Goal: Task Accomplishment & Management: Manage account settings

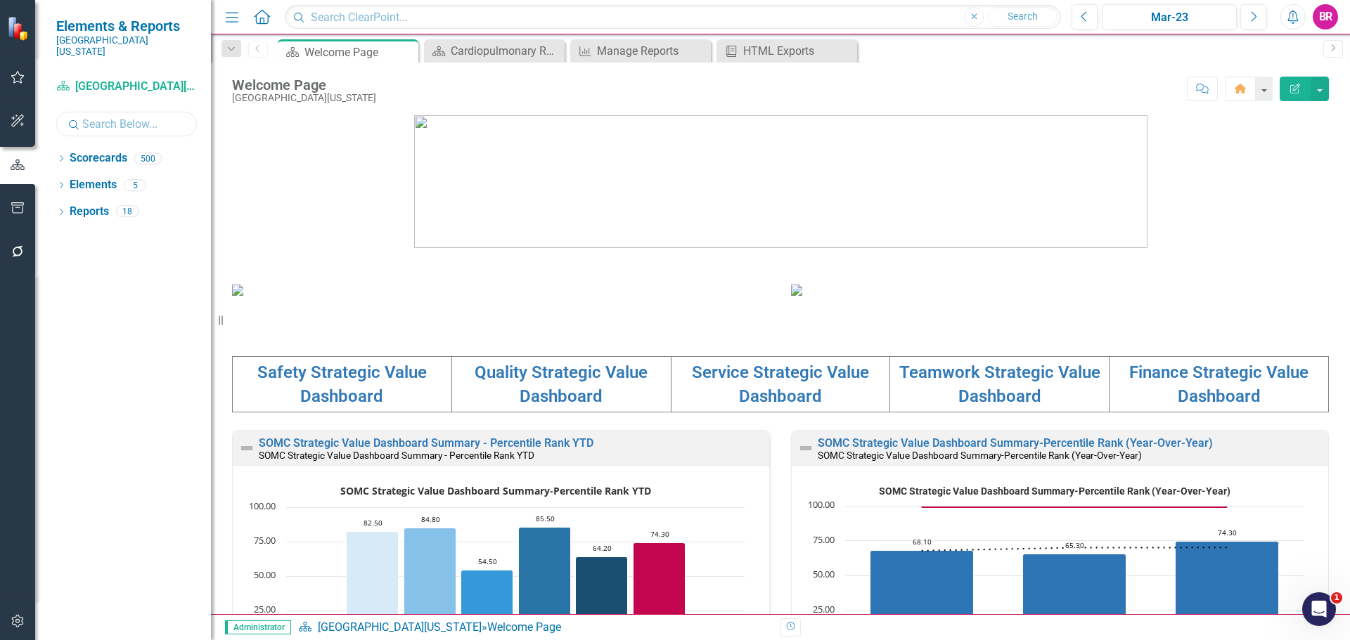
drag, startPoint x: 122, startPoint y: 113, endPoint x: 129, endPoint y: 111, distance: 7.3
click at [127, 112] on input "text" at bounding box center [126, 124] width 141 height 25
type input "Northwes"
click at [62, 155] on icon at bounding box center [62, 158] width 4 height 6
drag, startPoint x: 162, startPoint y: 226, endPoint x: 11, endPoint y: 358, distance: 200.2
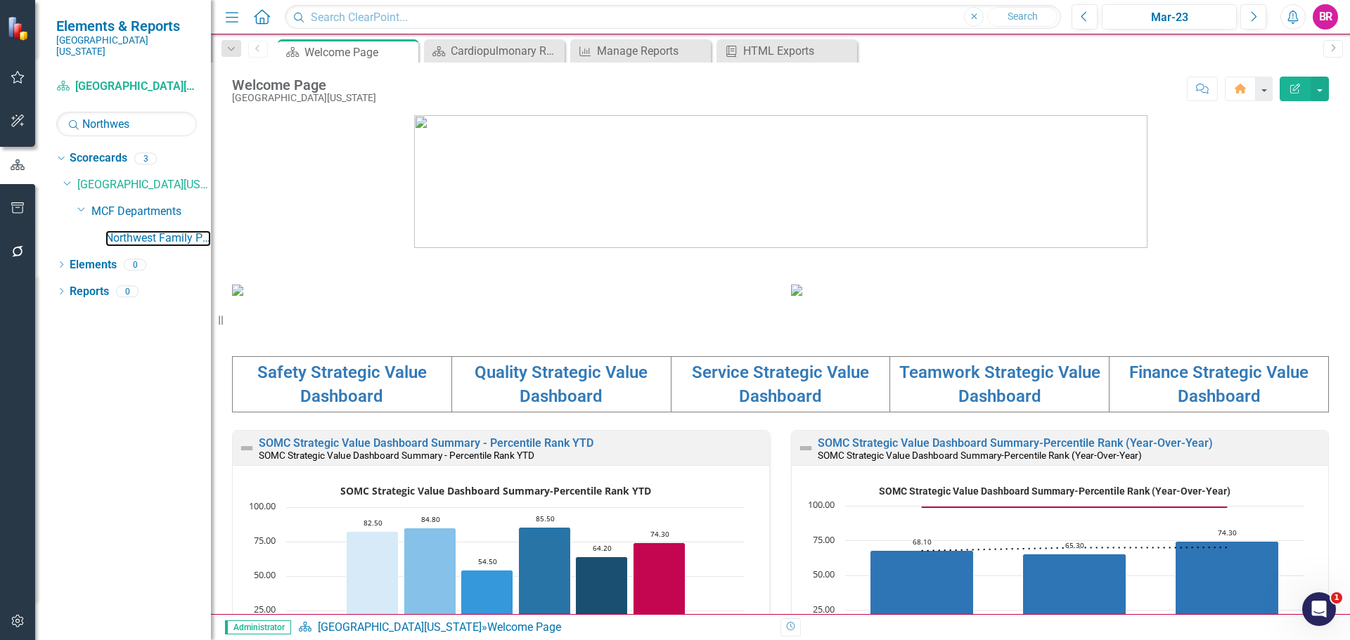
click at [162, 231] on link "Northwest Family Practice" at bounding box center [157, 239] width 105 height 16
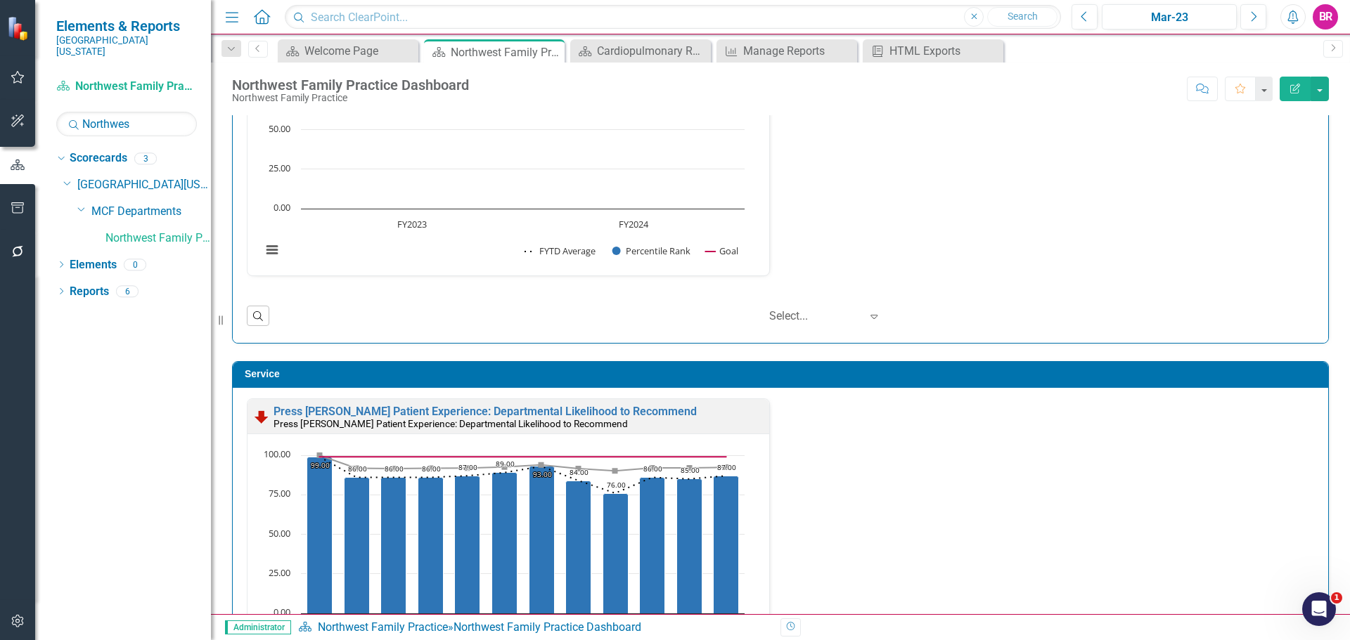
scroll to position [1, 0]
click at [1147, 15] on div "Mar-23" at bounding box center [1168, 17] width 125 height 17
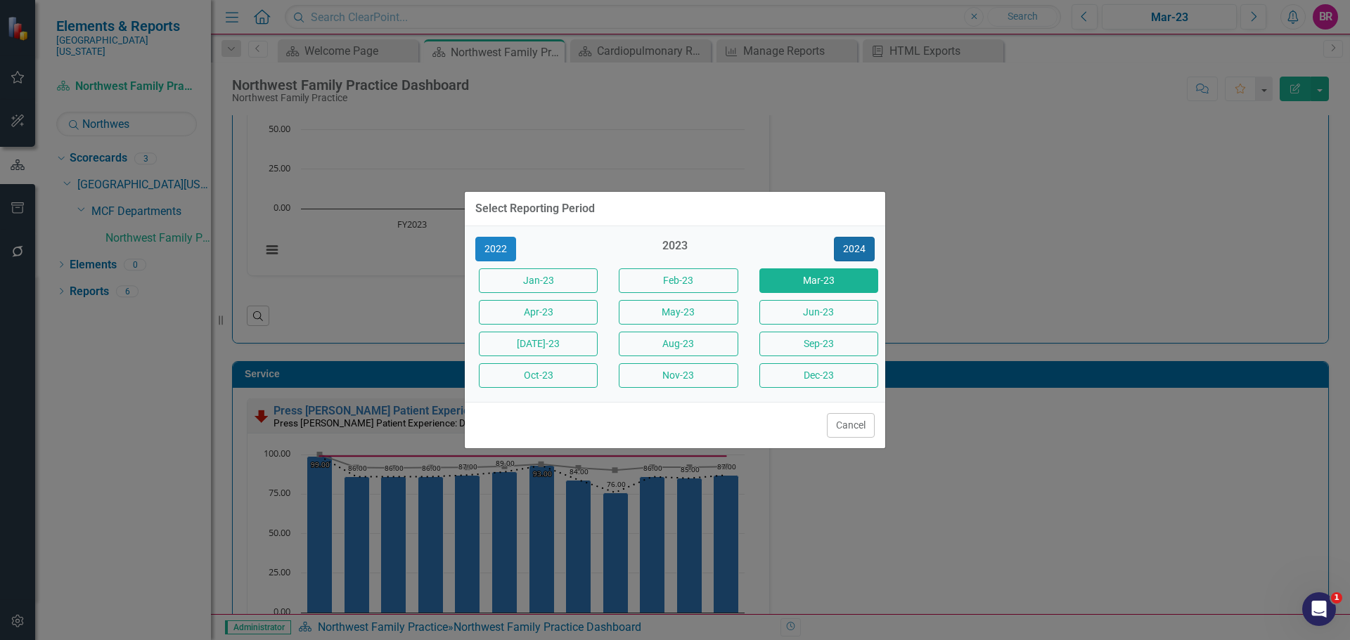
click at [856, 252] on button "2024" at bounding box center [854, 249] width 41 height 25
click at [856, 252] on button "2025" at bounding box center [854, 249] width 41 height 25
click at [856, 252] on button "2026" at bounding box center [854, 249] width 41 height 25
drag, startPoint x: 503, startPoint y: 246, endPoint x: 496, endPoint y: 245, distance: 7.2
click at [503, 247] on button "2025" at bounding box center [495, 249] width 41 height 25
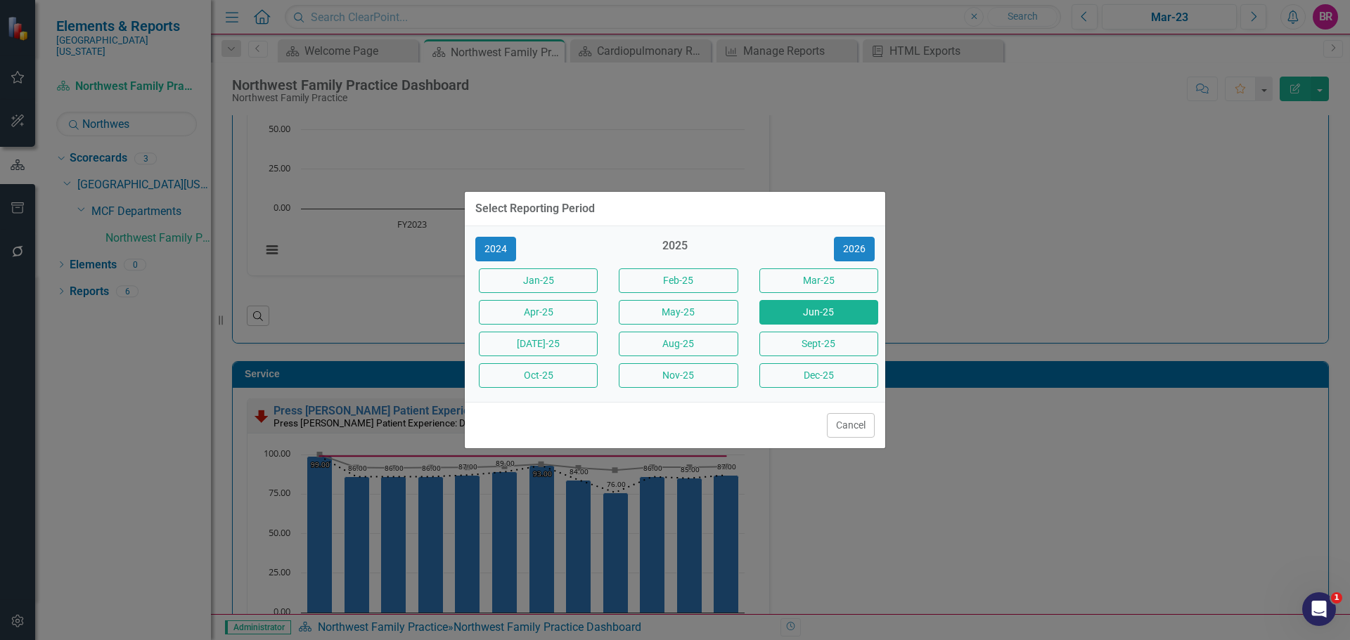
click at [801, 311] on button "Jun-25" at bounding box center [818, 312] width 119 height 25
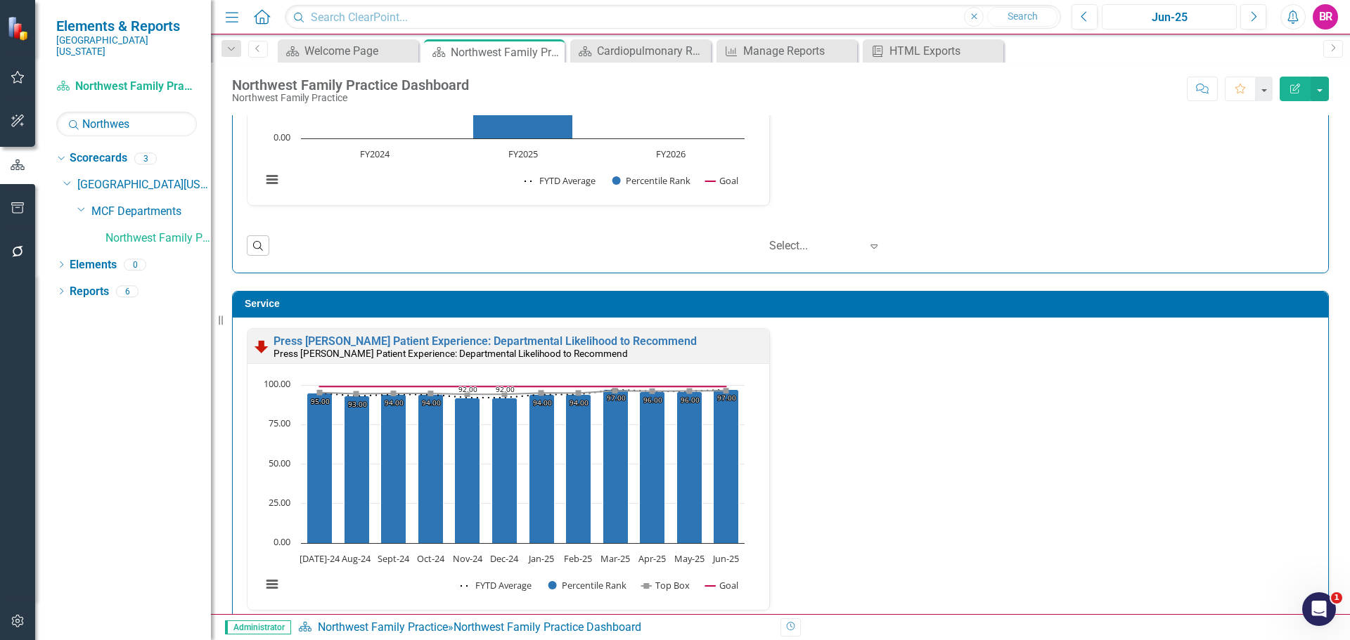
scroll to position [1, 0]
click at [1249, 17] on icon "Next" at bounding box center [1253, 17] width 8 height 13
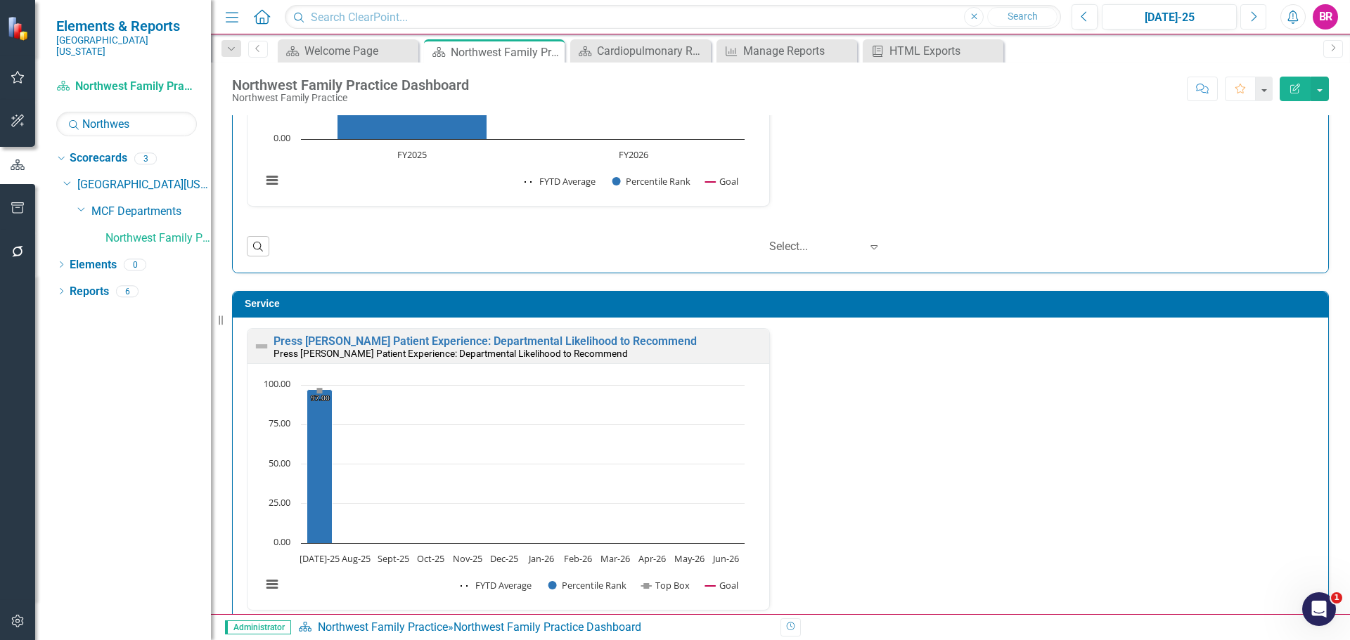
scroll to position [703, 0]
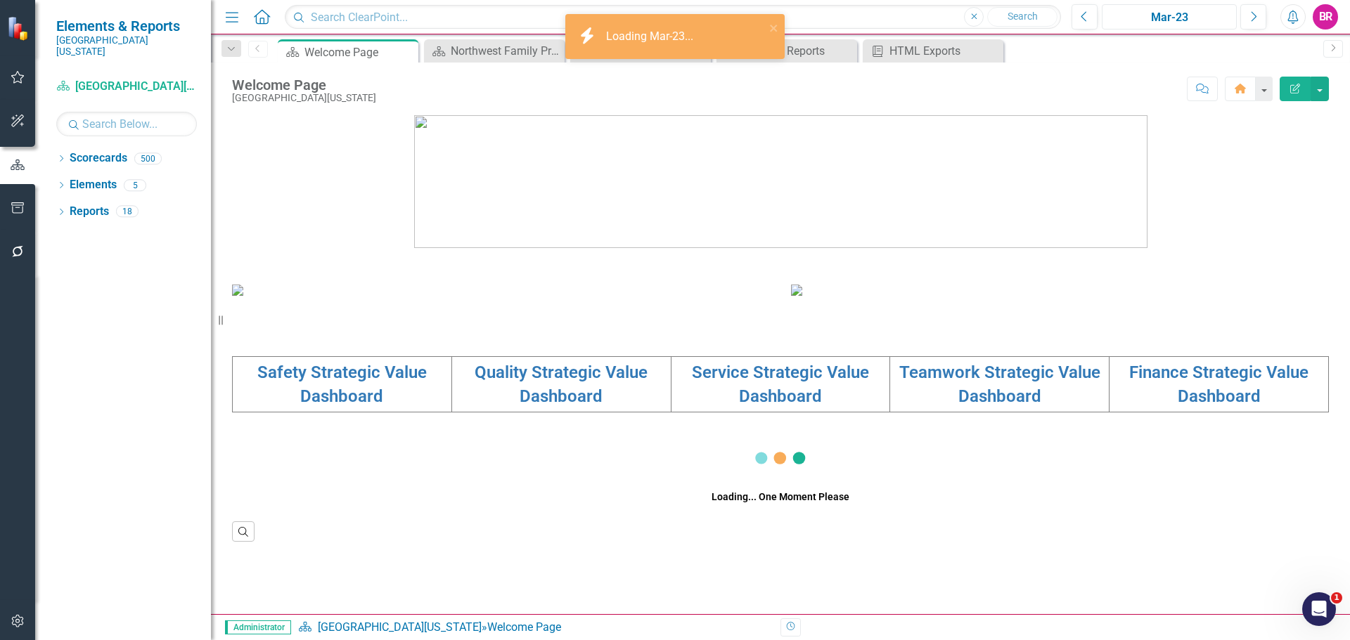
click at [1164, 8] on button "Mar-23" at bounding box center [1168, 16] width 135 height 25
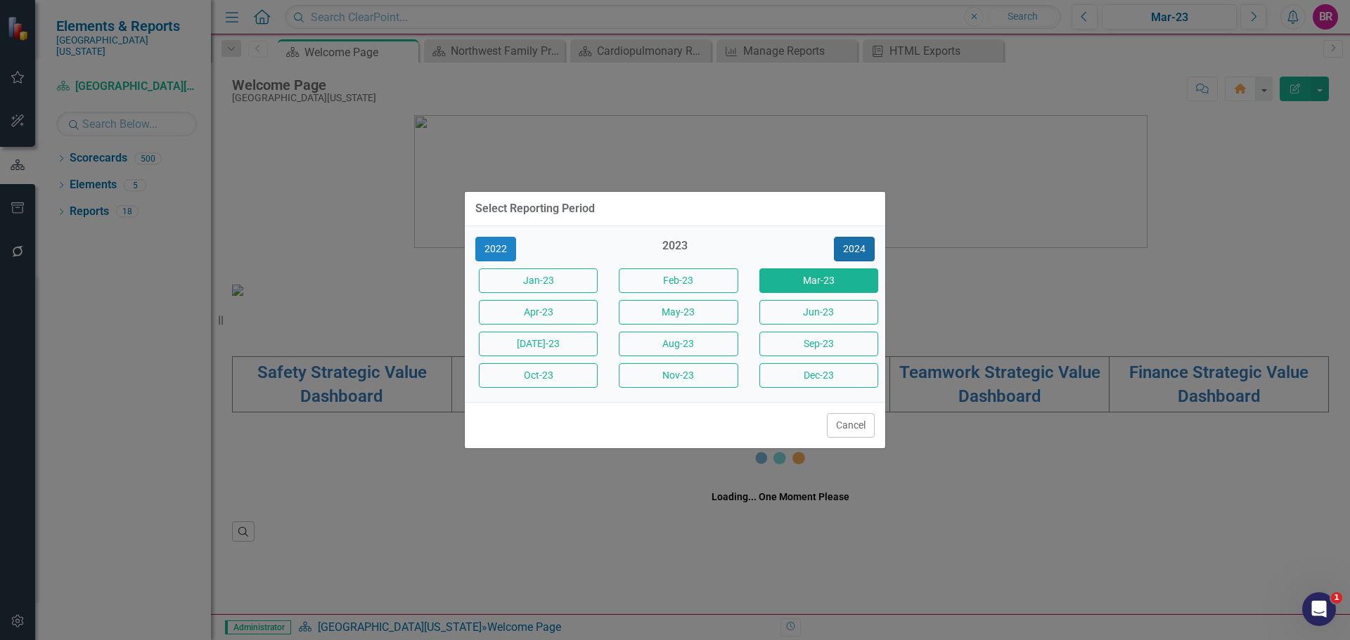
click at [861, 253] on button "2024" at bounding box center [854, 249] width 41 height 25
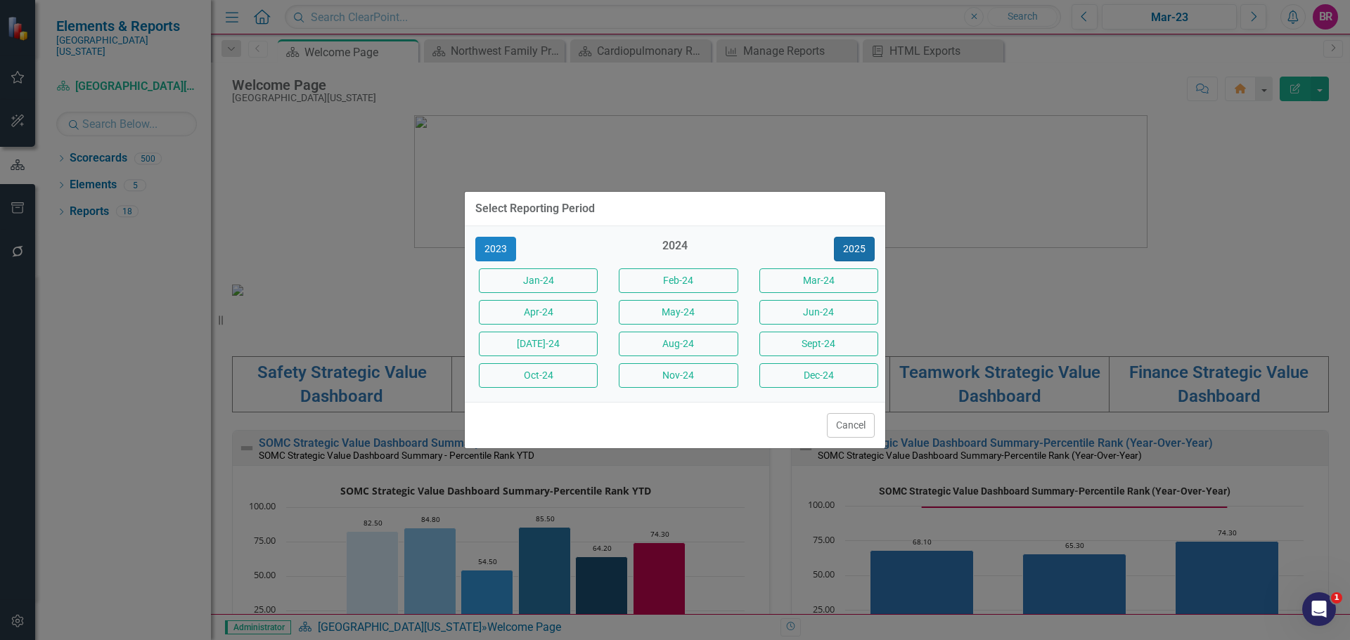
click at [861, 253] on button "2025" at bounding box center [854, 249] width 41 height 25
click at [829, 316] on button "Jun-25" at bounding box center [818, 312] width 119 height 25
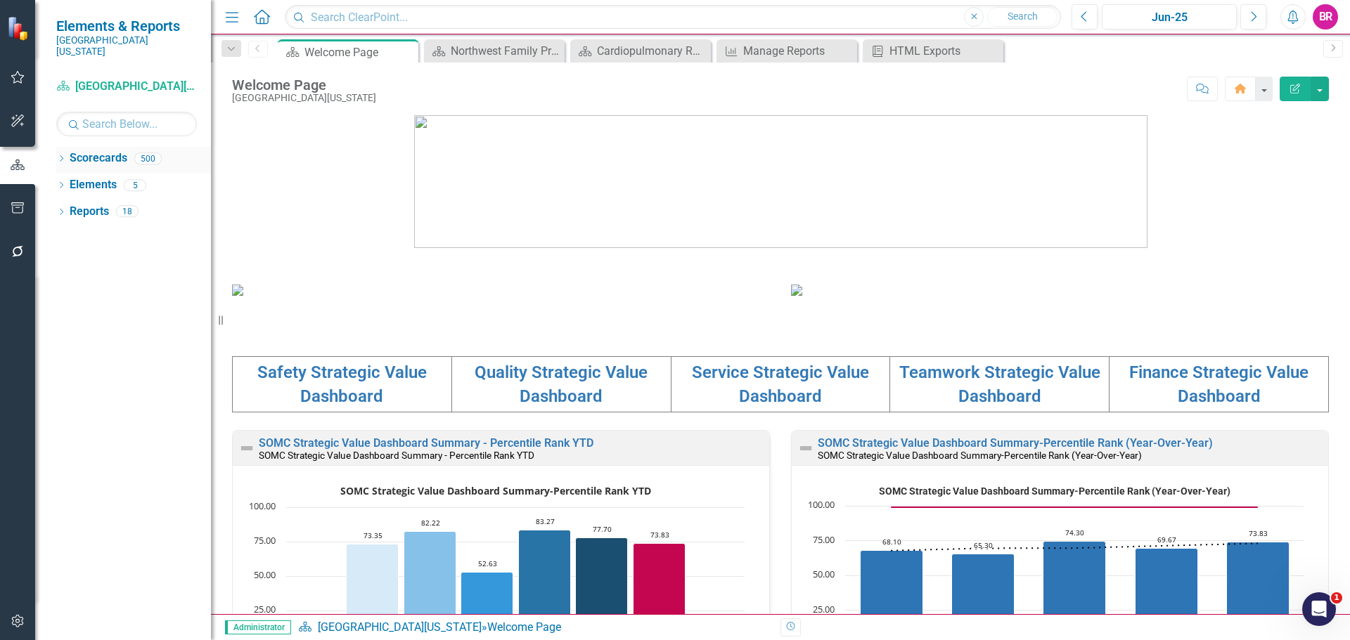
click at [60, 156] on icon "Dropdown" at bounding box center [61, 160] width 10 height 8
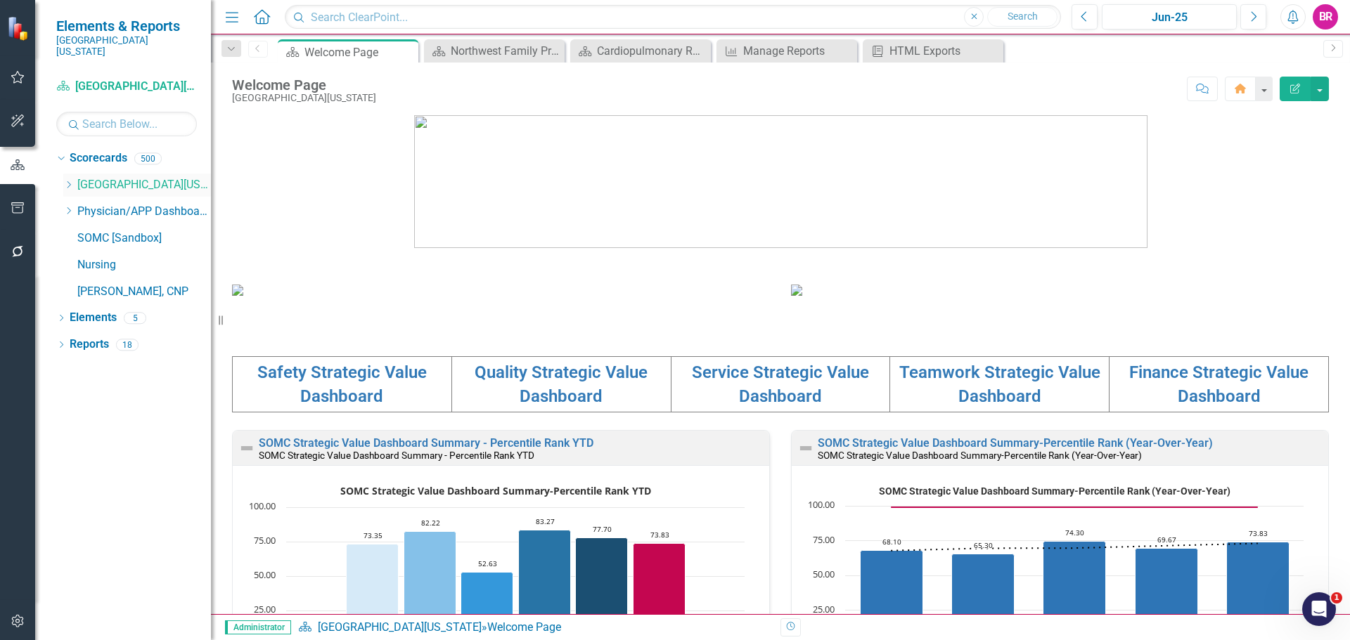
click at [65, 181] on icon "Dropdown" at bounding box center [68, 185] width 11 height 8
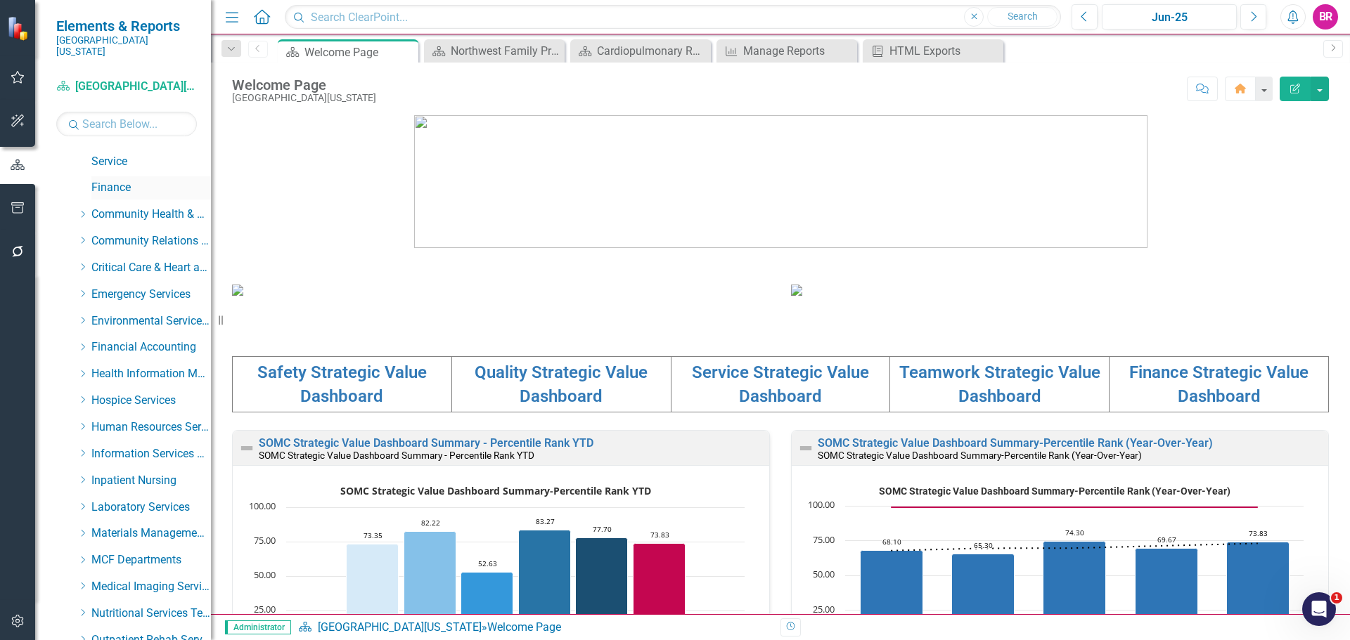
scroll to position [141, 0]
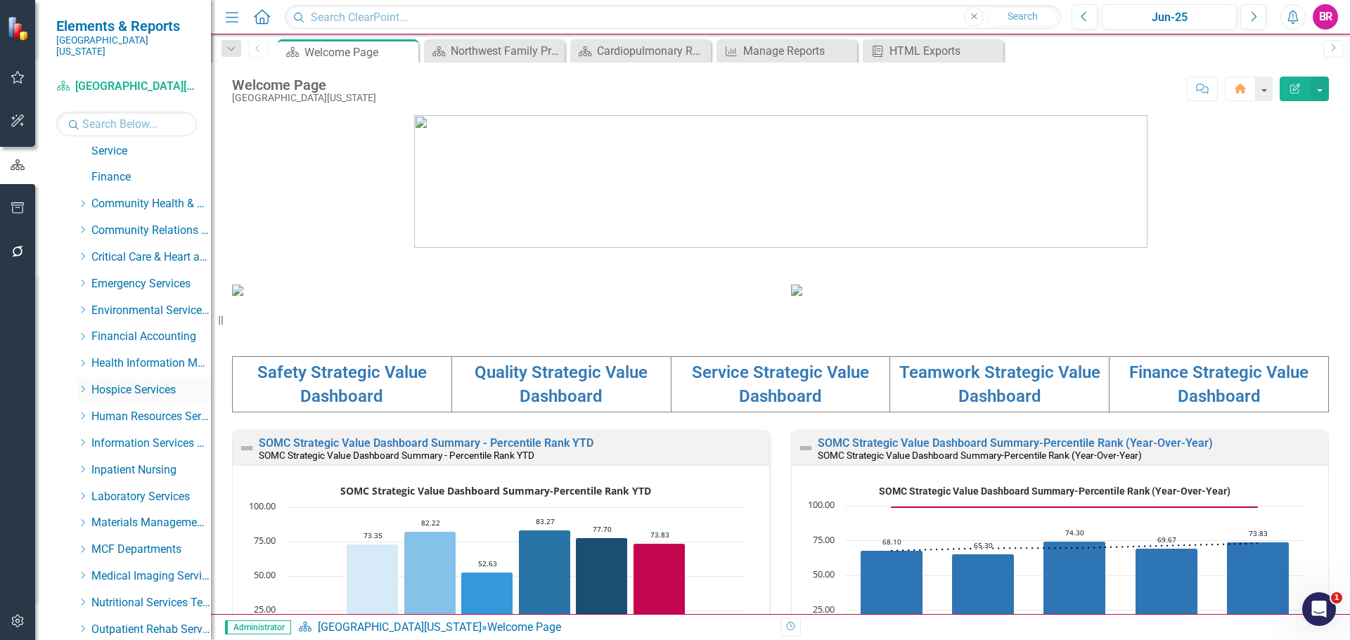
click at [89, 384] on div "Dropdown" at bounding box center [84, 390] width 14 height 12
click at [129, 409] on link "Hospice" at bounding box center [157, 417] width 105 height 16
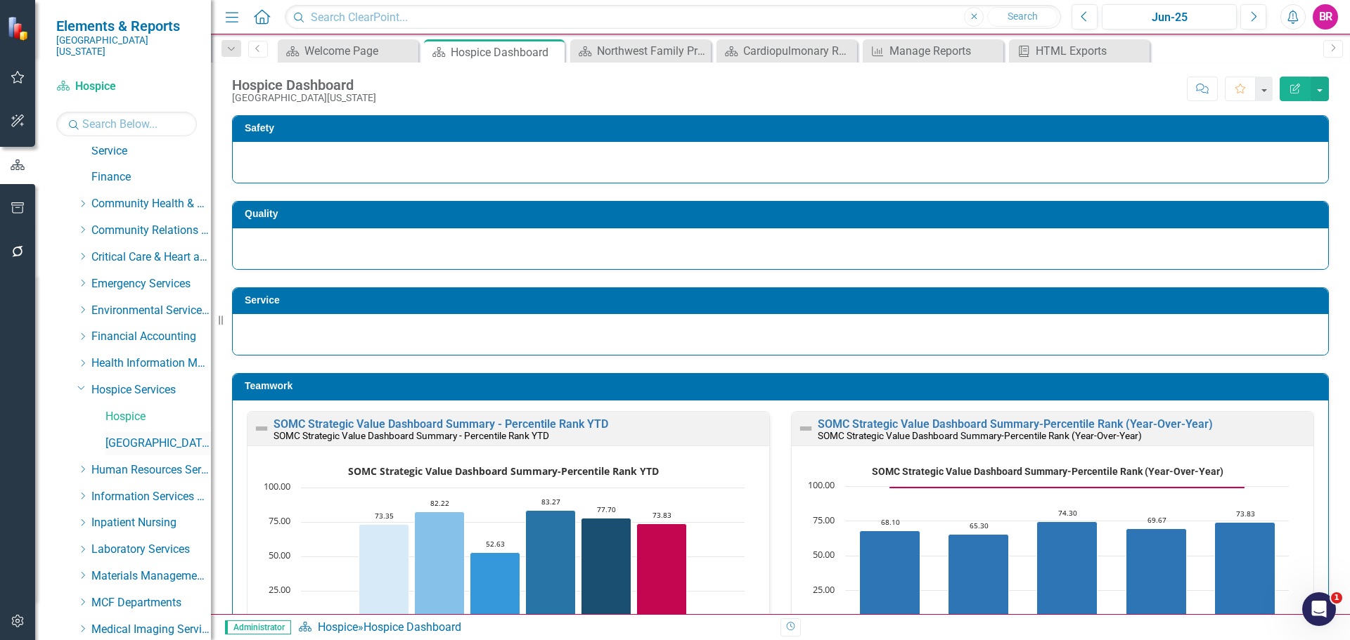
click at [169, 436] on link "[GEOGRAPHIC_DATA]" at bounding box center [157, 444] width 105 height 16
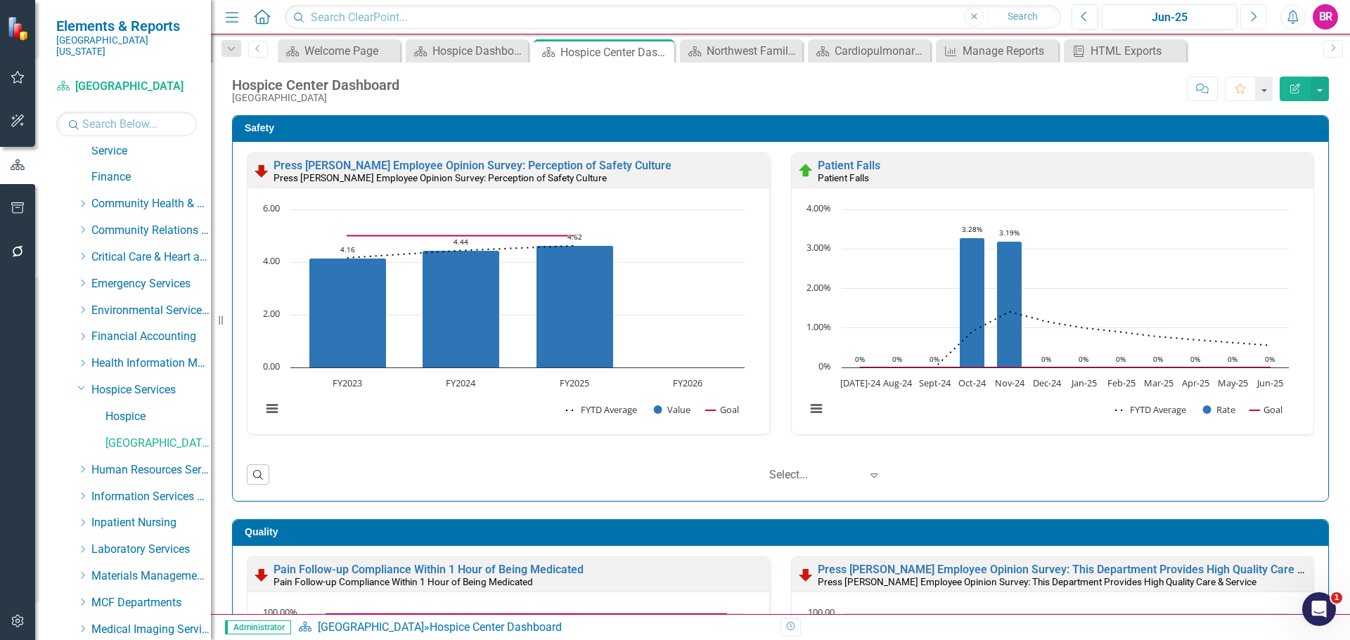
click at [1261, 19] on button "Next" at bounding box center [1253, 16] width 26 height 25
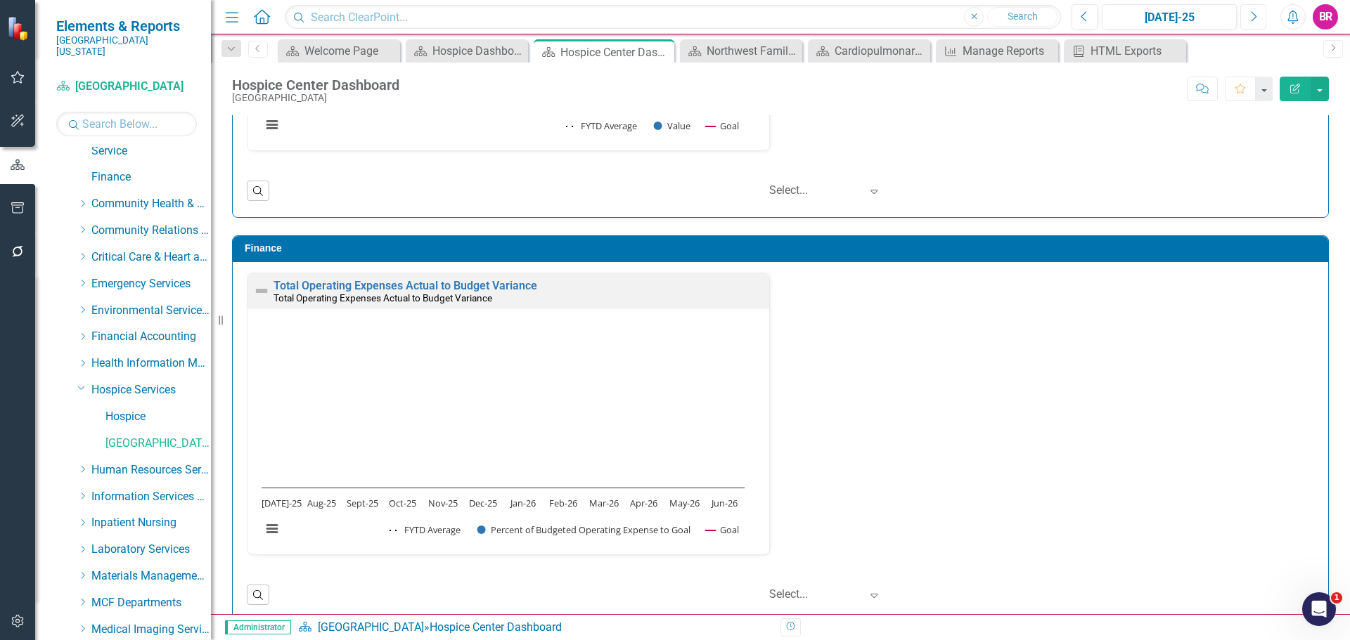
scroll to position [1818, 0]
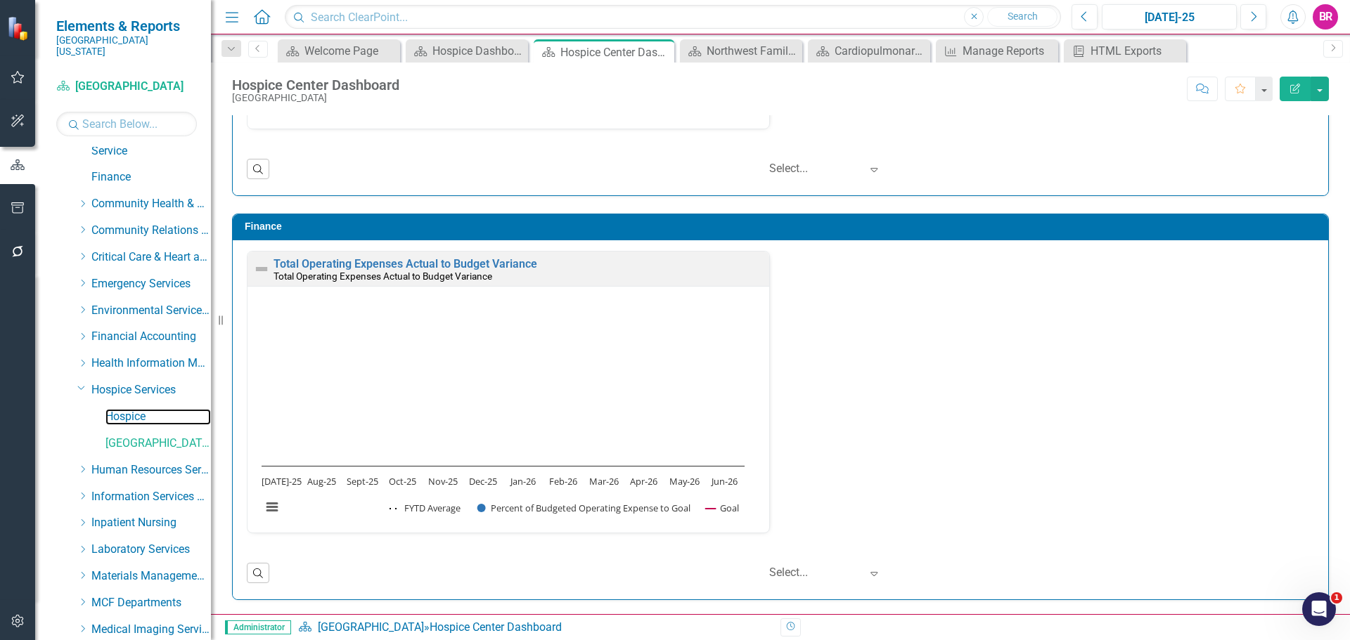
drag, startPoint x: 129, startPoint y: 408, endPoint x: 1027, endPoint y: 279, distance: 907.5
click at [129, 409] on link "Hospice" at bounding box center [157, 417] width 105 height 16
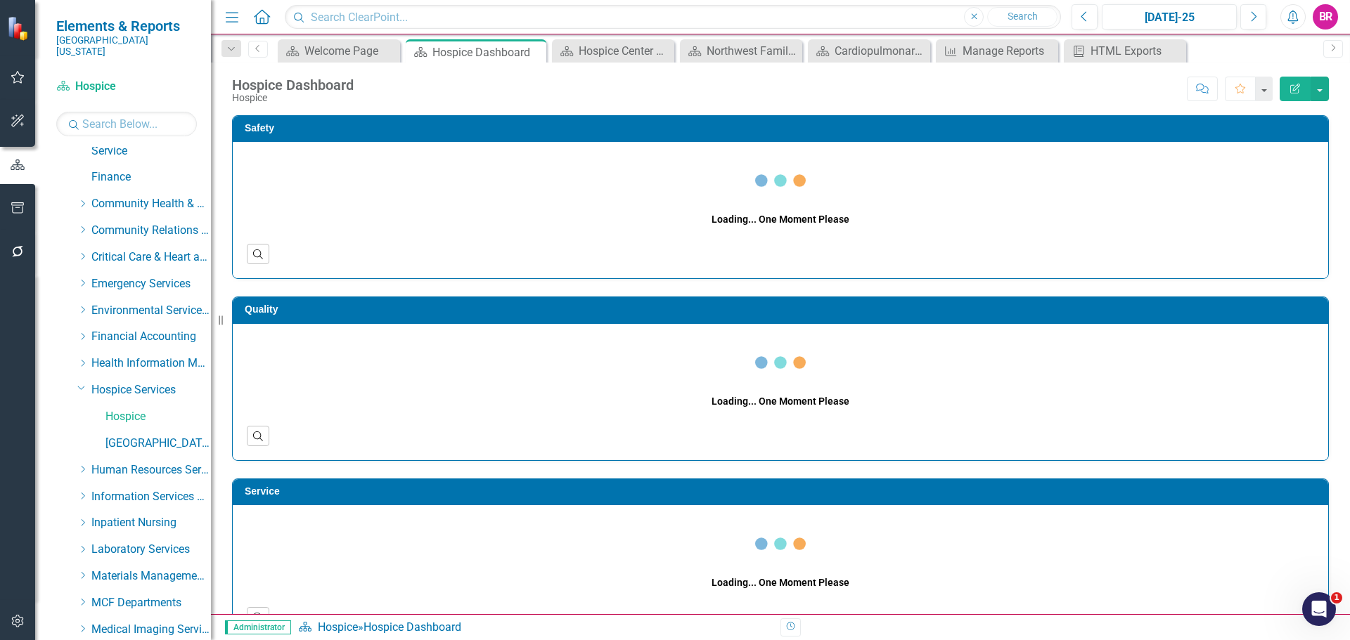
click at [1326, 250] on div "Safety Loading... One Moment Please Search" at bounding box center [780, 188] width 1118 height 181
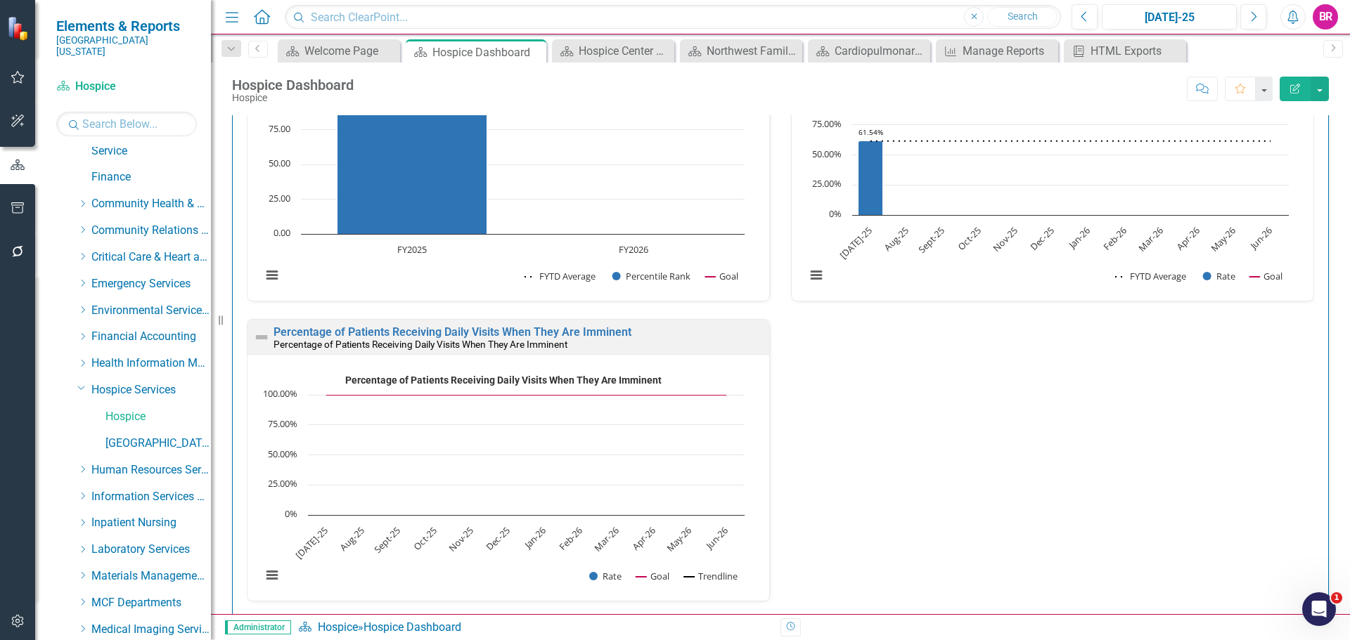
scroll to position [562, 0]
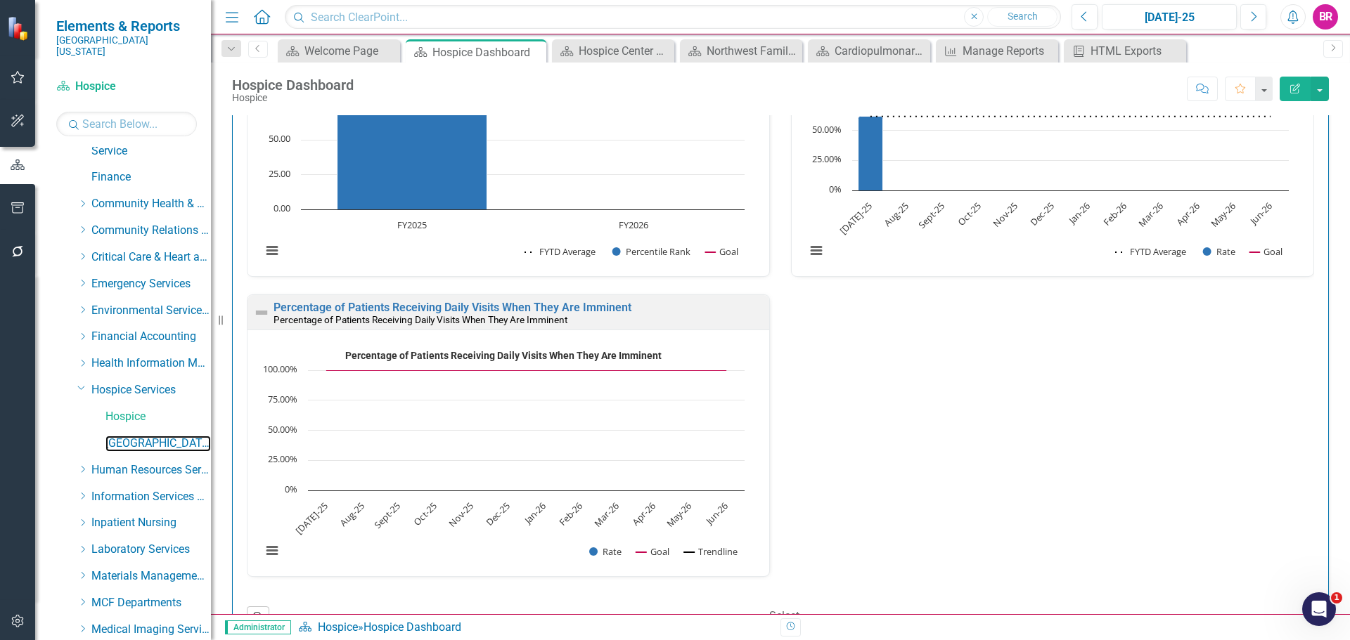
drag, startPoint x: 137, startPoint y: 432, endPoint x: 741, endPoint y: 387, distance: 605.5
click at [137, 436] on link "[GEOGRAPHIC_DATA]" at bounding box center [157, 444] width 105 height 16
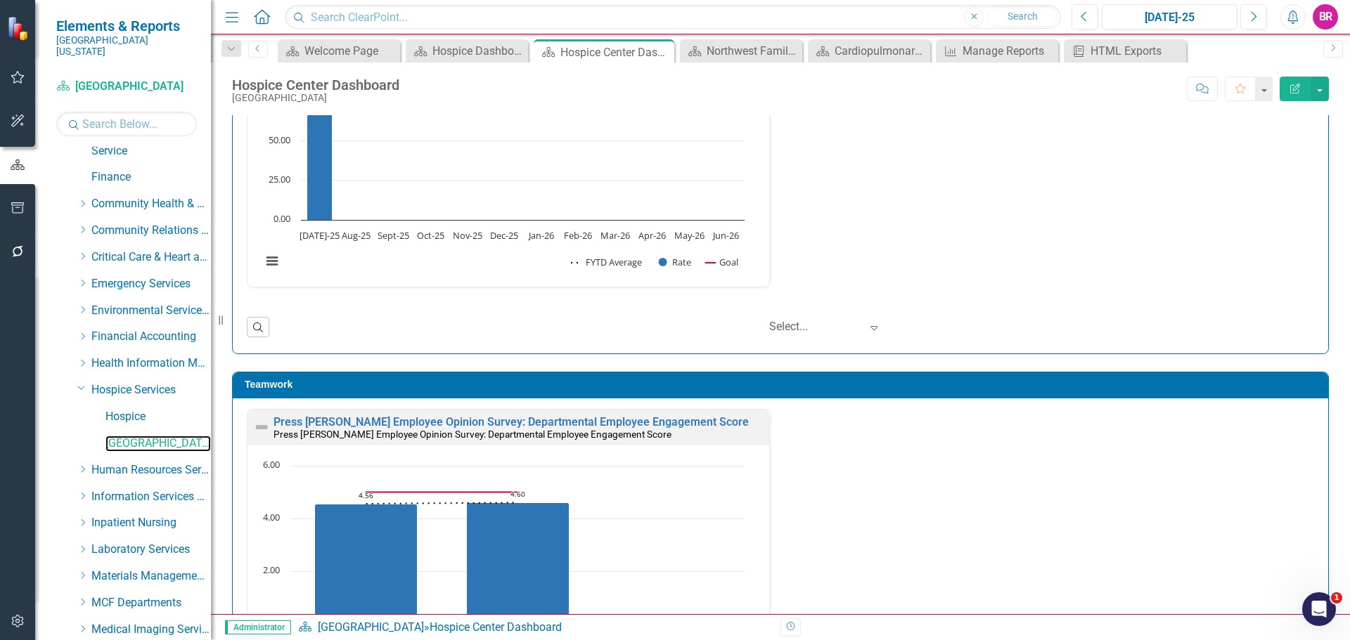
scroll to position [1045, 0]
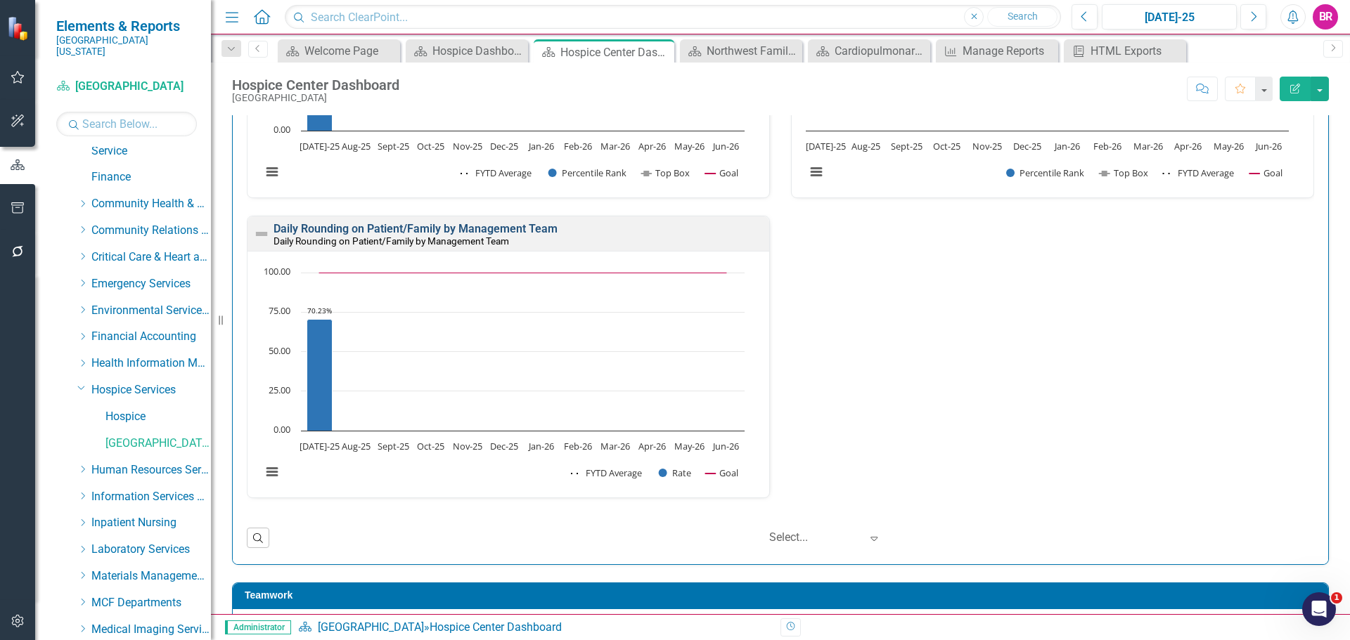
click at [500, 228] on link "Daily Rounding on Patient/Family by Management Team" at bounding box center [415, 228] width 284 height 13
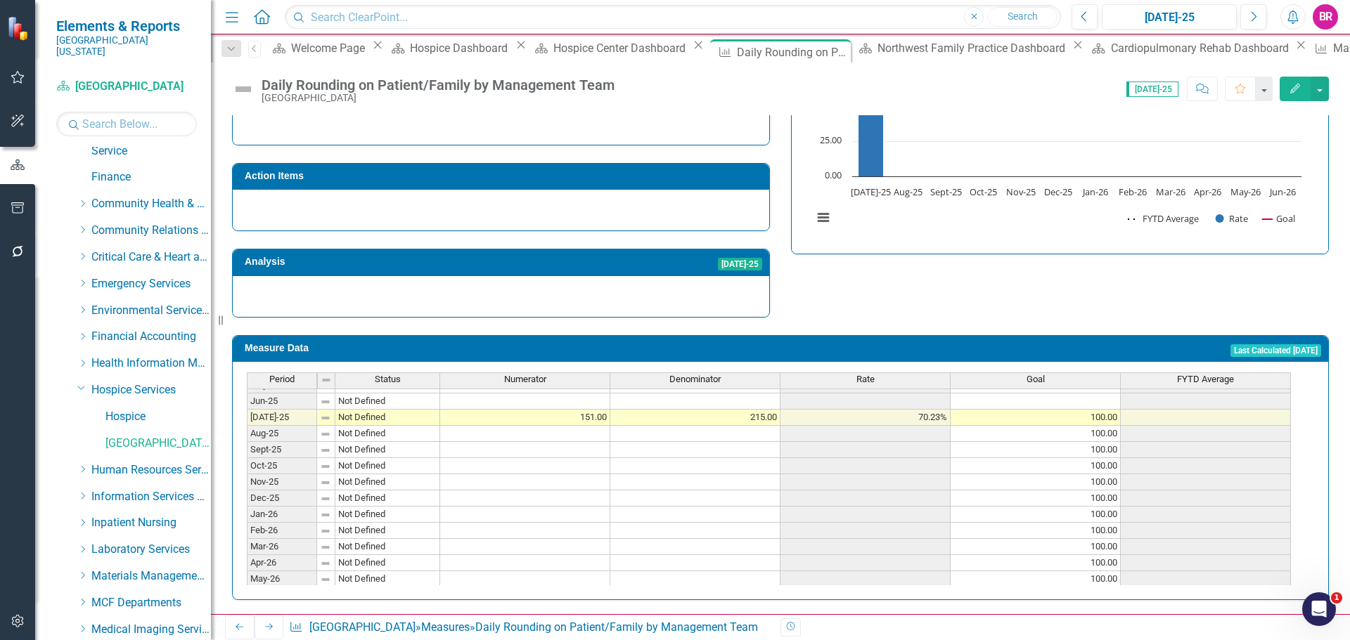
click at [735, 426] on td at bounding box center [695, 434] width 170 height 16
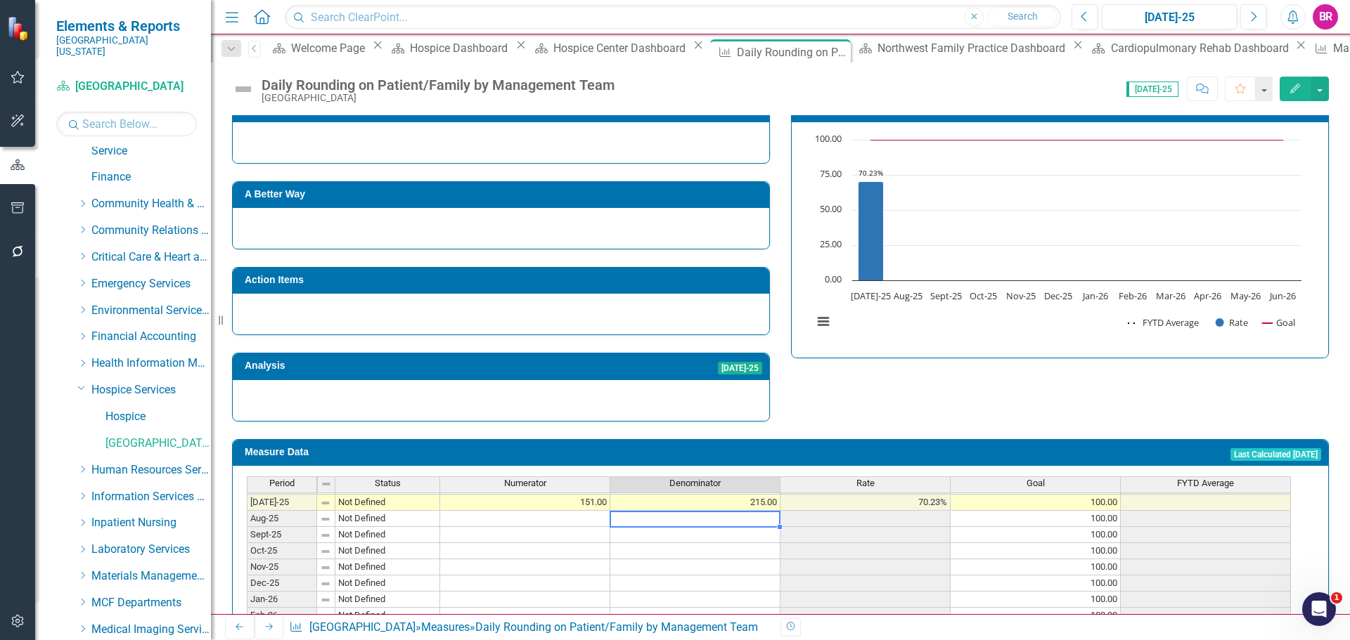
scroll to position [389, 0]
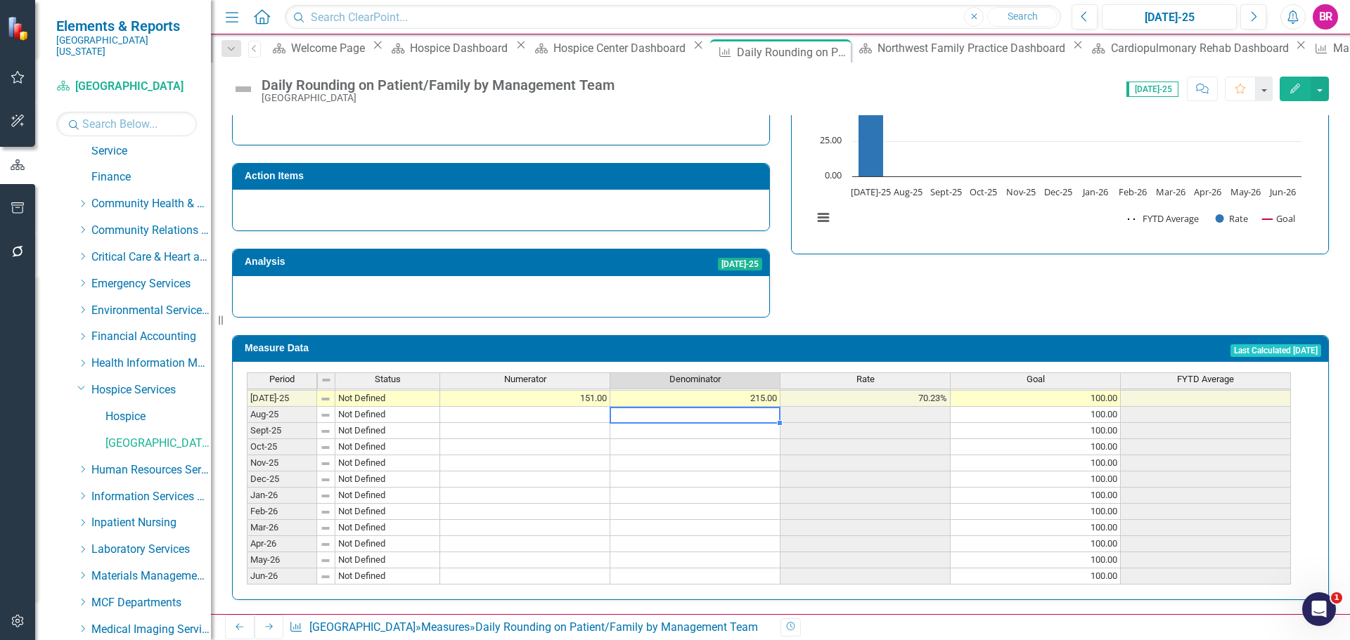
click at [757, 413] on td at bounding box center [695, 415] width 170 height 16
click at [736, 411] on td at bounding box center [695, 415] width 170 height 16
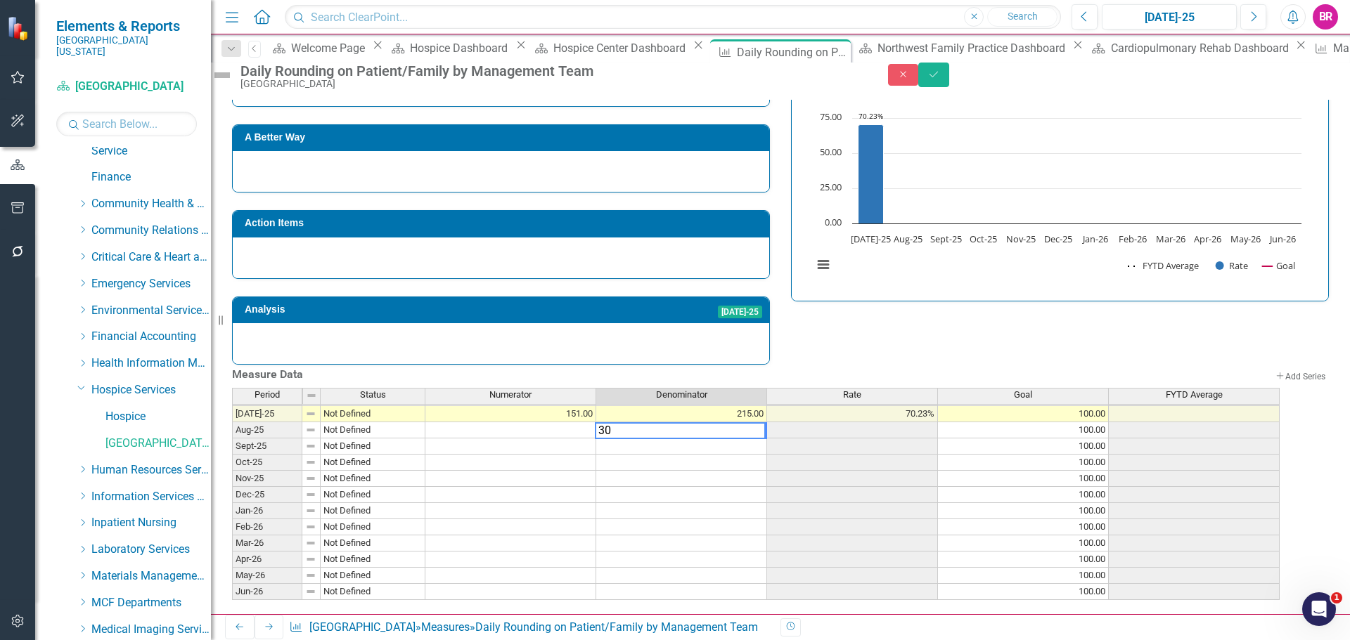
type textarea "30"
click at [796, 365] on div "Measure Data Add Add Series Period Status Numerator Denominator Rate Goal FYTD …" at bounding box center [780, 483] width 1118 height 236
click at [761, 422] on td "30.00" at bounding box center [681, 430] width 171 height 16
drag, startPoint x: 780, startPoint y: 427, endPoint x: 778, endPoint y: 574, distance: 146.9
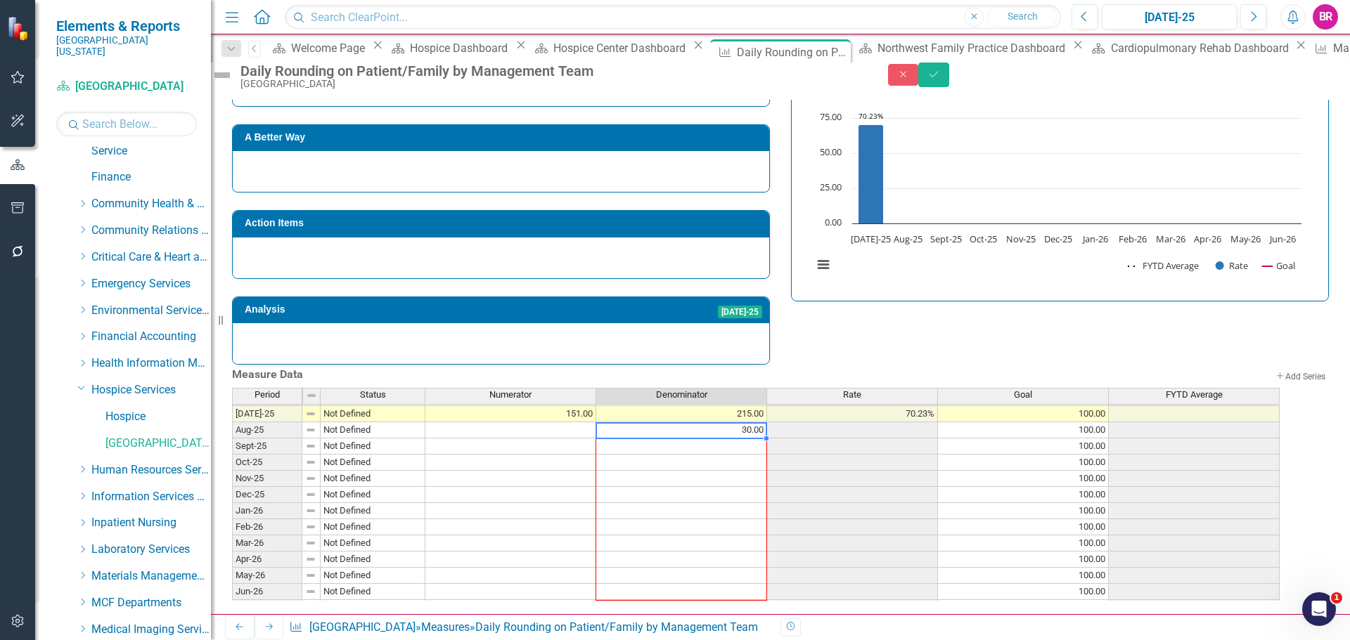
click at [232, 574] on div "Period Status Numerator Denominator Rate Goal FYTD Average Jun-24 Not Defined J…" at bounding box center [232, 398] width 0 height 438
click at [870, 299] on div "Strategic Values A Better Way Action Items Analysis Jul-25 Daily Rounding on Pa…" at bounding box center [780, 193] width 1118 height 344
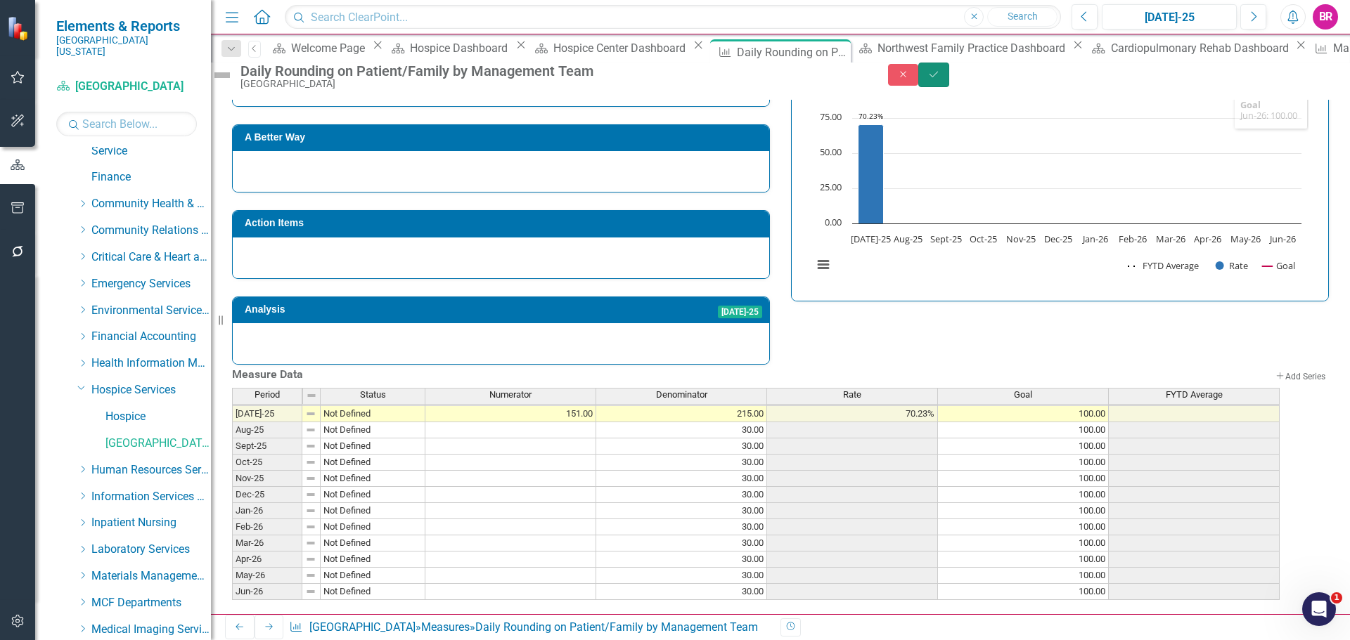
click at [949, 80] on button "Save" at bounding box center [933, 75] width 31 height 25
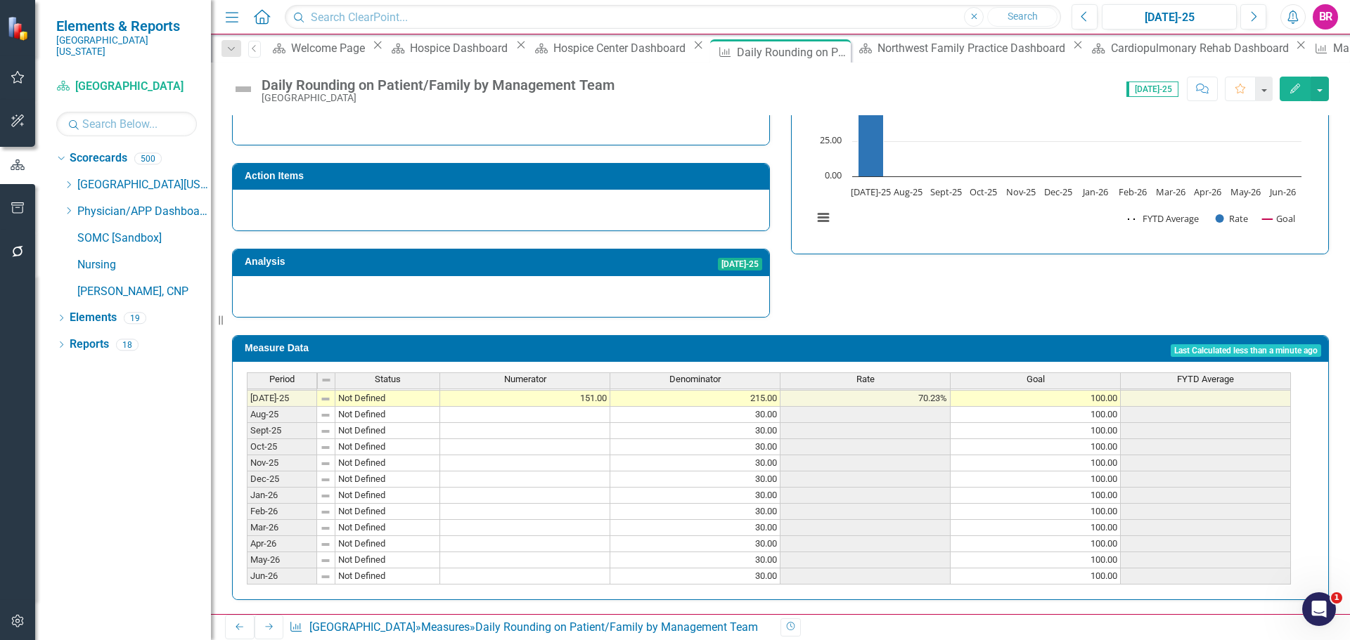
scroll to position [389, 0]
click at [390, 86] on div "Daily Rounding on Patient/Family by Management Team" at bounding box center [437, 84] width 353 height 15
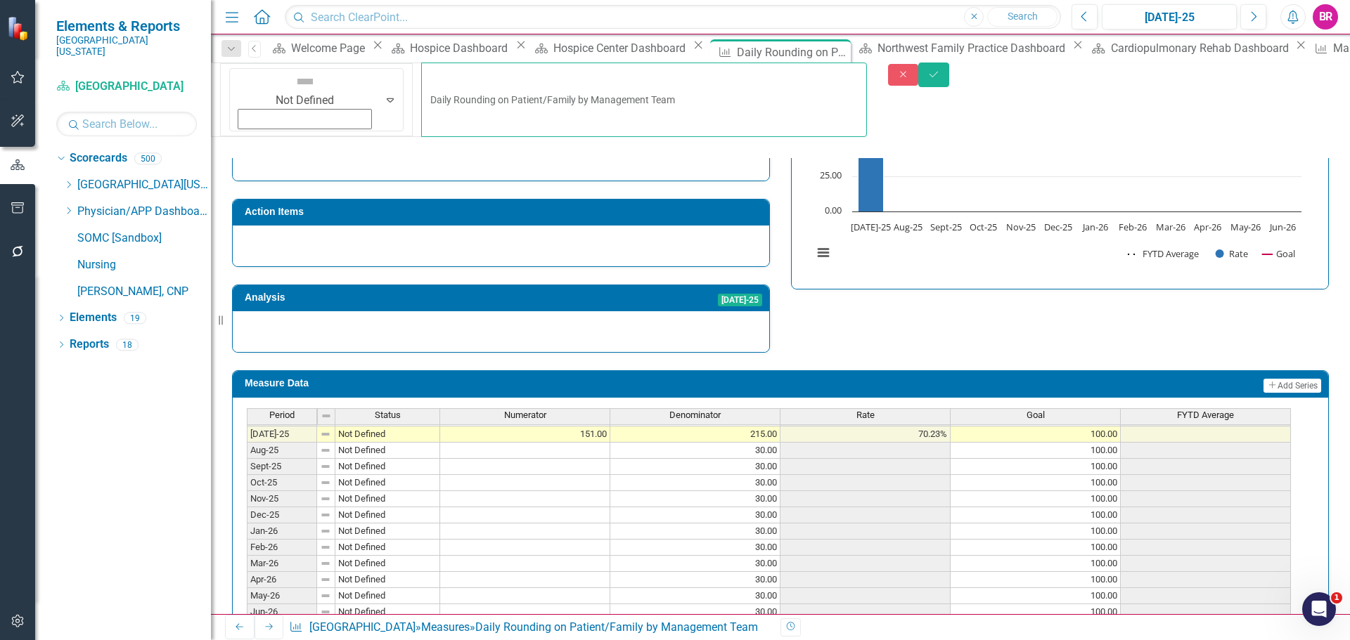
drag, startPoint x: 307, startPoint y: 81, endPoint x: 224, endPoint y: 79, distance: 83.0
click at [225, 79] on div "Not Defined Expand Daily Rounding on Patient/Family by Management Team" at bounding box center [539, 105] width 656 height 85
type input "Rounding on Patient/Family by Management Team"
click at [949, 87] on button "Save" at bounding box center [933, 75] width 31 height 25
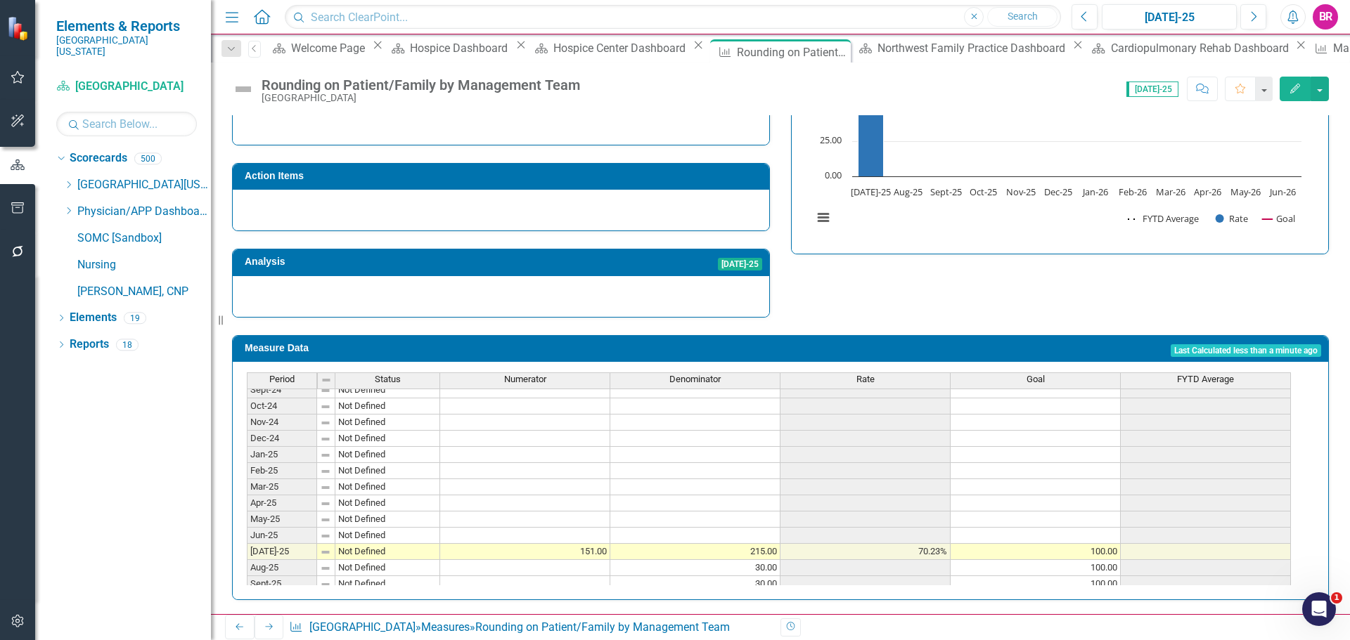
scroll to position [486, 0]
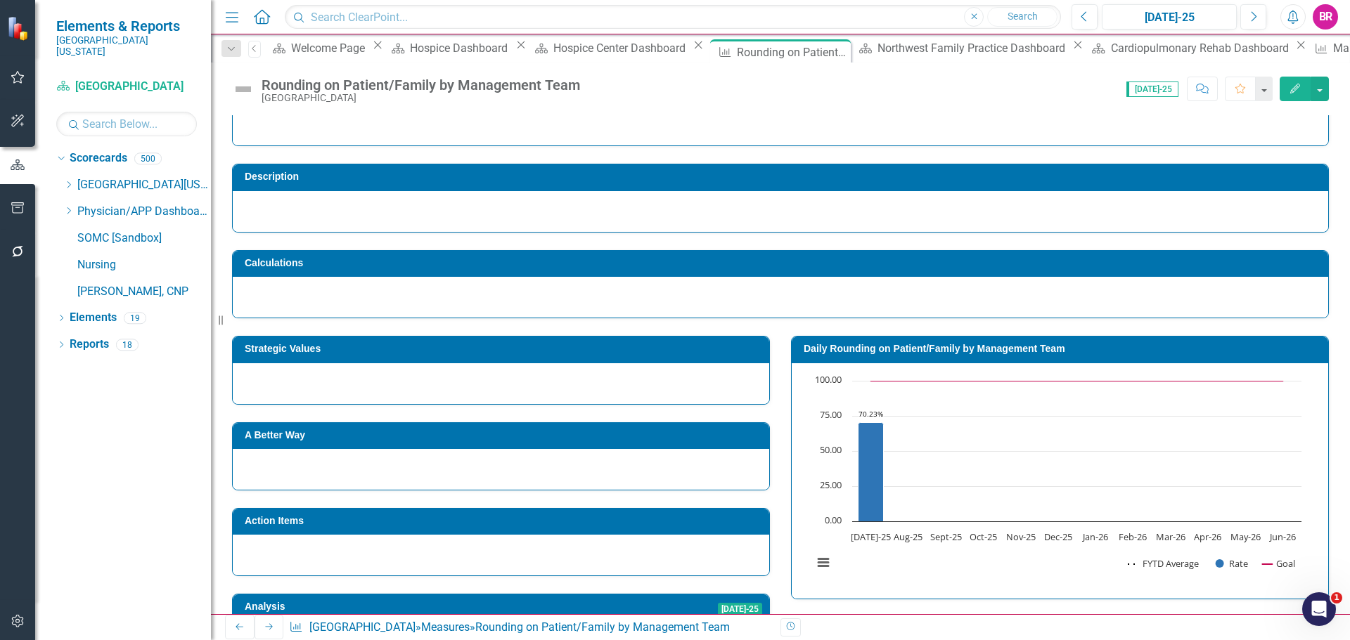
click at [841, 351] on h3 "Daily Rounding on Patient/Family by Management Team" at bounding box center [1061, 349] width 517 height 11
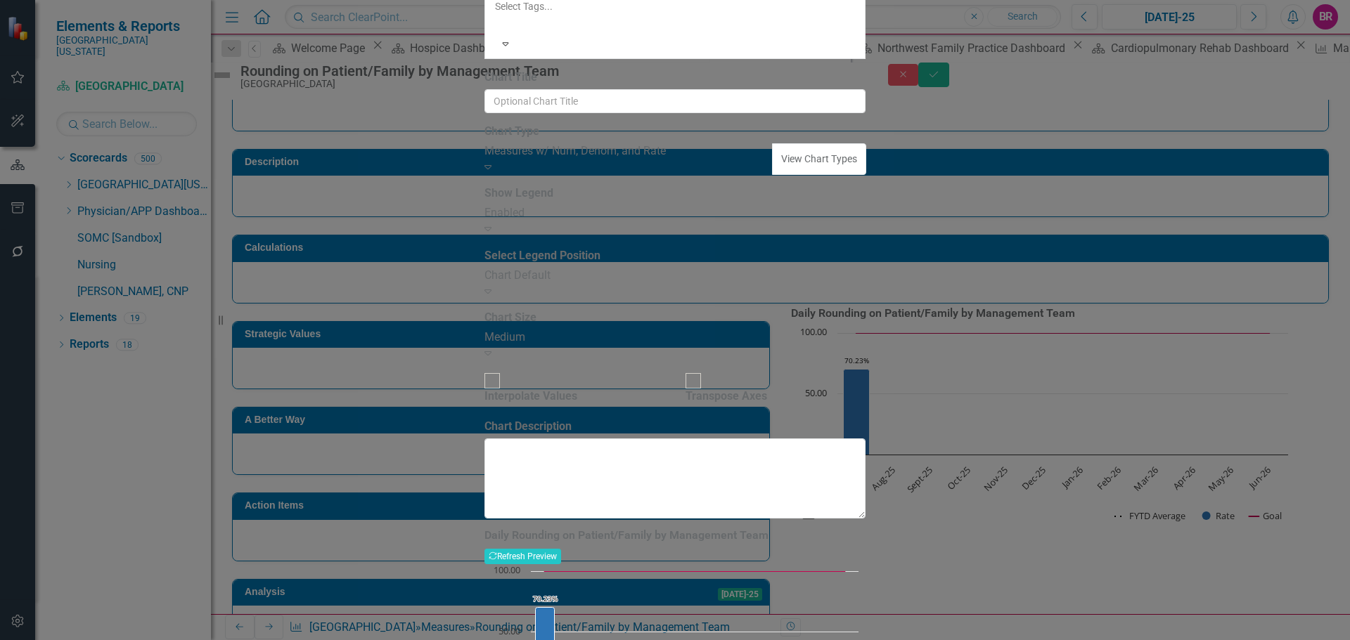
drag, startPoint x: 536, startPoint y: 79, endPoint x: 467, endPoint y: 68, distance: 69.8
click at [484, 79] on div "Chart Chart Series Chart Periods Chart Axis Format Advanced Options From this p…" at bounding box center [674, 339] width 381 height 870
type input "Rounding on Patient/Family by Management Team"
drag, startPoint x: 1300, startPoint y: 621, endPoint x: 929, endPoint y: 457, distance: 406.0
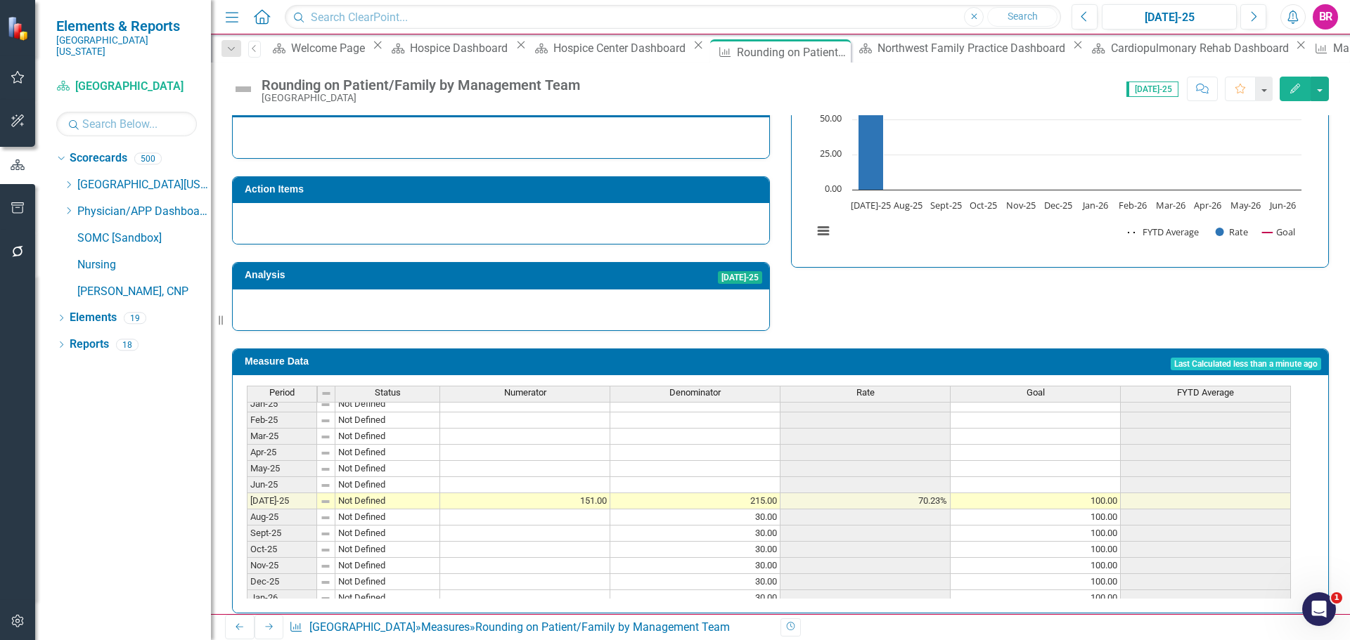
scroll to position [389, 0]
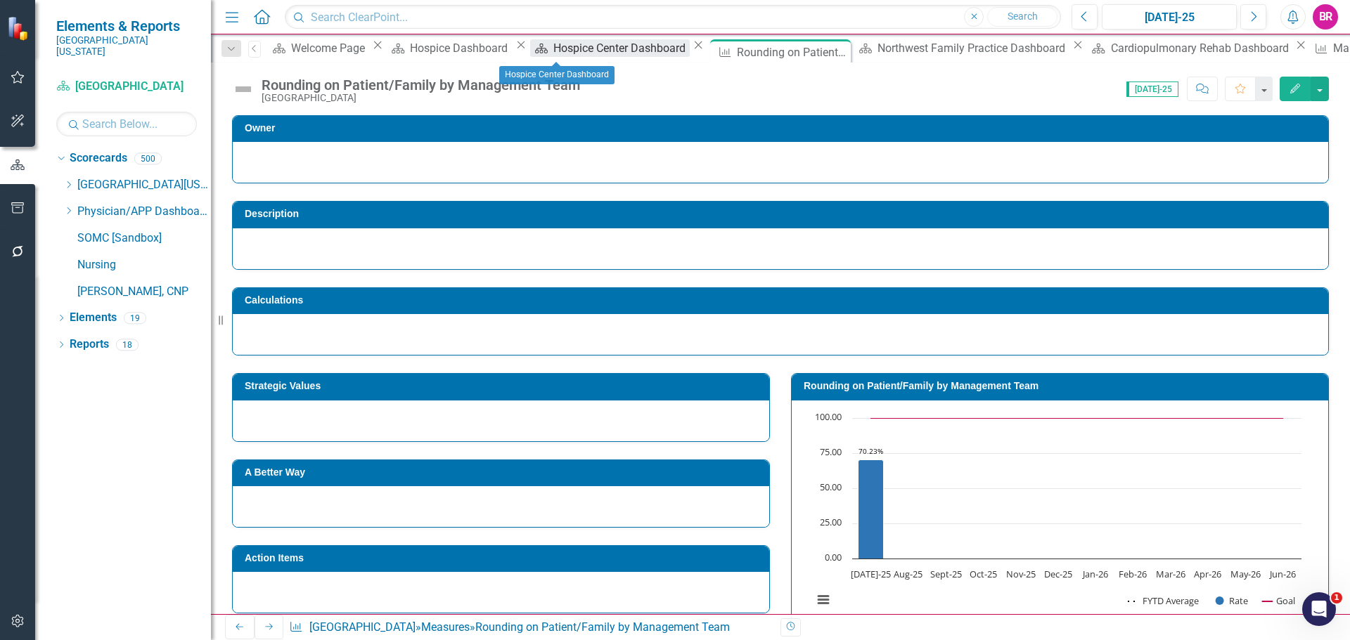
click at [553, 54] on div "Hospice Center Dashboard" at bounding box center [621, 48] width 136 height 18
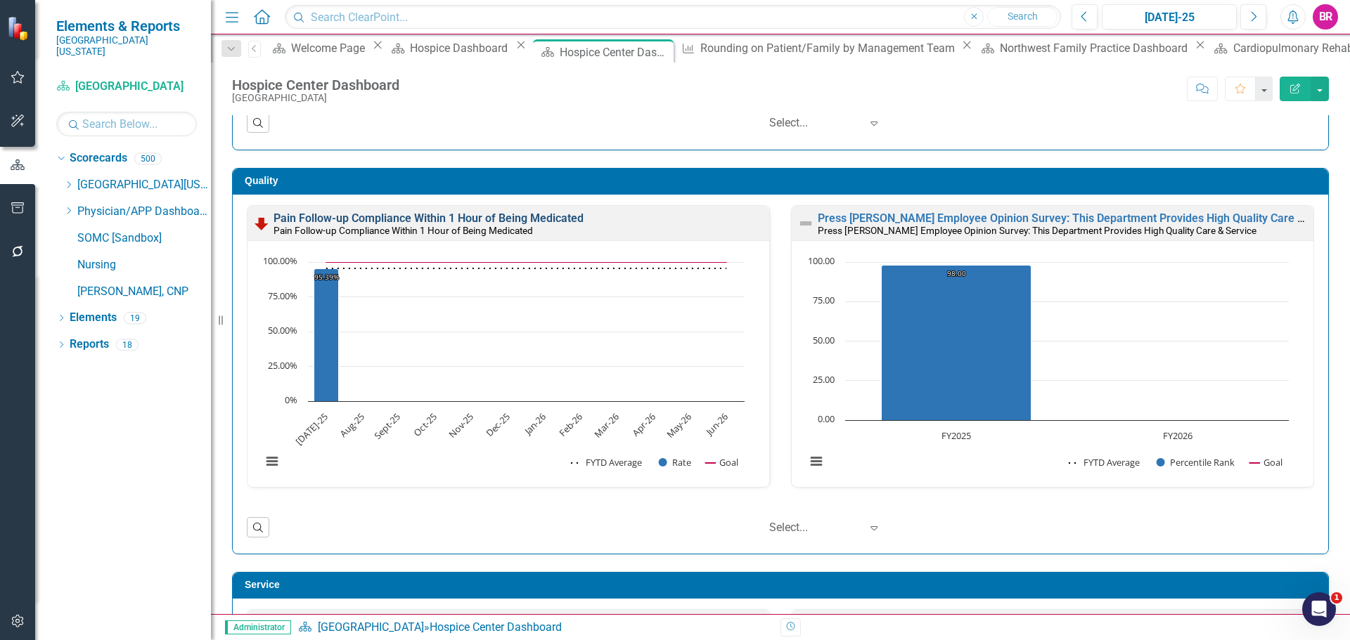
click at [442, 219] on link "Pain Follow-up Compliance Within 1 Hour of Being Medicated" at bounding box center [428, 218] width 310 height 13
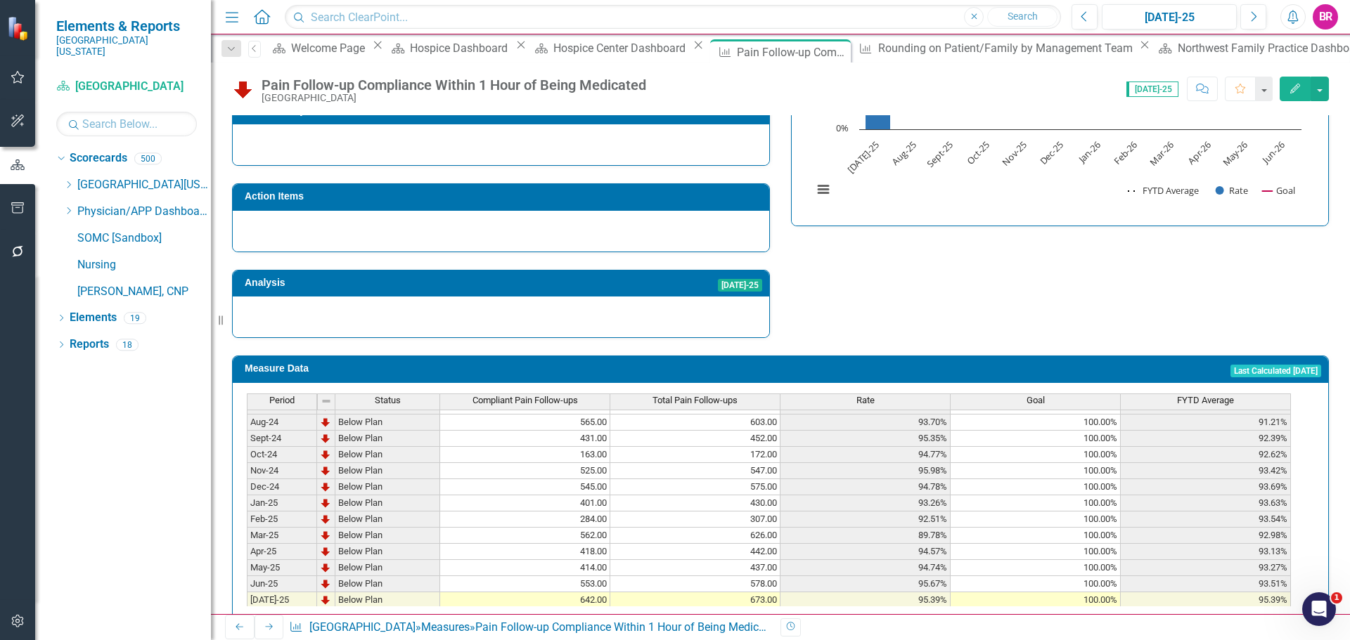
scroll to position [492, 0]
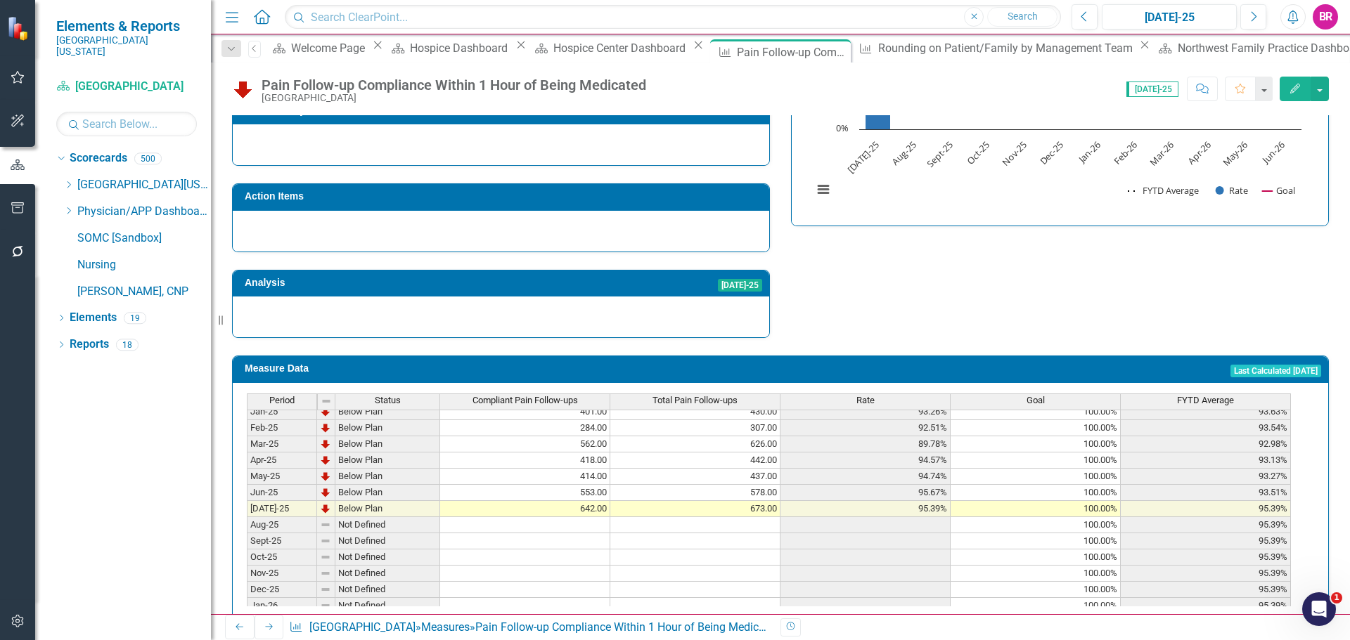
click at [595, 499] on tbody "Jan-24 Not Defined Feb-24 Not Defined Mar-24 Not Defined Apr-24 Not Defined May…" at bounding box center [769, 452] width 1044 height 486
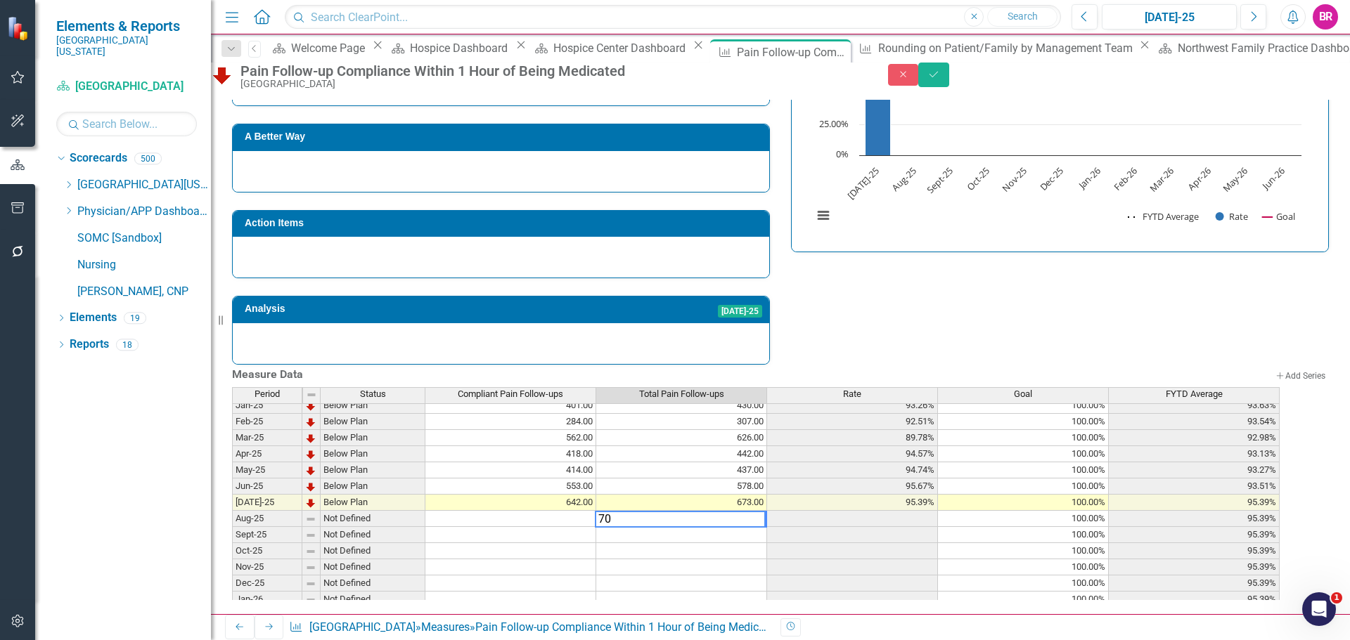
type textarea "702"
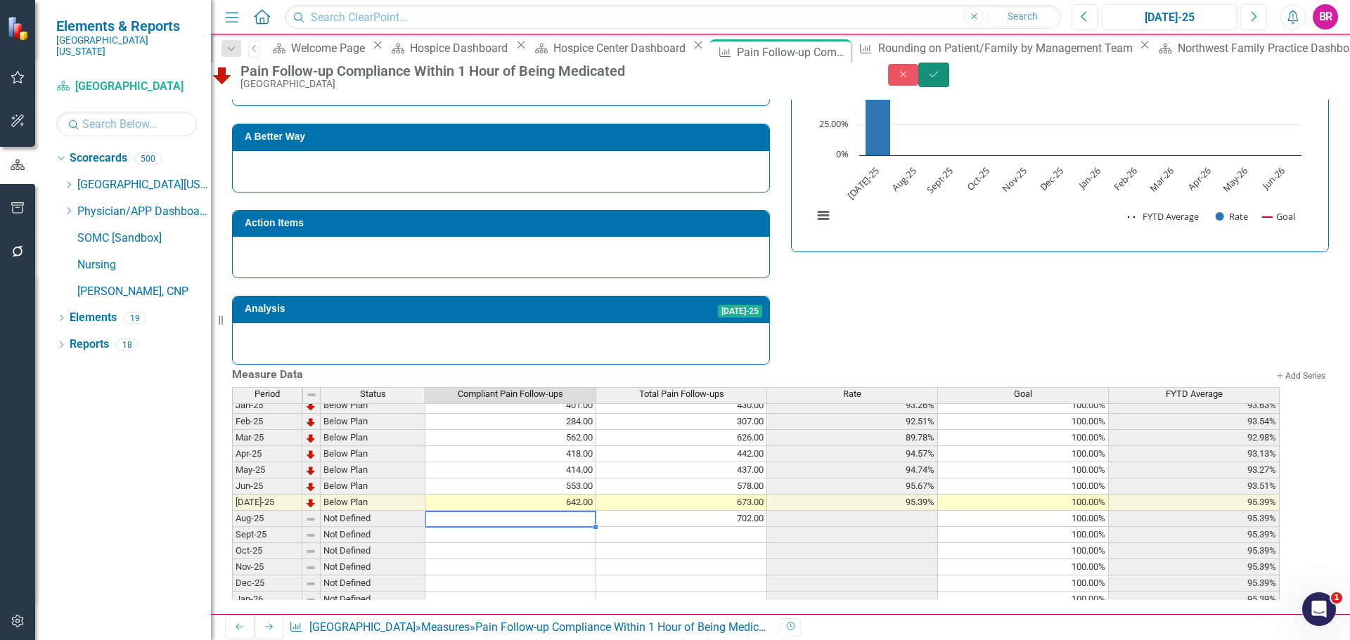
click at [949, 87] on button "Save" at bounding box center [933, 75] width 31 height 25
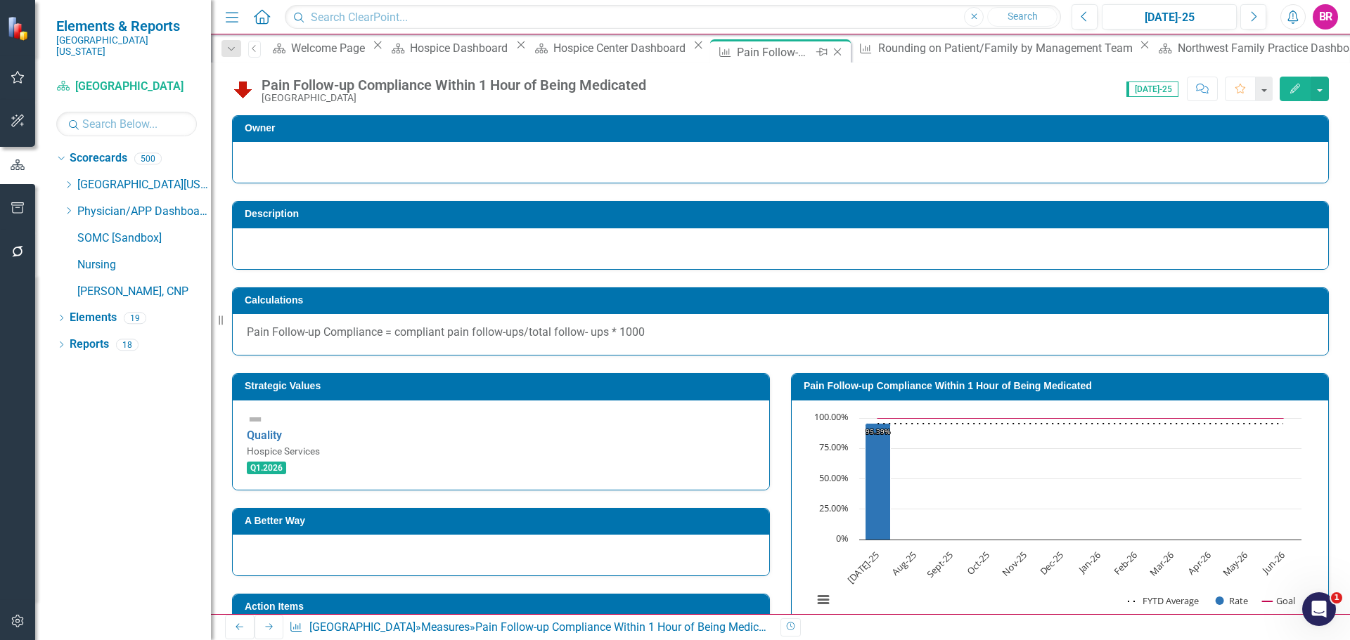
click at [830, 52] on icon "Close" at bounding box center [837, 51] width 14 height 11
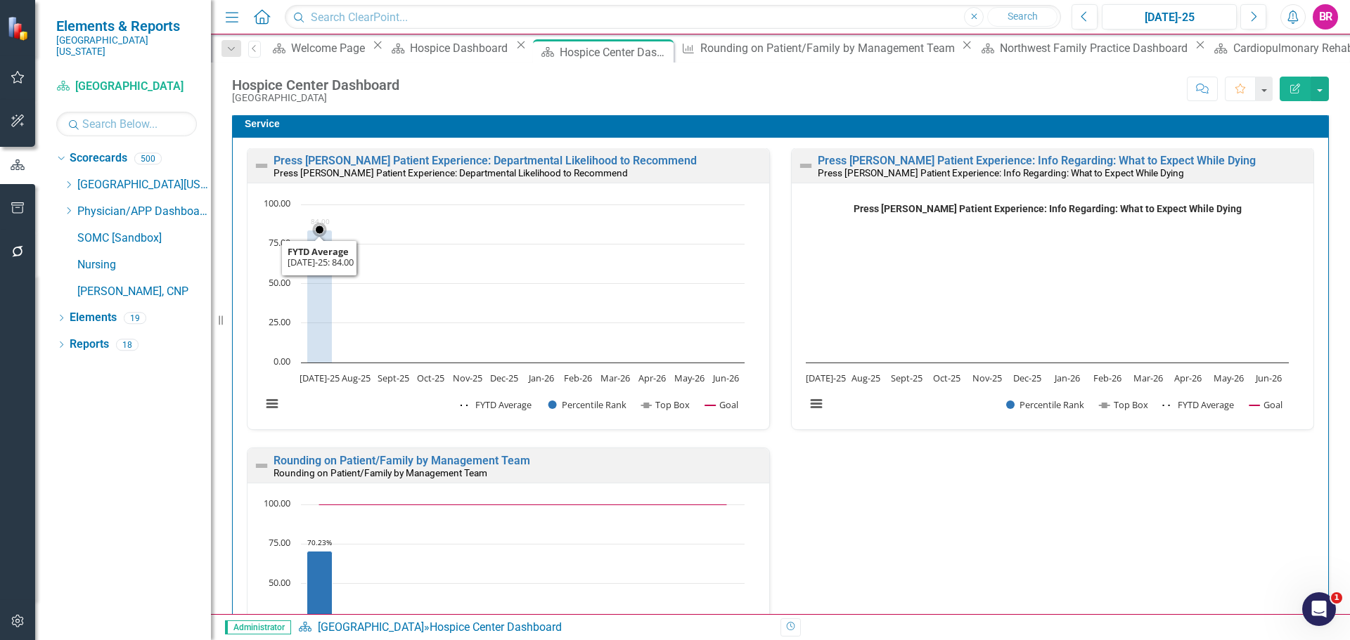
scroll to position [843, 0]
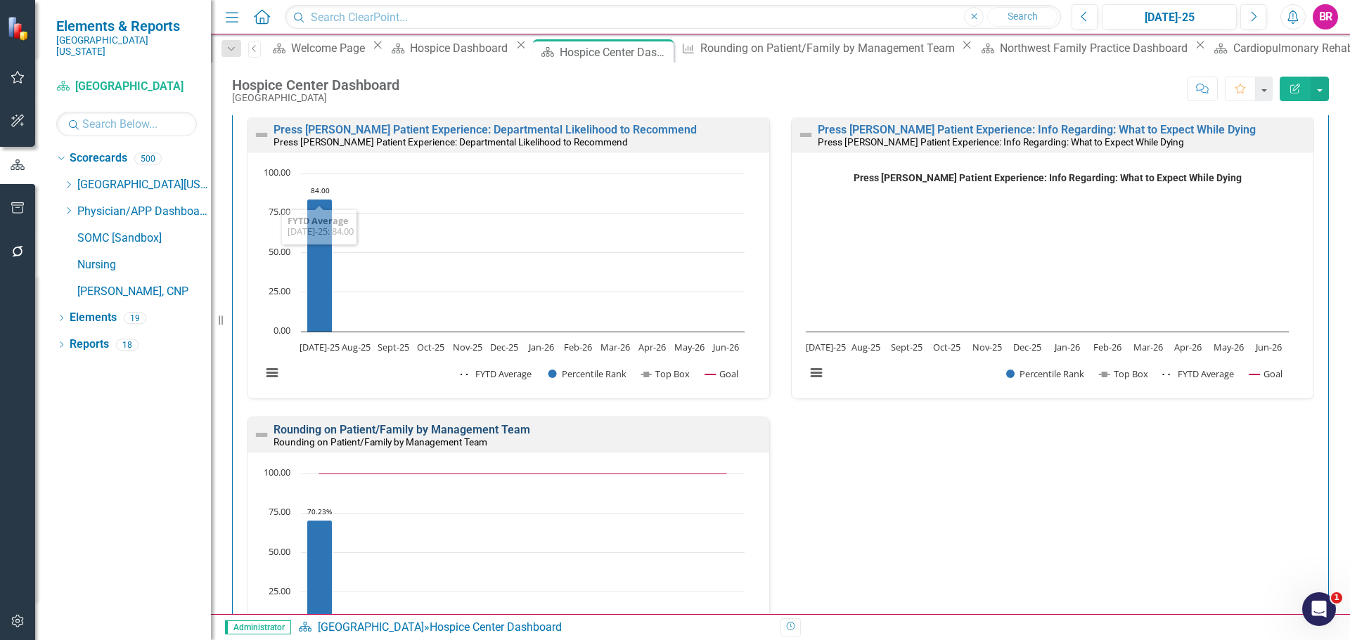
click at [500, 432] on link "Rounding on Patient/Family by Management Team" at bounding box center [401, 429] width 257 height 13
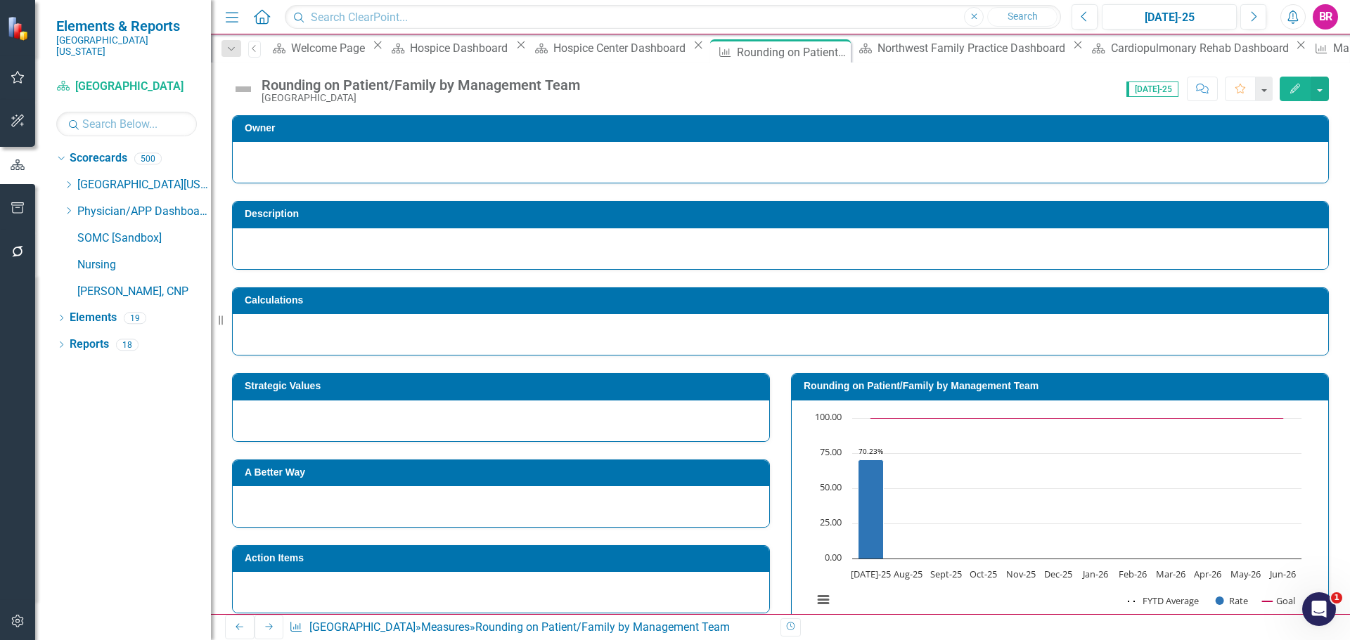
click at [344, 223] on td "Description" at bounding box center [783, 215] width 1076 height 21
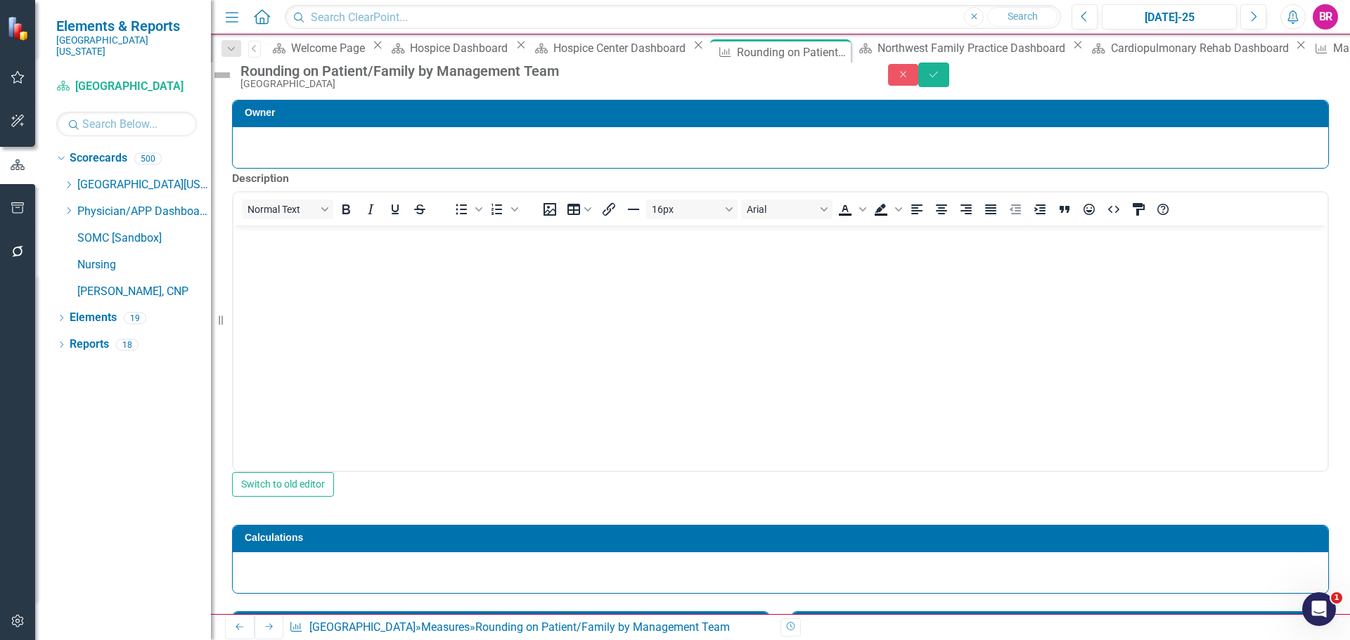
click at [359, 318] on body "Rich Text Area. Press ALT-0 for help." at bounding box center [780, 331] width 1094 height 211
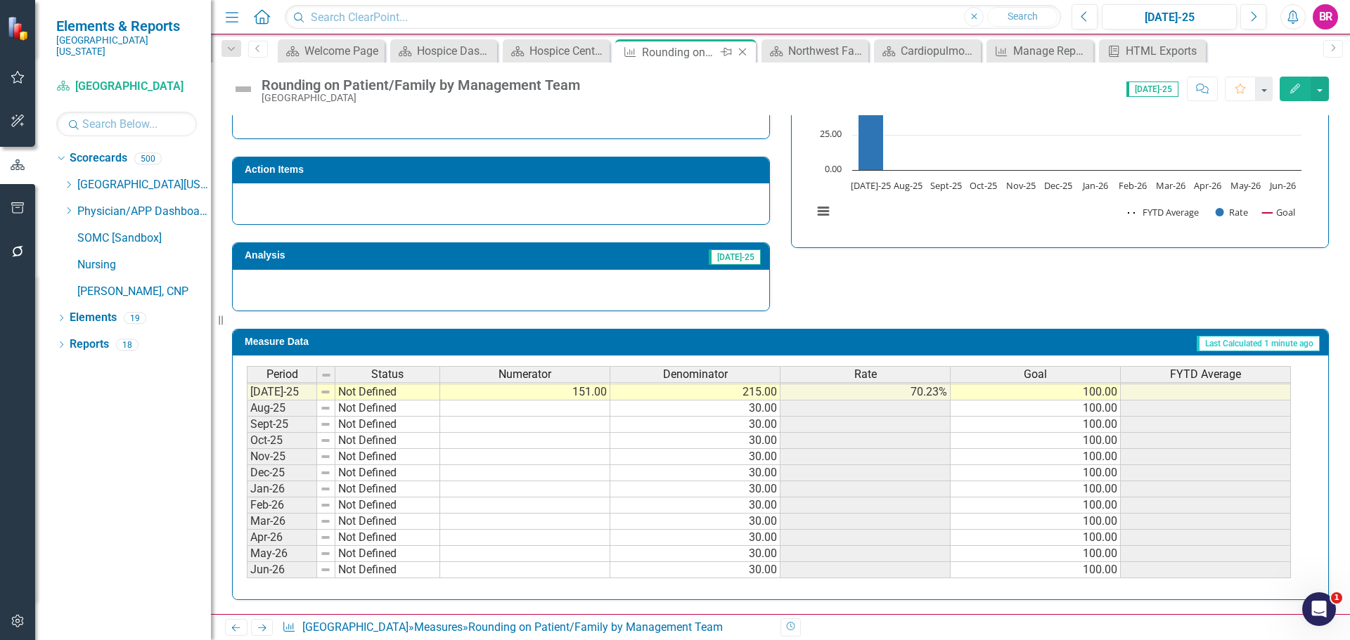
click at [744, 54] on icon "Close" at bounding box center [742, 51] width 14 height 11
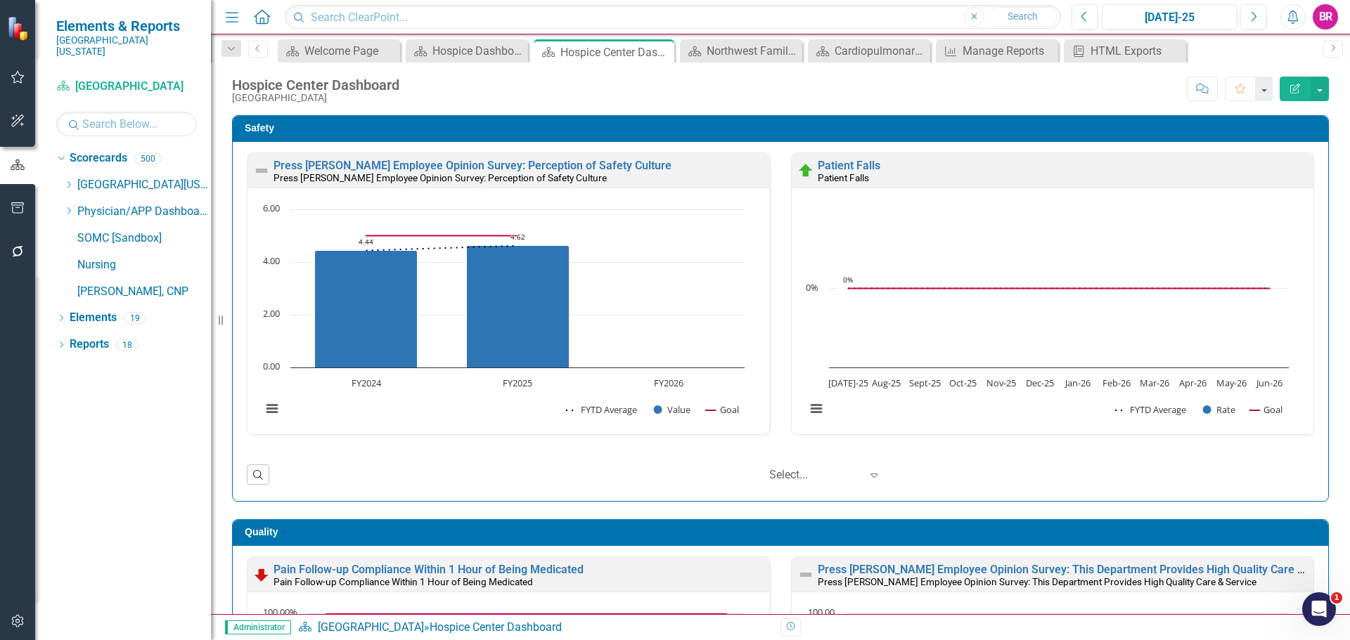
click at [14, 207] on icon "button" at bounding box center [18, 207] width 15 height 11
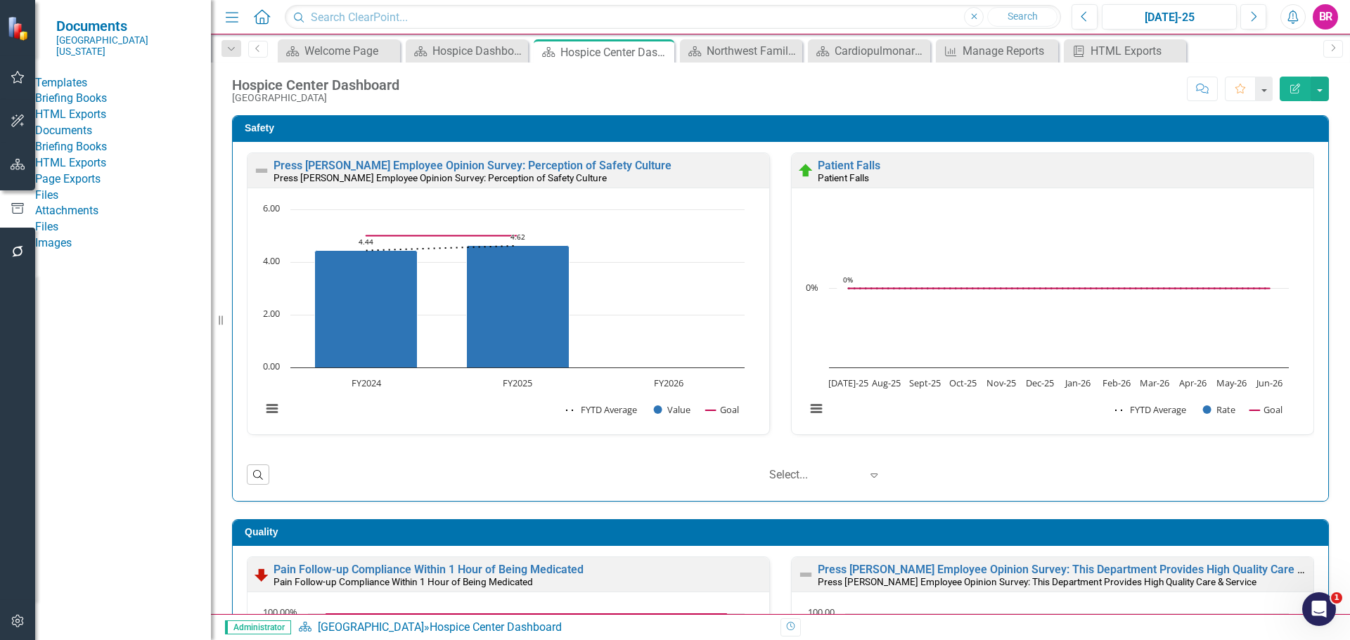
click at [103, 119] on link "HTML Exports" at bounding box center [123, 115] width 176 height 16
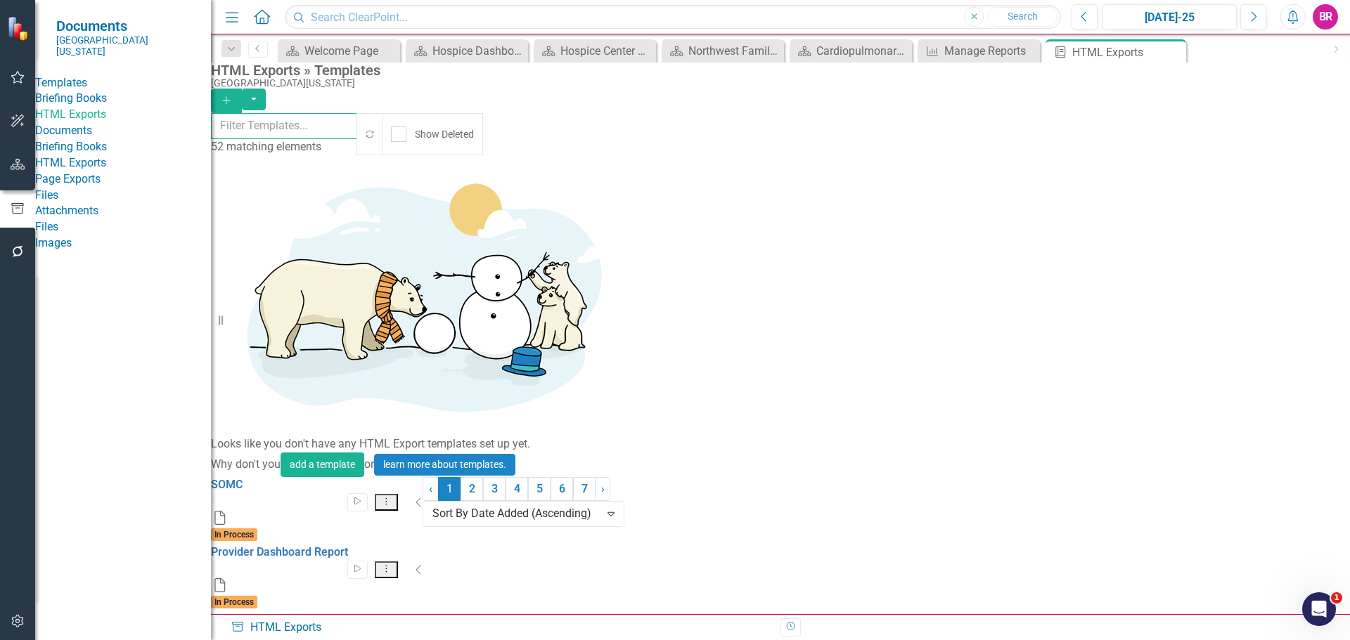
click at [358, 134] on input "text" at bounding box center [284, 126] width 147 height 26
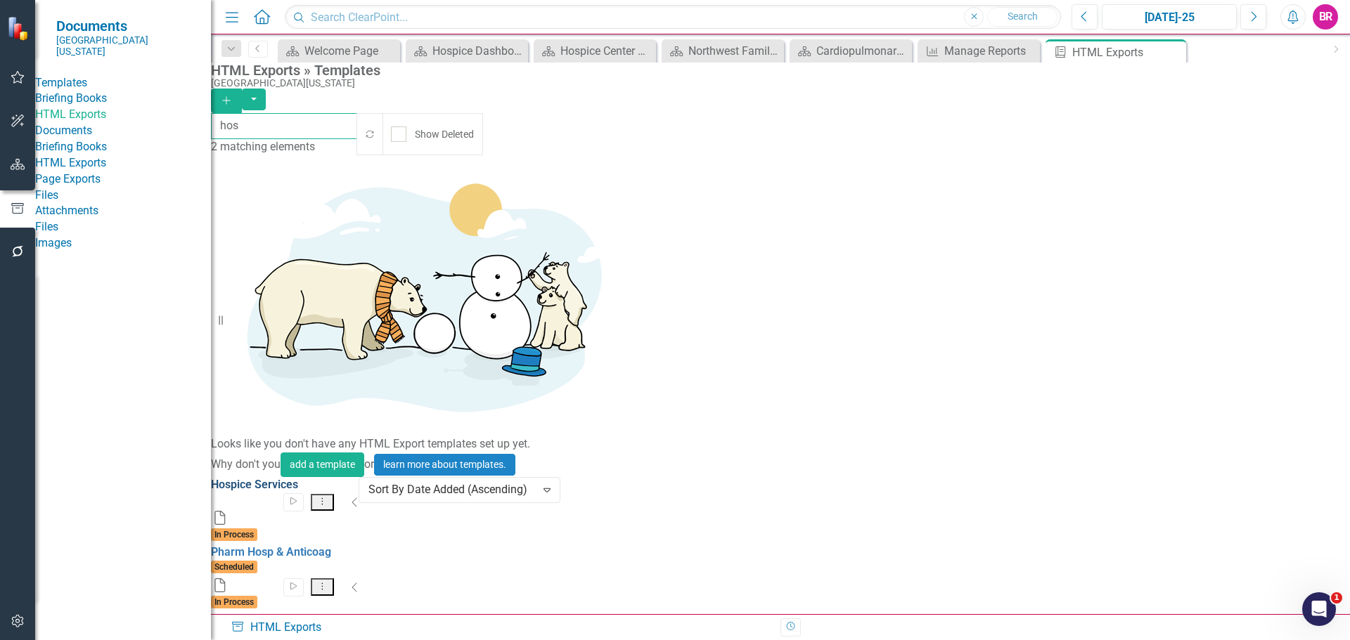
type input "hos"
click at [298, 478] on link "Hospice Services" at bounding box center [254, 484] width 87 height 13
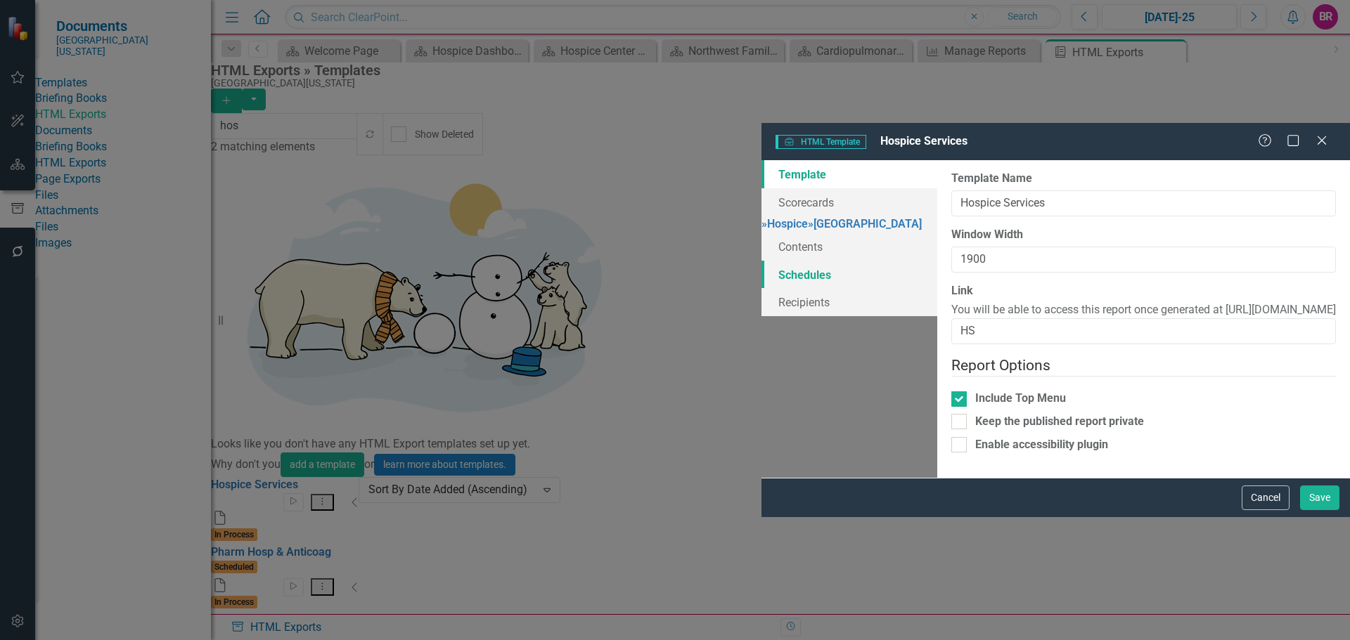
click at [761, 261] on link "Schedules" at bounding box center [849, 275] width 176 height 28
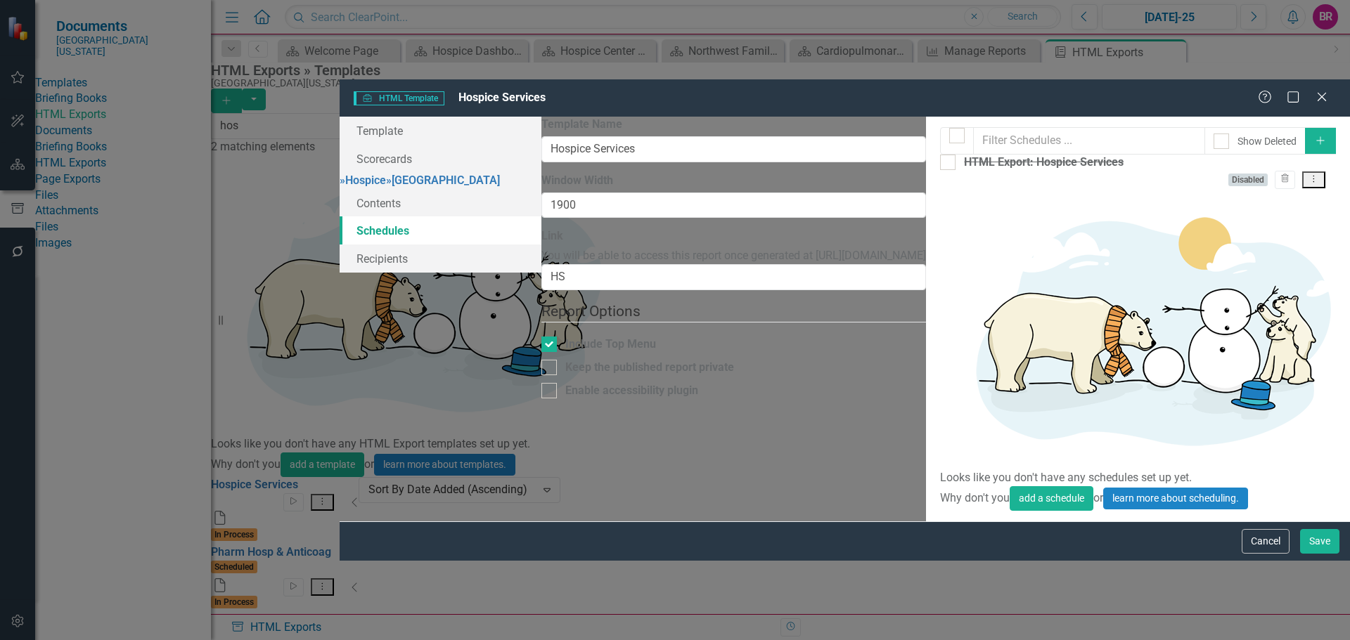
click at [1317, 174] on icon "Dropdown Menu" at bounding box center [1313, 178] width 12 height 9
click at [1234, 126] on link "Edit Edit Schedule" at bounding box center [1259, 125] width 129 height 26
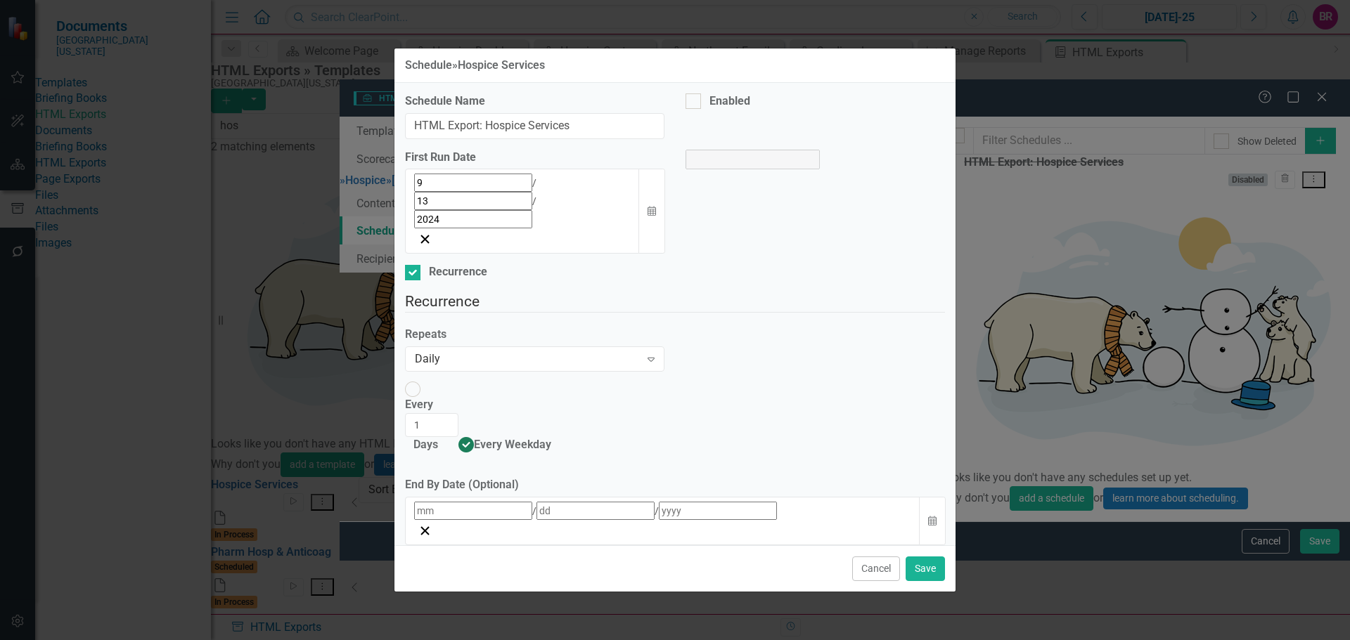
select select "pm"
click at [694, 103] on input "Enabled" at bounding box center [689, 97] width 9 height 9
checkbox input "true"
click at [652, 206] on icon "button" at bounding box center [651, 211] width 8 height 10
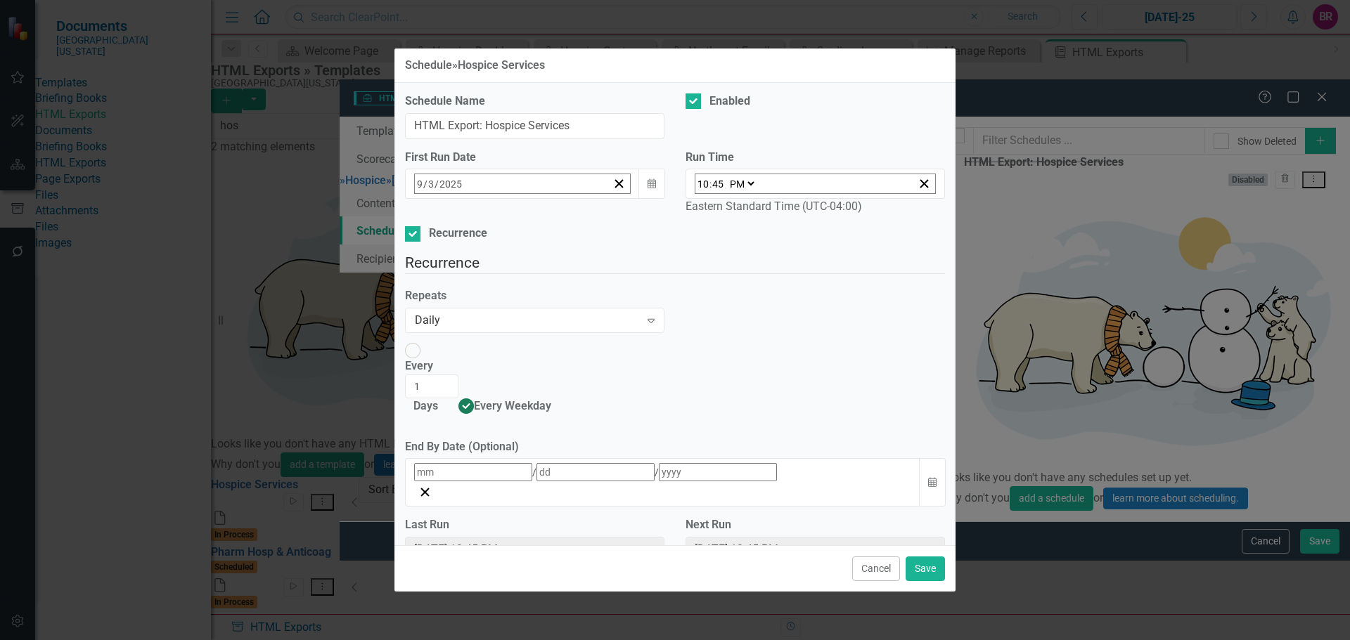
click at [561, 277] on abbr "4" at bounding box center [564, 271] width 6 height 11
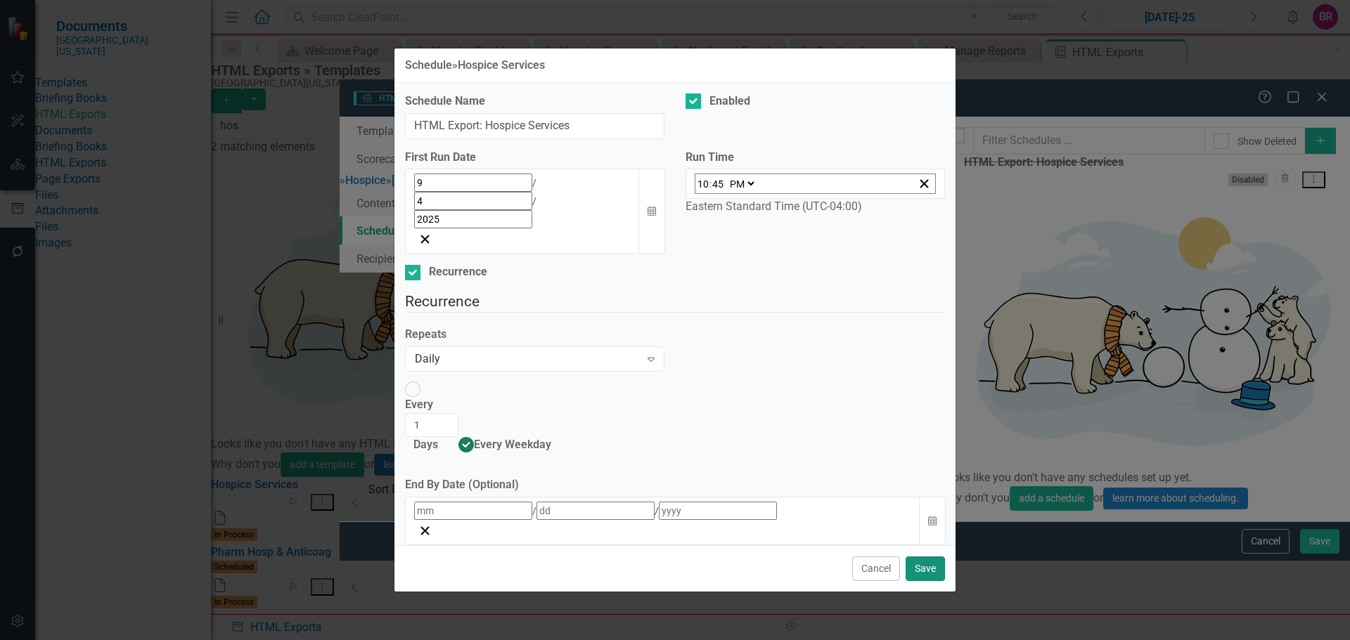
click at [931, 557] on button "Save" at bounding box center [924, 569] width 39 height 25
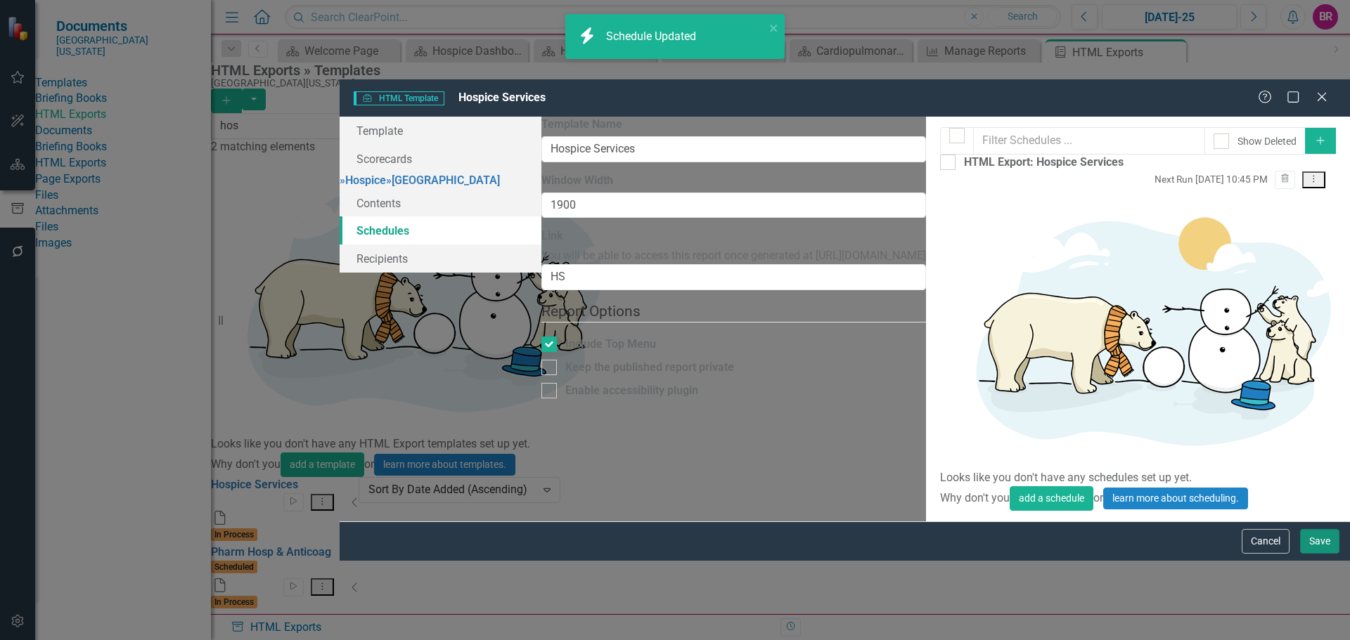
click at [1328, 554] on button "Save" at bounding box center [1319, 541] width 39 height 25
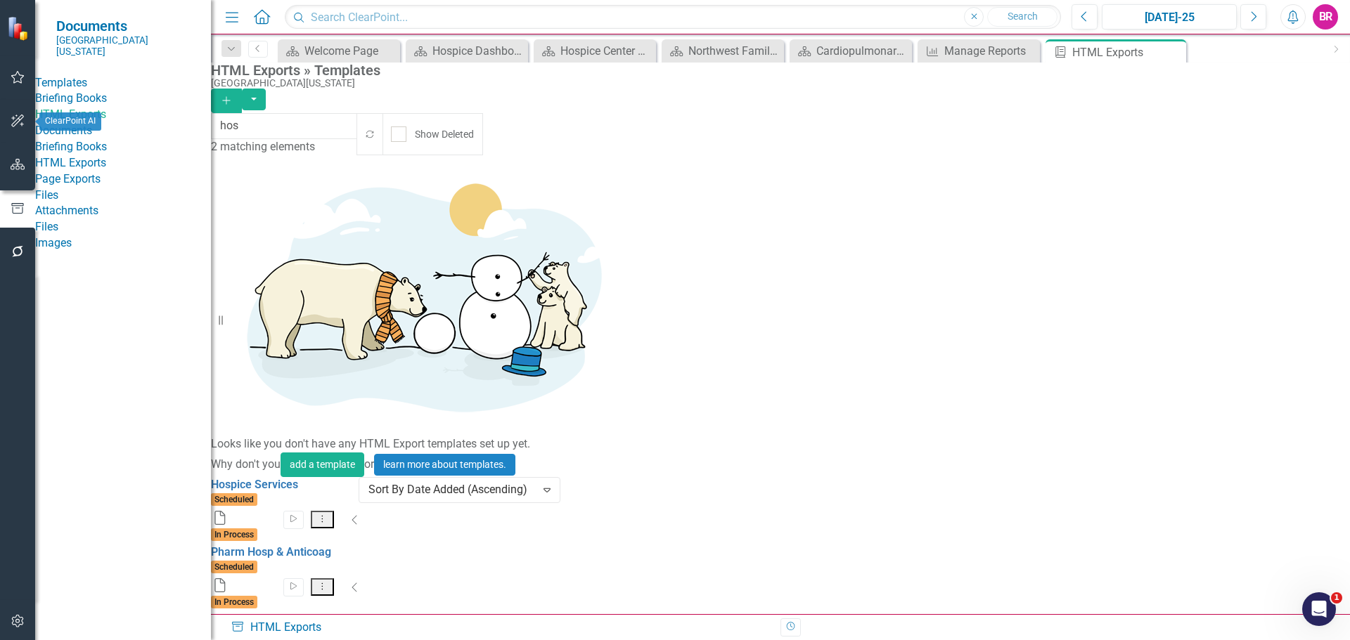
click at [9, 160] on button "button" at bounding box center [18, 165] width 32 height 30
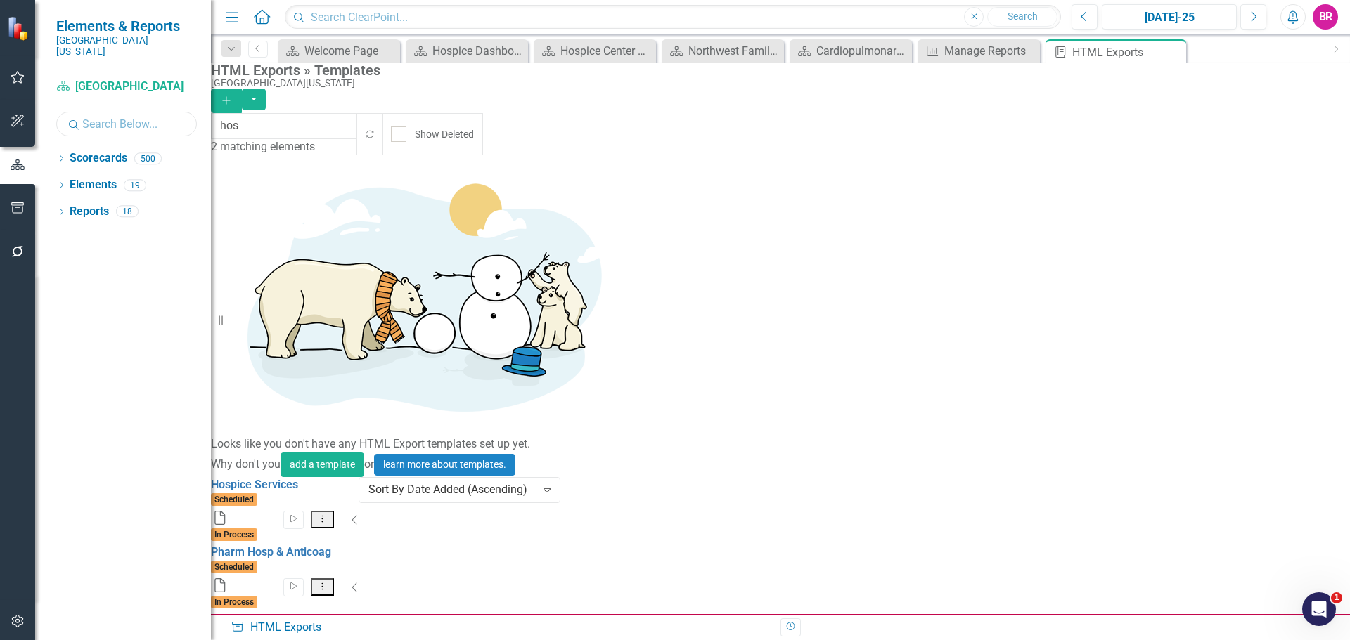
click at [117, 112] on input "text" at bounding box center [126, 124] width 141 height 25
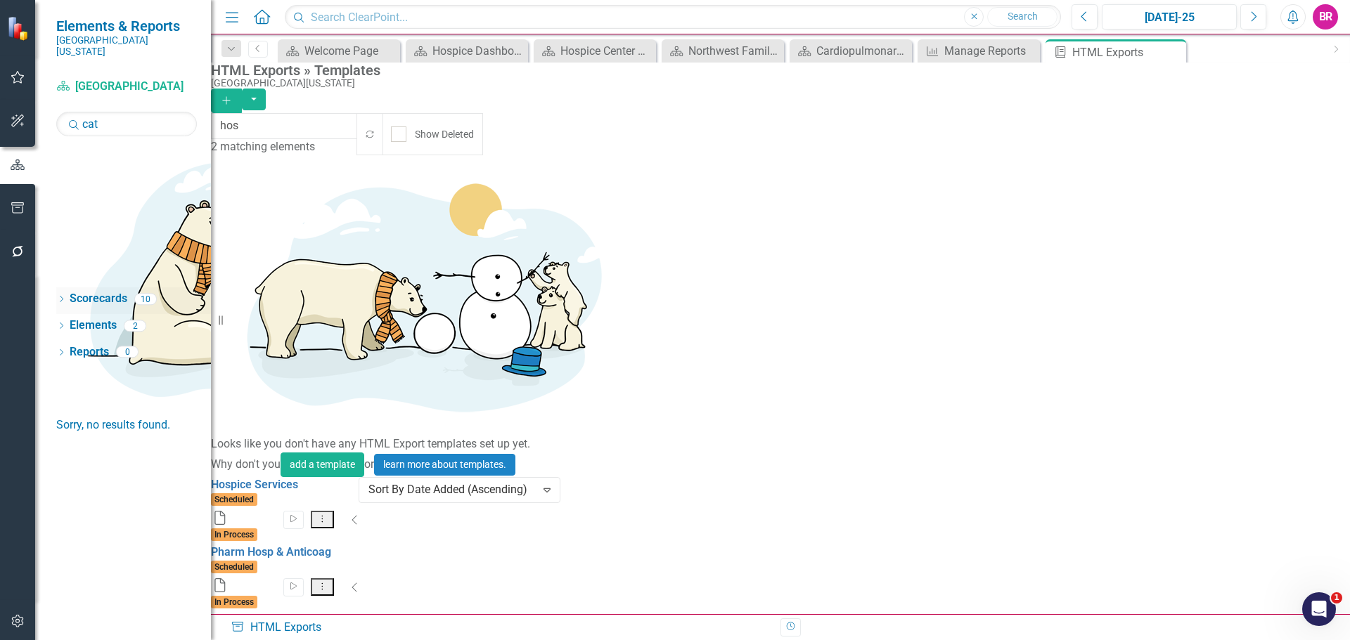
click at [61, 297] on icon "Dropdown" at bounding box center [61, 301] width 10 height 8
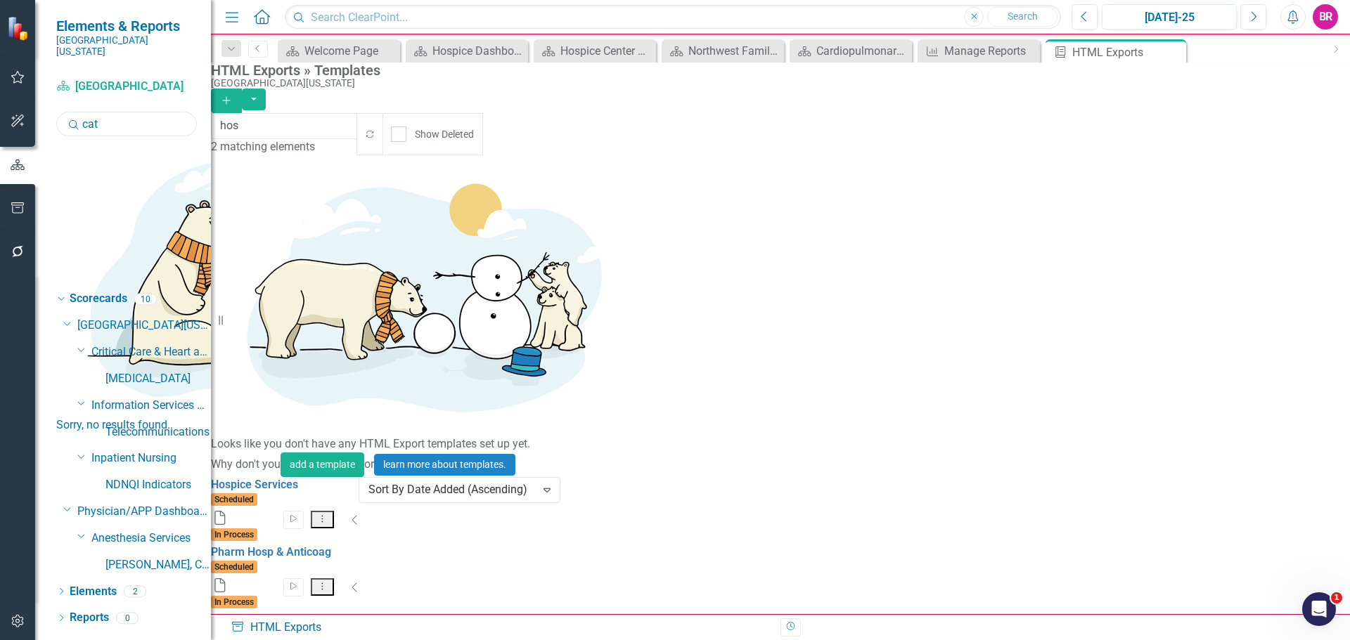
click at [110, 112] on input "cat" at bounding box center [126, 124] width 141 height 25
click at [117, 116] on input "ct" at bounding box center [126, 124] width 141 height 25
type input "ct"
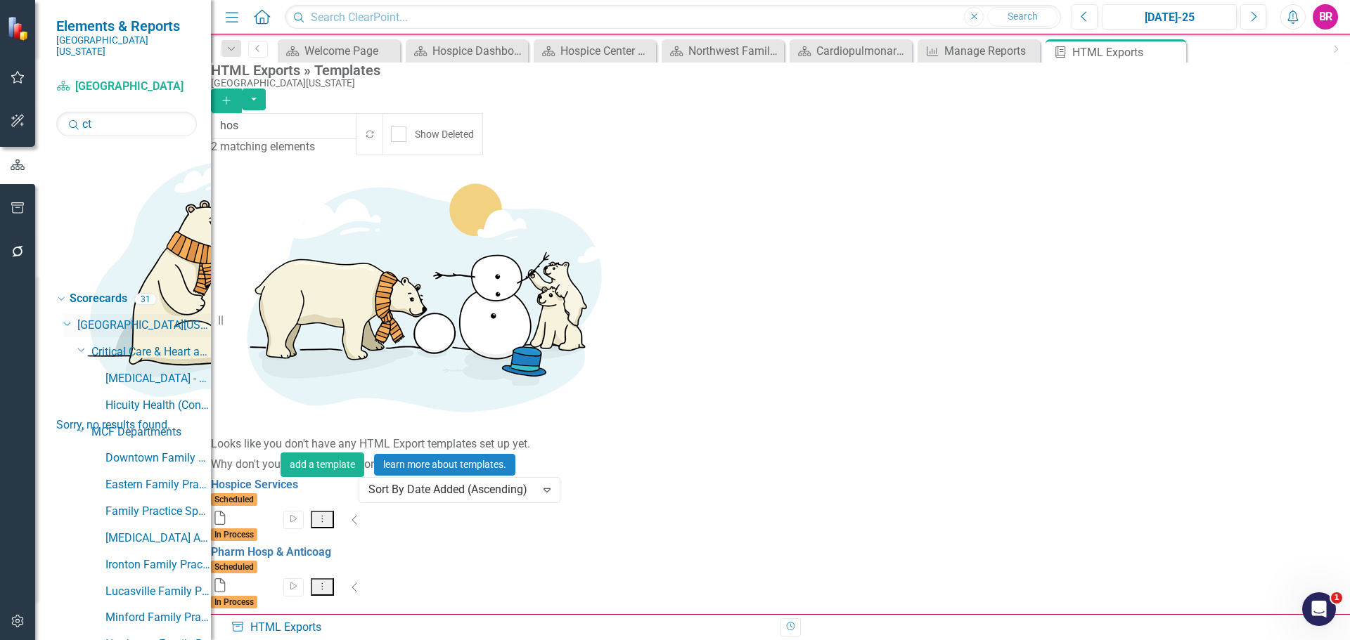
click at [68, 318] on icon "Dropdown" at bounding box center [67, 323] width 8 height 11
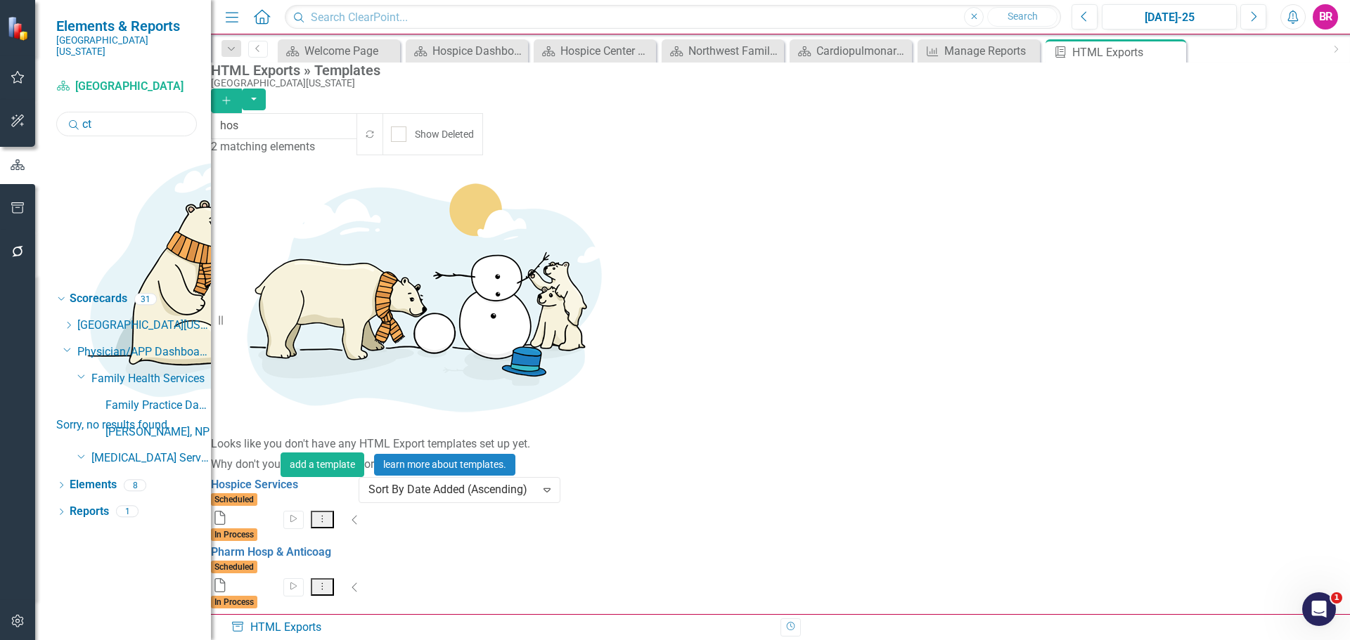
click at [101, 112] on input "ct" at bounding box center [126, 124] width 141 height 25
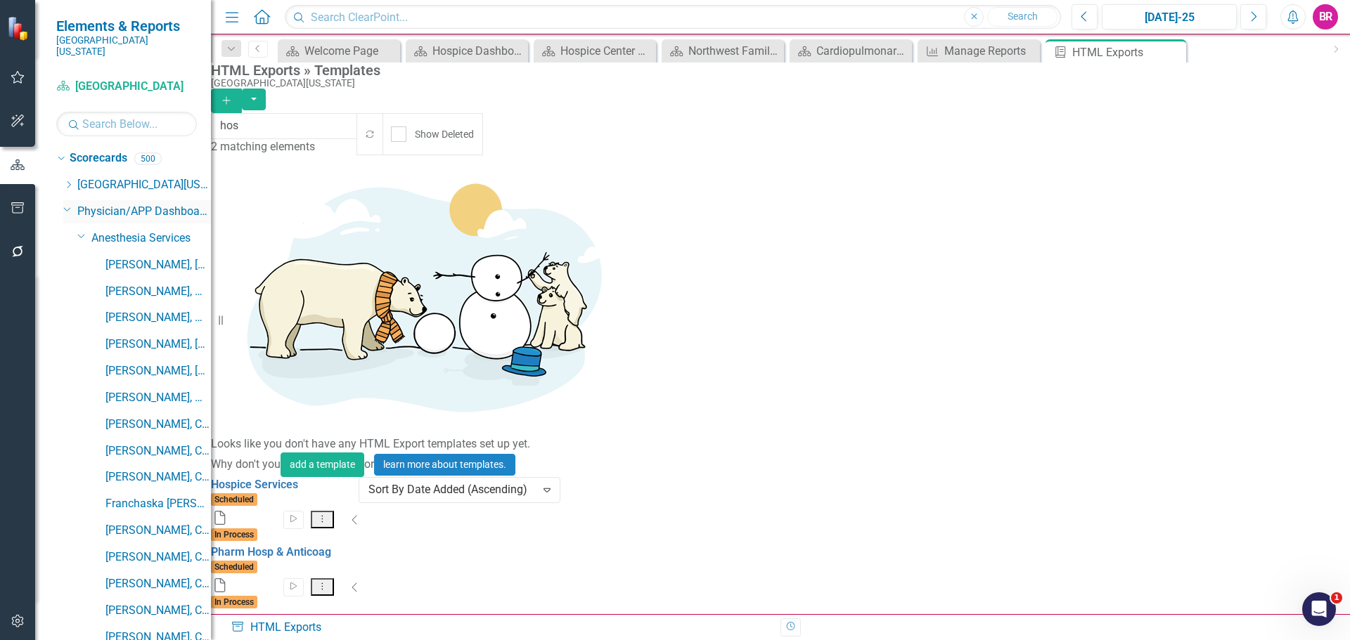
click at [68, 204] on icon "Dropdown" at bounding box center [67, 209] width 8 height 11
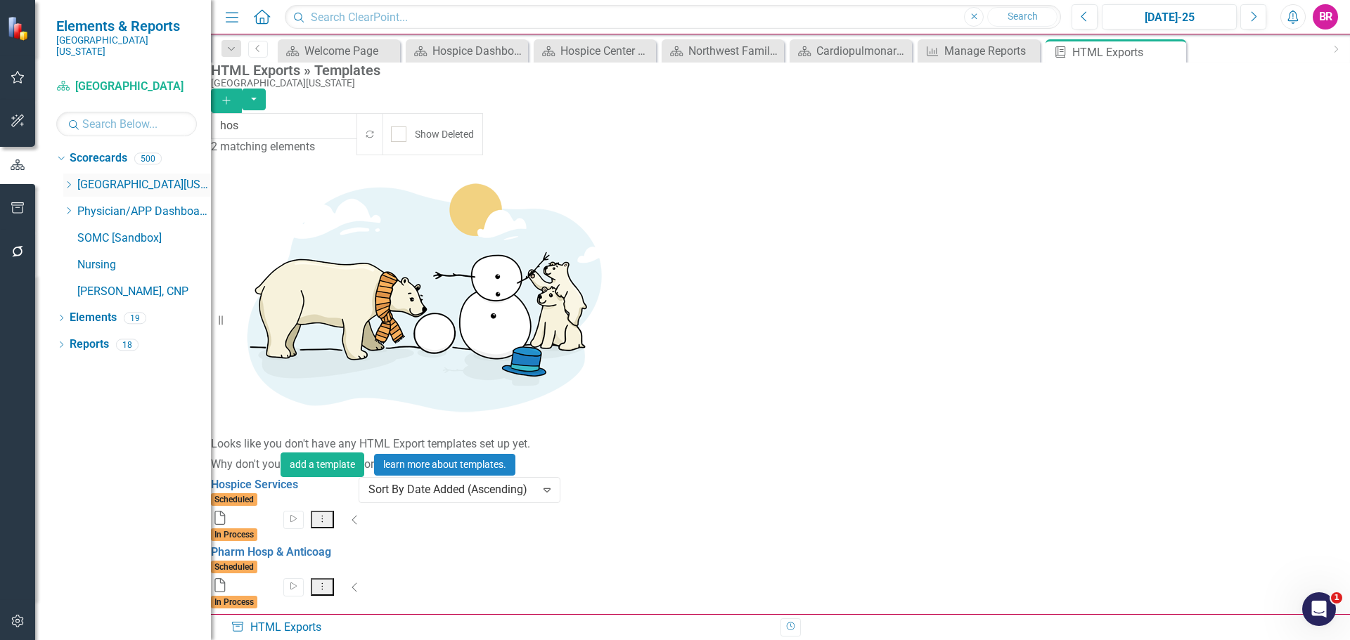
click at [74, 181] on icon "Dropdown" at bounding box center [68, 185] width 11 height 8
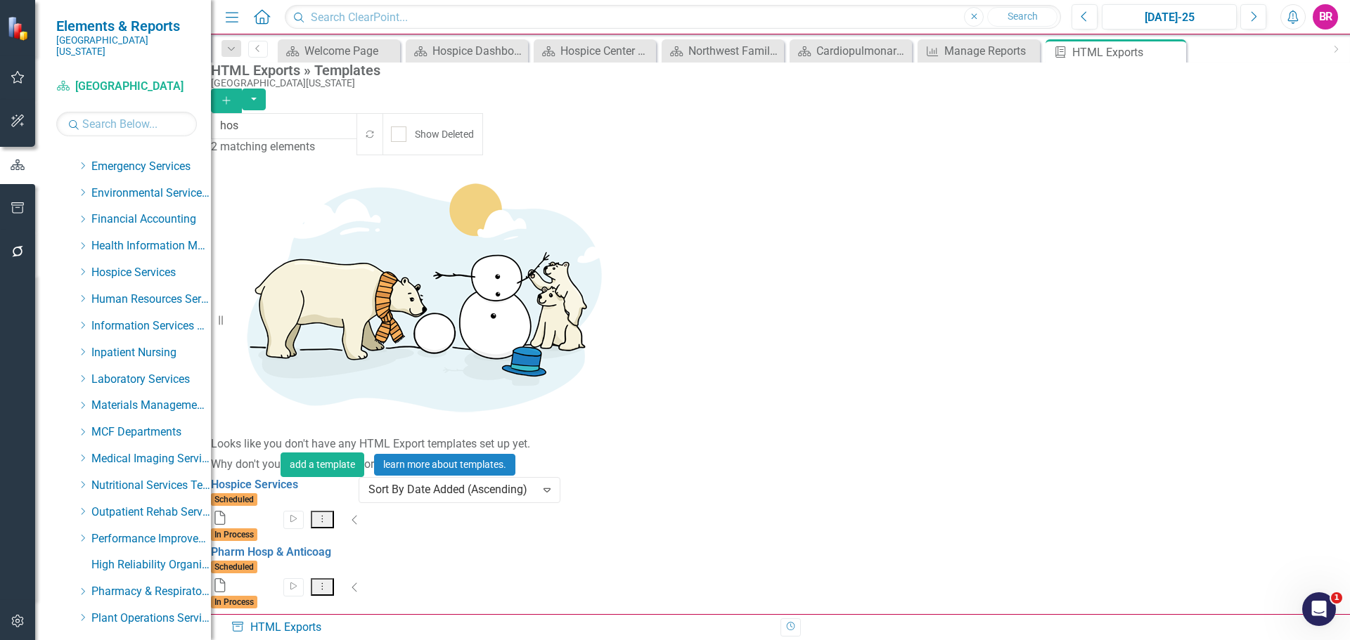
scroll to position [281, 0]
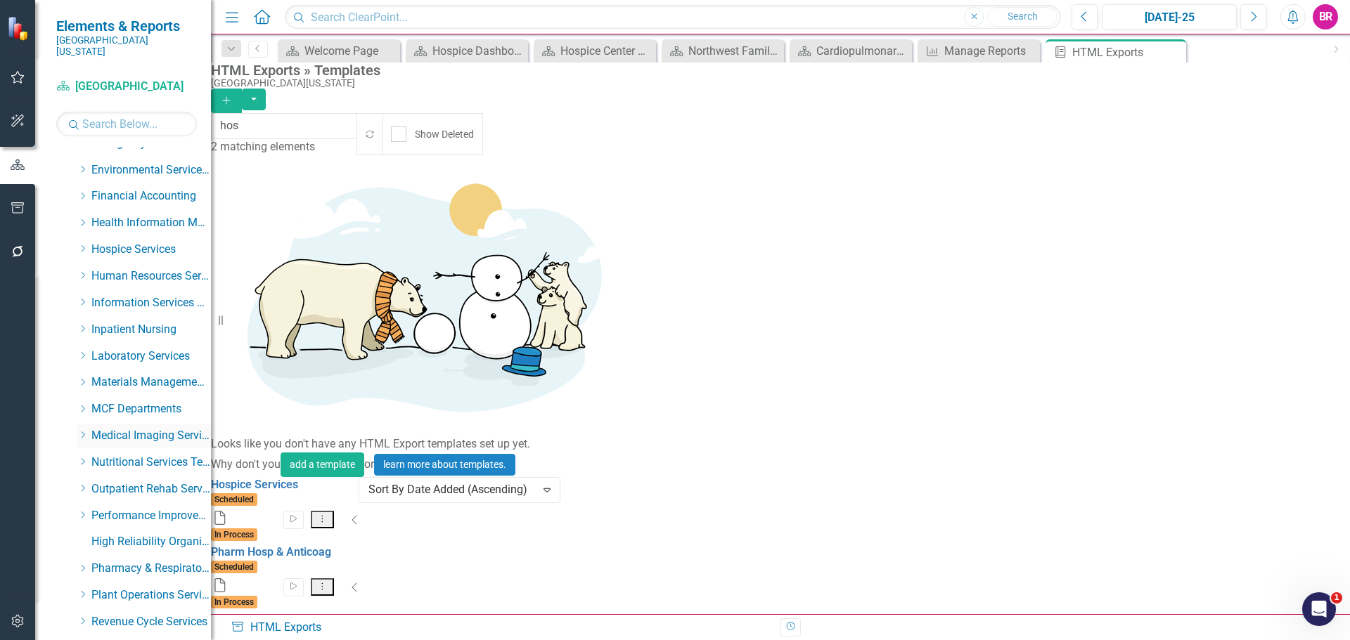
click at [82, 431] on icon "Dropdown" at bounding box center [82, 435] width 11 height 8
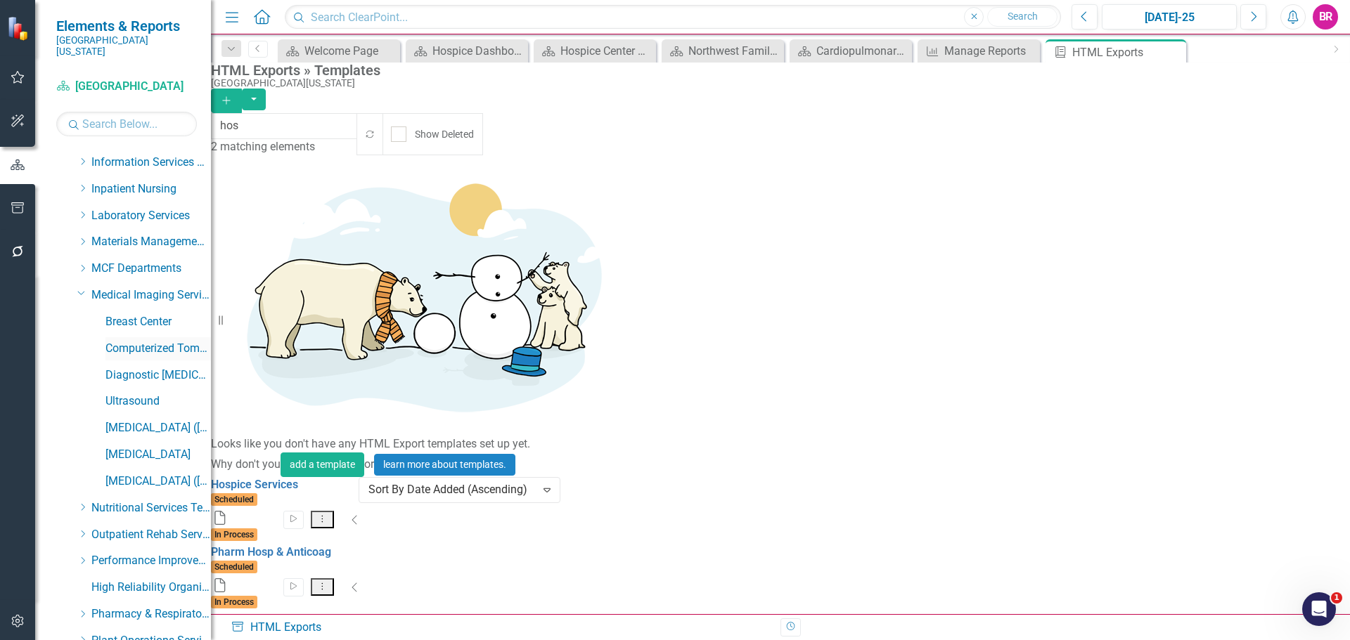
click at [151, 341] on link "Computerized Tomography ([GEOGRAPHIC_DATA][MEDICAL_DATA]" at bounding box center [157, 349] width 105 height 16
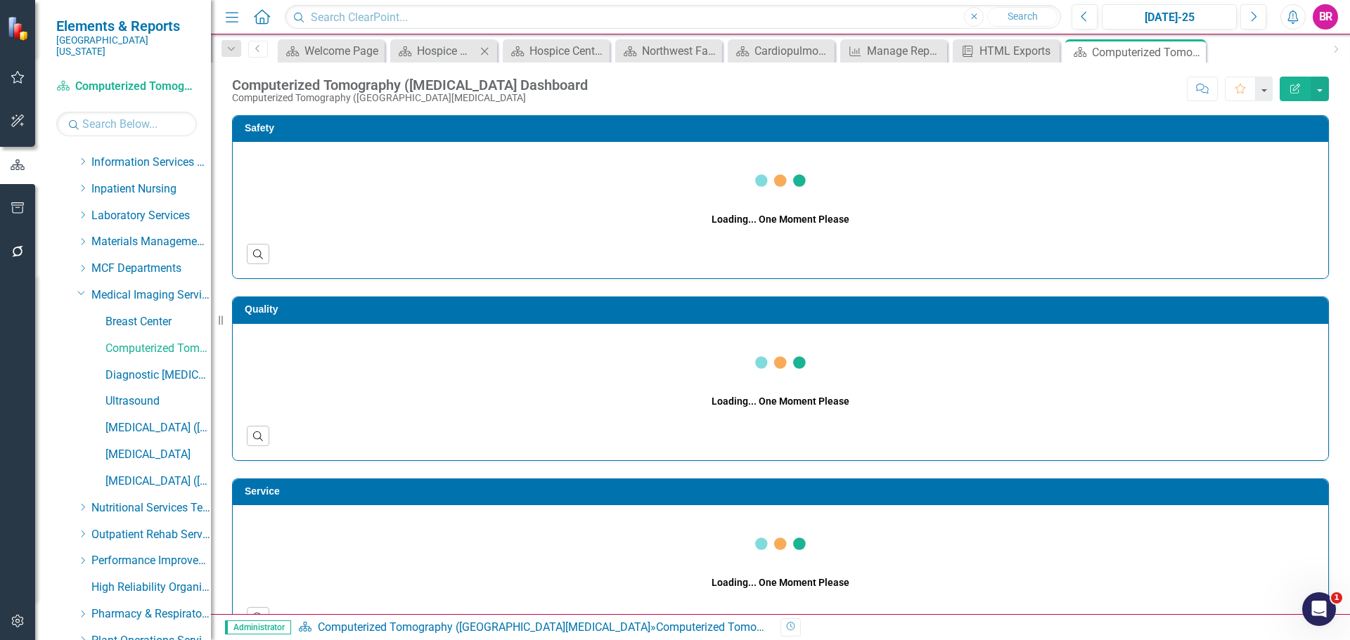
click at [484, 51] on icon "Close" at bounding box center [484, 51] width 14 height 11
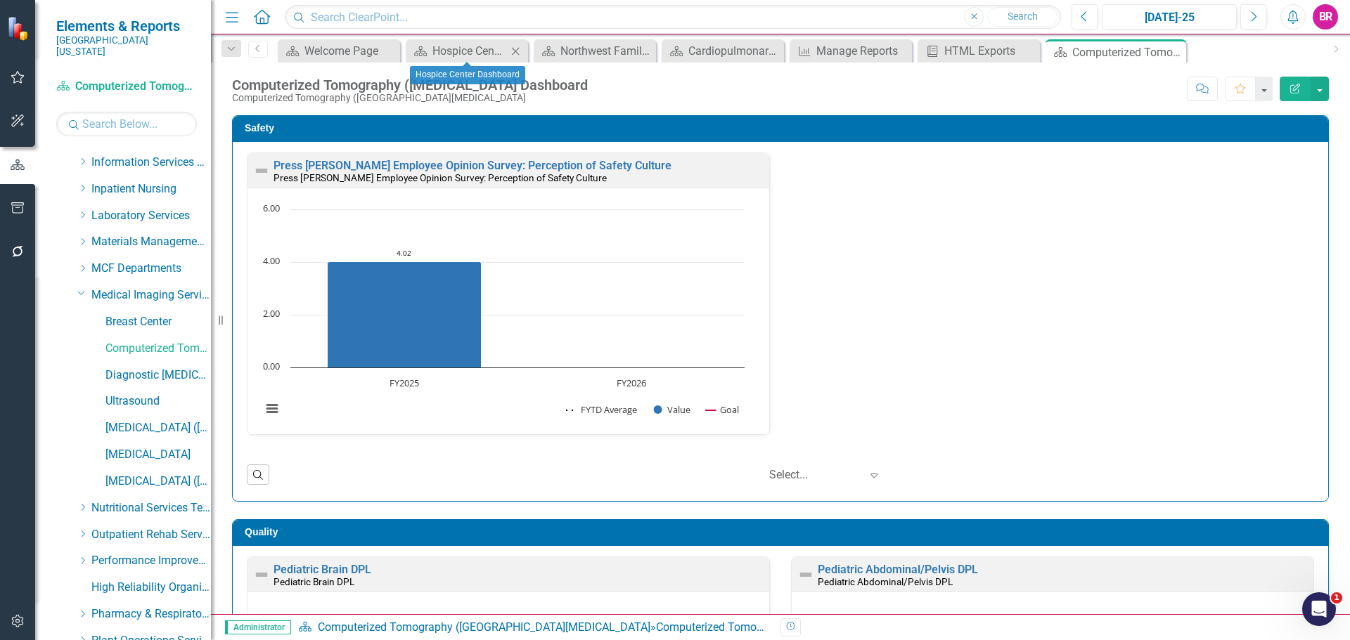
click at [510, 51] on icon "Close" at bounding box center [515, 51] width 14 height 11
click at [229, 51] on icon "Dropdown" at bounding box center [231, 49] width 13 height 10
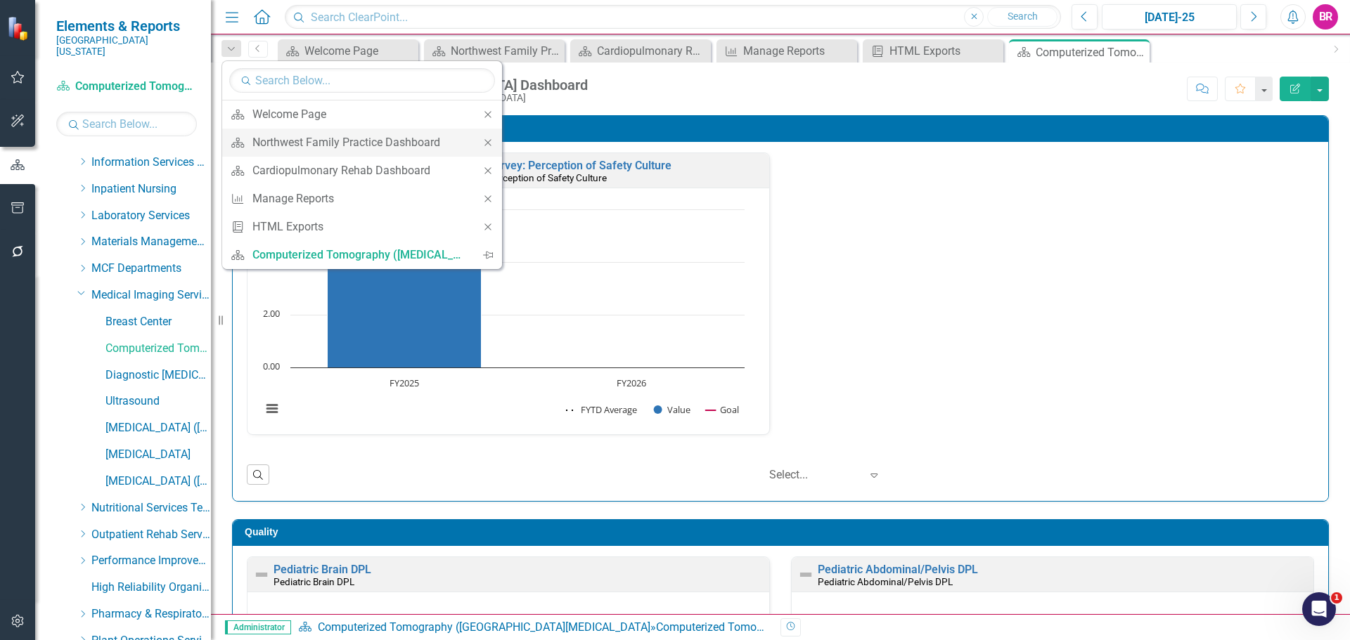
click at [488, 144] on icon "Close" at bounding box center [487, 143] width 13 height 10
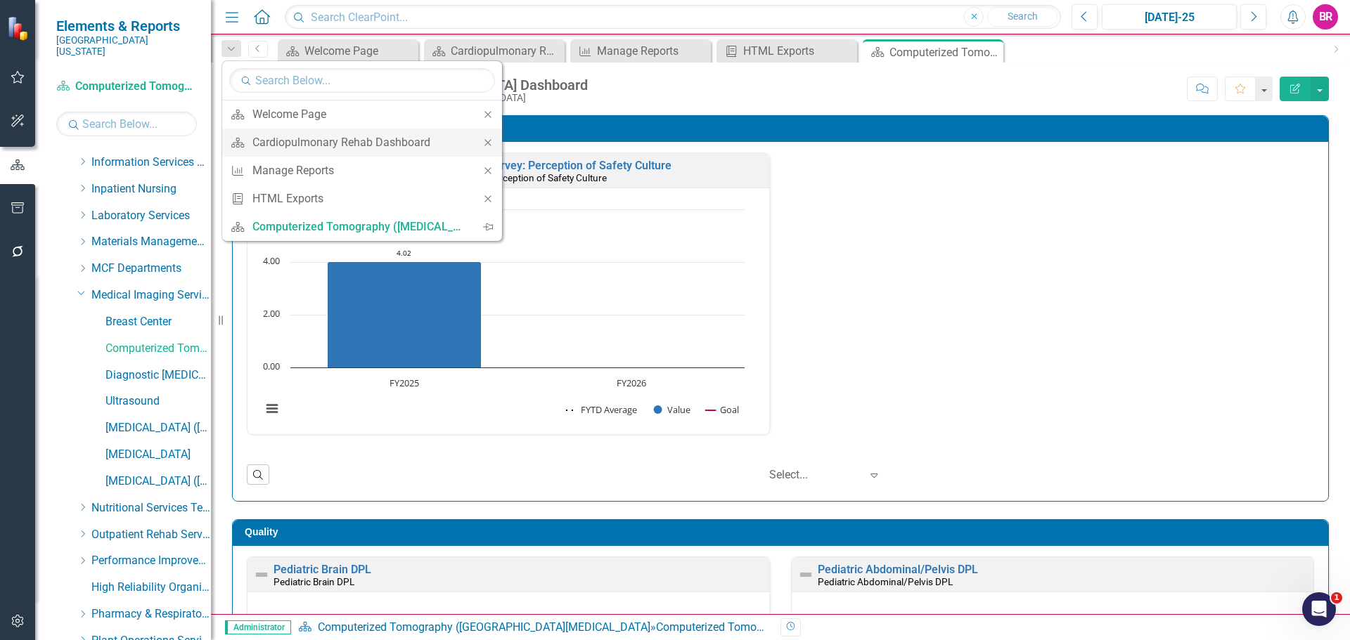
click at [488, 144] on icon "Close" at bounding box center [487, 143] width 13 height 10
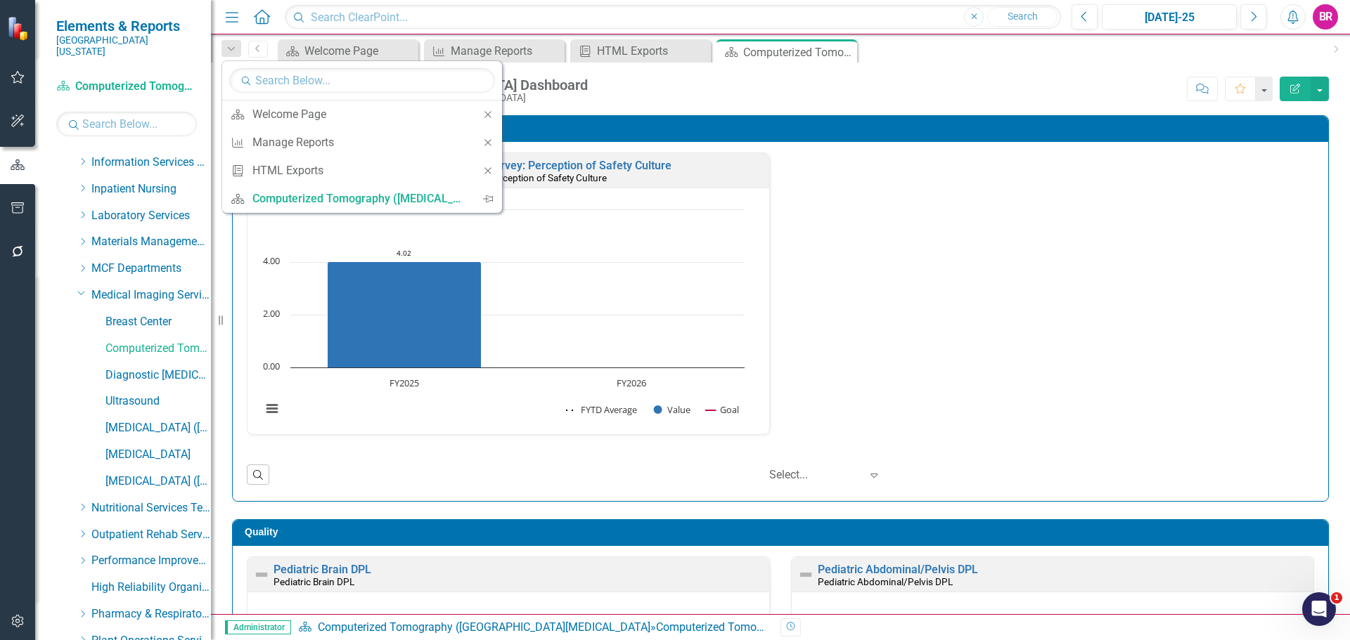
click at [488, 144] on icon "Close" at bounding box center [487, 143] width 13 height 10
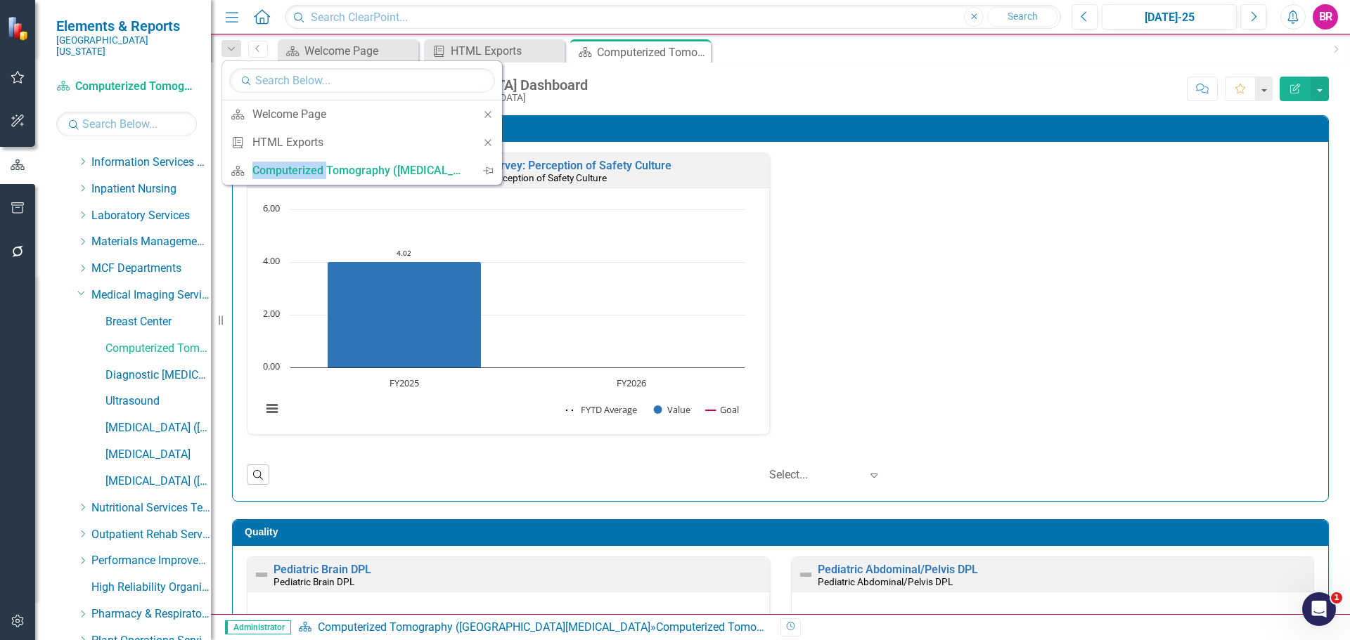
click at [488, 144] on icon "Close" at bounding box center [487, 143] width 13 height 10
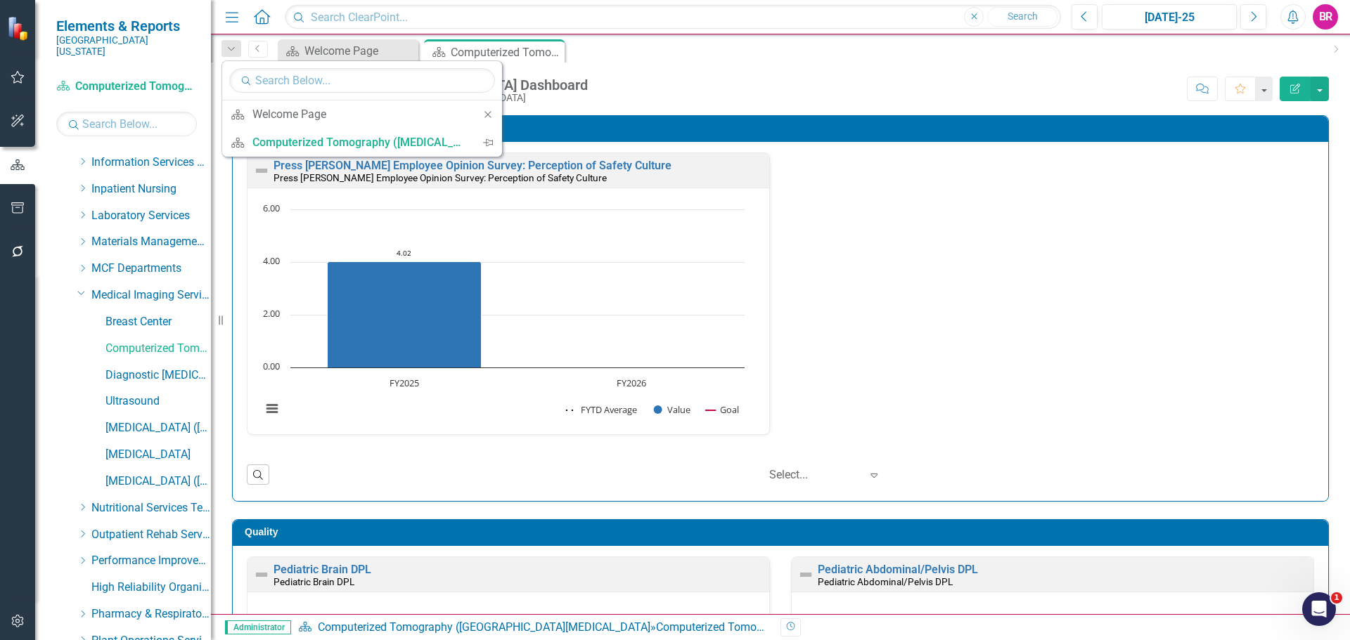
click at [716, 79] on div "Score: N/A Jul-25 Completed Comment Favorite Edit Report" at bounding box center [962, 89] width 734 height 24
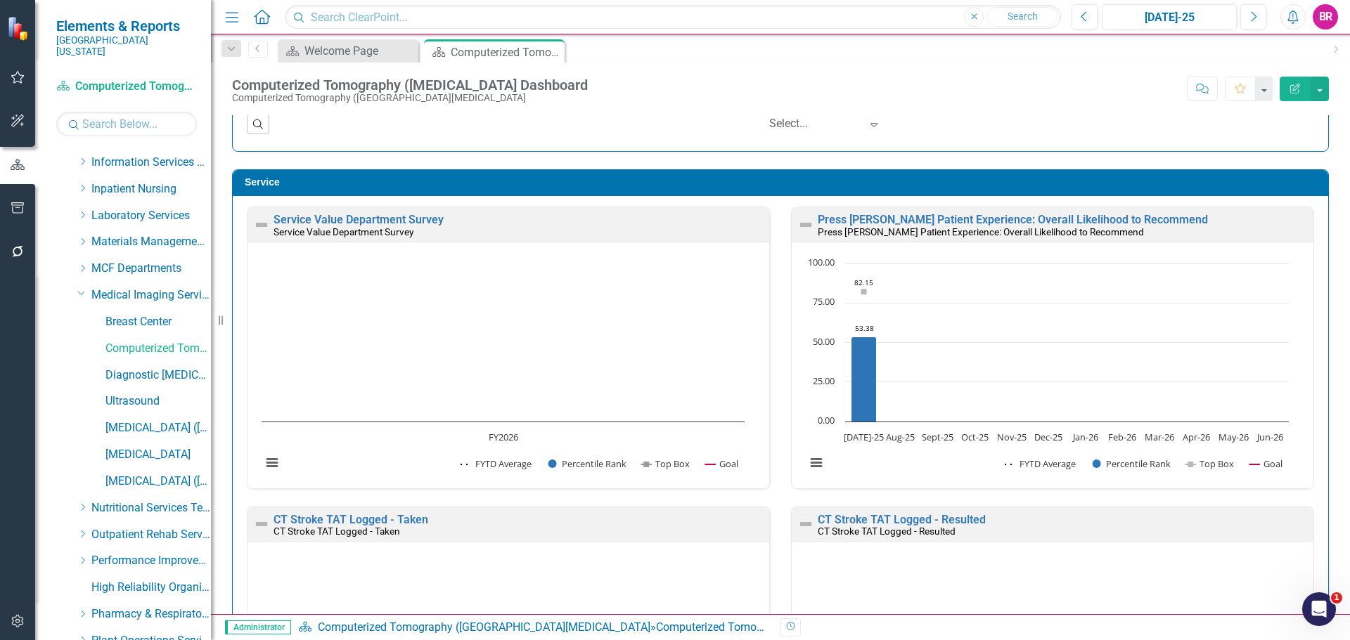
scroll to position [1, 0]
click at [328, 219] on link "Service Value Department Survey" at bounding box center [358, 218] width 170 height 13
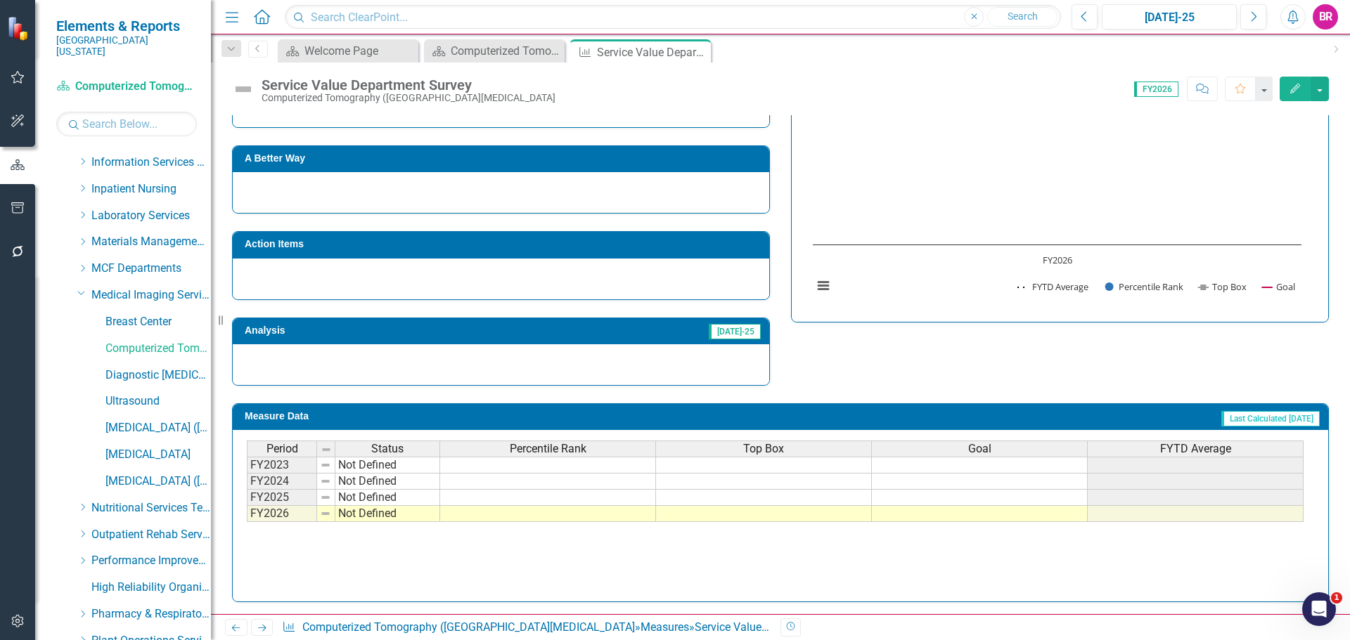
scroll to position [382, 0]
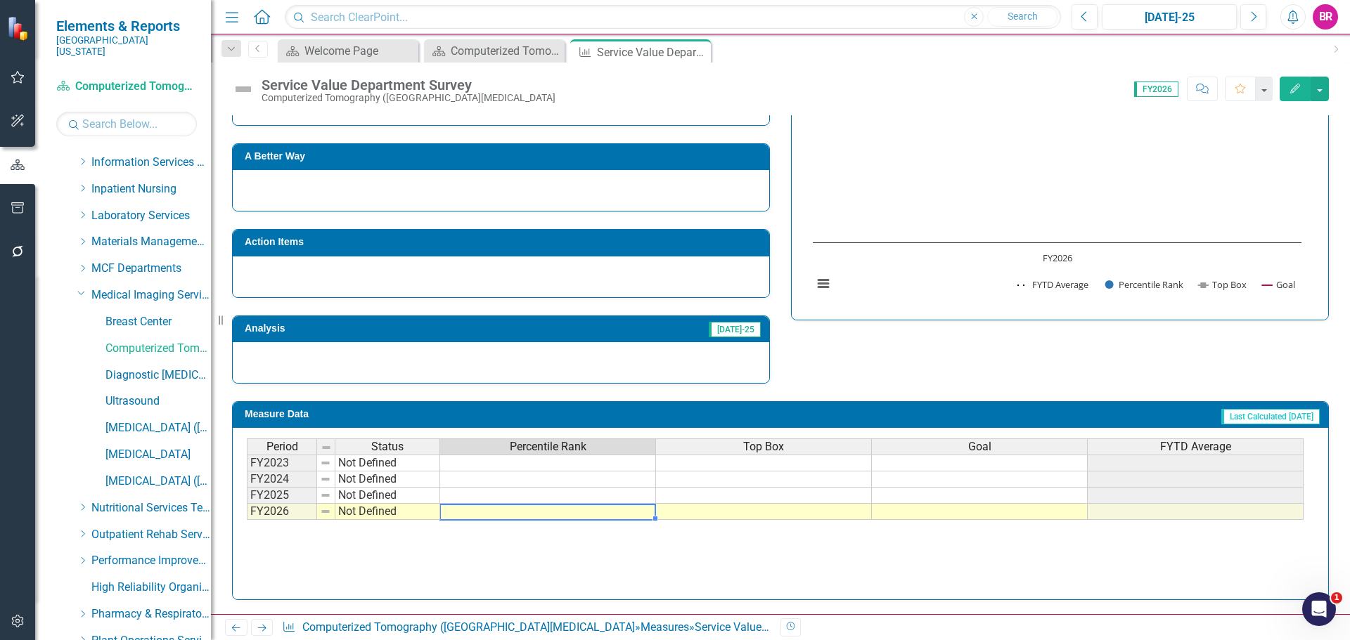
click at [578, 514] on td at bounding box center [548, 512] width 216 height 16
click at [581, 513] on td at bounding box center [548, 512] width 216 height 16
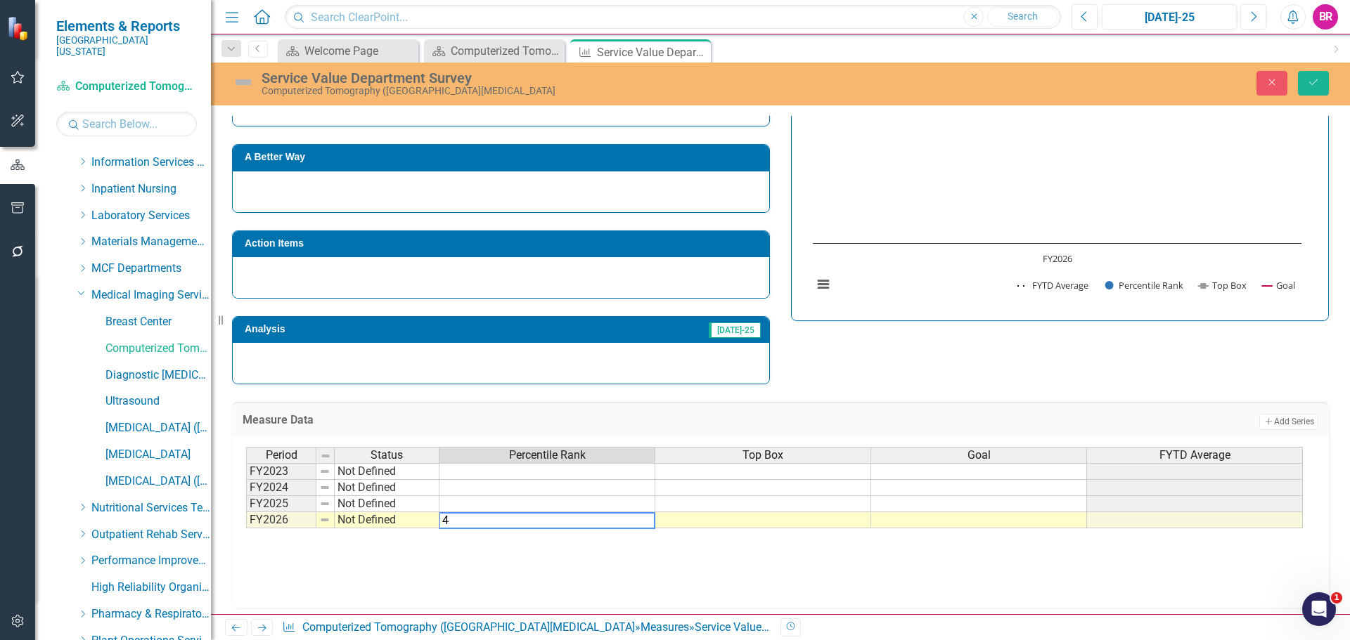
type textarea "40"
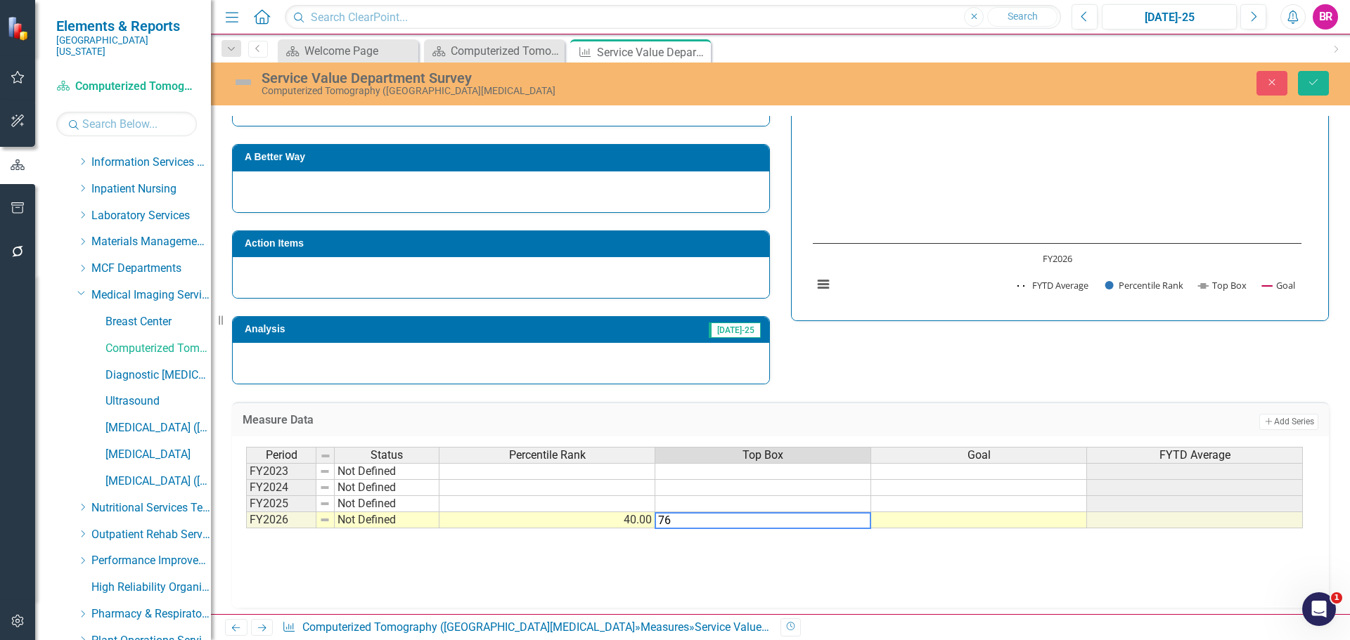
type textarea "76"
click at [1130, 366] on div "Strategic Values A Better Way Action Items Analysis Jul-25 Service Value Depart…" at bounding box center [780, 213] width 1118 height 344
drag, startPoint x: 1307, startPoint y: 79, endPoint x: 1302, endPoint y: 85, distance: 7.5
click at [1307, 79] on icon "Save" at bounding box center [1313, 82] width 13 height 10
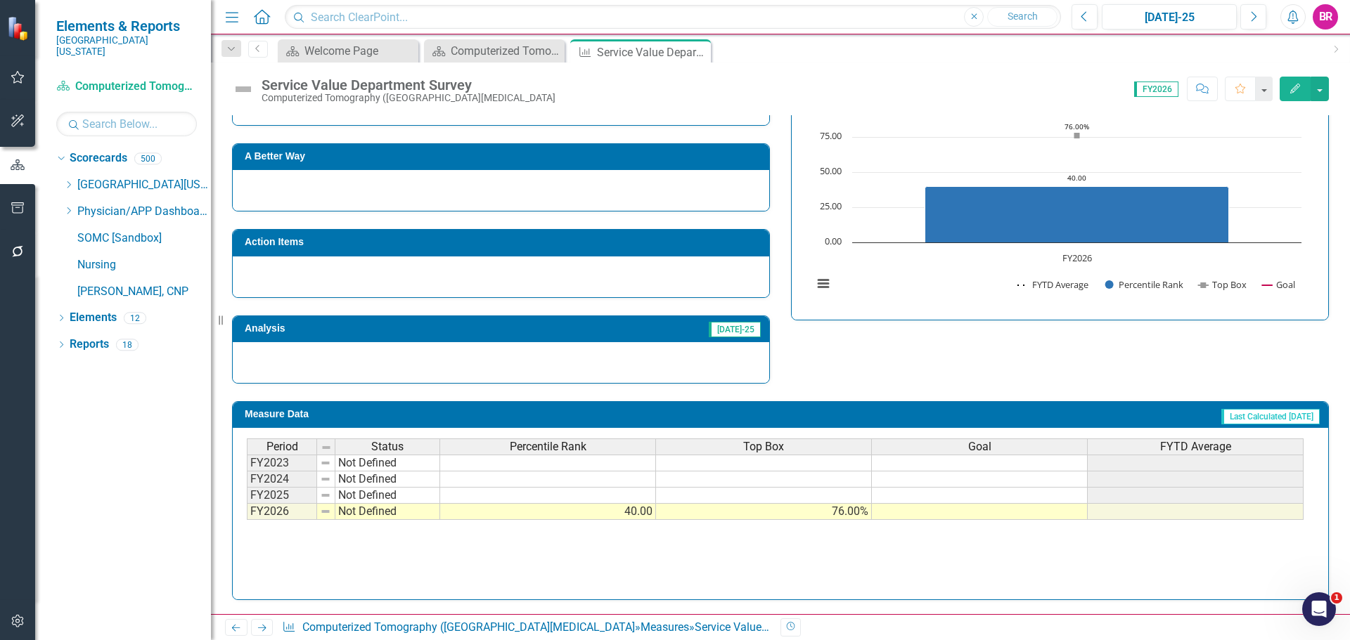
click at [950, 511] on td at bounding box center [980, 512] width 216 height 16
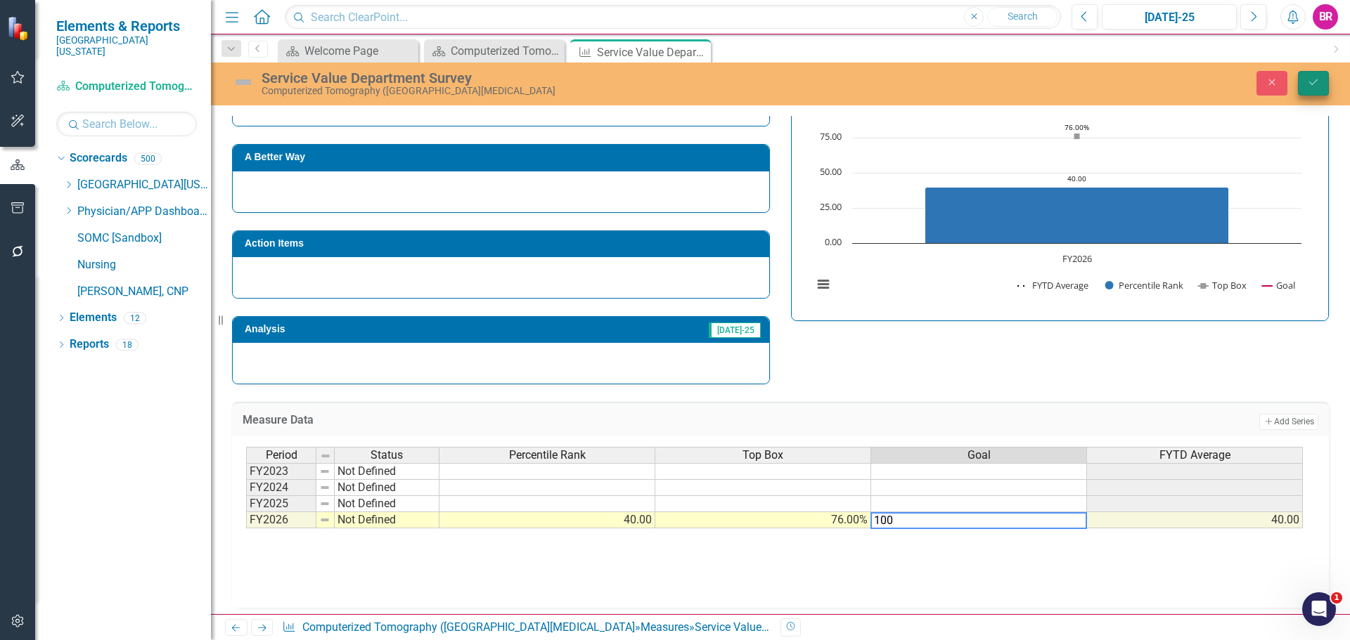
type textarea "100"
click at [1312, 92] on button "Save" at bounding box center [1313, 83] width 31 height 25
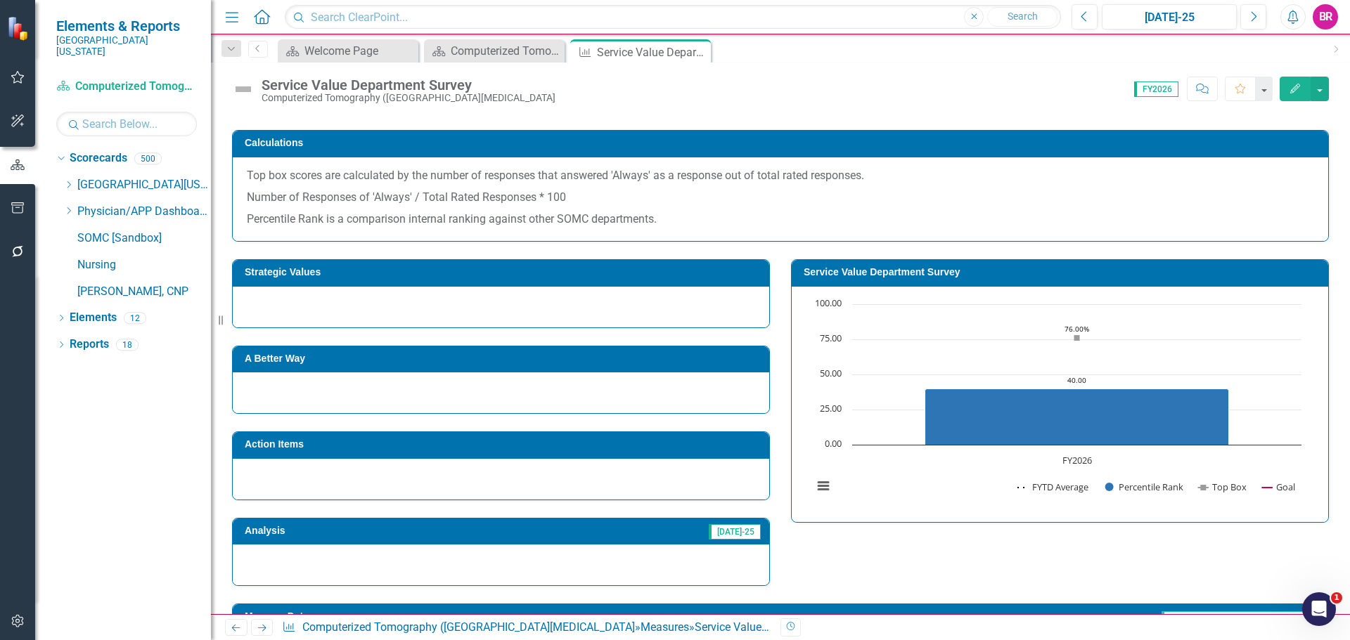
scroll to position [171, 0]
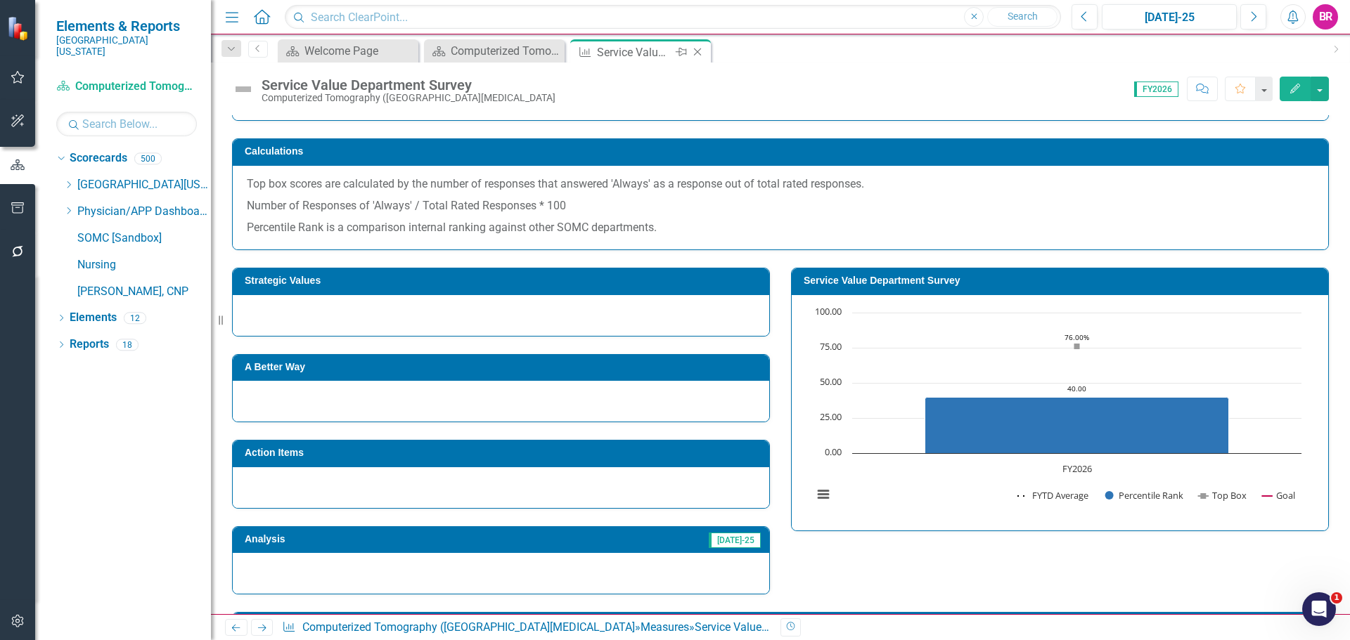
click at [697, 53] on icon "Close" at bounding box center [697, 51] width 14 height 11
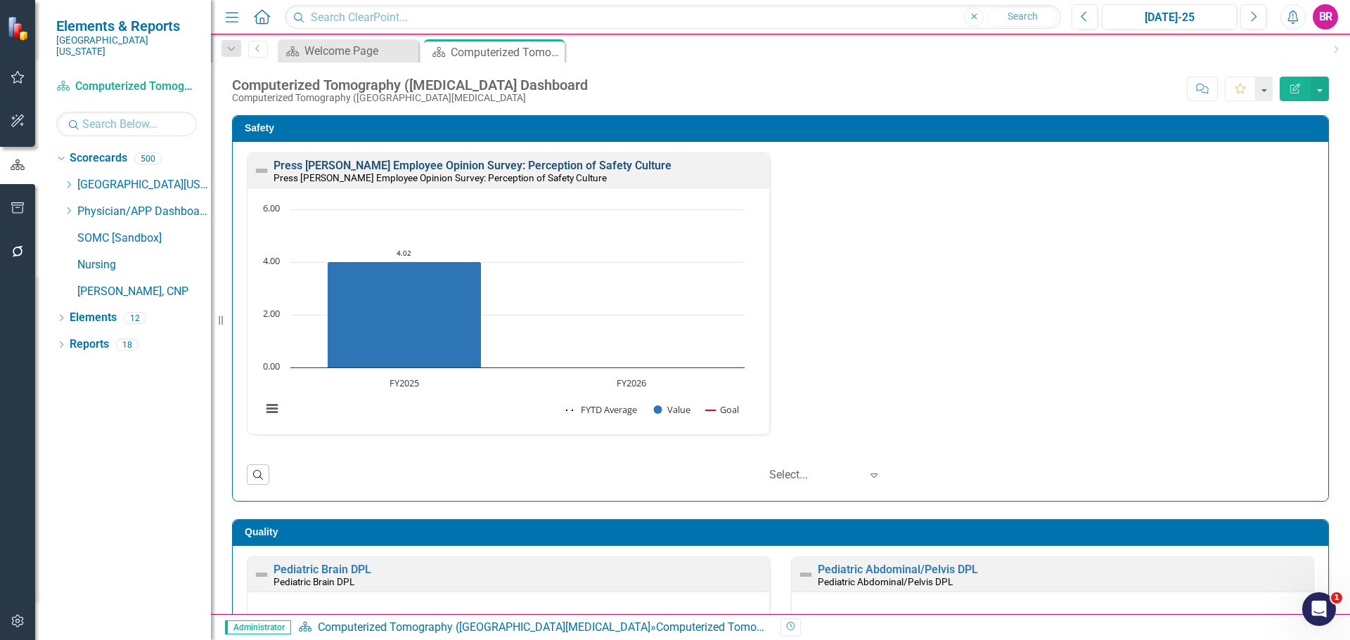
click at [465, 164] on link "Press [PERSON_NAME] Employee Opinion Survey: Perception of Safety Culture" at bounding box center [472, 165] width 398 height 13
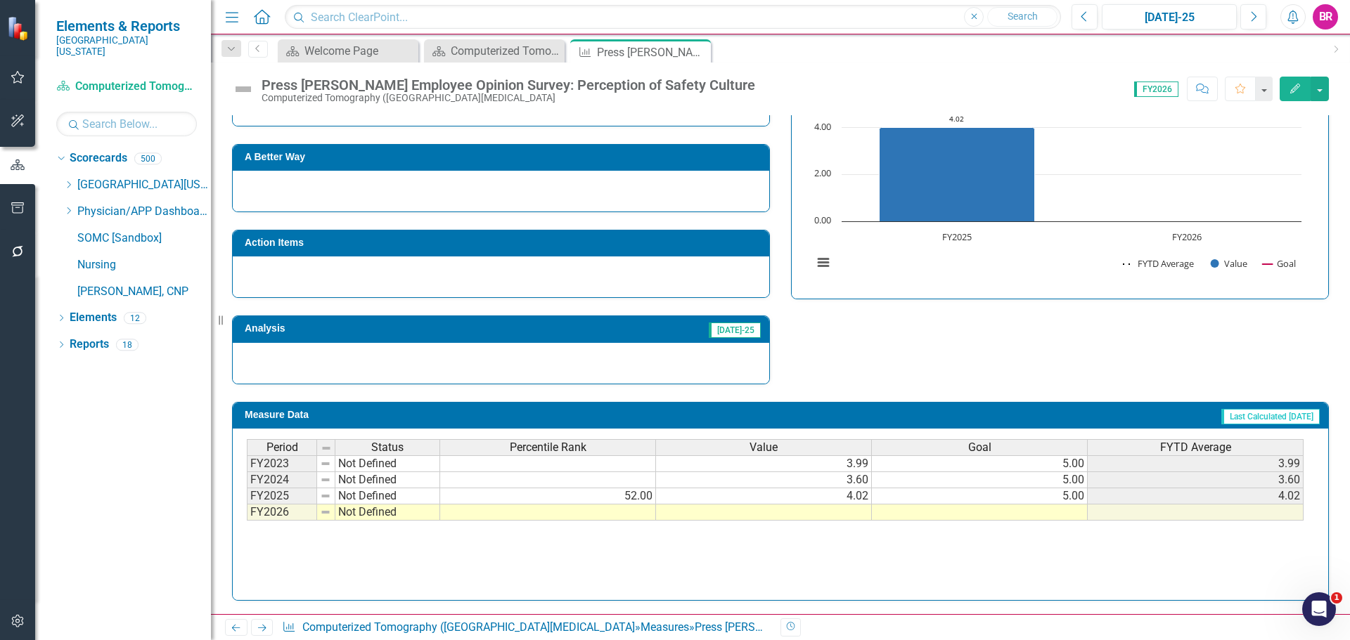
scroll to position [339, 0]
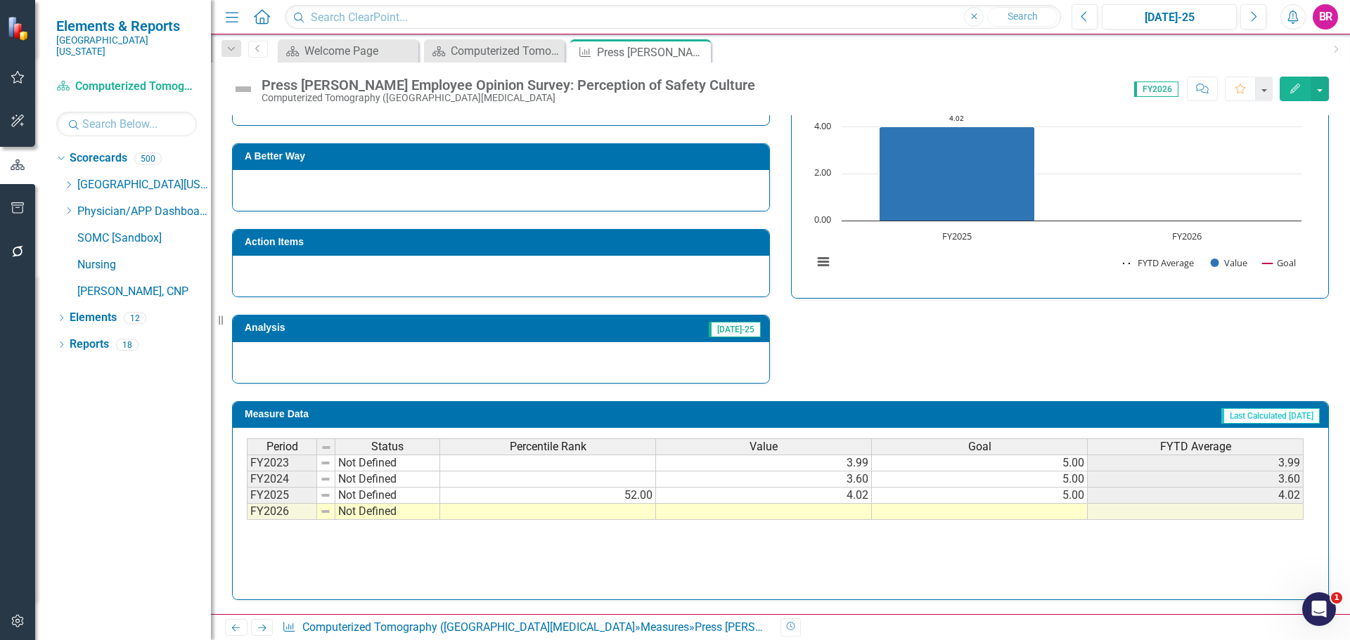
click at [1068, 510] on td at bounding box center [980, 512] width 216 height 16
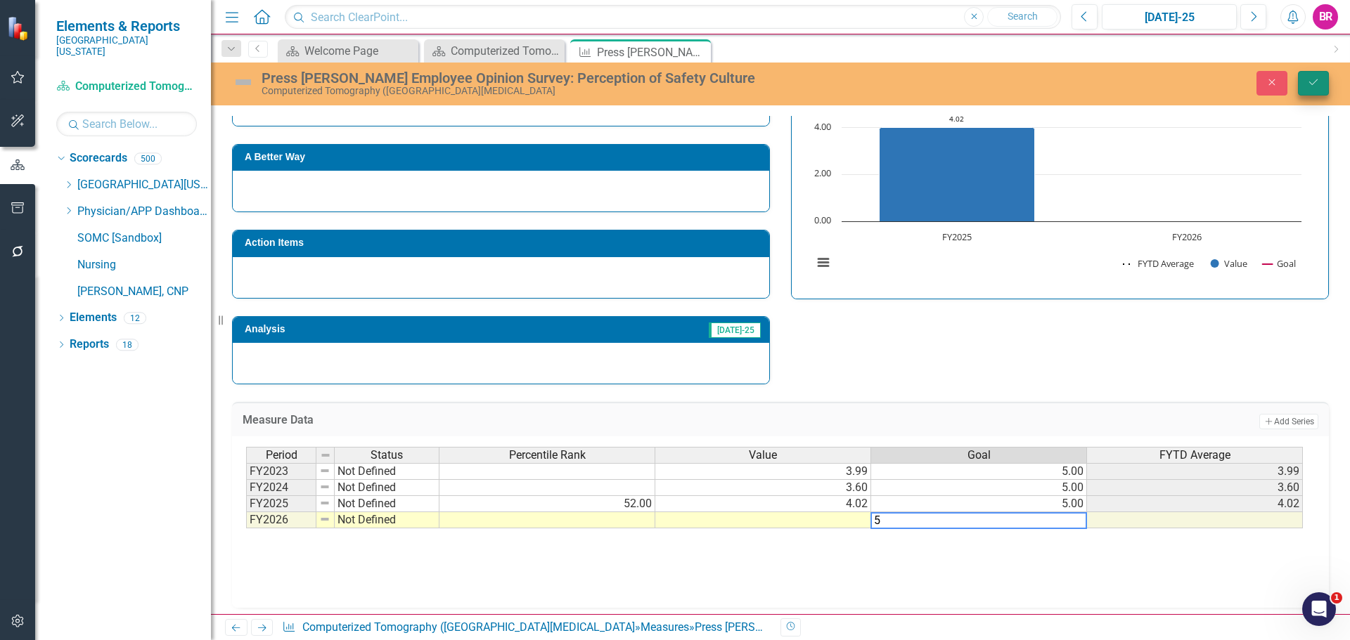
type textarea "5"
click at [1320, 79] on button "Save" at bounding box center [1313, 83] width 31 height 25
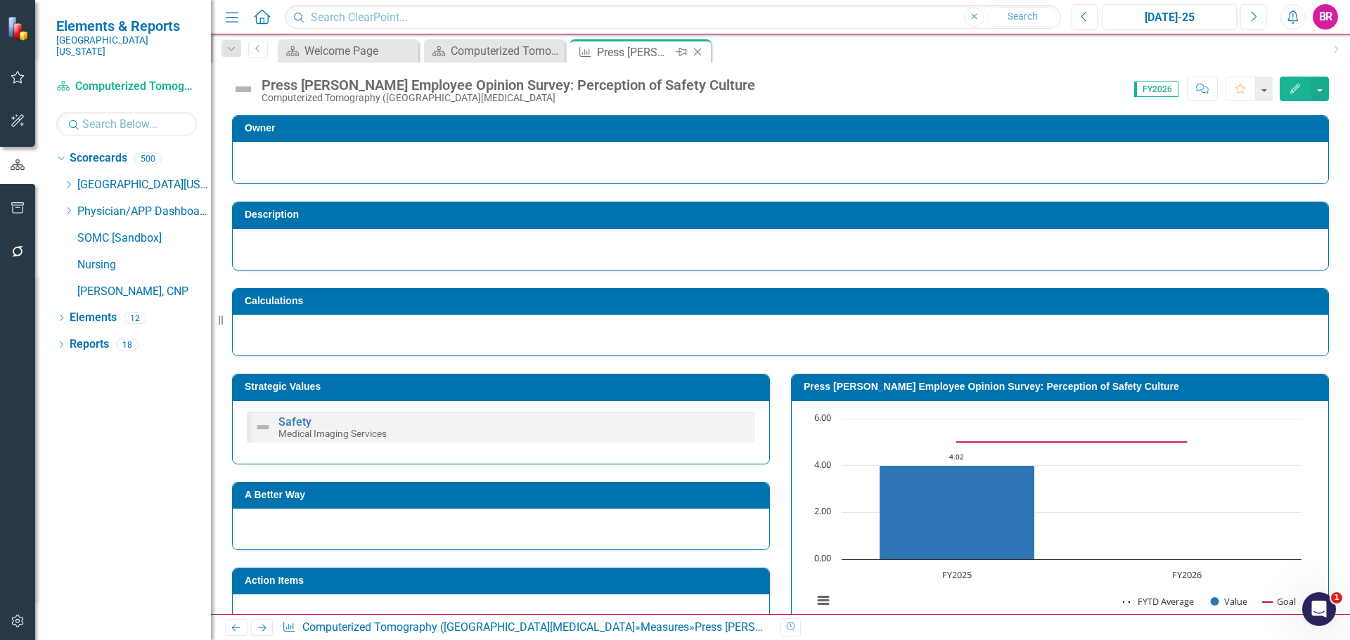
click at [700, 53] on icon "Close" at bounding box center [697, 51] width 14 height 11
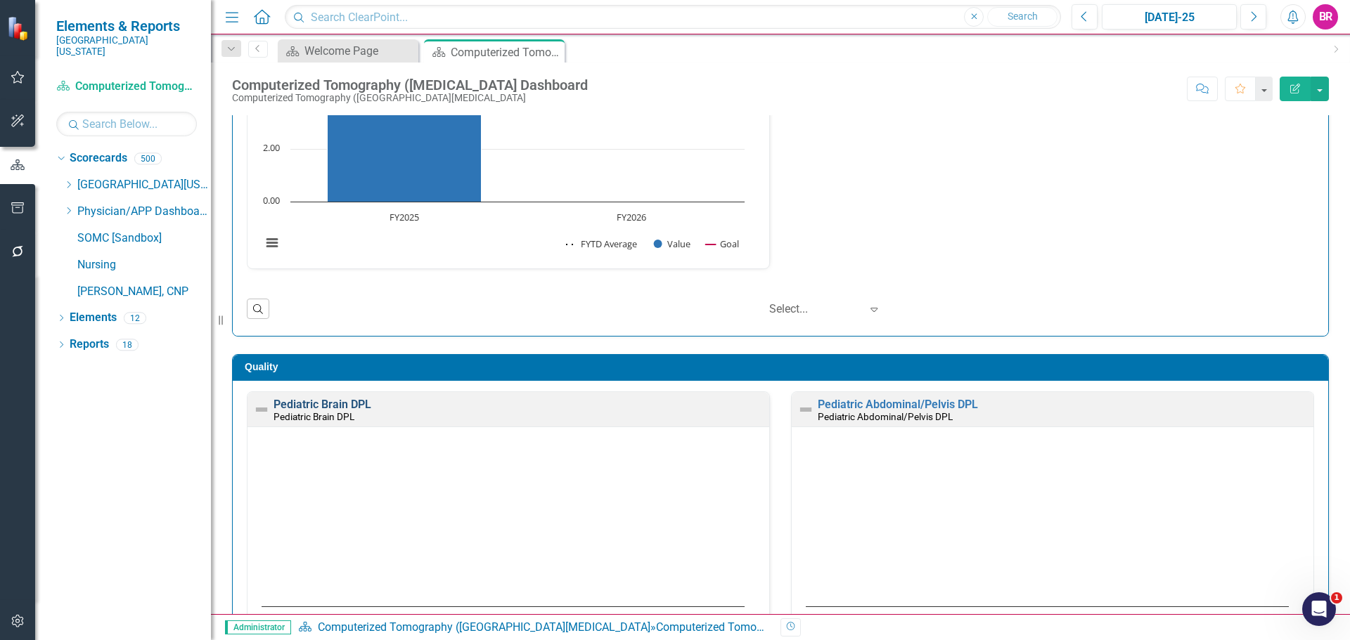
scroll to position [422, 0]
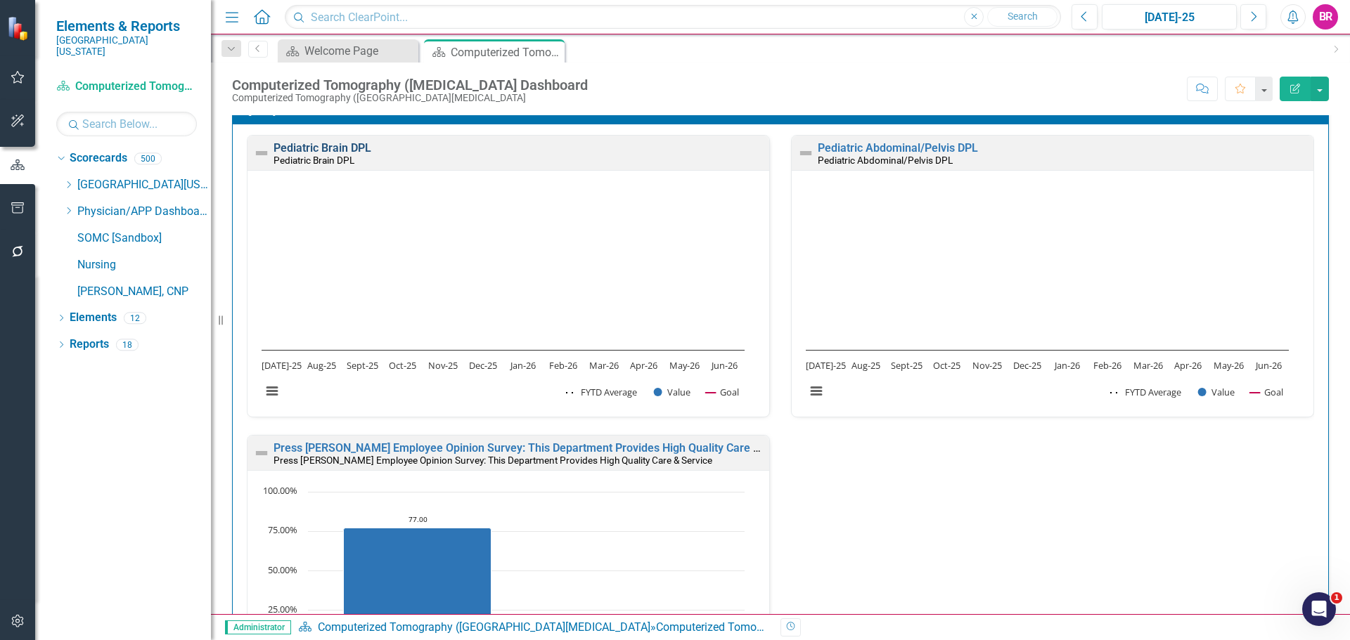
click at [332, 147] on link "Pediatric Brain DPL" at bounding box center [322, 147] width 98 height 13
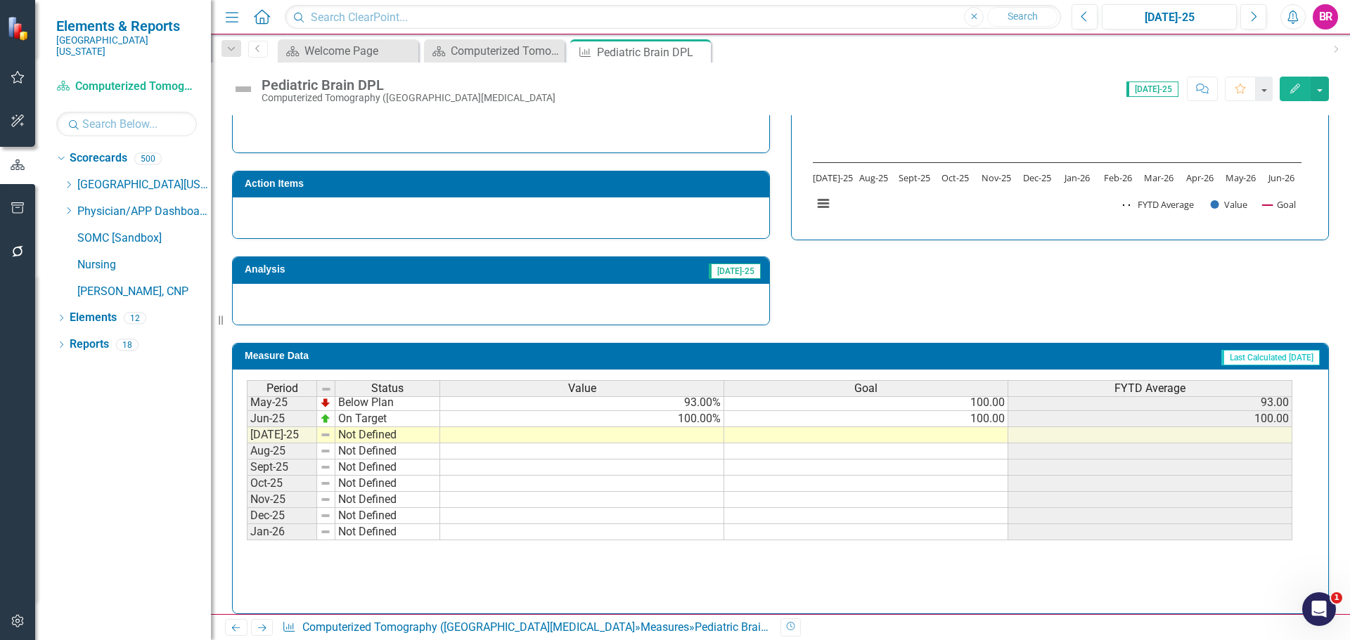
scroll to position [562, 0]
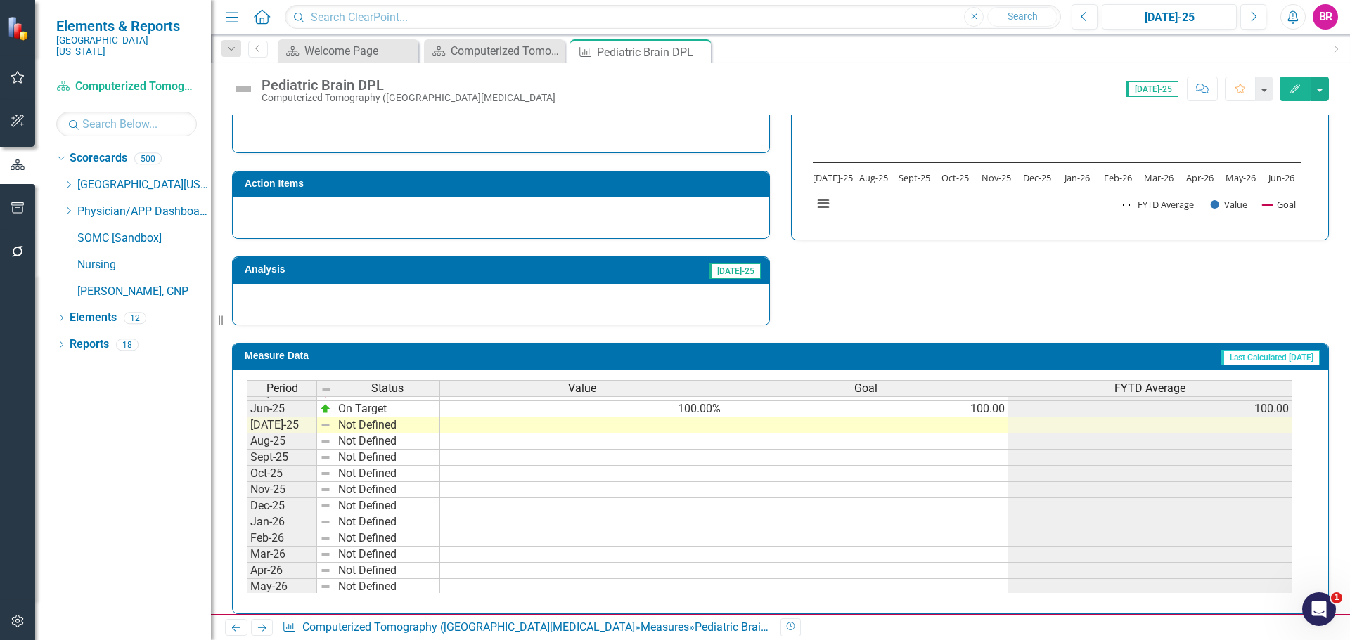
click at [994, 407] on tbody "Mar-24 Below Plan 88.00% 100.00 88.00 Apr-24 Below Plan 81.00% 100.00 81.00 May…" at bounding box center [769, 384] width 1045 height 453
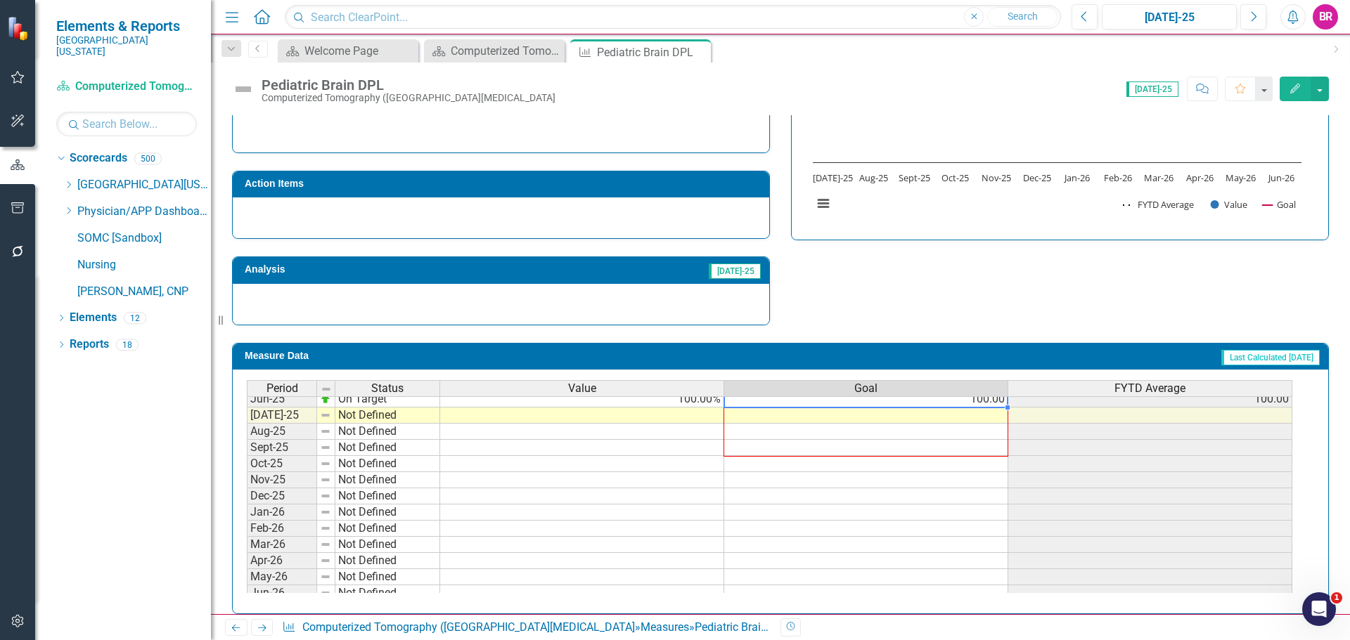
scroll to position [581, 0]
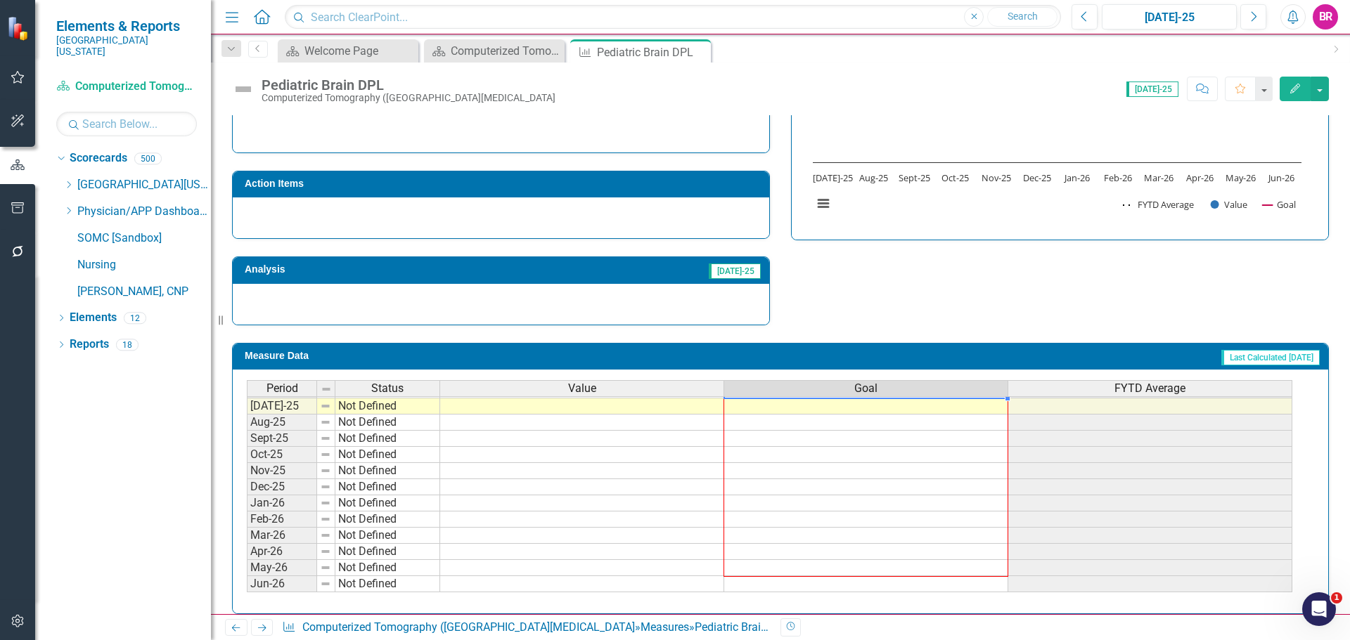
drag, startPoint x: 1008, startPoint y: 420, endPoint x: 994, endPoint y: 583, distance: 164.4
click at [247, 583] on div "Period Status Value Goal FYTD Average May-24 Below Plan 92.00% 100.00 92.00 Jun…" at bounding box center [247, 374] width 0 height 438
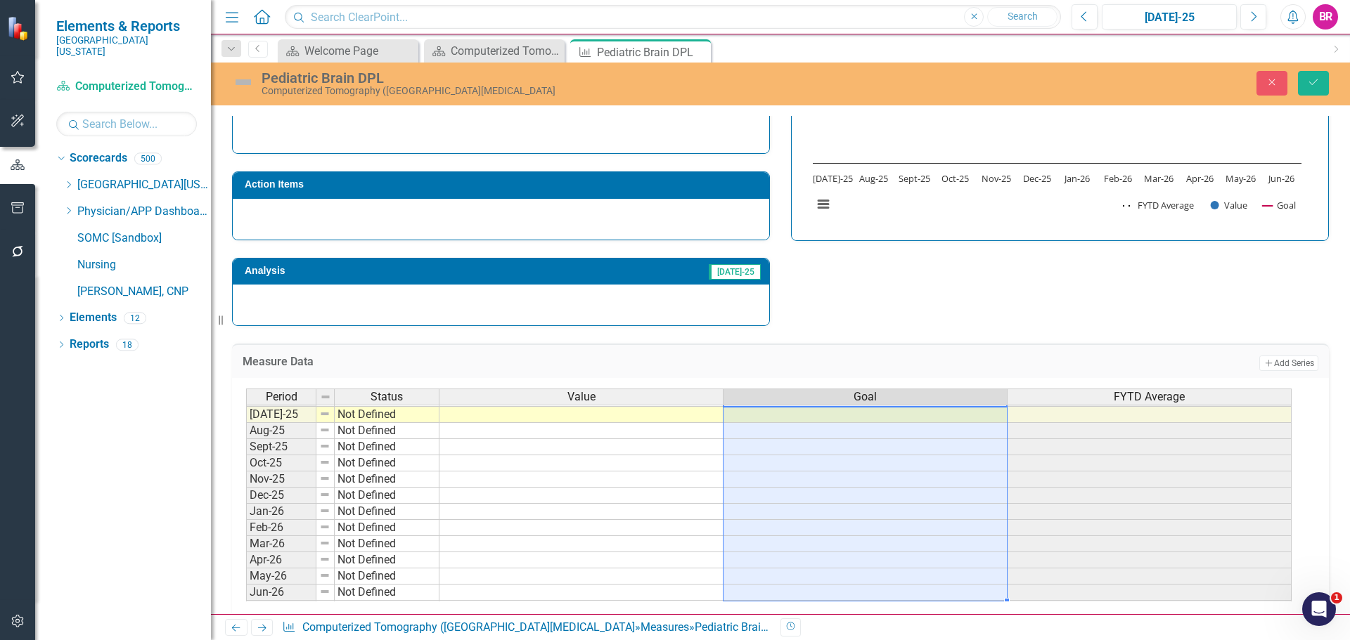
type textarea "100"
click at [1312, 81] on icon "Save" at bounding box center [1313, 82] width 13 height 10
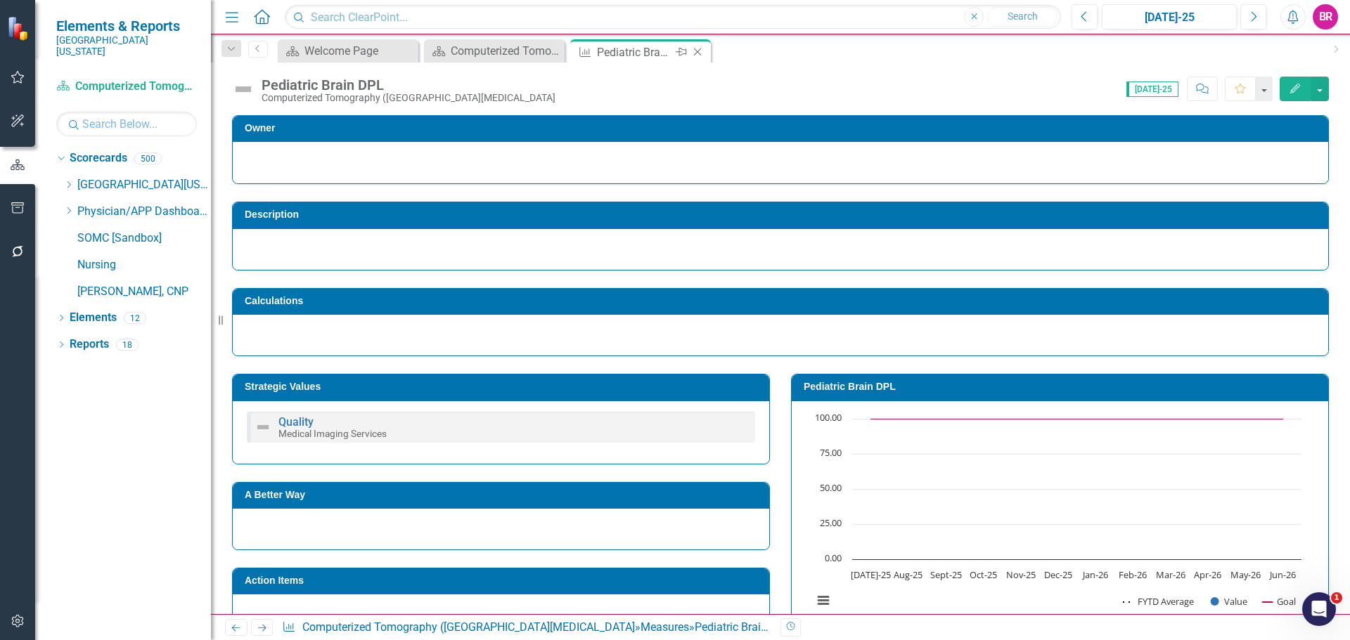
click at [701, 53] on icon "Close" at bounding box center [697, 51] width 14 height 11
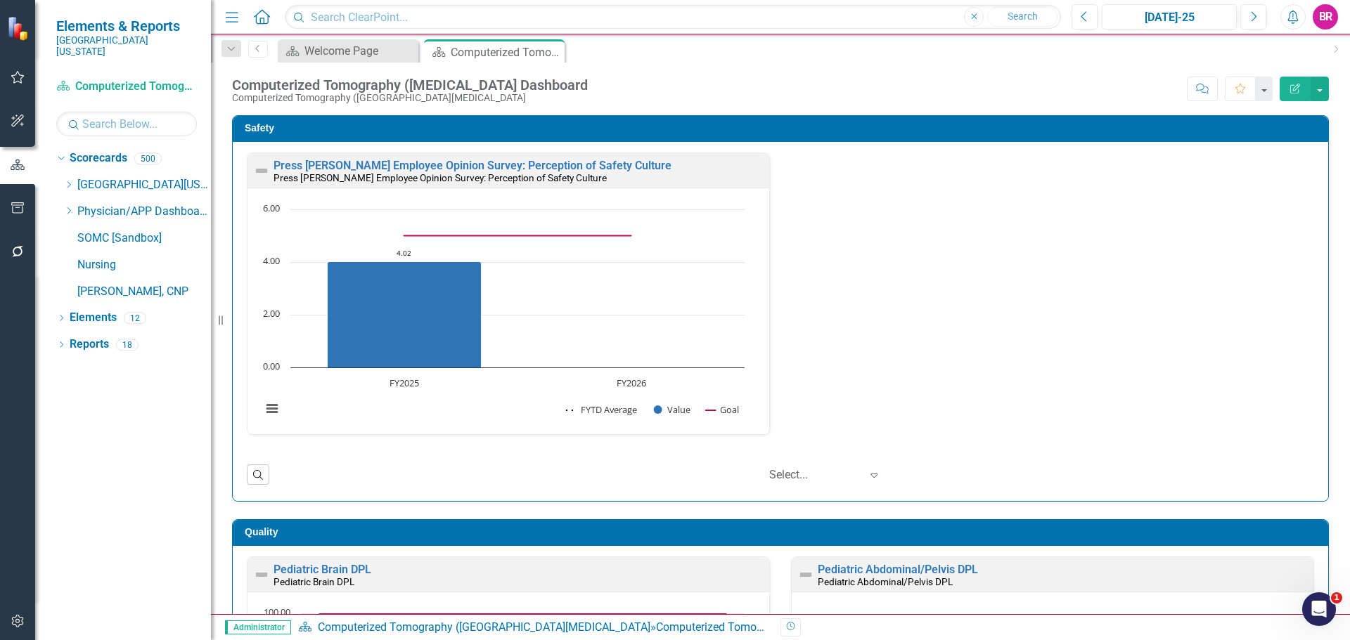
scroll to position [1, 0]
click at [867, 563] on link "Pediatric Abdominal/Pelvis DPL" at bounding box center [897, 569] width 160 height 13
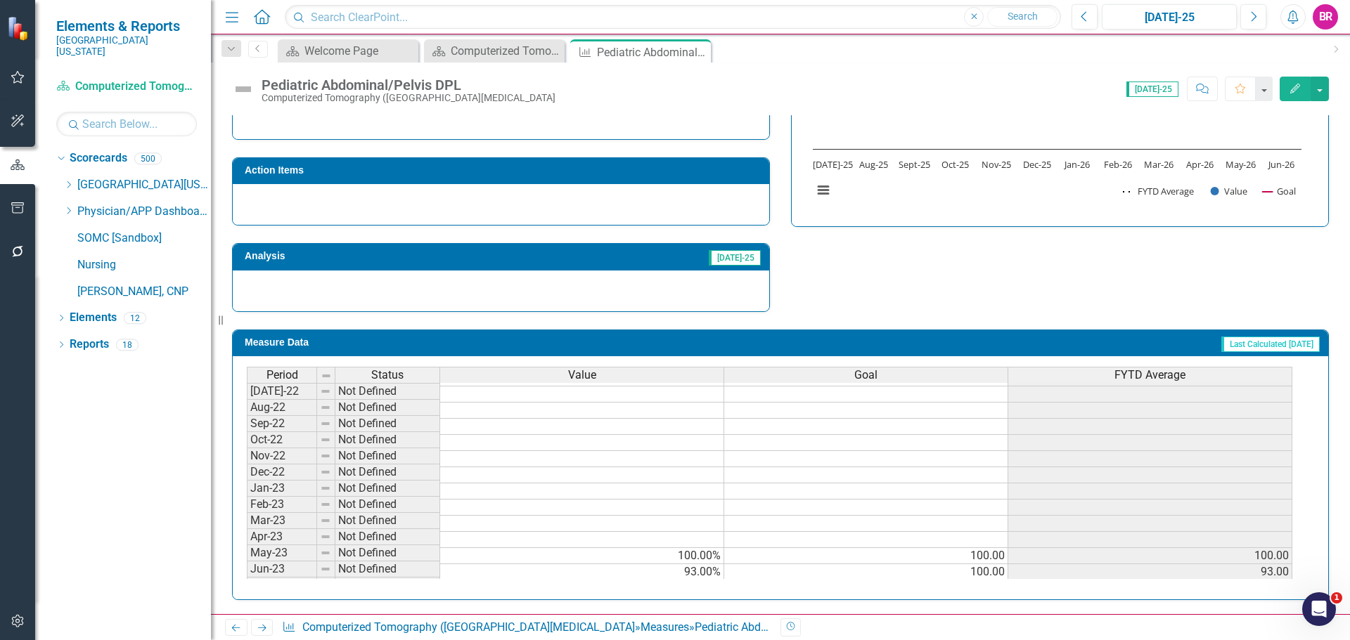
scroll to position [30, 0]
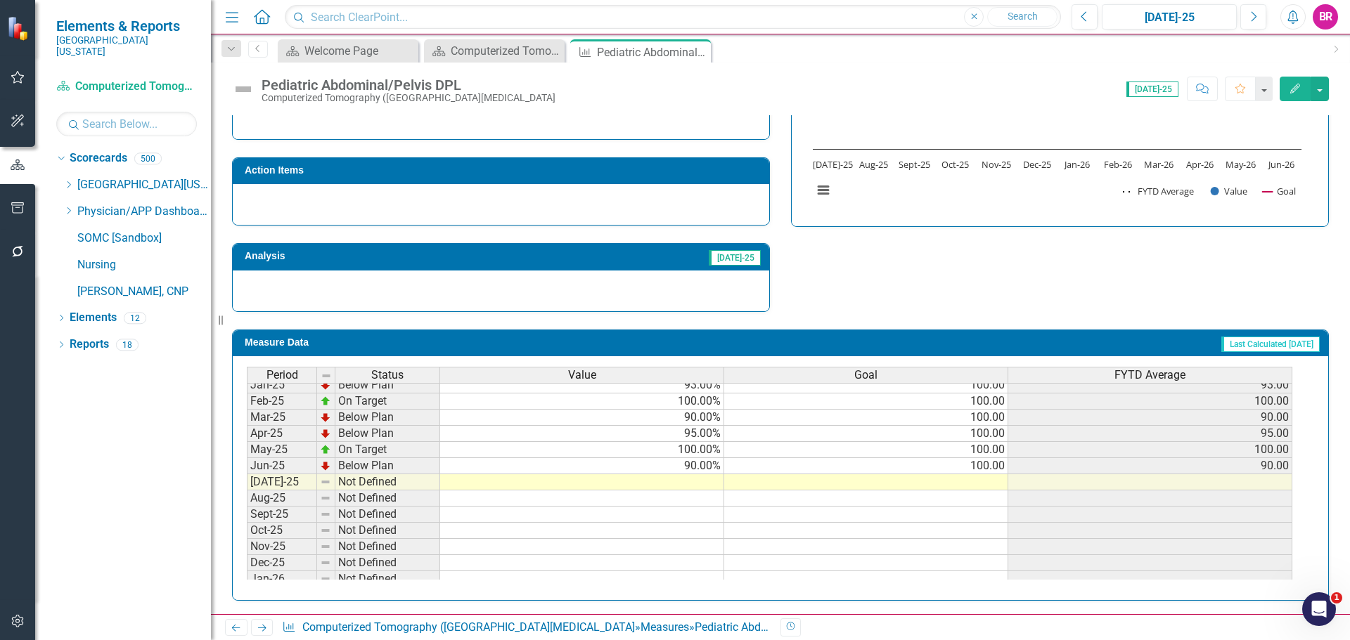
drag, startPoint x: 980, startPoint y: 467, endPoint x: 994, endPoint y: 471, distance: 14.5
click at [982, 468] on tbody "Jun-23 Not Defined Jul-23 On Target 100.00% 100.00 100.00 Aug-23 Below Plan 93.…" at bounding box center [769, 329] width 1045 height 518
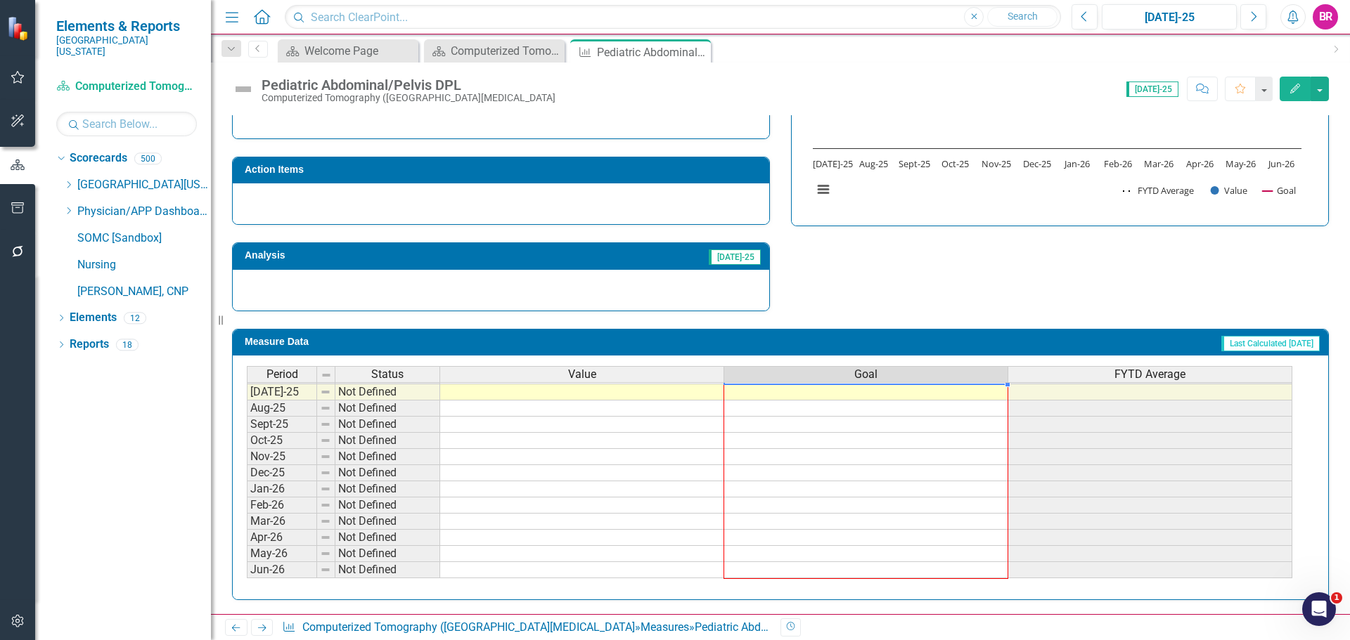
drag, startPoint x: 1007, startPoint y: 475, endPoint x: 1329, endPoint y: 249, distance: 393.0
click at [247, 571] on div "Period Status Value Goal FYTD Average Feb-24 Below Plan 91.00% 100.00 91.00 Mar…" at bounding box center [247, 335] width 0 height 486
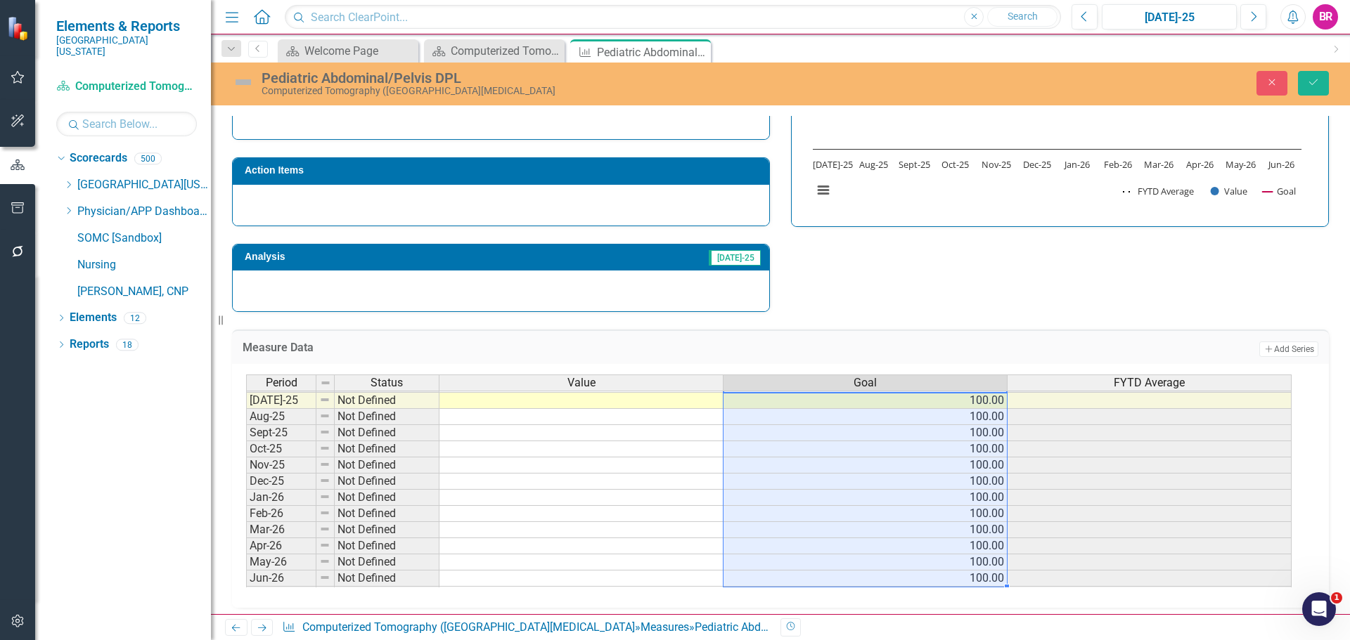
type textarea "100"
click at [1313, 79] on icon "Save" at bounding box center [1313, 82] width 13 height 10
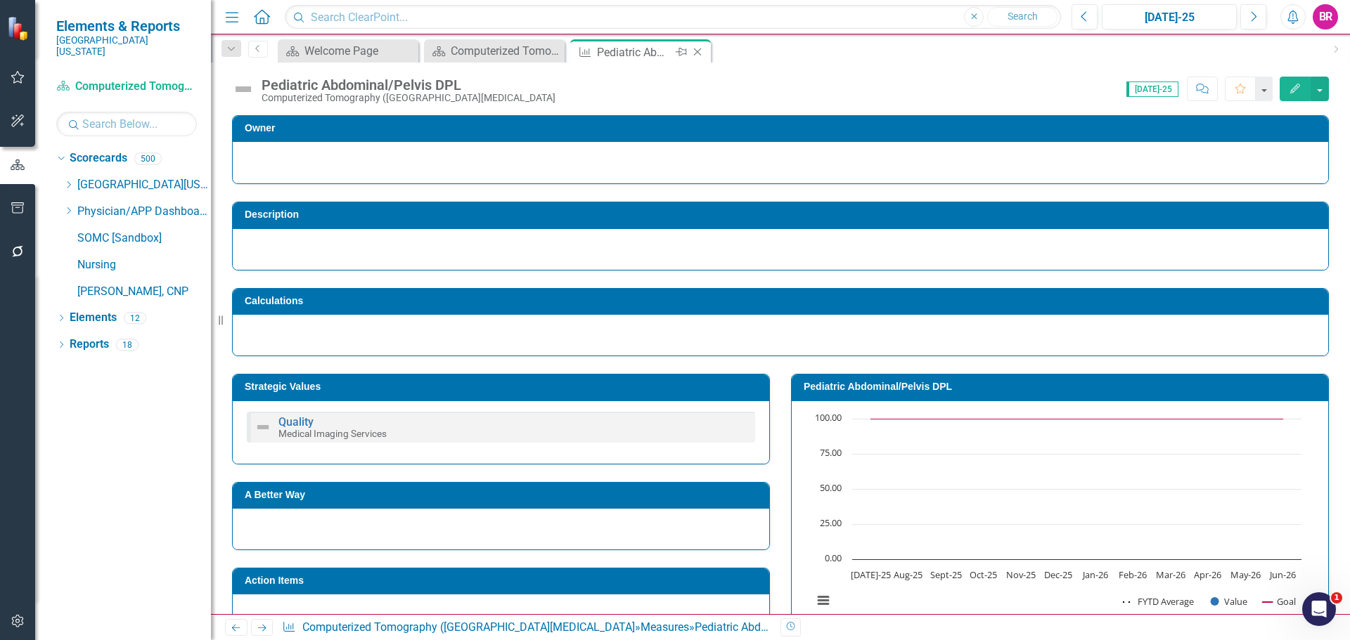
click at [696, 53] on icon at bounding box center [698, 53] width 8 height 8
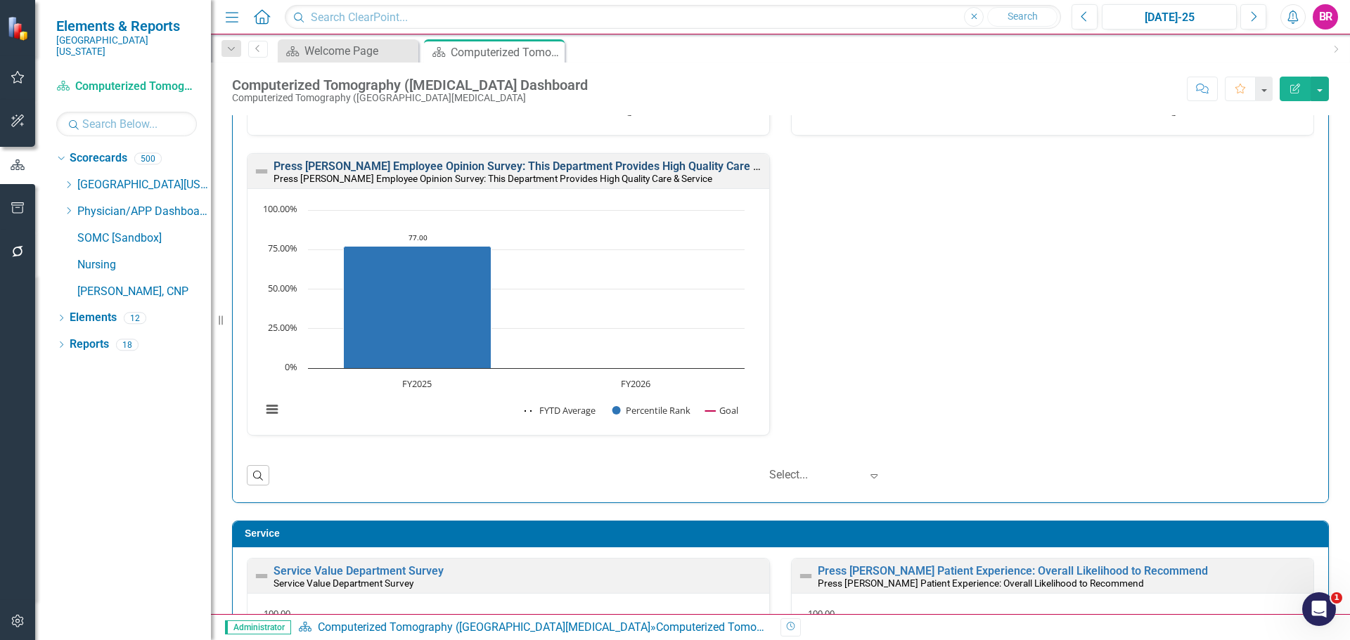
click at [651, 164] on link "Press [PERSON_NAME] Employee Opinion Survey: This Department Provides High Qual…" at bounding box center [555, 166] width 564 height 13
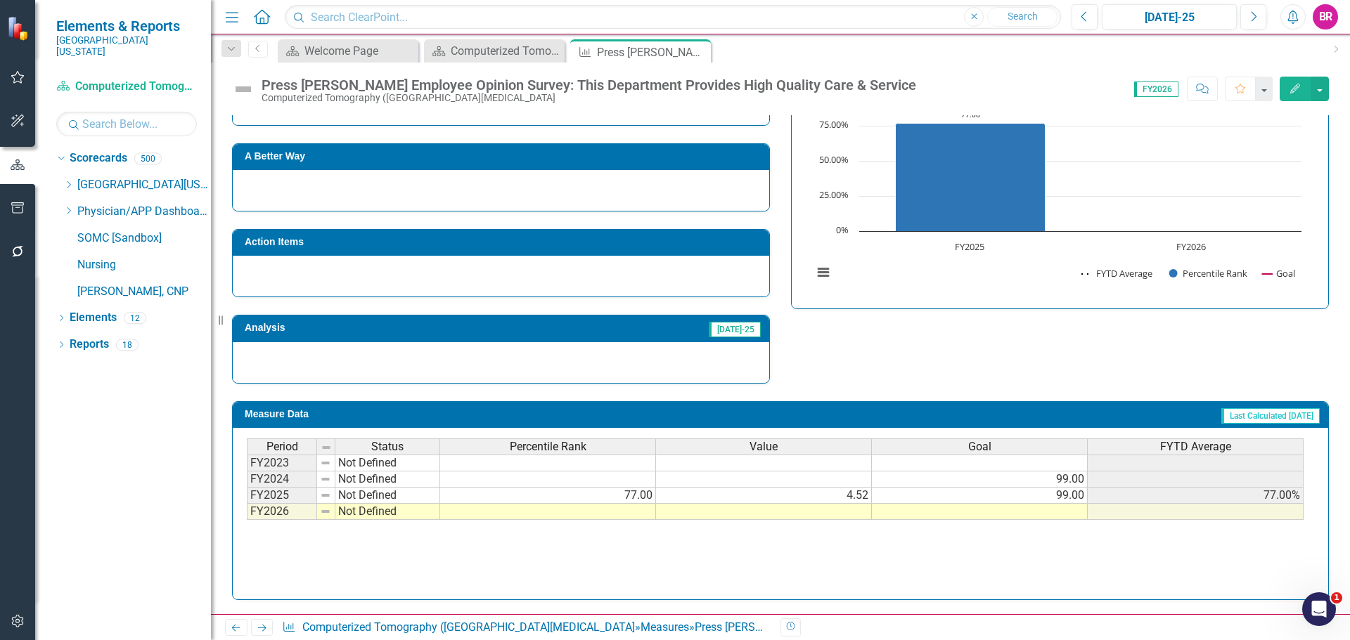
click at [1070, 513] on td at bounding box center [980, 512] width 216 height 16
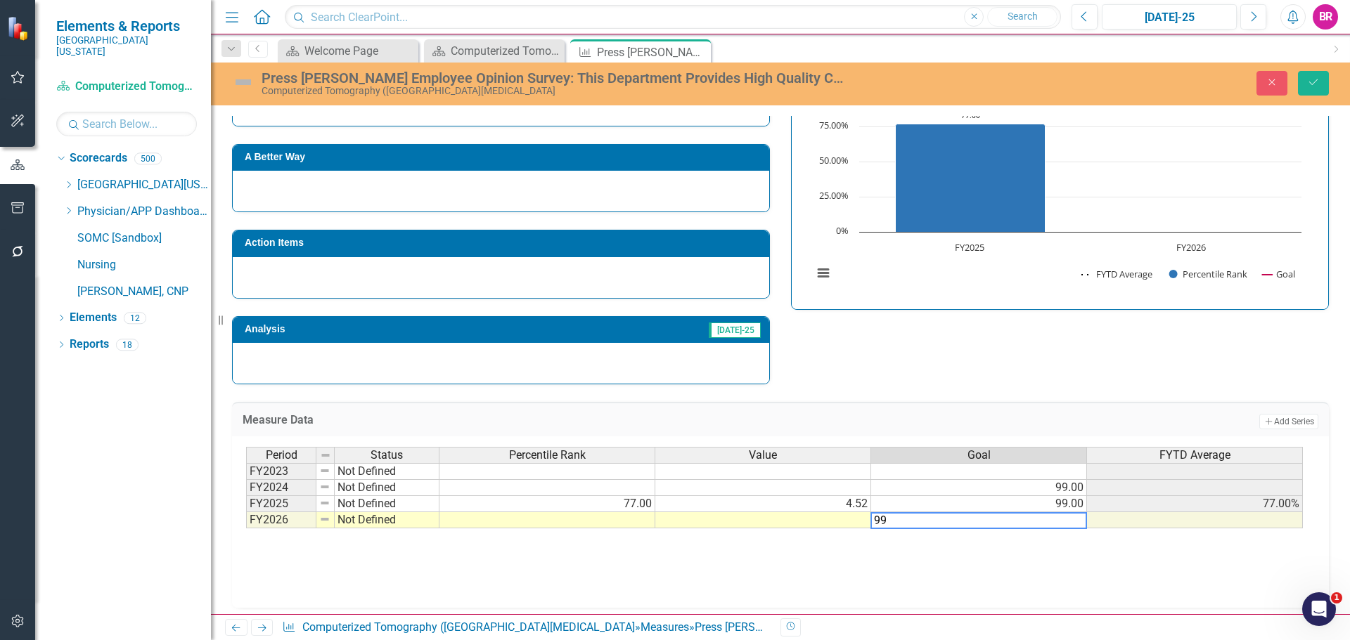
type textarea "99"
click at [1312, 69] on div "Press Ganey Employee Opinion Survey: This Department Provides High Quality Care…" at bounding box center [780, 84] width 1139 height 43
click at [1317, 88] on button "Save" at bounding box center [1313, 83] width 31 height 25
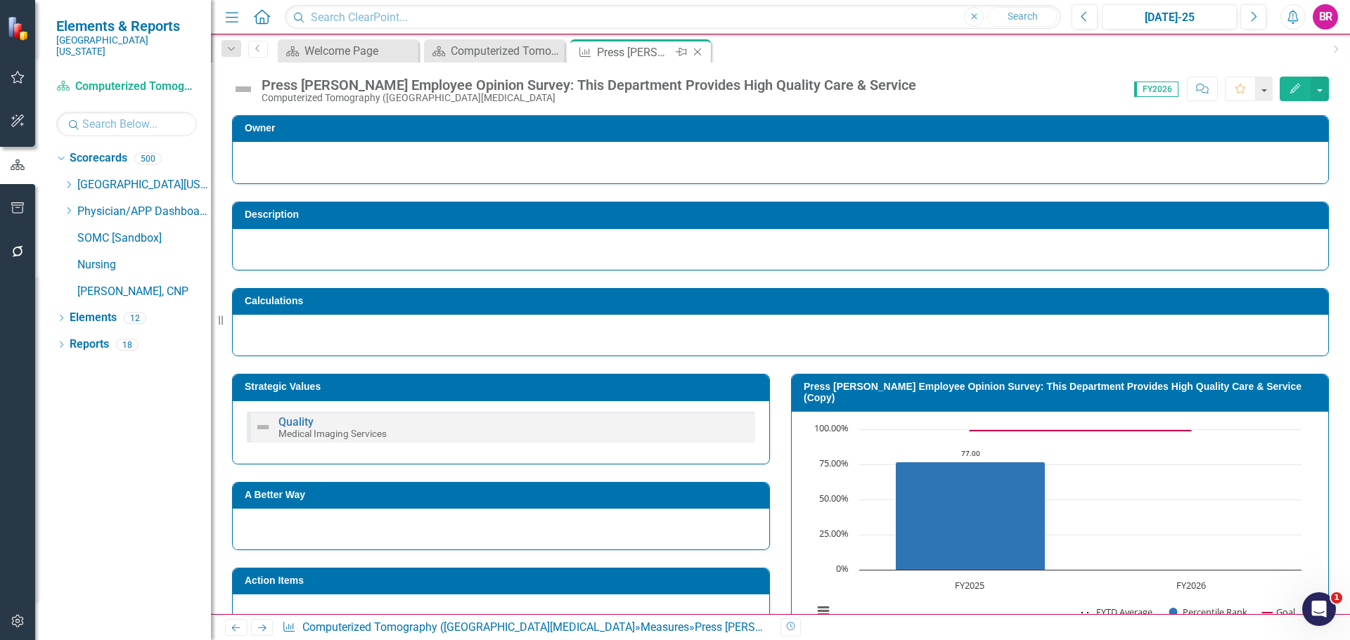
click at [703, 52] on icon "Close" at bounding box center [697, 51] width 14 height 11
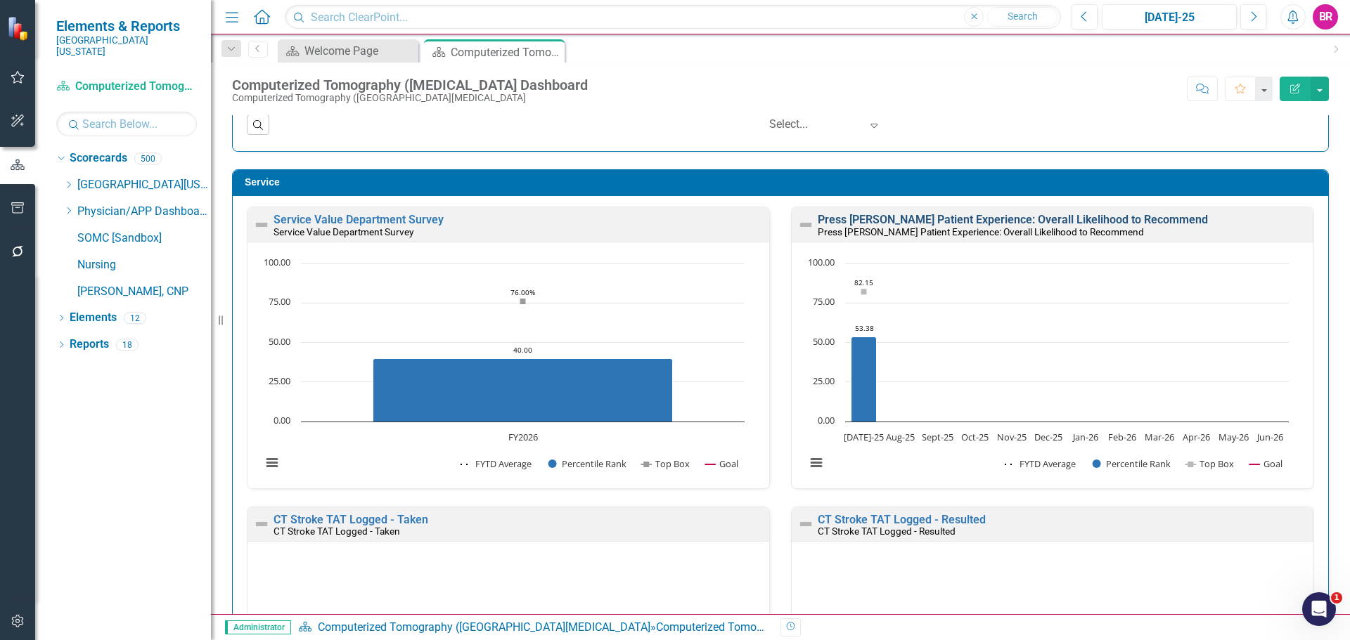
click at [956, 224] on link "Press [PERSON_NAME] Patient Experience: Overall Likelihood to Recommend" at bounding box center [1012, 219] width 390 height 13
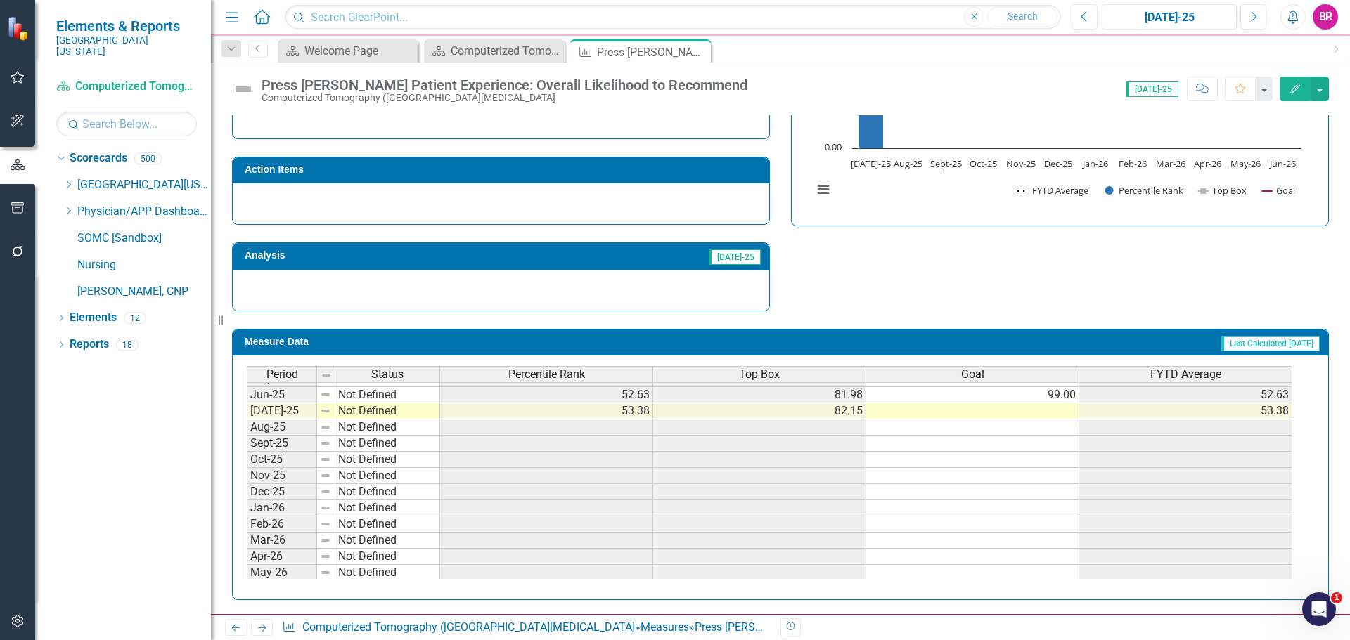
click at [1068, 396] on td "99.00" at bounding box center [972, 395] width 213 height 16
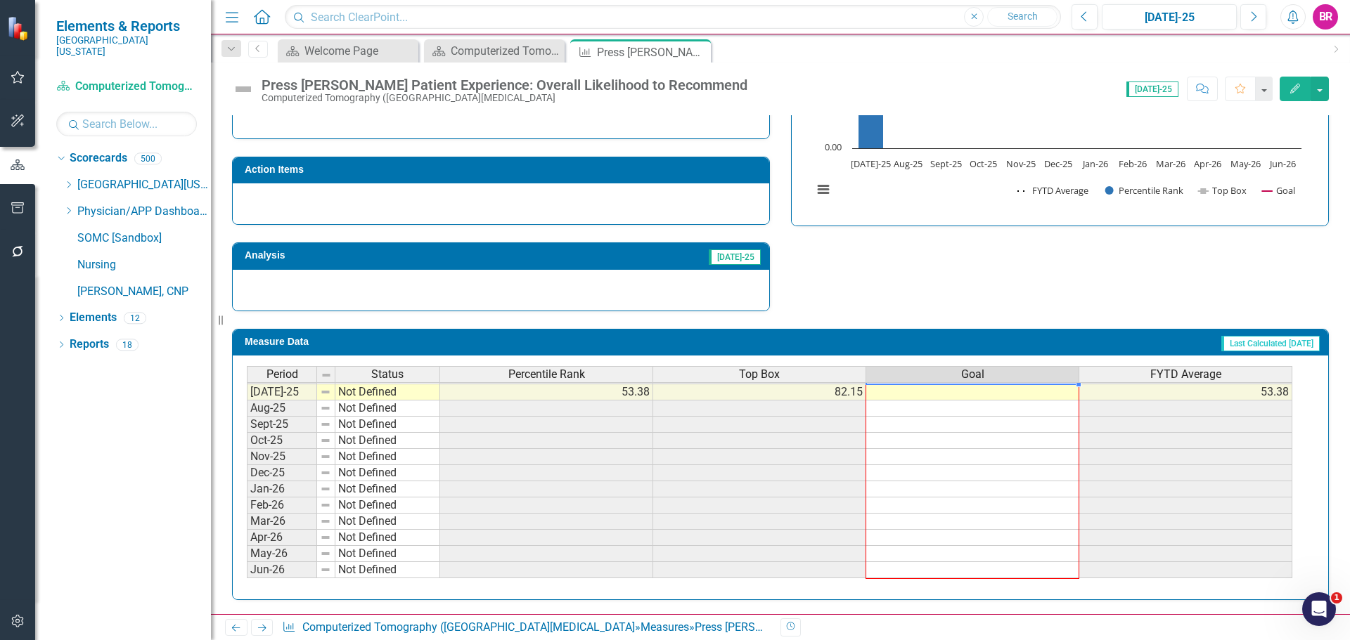
drag, startPoint x: 1077, startPoint y: 403, endPoint x: 1073, endPoint y: 571, distance: 168.7
click at [247, 571] on div "Period Status Percentile Rank Top Box Goal FYTD Average May-24 Not Defined 61.0…" at bounding box center [247, 360] width 0 height 438
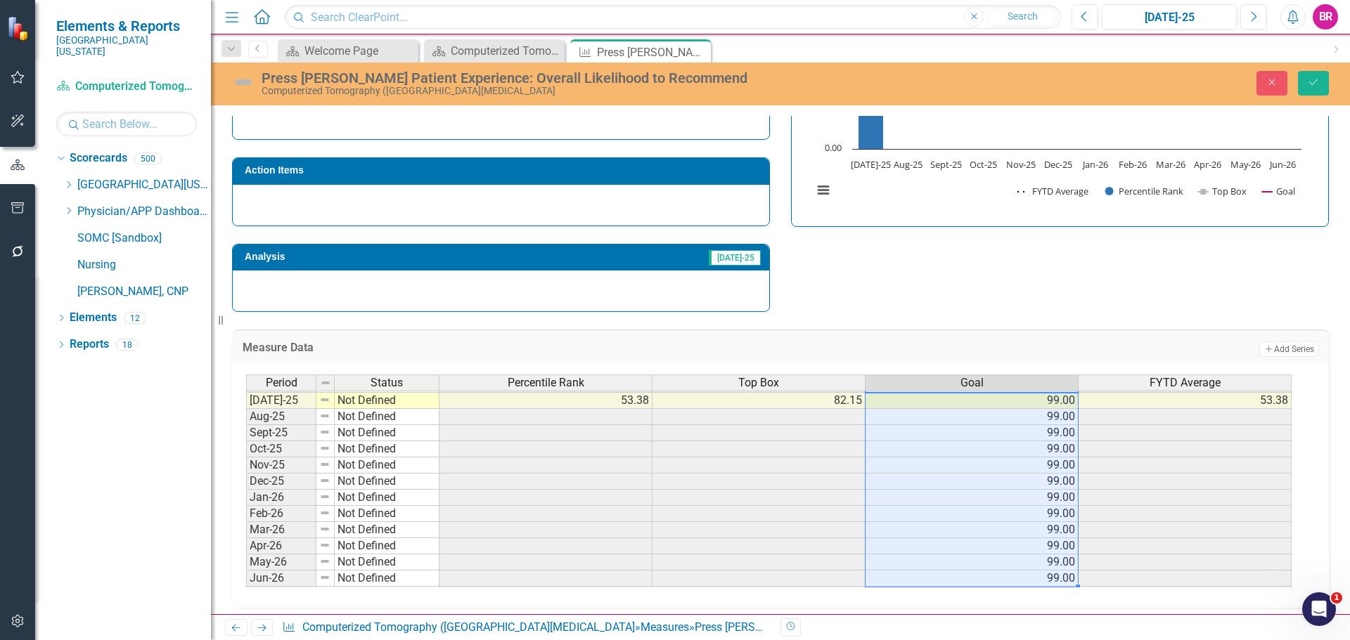
type textarea "99"
click at [1319, 89] on button "Save" at bounding box center [1313, 83] width 31 height 25
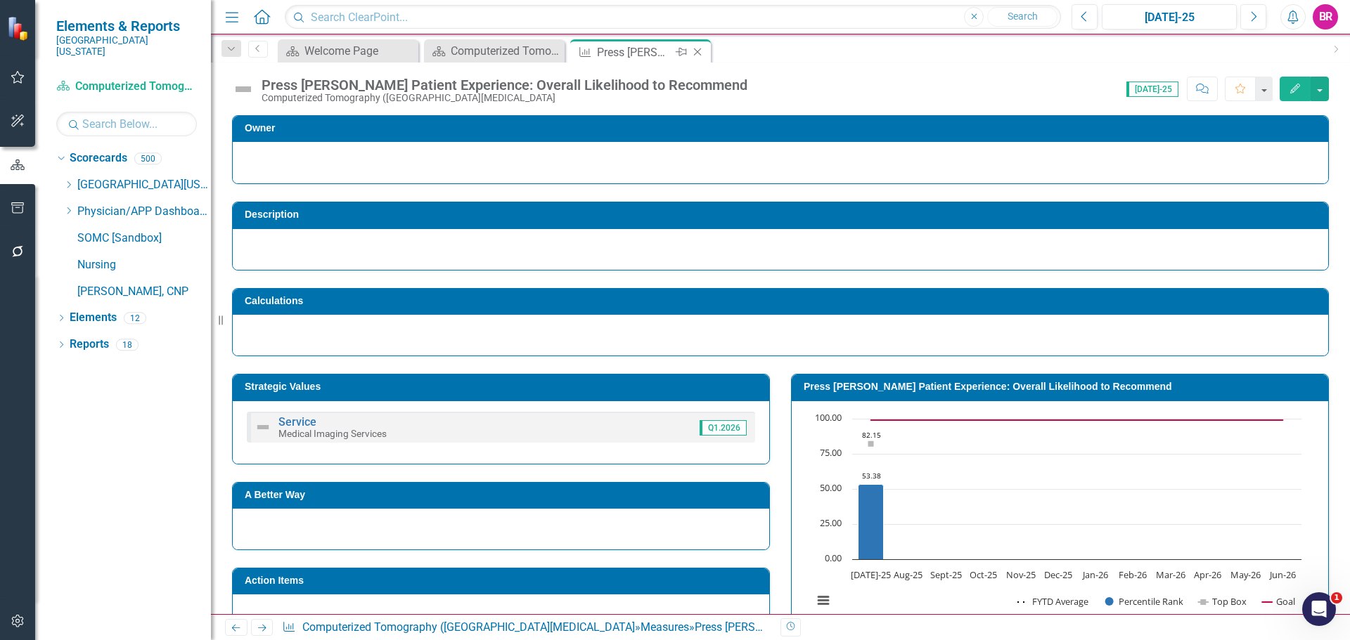
click at [696, 50] on icon "Close" at bounding box center [697, 51] width 14 height 11
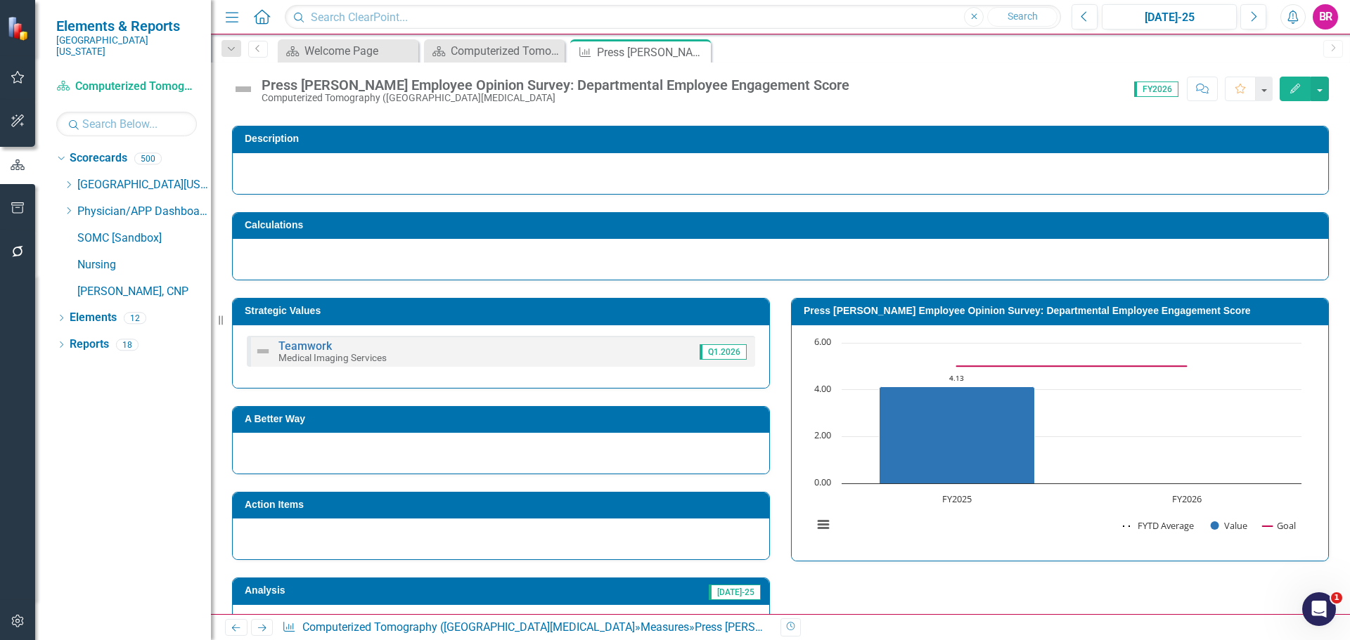
scroll to position [281, 0]
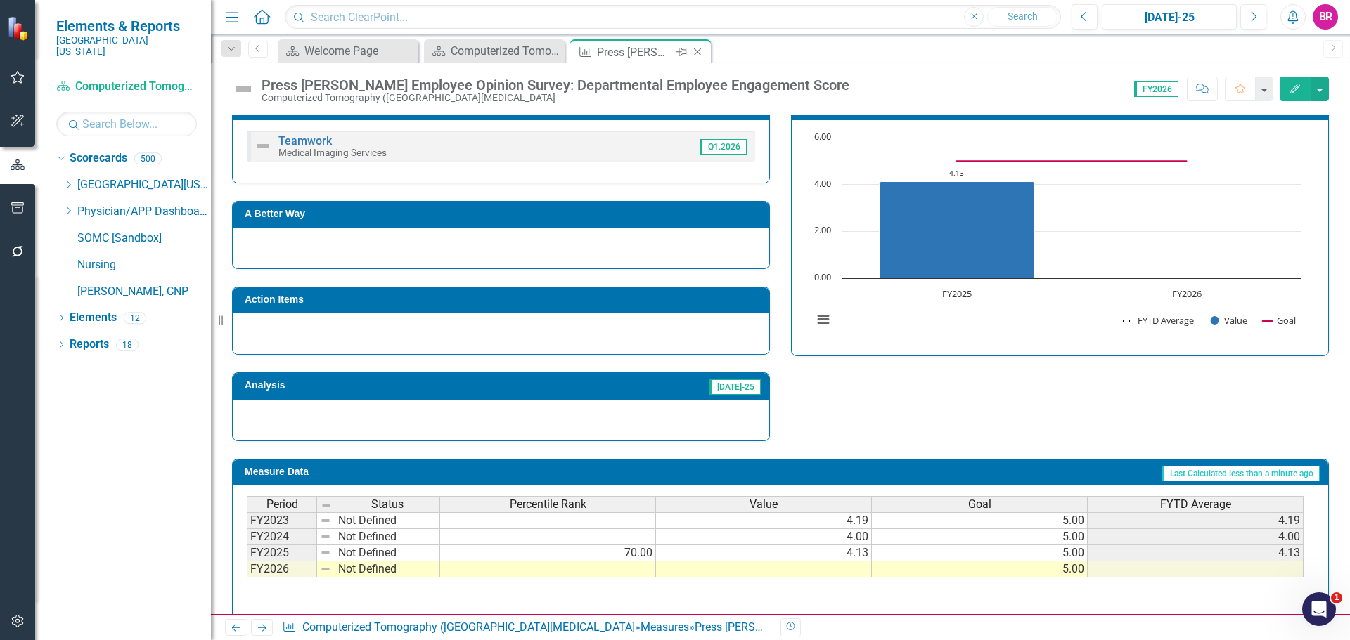
click at [697, 48] on icon "Close" at bounding box center [697, 51] width 14 height 11
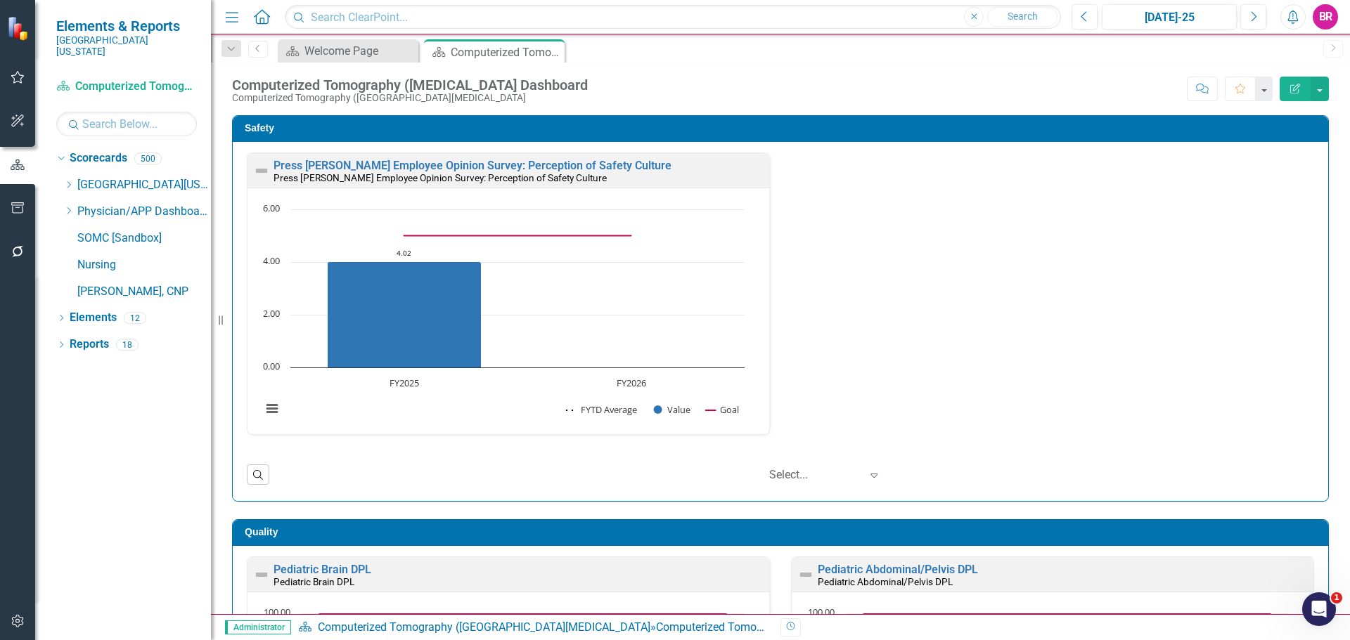
click at [1317, 453] on div "Press Ganey Employee Opinion Survey: Perception of Safety Culture Press Ganey E…" at bounding box center [780, 321] width 1095 height 359
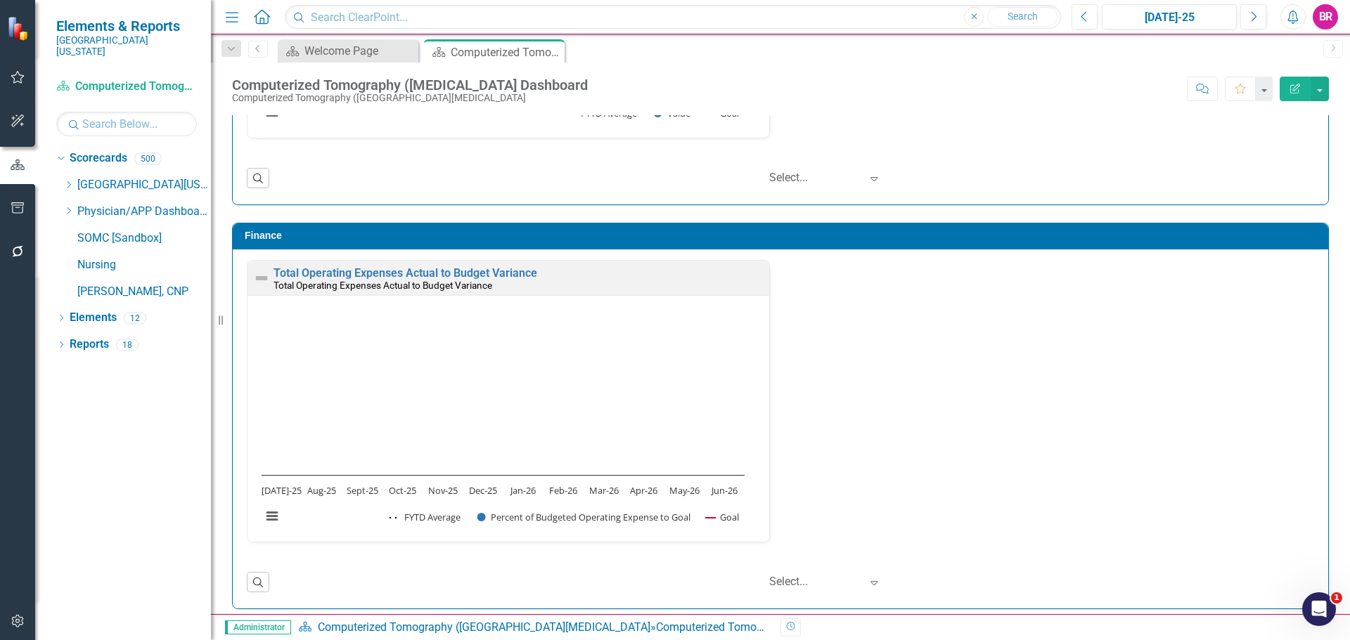
scroll to position [2418, 0]
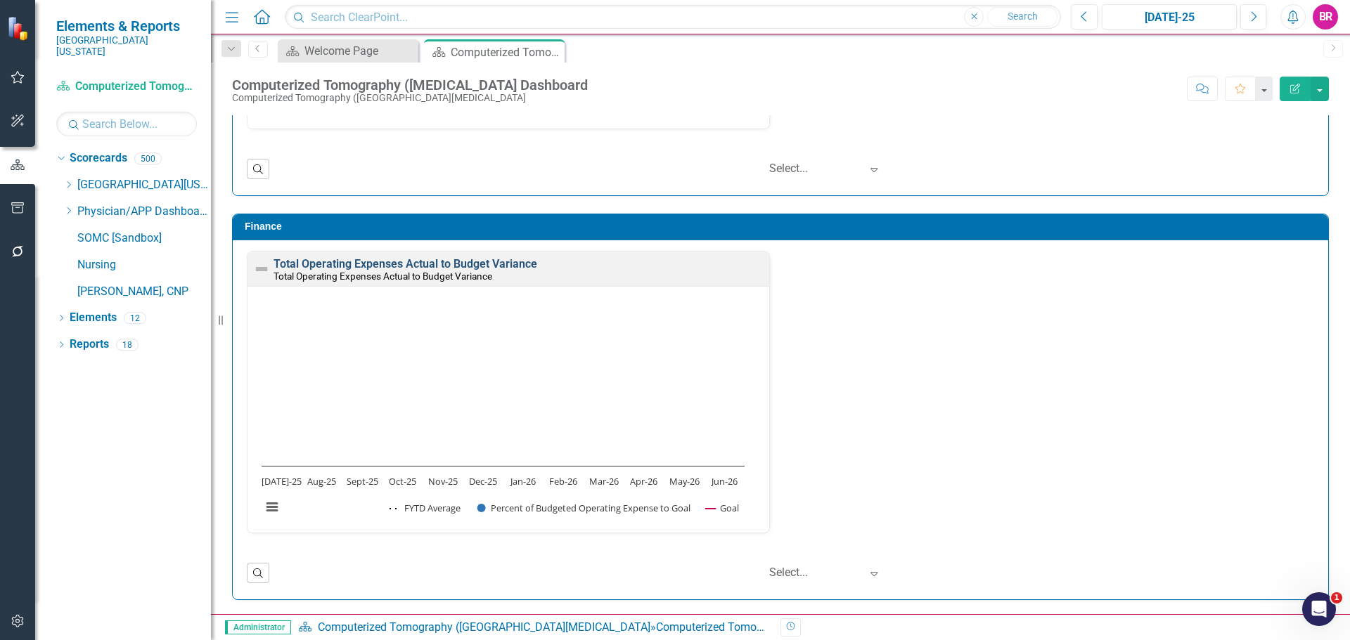
click at [347, 261] on link "Total Operating Expenses Actual to Budget Variance" at bounding box center [405, 263] width 264 height 13
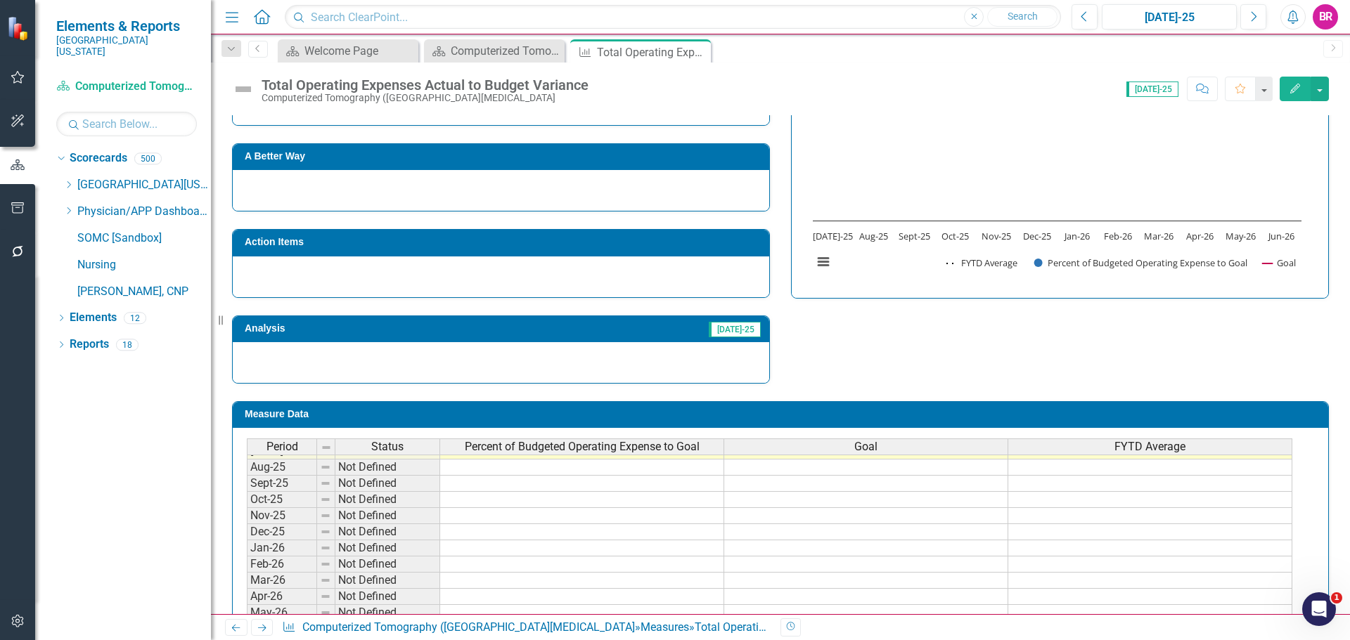
scroll to position [562, 0]
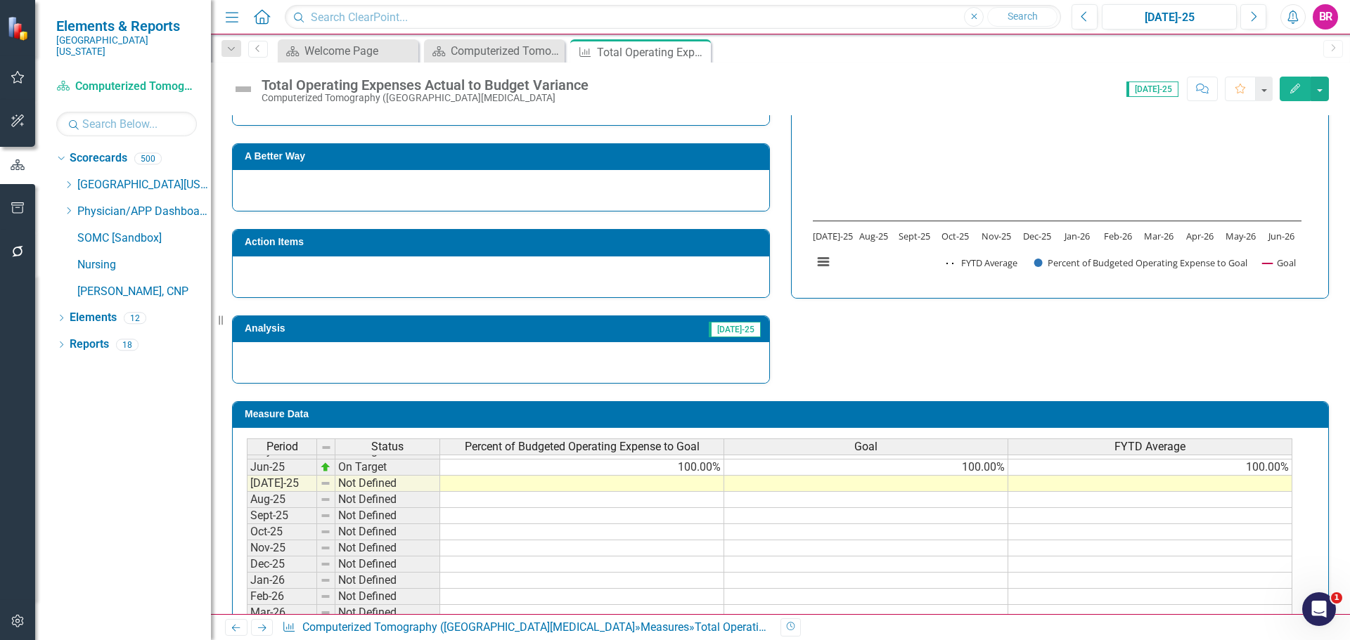
click at [993, 470] on tbody "Sept-24 On Target 100.00% 100.00% 100.00% Oct-24 On Target 100.00% 100.00% 100.…" at bounding box center [769, 565] width 1045 height 502
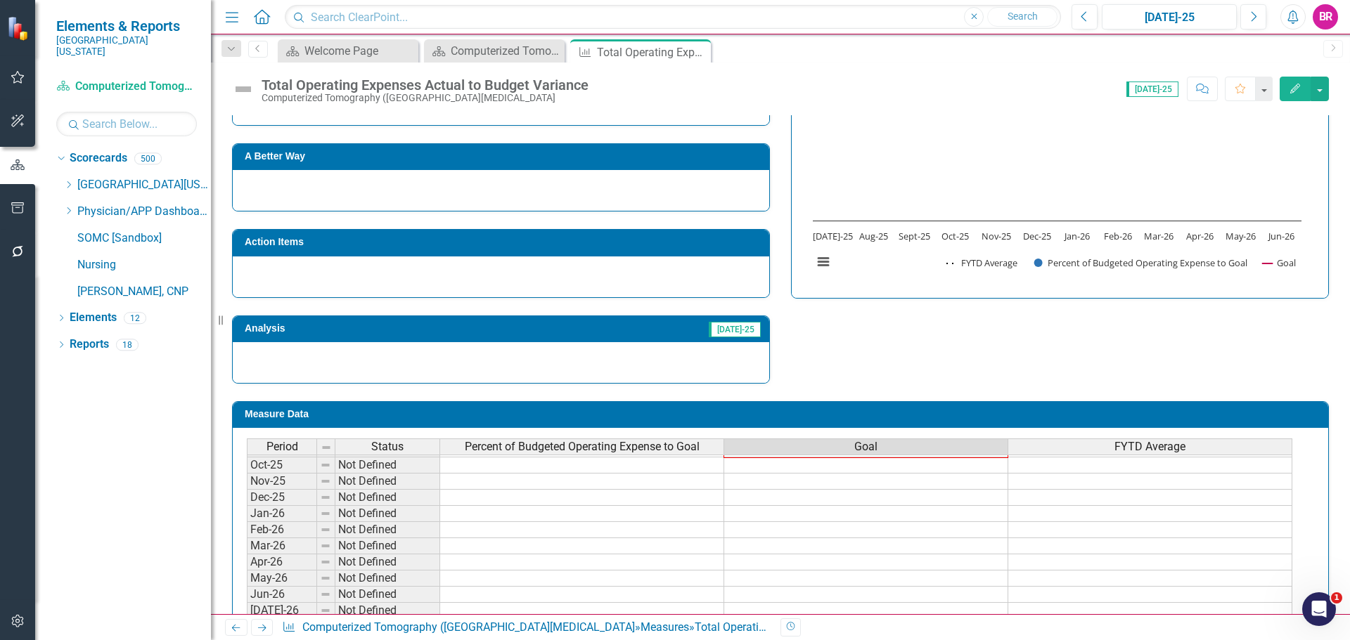
scroll to position [872, 0]
drag, startPoint x: 1009, startPoint y: 477, endPoint x: 1038, endPoint y: 508, distance: 41.8
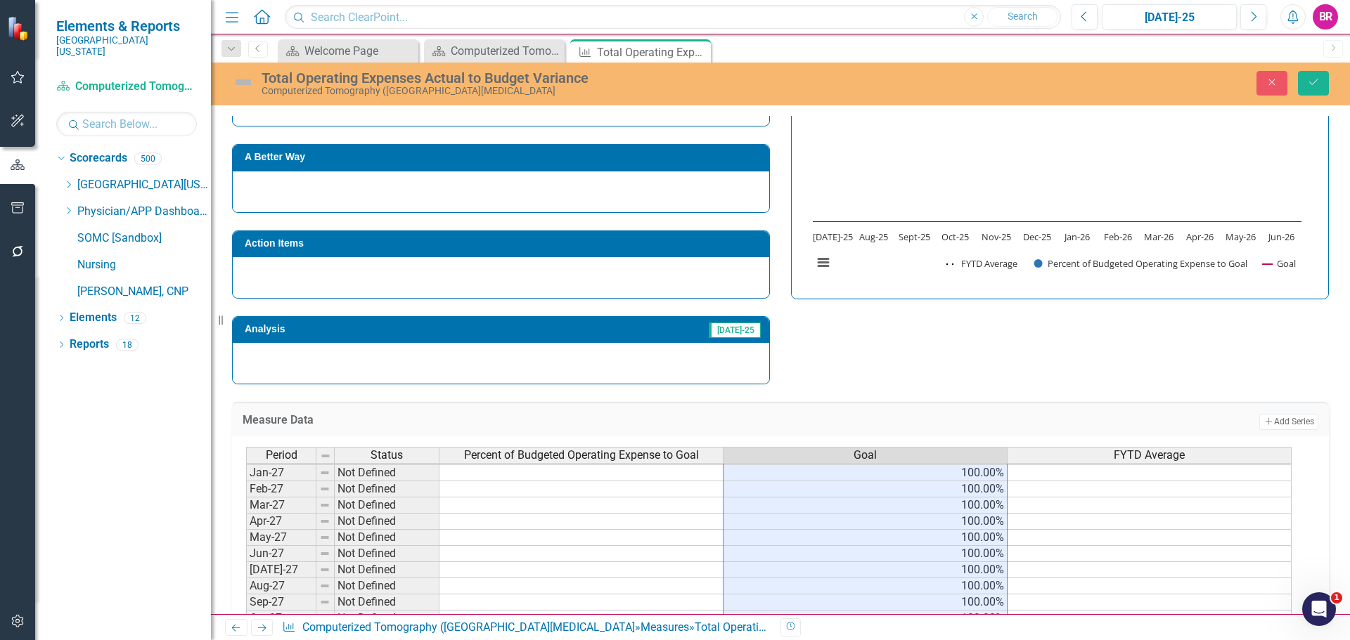
type textarea "100"
click at [1314, 78] on icon "Save" at bounding box center [1313, 82] width 13 height 10
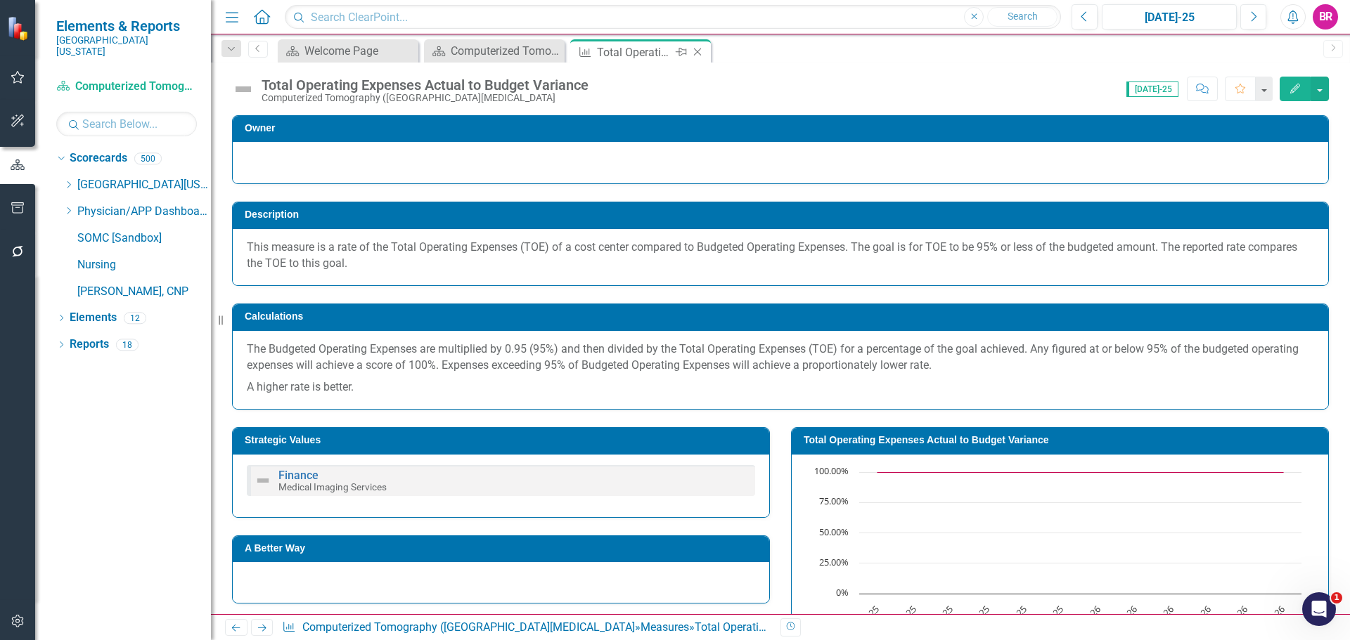
click at [702, 54] on icon "Close" at bounding box center [697, 51] width 14 height 11
click at [701, 52] on div "Scorecard Welcome Page Close Scorecard Computerized Tomography (CT) Scan Dashbo…" at bounding box center [795, 50] width 1041 height 22
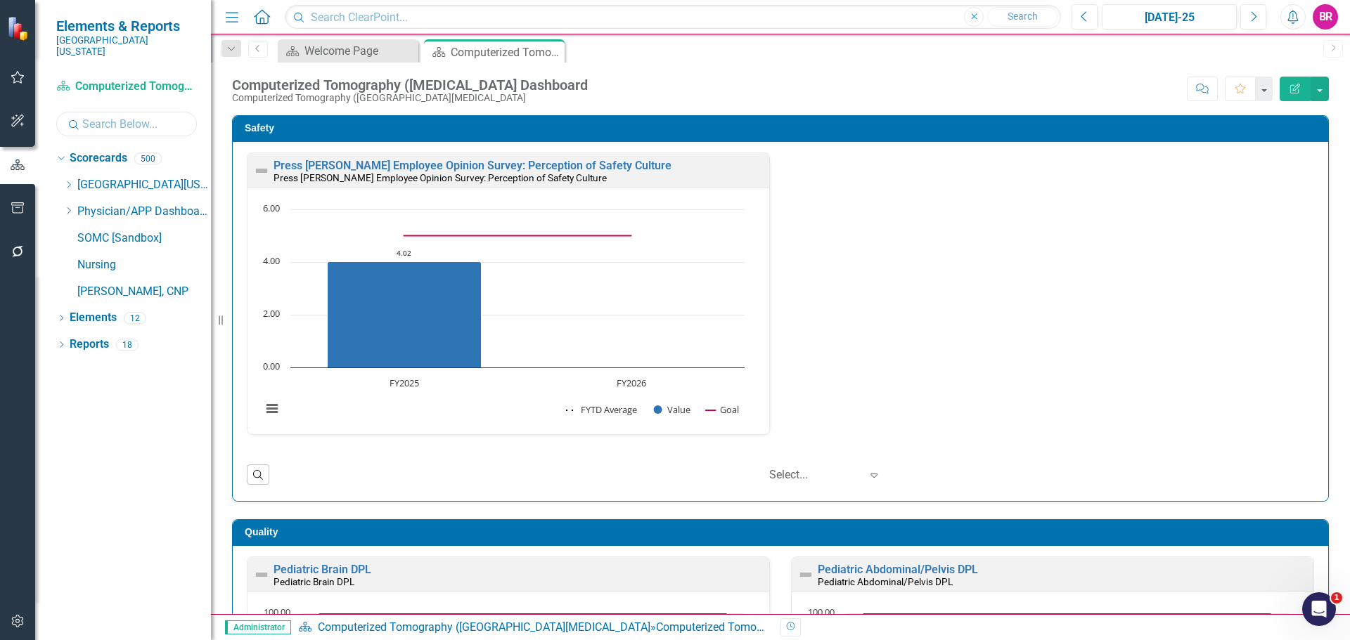
click at [127, 120] on input "text" at bounding box center [126, 124] width 141 height 25
type input "bloo"
click at [136, 231] on link "Blood Bank" at bounding box center [157, 239] width 105 height 16
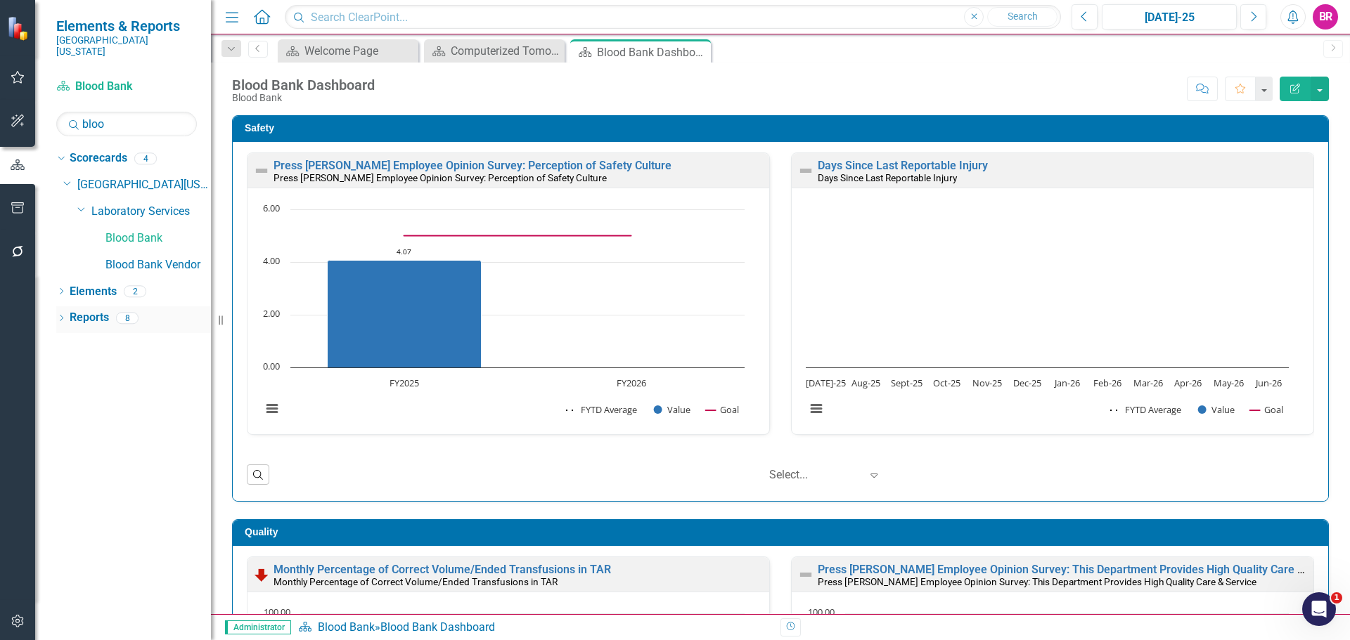
click at [90, 310] on link "Reports" at bounding box center [89, 318] width 39 height 16
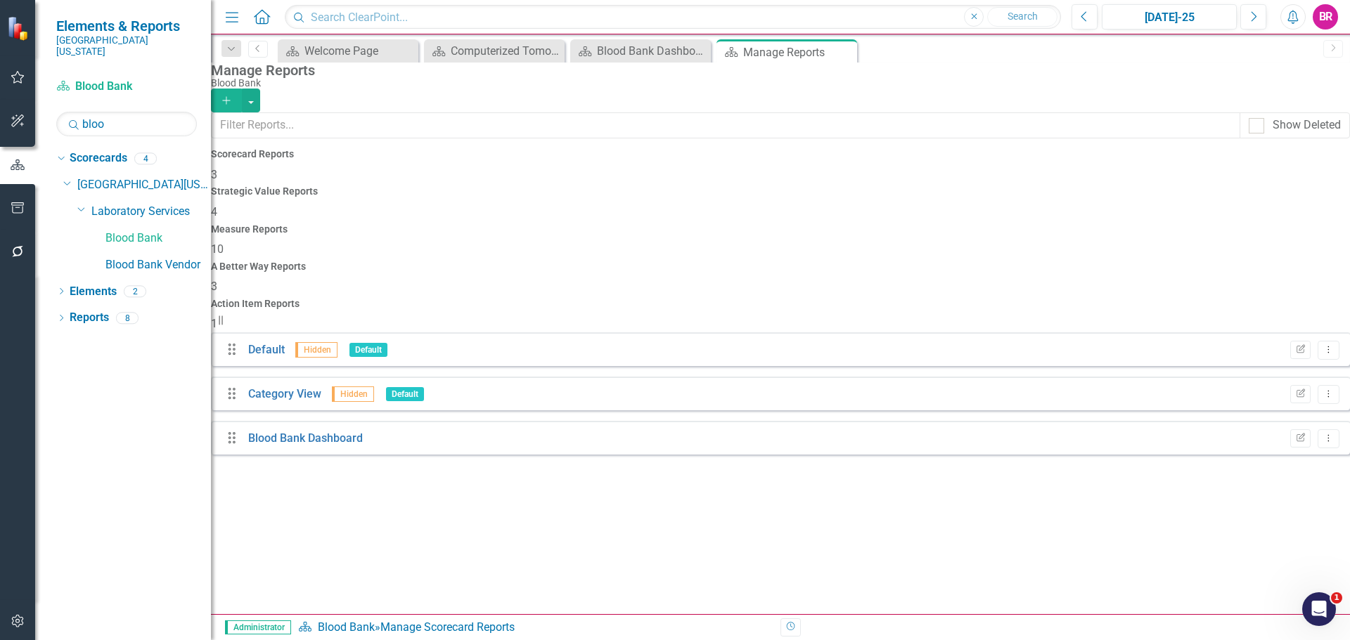
click at [798, 224] on div "Measure Reports 10" at bounding box center [780, 241] width 1139 height 34
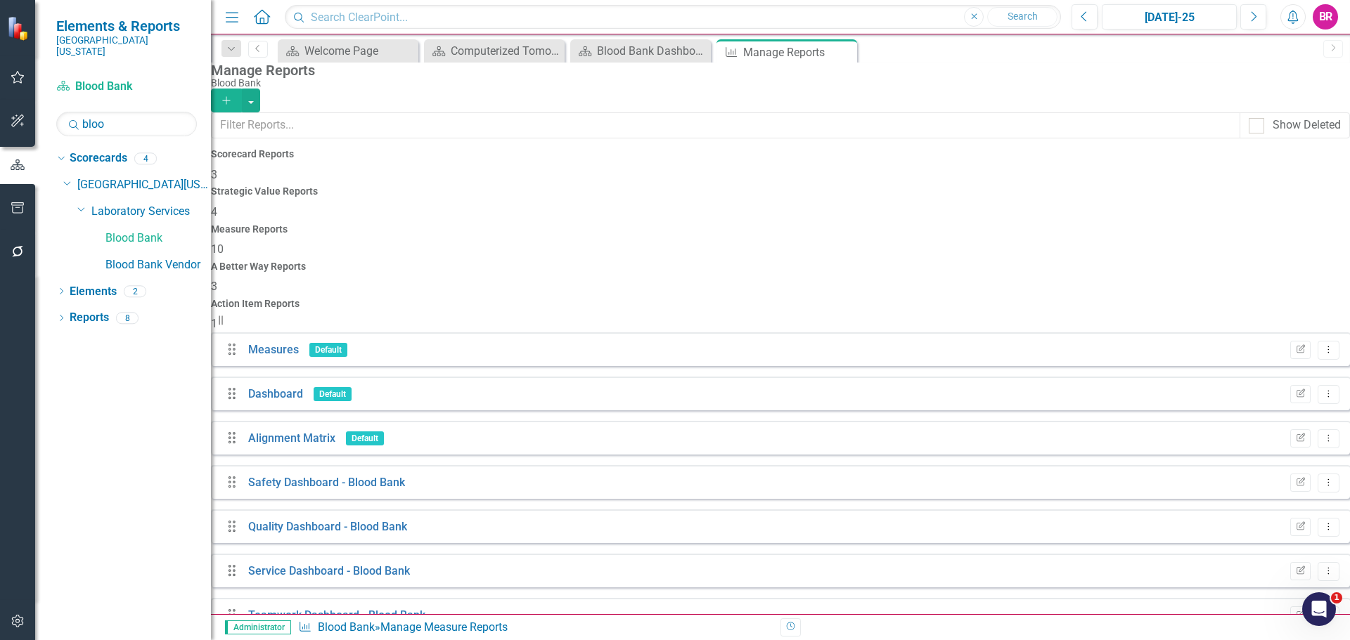
scroll to position [82, 0]
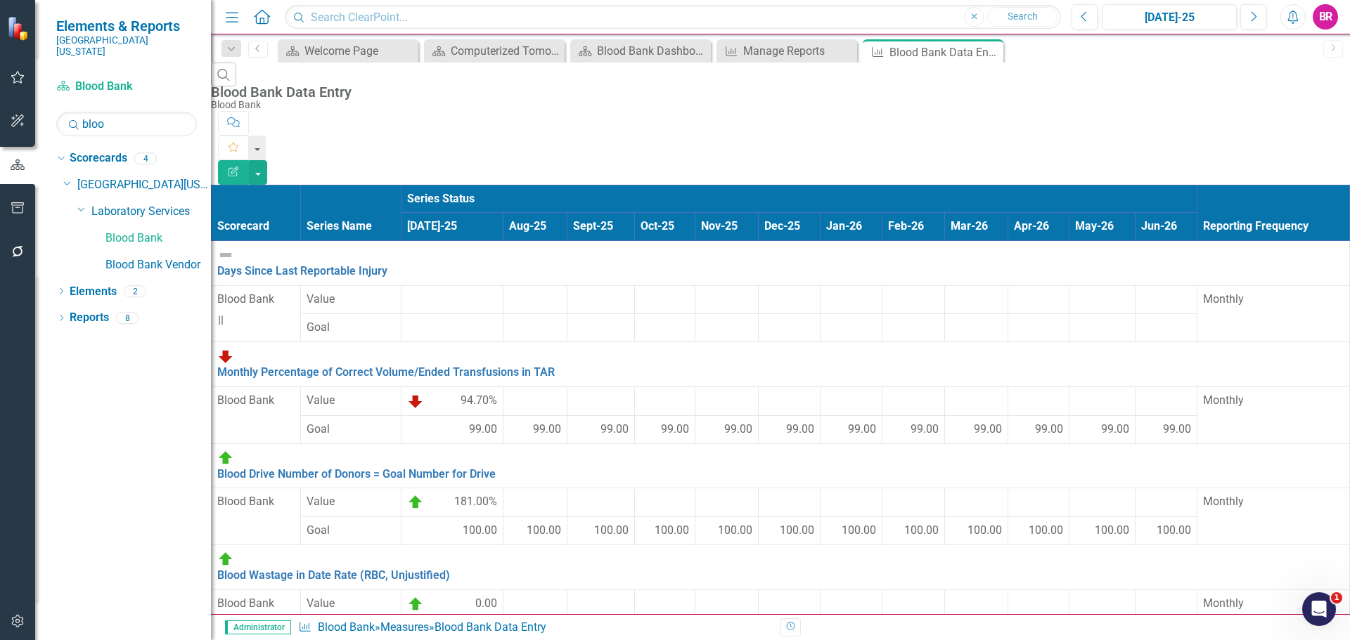
click at [444, 292] on div at bounding box center [452, 292] width 90 height 0
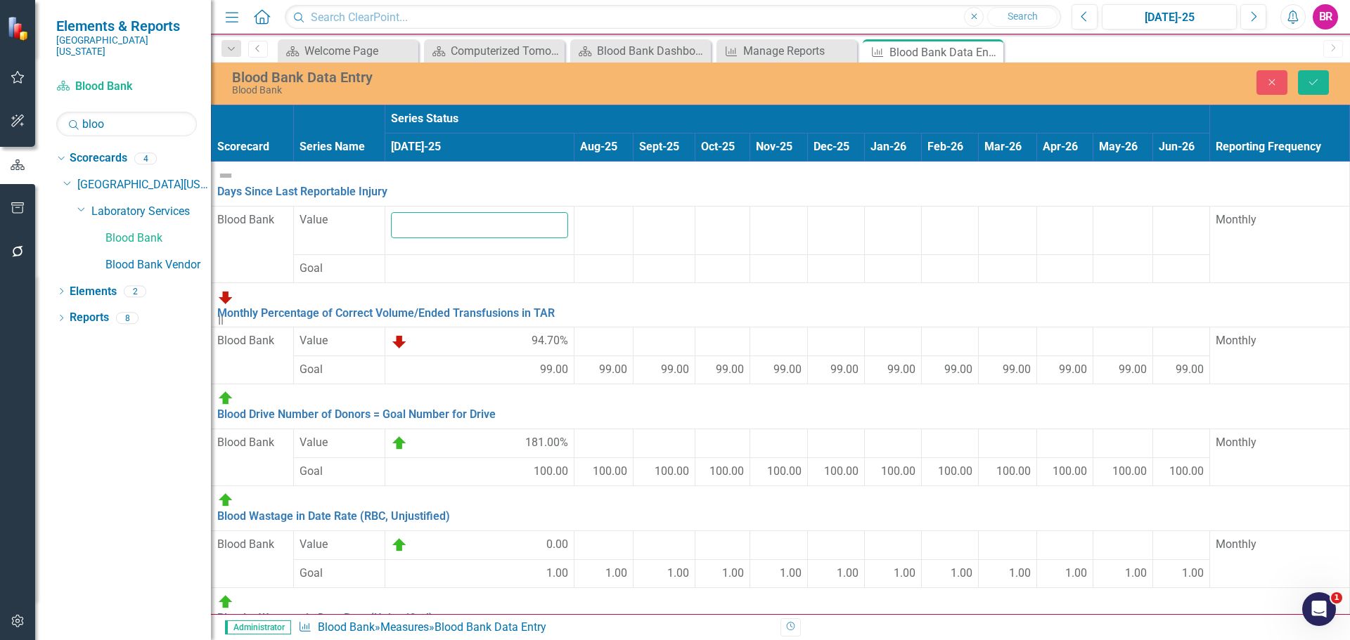
click at [439, 224] on input "number" at bounding box center [479, 225] width 177 height 26
type input "731"
click at [580, 212] on div at bounding box center [603, 212] width 46 height 0
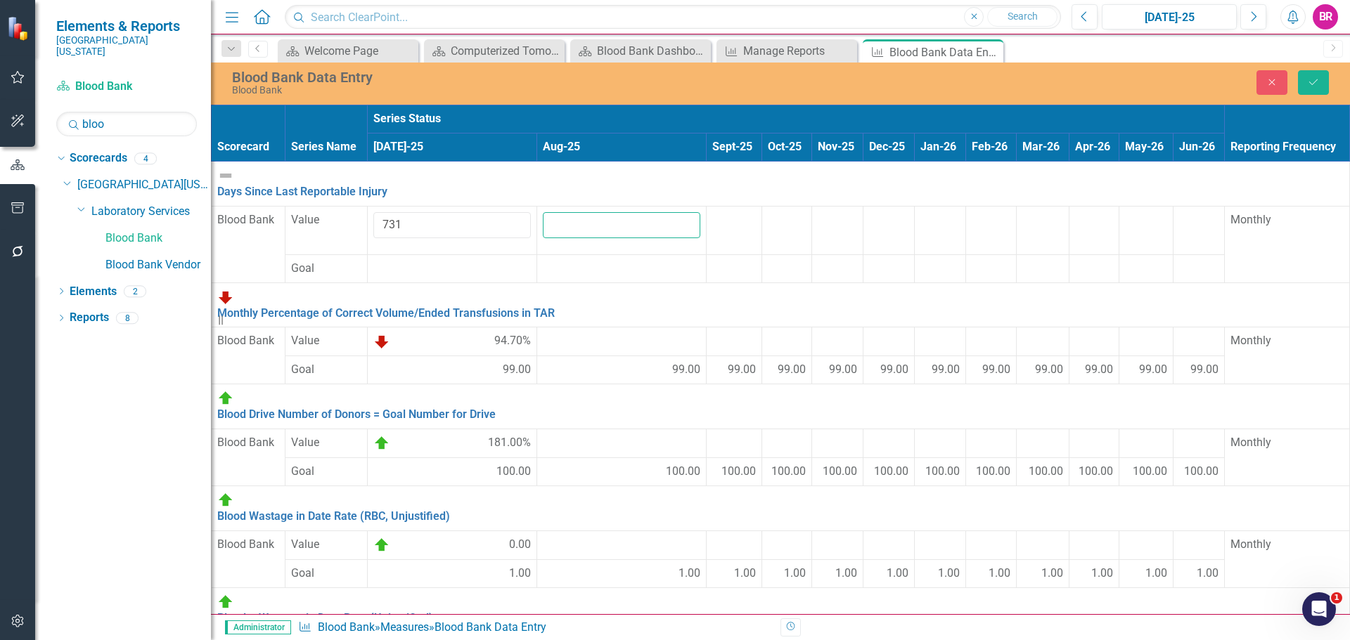
click at [543, 214] on input "number" at bounding box center [621, 225] width 157 height 26
type input "762"
click at [545, 333] on div at bounding box center [621, 333] width 157 height 0
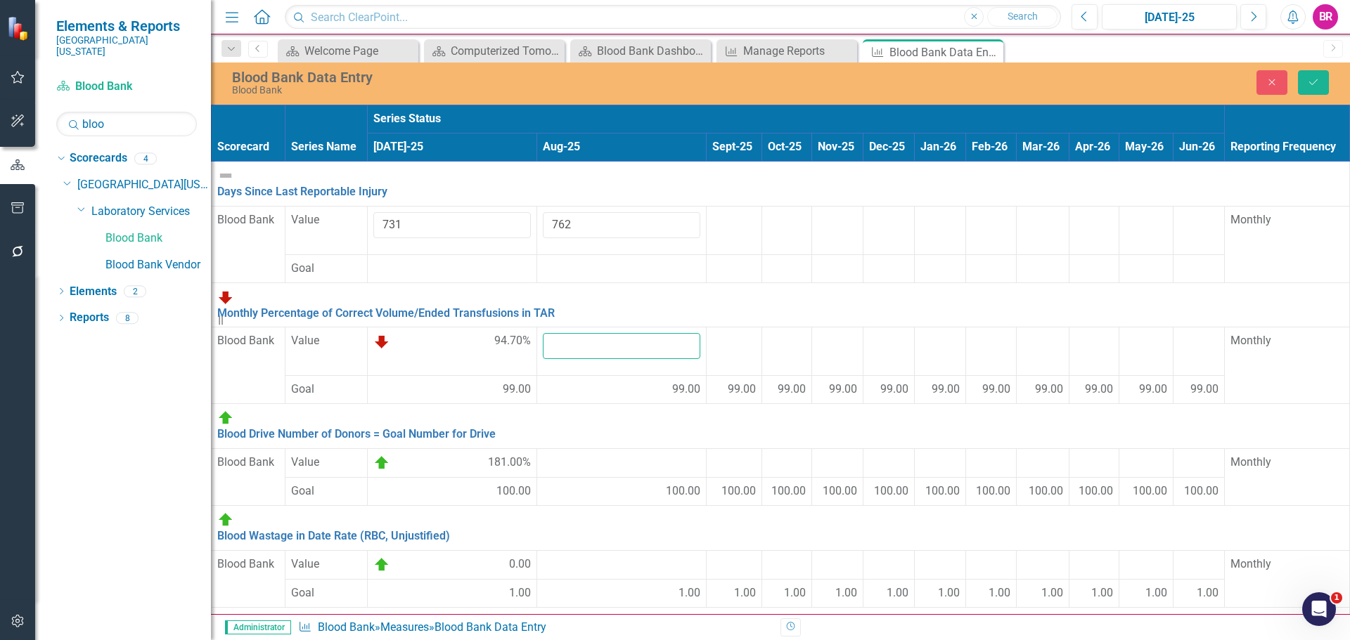
click at [545, 333] on input "number" at bounding box center [621, 346] width 157 height 26
type input "97"
click at [550, 455] on div at bounding box center [621, 455] width 157 height 0
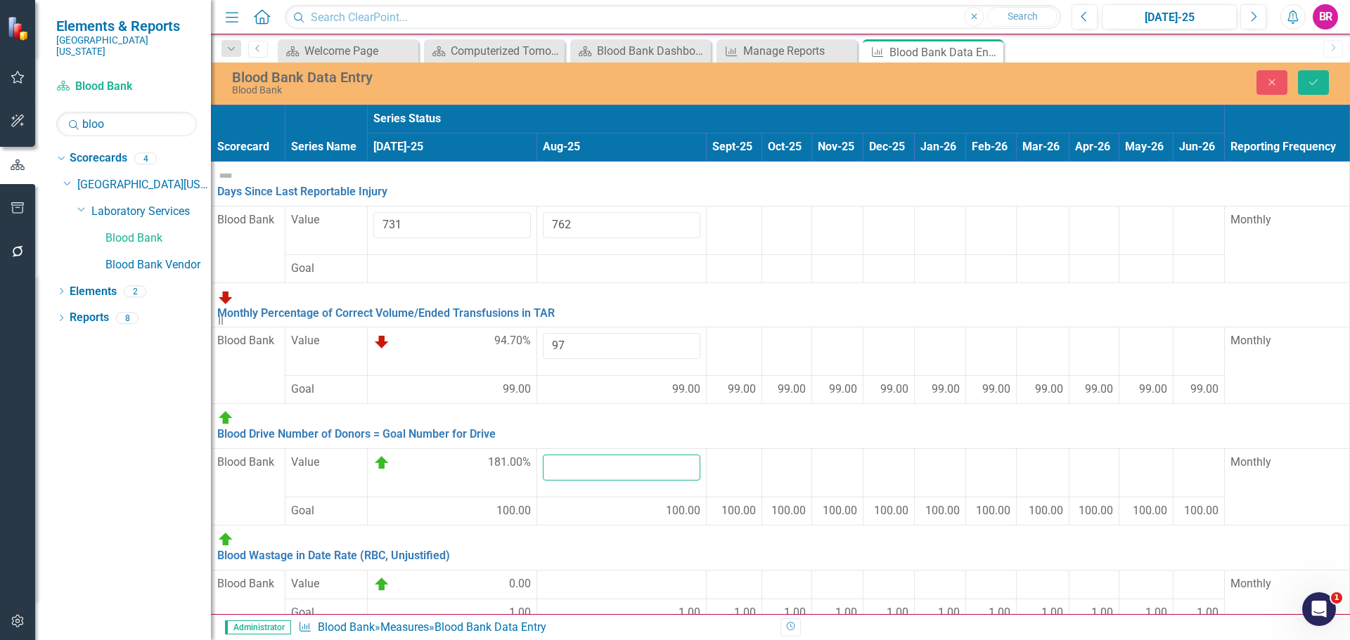
click at [550, 455] on input "number" at bounding box center [621, 468] width 157 height 26
type input "125"
click at [545, 576] on div at bounding box center [621, 576] width 157 height 0
click at [546, 576] on div at bounding box center [621, 576] width 157 height 0
type input "0"
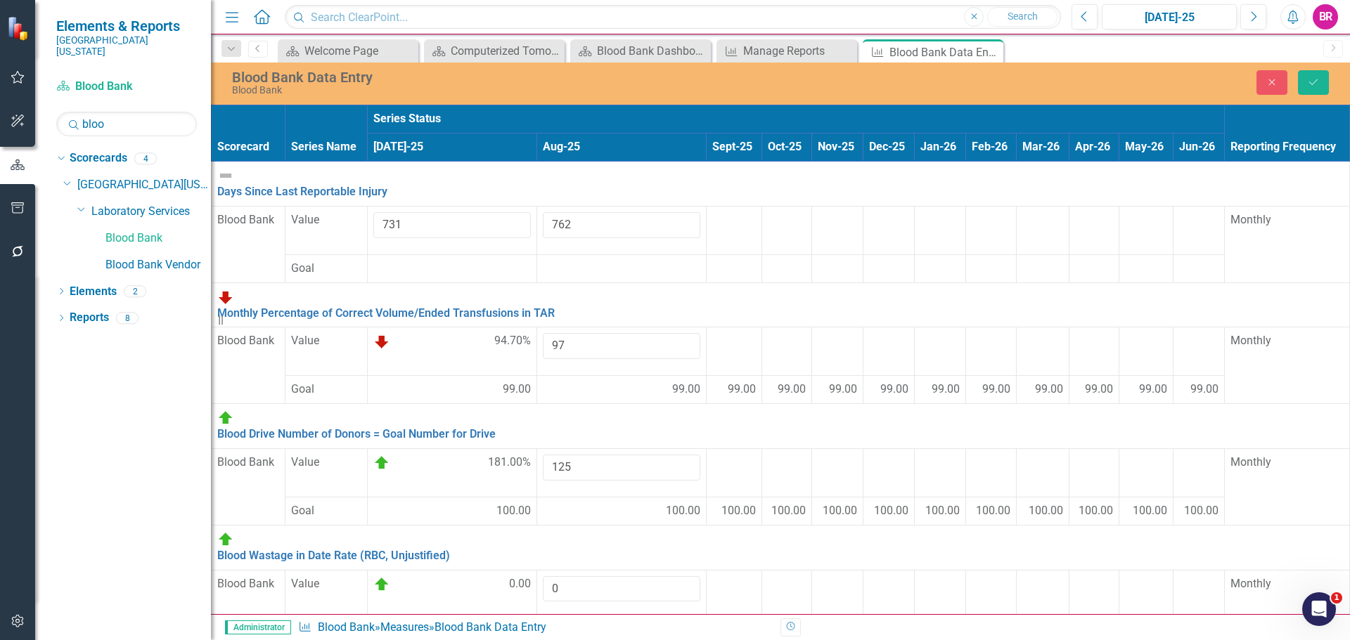
click at [712, 576] on div at bounding box center [734, 576] width 44 height 0
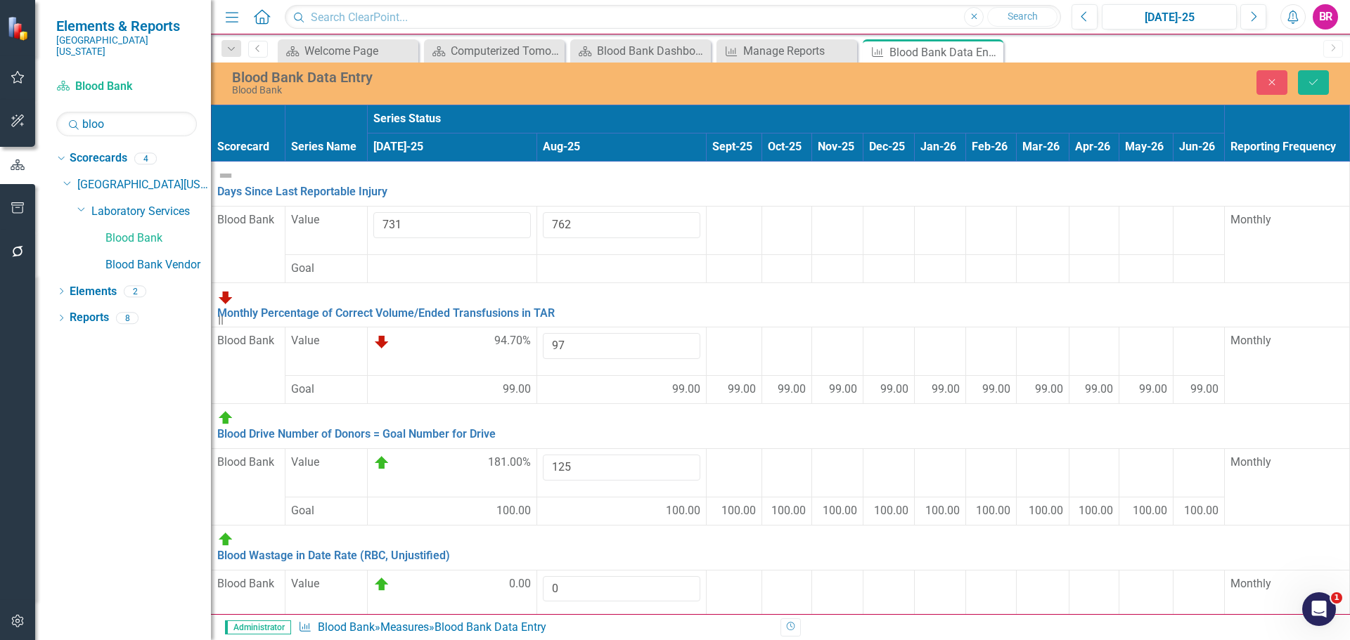
type input "0"
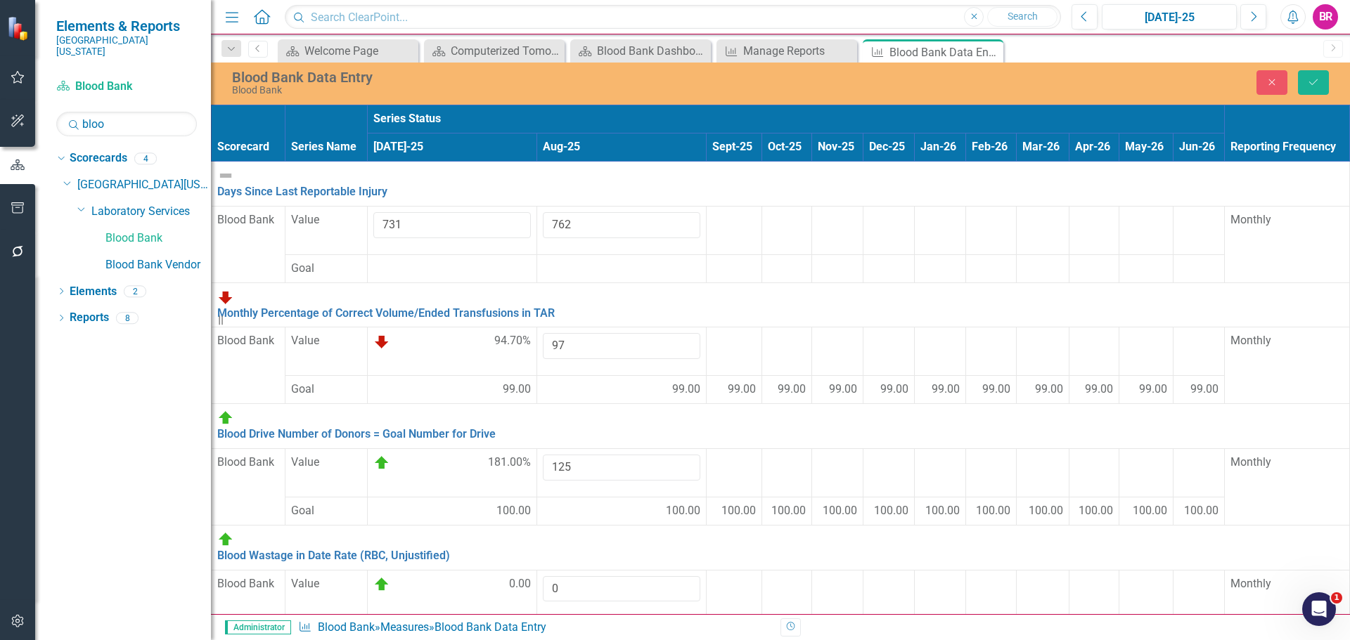
drag, startPoint x: 538, startPoint y: 449, endPoint x: 555, endPoint y: 451, distance: 16.9
type input "0"
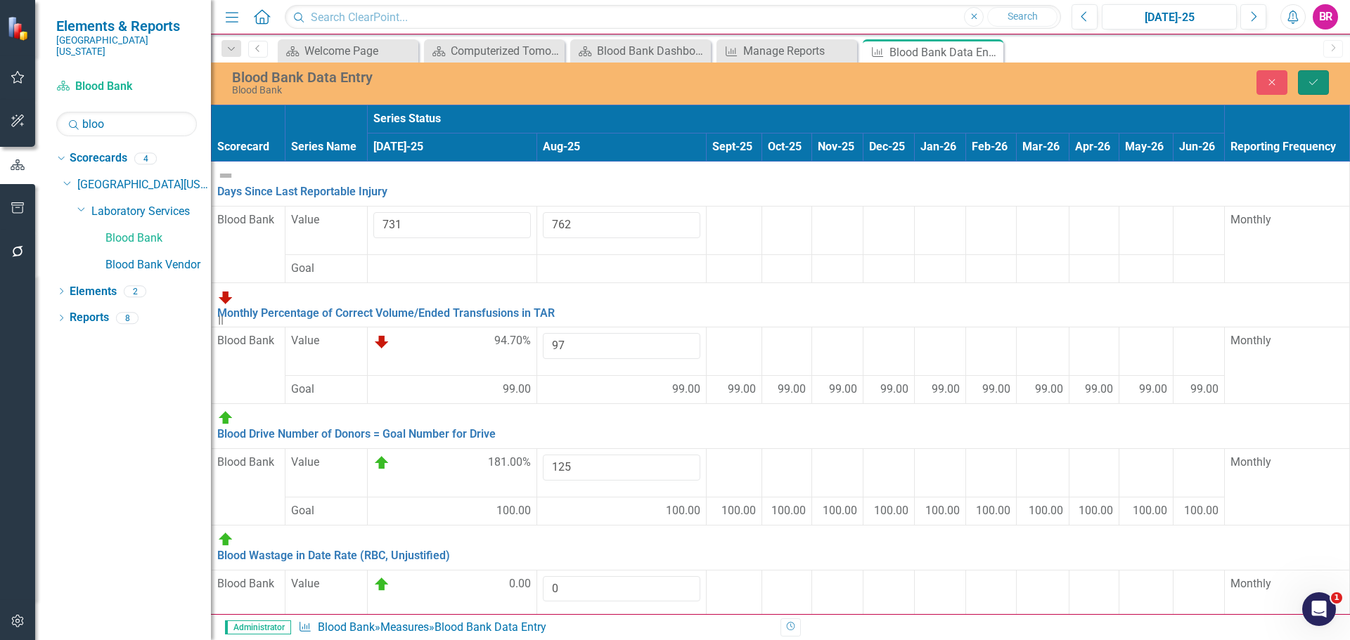
click at [1308, 75] on button "Save" at bounding box center [1313, 82] width 31 height 25
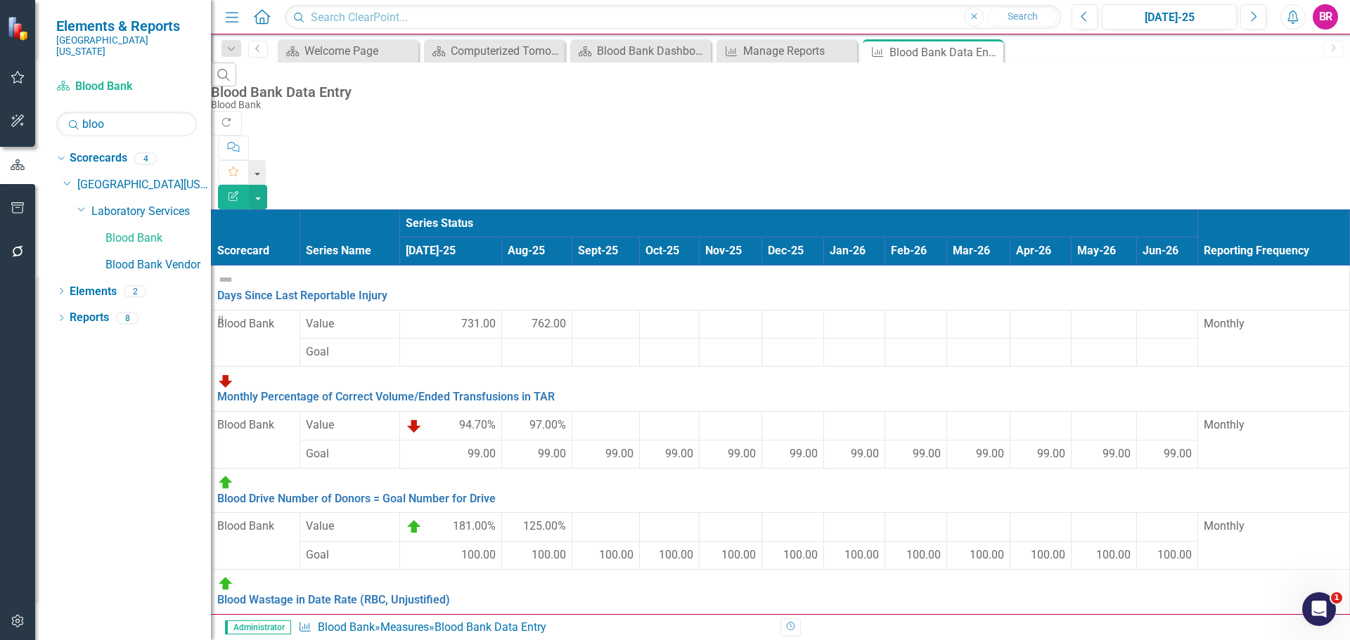
scroll to position [415, 0]
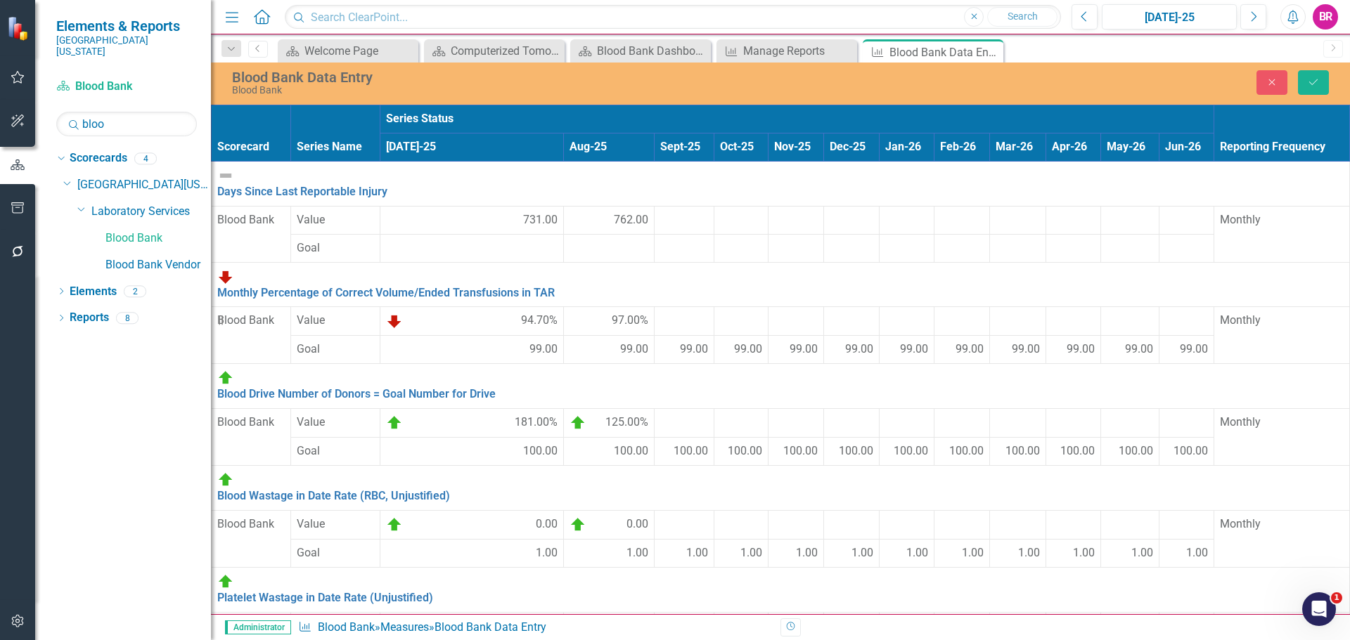
type input "2"
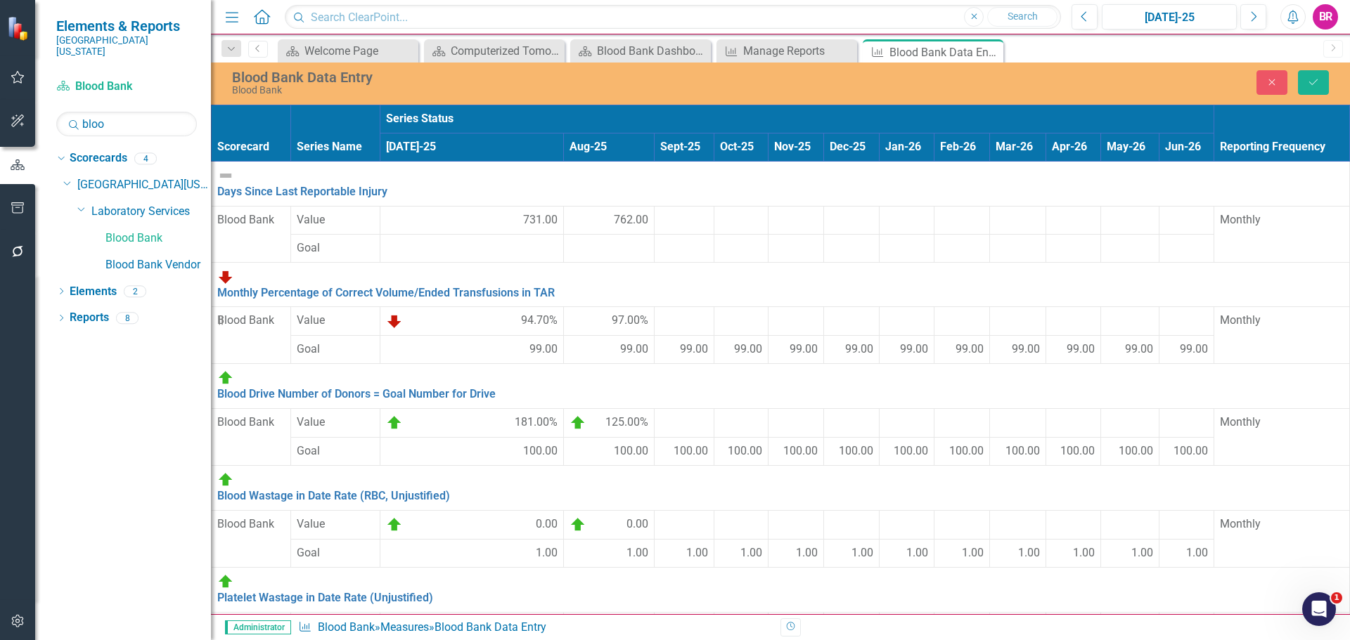
type input "13"
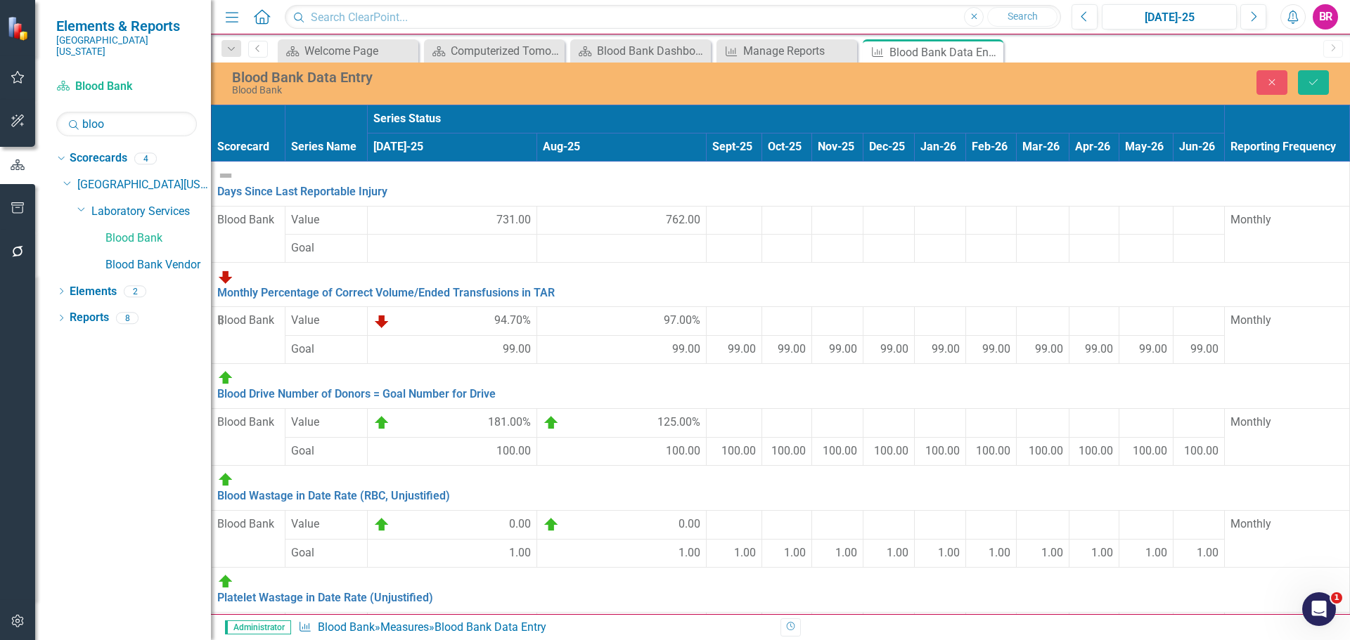
type input "4"
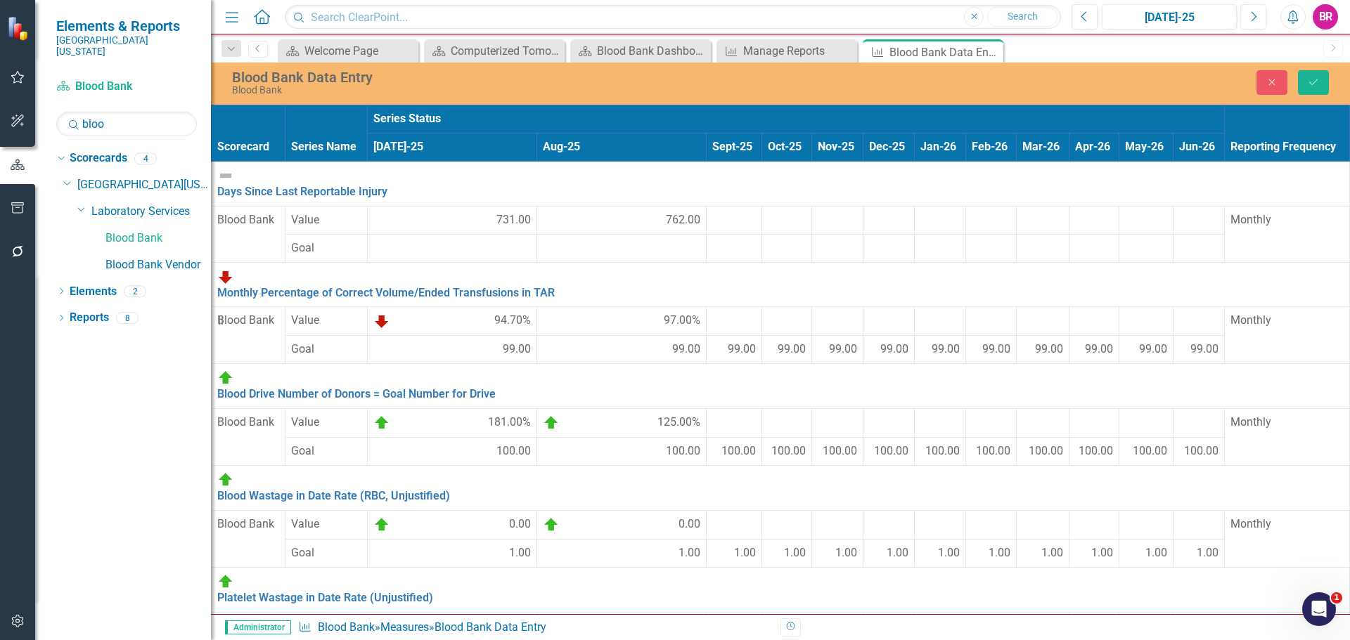
type input "15"
click at [1334, 77] on div "Close Save" at bounding box center [1112, 82] width 453 height 25
click at [1324, 82] on button "Save" at bounding box center [1313, 82] width 31 height 25
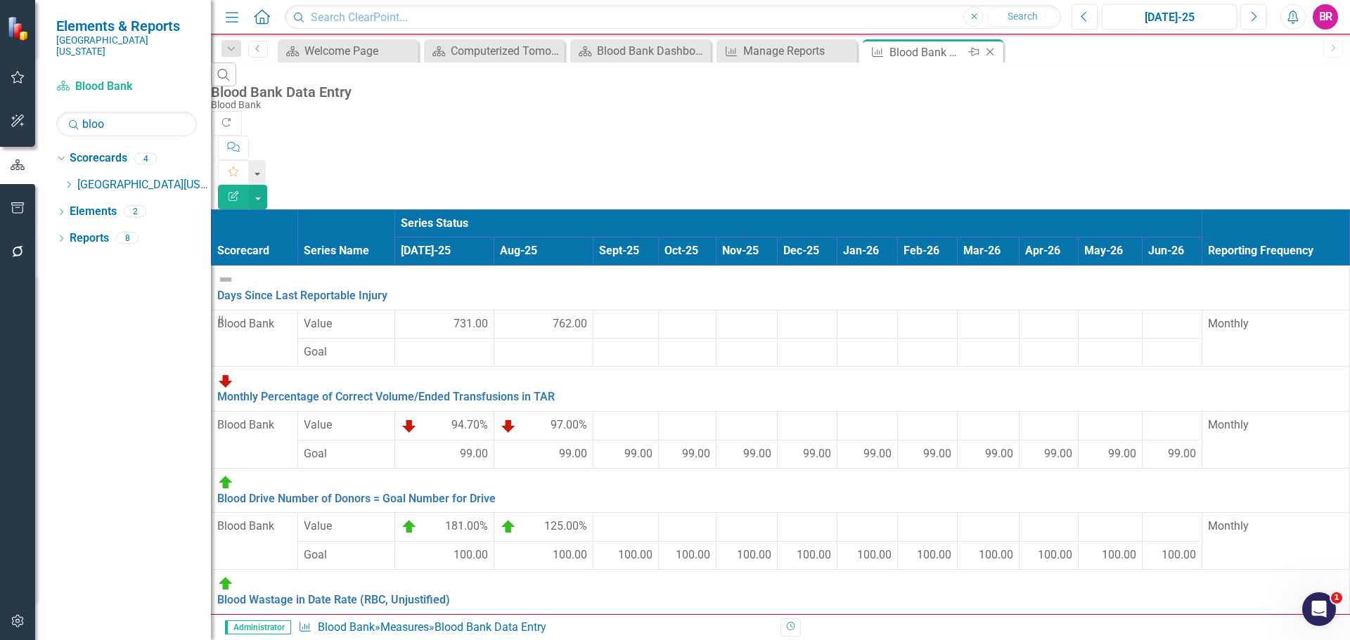
click at [993, 50] on icon "Close" at bounding box center [990, 51] width 14 height 11
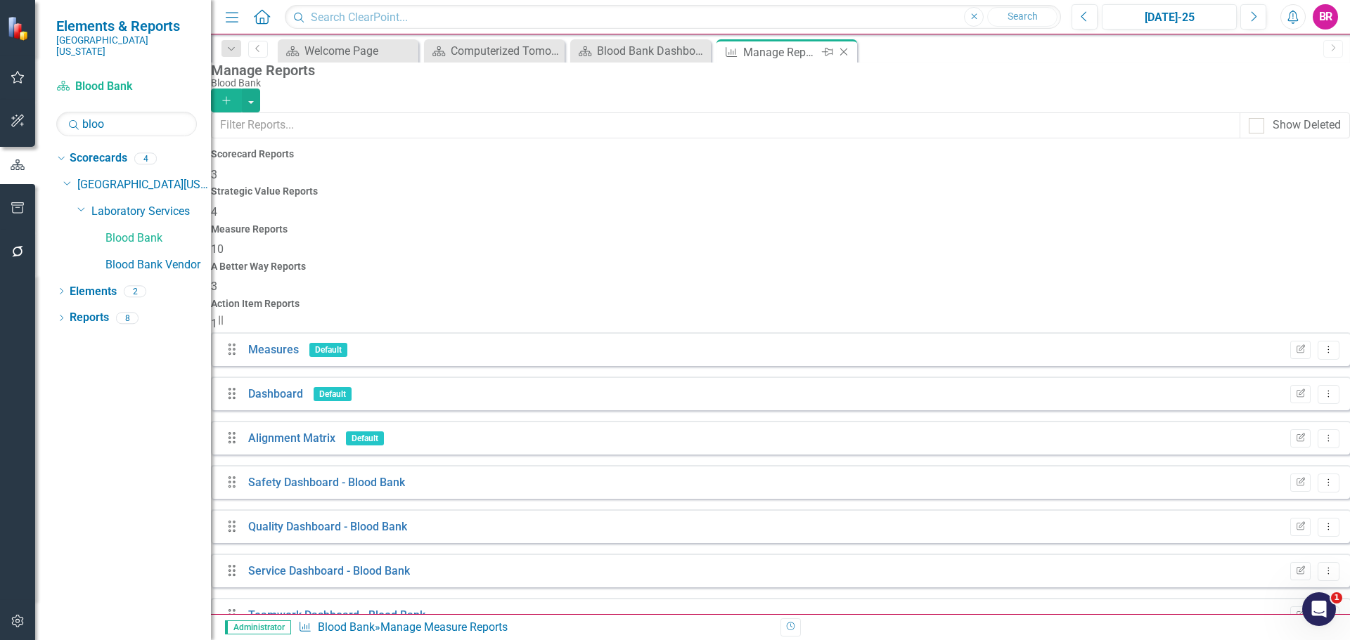
click at [839, 53] on icon "Close" at bounding box center [843, 51] width 14 height 11
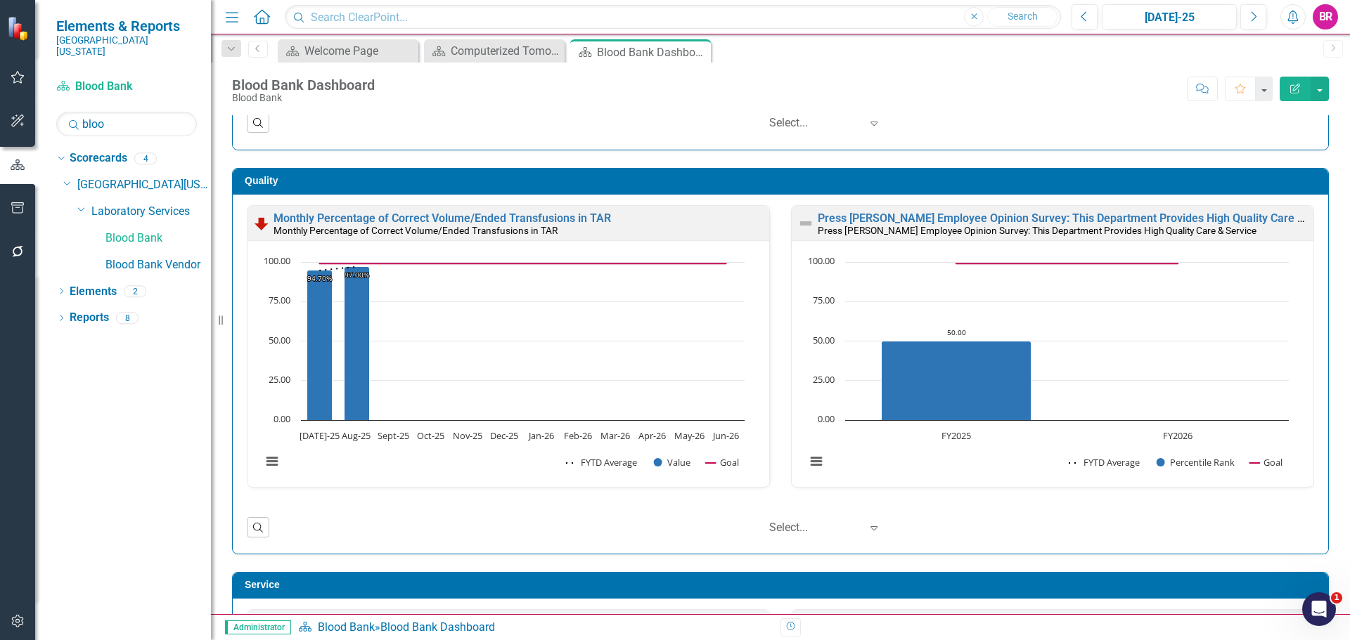
scroll to position [562, 0]
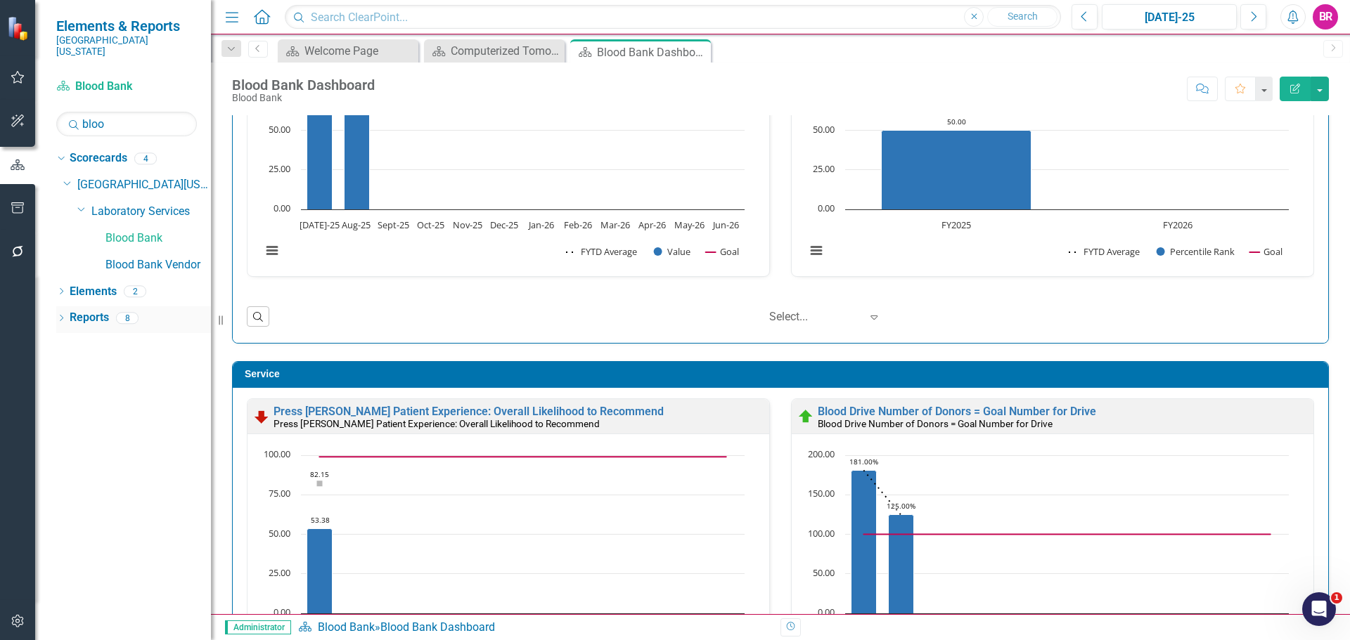
click at [90, 314] on link "Reports" at bounding box center [89, 318] width 39 height 16
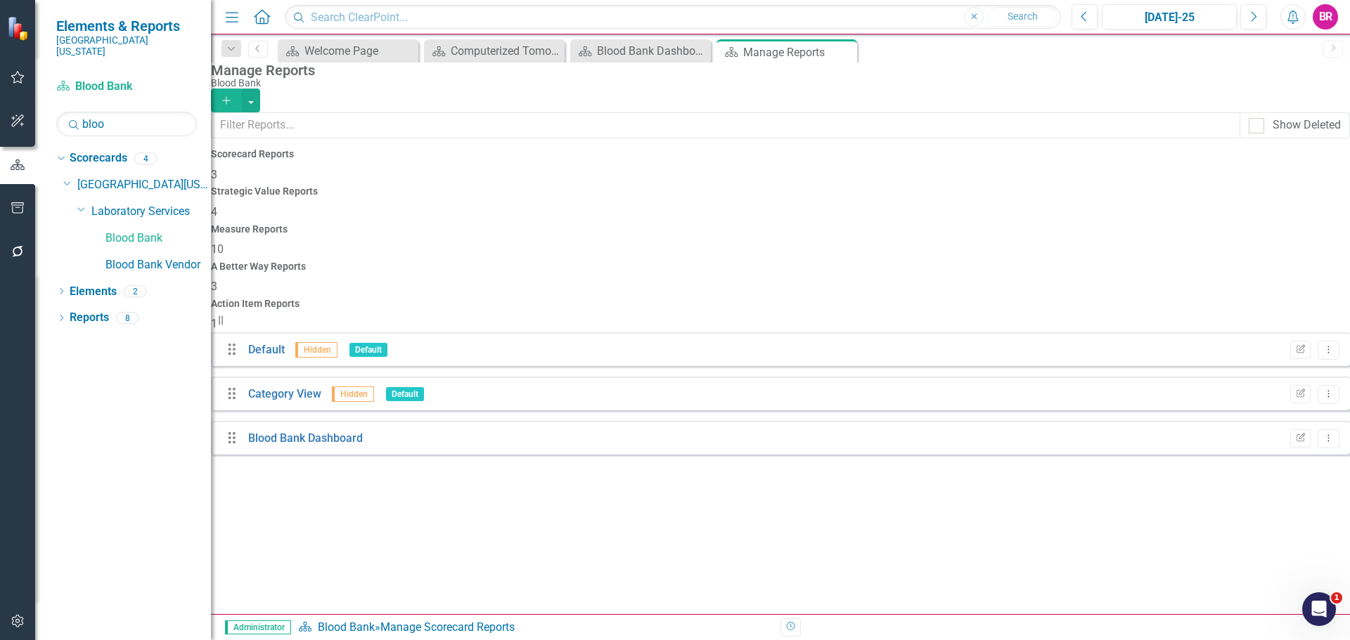
click at [224, 243] on span "10" at bounding box center [217, 249] width 13 height 13
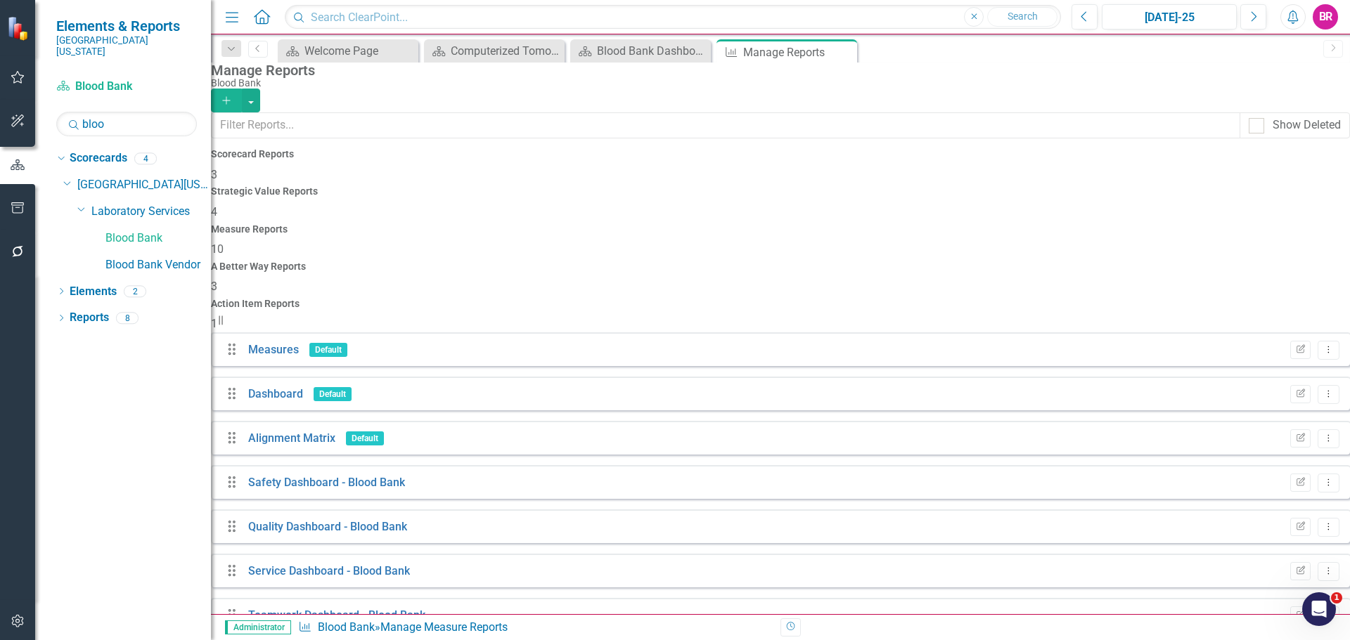
scroll to position [82, 0]
click at [1290, 562] on button "Edit Report" at bounding box center [1300, 571] width 20 height 18
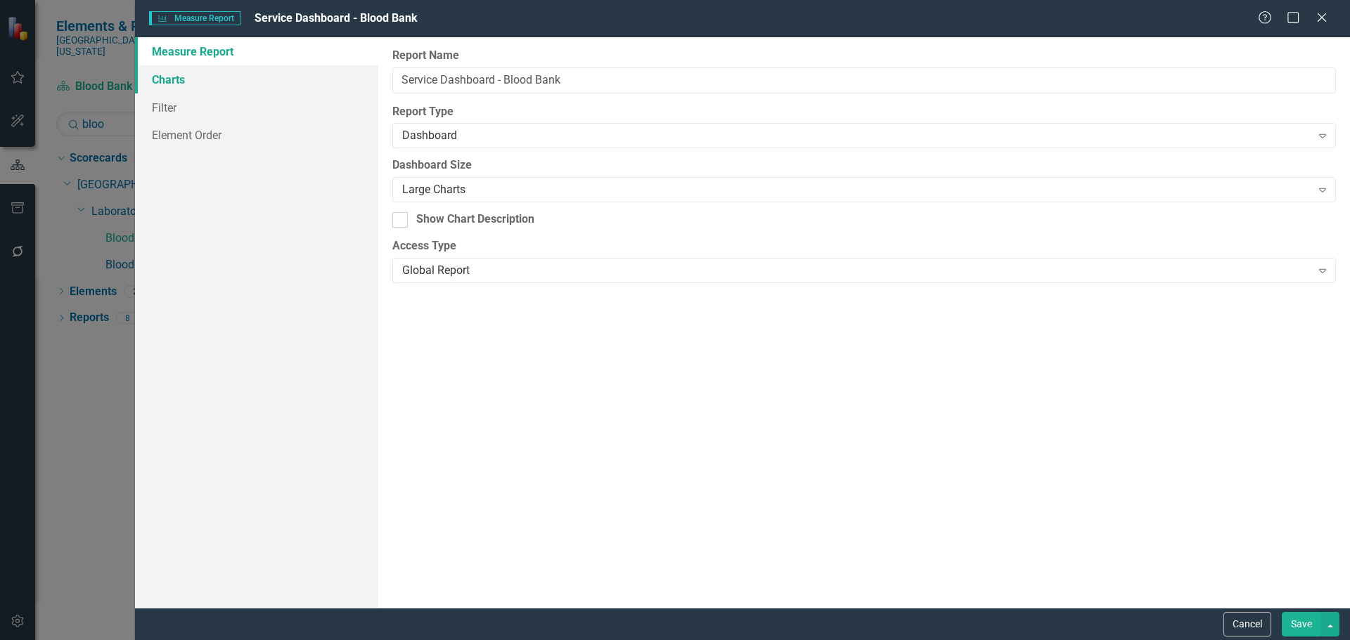
click at [168, 75] on link "Charts" at bounding box center [256, 79] width 243 height 28
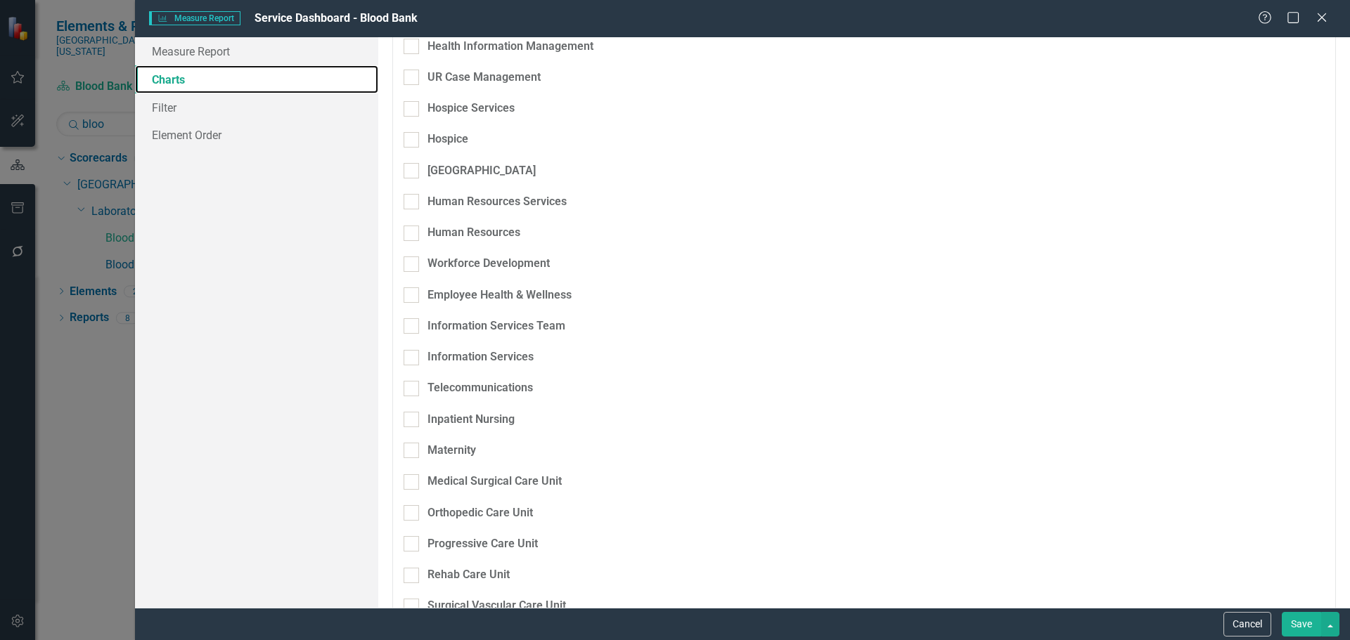
scroll to position [1125, 0]
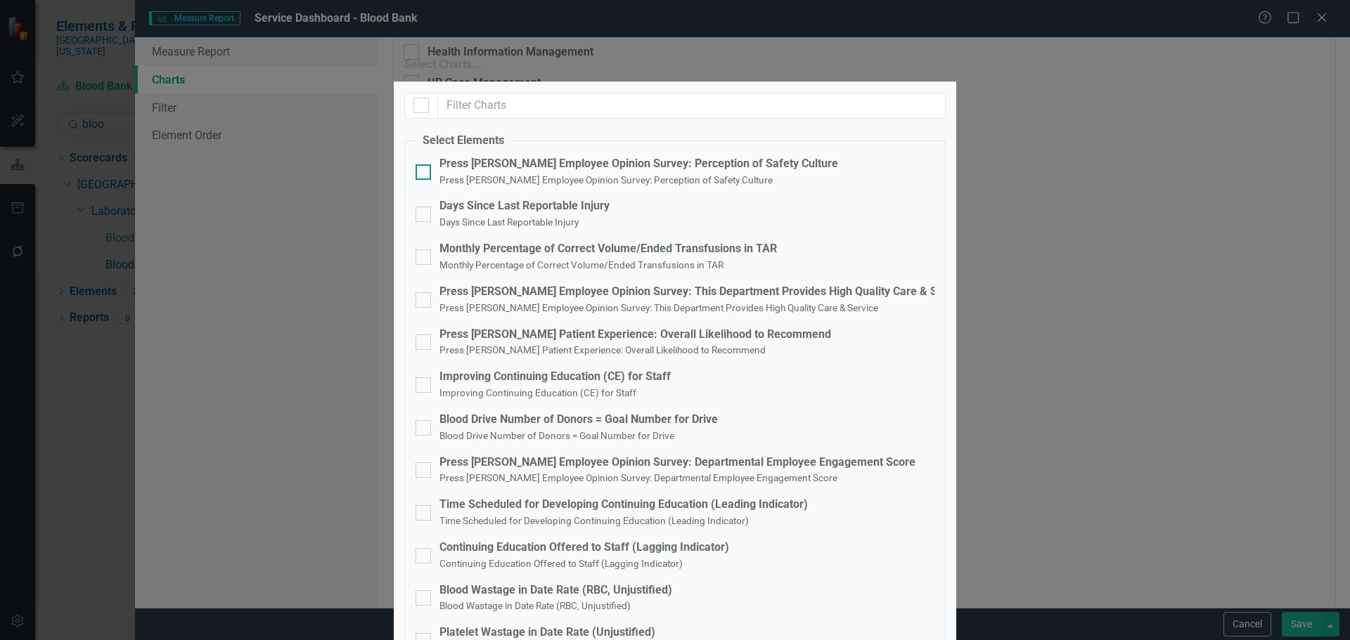
checkbox input "true"
checkbox input "false"
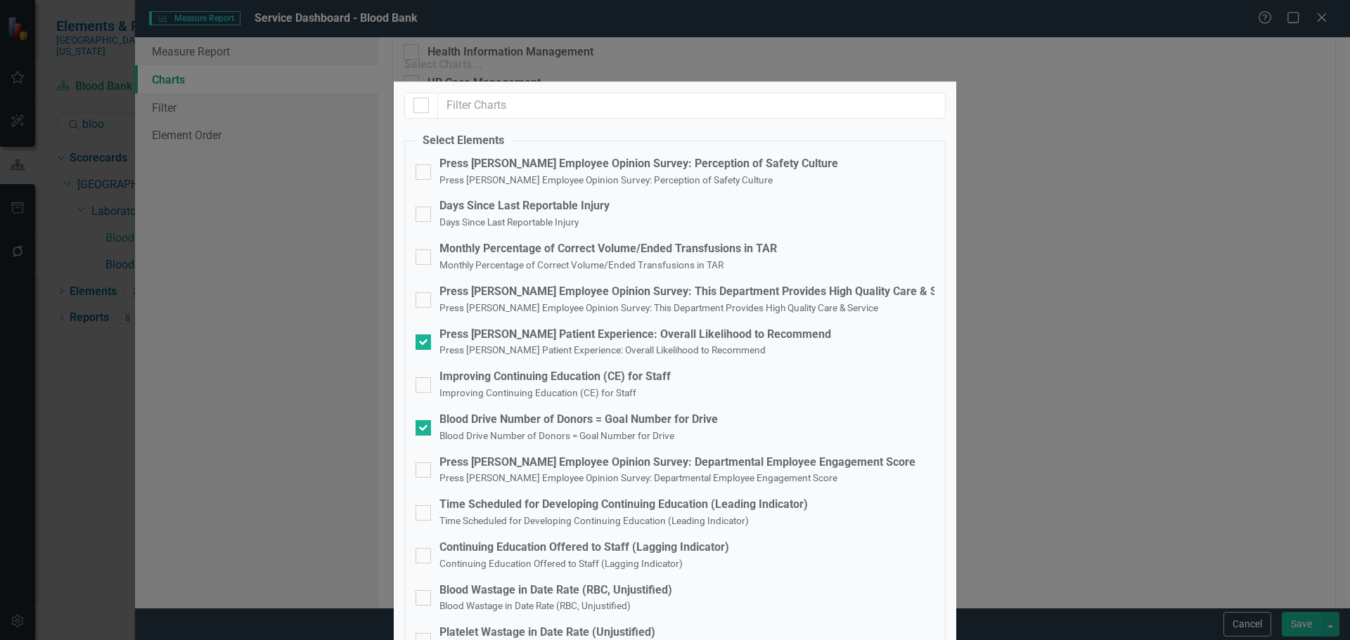
checkbox input "false"
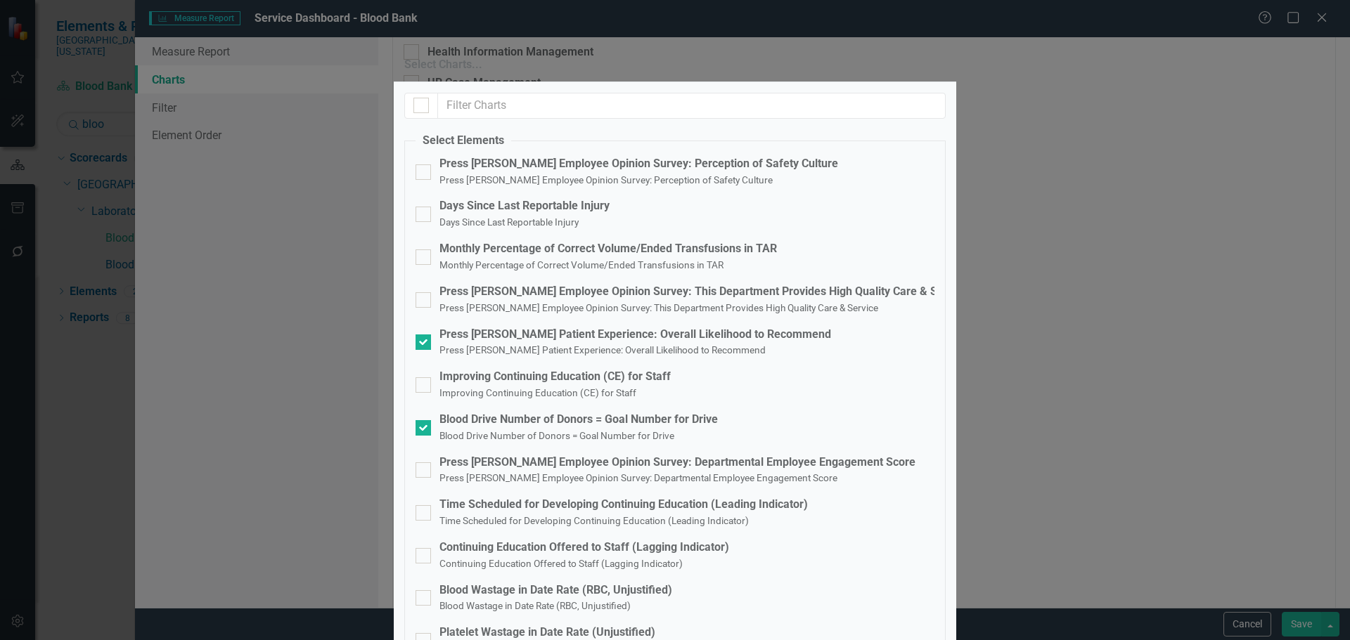
drag, startPoint x: 877, startPoint y: 529, endPoint x: 884, endPoint y: 531, distance: 7.3
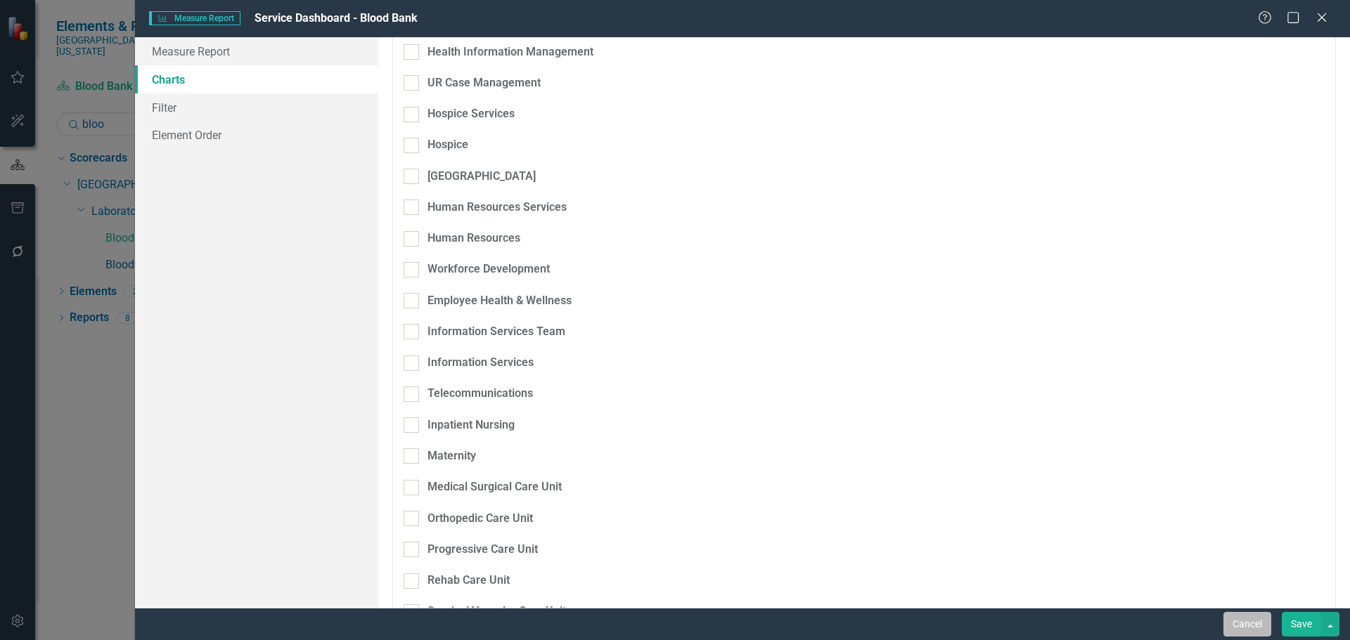
click at [1240, 613] on button "Cancel" at bounding box center [1247, 624] width 48 height 25
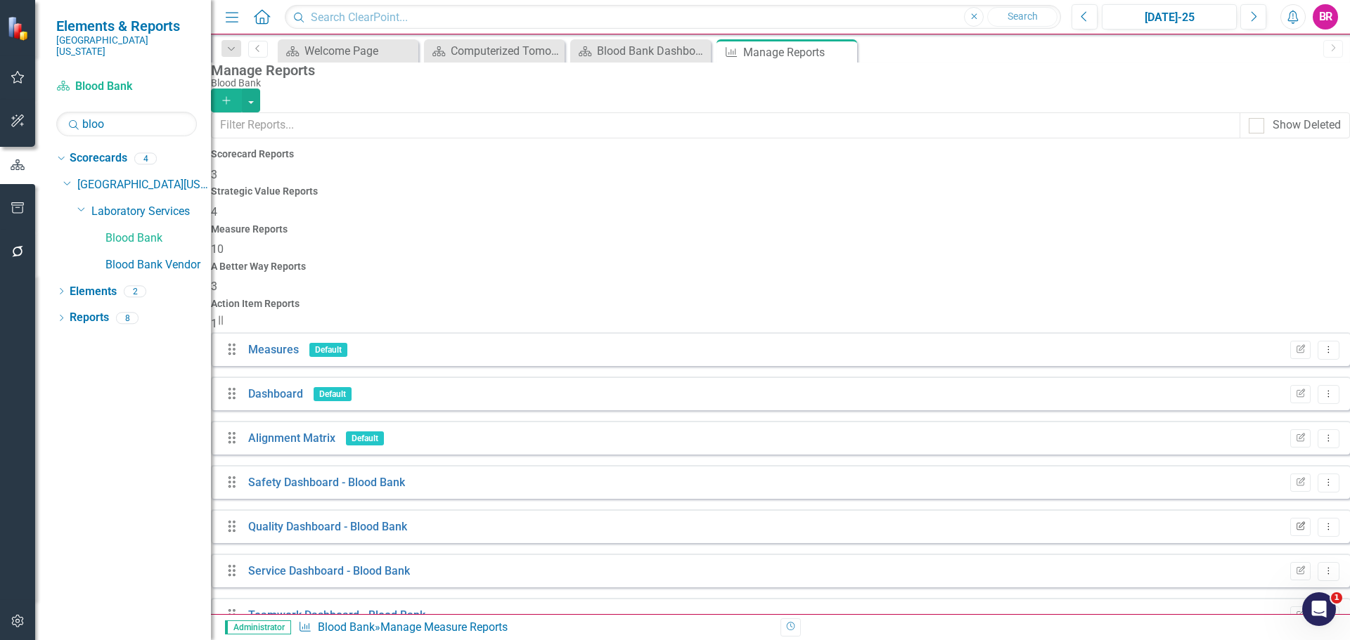
click at [1296, 522] on icon "button" at bounding box center [1300, 526] width 8 height 8
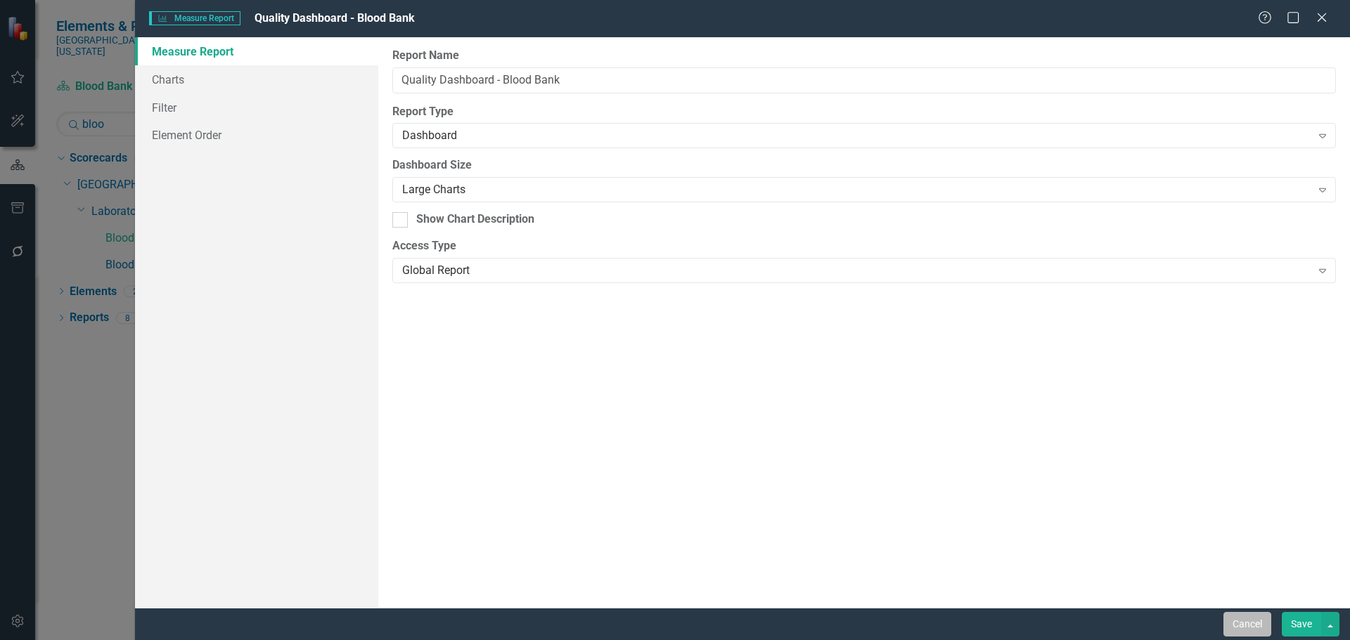
click at [1260, 630] on button "Cancel" at bounding box center [1247, 624] width 48 height 25
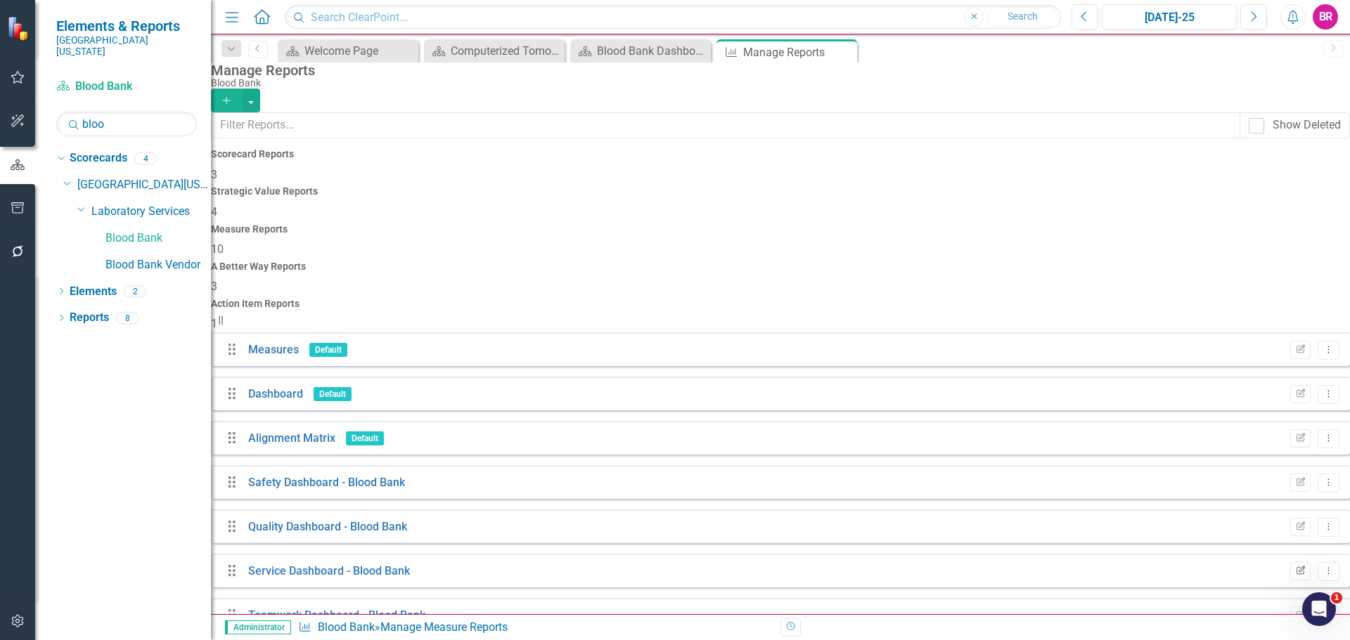
click at [1296, 566] on icon "button" at bounding box center [1300, 570] width 8 height 8
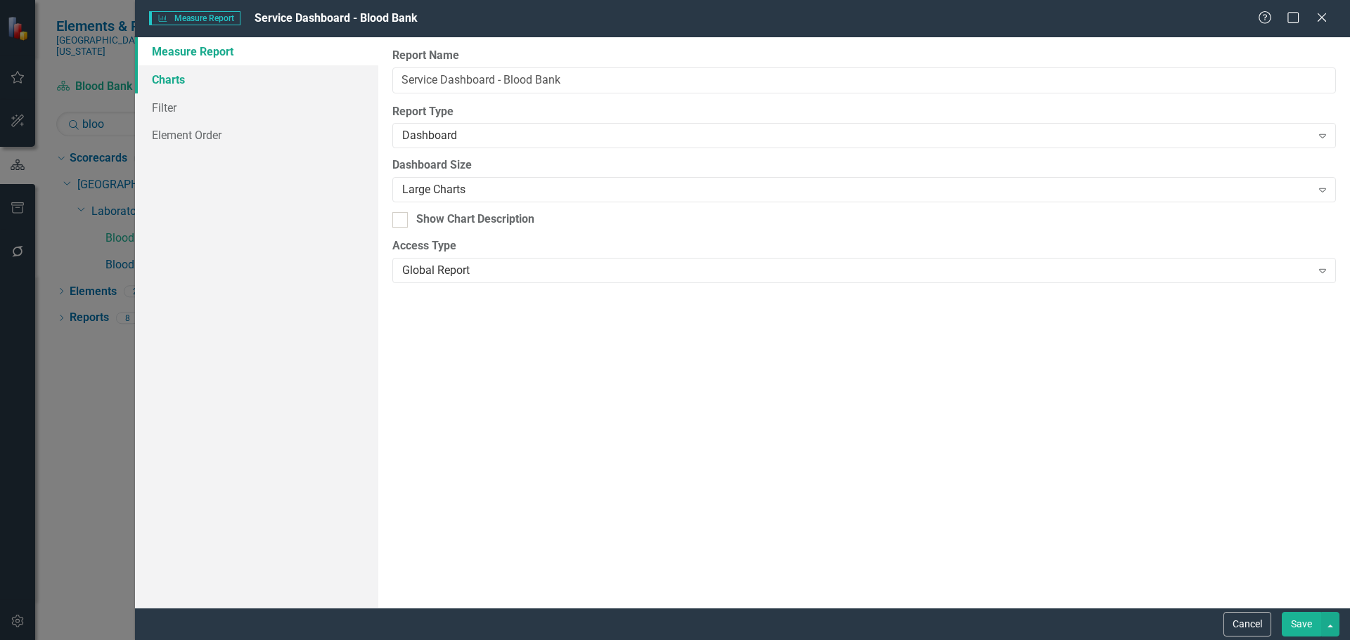
click at [207, 84] on link "Charts" at bounding box center [256, 79] width 243 height 28
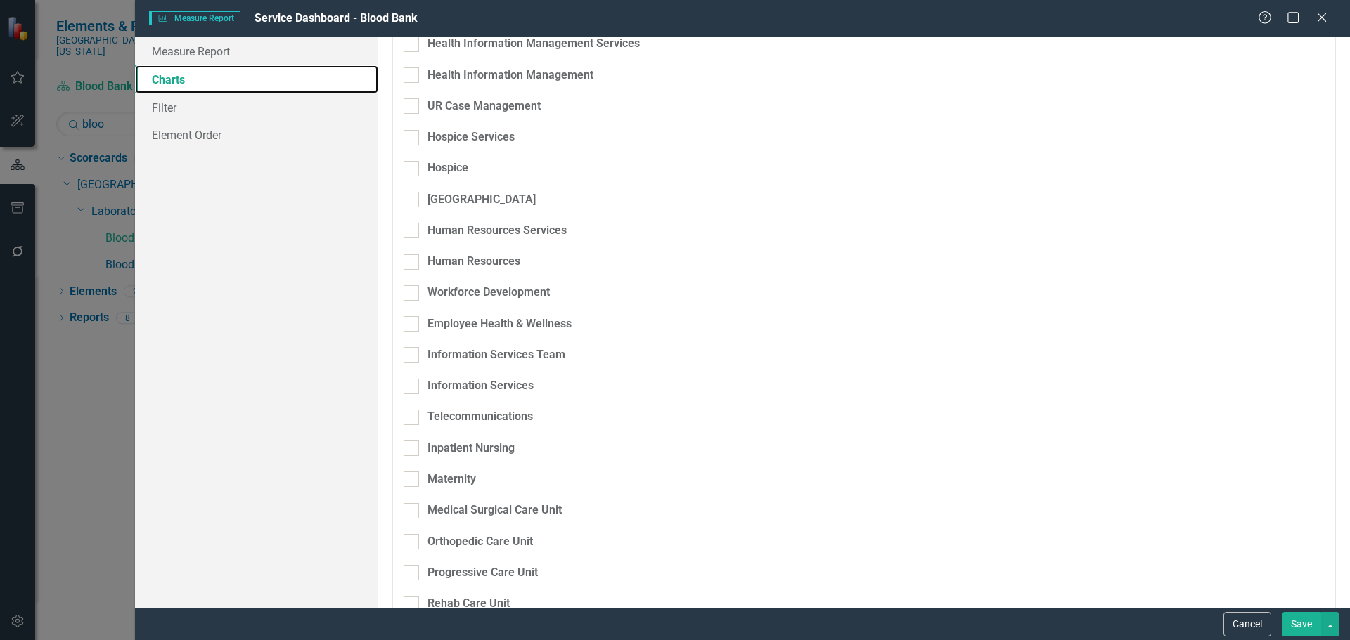
scroll to position [1265, 0]
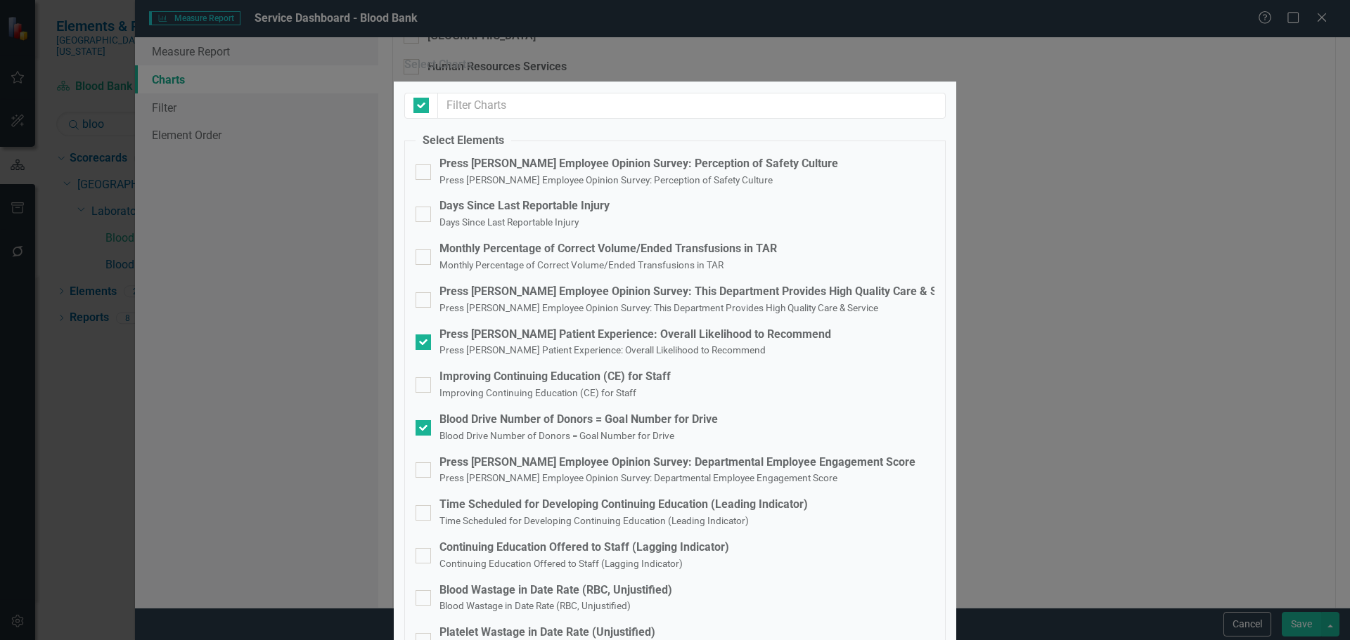
checkbox input "false"
checkbox input "true"
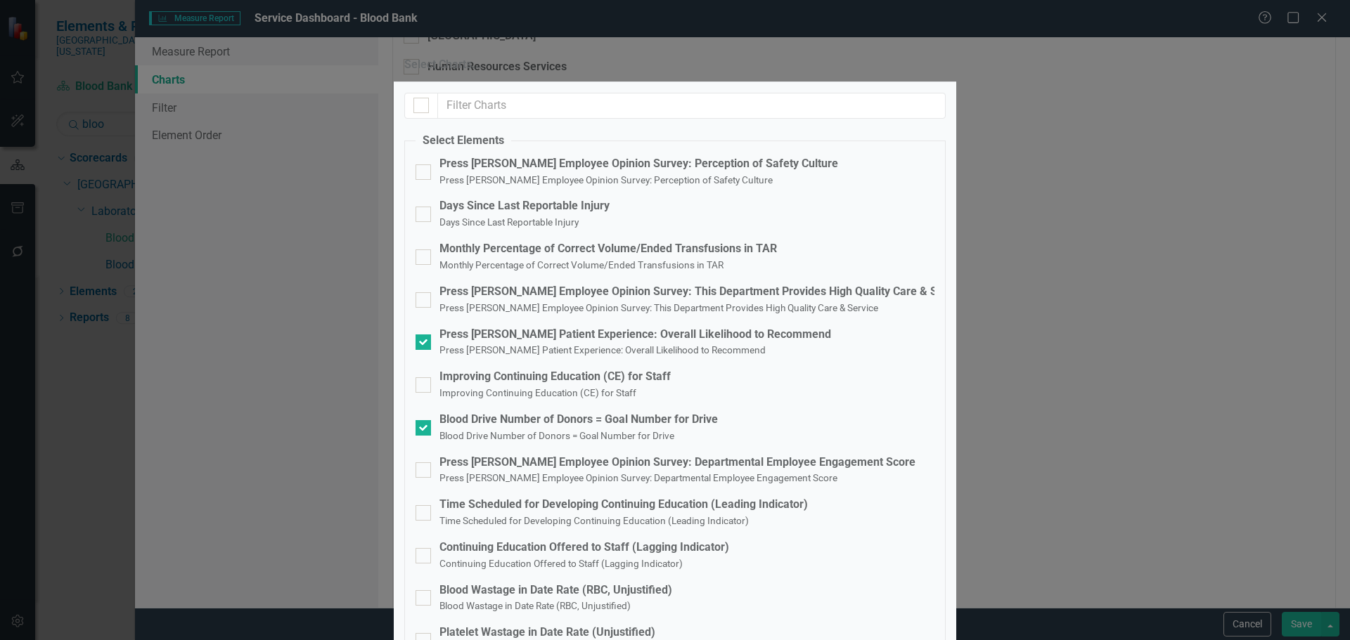
drag, startPoint x: 588, startPoint y: 472, endPoint x: 696, endPoint y: 492, distance: 109.3
checkbox input "true"
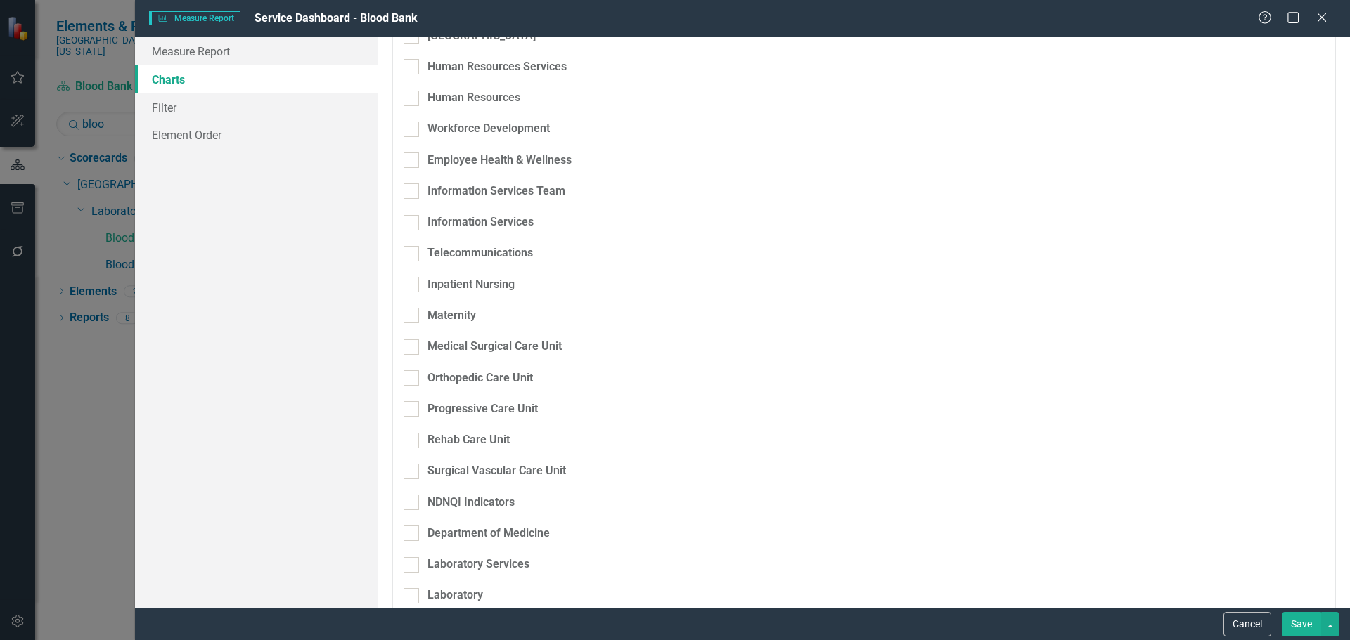
click at [1312, 619] on button "Save" at bounding box center [1300, 624] width 39 height 25
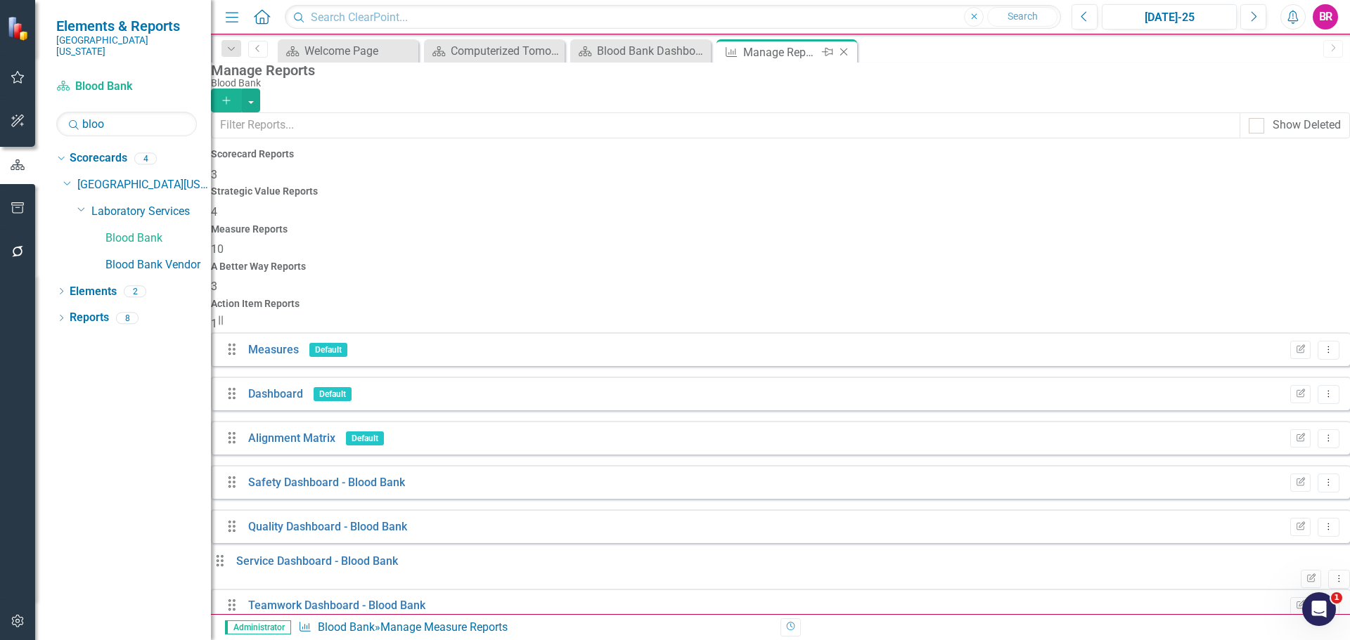
click at [842, 52] on icon "Close" at bounding box center [843, 51] width 14 height 11
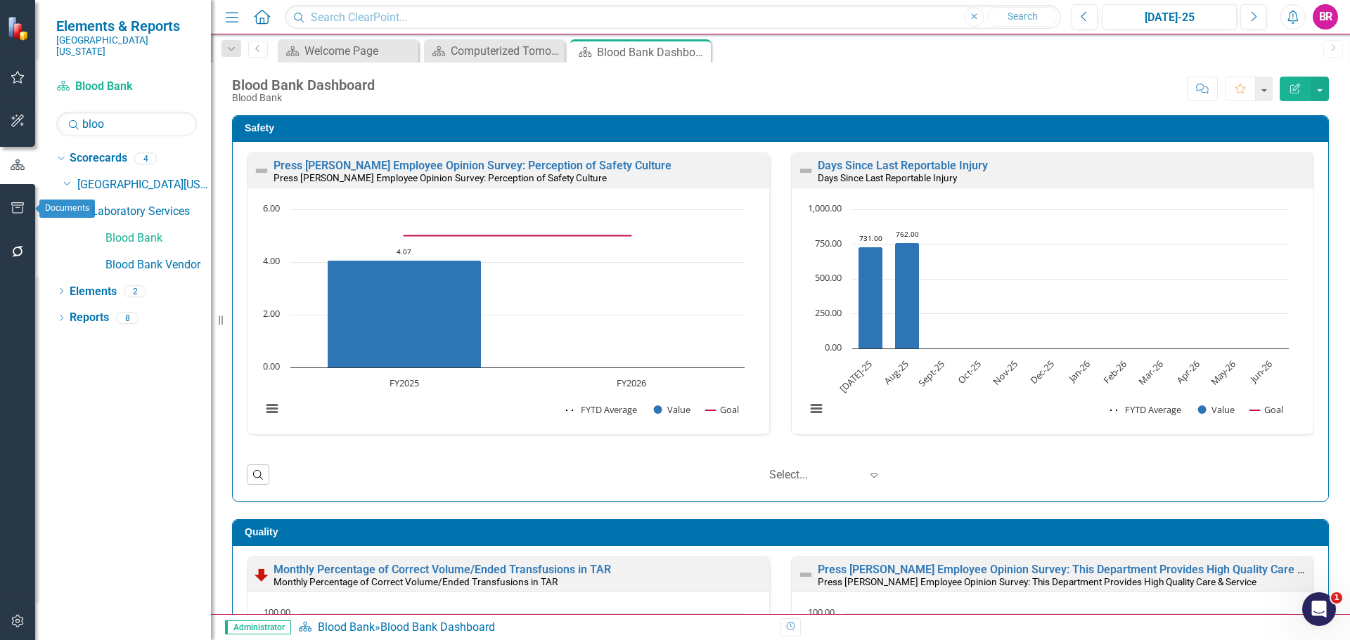
click at [14, 214] on icon "button" at bounding box center [17, 207] width 13 height 11
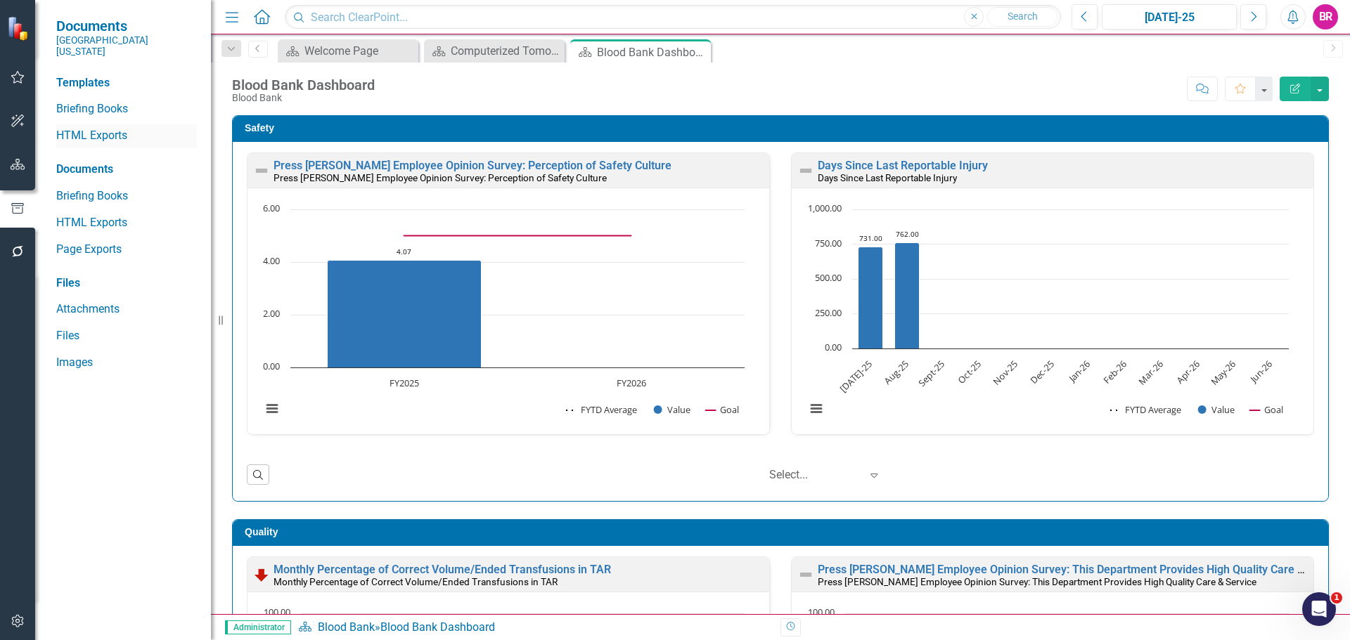
click at [115, 128] on link "HTML Exports" at bounding box center [126, 136] width 141 height 16
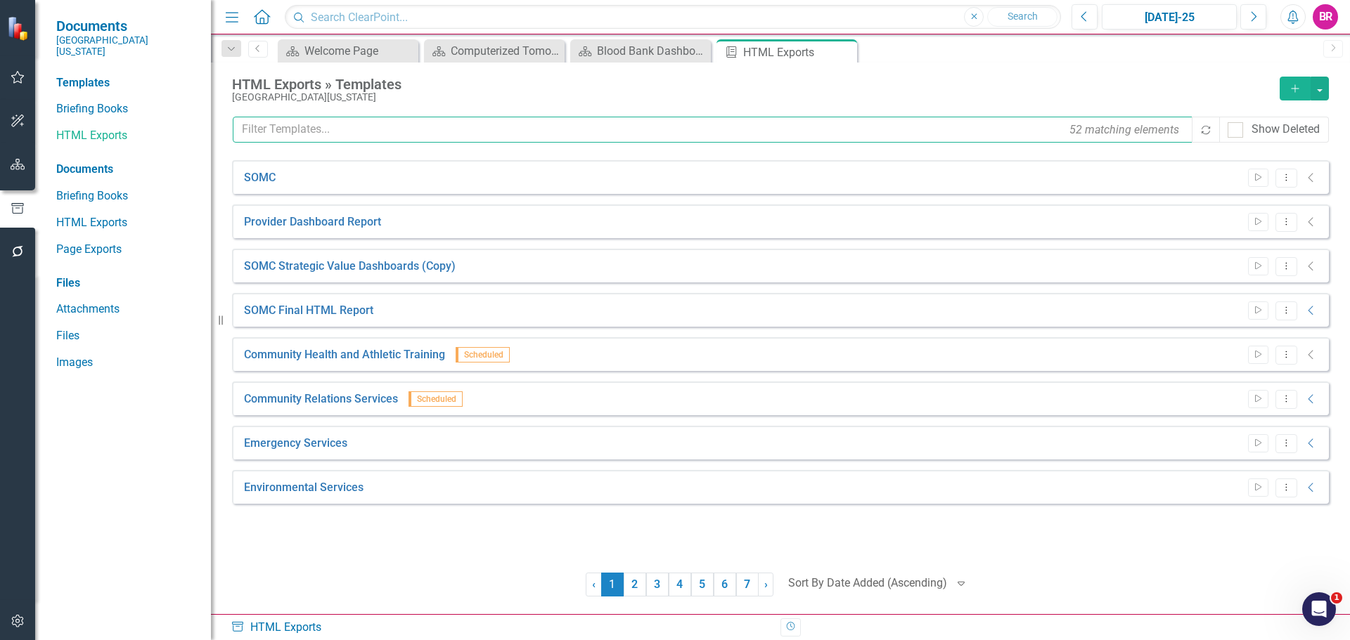
click at [394, 134] on input "text" at bounding box center [713, 130] width 961 height 26
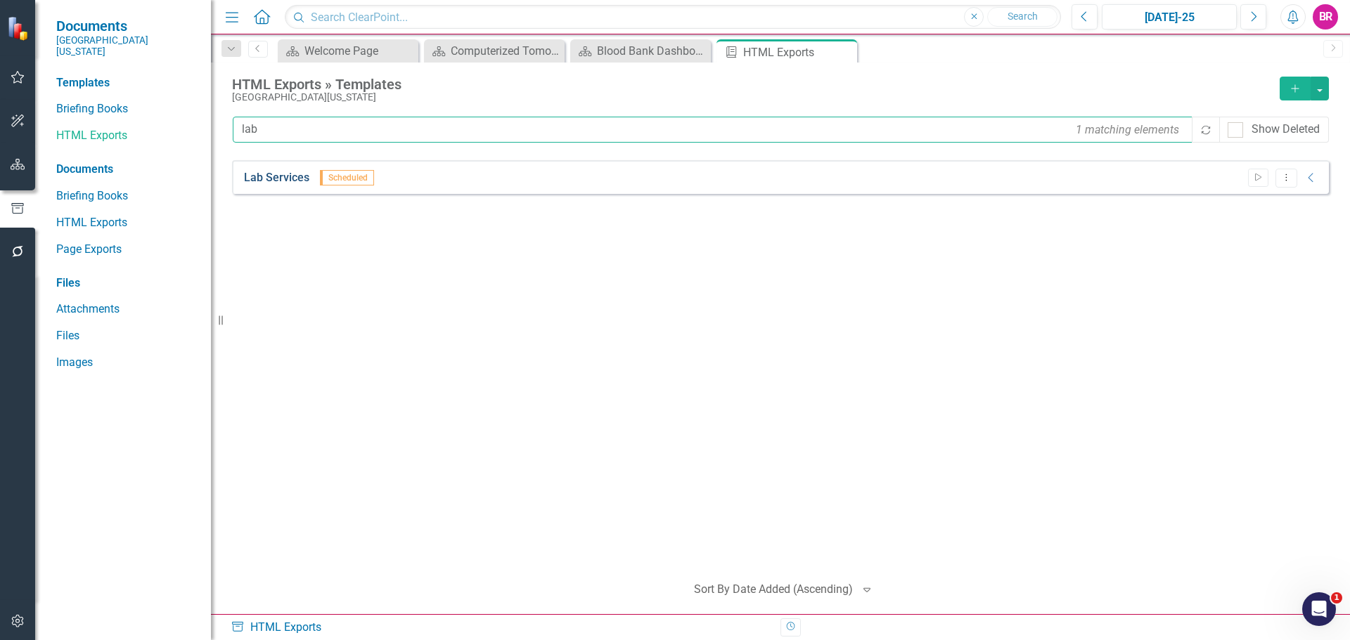
type input "lab"
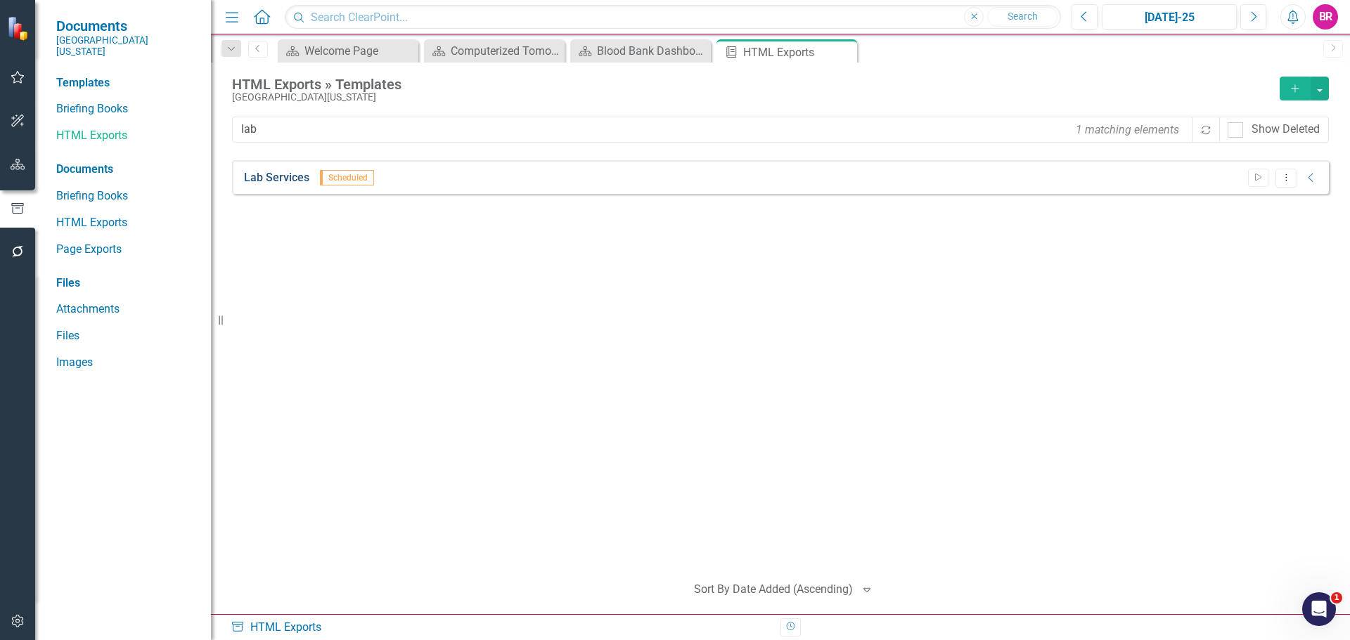
click at [296, 181] on link "Lab Services" at bounding box center [276, 178] width 65 height 16
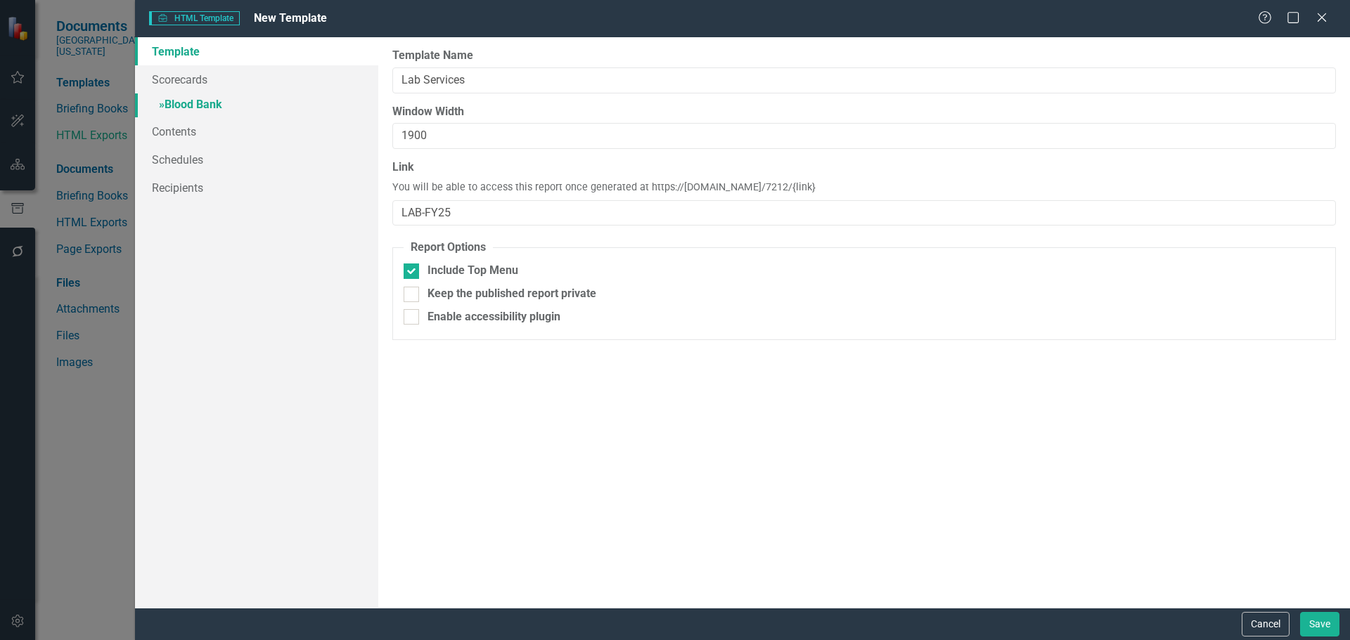
type input "Lab Services"
type input "1900"
type input "LAB-FY25"
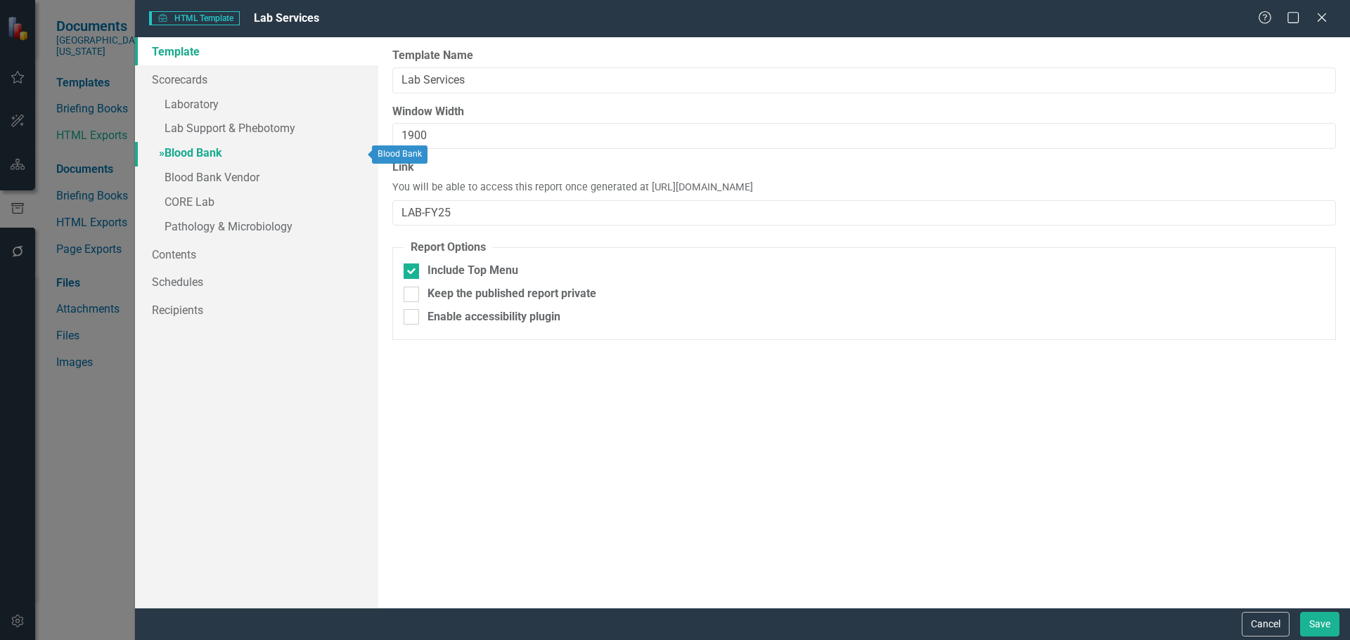
click at [206, 157] on link "» Blood Bank" at bounding box center [256, 154] width 243 height 25
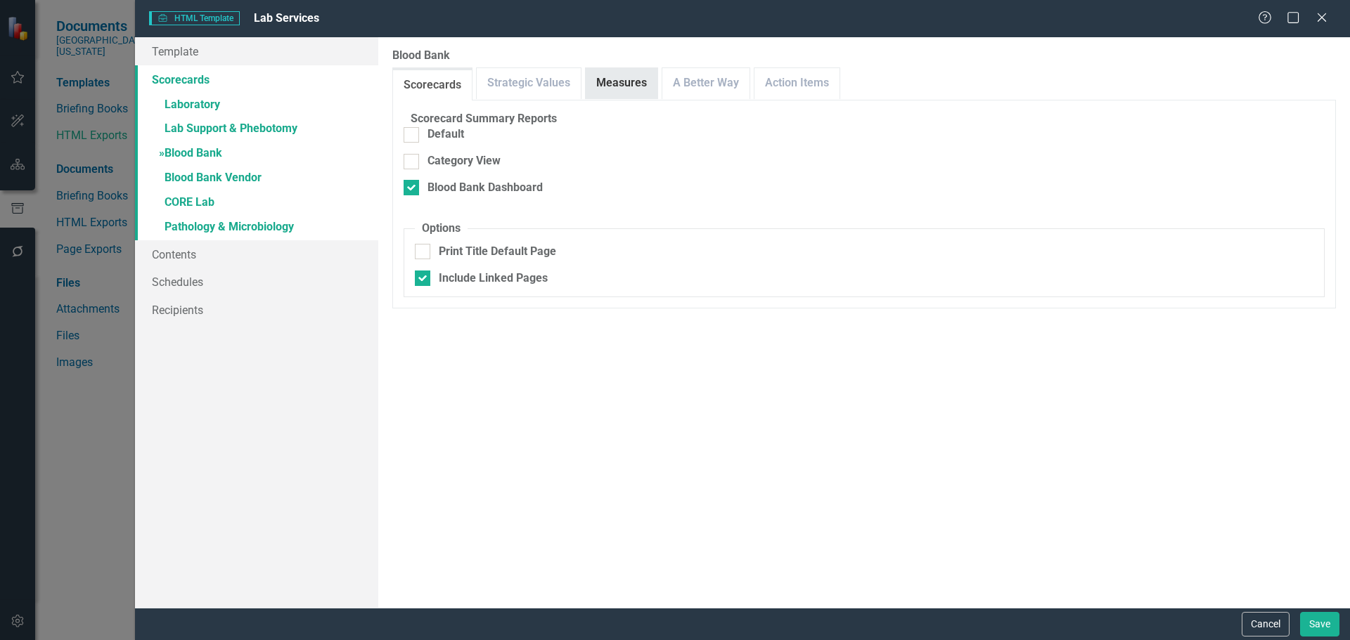
click at [637, 89] on link "Measures" at bounding box center [622, 83] width 72 height 30
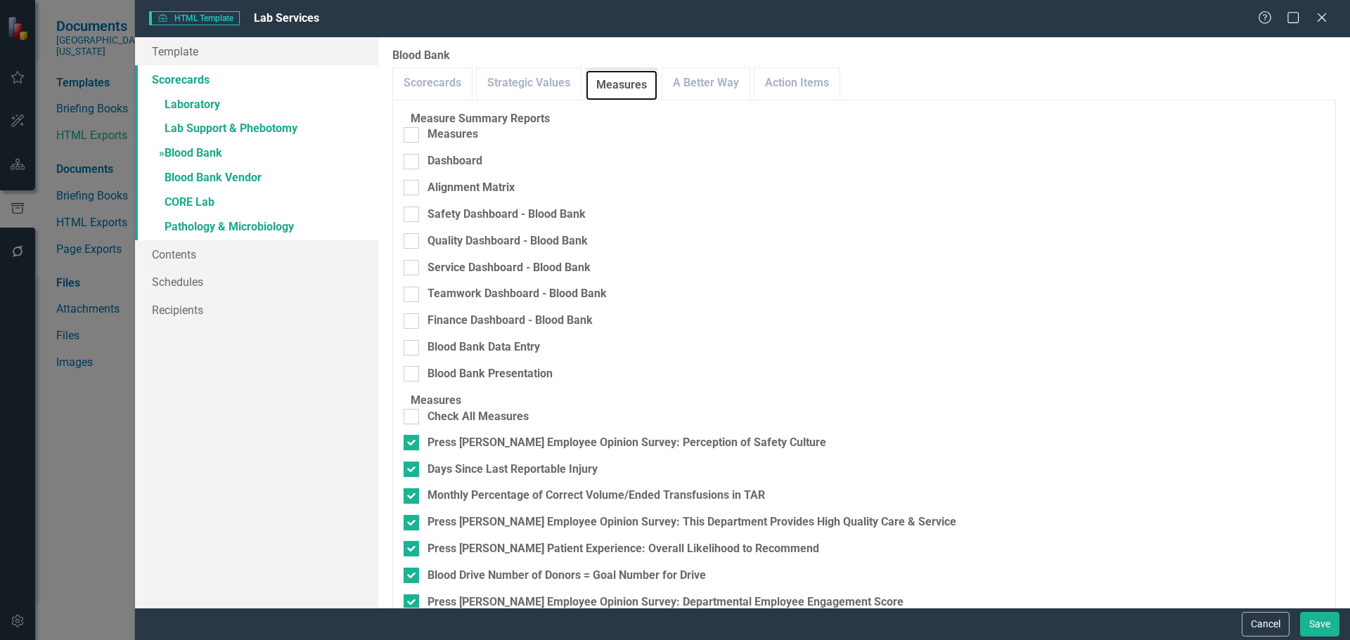
scroll to position [253, 0]
checkbox input "true"
drag, startPoint x: 602, startPoint y: 561, endPoint x: 682, endPoint y: 562, distance: 80.1
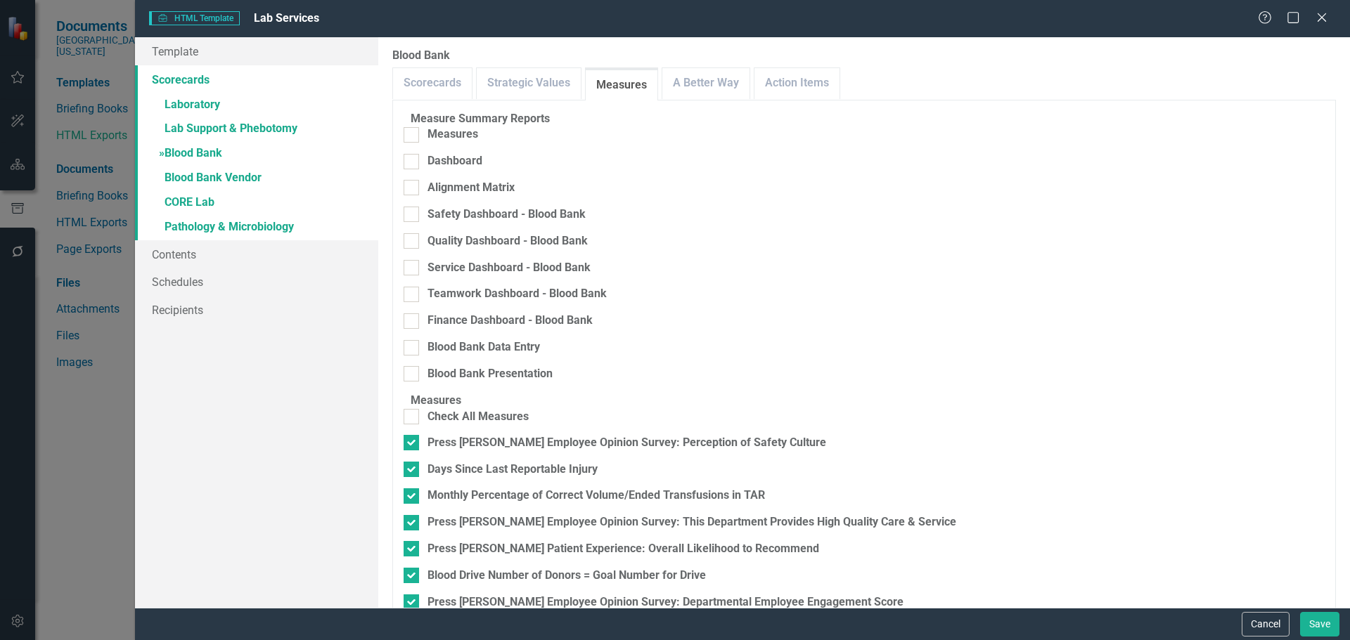
checkbox input "true"
click at [1312, 632] on button "Save" at bounding box center [1319, 624] width 39 height 25
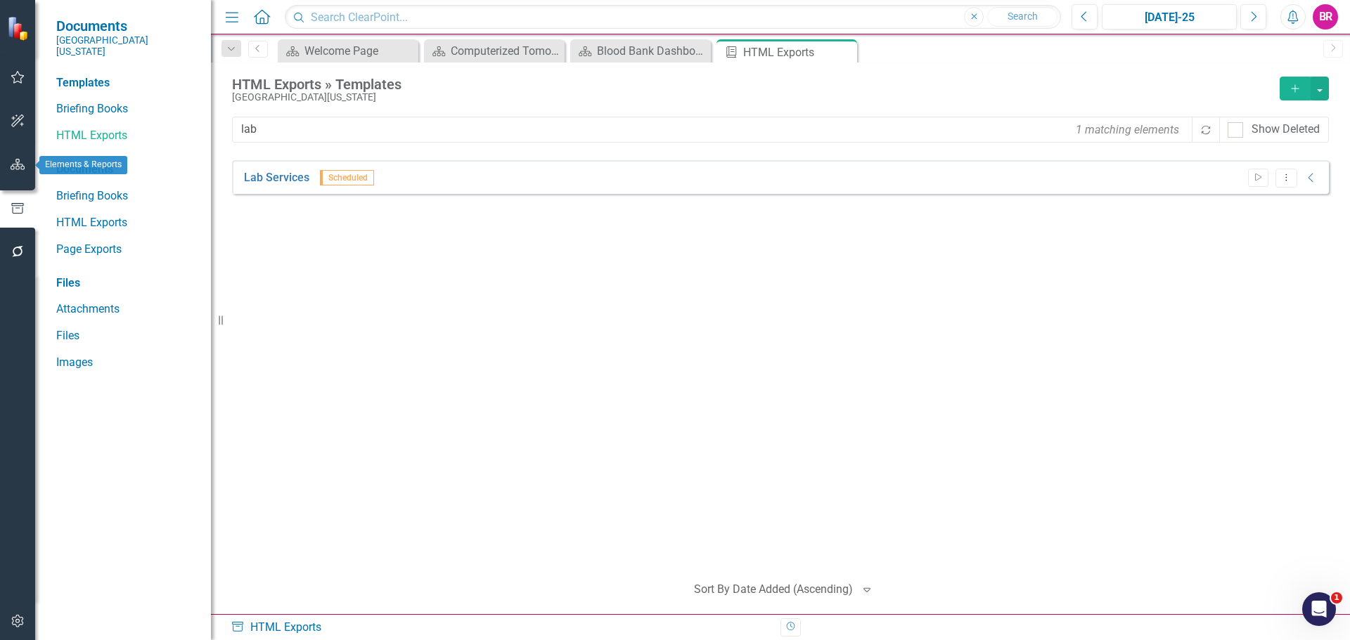
click at [20, 162] on icon "button" at bounding box center [18, 164] width 15 height 11
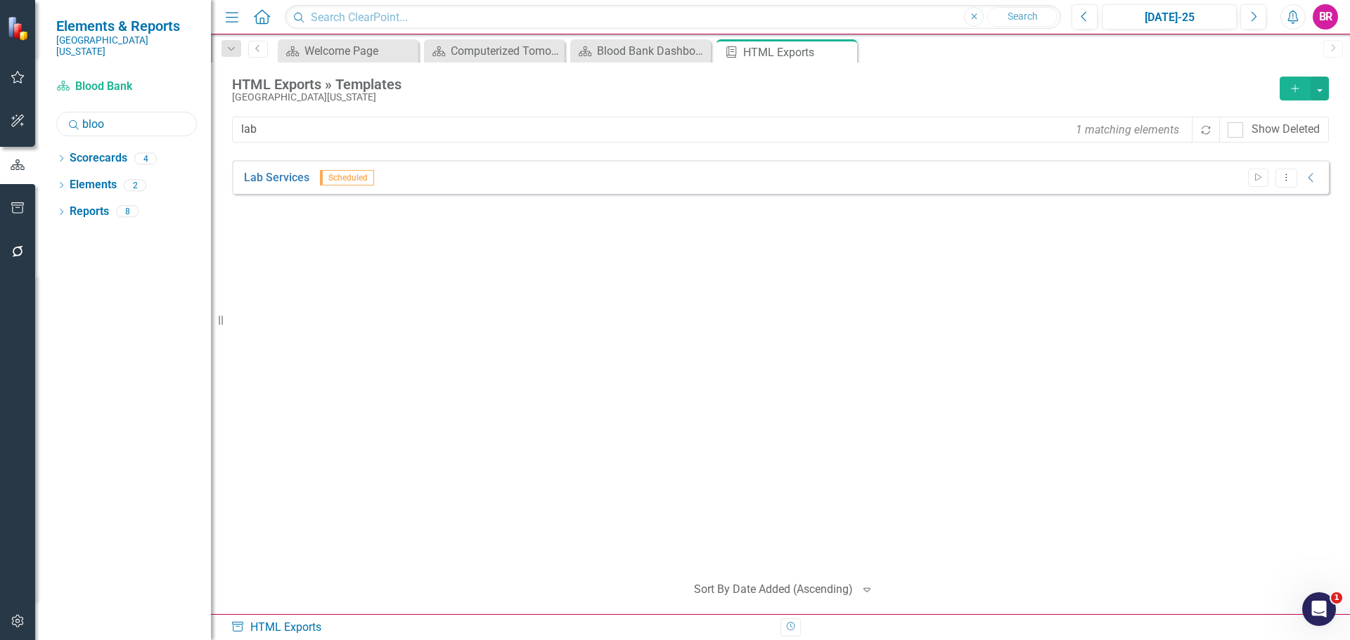
click at [115, 117] on input "bloo" at bounding box center [126, 124] width 141 height 25
click at [63, 156] on icon "Dropdown" at bounding box center [61, 160] width 10 height 8
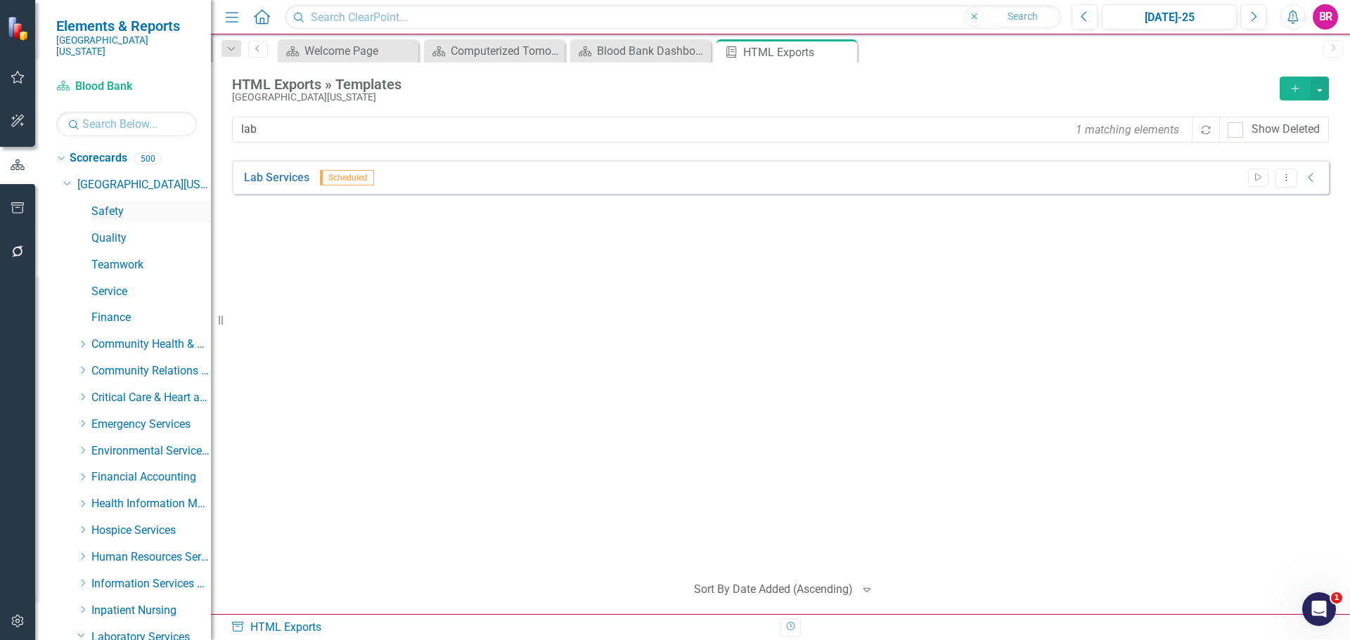
click at [109, 204] on link "Safety" at bounding box center [150, 212] width 119 height 16
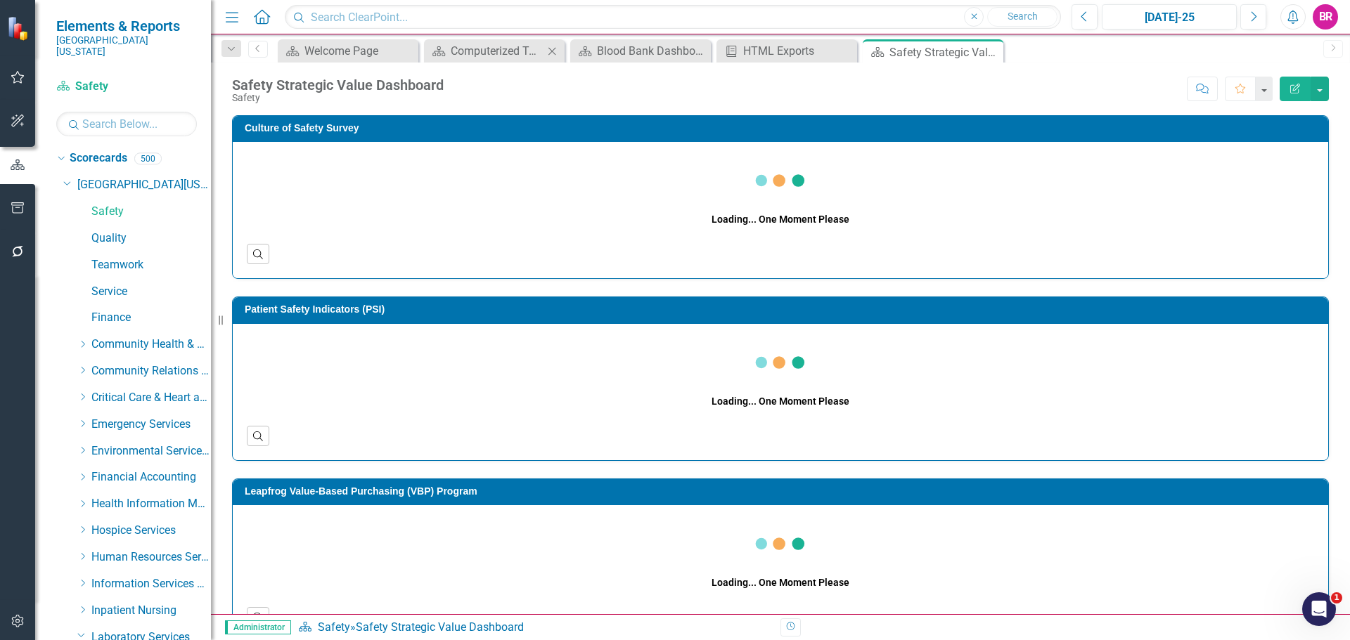
click at [555, 55] on icon "Close" at bounding box center [552, 51] width 14 height 11
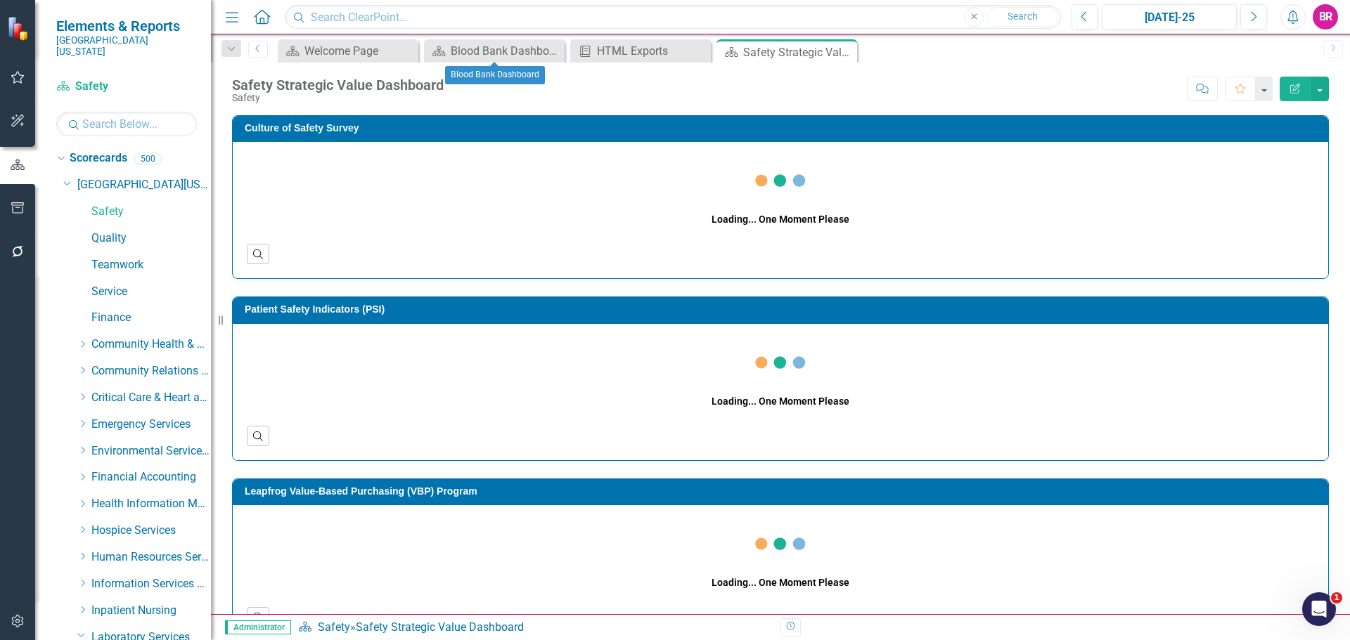
click at [0, 0] on icon "Close" at bounding box center [0, 0] width 0 height 0
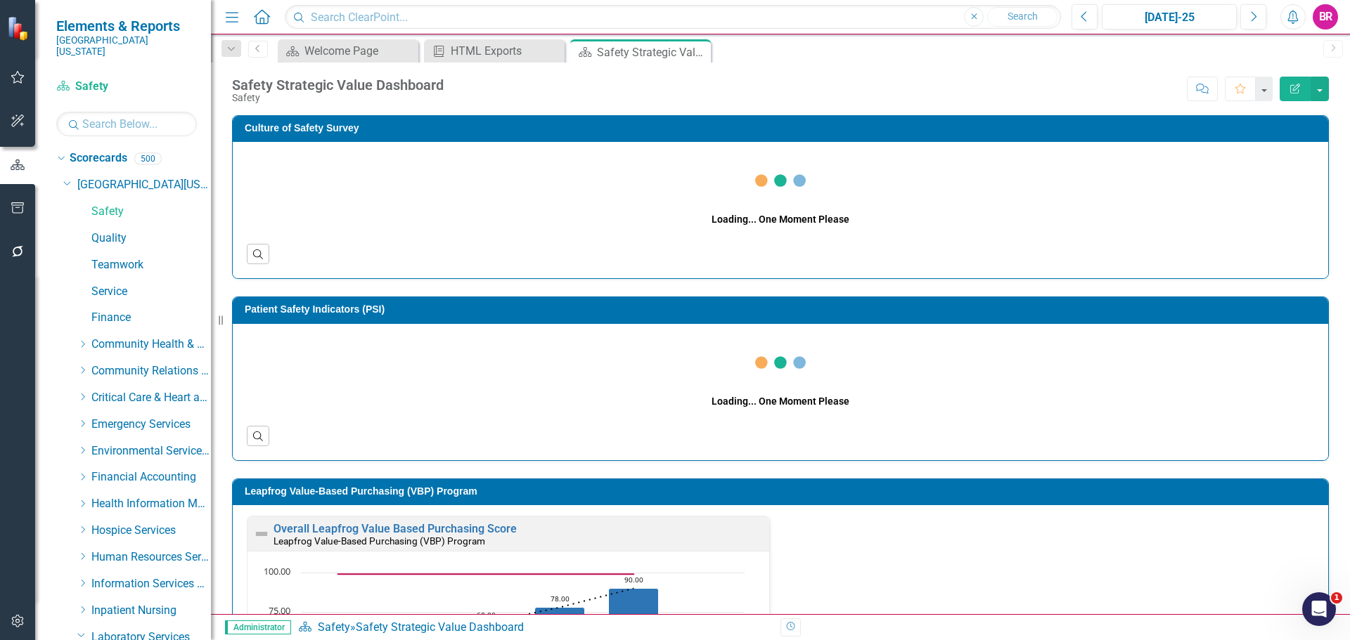
click at [0, 0] on icon "Close" at bounding box center [0, 0] width 0 height 0
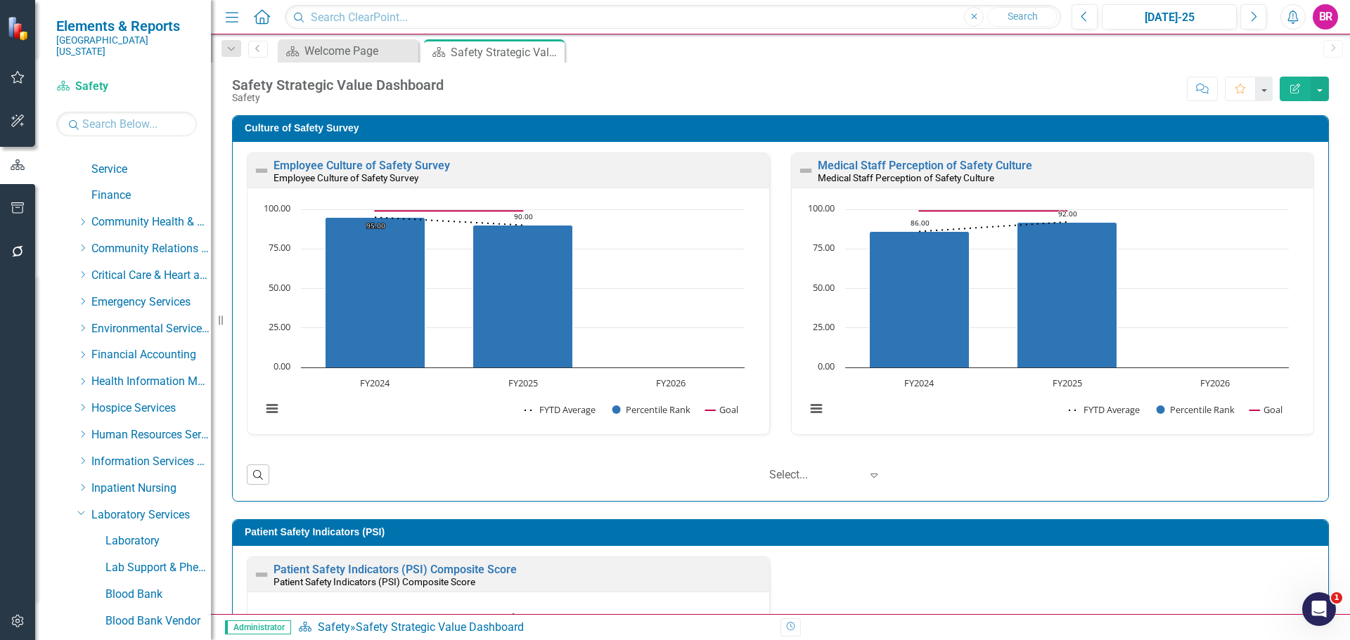
scroll to position [719, 0]
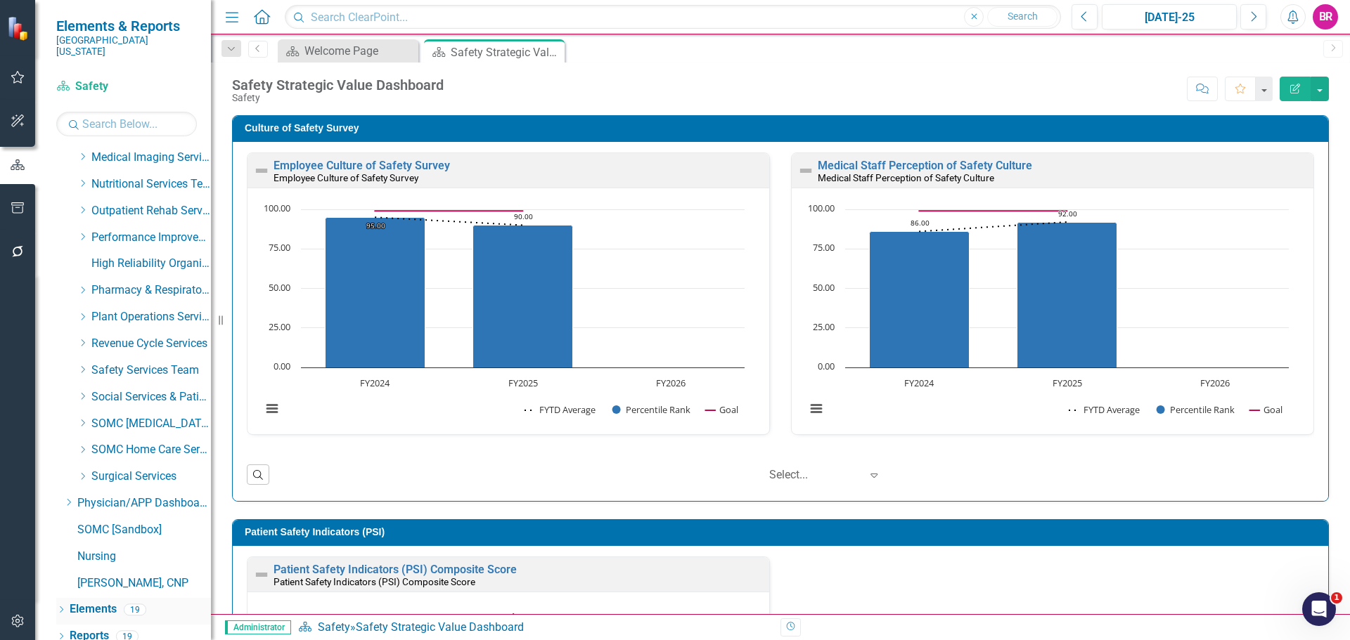
click at [103, 602] on link "Elements" at bounding box center [93, 610] width 47 height 16
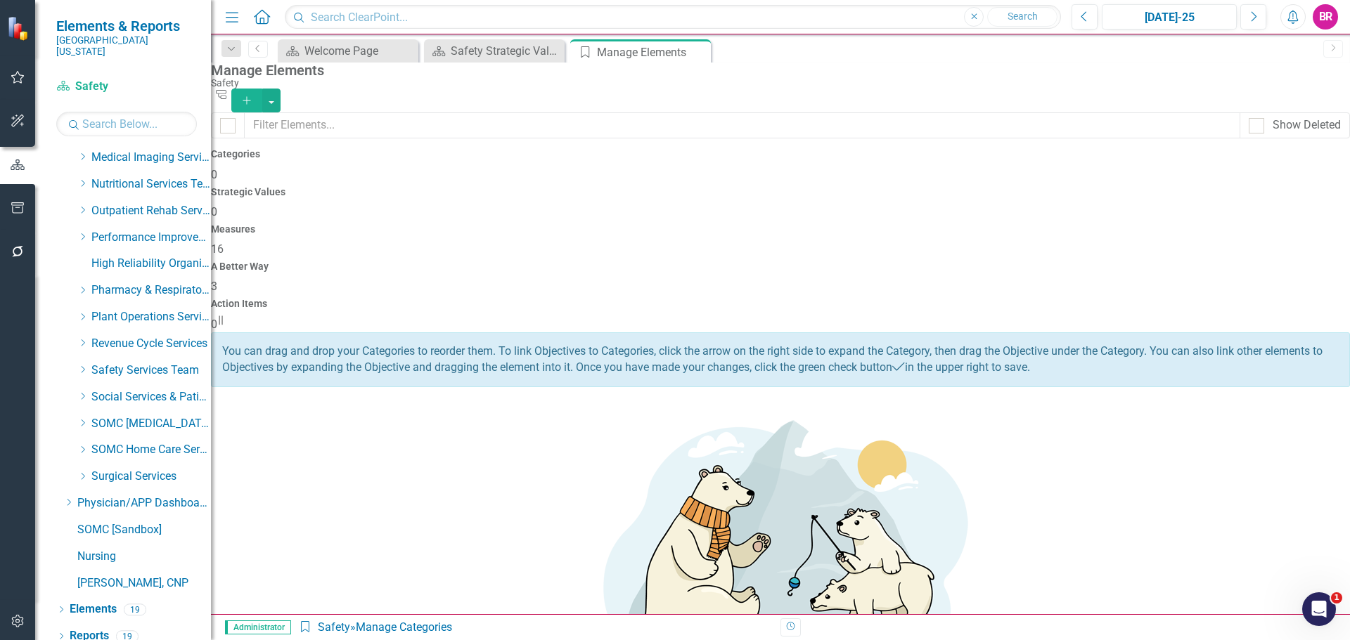
click at [224, 243] on span "16" at bounding box center [217, 249] width 13 height 13
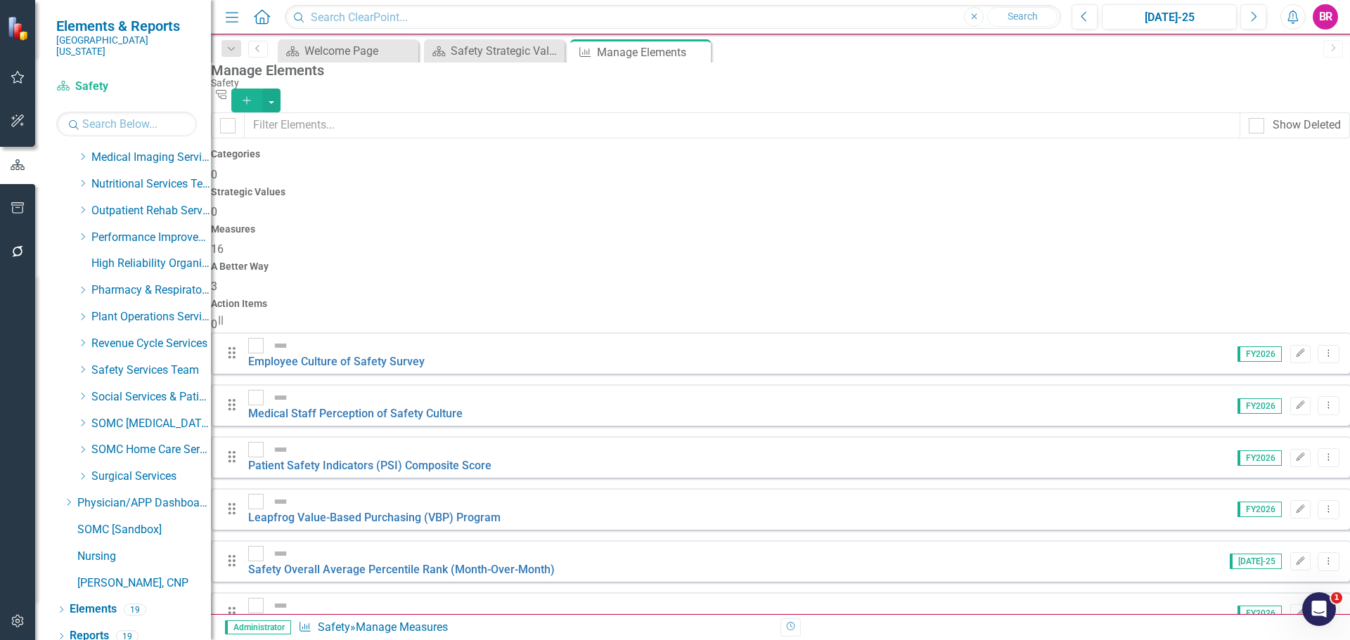
scroll to position [141, 0]
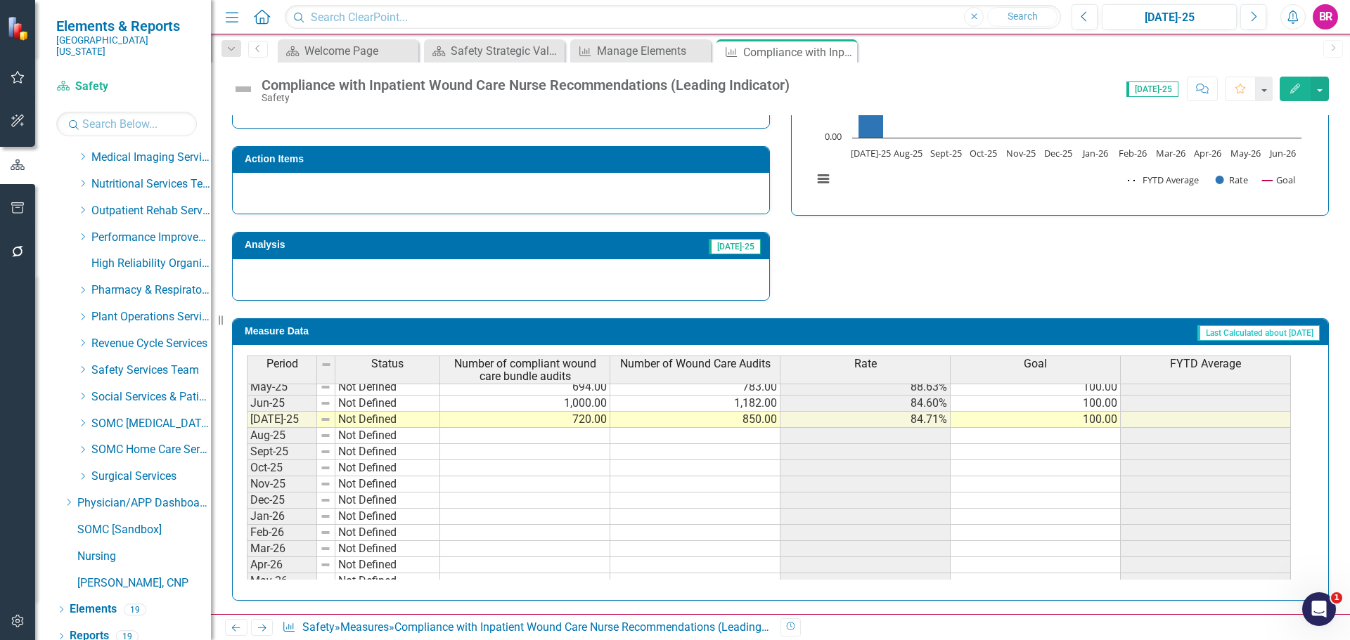
scroll to position [562, 0]
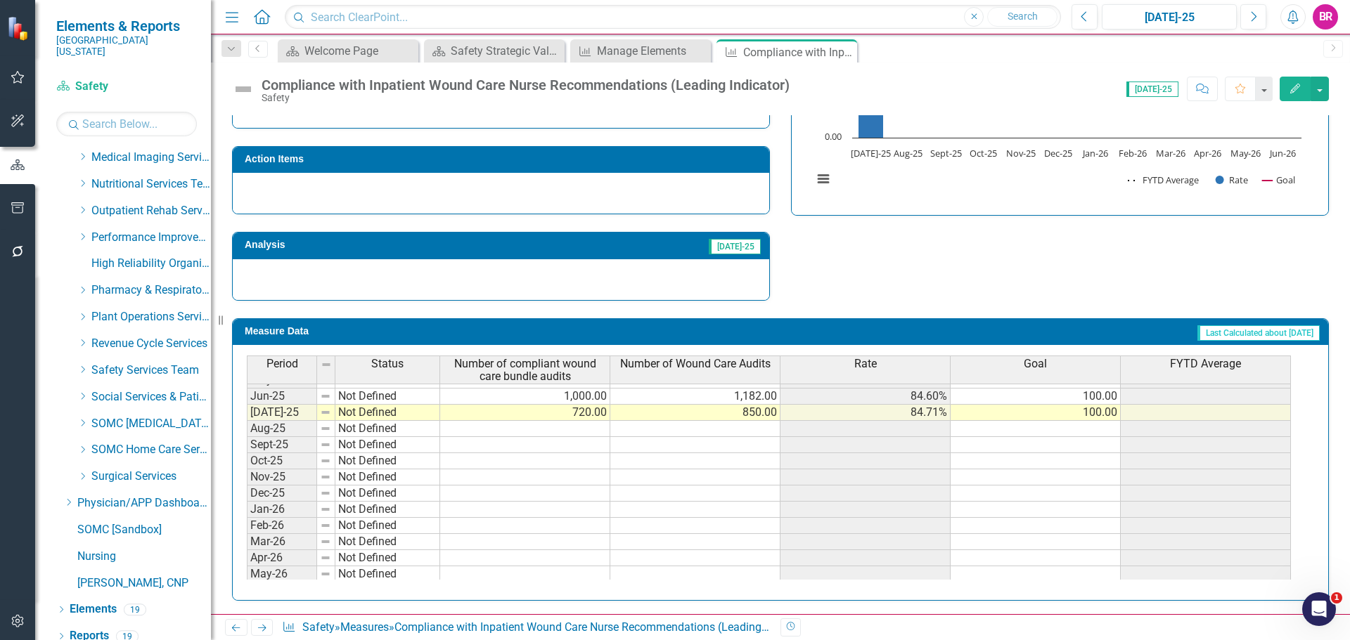
click at [584, 432] on tbody "Apr-24 Not Defined May-24 Not Defined Jun-24 Not Defined Jul-24 Not Defined Aug…" at bounding box center [769, 380] width 1044 height 437
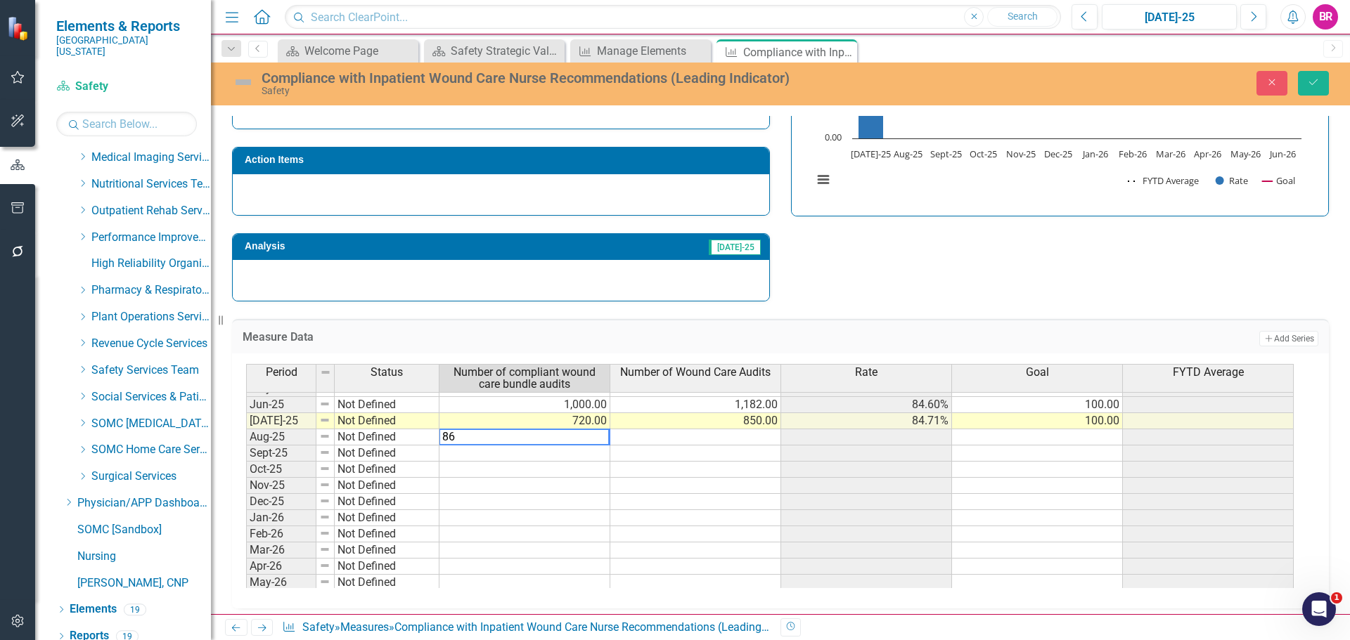
type textarea "863"
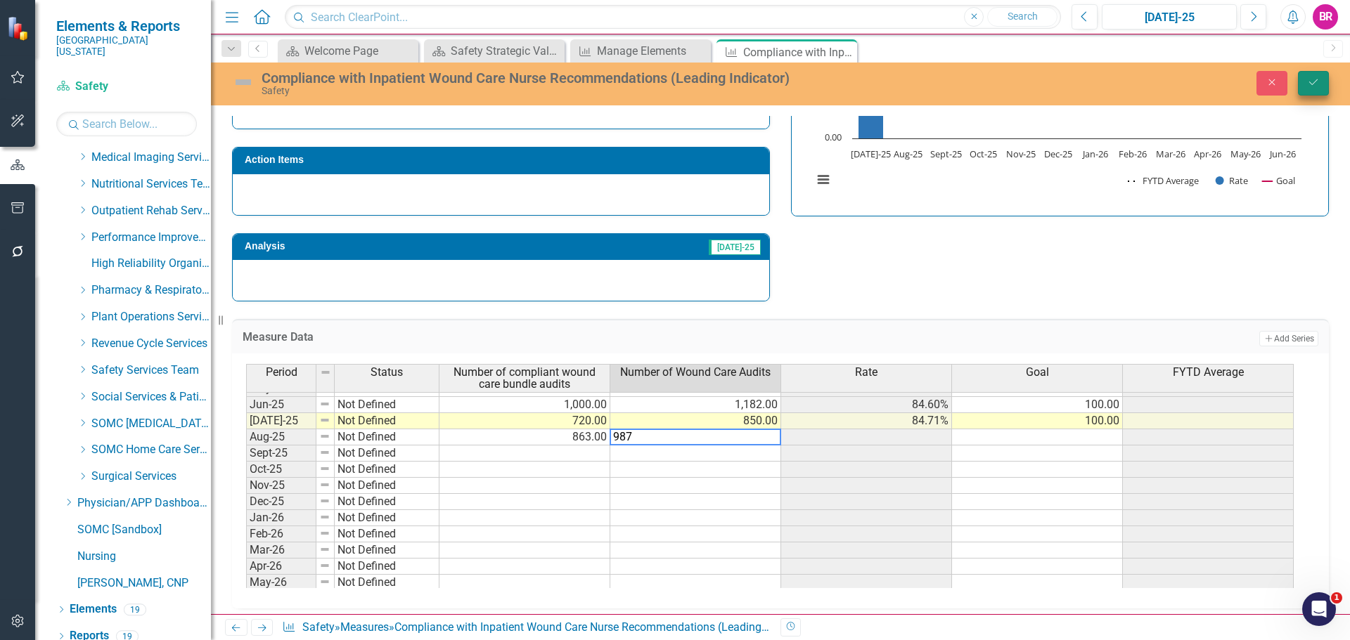
type textarea "987"
click at [1312, 77] on icon "Save" at bounding box center [1313, 82] width 13 height 10
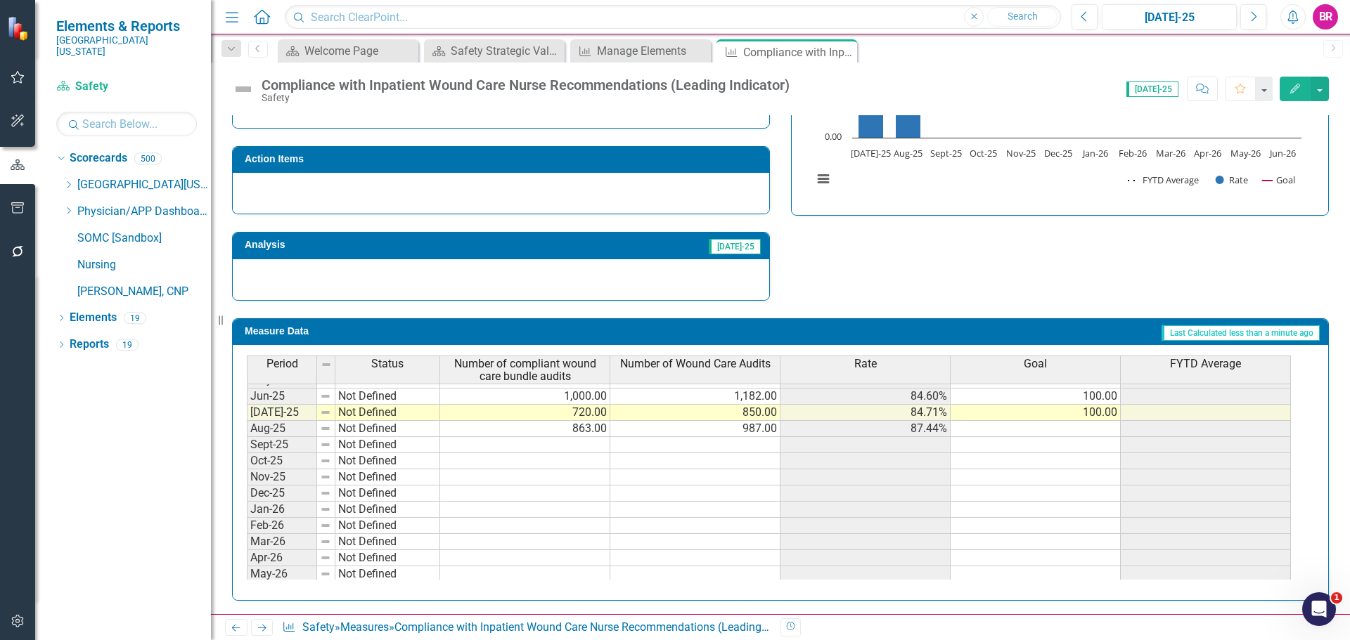
click at [1108, 415] on tbody "Jan-24 Not Defined Feb-24 Not Defined Mar-24 Not Defined Apr-24 Not Defined May…" at bounding box center [769, 356] width 1044 height 486
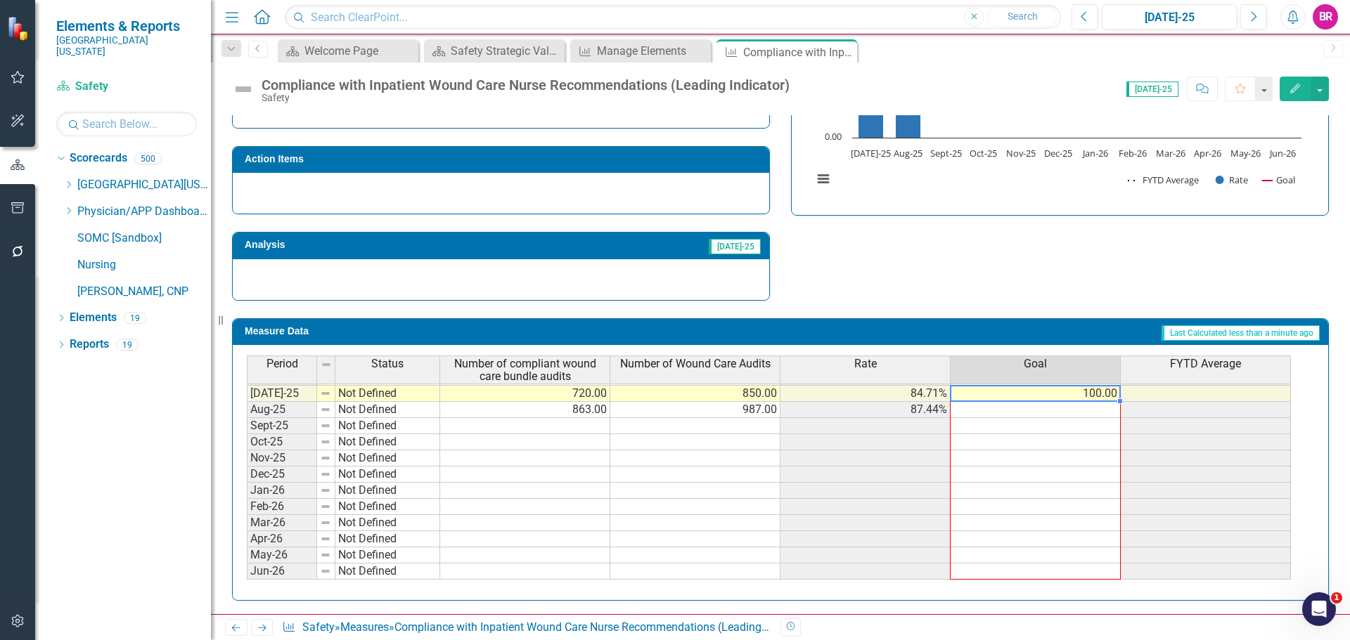
drag, startPoint x: 1120, startPoint y: 421, endPoint x: 1125, endPoint y: 516, distance: 95.0
click at [247, 571] on div "Period Status Number of compliant wound care bundle audits Number of Wound Care…" at bounding box center [247, 371] width 0 height 450
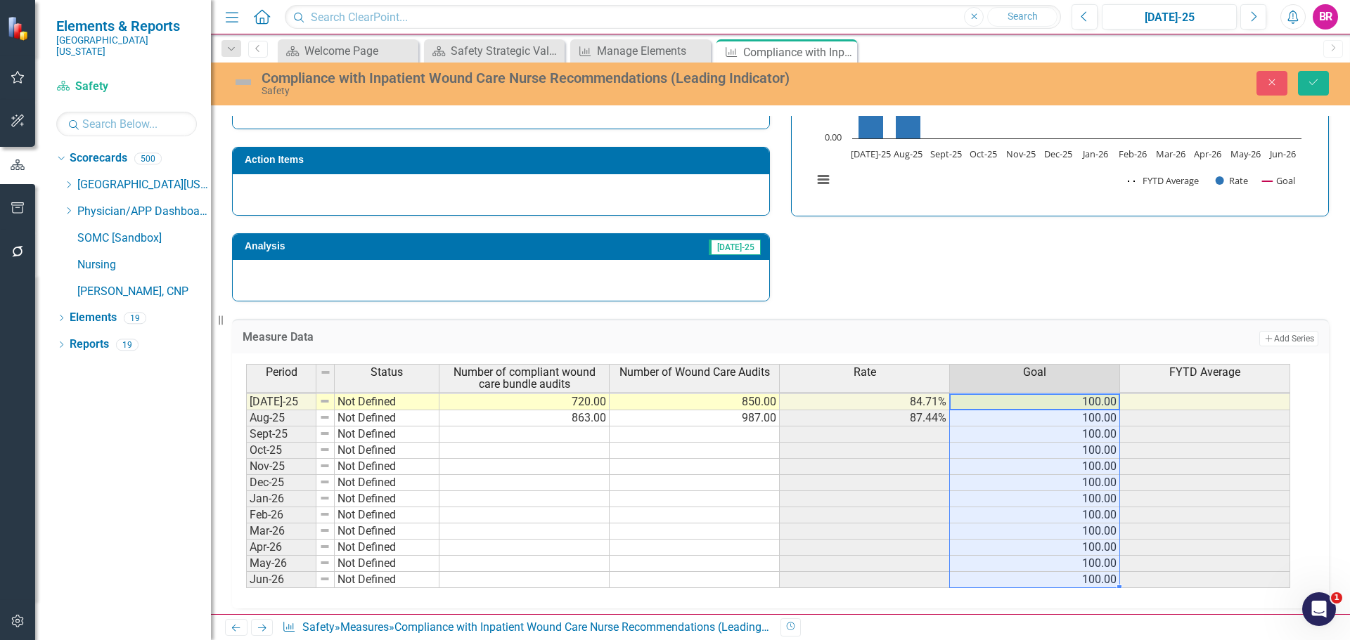
type textarea "100"
click at [1319, 75] on button "Save" at bounding box center [1313, 83] width 31 height 25
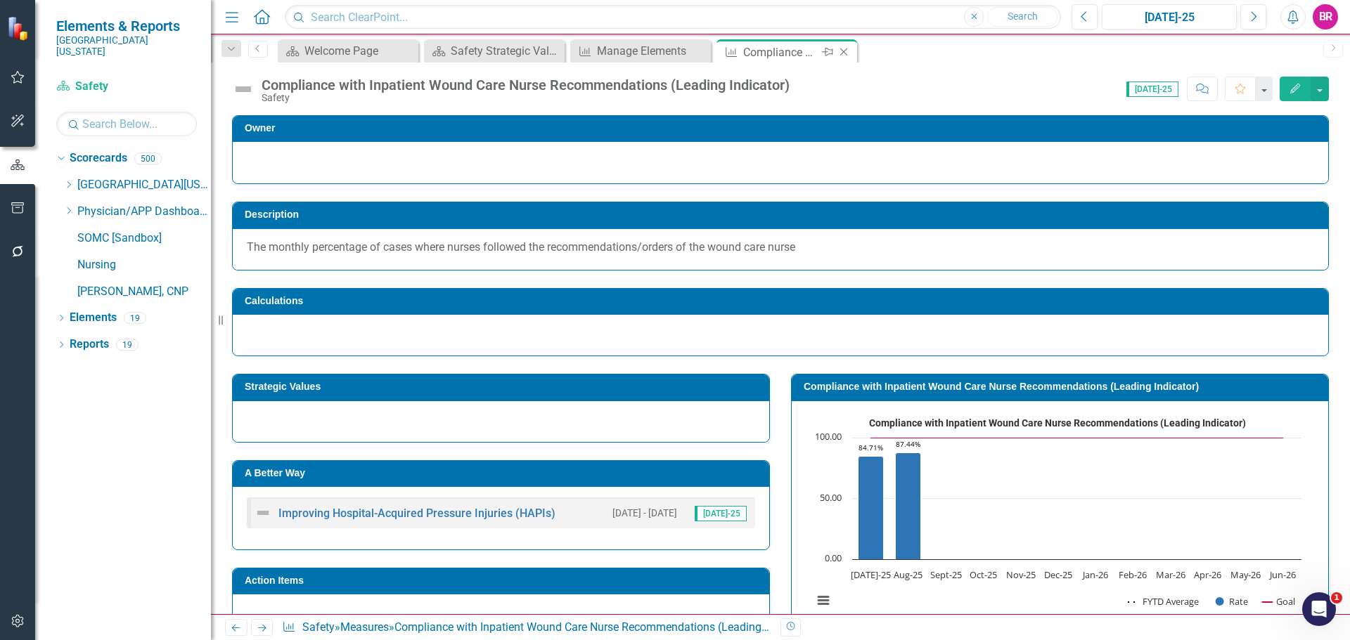
click at [846, 49] on icon "Close" at bounding box center [843, 51] width 14 height 11
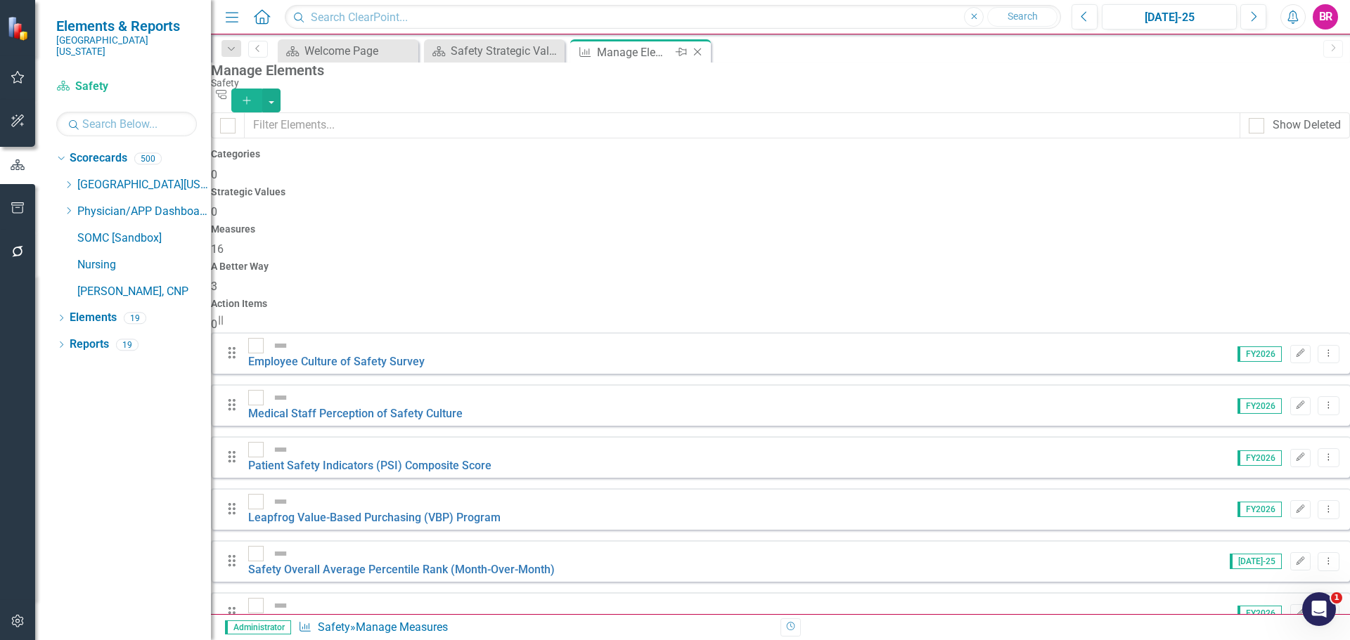
click at [696, 51] on icon "Close" at bounding box center [697, 51] width 14 height 11
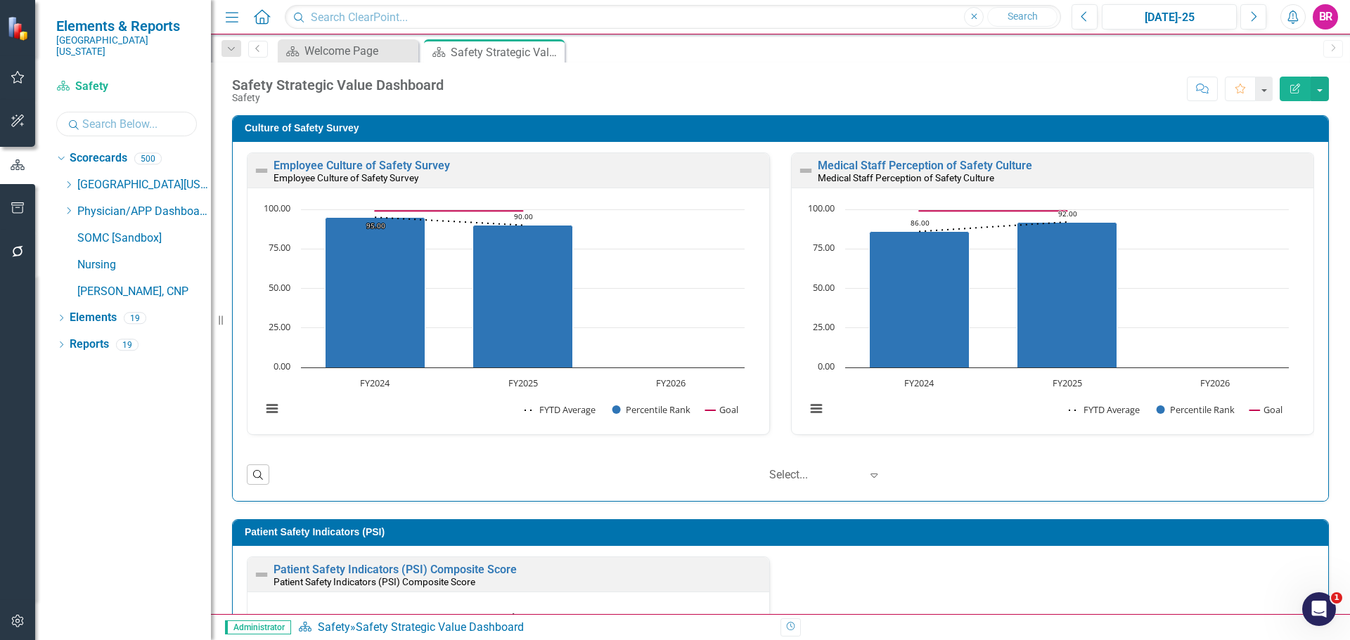
click at [115, 115] on input "text" at bounding box center [126, 124] width 141 height 25
type input "bio"
drag, startPoint x: 119, startPoint y: 284, endPoint x: 105, endPoint y: 269, distance: 20.4
click at [119, 284] on link "Bio Medical Engineering" at bounding box center [157, 292] width 105 height 16
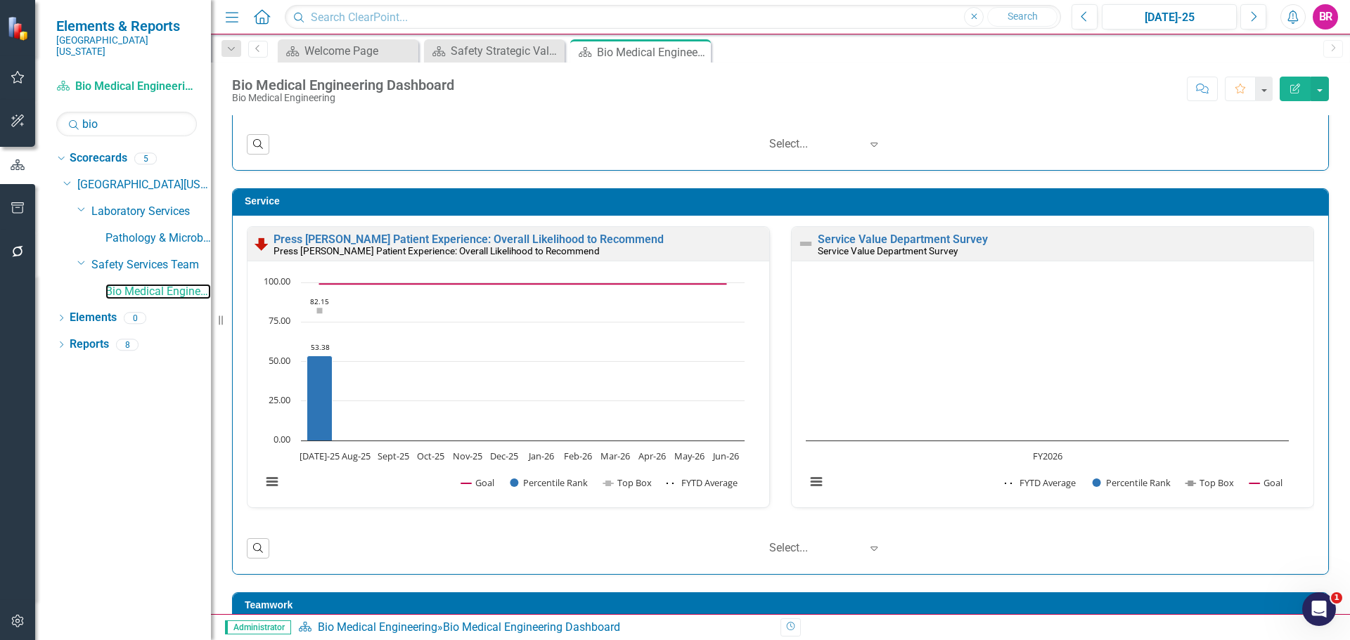
scroll to position [1336, 0]
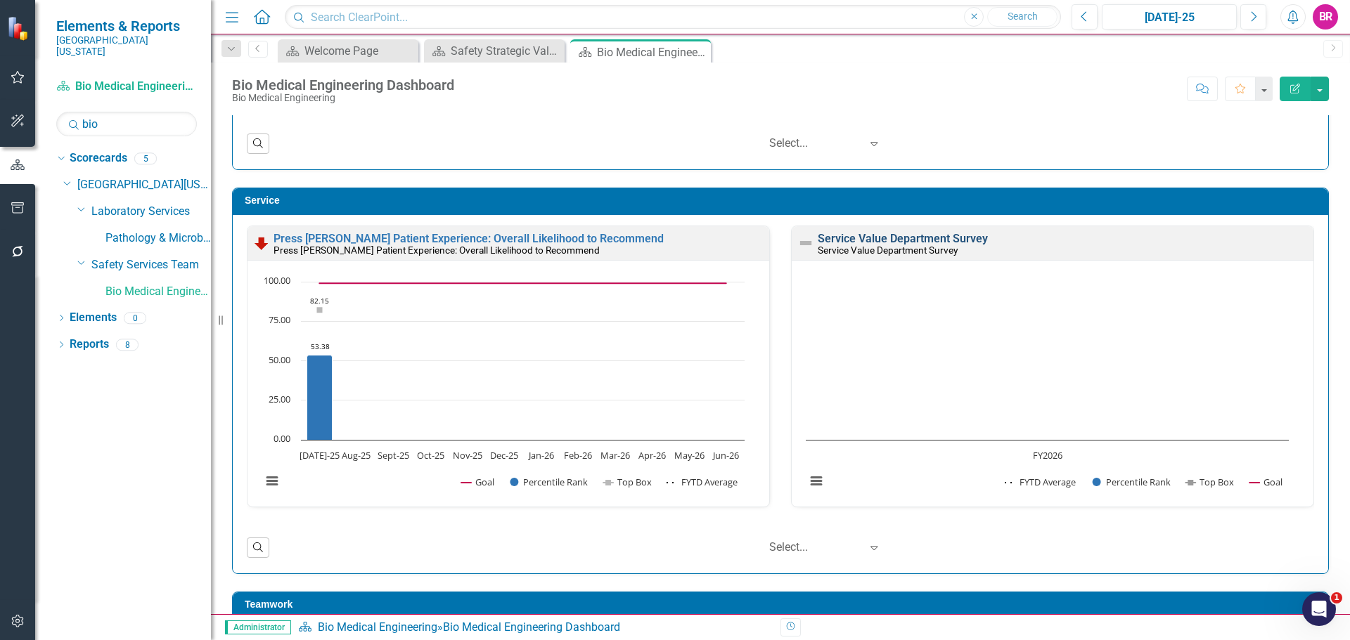
click at [951, 235] on link "Service Value Department Survey" at bounding box center [902, 238] width 170 height 13
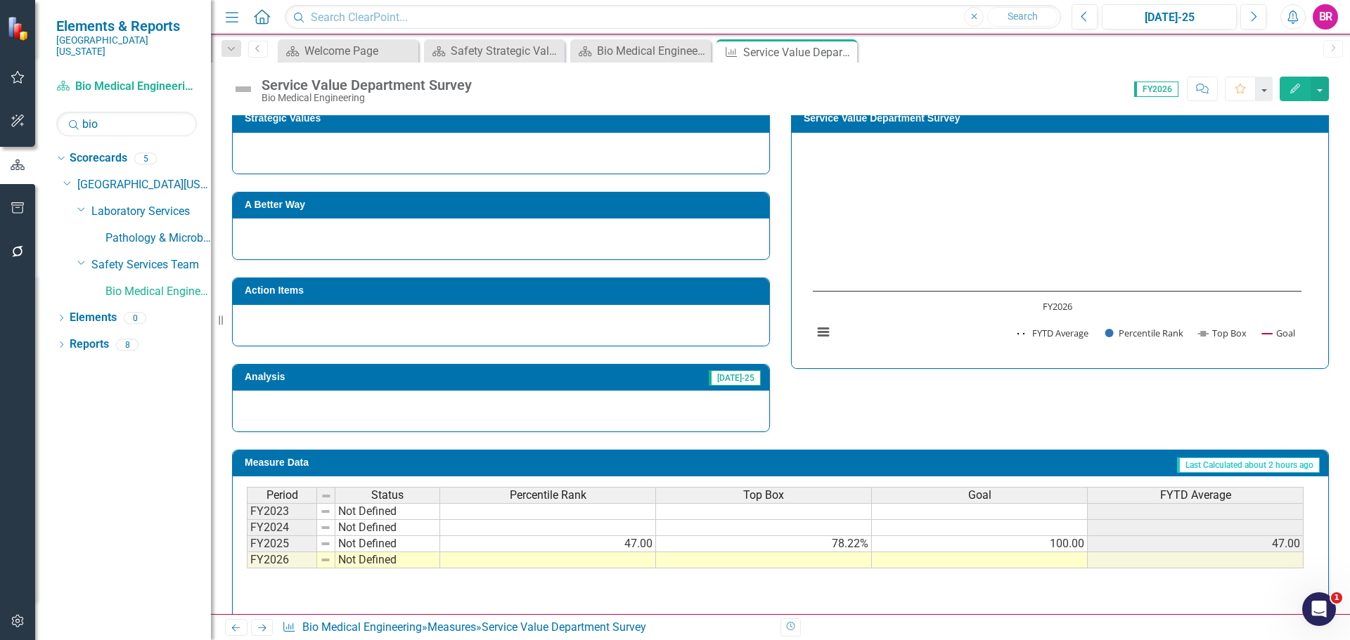
scroll to position [351, 0]
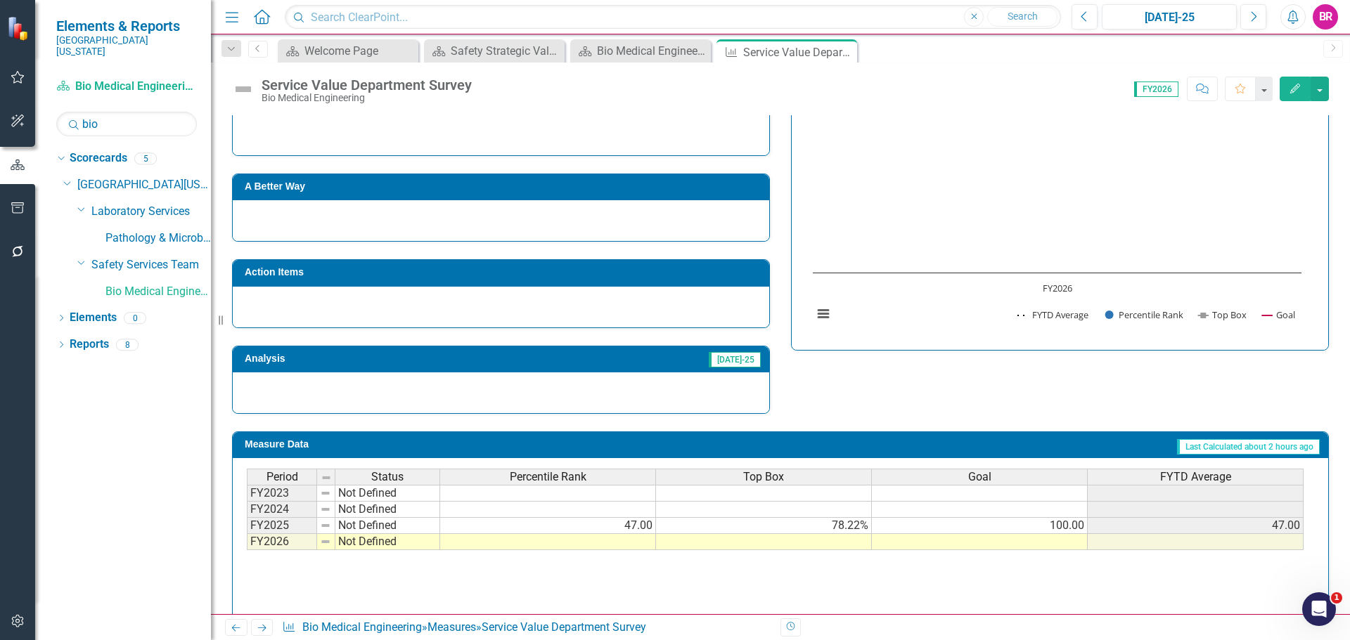
click at [386, 276] on h3 "Action Items" at bounding box center [503, 272] width 517 height 11
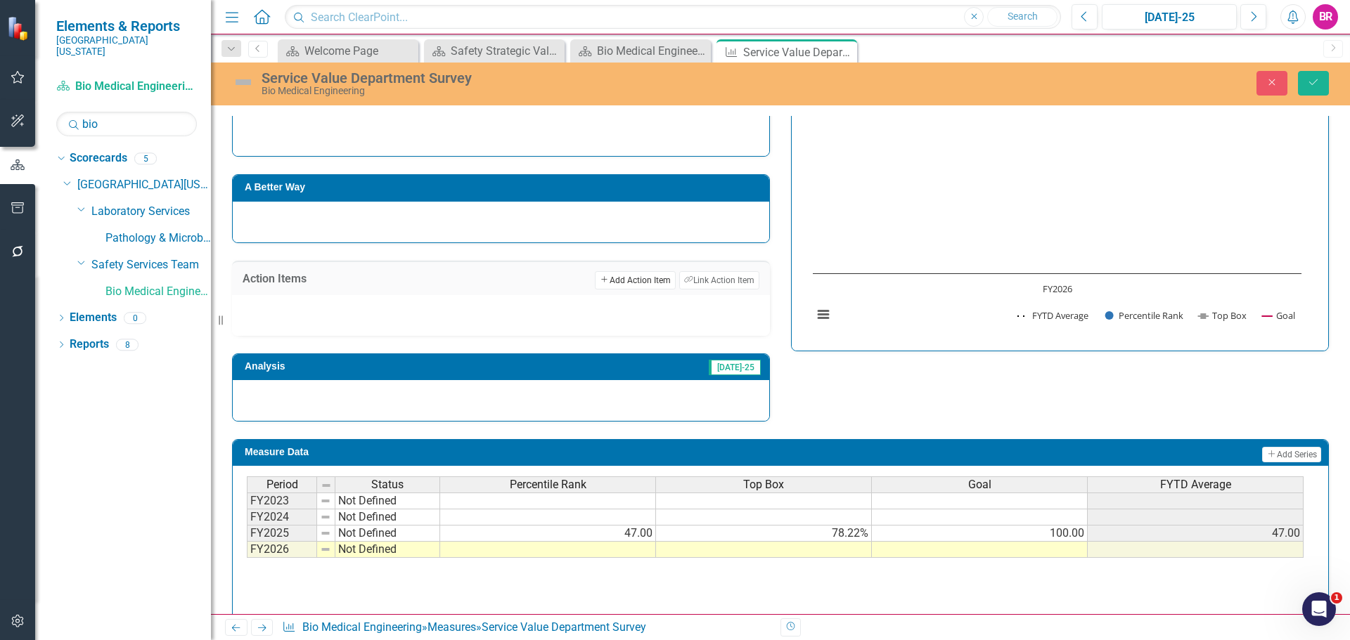
click at [617, 282] on button "Add Add Action Item" at bounding box center [635, 280] width 80 height 18
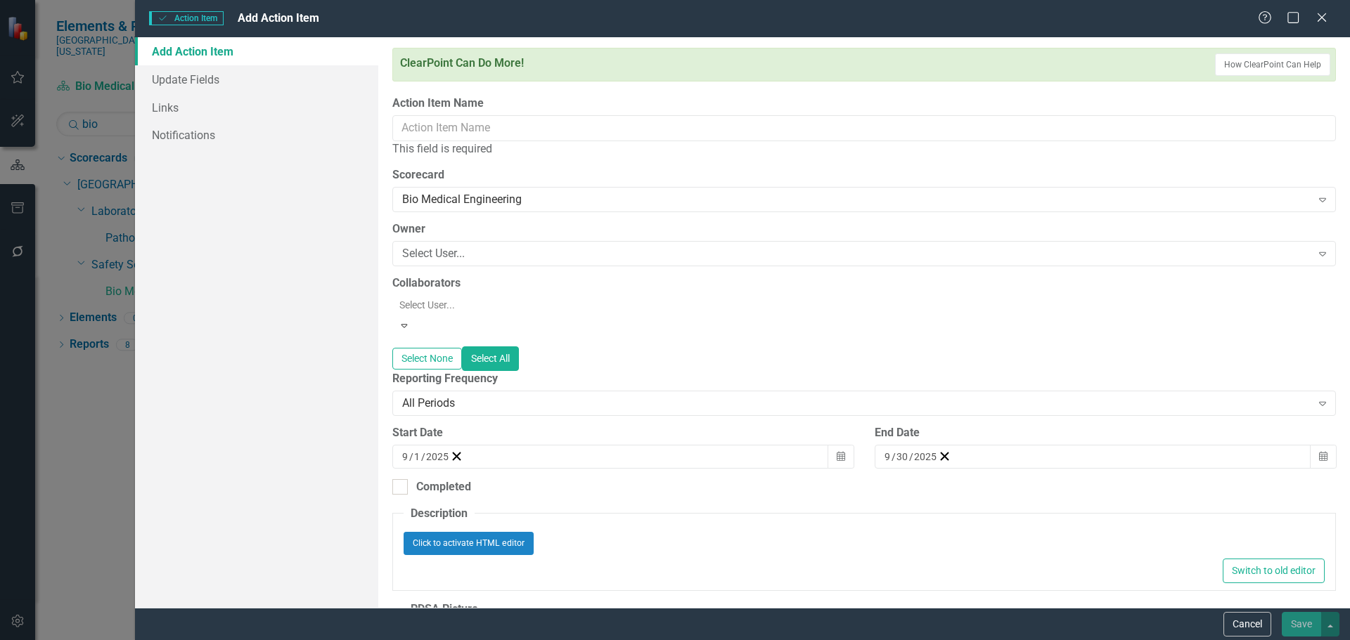
click at [631, 280] on div "Action Item Action Item Add Action Item Help Maximize Close Add Action Item Upd…" at bounding box center [675, 320] width 1350 height 640
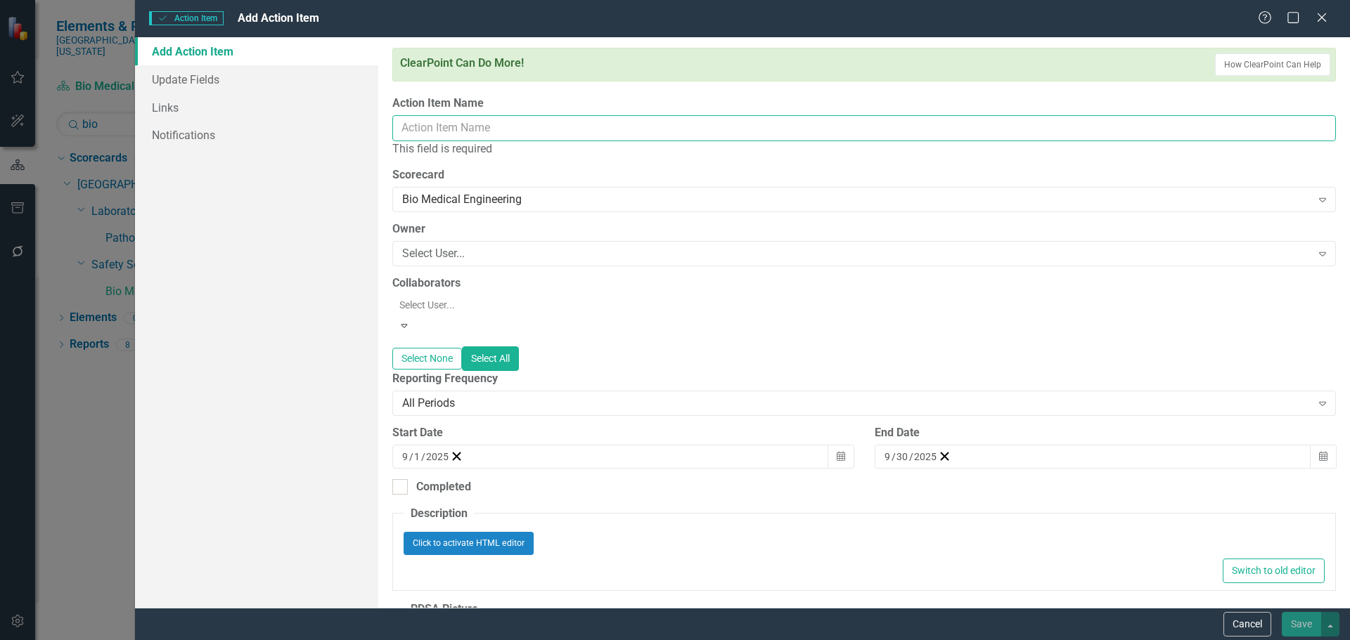
click at [567, 127] on input "Action Item Name" at bounding box center [863, 128] width 943 height 26
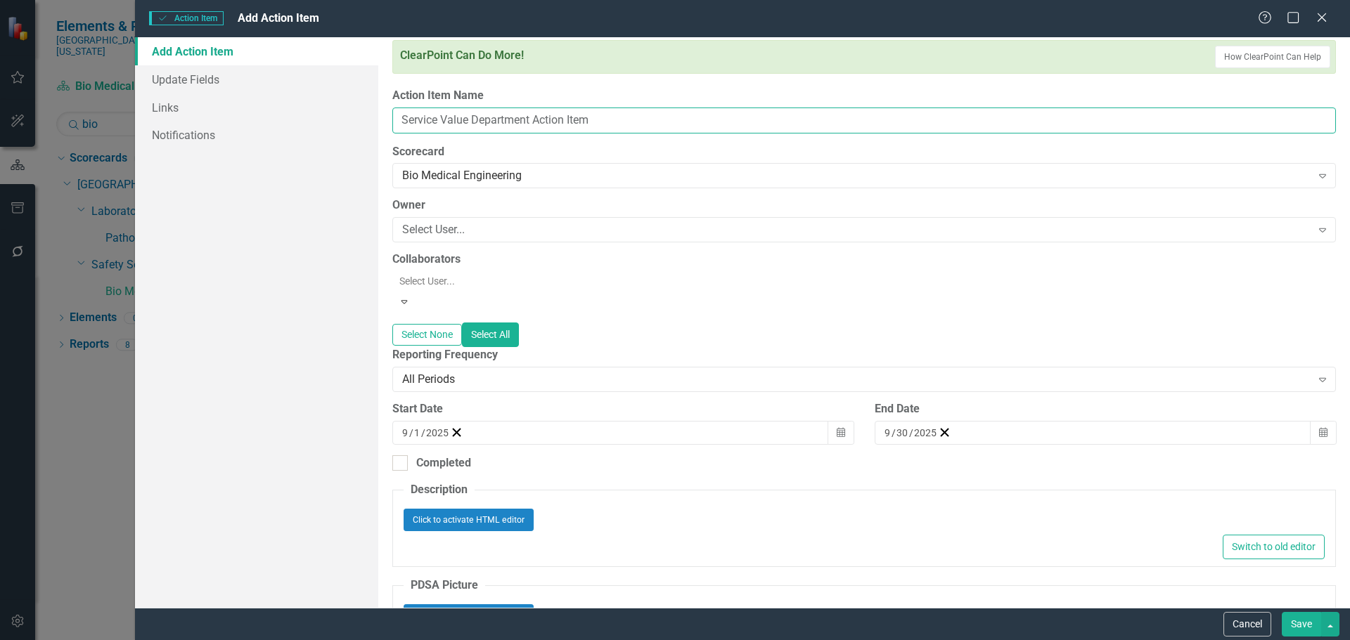
scroll to position [0, 0]
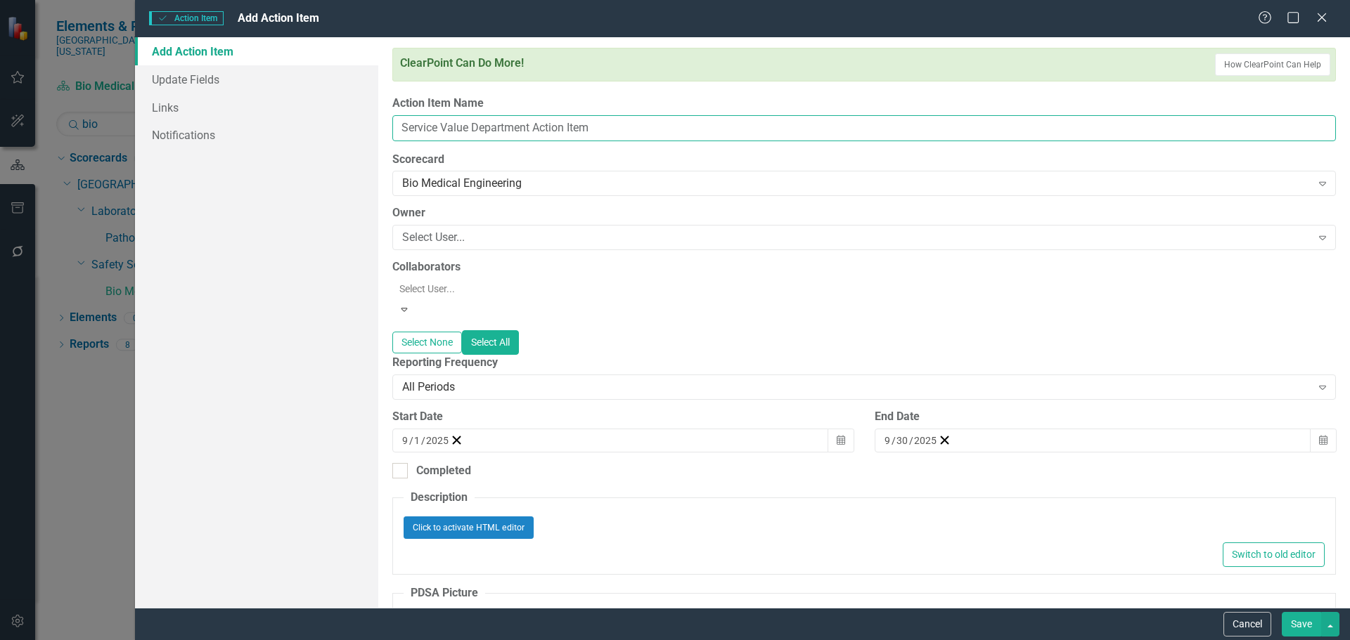
type input "Service Value Department Action Item"
click at [466, 238] on div "Select User..." at bounding box center [856, 238] width 909 height 16
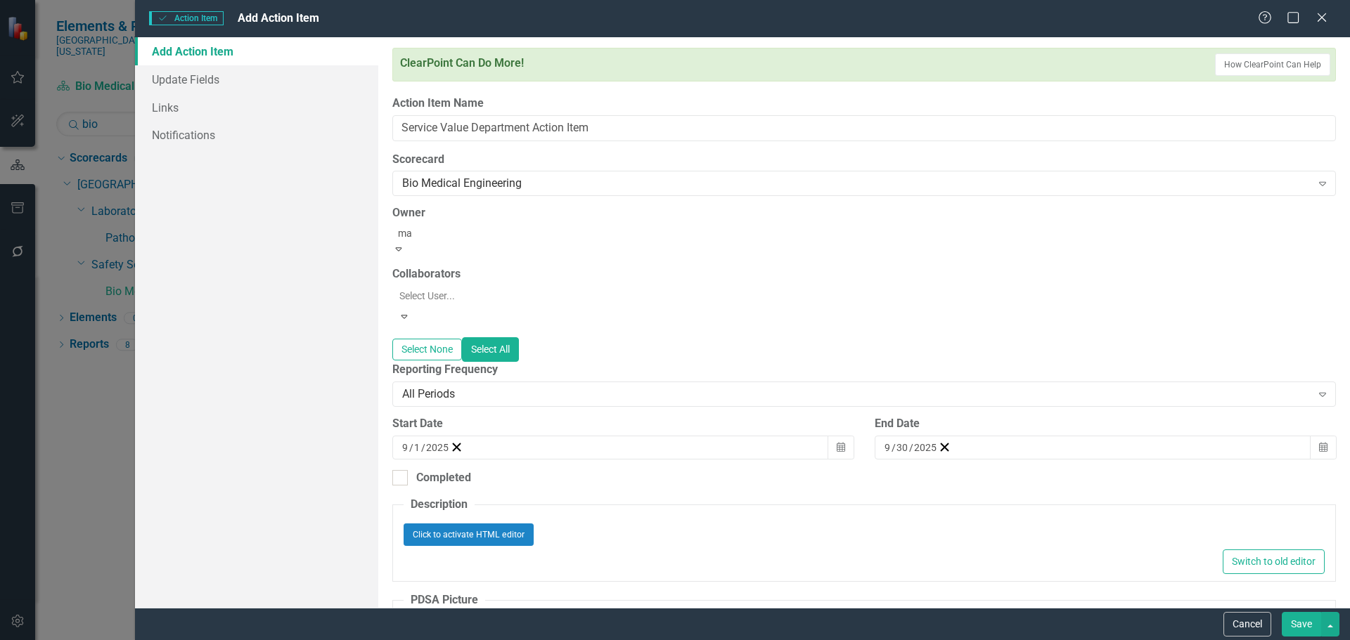
type input "m"
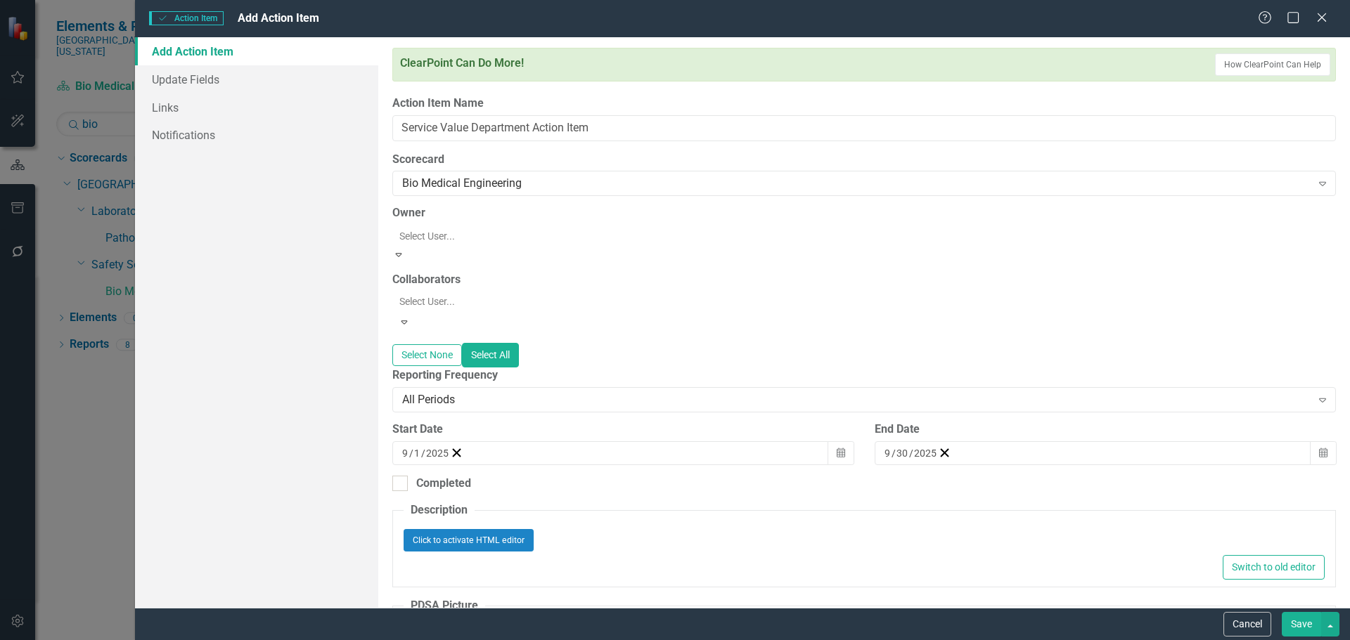
click at [337, 316] on div "Add Action Item Update Fields Links Notifications" at bounding box center [256, 322] width 243 height 571
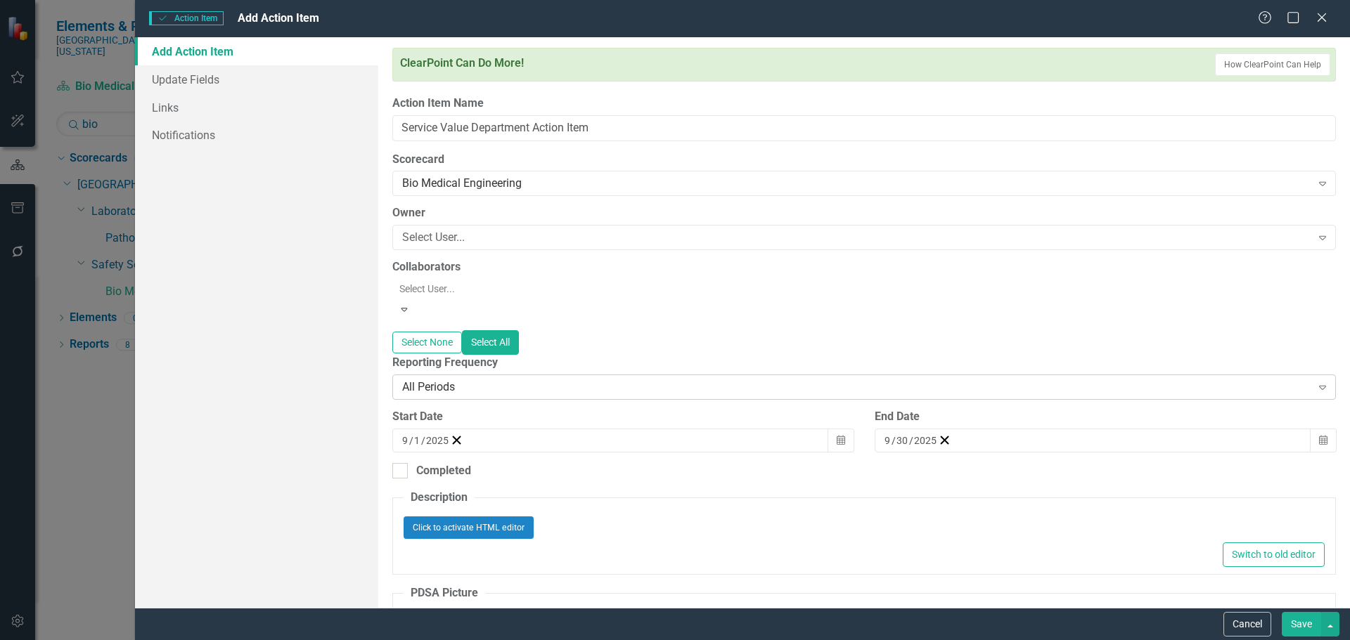
scroll to position [70, 0]
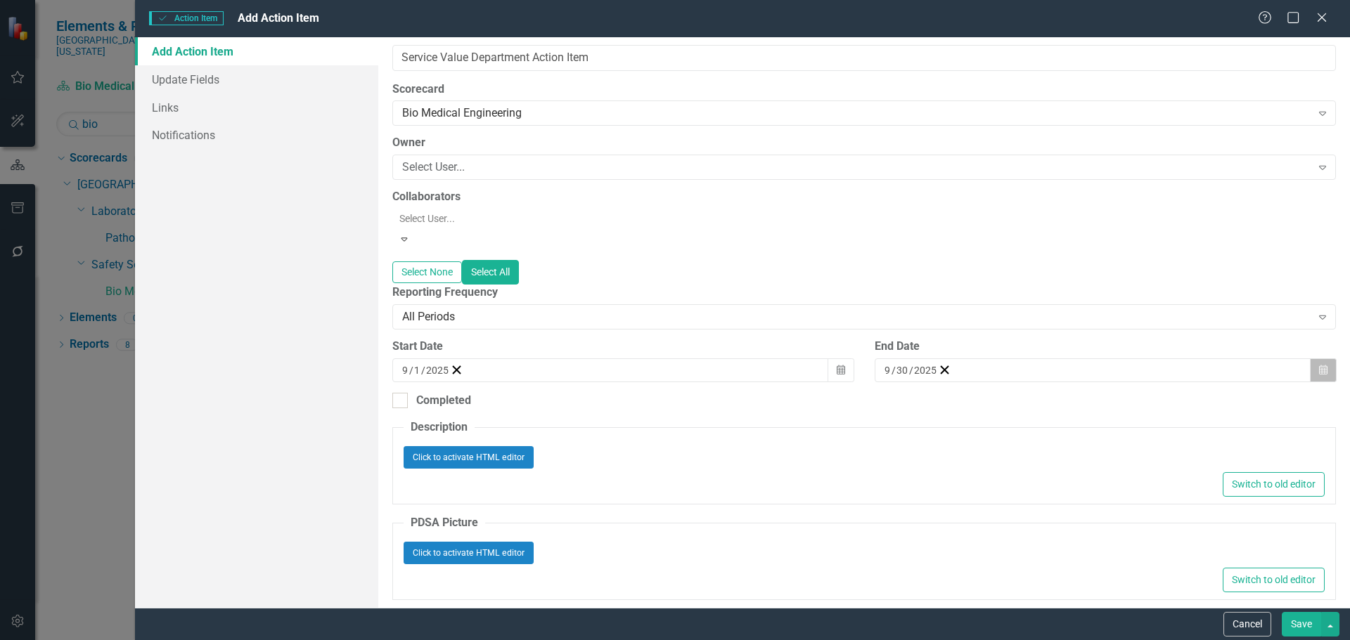
click at [1319, 366] on icon "Calendar" at bounding box center [1323, 371] width 8 height 10
click at [1059, 389] on button "[DATE]" at bounding box center [998, 397] width 121 height 31
click at [1090, 394] on button "›" at bounding box center [1074, 397] width 31 height 31
click at [1120, 471] on button "June" at bounding box center [1080, 489] width 82 height 51
click at [969, 547] on abbr "30" at bounding box center [962, 545] width 11 height 11
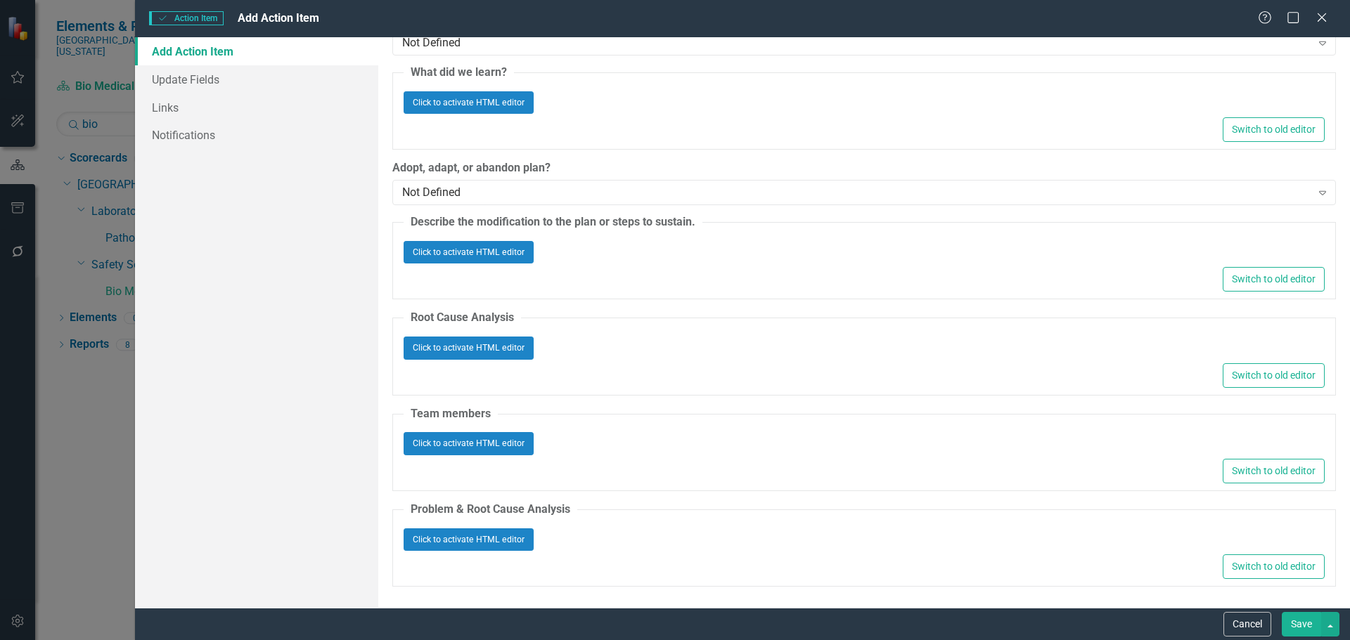
scroll to position [4007, 0]
click at [1298, 626] on button "Save" at bounding box center [1300, 624] width 39 height 25
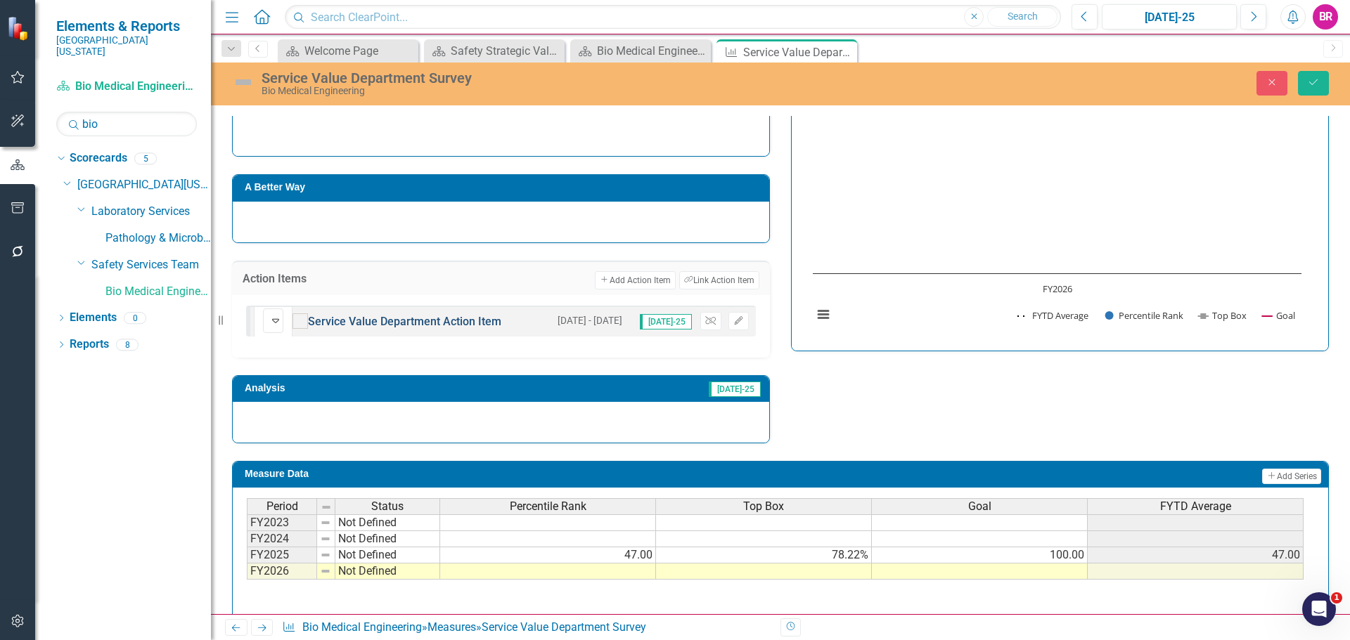
click at [445, 322] on link "Service Value Department Action Item" at bounding box center [404, 321] width 193 height 13
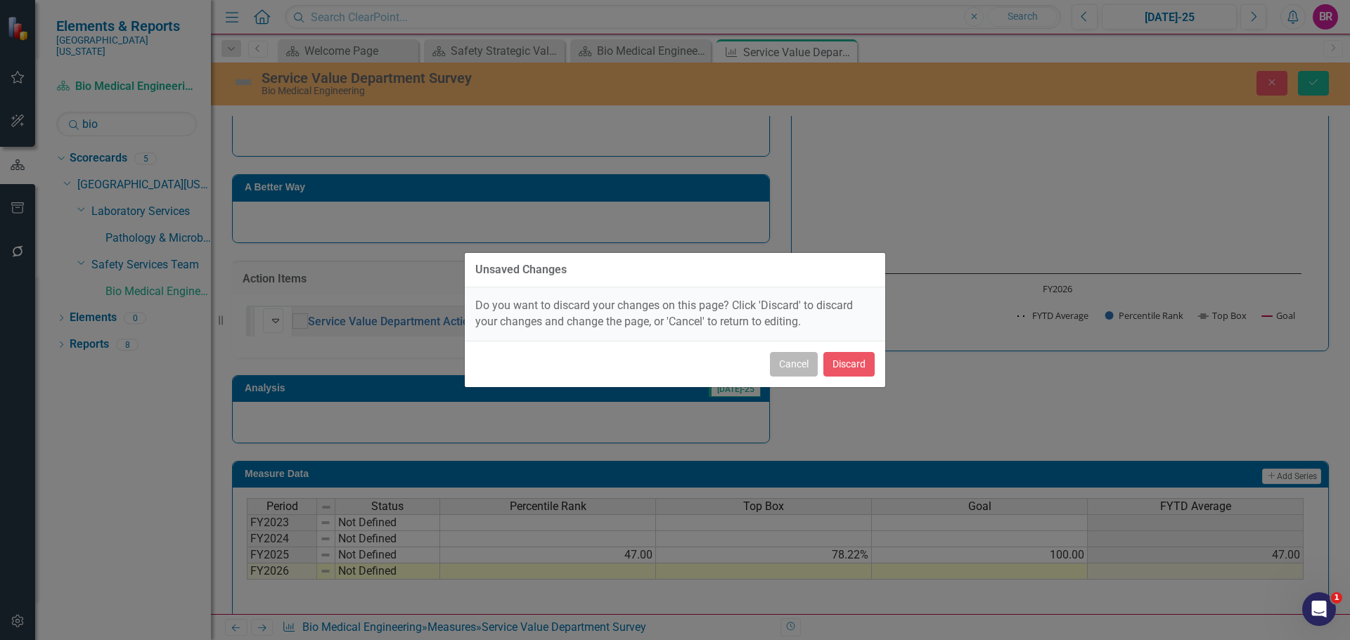
click at [794, 362] on button "Cancel" at bounding box center [794, 364] width 48 height 25
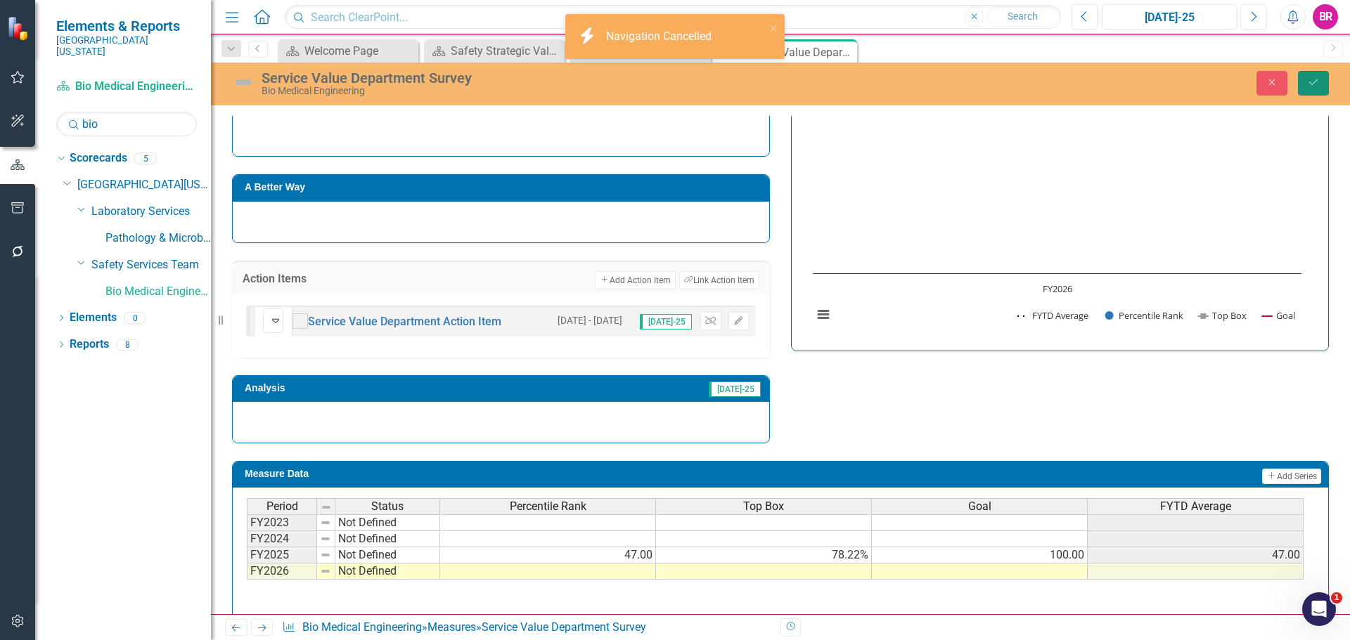
click at [1319, 86] on icon "Save" at bounding box center [1313, 82] width 13 height 10
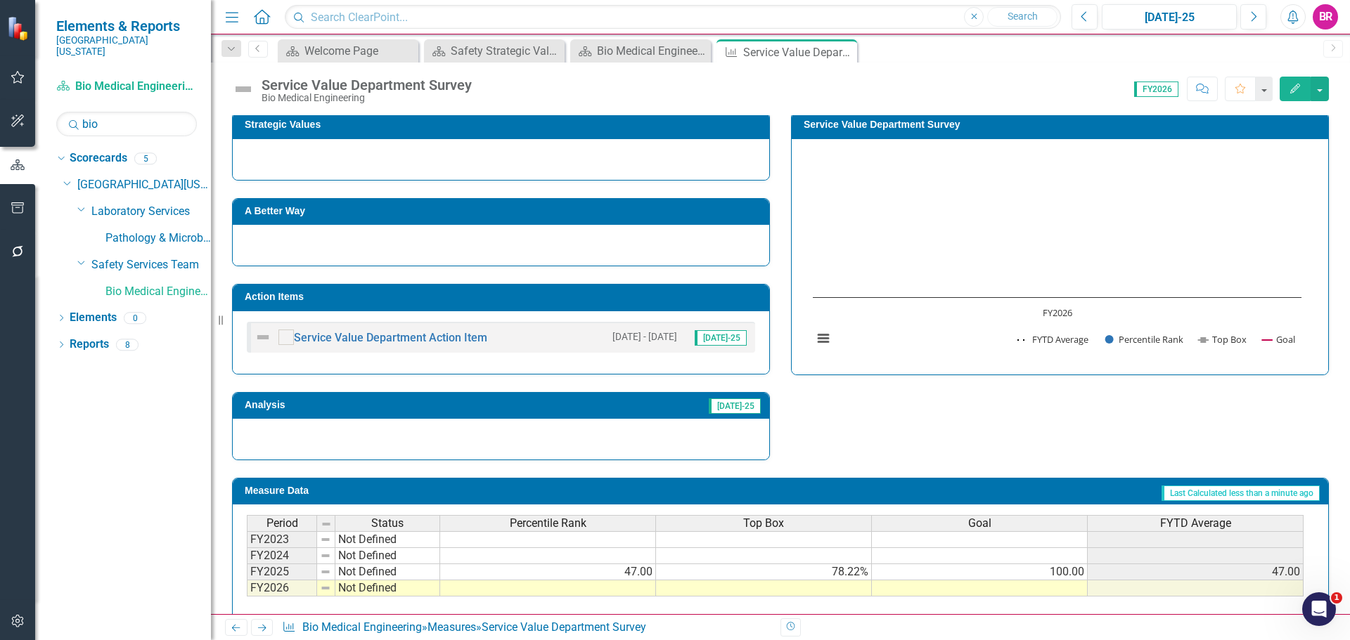
scroll to position [351, 0]
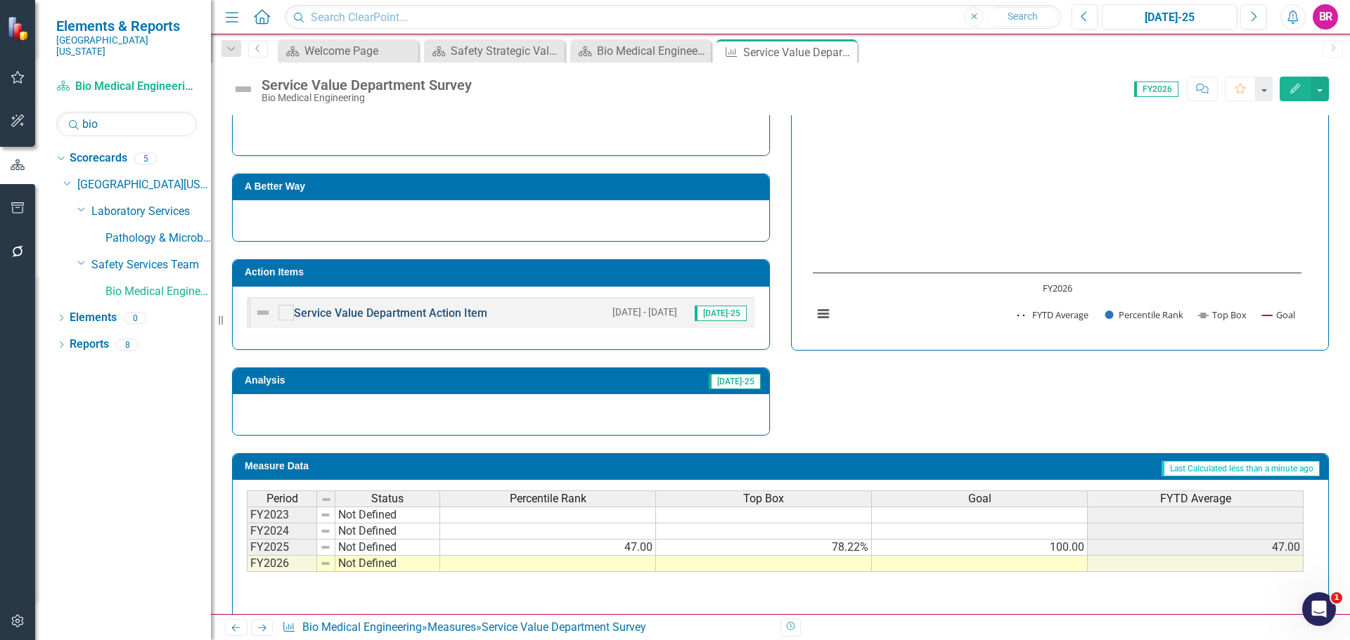
click at [438, 313] on link "Service Value Department Action Item" at bounding box center [390, 312] width 193 height 13
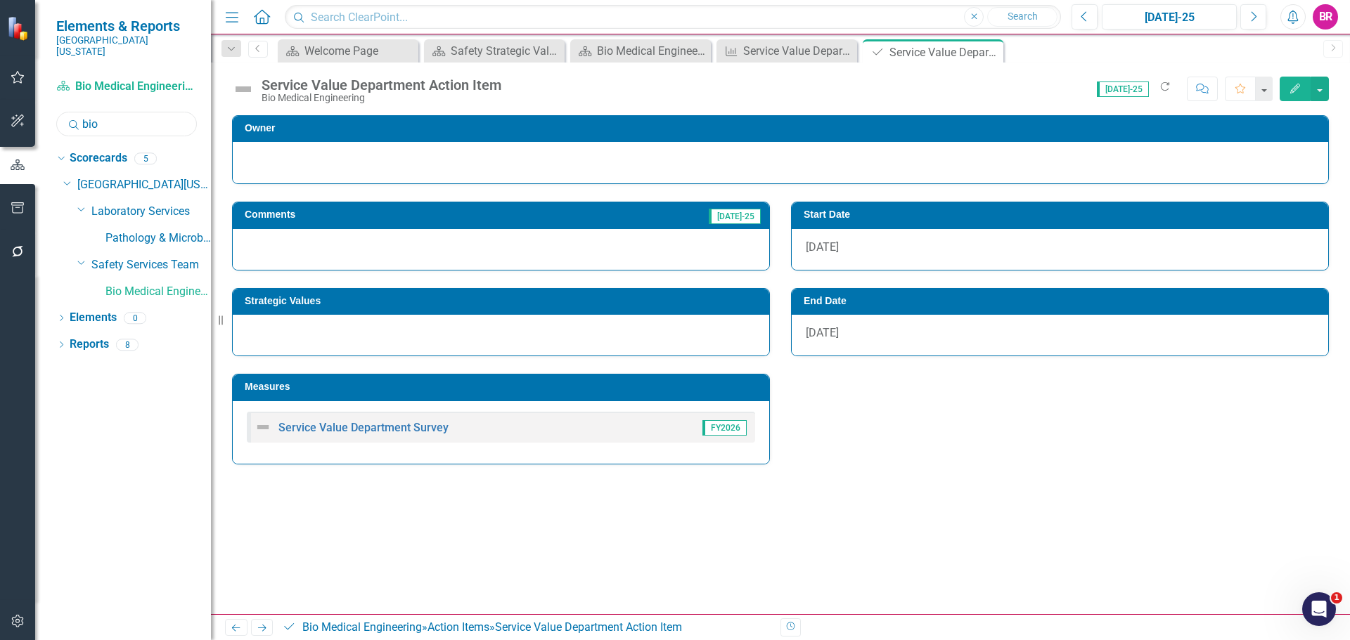
click at [105, 112] on input "bio" at bounding box center [126, 124] width 141 height 25
type input "perfo"
click at [170, 257] on link "Performance Improvement" at bounding box center [157, 265] width 105 height 16
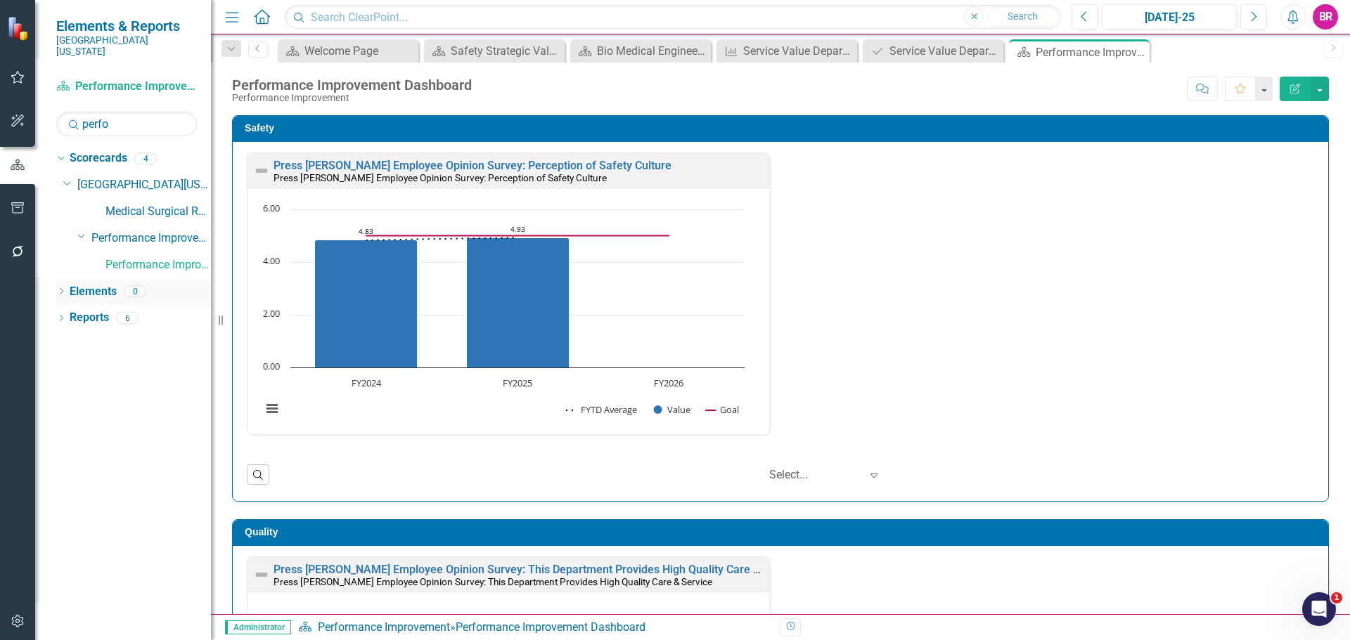
click at [87, 284] on link "Elements" at bounding box center [93, 292] width 47 height 16
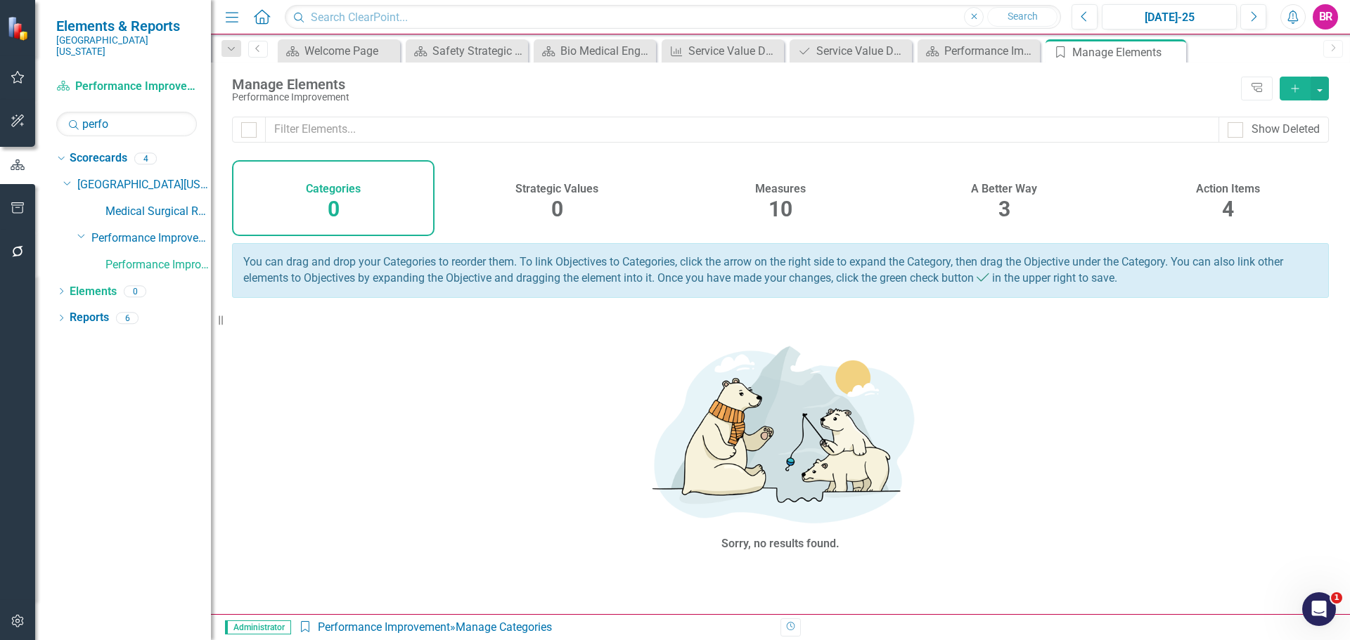
click at [1240, 200] on div "Action Items 4" at bounding box center [1227, 198] width 202 height 76
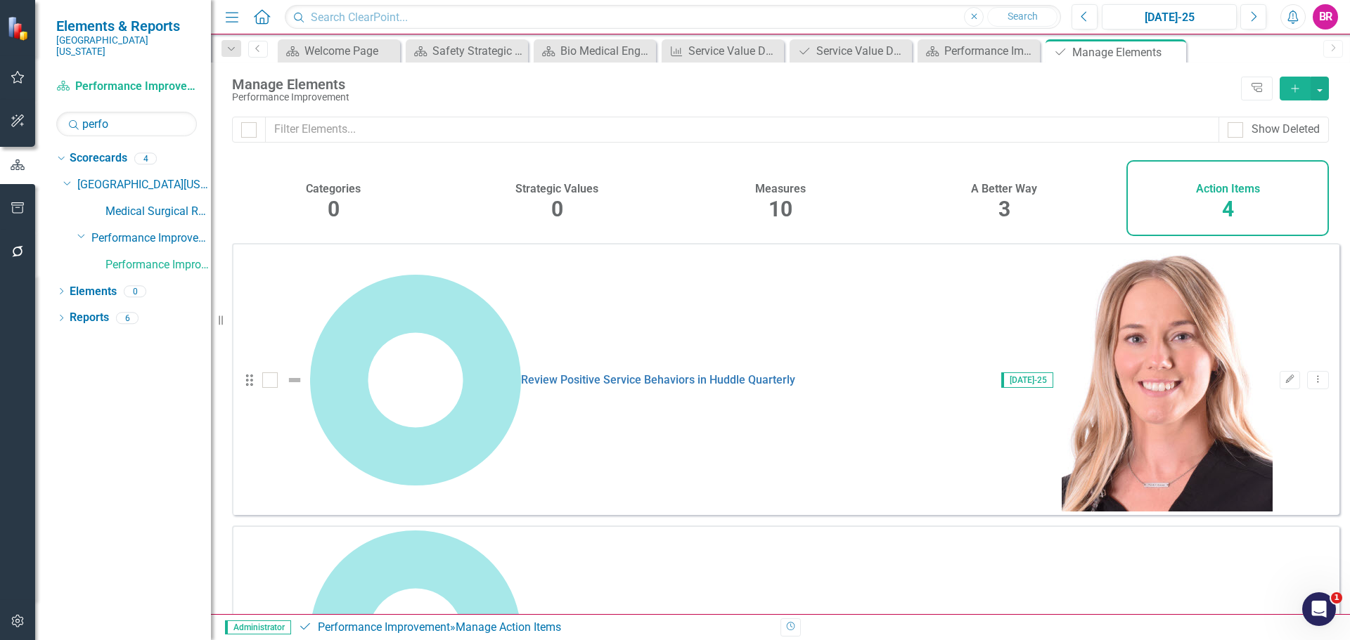
click at [521, 630] on link "FY25 Service PDSA" at bounding box center [570, 636] width 98 height 13
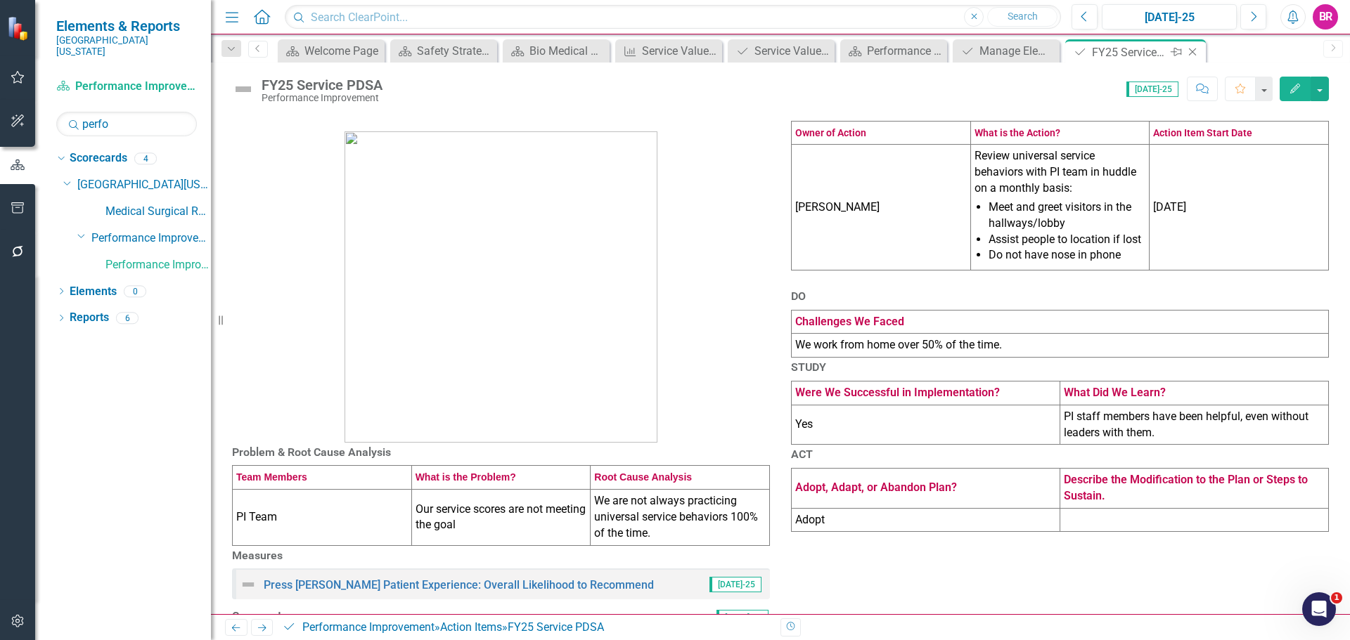
click at [1192, 53] on icon "Close" at bounding box center [1192, 51] width 14 height 11
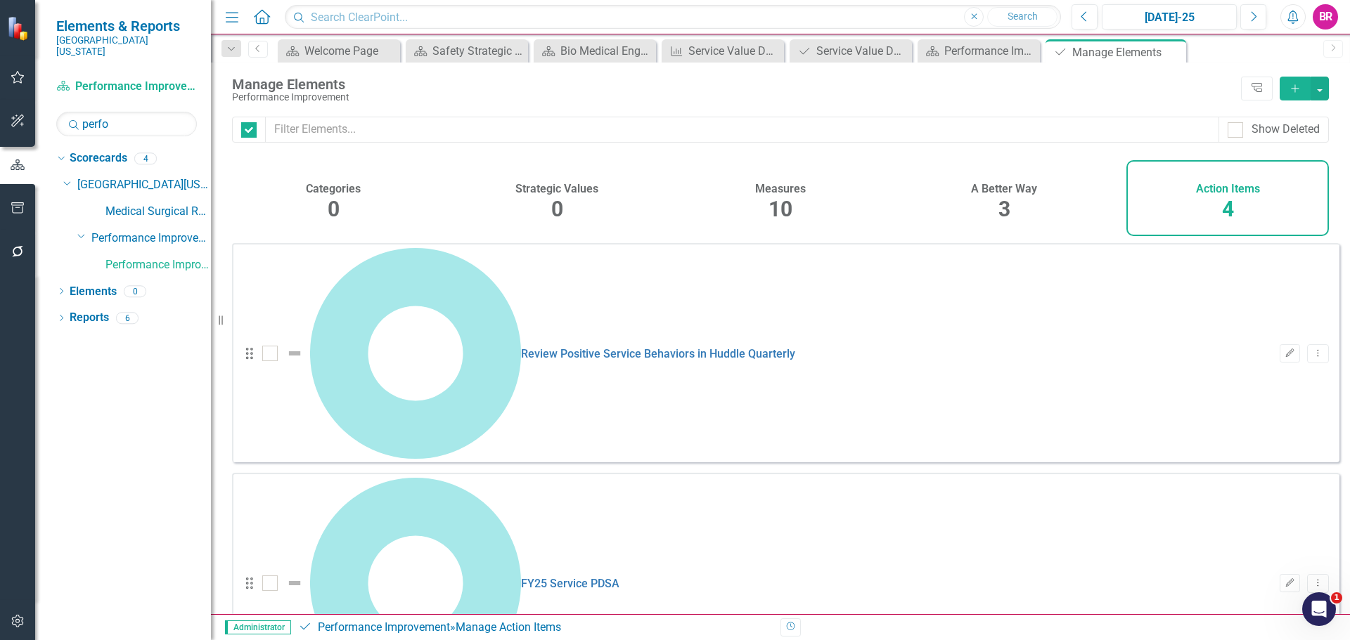
checkbox input "false"
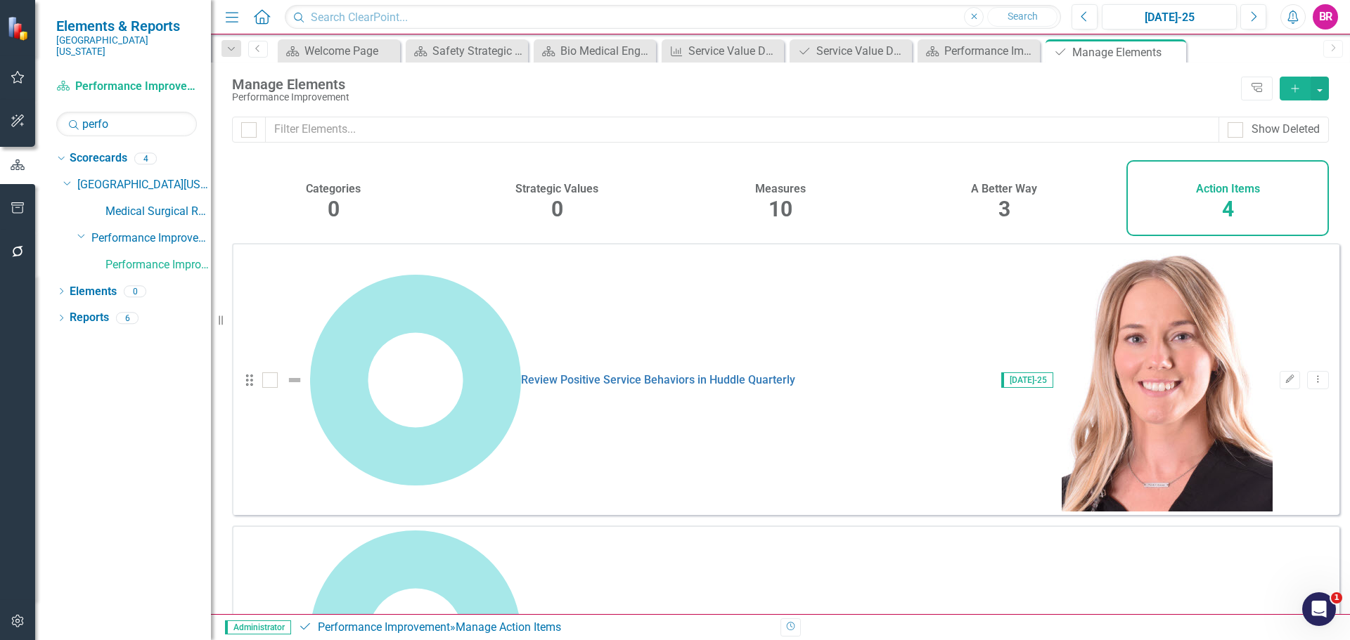
click at [1312, 631] on icon "Dropdown Menu" at bounding box center [1318, 635] width 12 height 9
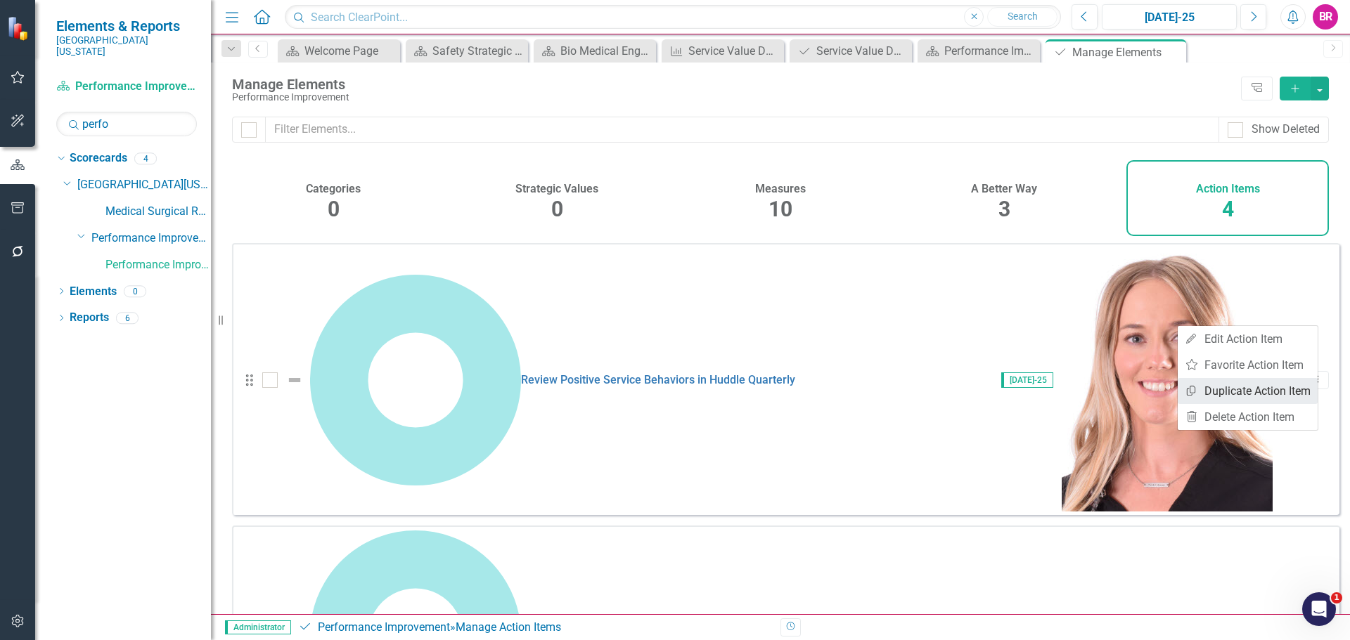
click at [1260, 388] on link "Copy Duplicate Action Item" at bounding box center [1247, 391] width 140 height 26
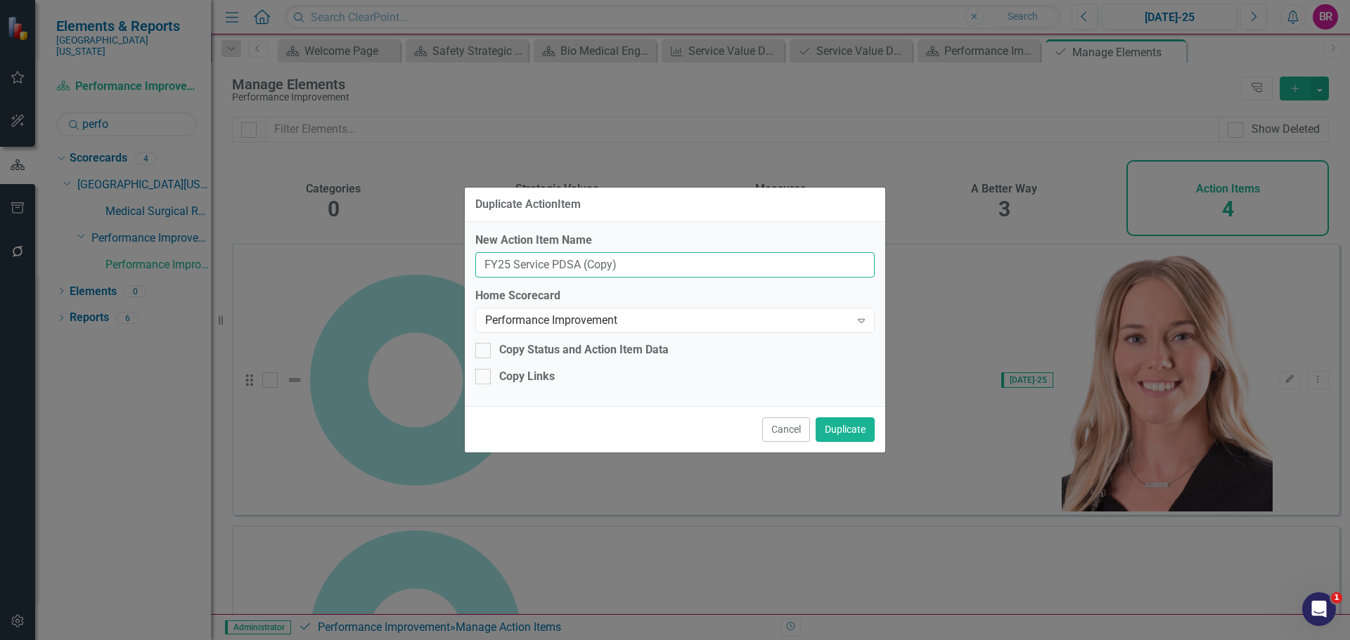
drag, startPoint x: 635, startPoint y: 269, endPoint x: 452, endPoint y: 259, distance: 183.7
click at [452, 259] on div "Duplicate ActionItem New Action Item Name FY25 Service PDSA (Copy) Home Scoreca…" at bounding box center [675, 320] width 1350 height 640
drag, startPoint x: 654, startPoint y: 262, endPoint x: 619, endPoint y: 268, distance: 36.3
click at [619, 268] on input "Service Value Department Survey" at bounding box center [674, 265] width 399 height 26
type input "Service Value Department Action Item"
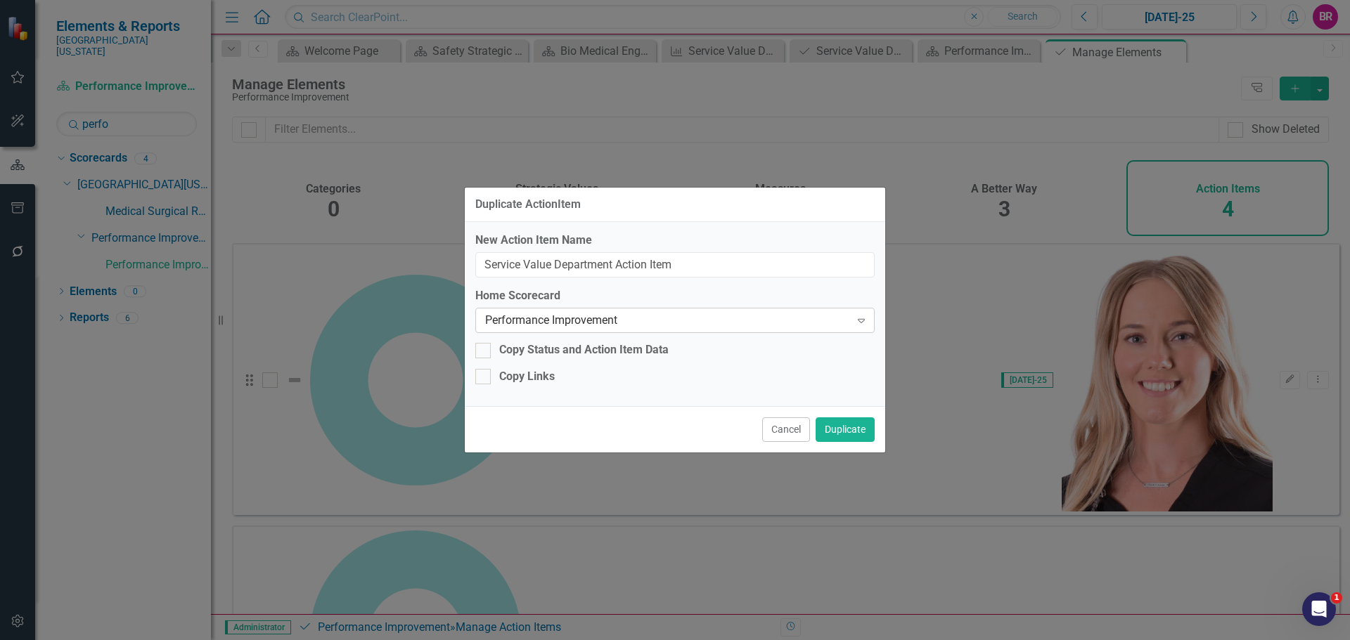
click at [752, 317] on div "Performance Improvement" at bounding box center [667, 321] width 365 height 16
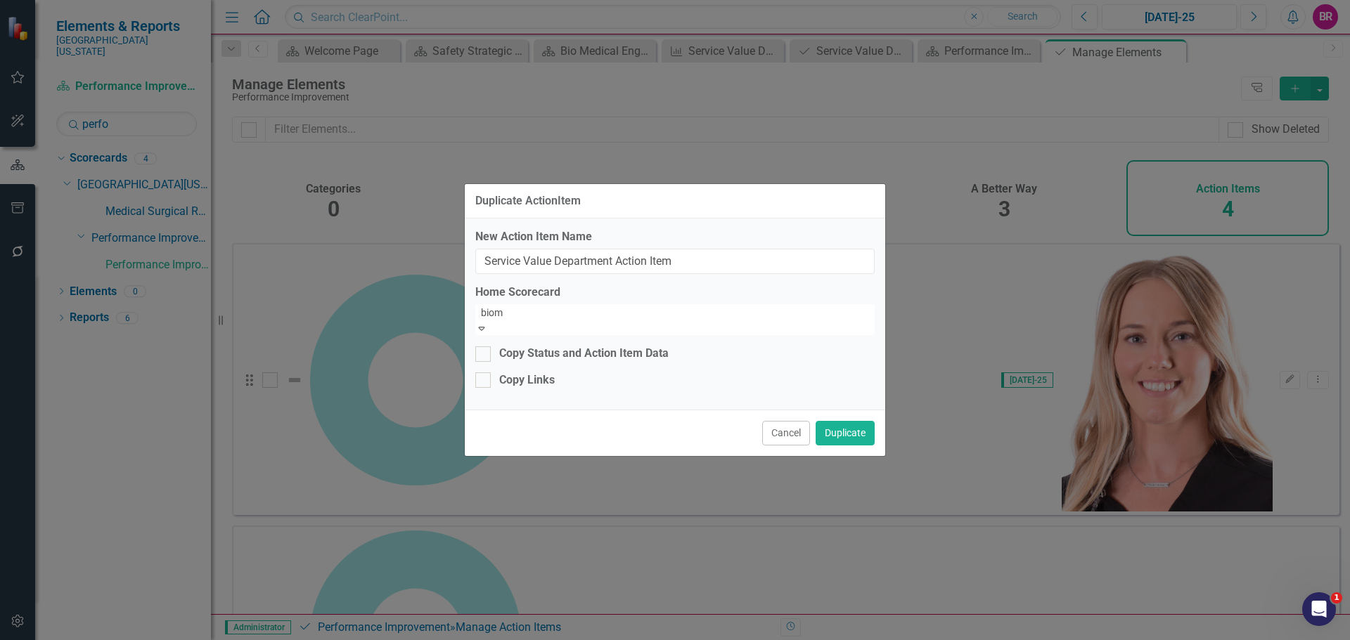
type input "bio"
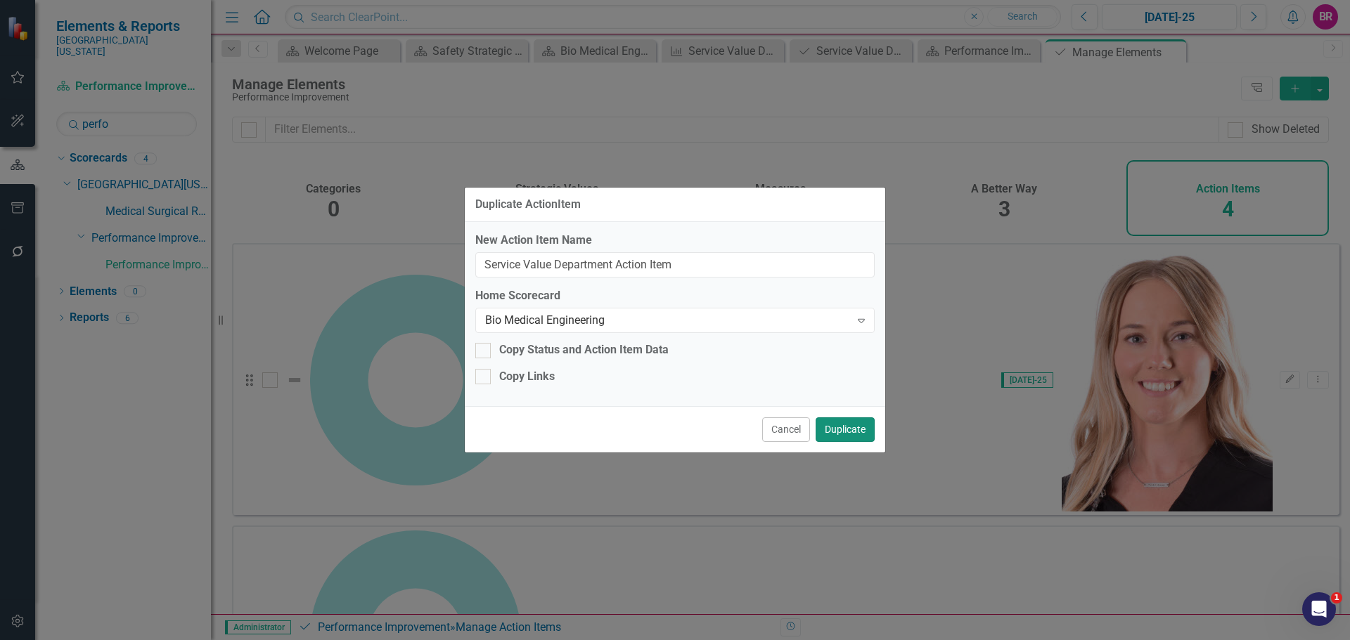
click at [835, 431] on button "Duplicate" at bounding box center [844, 430] width 59 height 25
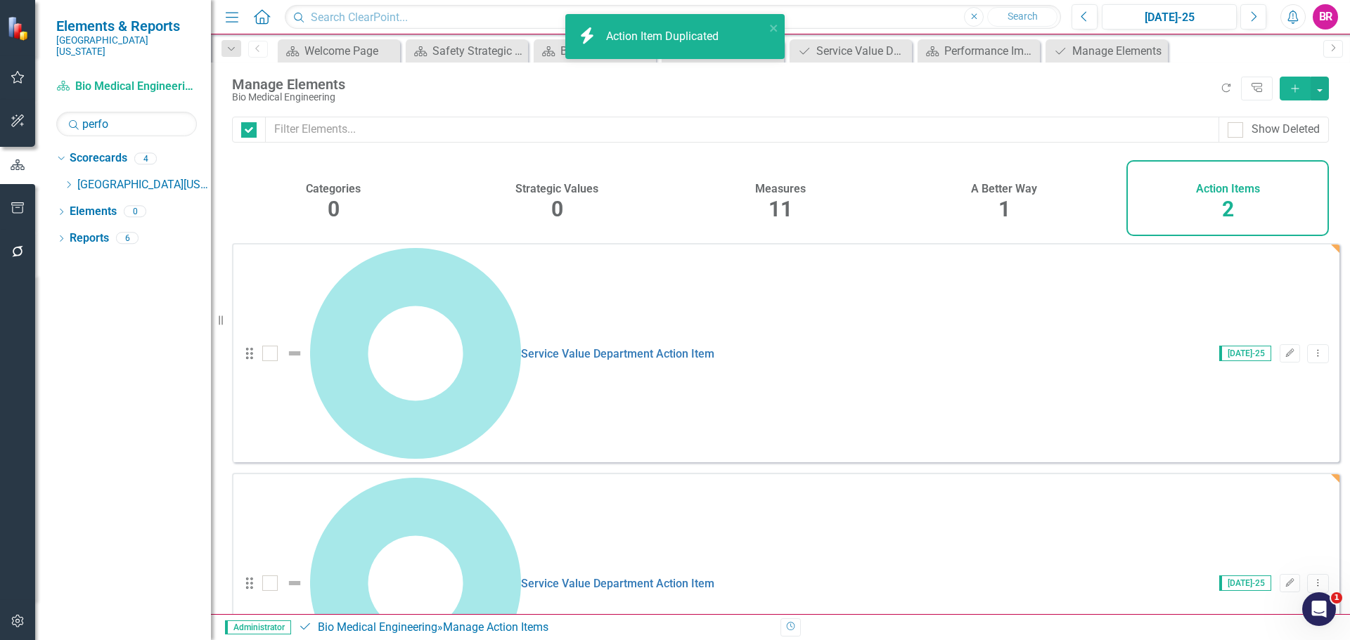
checkbox input "false"
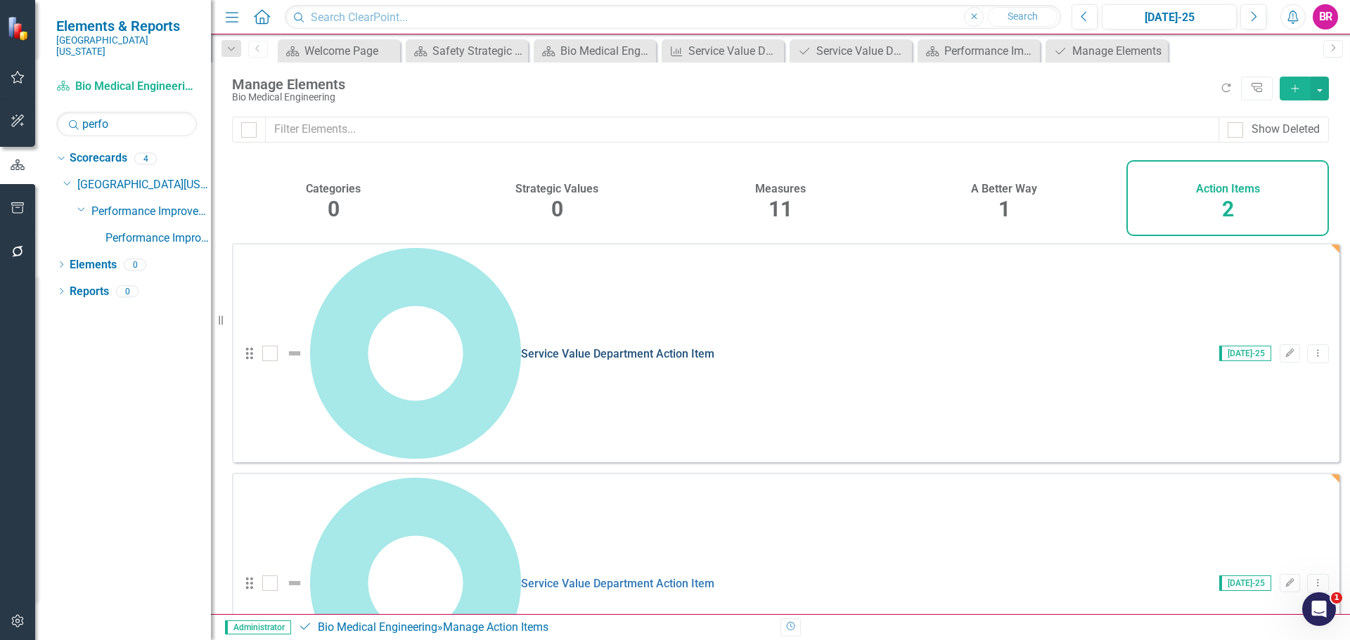
click at [521, 347] on link "Service Value Department Action Item" at bounding box center [617, 353] width 193 height 13
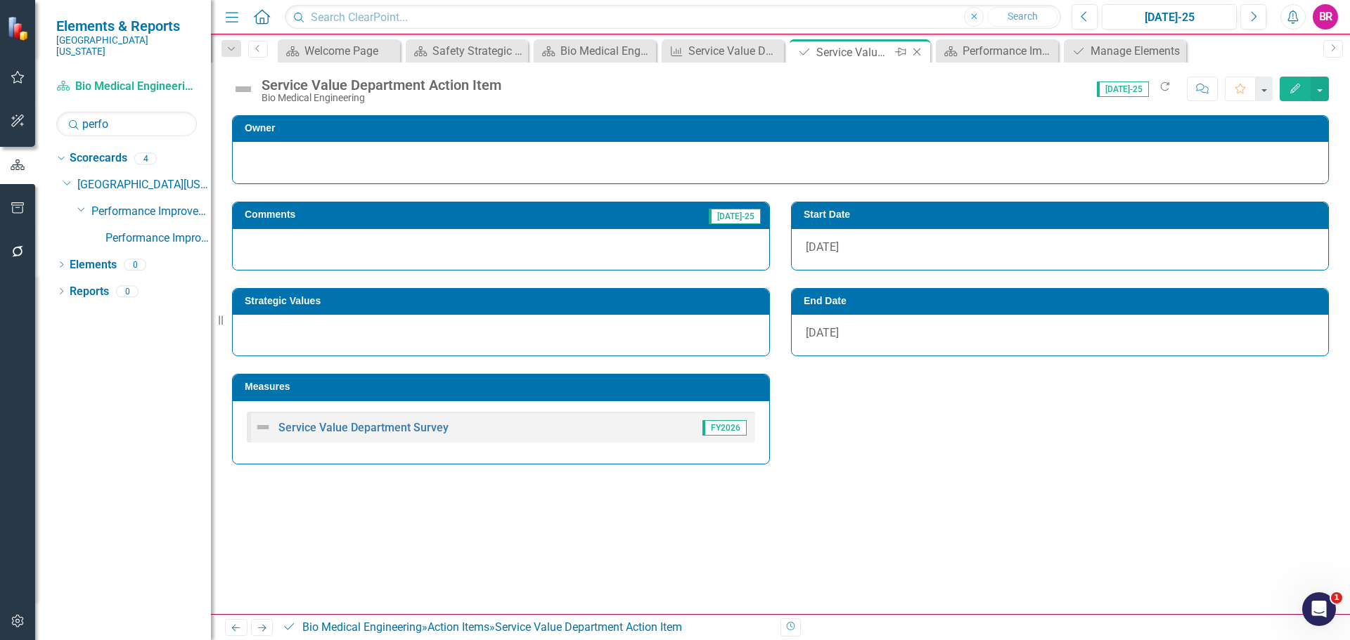
click at [917, 52] on icon at bounding box center [917, 53] width 8 height 8
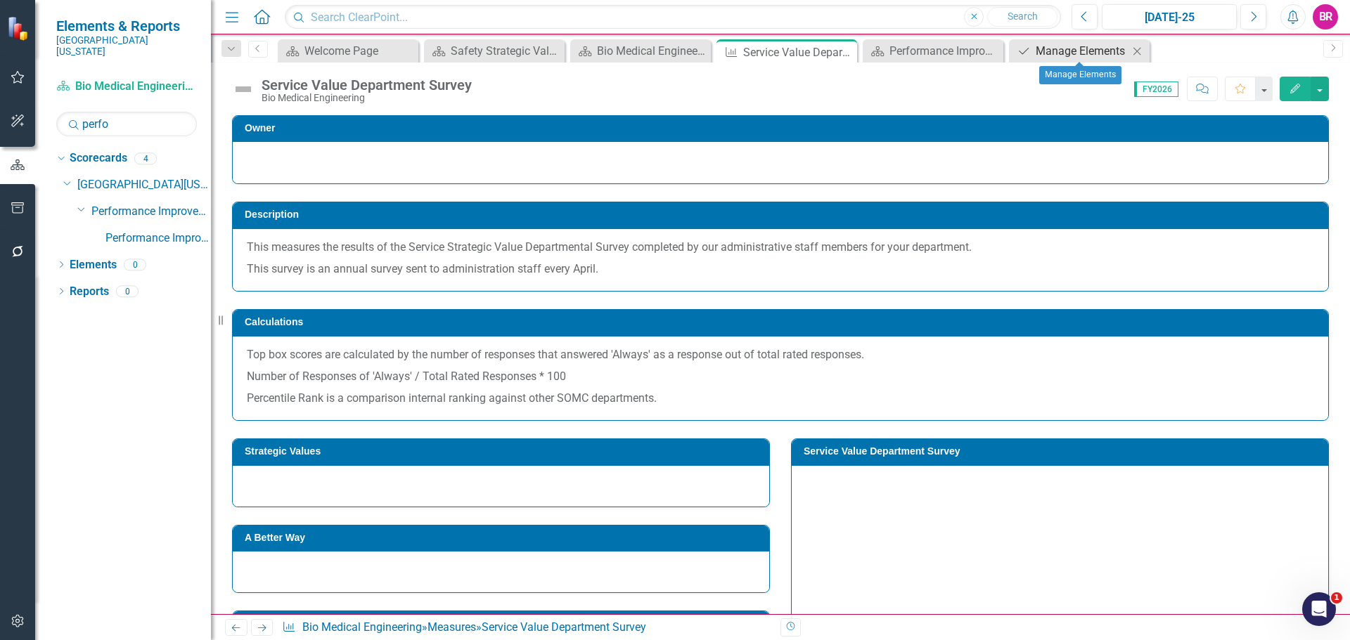
click at [1069, 51] on div "Manage Elements" at bounding box center [1081, 51] width 93 height 18
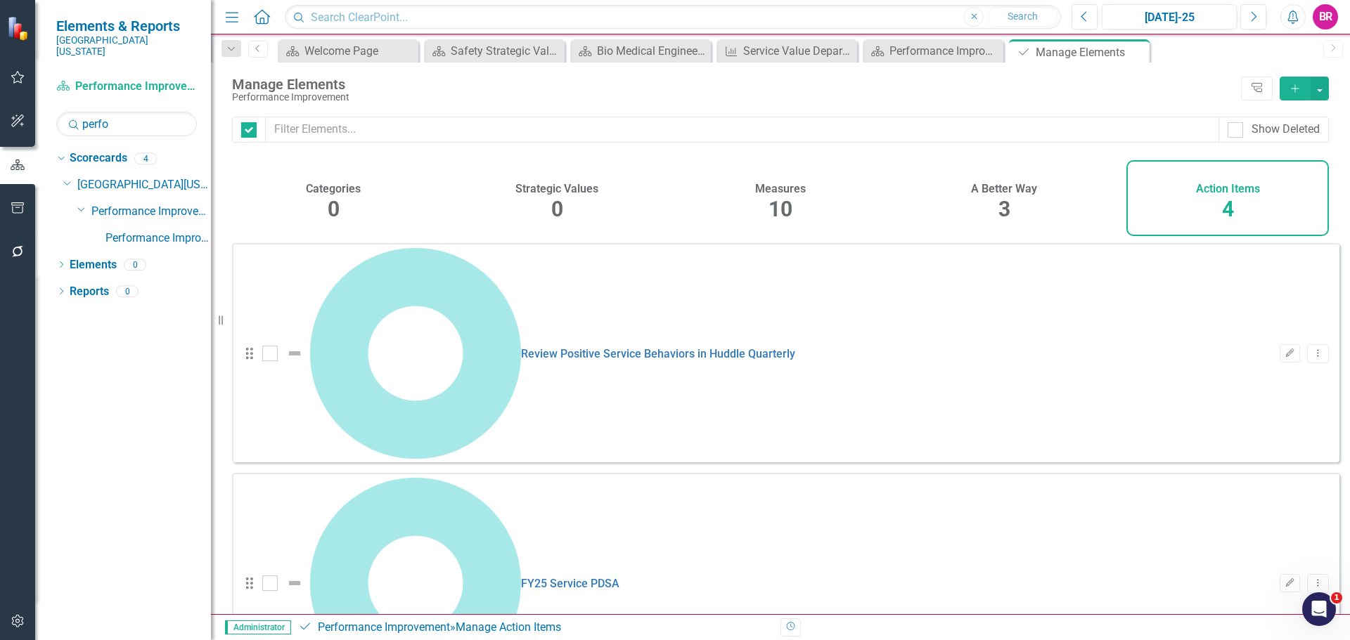
checkbox input "false"
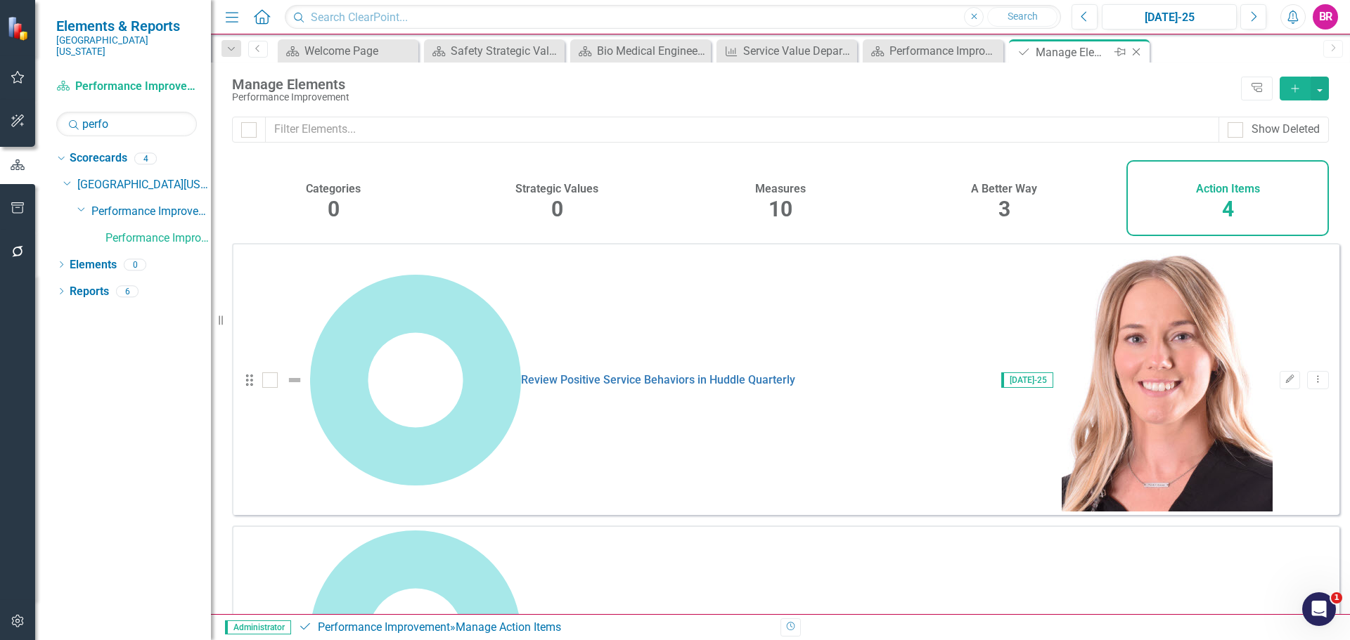
click at [1136, 50] on icon "Close" at bounding box center [1136, 51] width 14 height 11
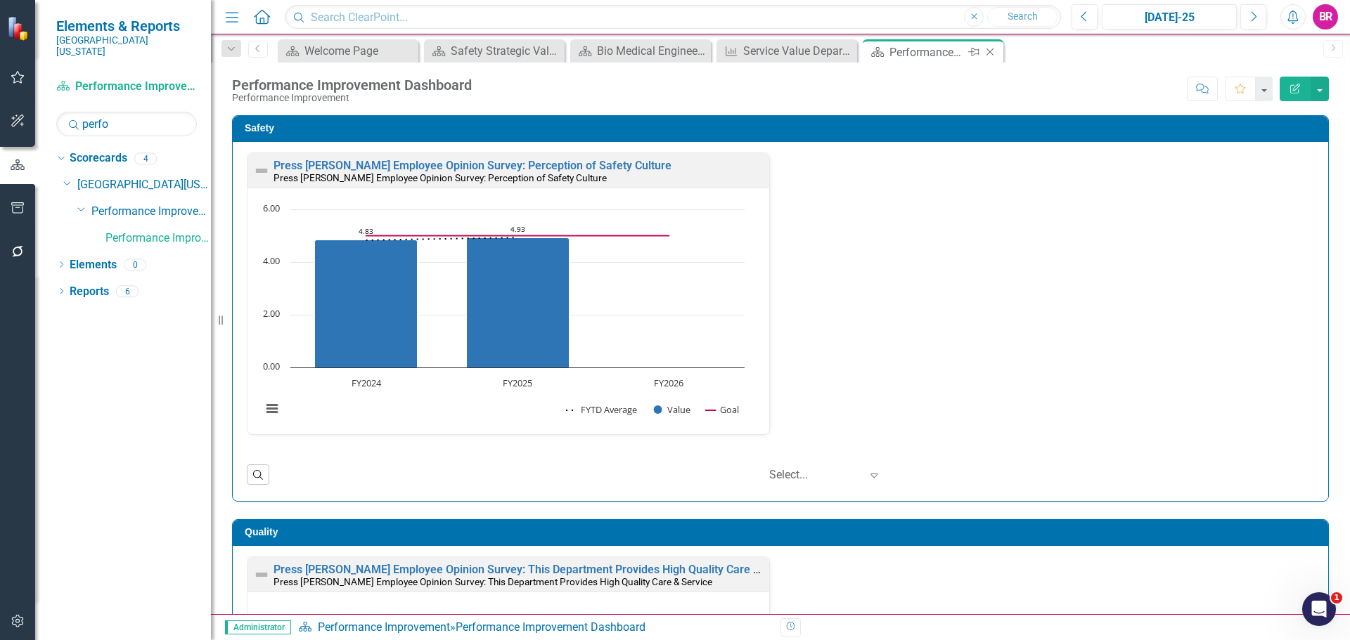
click at [990, 51] on icon "Close" at bounding box center [990, 51] width 14 height 11
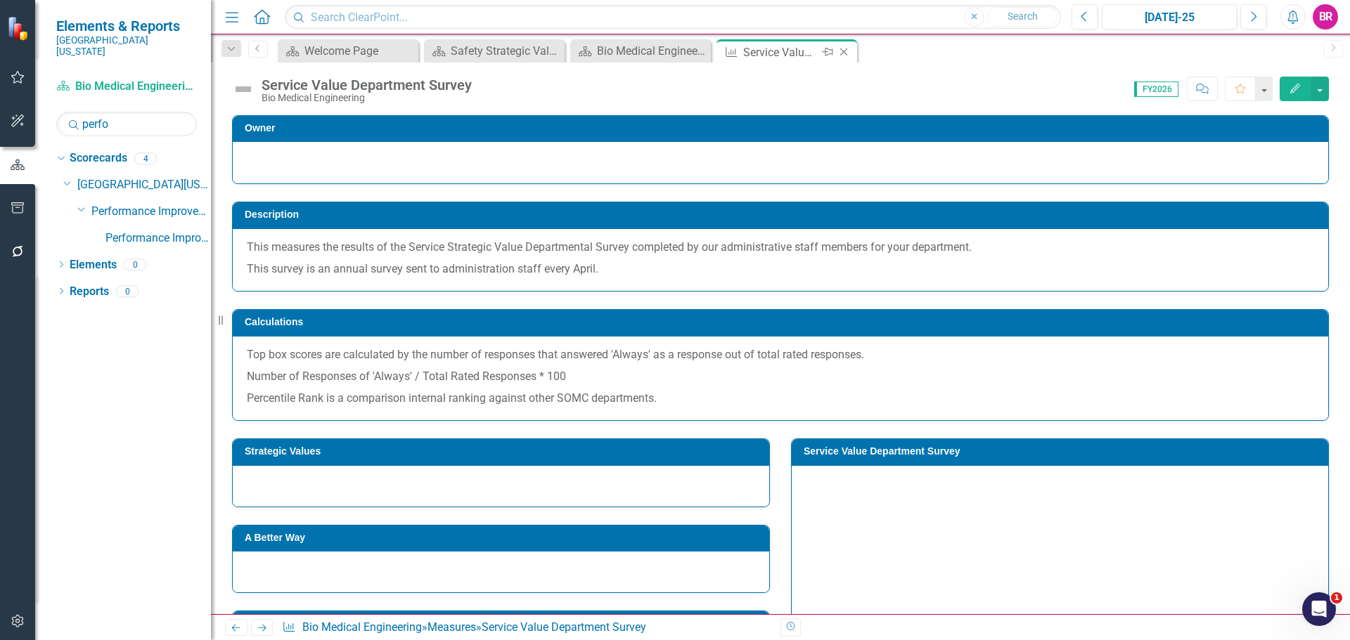
click at [845, 53] on icon at bounding box center [844, 53] width 8 height 8
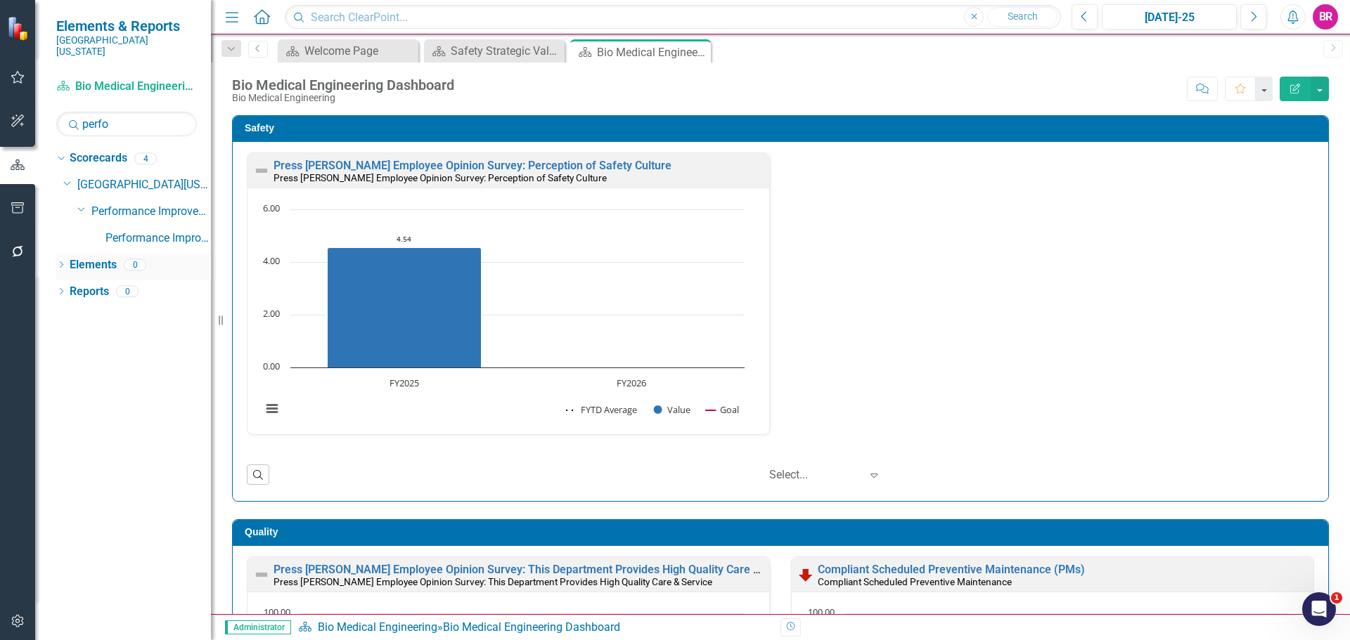
click at [82, 257] on link "Elements" at bounding box center [93, 265] width 47 height 16
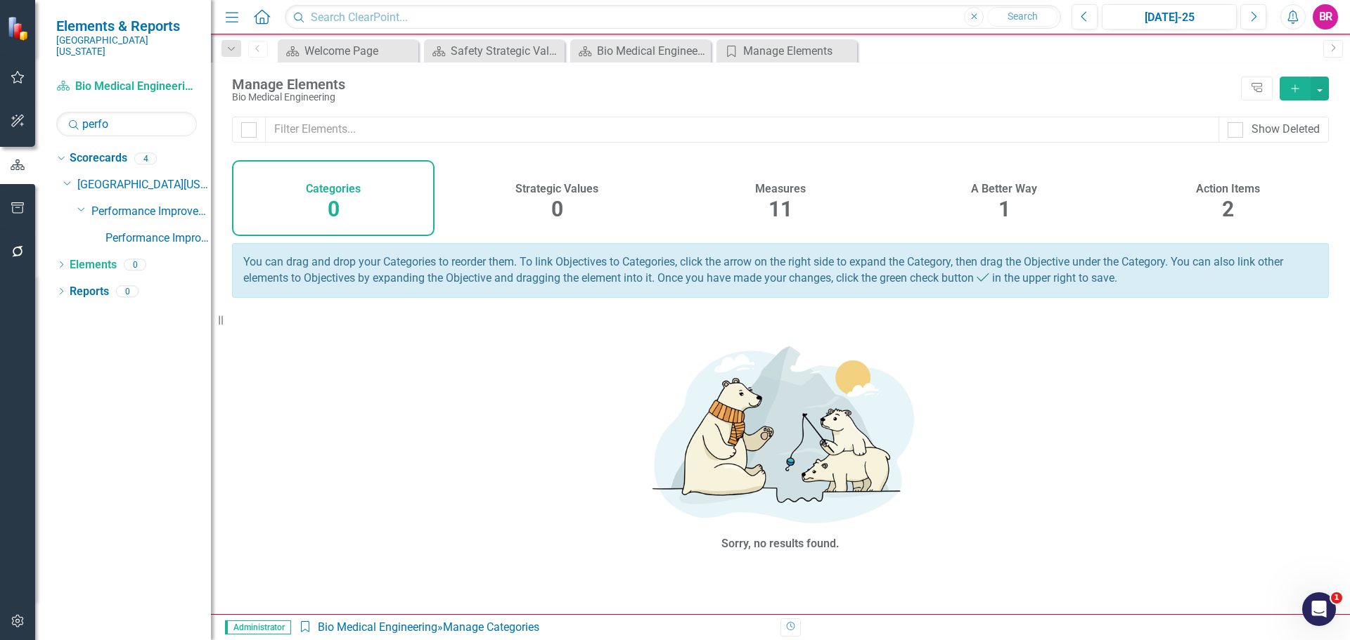
click at [1211, 198] on div "Action Items 2" at bounding box center [1227, 198] width 202 height 76
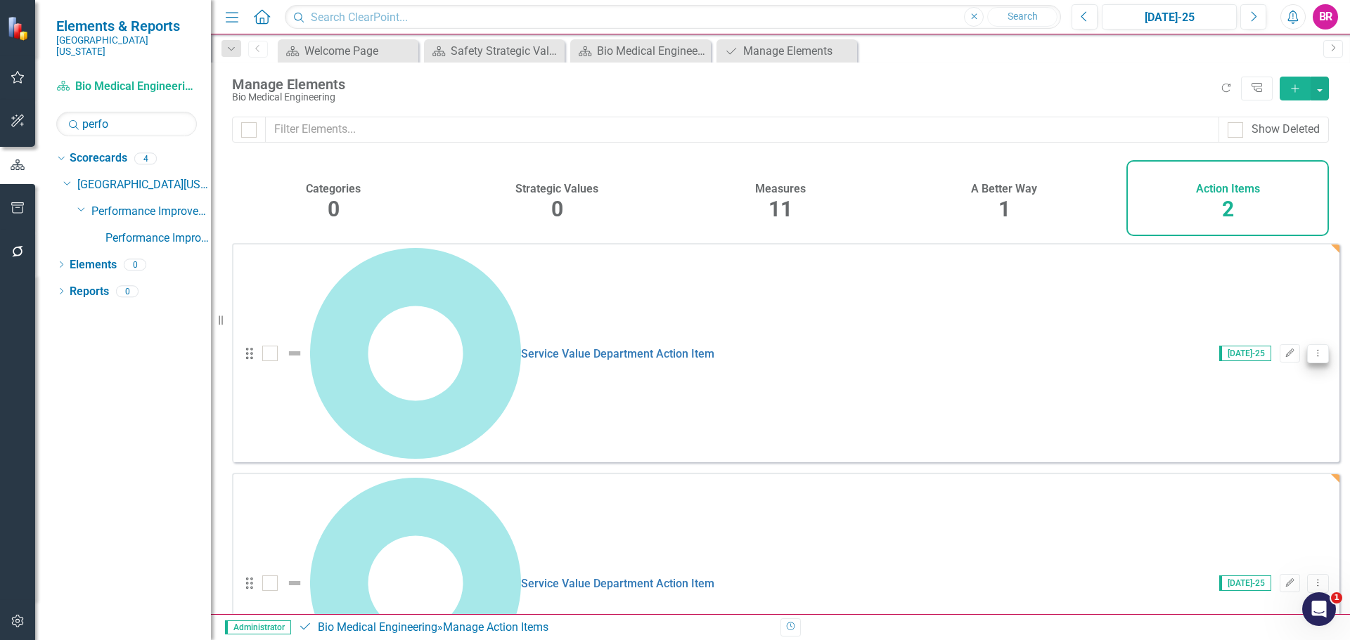
click at [1312, 349] on icon "Dropdown Menu" at bounding box center [1318, 353] width 12 height 9
click at [1214, 379] on link "Trash Delete Action Item" at bounding box center [1247, 373] width 140 height 26
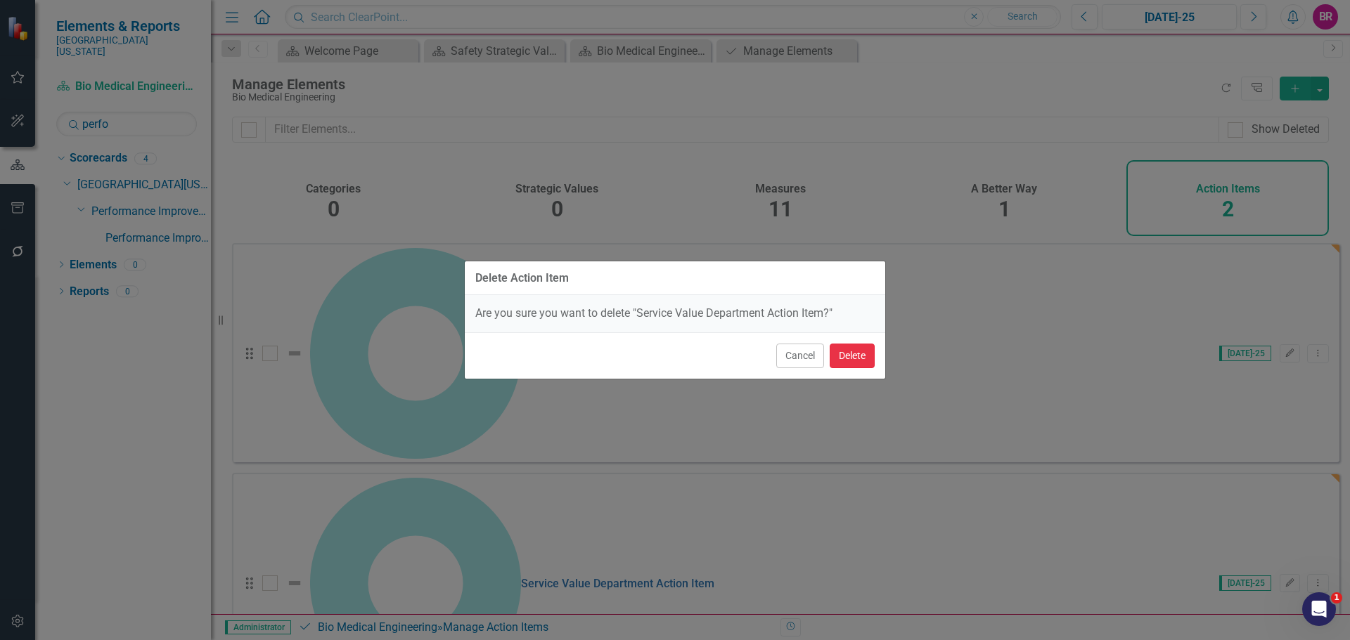
click at [852, 363] on button "Delete" at bounding box center [851, 356] width 45 height 25
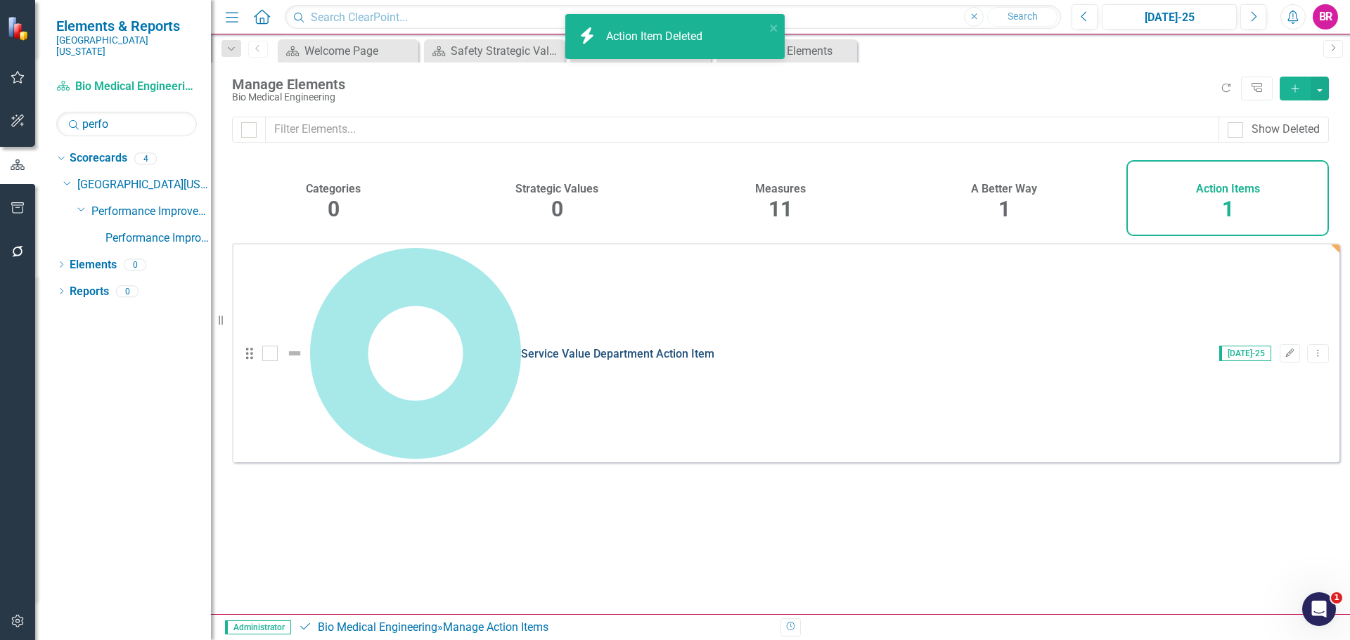
click at [521, 347] on link "Service Value Department Action Item" at bounding box center [617, 353] width 193 height 13
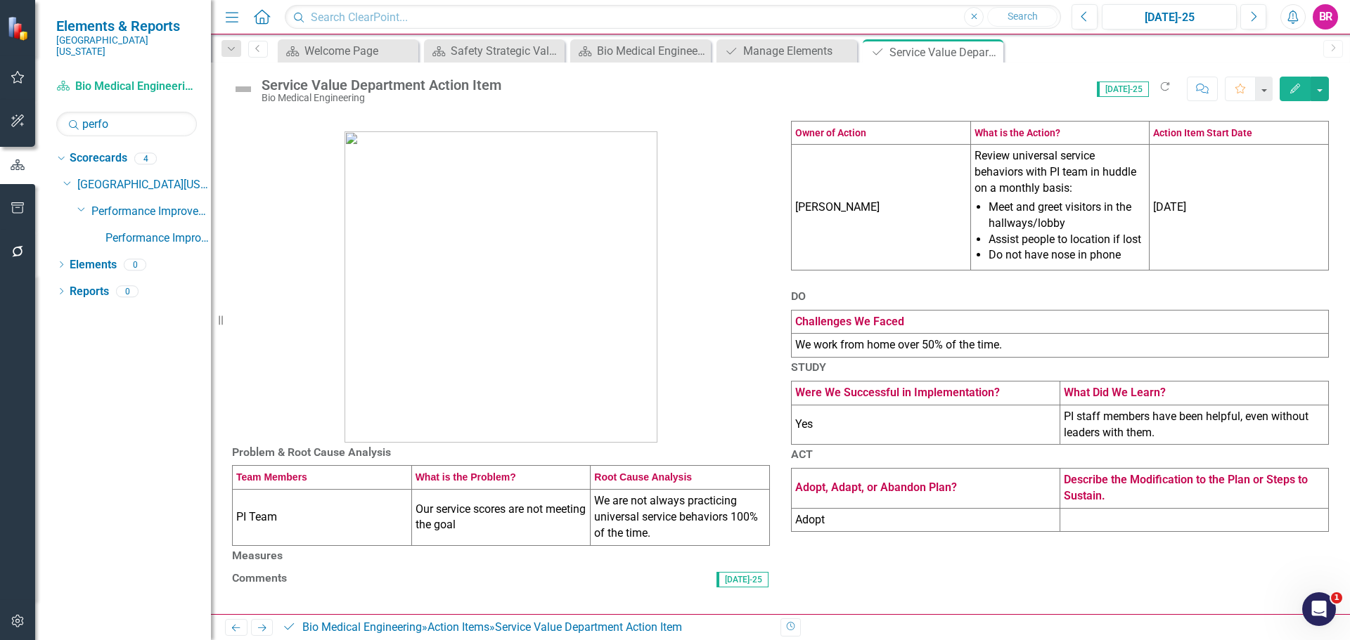
click at [813, 248] on td "[PERSON_NAME]" at bounding box center [880, 208] width 179 height 126
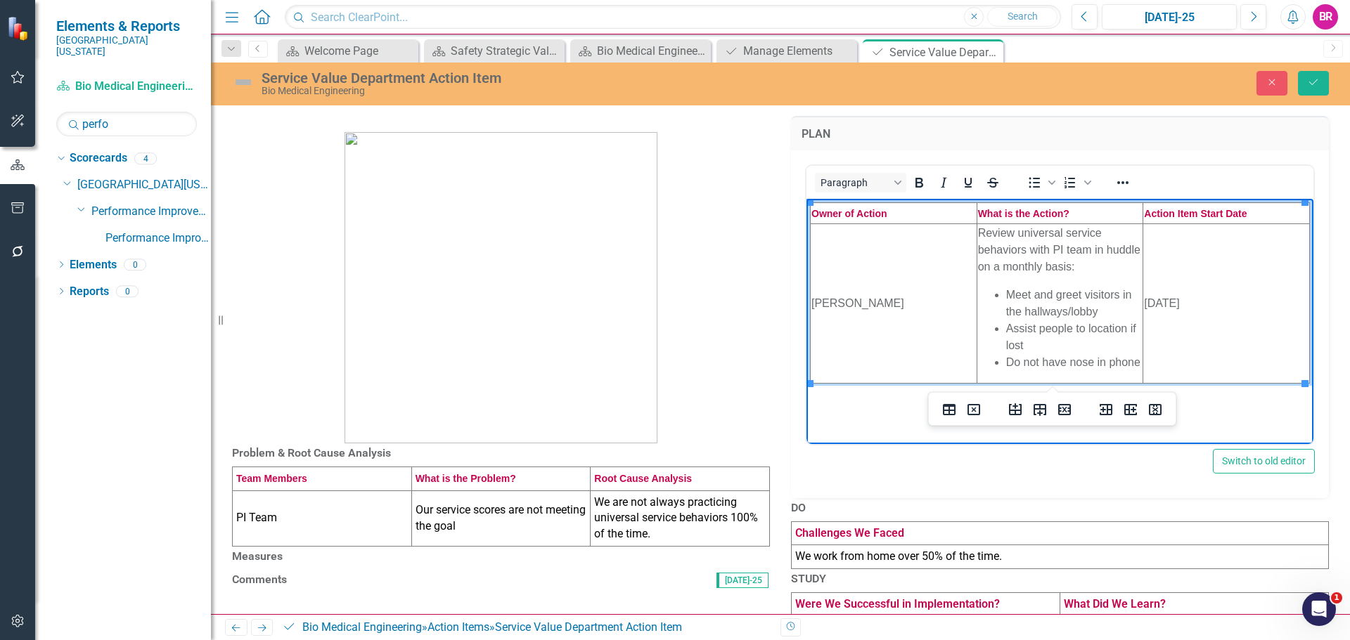
drag, startPoint x: 869, startPoint y: 305, endPoint x: 812, endPoint y: 307, distance: 57.0
click at [812, 307] on td "[PERSON_NAME]" at bounding box center [893, 304] width 167 height 160
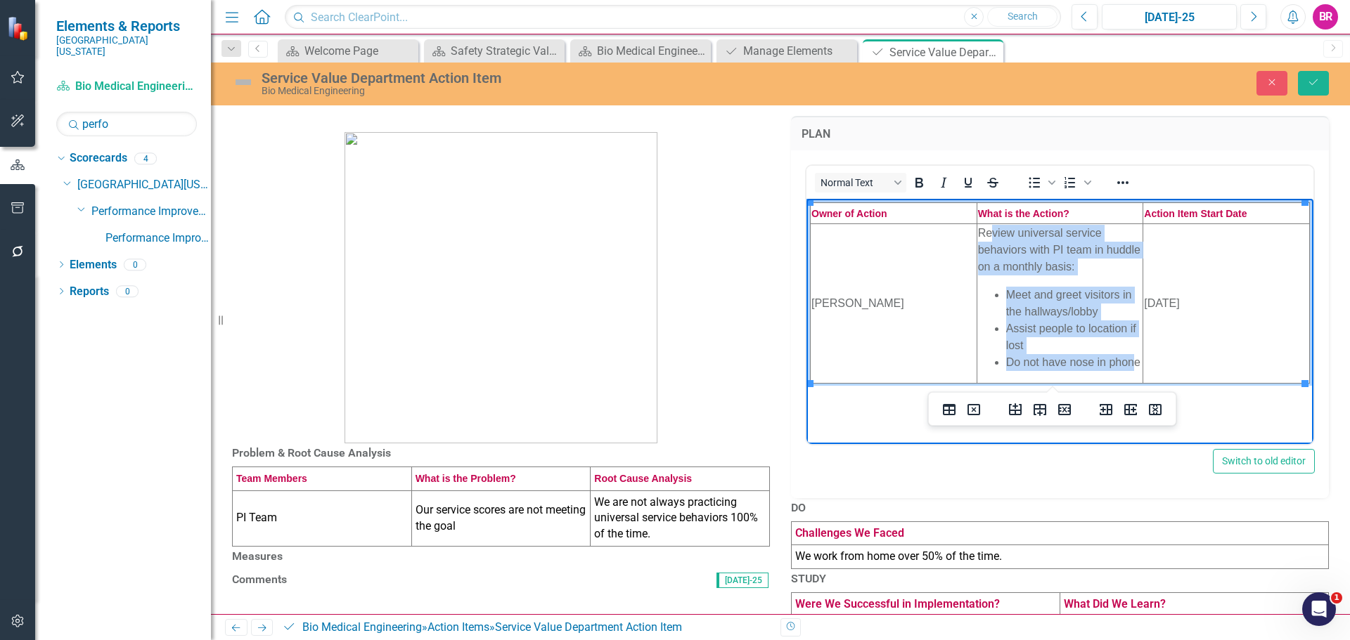
drag, startPoint x: 1135, startPoint y: 363, endPoint x: 988, endPoint y: 234, distance: 194.7
click at [988, 236] on td "Review universal service behaviors with PI team in huddle on a monthly basis: M…" at bounding box center [1059, 304] width 167 height 160
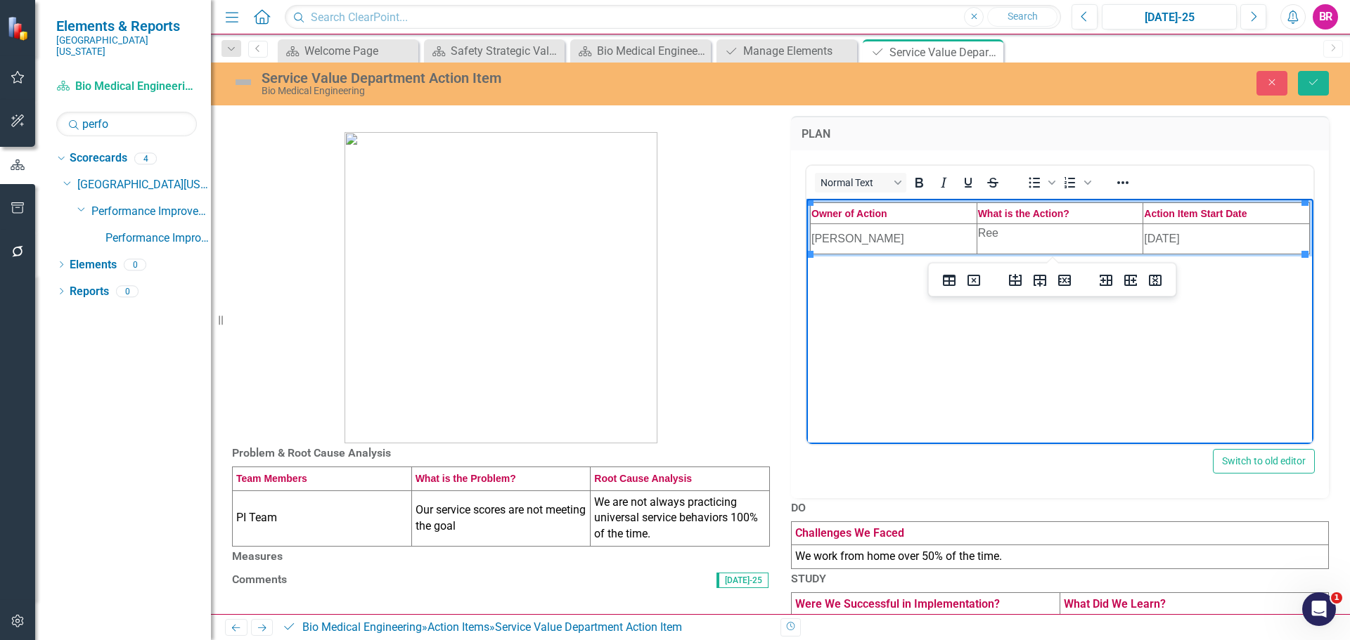
click at [1017, 233] on p "Re e" at bounding box center [1060, 232] width 164 height 17
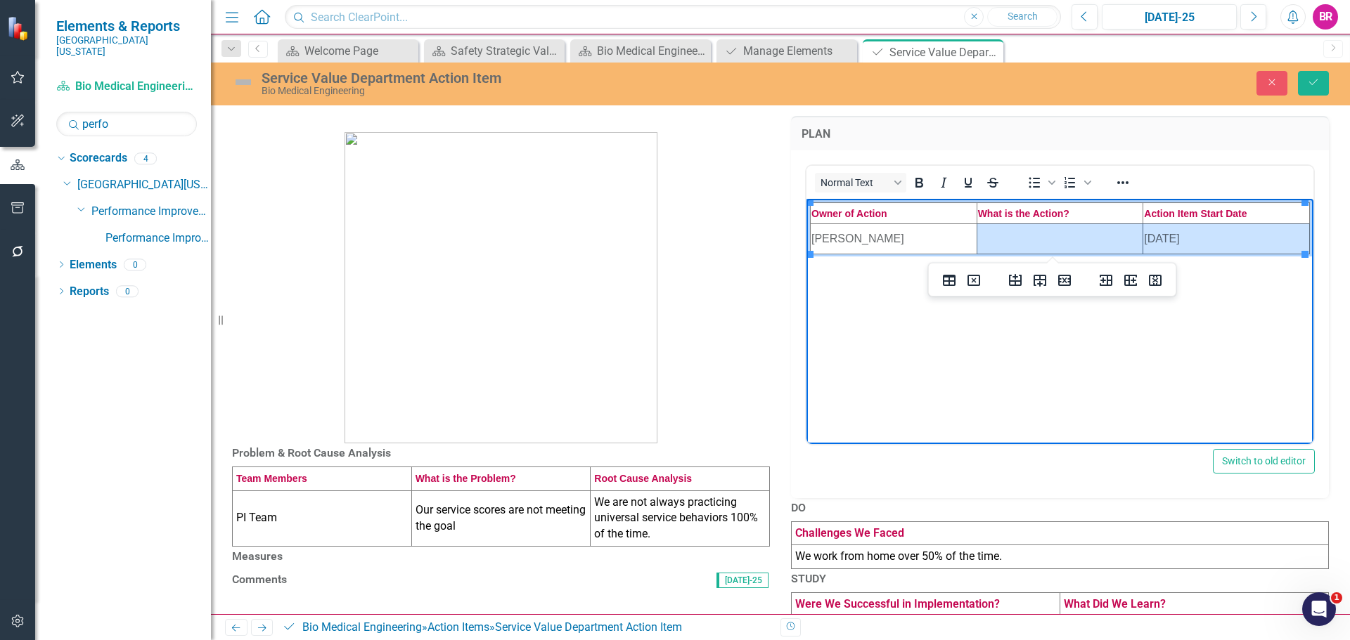
drag, startPoint x: 1214, startPoint y: 237, endPoint x: 1085, endPoint y: 238, distance: 128.6
click at [1085, 238] on tr "[PERSON_NAME] [DATE]" at bounding box center [1059, 239] width 499 height 30
click at [1173, 238] on td "[DATE]" at bounding box center [1226, 239] width 167 height 30
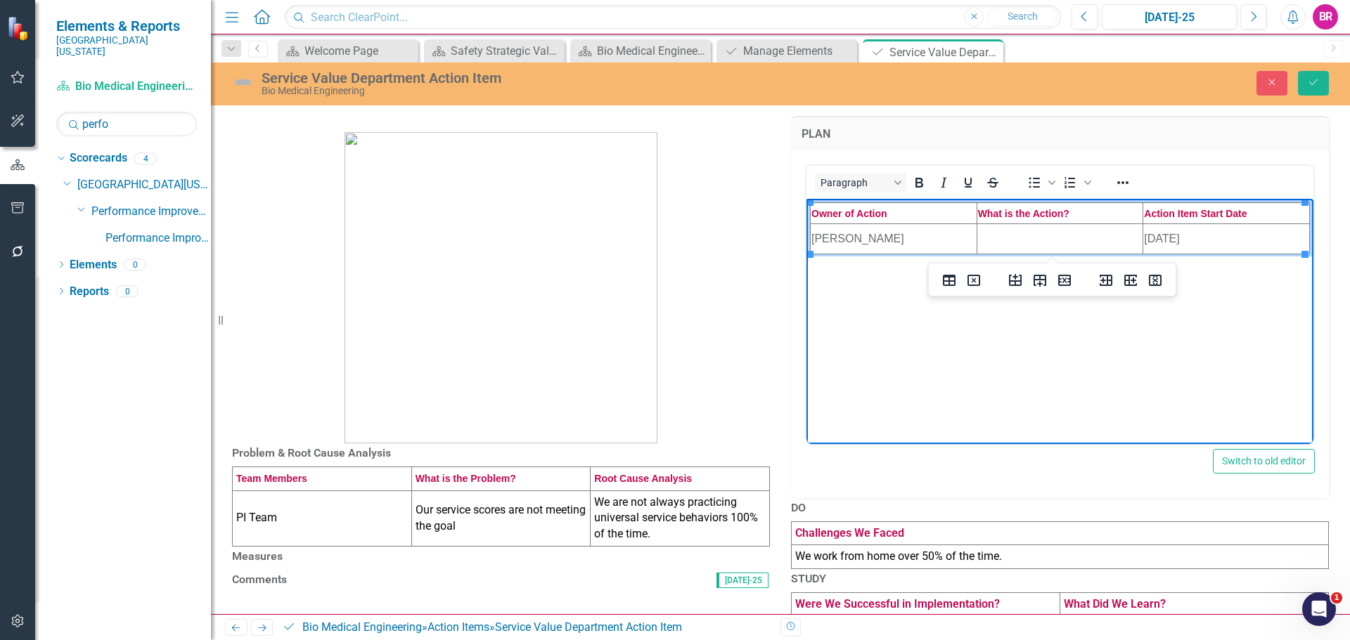
drag, startPoint x: 1204, startPoint y: 236, endPoint x: 1142, endPoint y: 240, distance: 62.7
click at [1142, 240] on html "Owner of Action What is the Action? Action Item Start Date [PERSON_NAME] [DATE]" at bounding box center [1059, 303] width 507 height 211
click at [1032, 242] on td "Rich Text Area. Press ALT-0 for help." at bounding box center [1059, 239] width 167 height 30
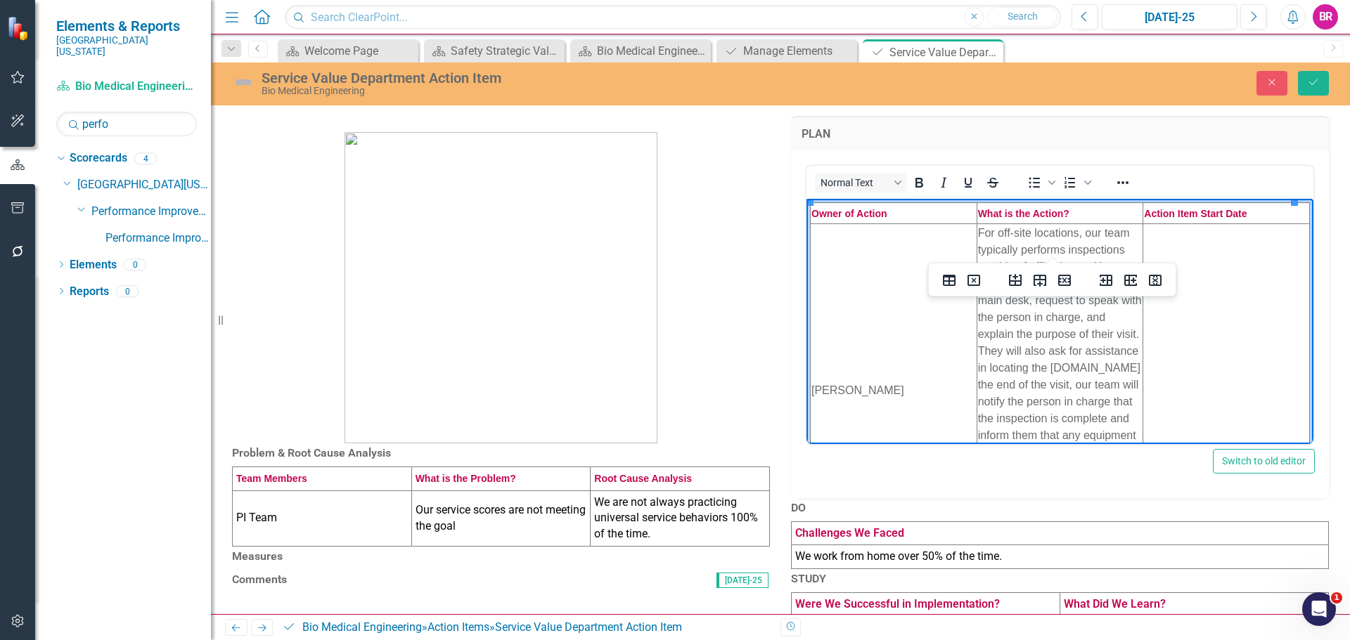
scroll to position [115, 0]
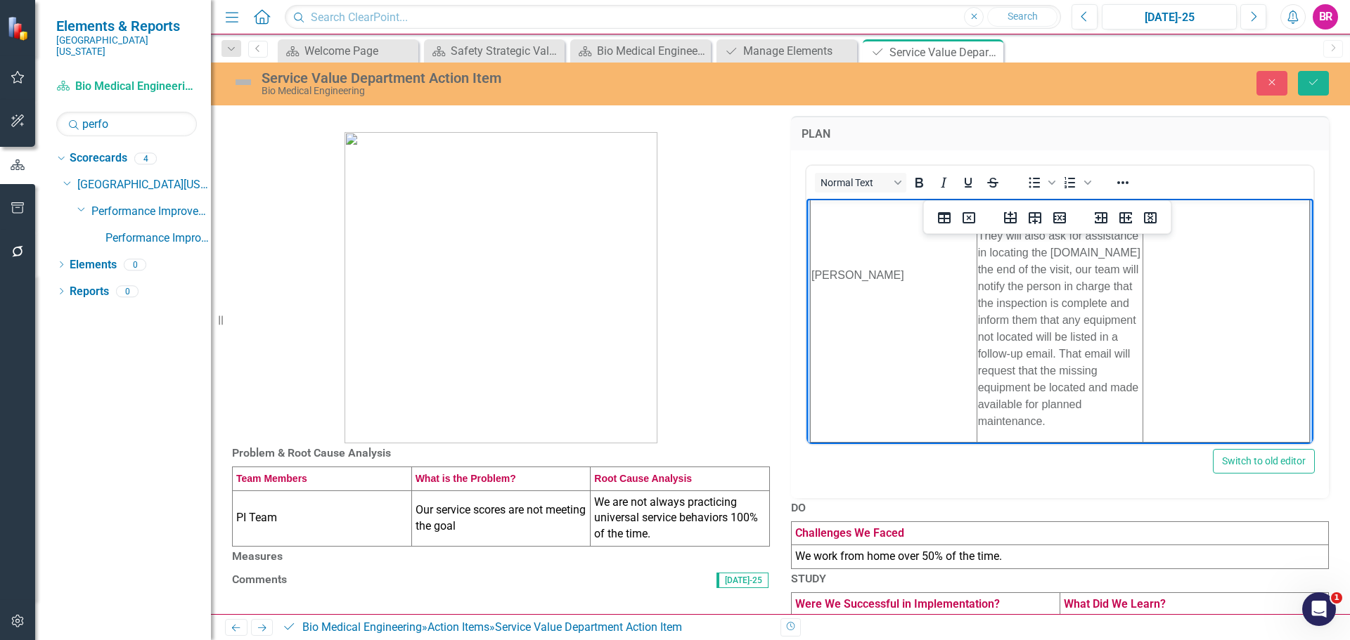
click at [1239, 138] on h3 "PLAN" at bounding box center [1059, 134] width 517 height 13
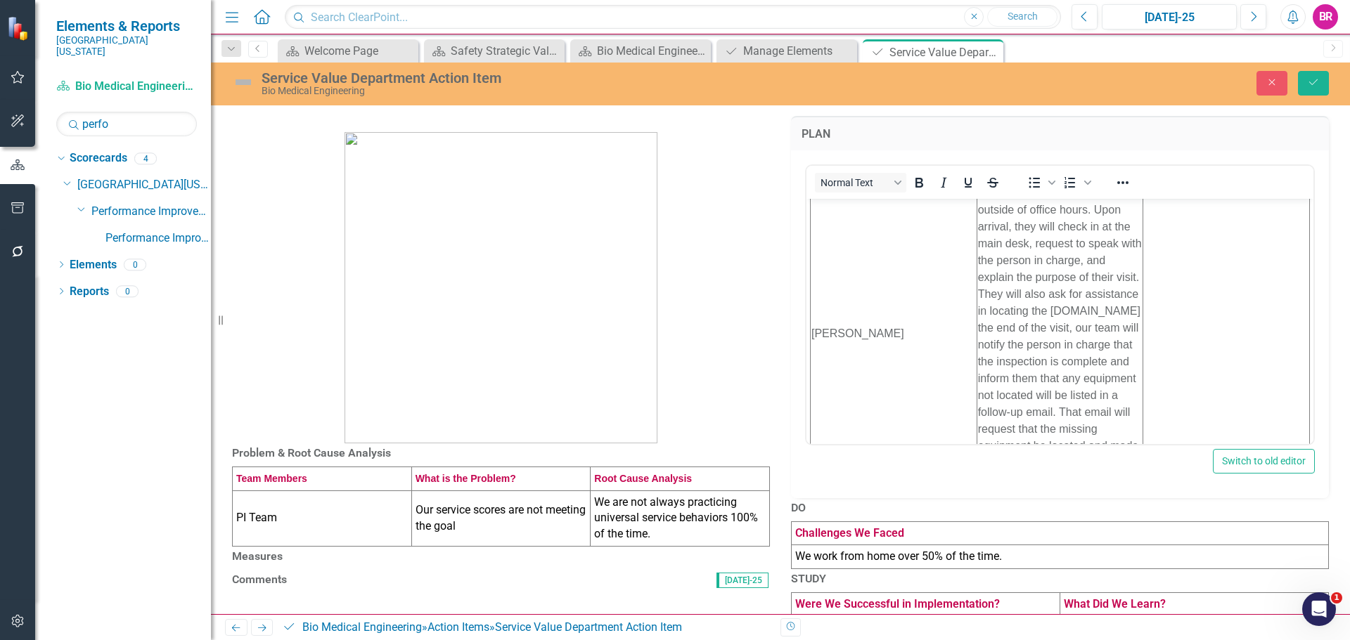
scroll to position [0, 0]
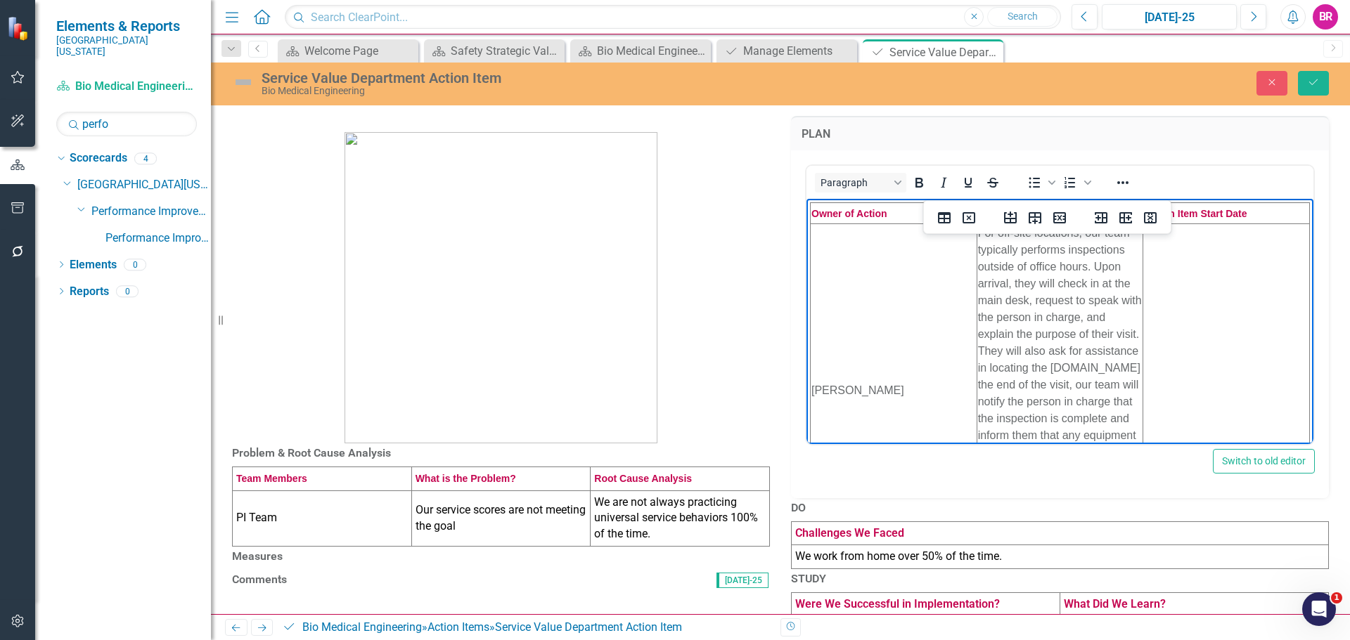
click at [1206, 292] on td "Rich Text Area. Press ALT-0 for help." at bounding box center [1226, 391] width 167 height 334
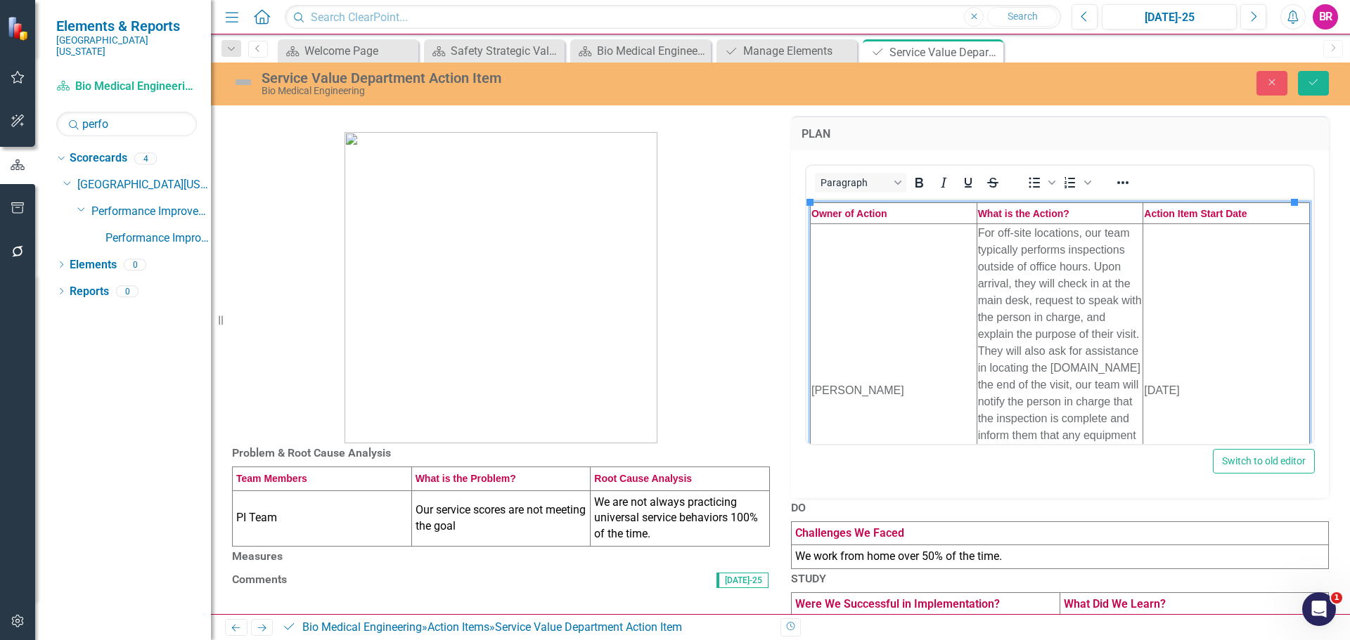
click at [1208, 151] on div "<table style="border-collapse: collapse; width: 100%; height: 57px;" border="1"…" at bounding box center [1060, 324] width 538 height 348
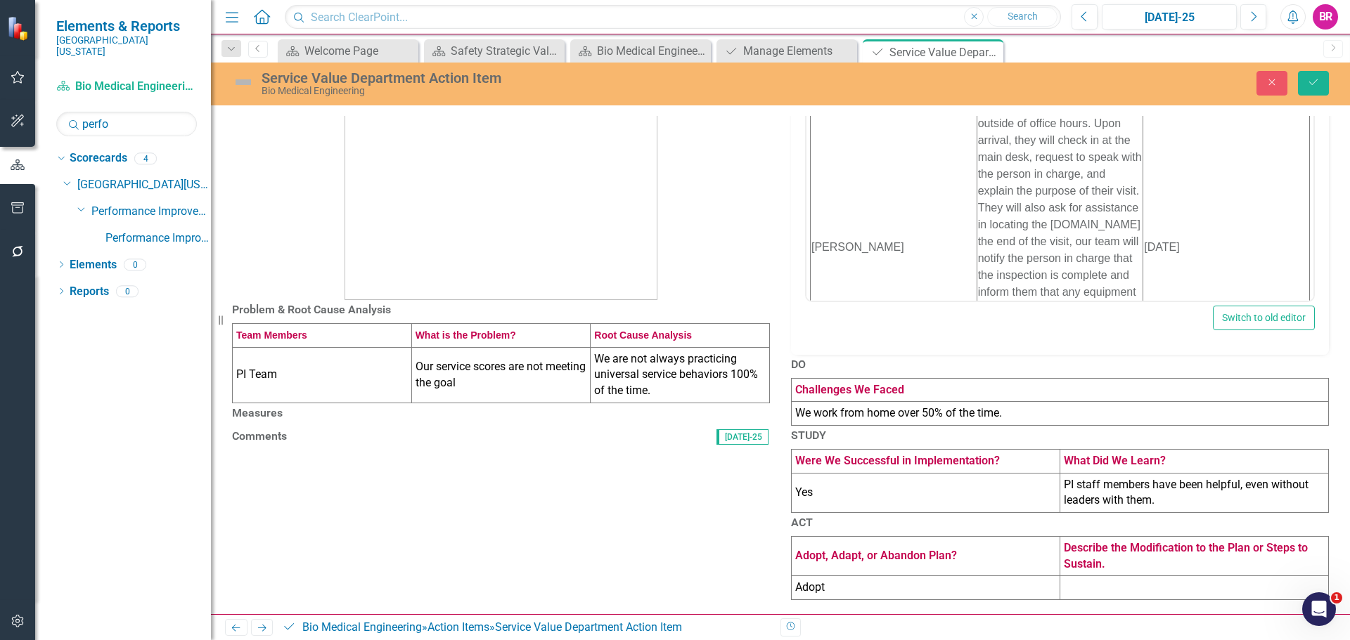
scroll to position [211, 0]
click at [278, 347] on td "PI Team" at bounding box center [322, 375] width 179 height 56
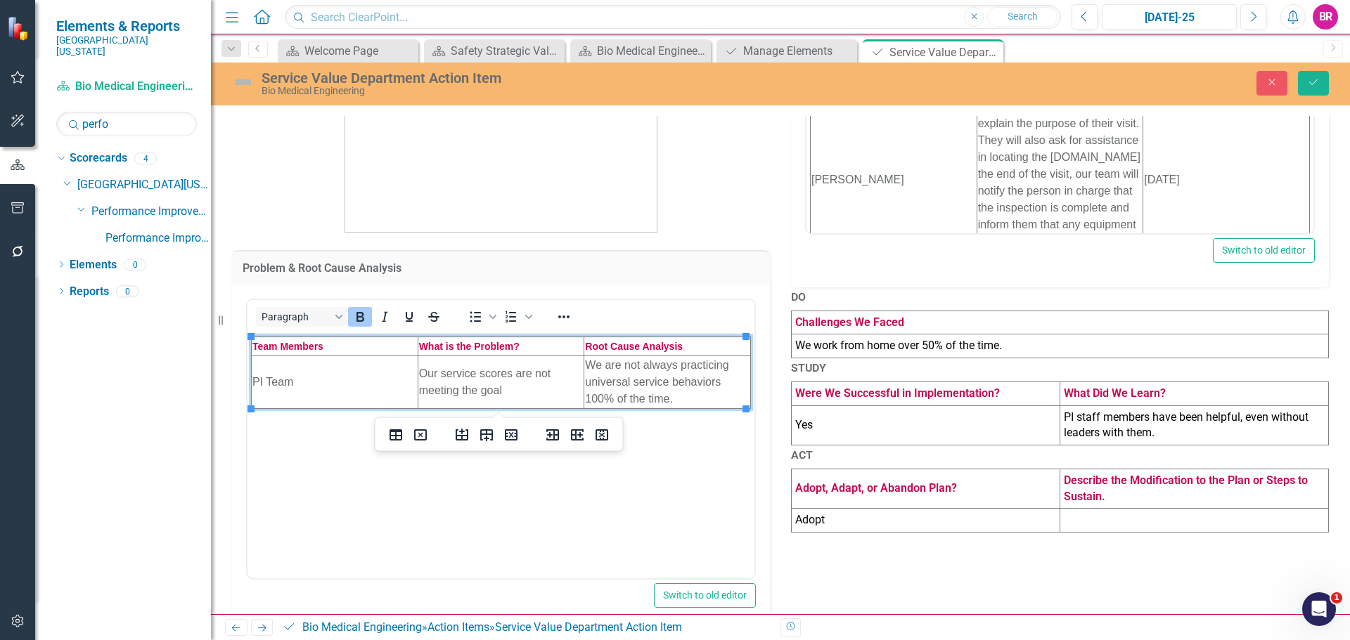
scroll to position [0, 0]
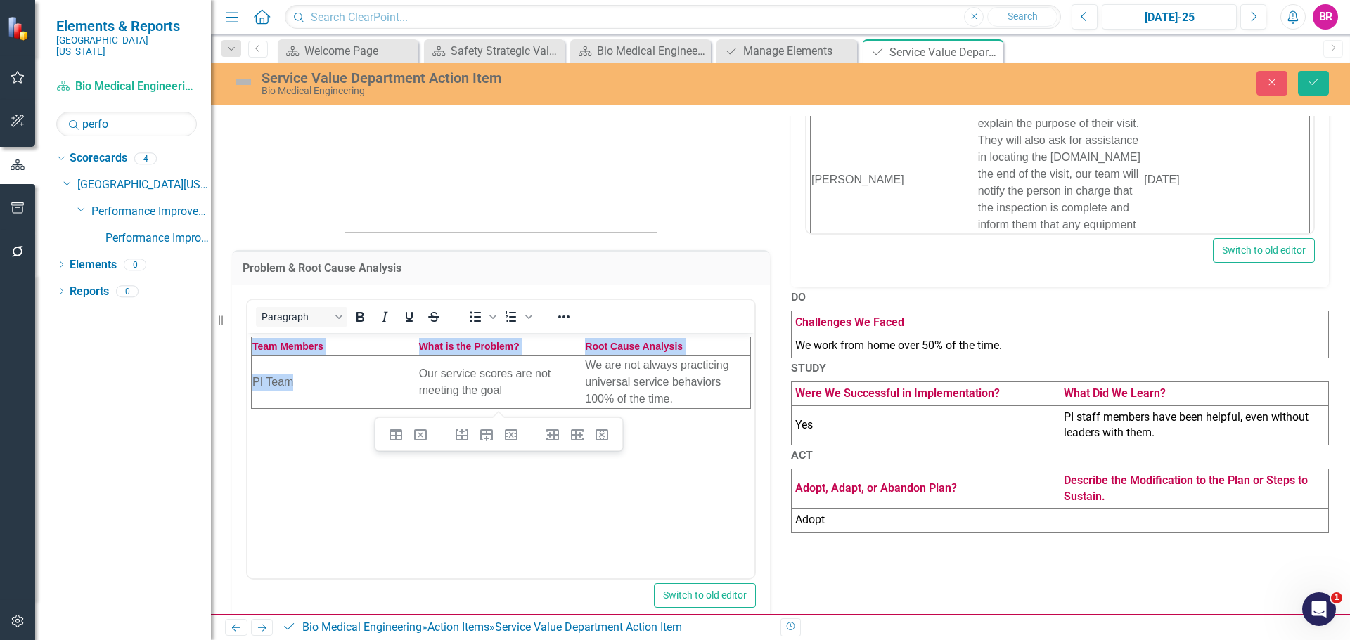
drag, startPoint x: 319, startPoint y: 382, endPoint x: 235, endPoint y: 373, distance: 84.8
click at [247, 373] on html "Team Members What is the Problem? Root Cause Analysis PI Team Our service score…" at bounding box center [500, 437] width 507 height 211
click at [297, 386] on td "PI Team" at bounding box center [335, 382] width 167 height 53
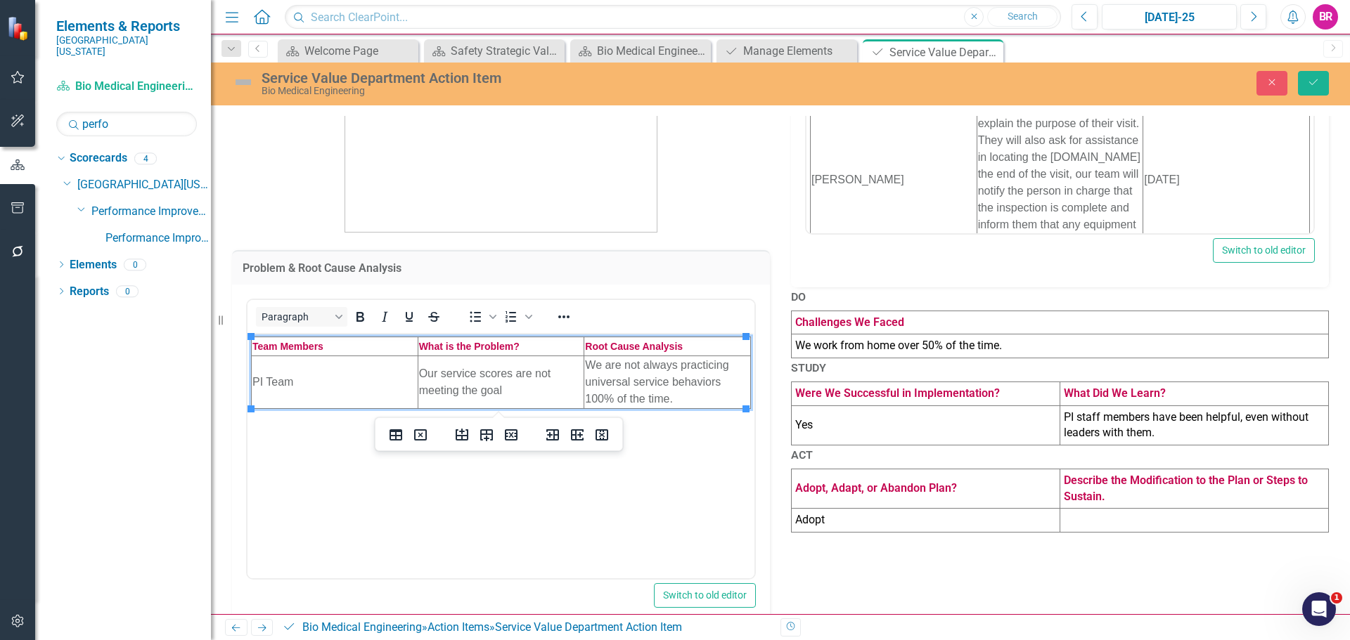
click at [300, 386] on td "PI Team" at bounding box center [335, 382] width 167 height 53
click at [493, 383] on td "Our service scores are not meeting the goal" at bounding box center [501, 382] width 167 height 53
click at [505, 391] on td "Our service scores are not meeting the goal" at bounding box center [501, 382] width 167 height 53
drag, startPoint x: 506, startPoint y: 391, endPoint x: 420, endPoint y: 370, distance: 89.0
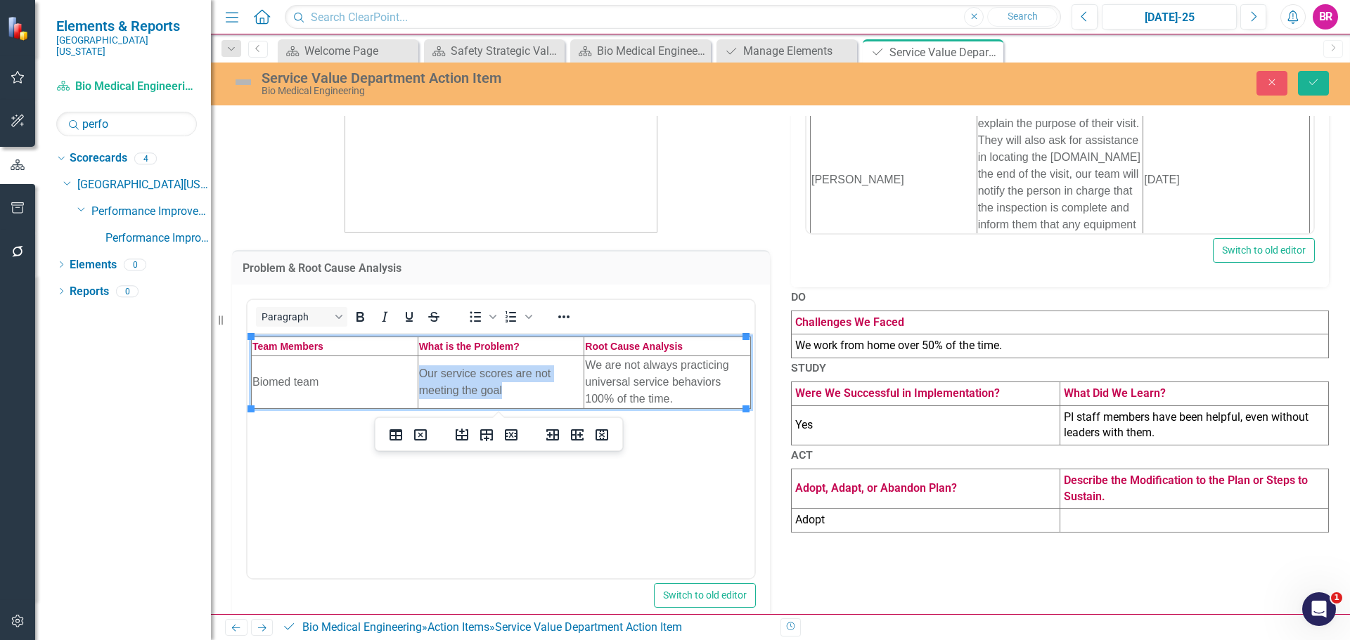
click at [420, 370] on td "Our service scores are not meeting the goal" at bounding box center [501, 382] width 167 height 53
click at [690, 174] on p at bounding box center [501, 69] width 538 height 328
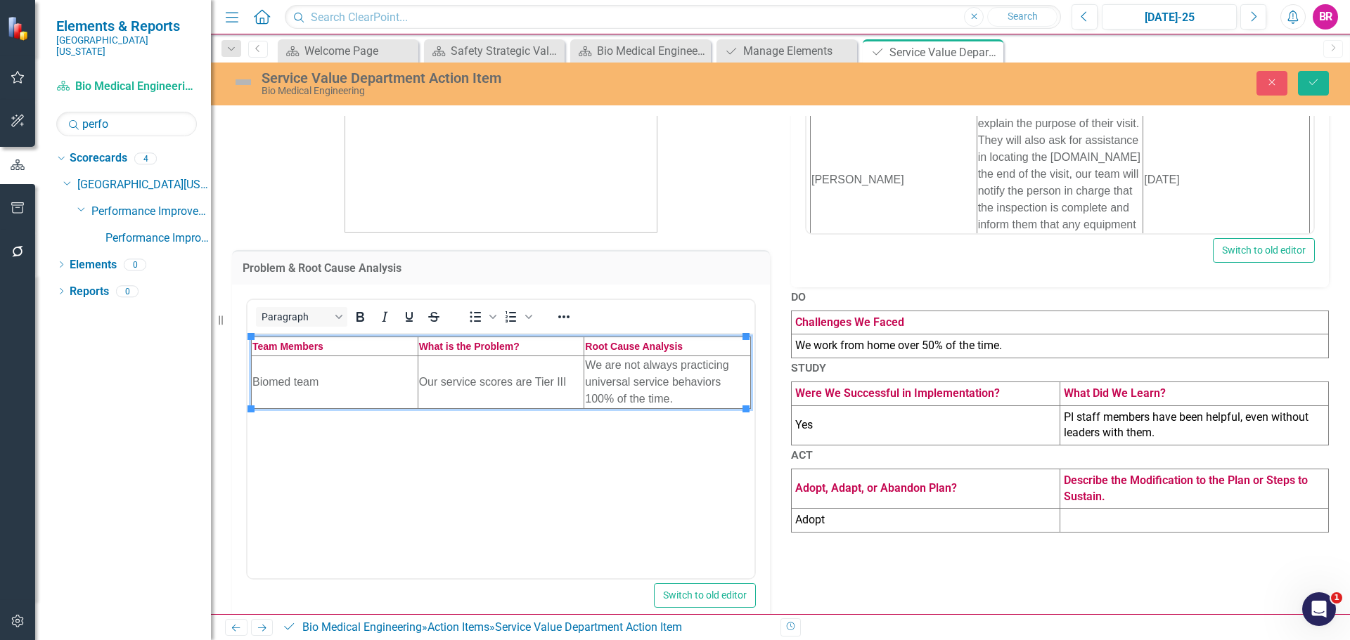
click at [1015, 358] on td "We work from home over 50% of the time." at bounding box center [1059, 347] width 537 height 24
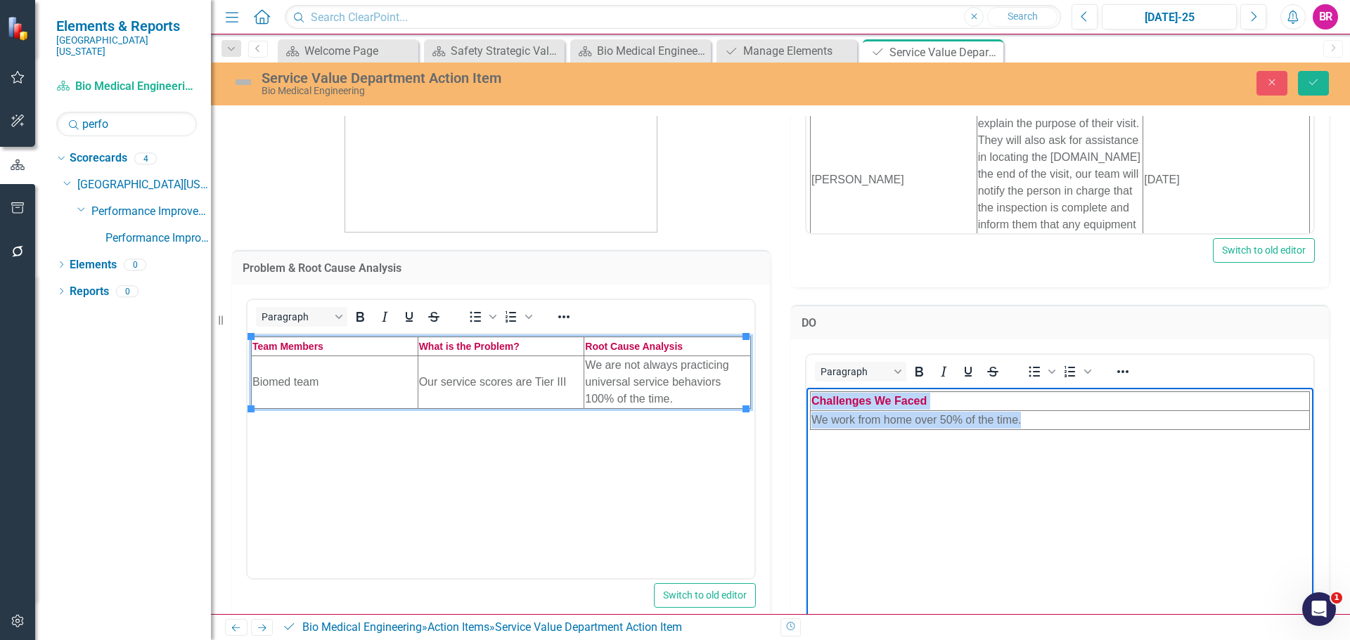
drag, startPoint x: 1031, startPoint y: 421, endPoint x: 807, endPoint y: 420, distance: 224.2
click at [807, 420] on body "Challenges We Faced We work from home over 50% of the time." at bounding box center [1059, 492] width 507 height 211
click at [1030, 422] on td "We work from home over 50% of the time." at bounding box center [1059, 420] width 499 height 19
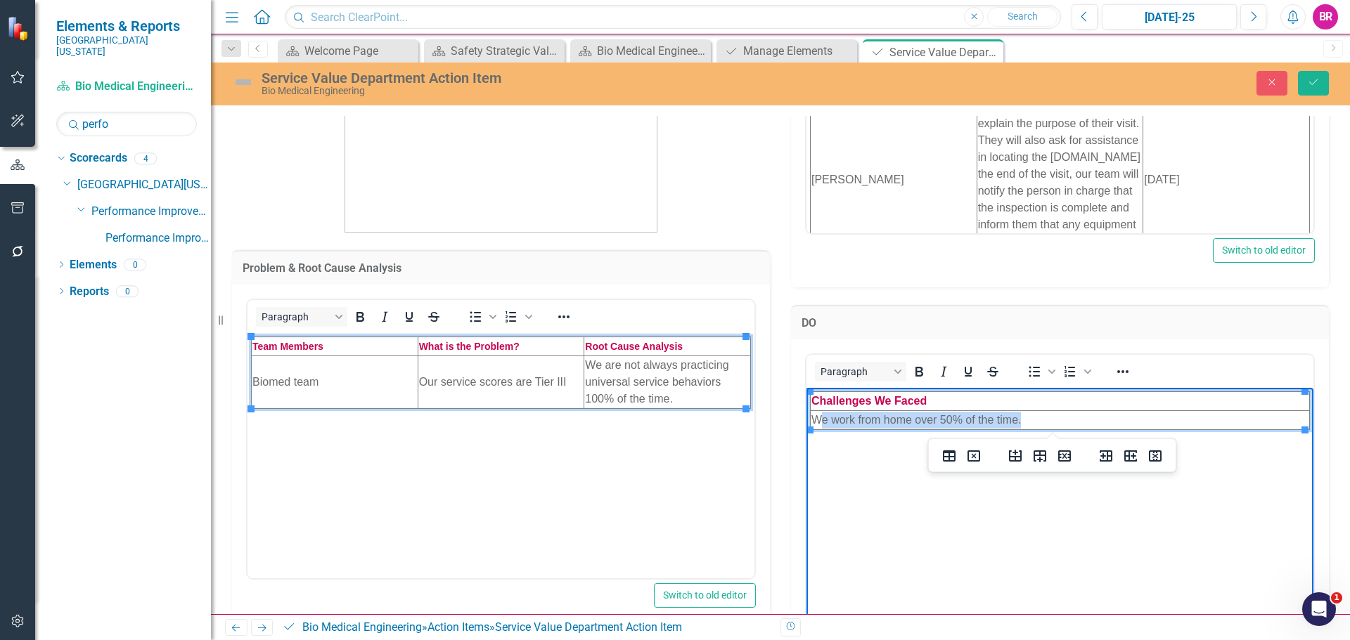
drag, startPoint x: 1030, startPoint y: 422, endPoint x: 816, endPoint y: 419, distance: 213.7
click at [816, 419] on td "We work from home over 50% of the time." at bounding box center [1059, 420] width 499 height 19
click at [923, 283] on div "<table style="border-collapse: collapse; width: 100%; height: 57px;" border="1"…" at bounding box center [1060, 114] width 538 height 348
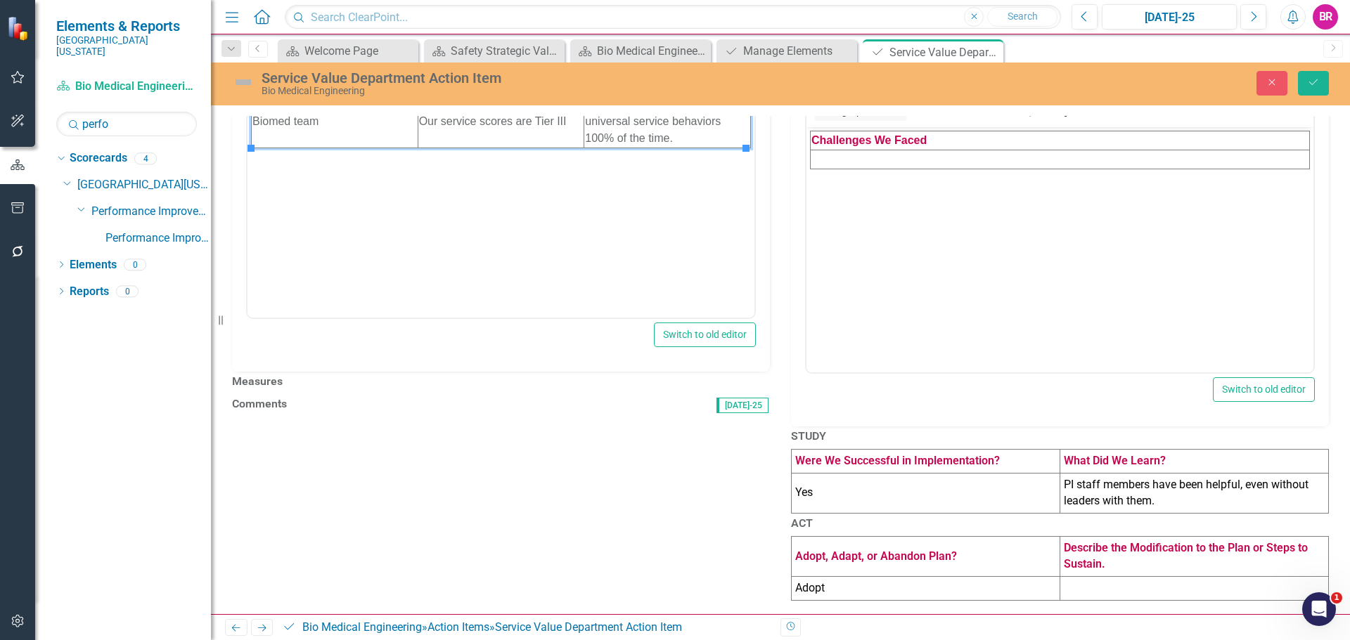
scroll to position [562, 0]
click at [893, 473] on td "Yes" at bounding box center [925, 493] width 269 height 40
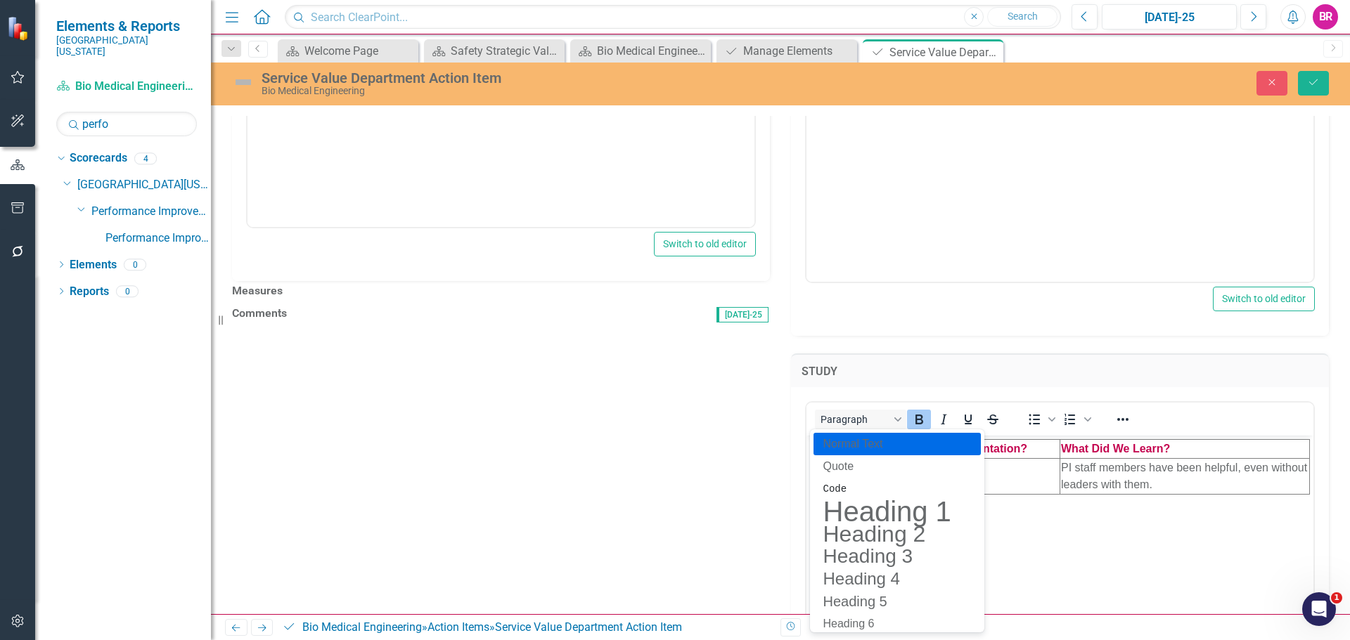
scroll to position [0, 0]
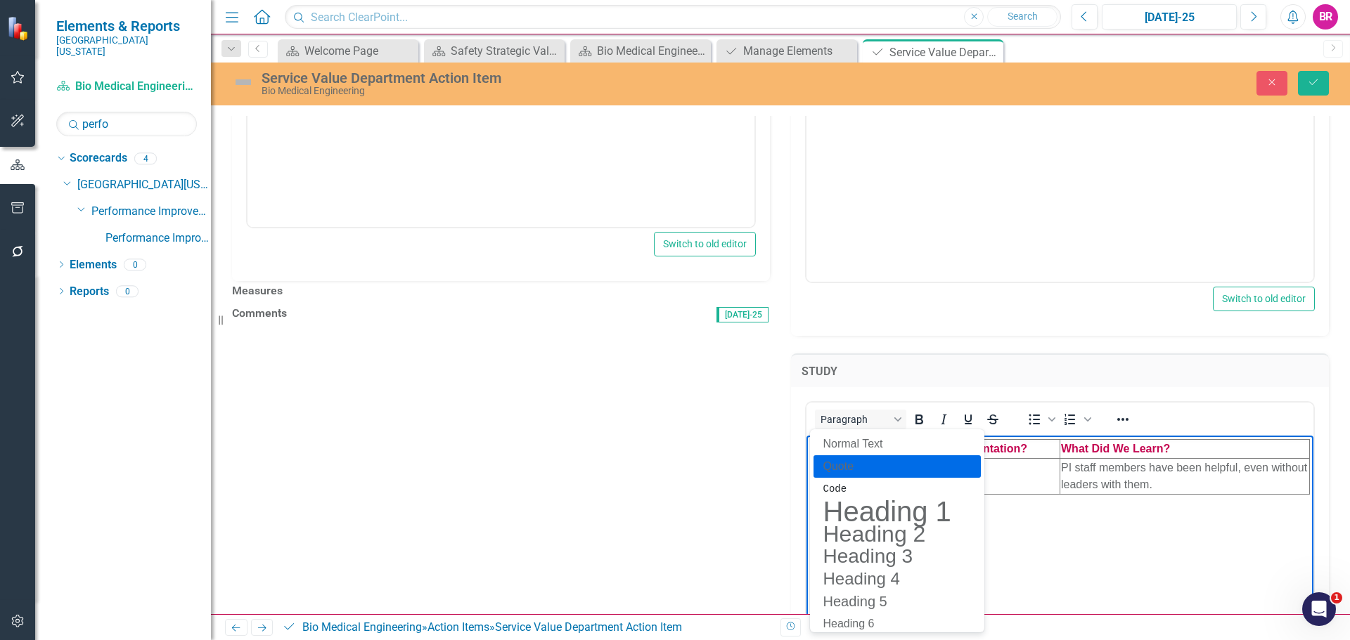
click at [1146, 561] on body "Were We Successful in Implementation? What Did We Learn? Yes PI staff members h…" at bounding box center [1059, 541] width 507 height 211
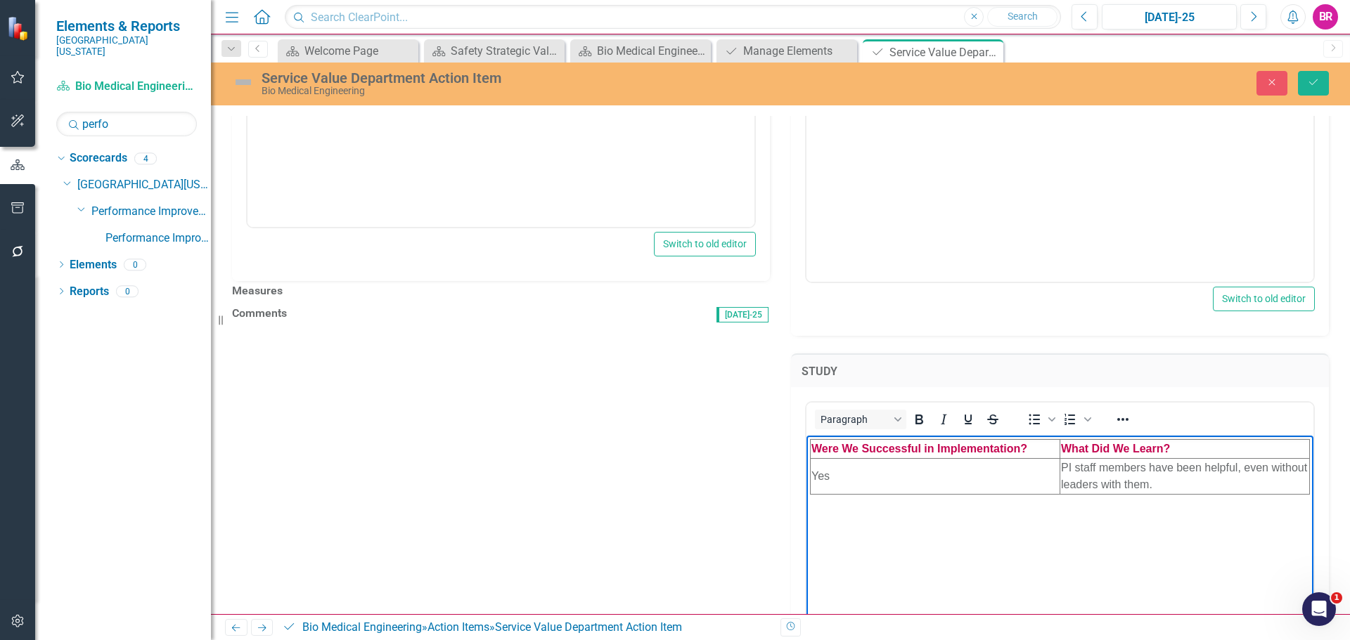
click at [849, 470] on td "Yes" at bounding box center [935, 477] width 250 height 36
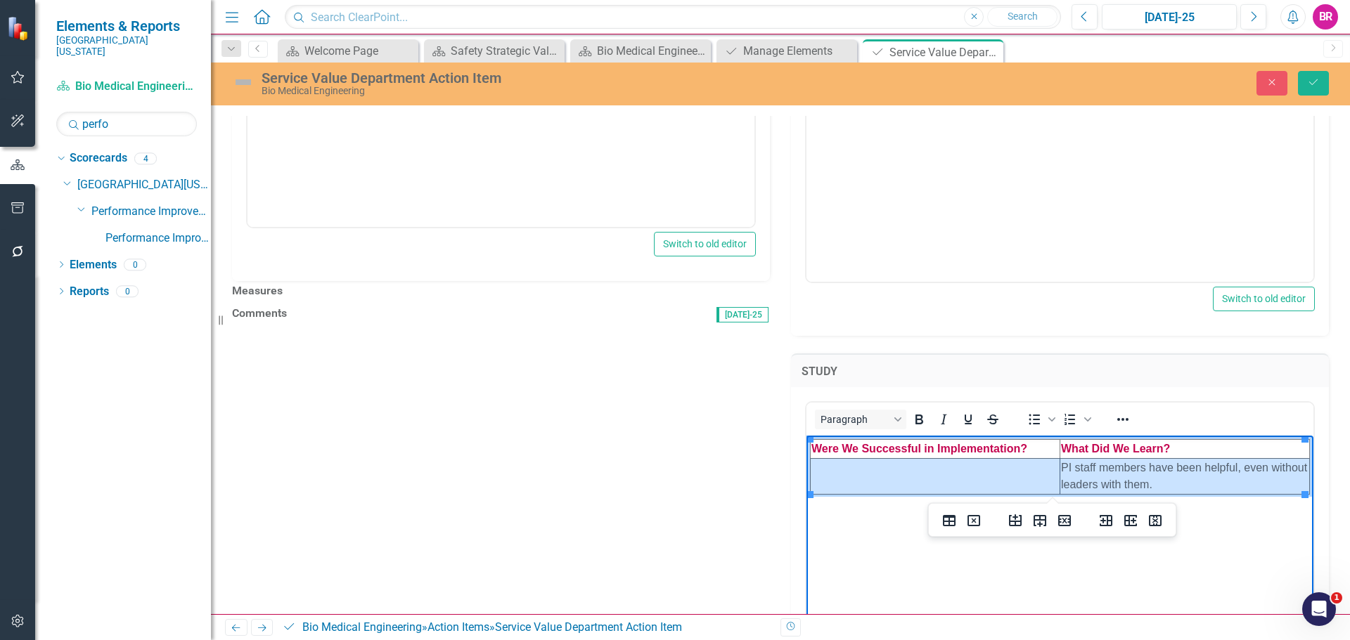
drag, startPoint x: 1160, startPoint y: 479, endPoint x: 1054, endPoint y: 467, distance: 106.9
click at [1054, 467] on tr "PI staff members have been helpful, even without leaders with them." at bounding box center [1059, 477] width 499 height 36
drag, startPoint x: 1134, startPoint y: 481, endPoint x: 1142, endPoint y: 477, distance: 9.1
click at [1135, 479] on td "PI staff members have been helpful, even without leaders with them." at bounding box center [1185, 477] width 250 height 36
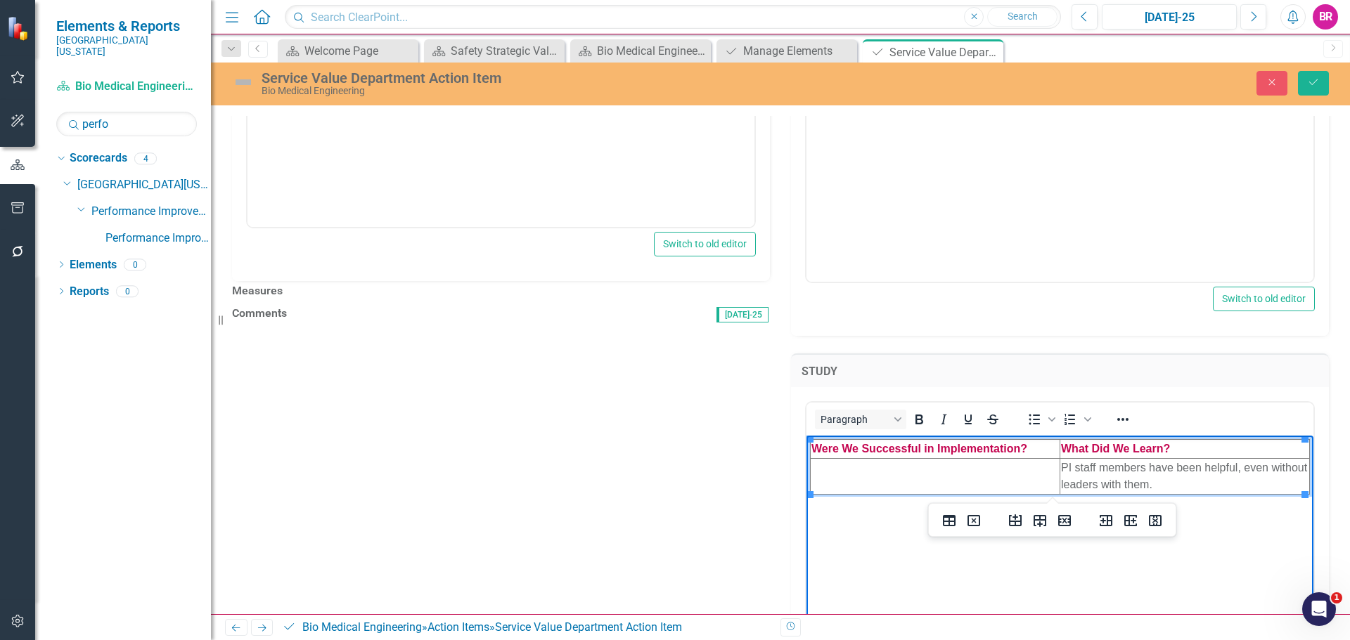
click at [1196, 481] on td "PI staff members have been helpful, even without leaders with them." at bounding box center [1185, 477] width 250 height 36
drag, startPoint x: 1196, startPoint y: 481, endPoint x: 1061, endPoint y: 462, distance: 137.0
click at [1061, 462] on td "PI staff members have been helpful, even without leaders with them." at bounding box center [1185, 477] width 250 height 36
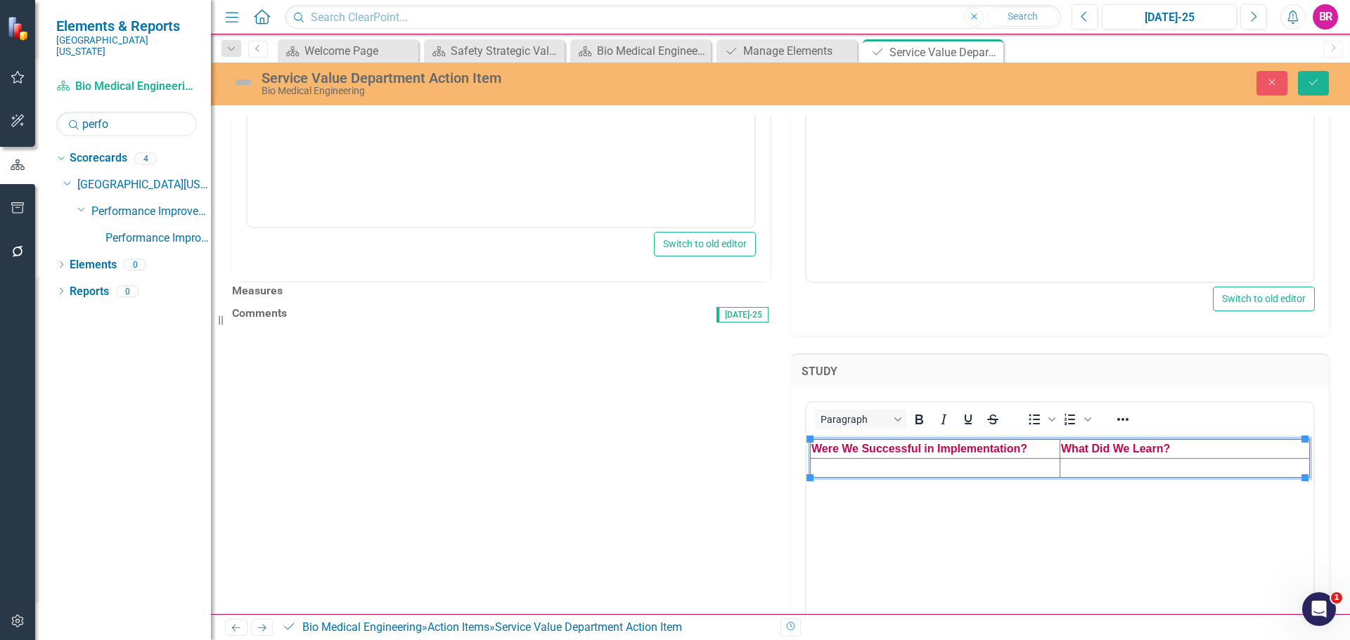
click at [1332, 371] on div "Problem & Root Cause Analysis <table style="border-collapse: collapse; width: 1…" at bounding box center [780, 186] width 1139 height 1300
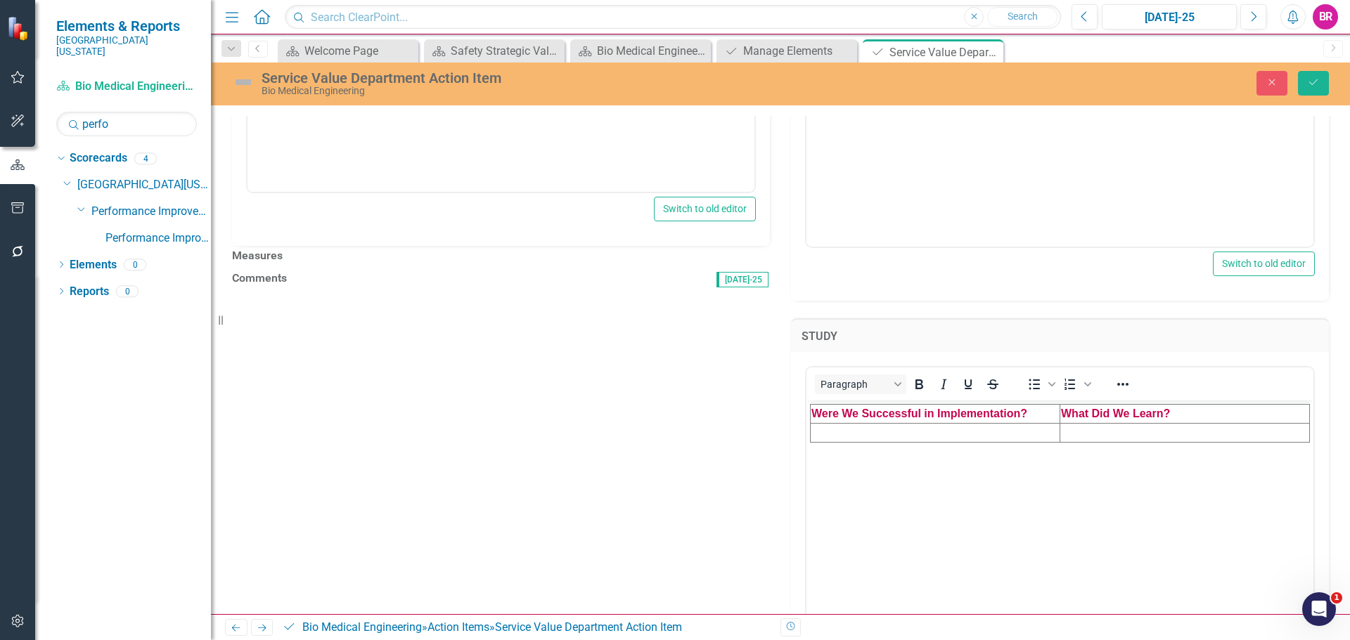
scroll to position [829, 0]
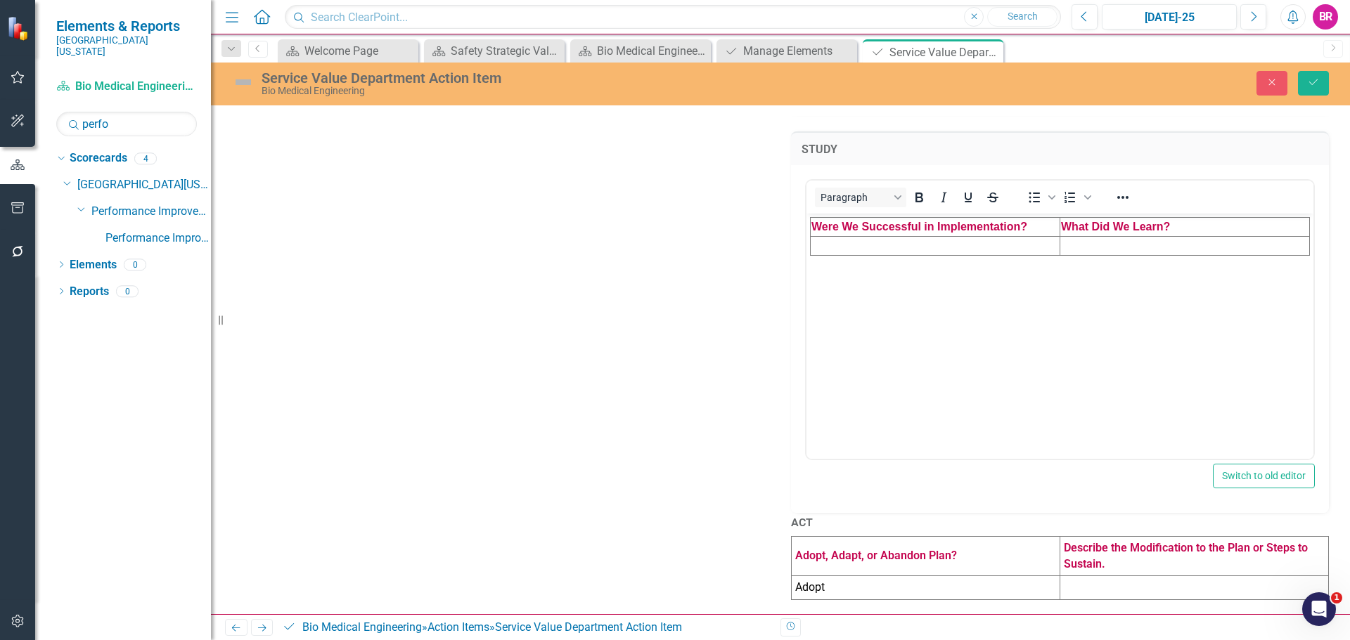
click at [836, 576] on td "Adopt" at bounding box center [925, 588] width 269 height 24
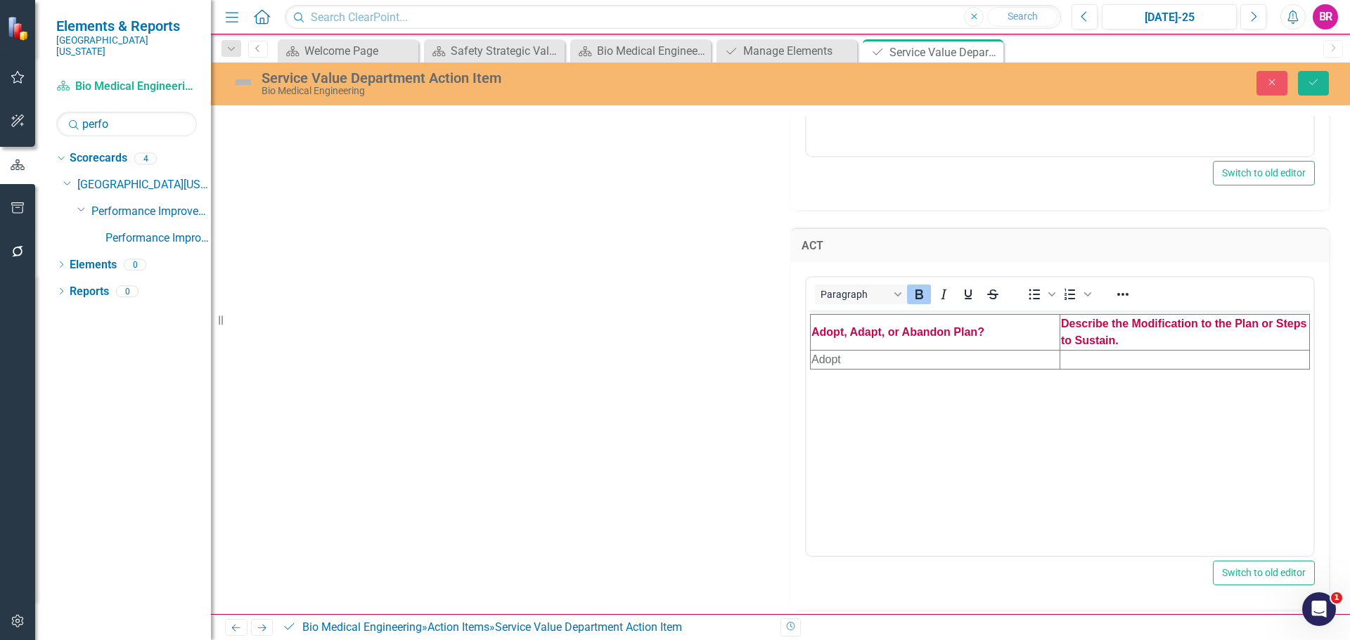
scroll to position [1097, 0]
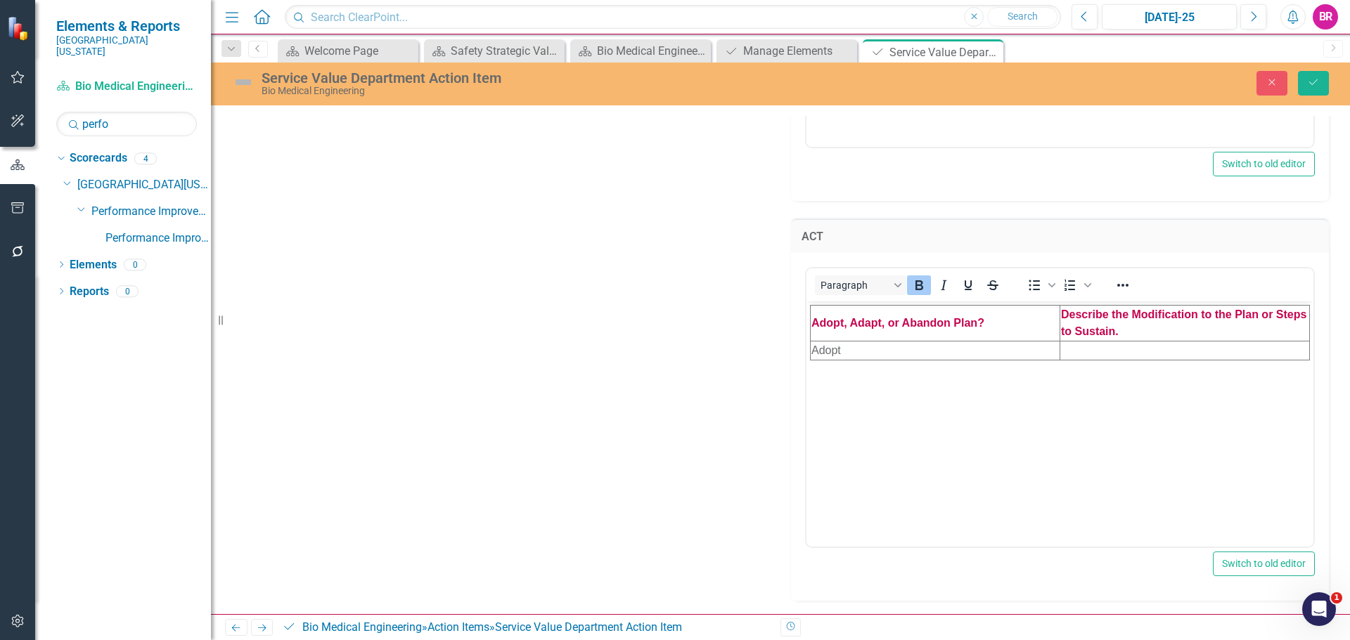
click at [876, 353] on td "Adopt" at bounding box center [935, 350] width 250 height 19
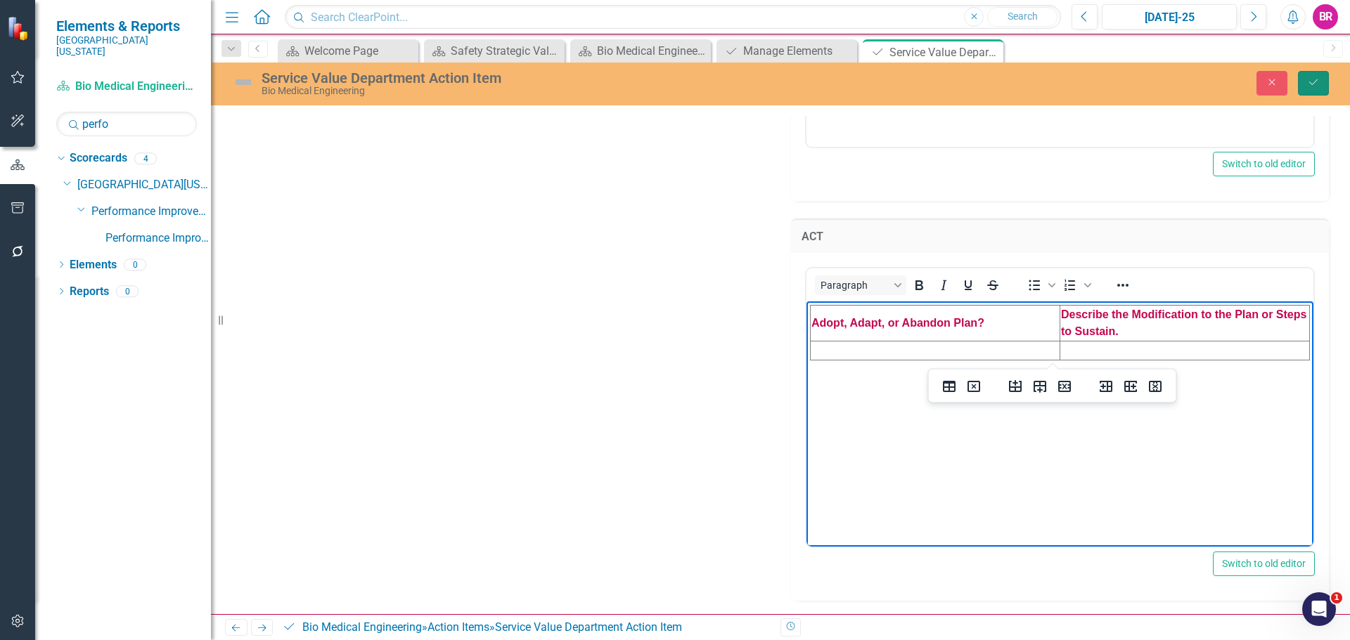
click at [1302, 77] on button "Save" at bounding box center [1313, 83] width 31 height 25
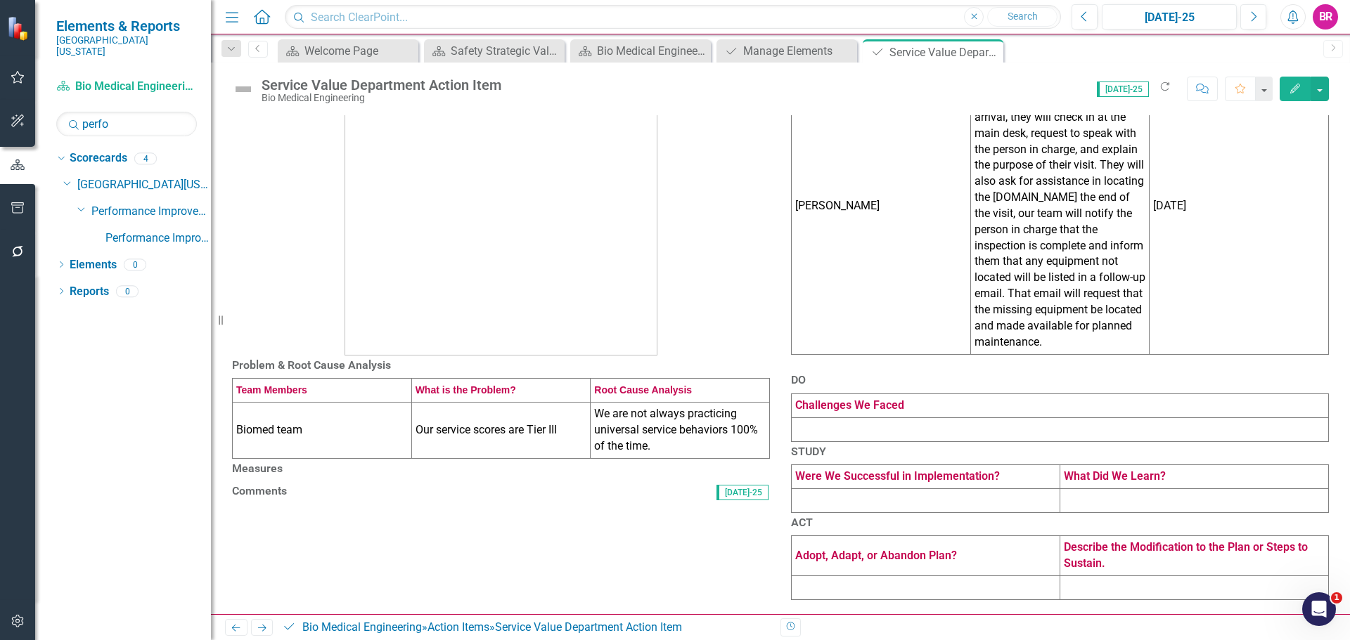
scroll to position [224, 0]
click at [649, 463] on h3 "Measures" at bounding box center [501, 469] width 538 height 13
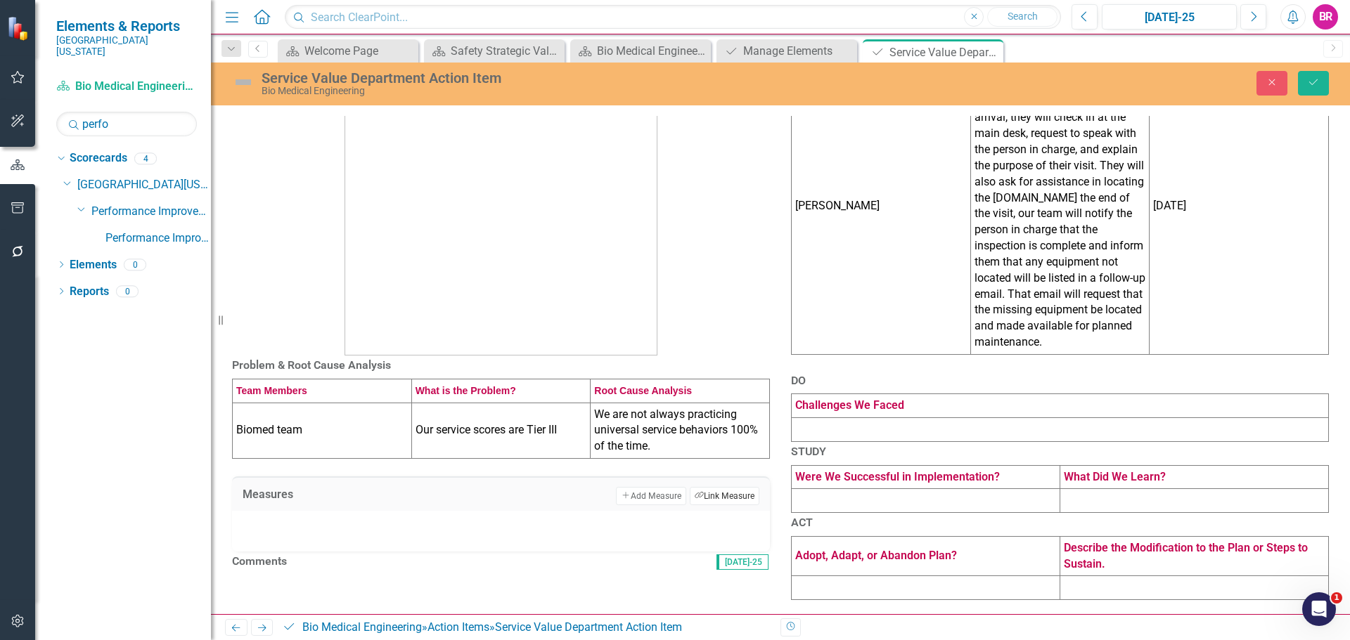
click at [722, 487] on button "Link Tag Link Measure" at bounding box center [725, 496] width 70 height 18
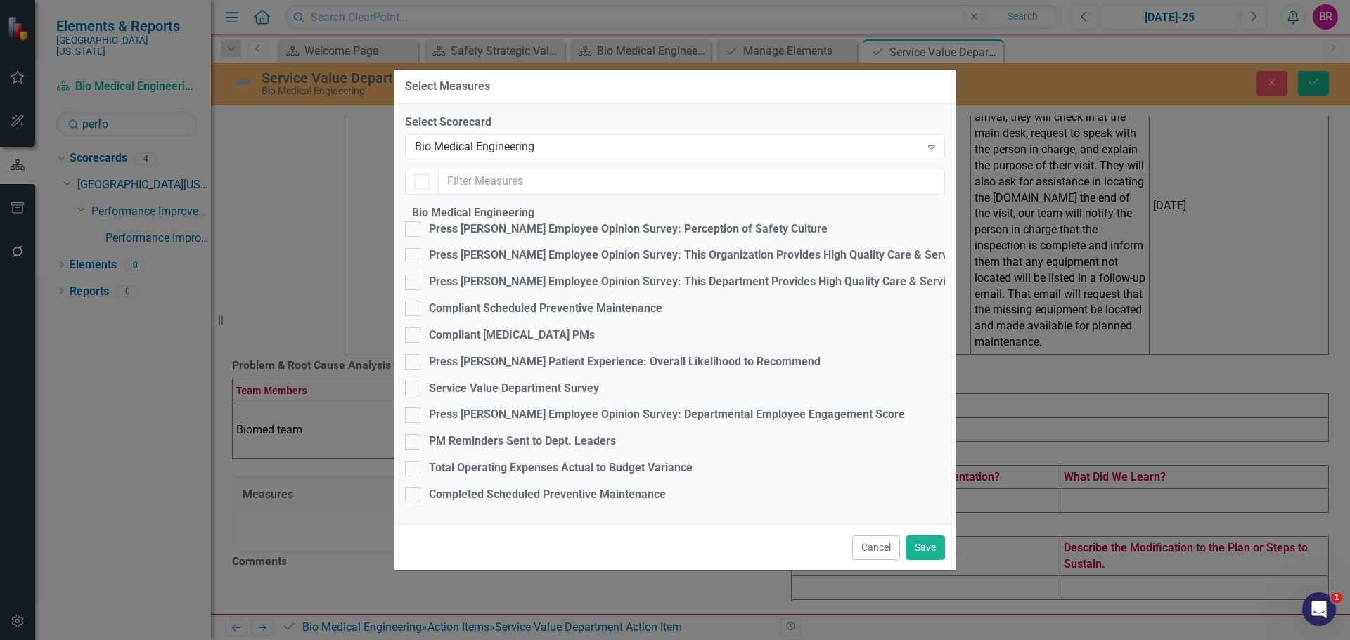
checkbox input "false"
click at [573, 382] on div "Service Value Department Survey" at bounding box center [514, 389] width 170 height 16
click at [414, 382] on input "Service Value Department Survey" at bounding box center [409, 385] width 9 height 9
checkbox input "true"
click at [935, 560] on button "Save" at bounding box center [924, 548] width 39 height 25
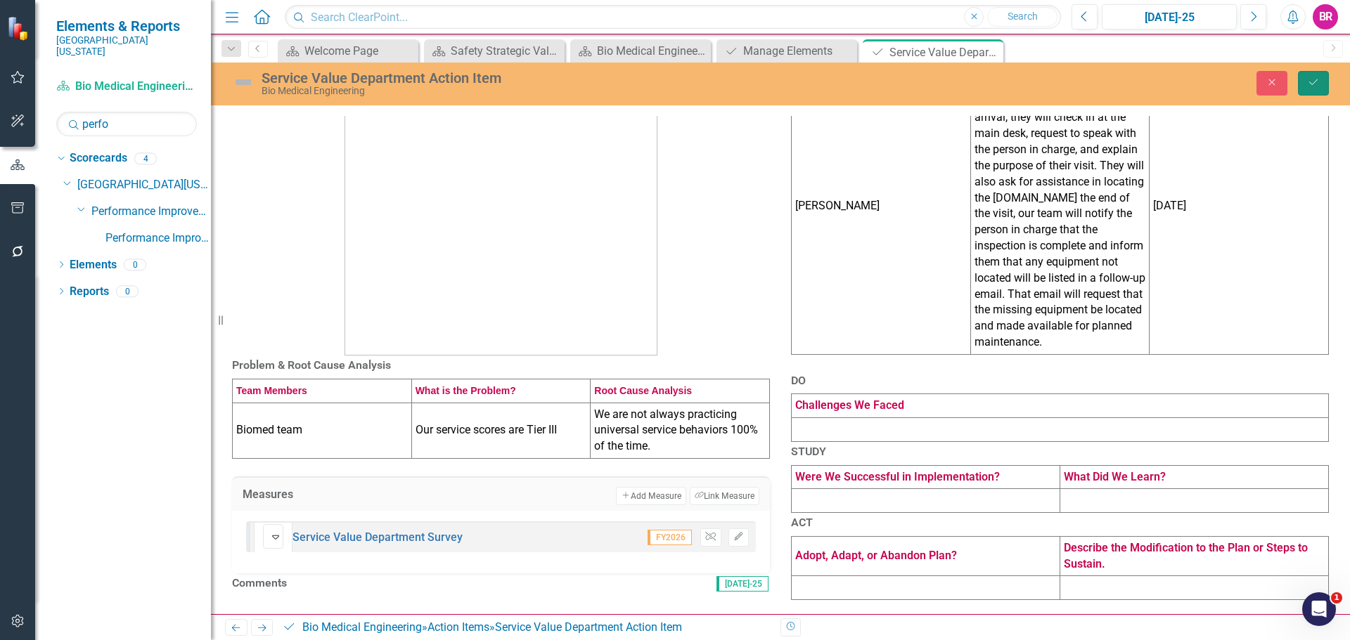
click at [1318, 91] on button "Save" at bounding box center [1313, 83] width 31 height 25
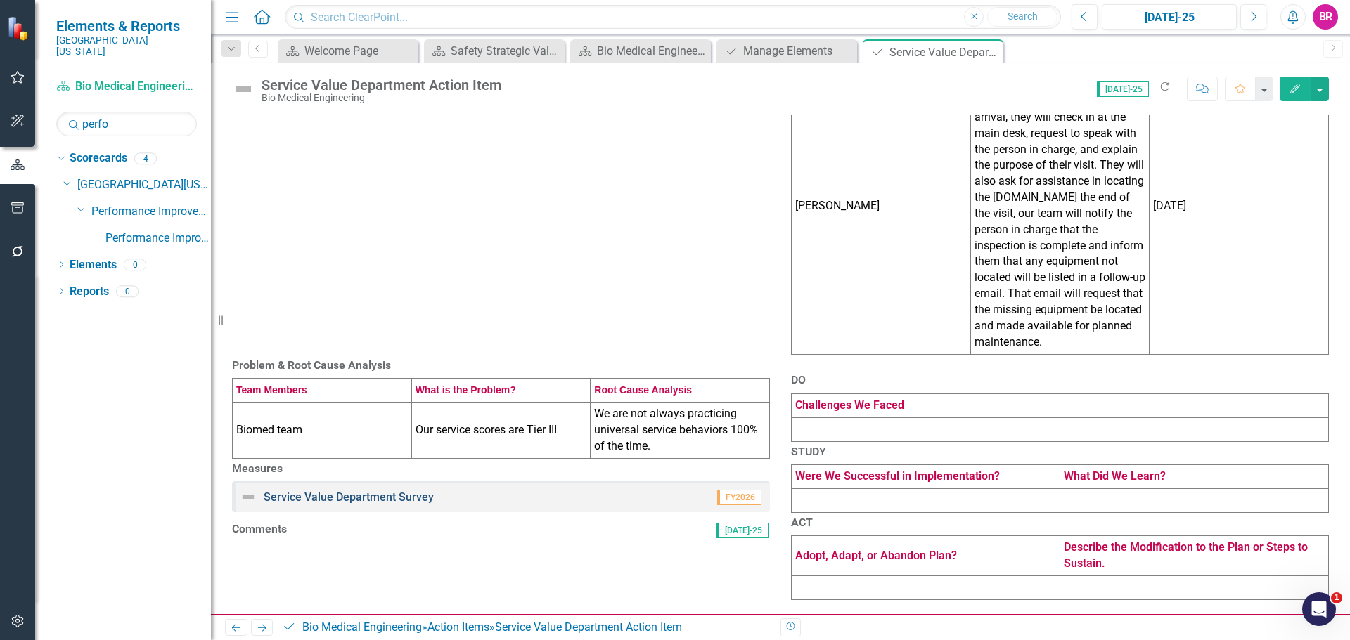
click at [427, 491] on link "Service Value Department Survey" at bounding box center [349, 497] width 170 height 13
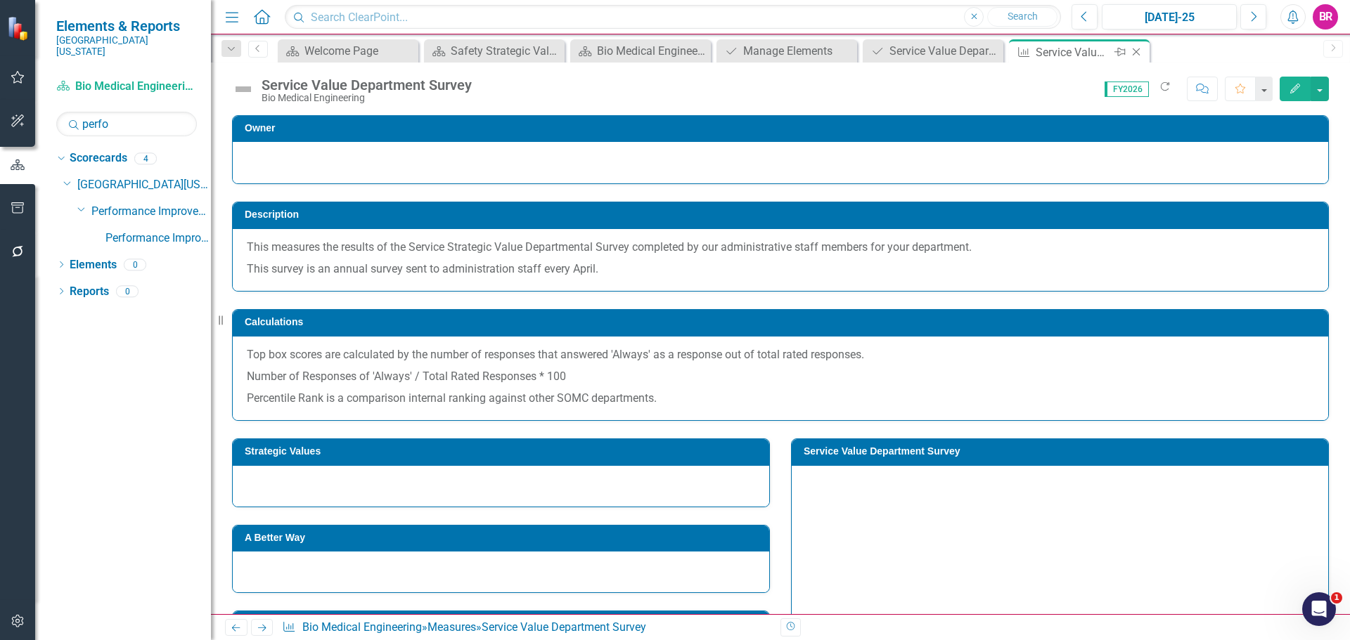
click at [1133, 52] on icon "Close" at bounding box center [1136, 51] width 14 height 11
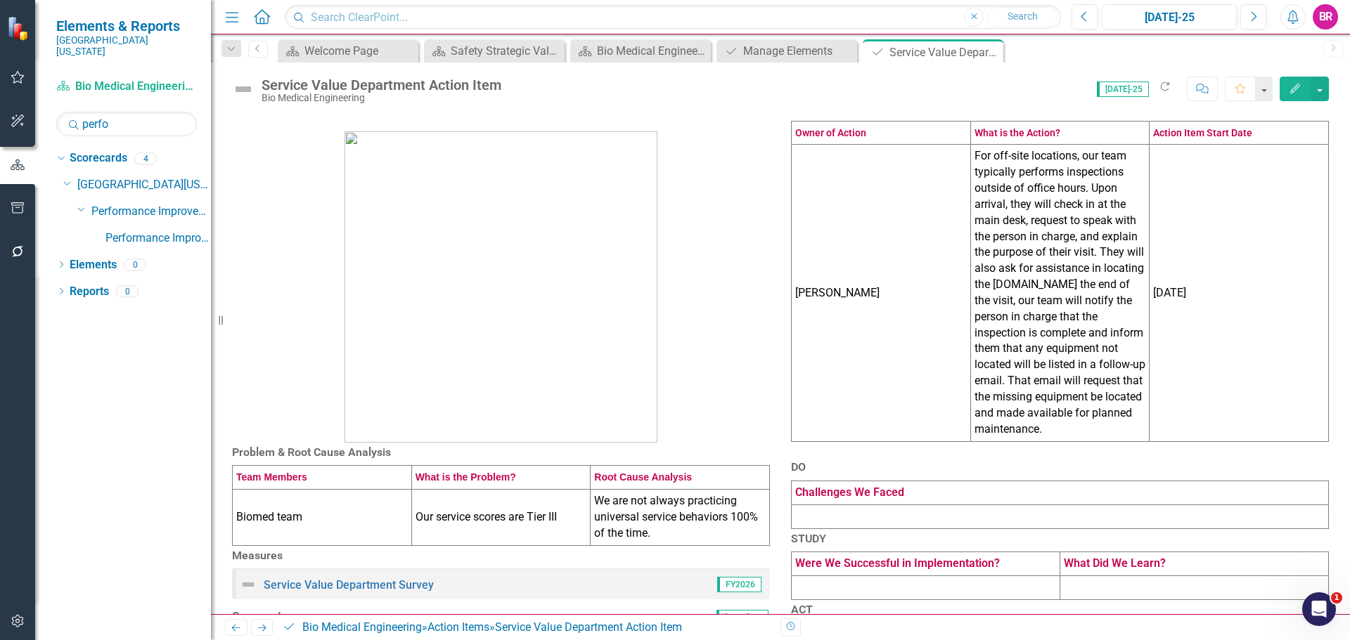
click at [19, 212] on icon "button" at bounding box center [18, 207] width 15 height 11
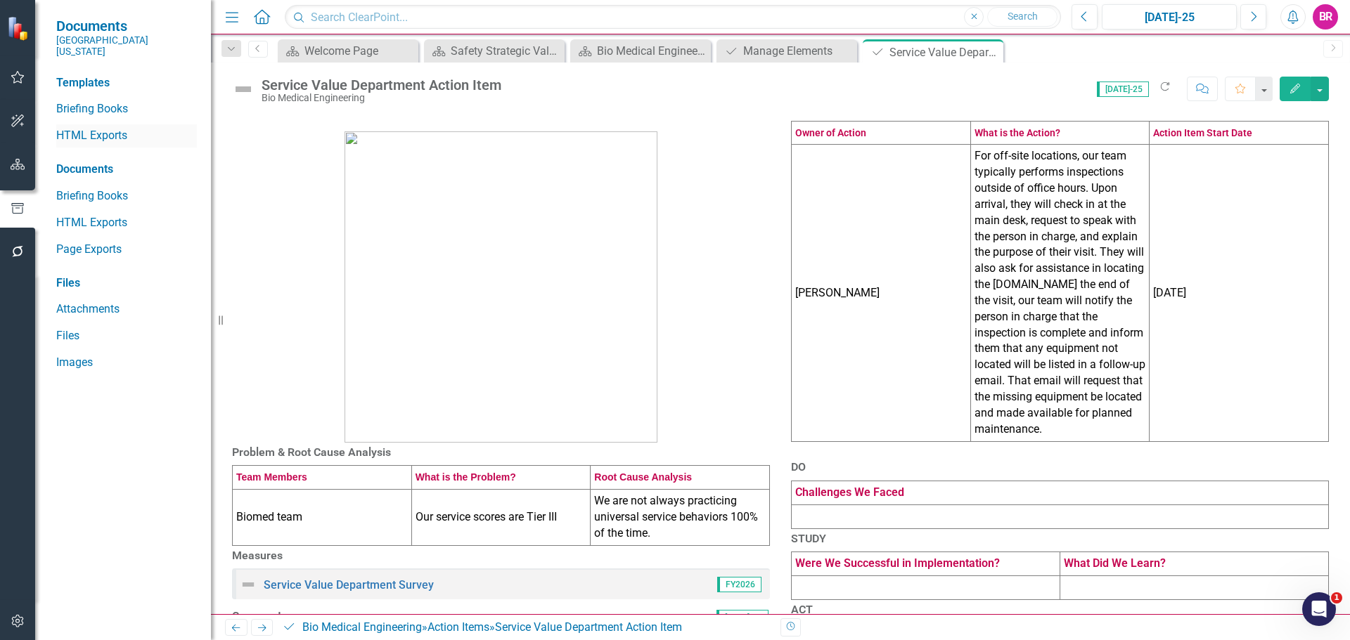
drag, startPoint x: 100, startPoint y: 131, endPoint x: 117, endPoint y: 131, distance: 16.9
click at [100, 131] on link "HTML Exports" at bounding box center [126, 136] width 141 height 16
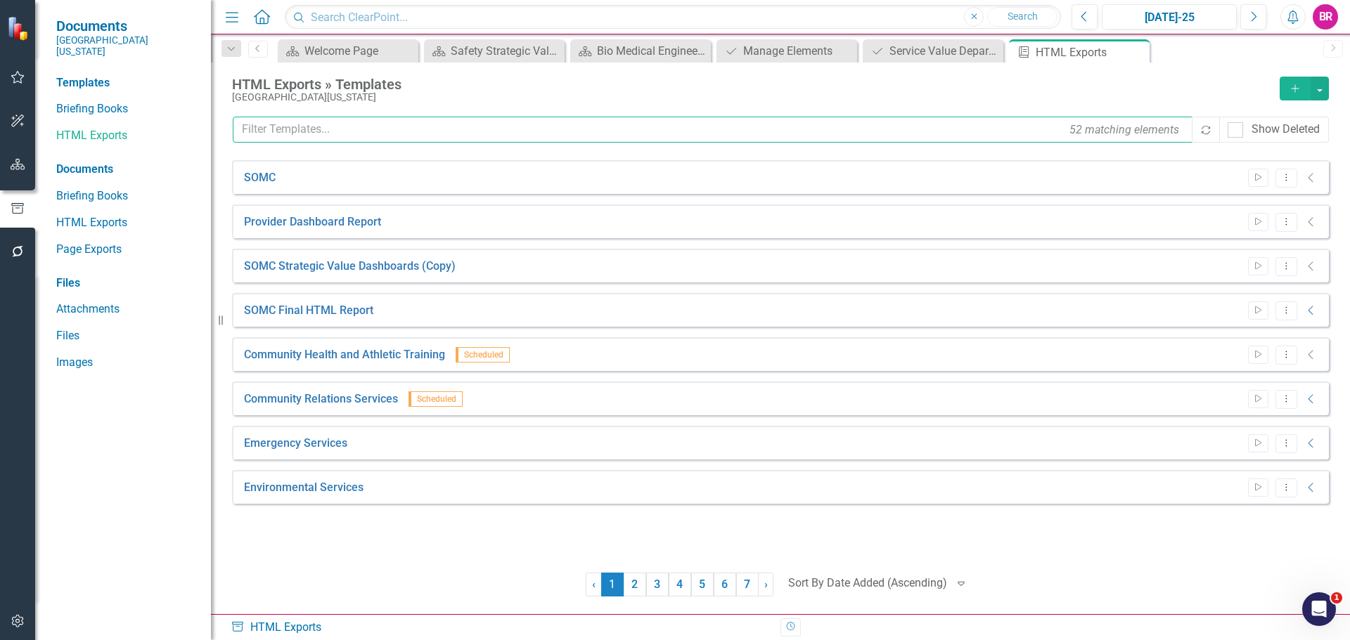
click at [523, 121] on input "text" at bounding box center [713, 130] width 961 height 26
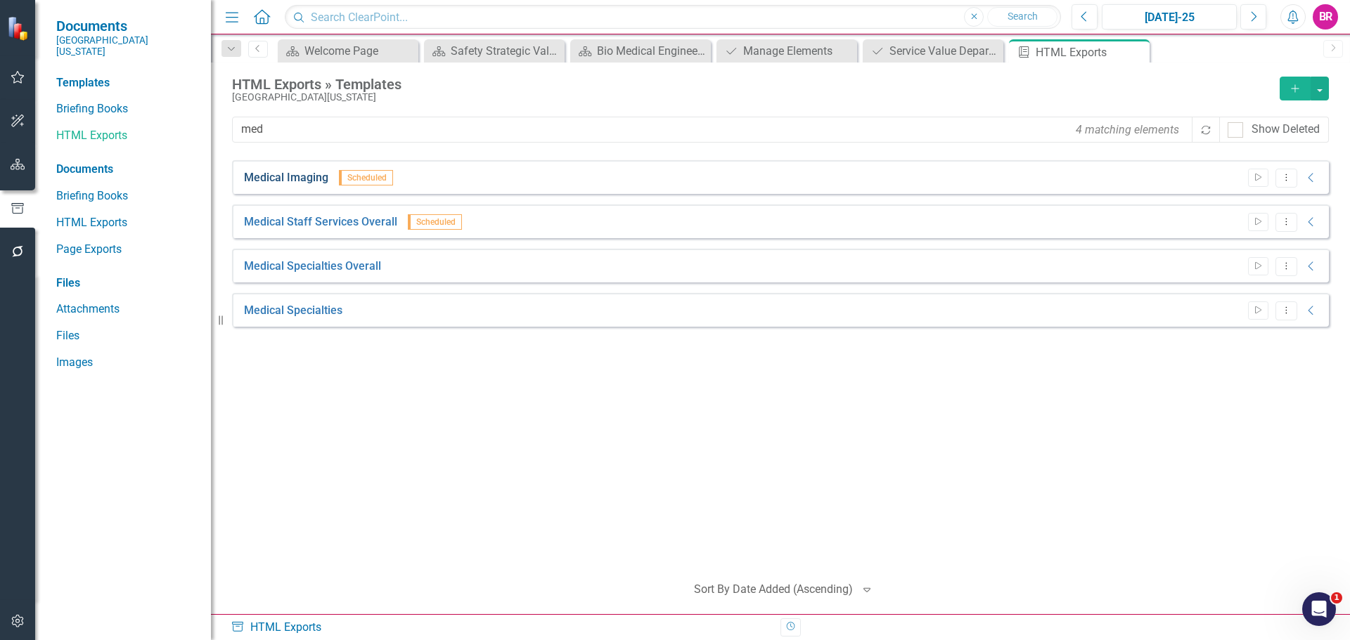
click at [264, 173] on link "Medical Imaging" at bounding box center [286, 178] width 84 height 16
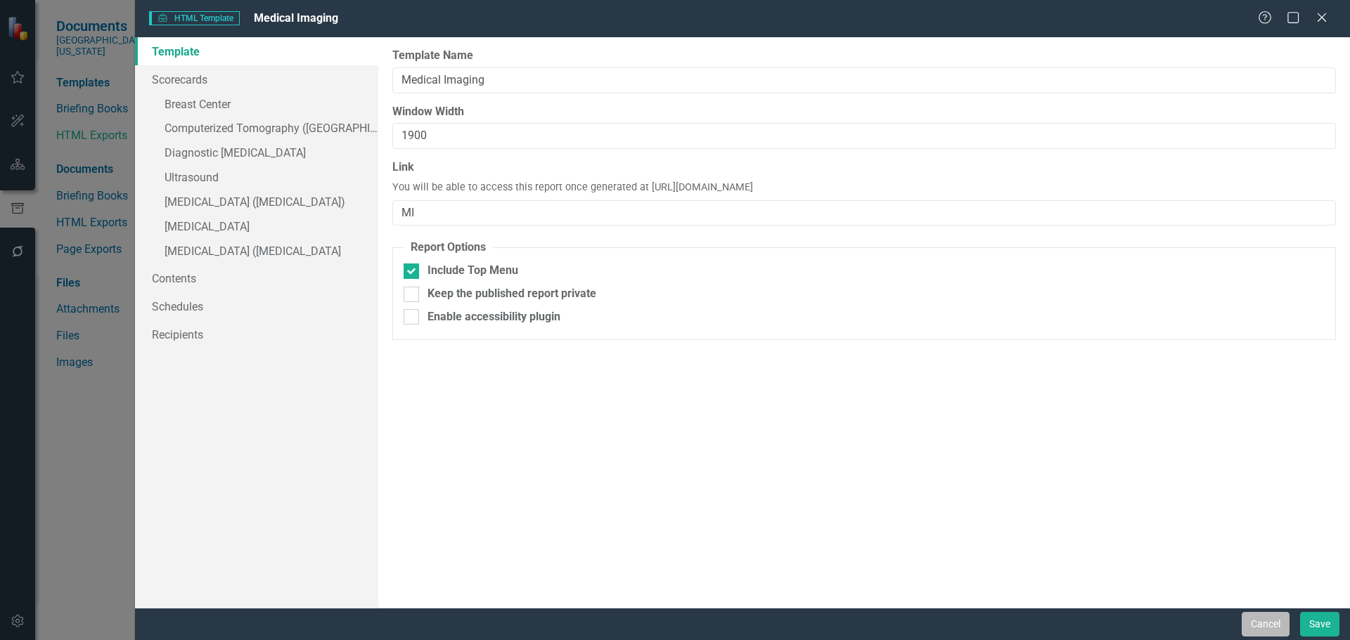
click at [1267, 621] on button "Cancel" at bounding box center [1265, 624] width 48 height 25
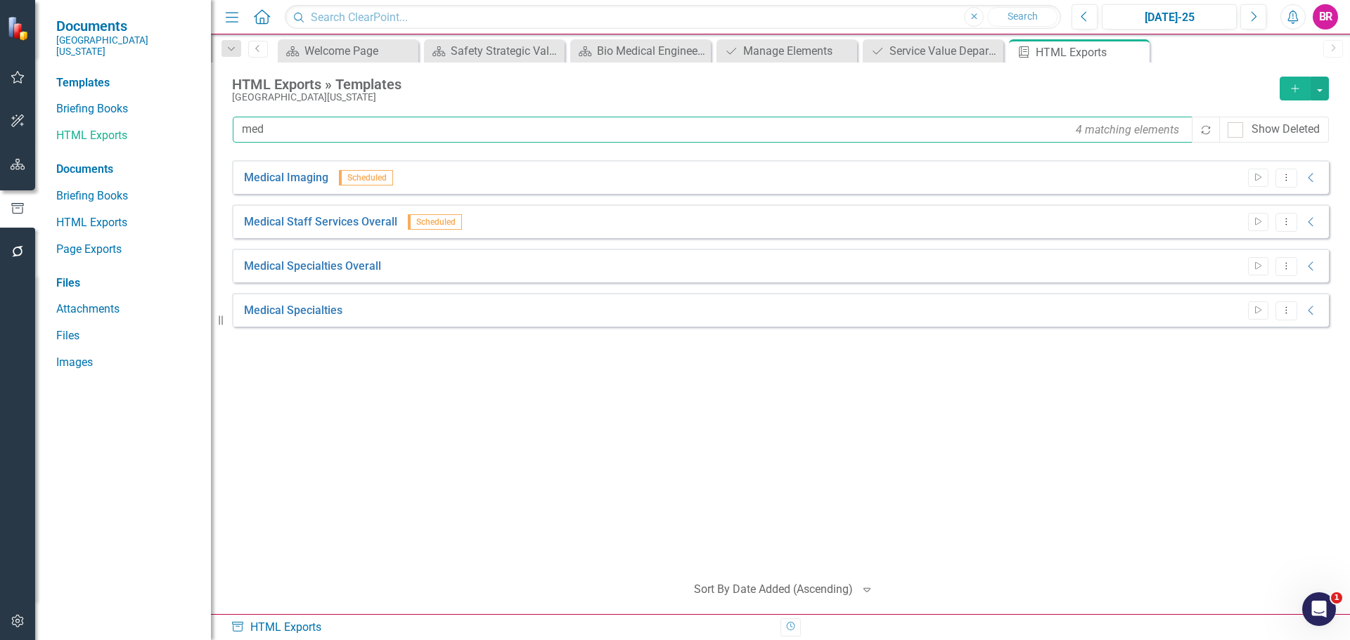
click at [380, 129] on input "med" at bounding box center [713, 130] width 961 height 26
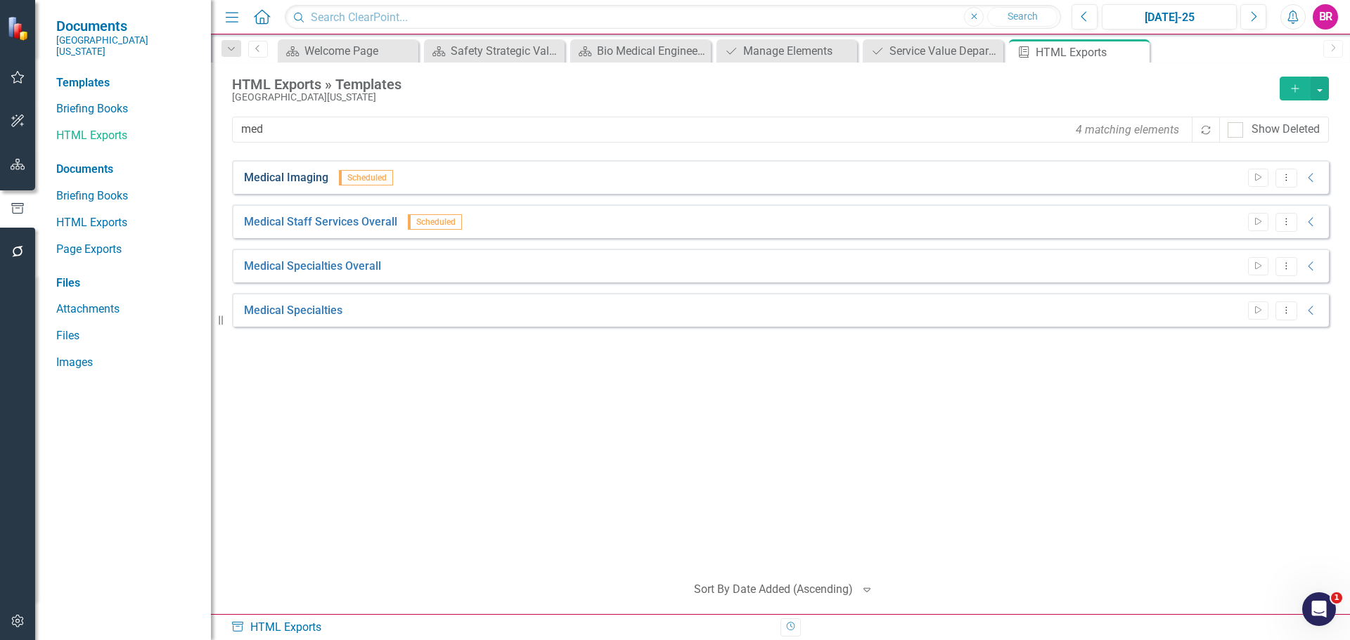
click at [277, 179] on link "Medical Imaging" at bounding box center [286, 178] width 84 height 16
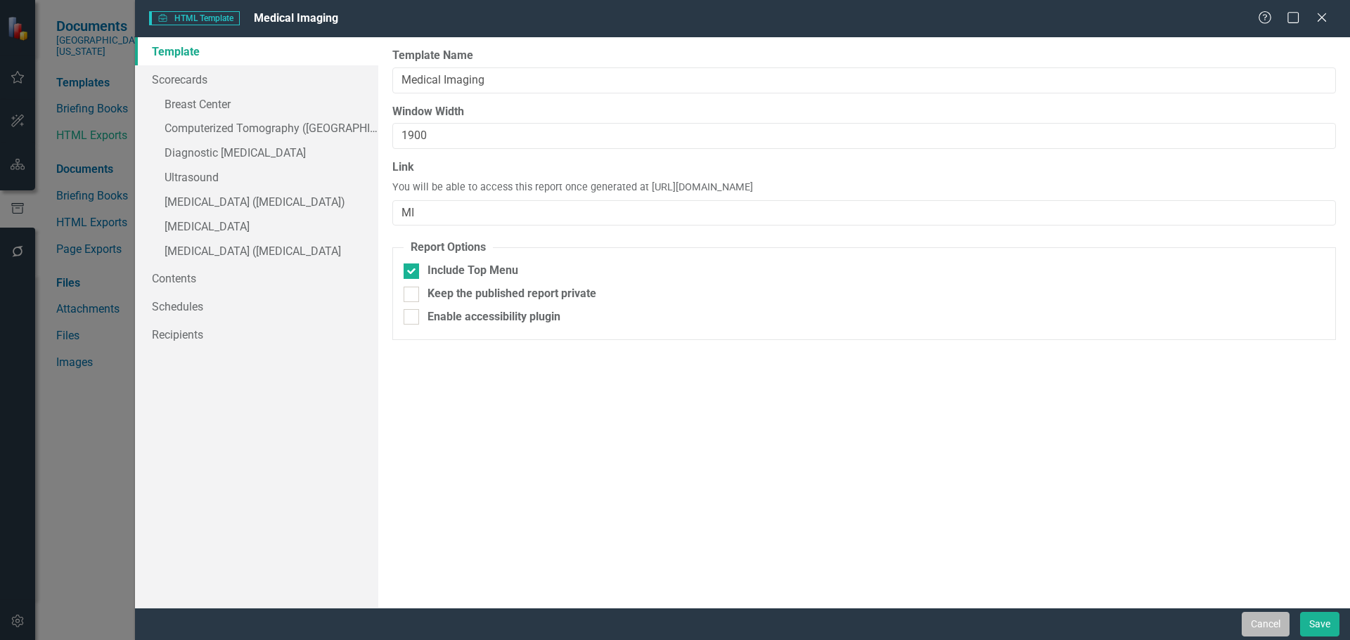
click at [1274, 622] on button "Cancel" at bounding box center [1265, 624] width 48 height 25
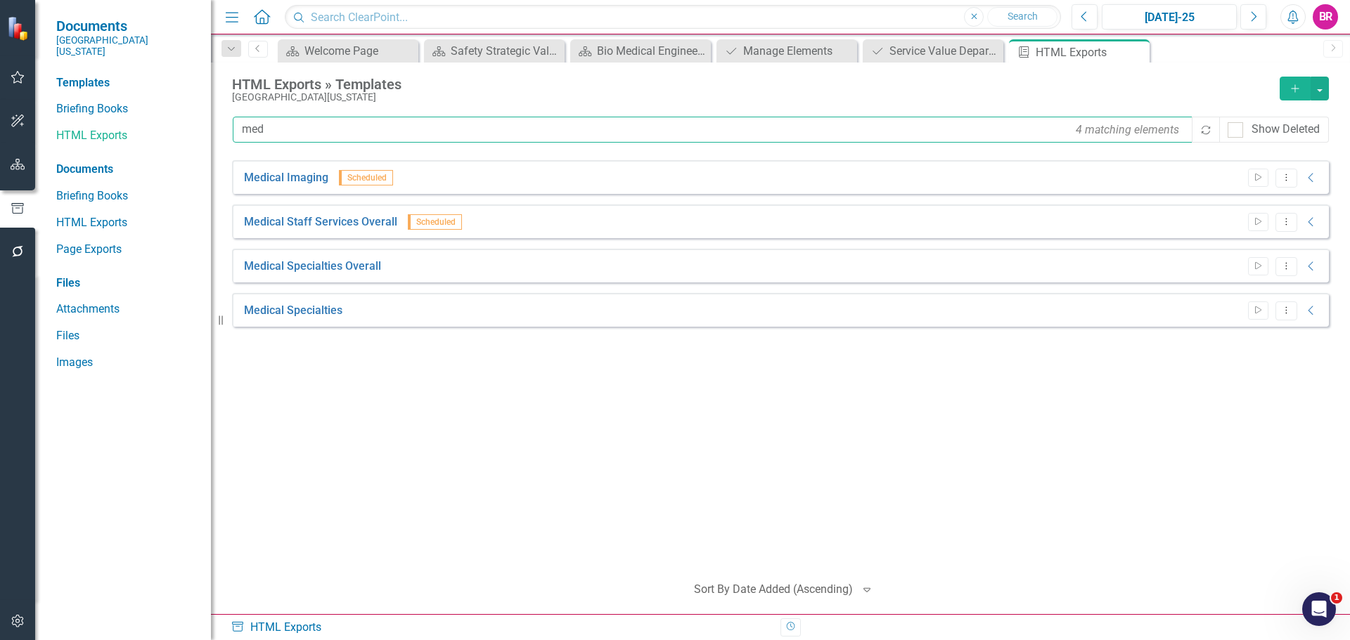
click at [283, 132] on input "med" at bounding box center [713, 130] width 961 height 26
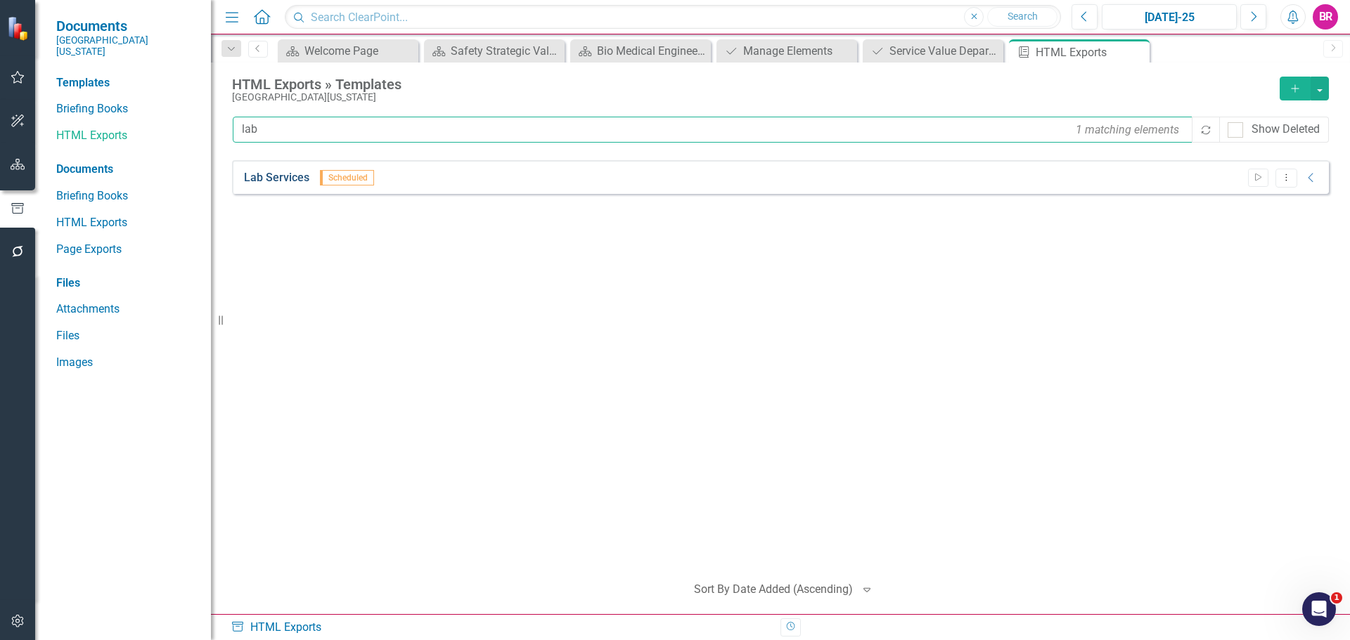
type input "lab"
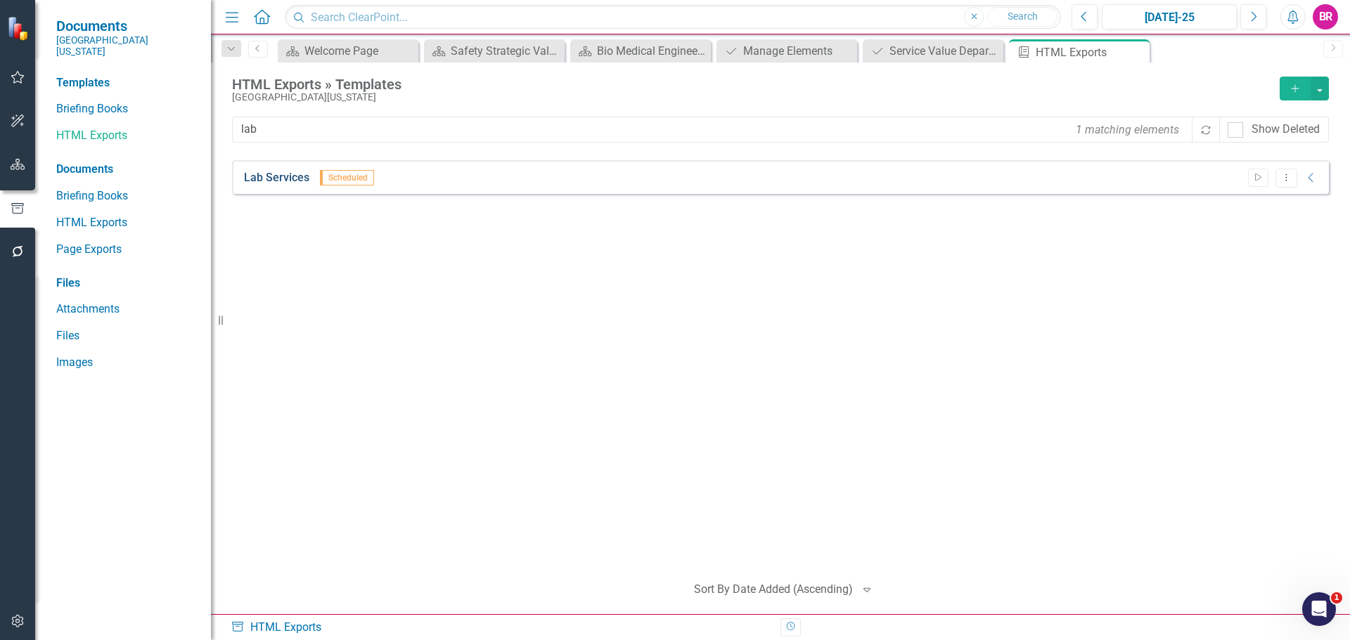
click at [288, 174] on link "Lab Services" at bounding box center [276, 178] width 65 height 16
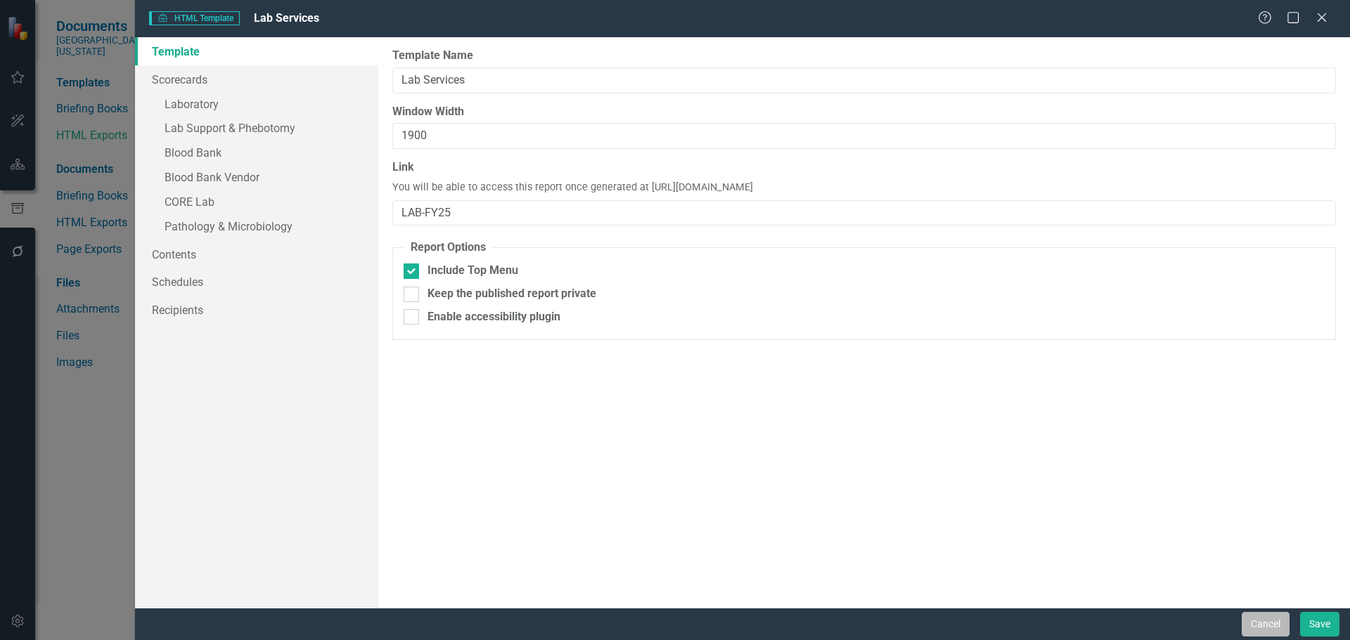
click at [1268, 626] on button "Cancel" at bounding box center [1265, 624] width 48 height 25
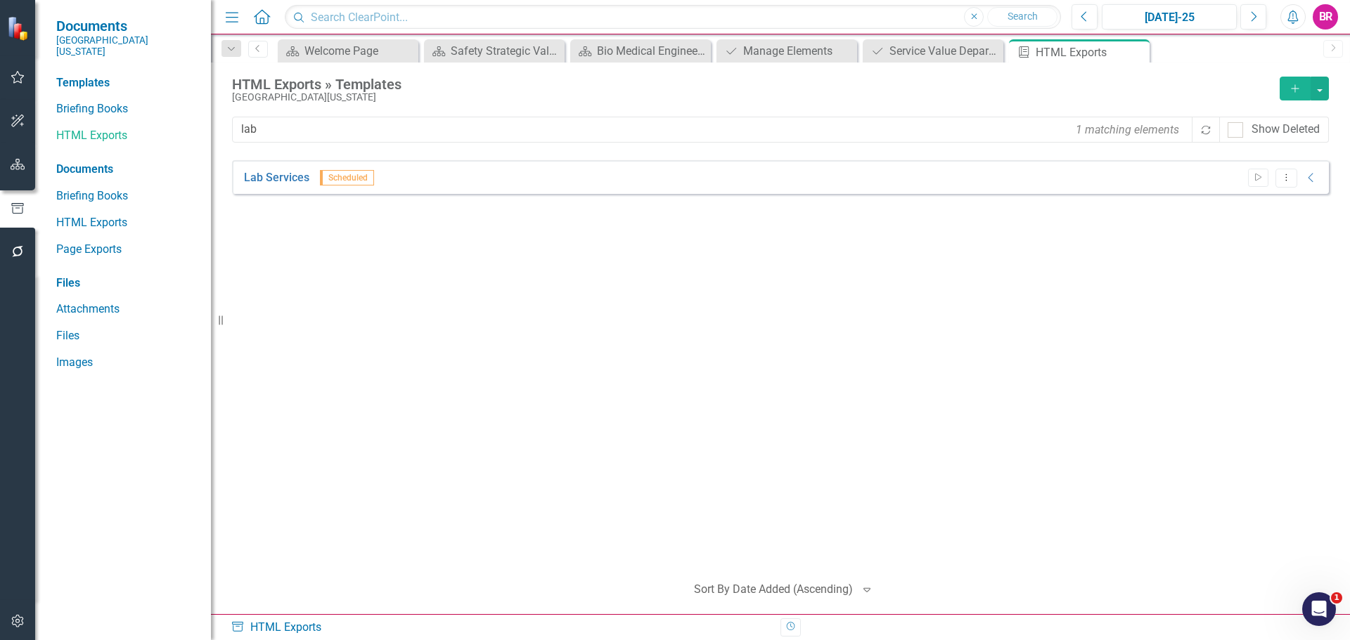
click at [22, 164] on icon "button" at bounding box center [18, 164] width 15 height 11
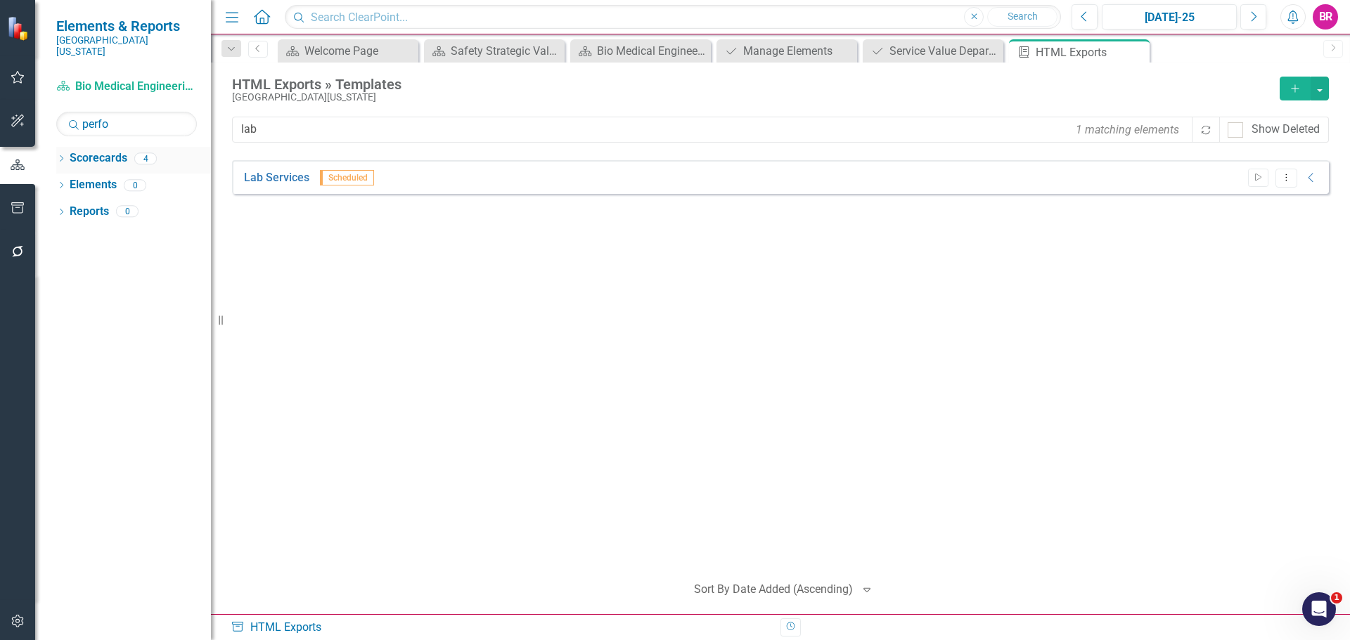
click at [56, 156] on icon "Dropdown" at bounding box center [61, 160] width 10 height 8
click at [129, 119] on input "perfo" at bounding box center [126, 124] width 141 height 25
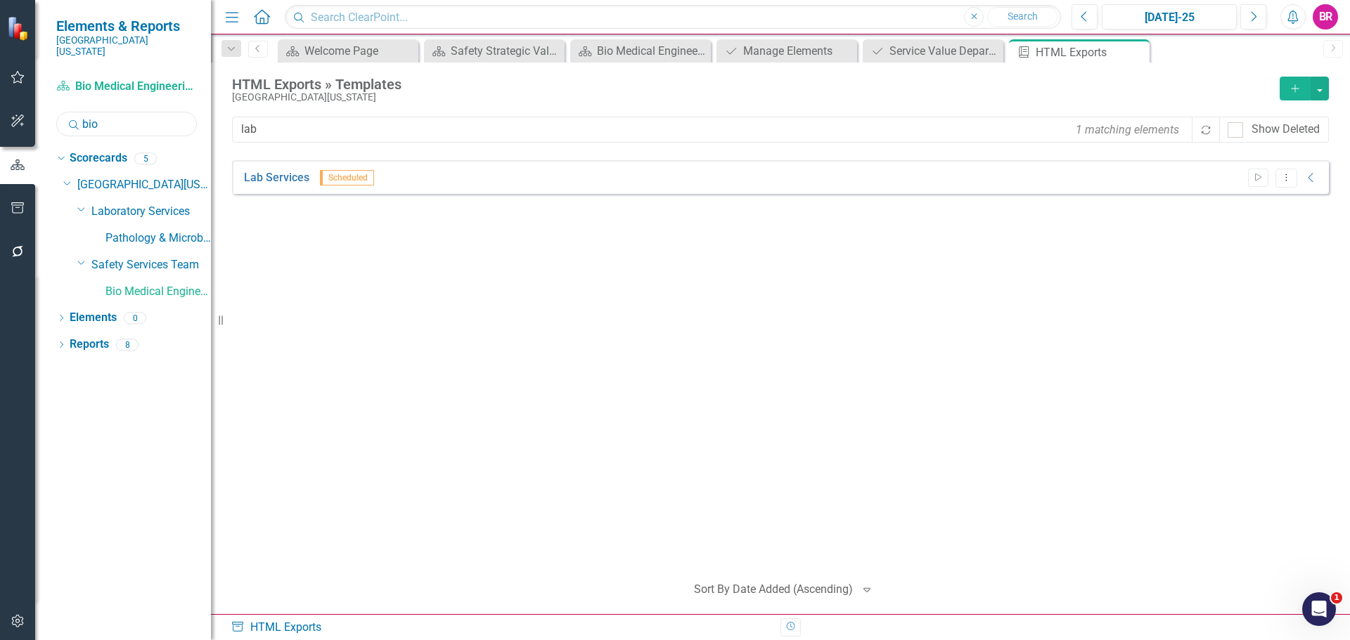
type input "bio"
click at [26, 205] on button "button" at bounding box center [18, 209] width 32 height 30
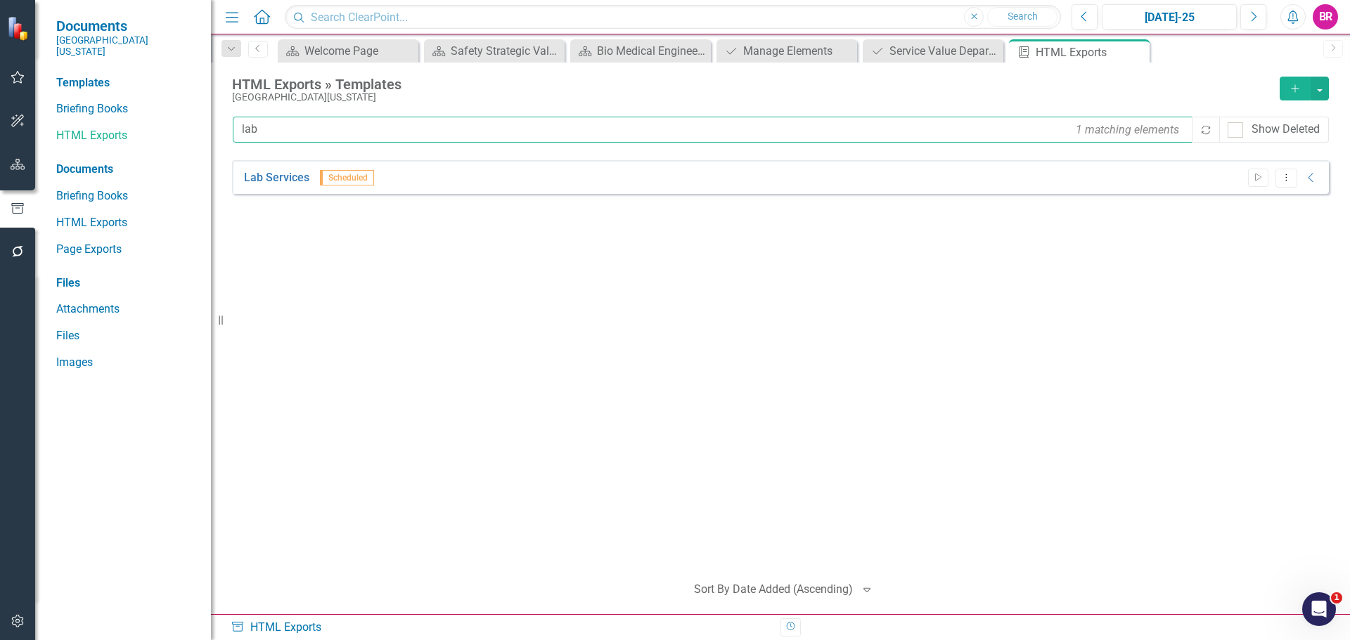
click at [282, 125] on input "lab" at bounding box center [713, 130] width 961 height 26
type input "d"
type input "saf"
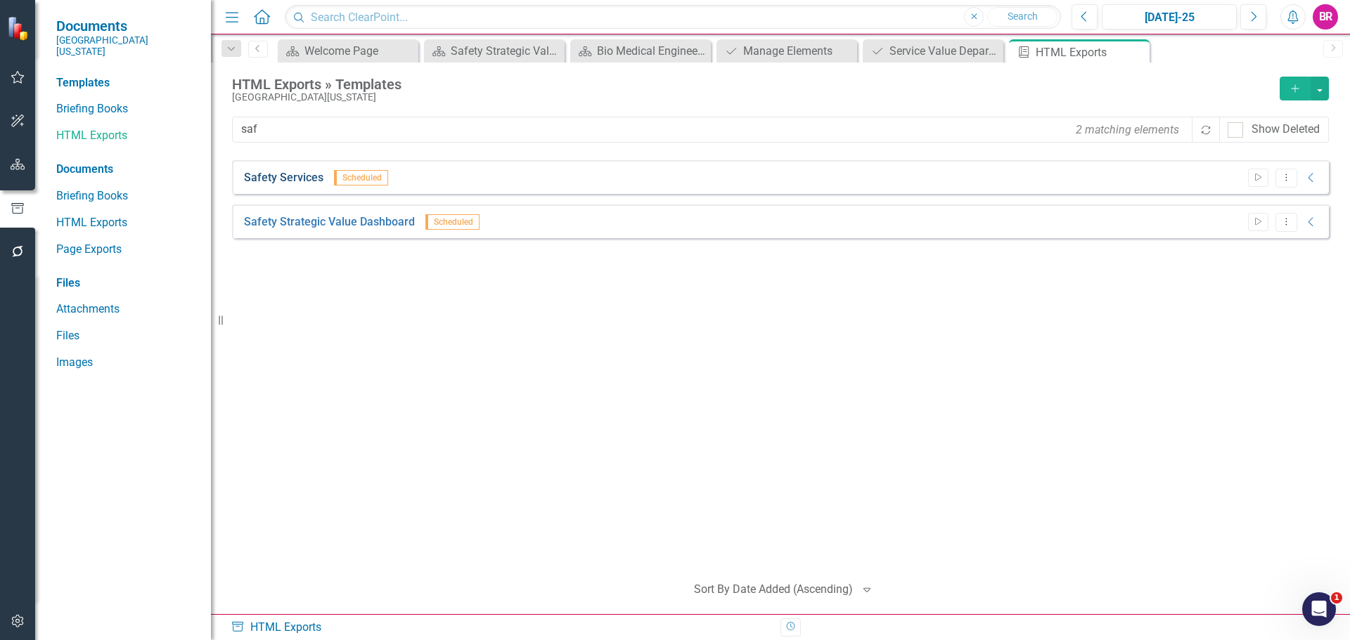
click at [283, 180] on link "Safety Services" at bounding box center [283, 178] width 79 height 16
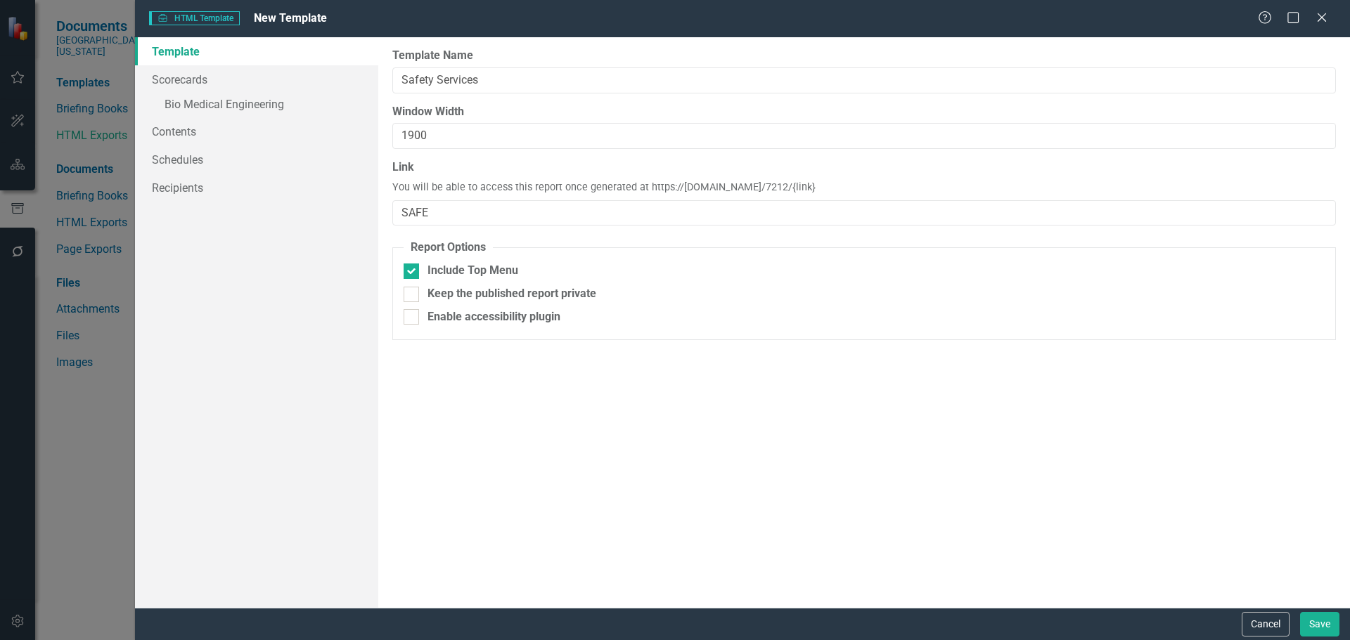
type input "Safety Services"
type input "1900"
type input "SAFE"
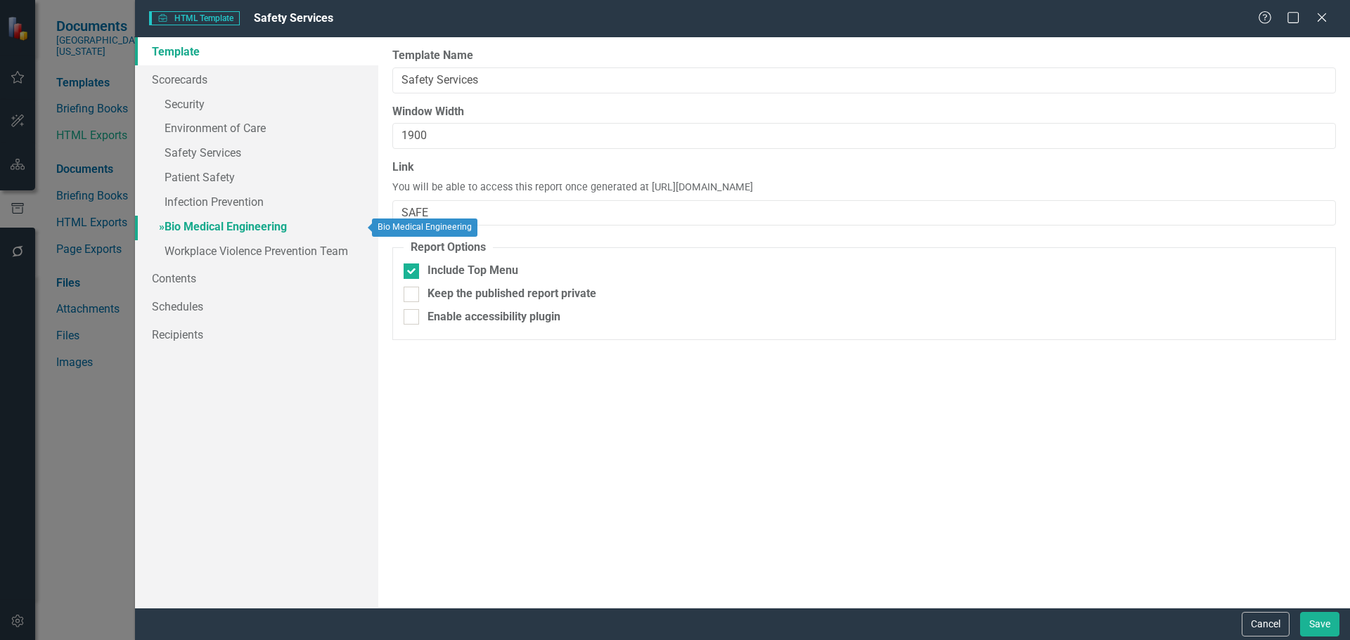
click at [258, 225] on link "» Bio Medical Engineering" at bounding box center [256, 228] width 243 height 25
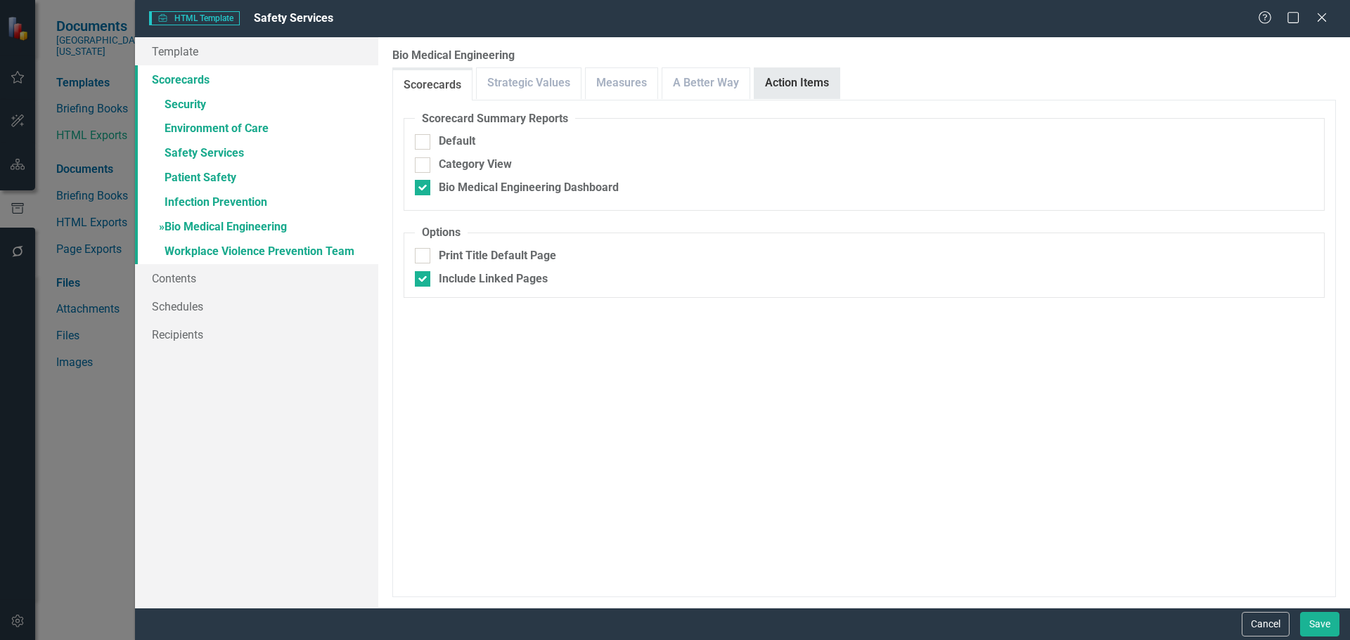
click at [793, 98] on div "Action Items" at bounding box center [797, 83] width 86 height 32
click at [802, 88] on link "Action Items" at bounding box center [796, 83] width 85 height 30
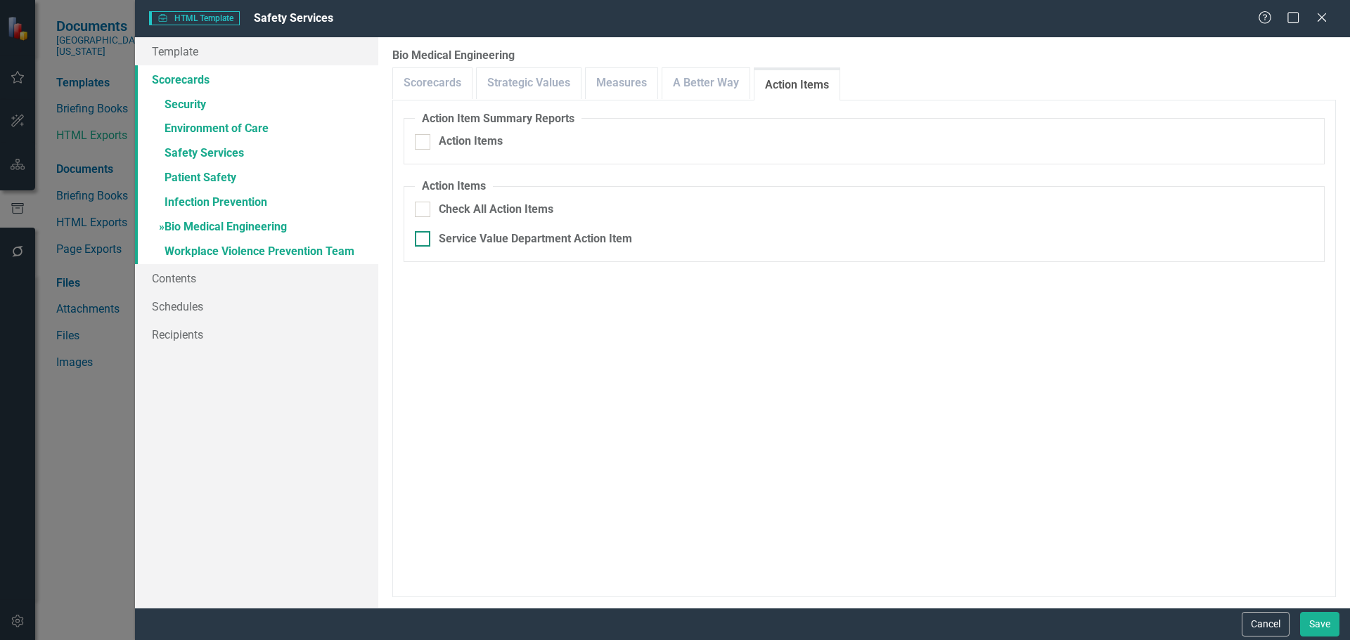
click at [602, 240] on div "Service Value Department Action Item" at bounding box center [535, 239] width 193 height 16
click at [424, 240] on input "Service Value Department Action Item" at bounding box center [419, 235] width 9 height 9
checkbox input "true"
click at [1326, 623] on button "Save" at bounding box center [1319, 624] width 39 height 25
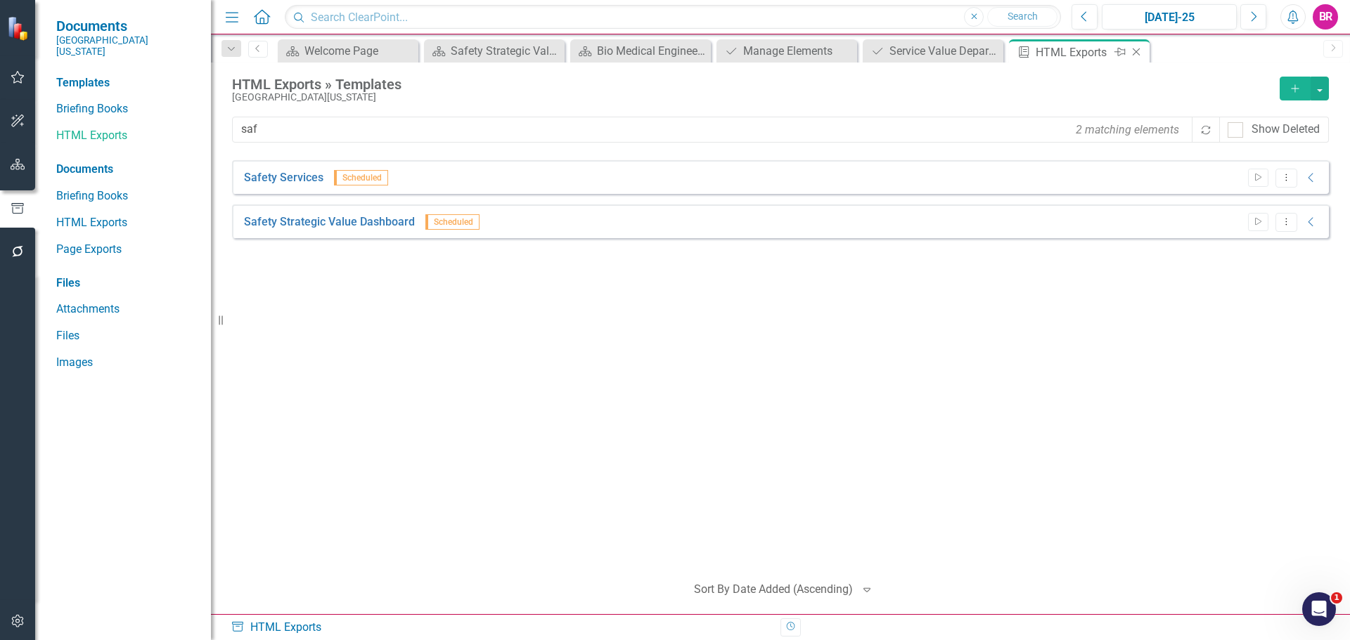
click at [1132, 51] on icon "Close" at bounding box center [1136, 51] width 14 height 11
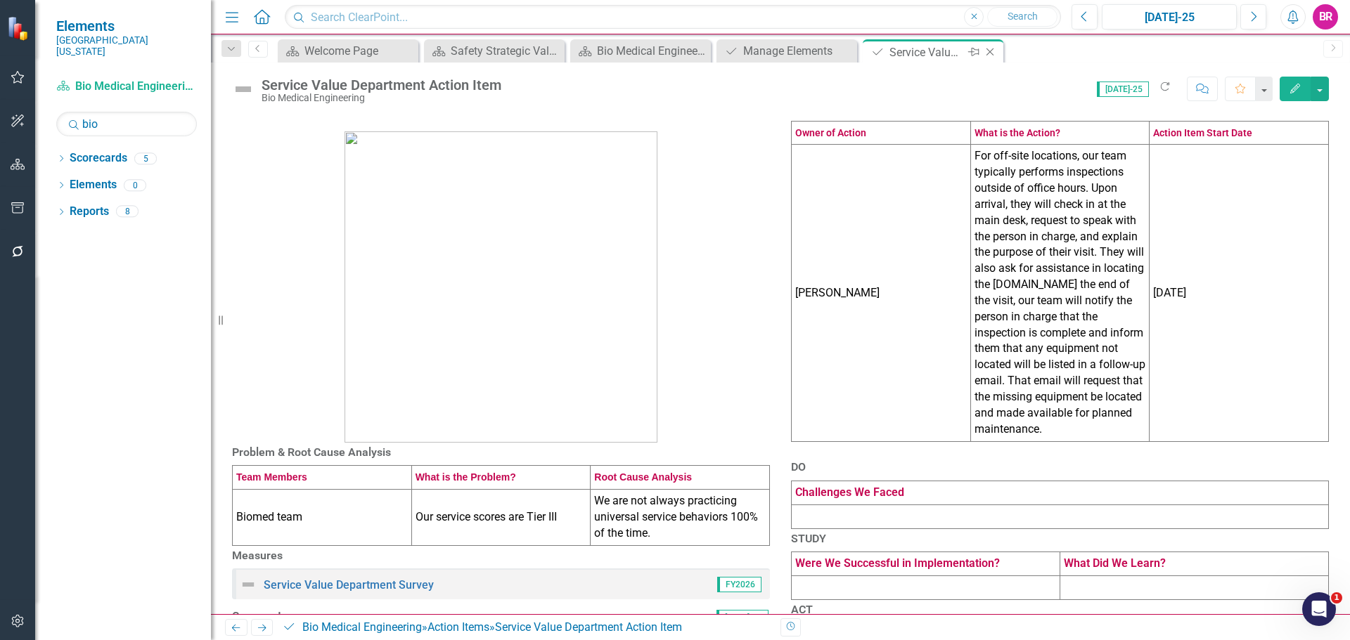
click at [989, 52] on icon "Close" at bounding box center [990, 51] width 14 height 11
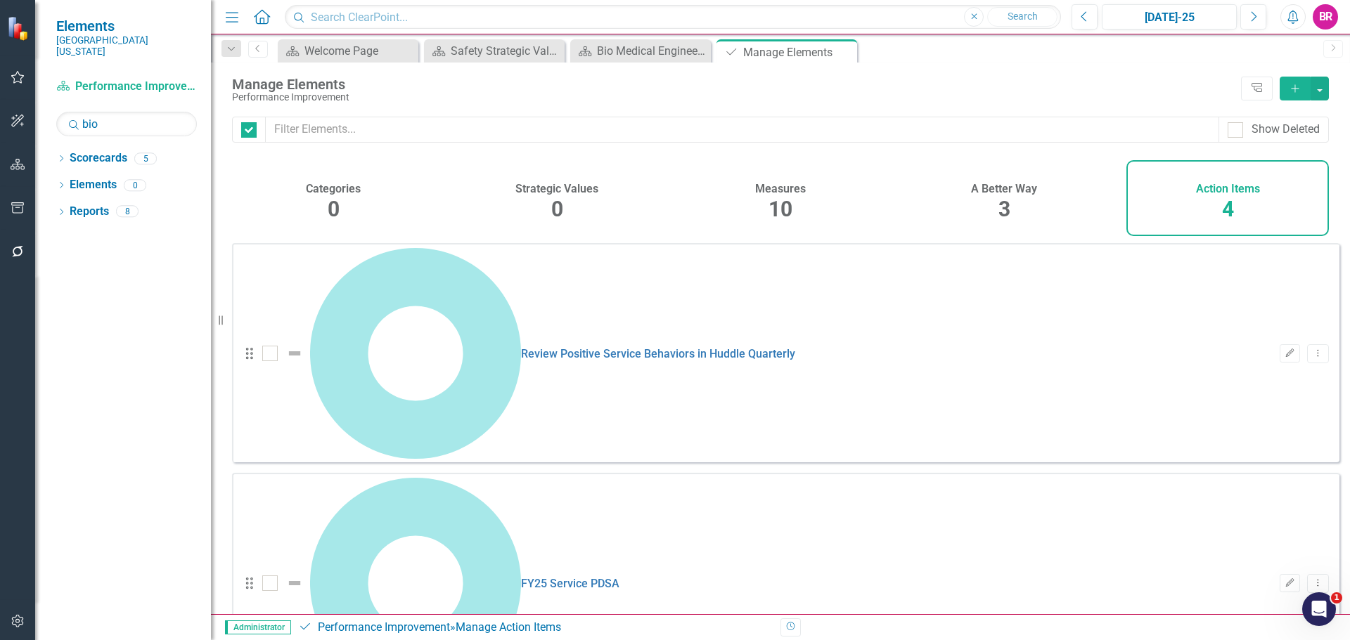
checkbox input "false"
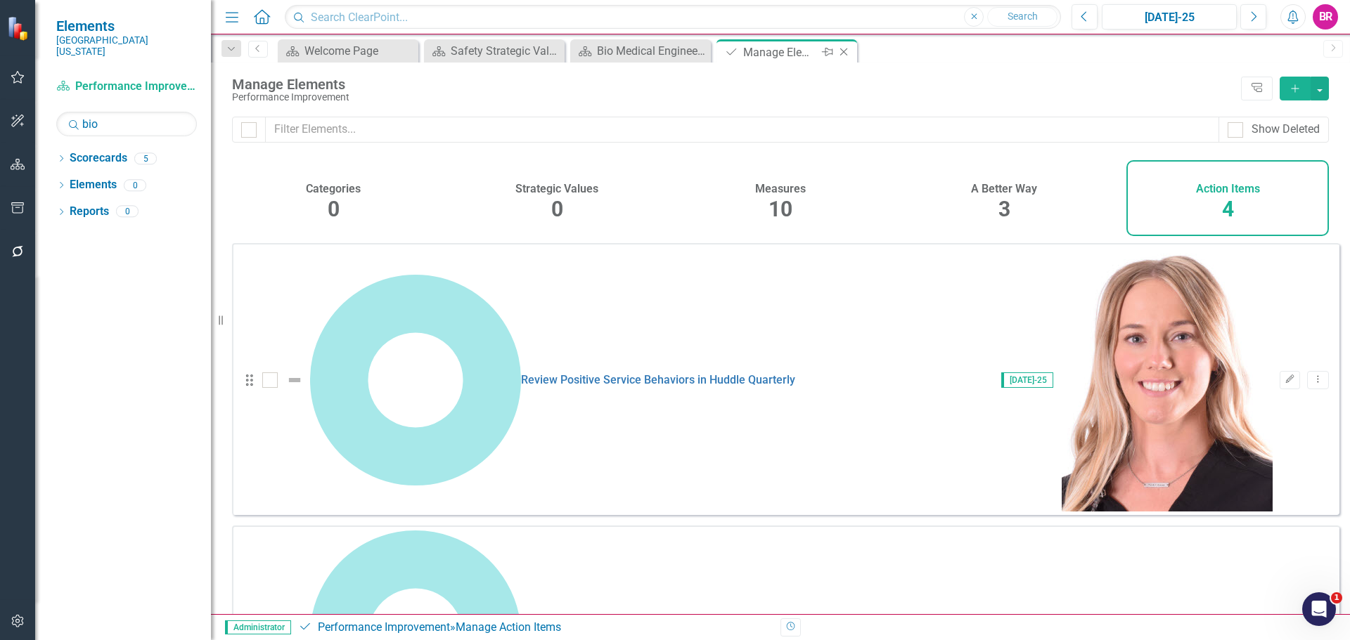
click at [846, 51] on icon "Close" at bounding box center [843, 51] width 14 height 11
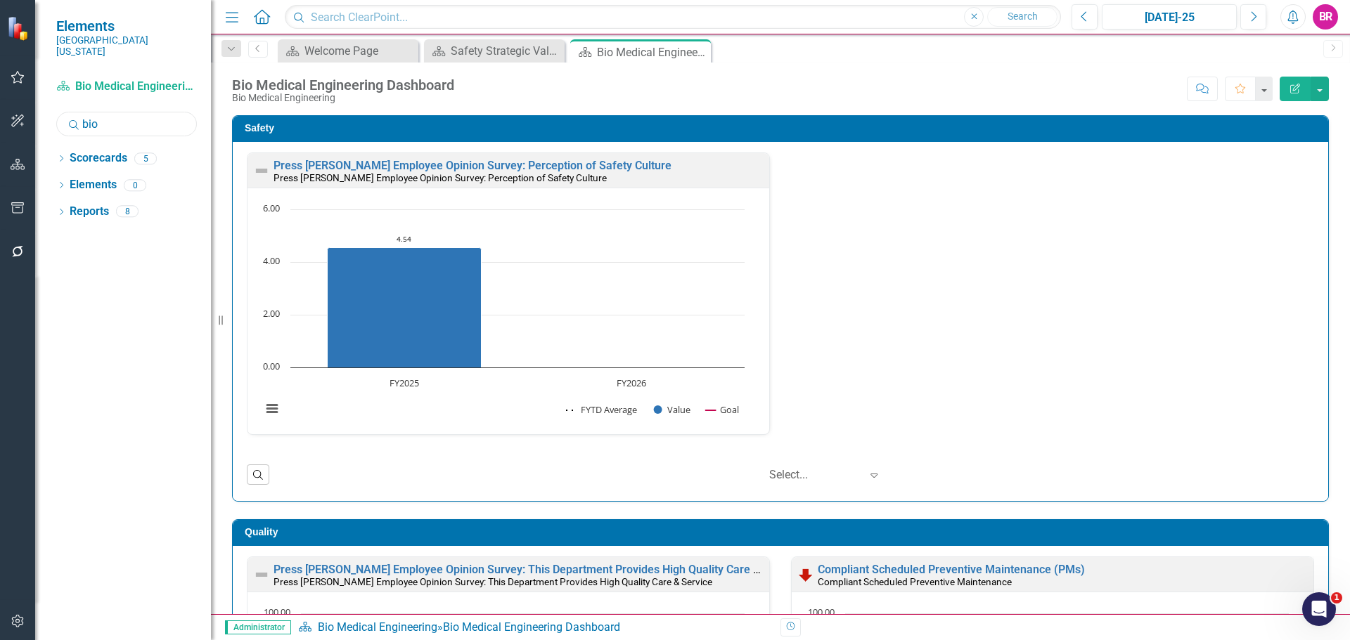
click at [102, 114] on input "bio" at bounding box center [126, 124] width 141 height 25
click at [59, 155] on div "Dropdown" at bounding box center [61, 161] width 10 height 12
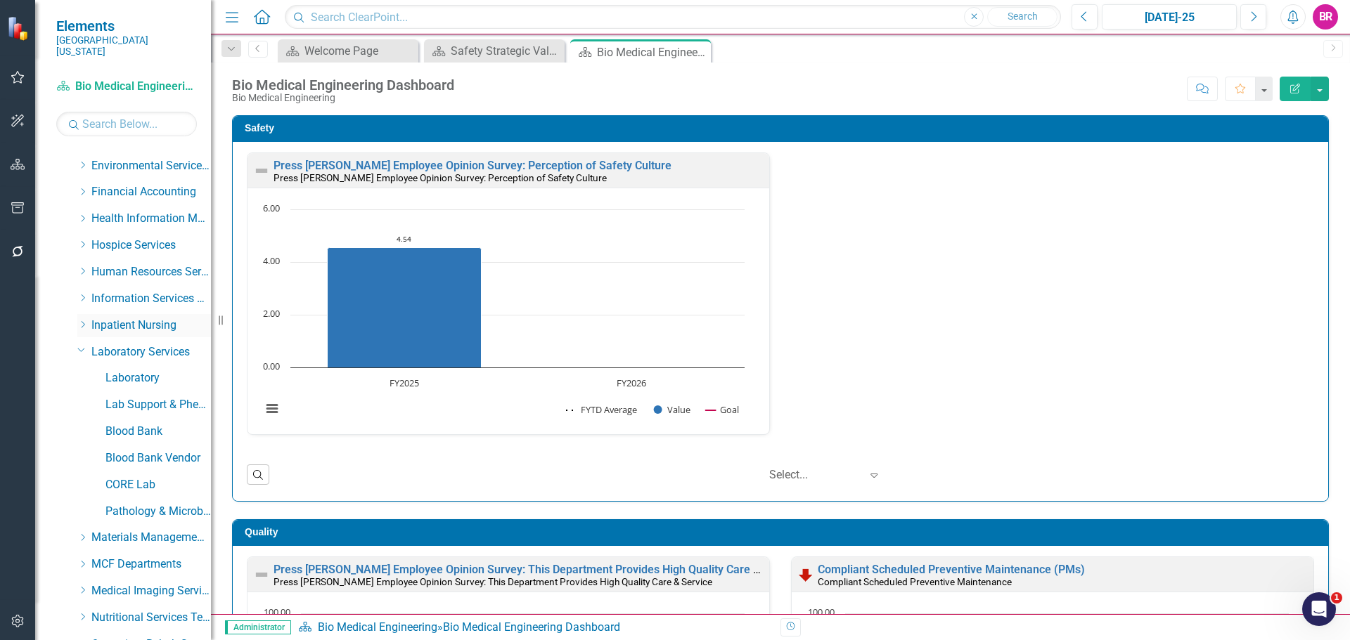
scroll to position [281, 0]
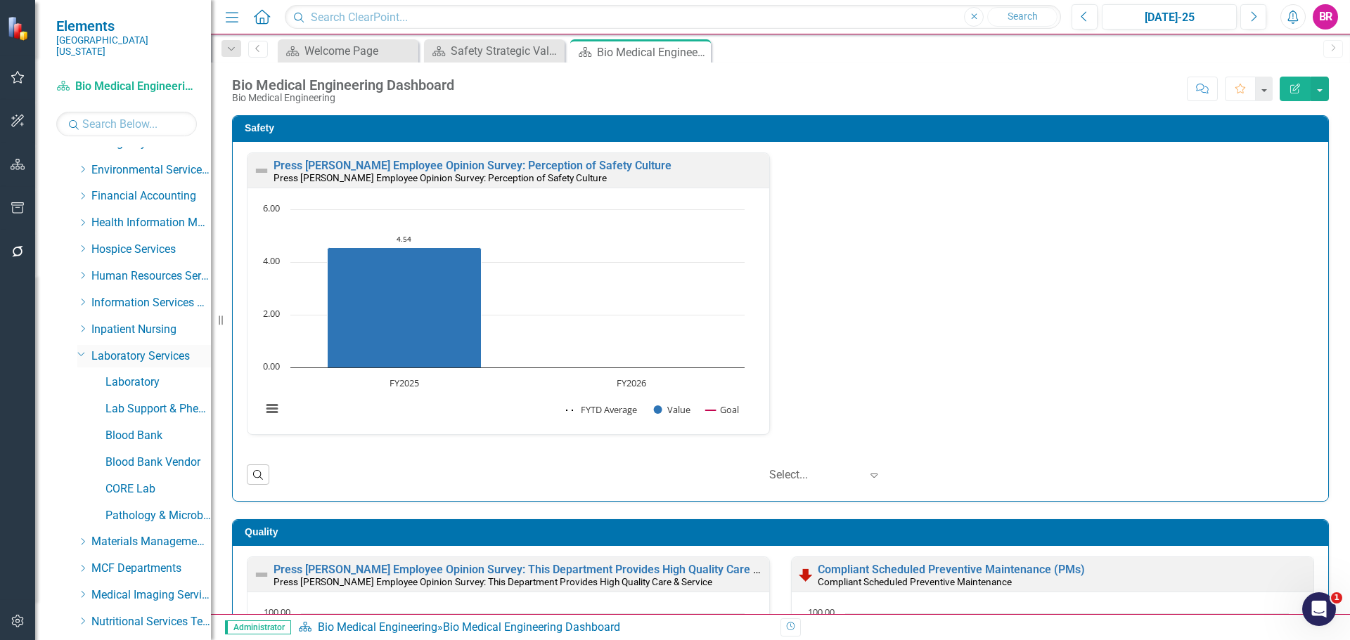
click at [79, 349] on icon "Dropdown" at bounding box center [81, 354] width 8 height 11
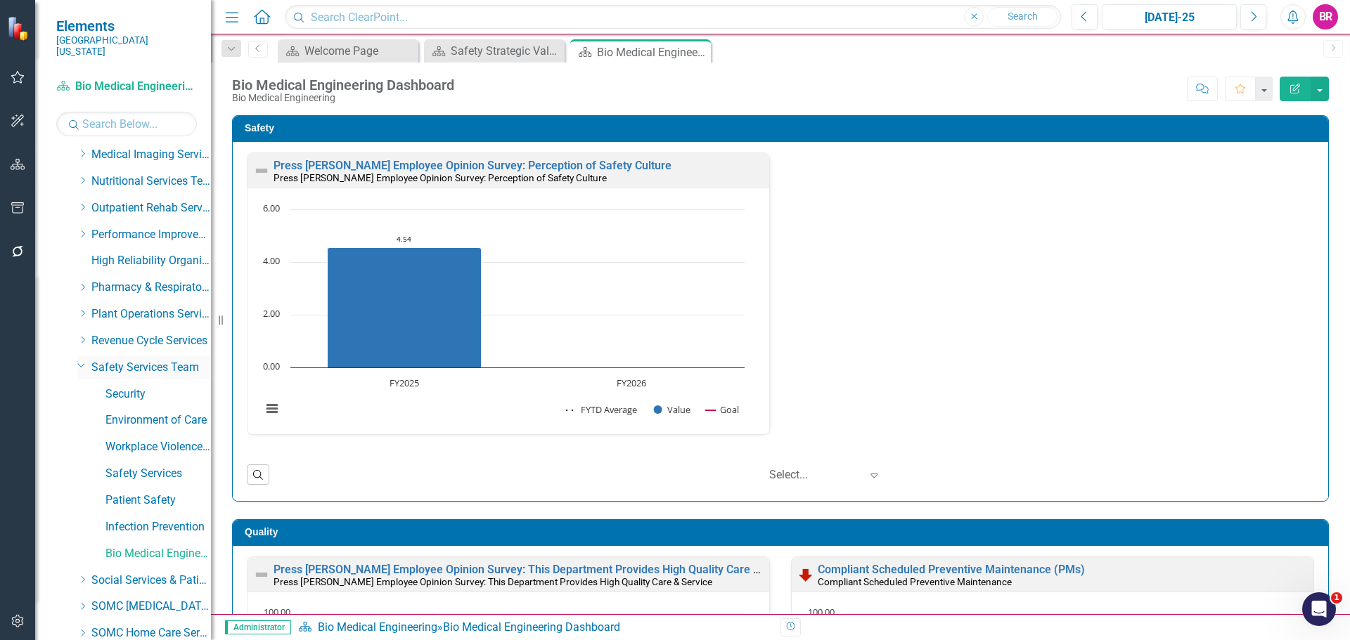
click at [77, 360] on icon "Dropdown" at bounding box center [81, 365] width 8 height 11
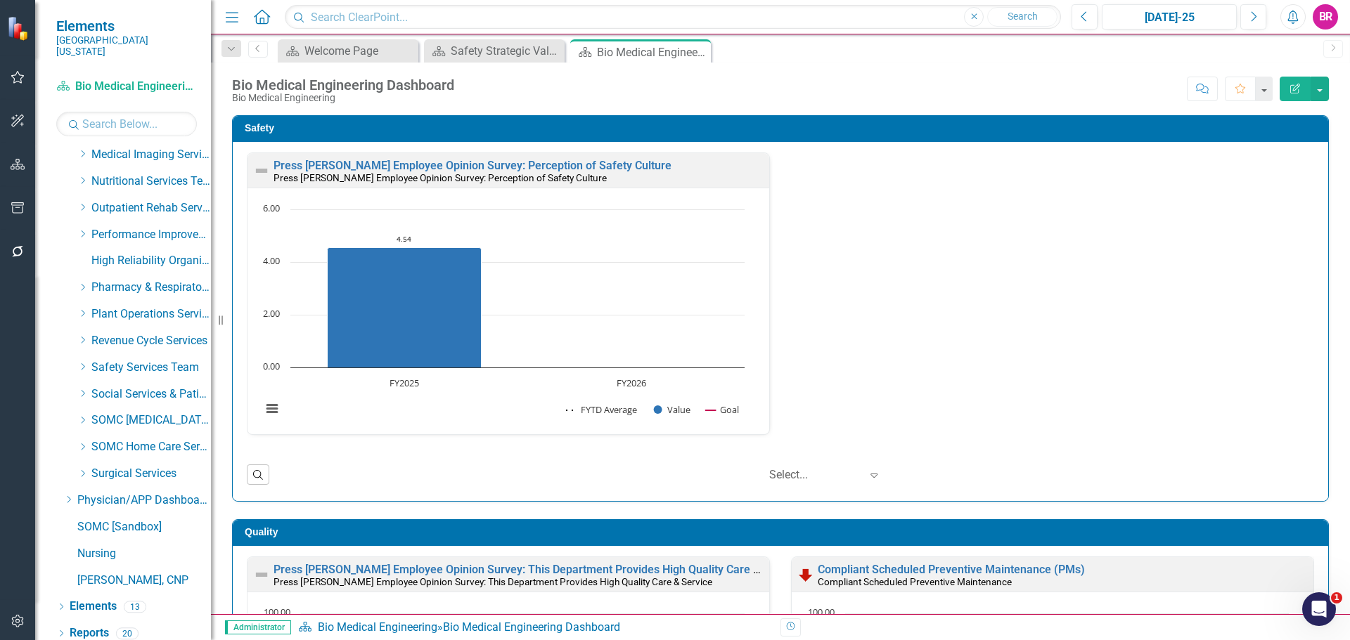
scroll to position [560, 0]
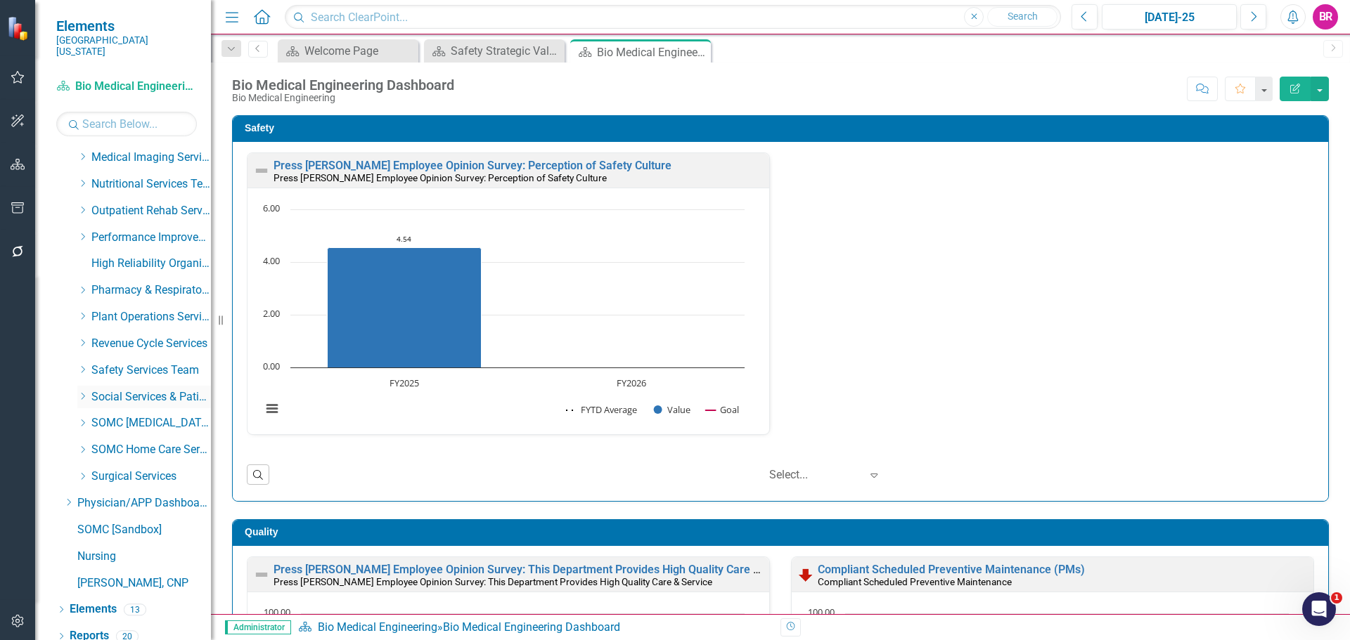
click at [82, 392] on icon "Dropdown" at bounding box center [82, 396] width 11 height 8
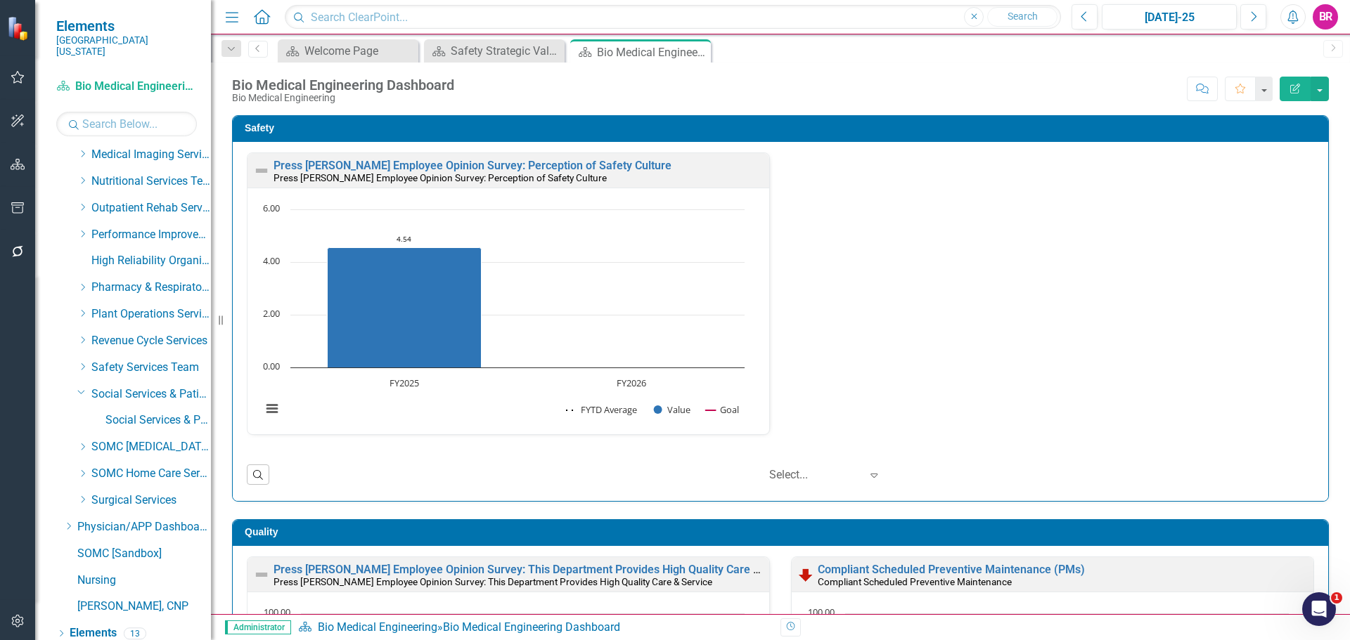
scroll to position [1, 0]
click at [1321, 394] on div "Safety Press Ganey Employee Opinion Survey: Perception of Safety Culture Press …" at bounding box center [780, 300] width 1118 height 404
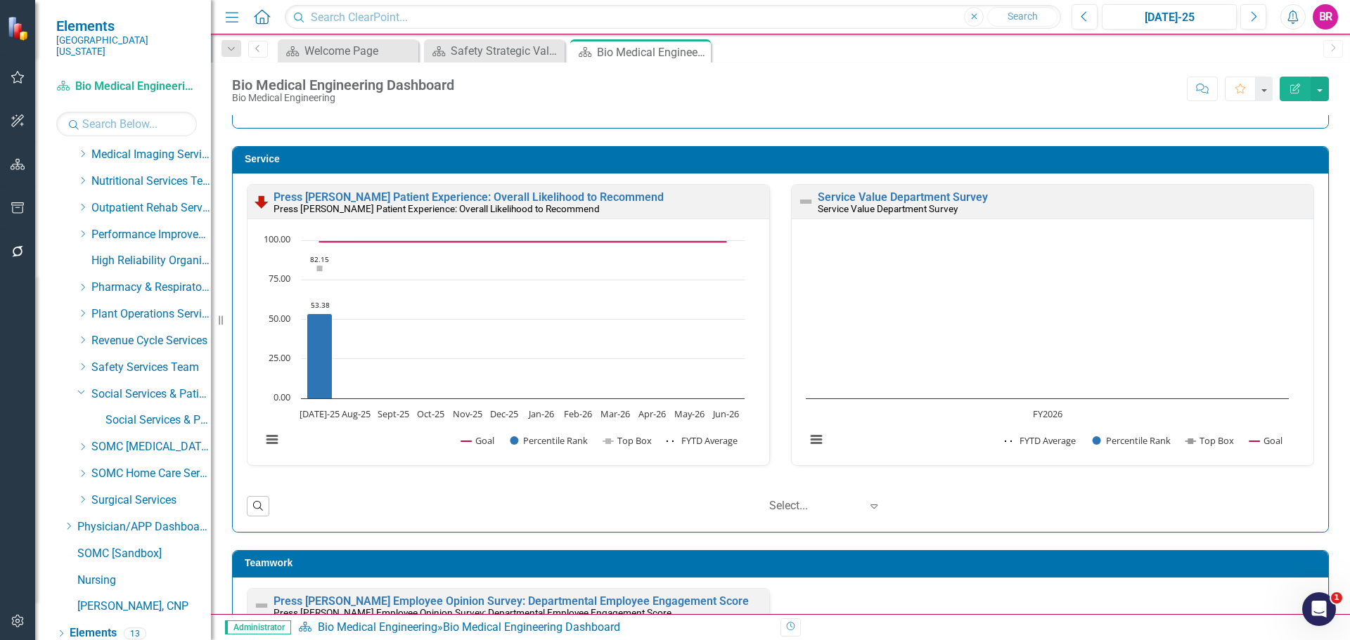
scroll to position [1406, 0]
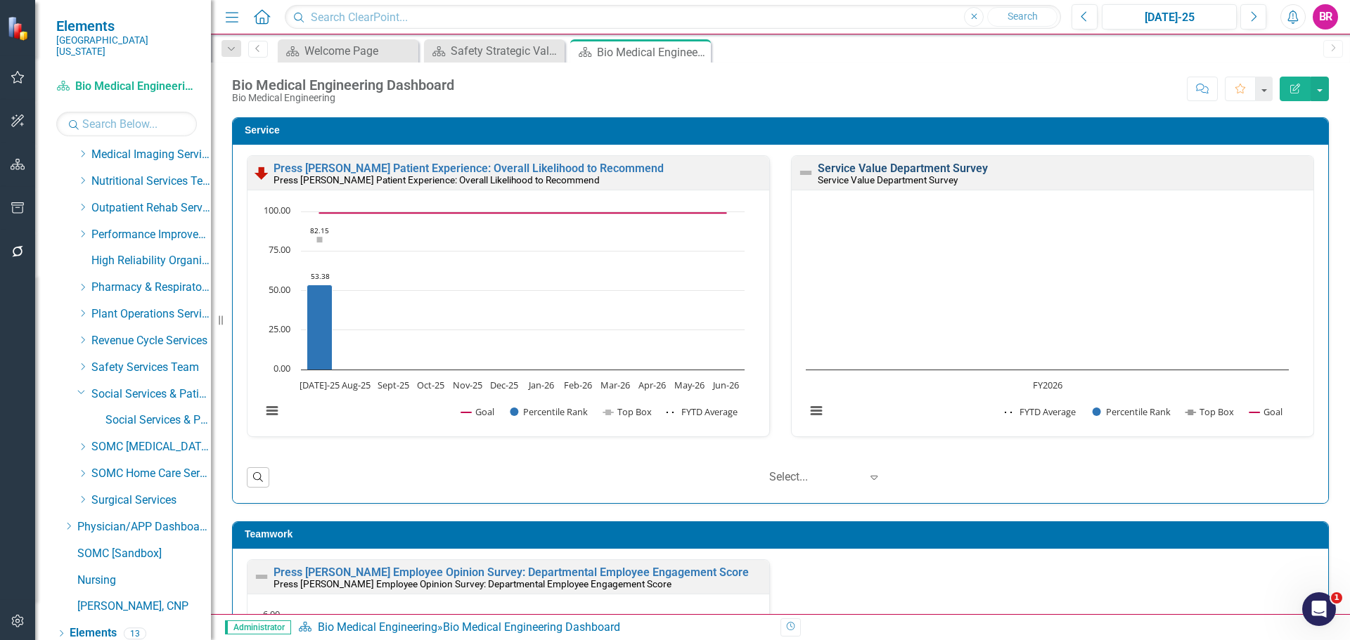
click at [893, 165] on link "Service Value Department Survey" at bounding box center [902, 168] width 170 height 13
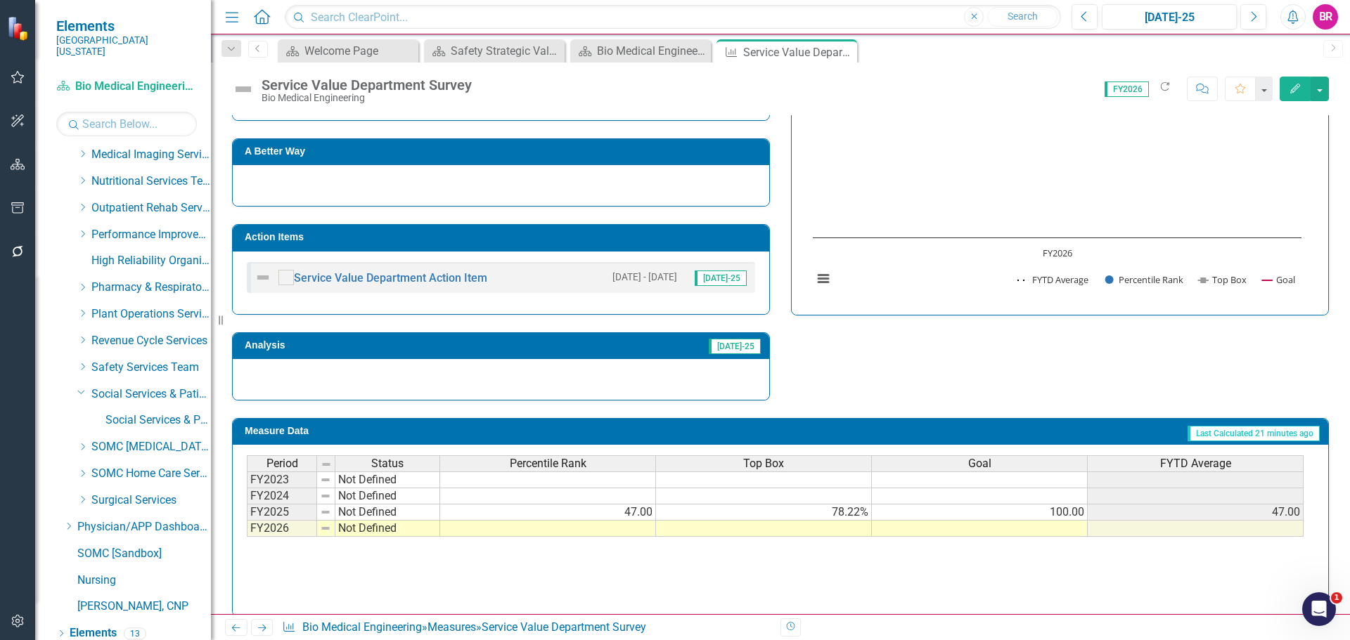
scroll to position [403, 0]
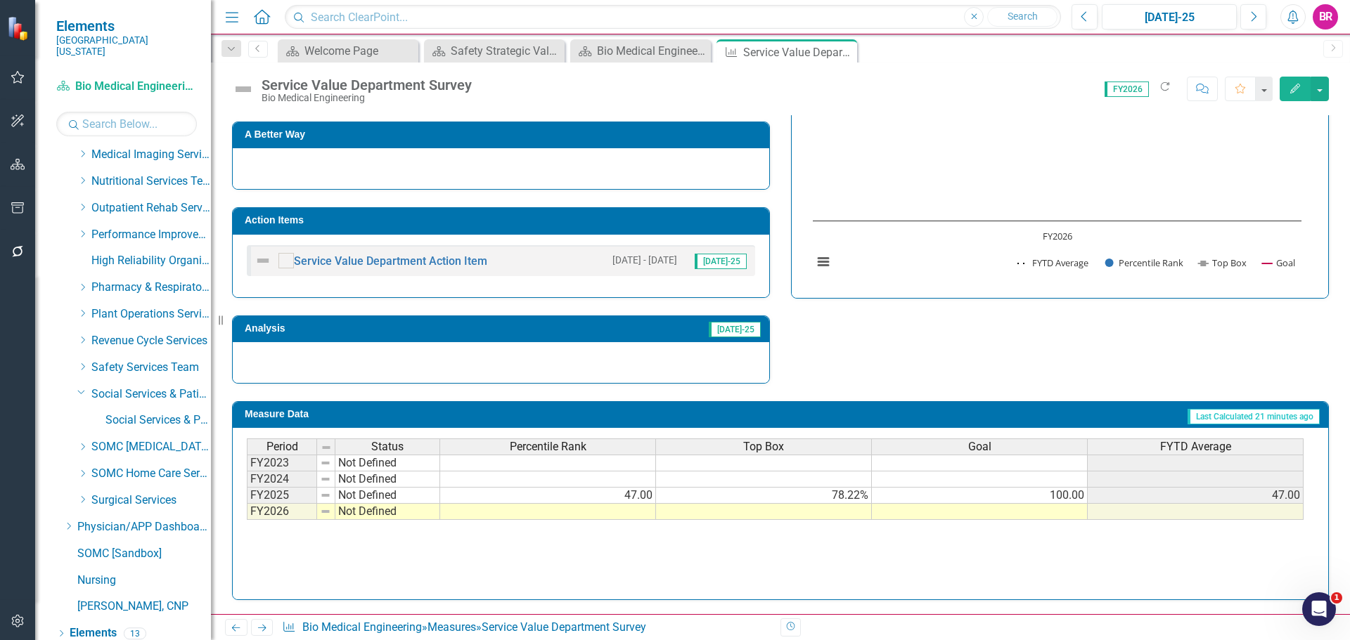
click at [247, 520] on div "Period Status Percentile Rank Top Box Goal FYTD Average FY2023 Not Defined FY20…" at bounding box center [247, 480] width 0 height 82
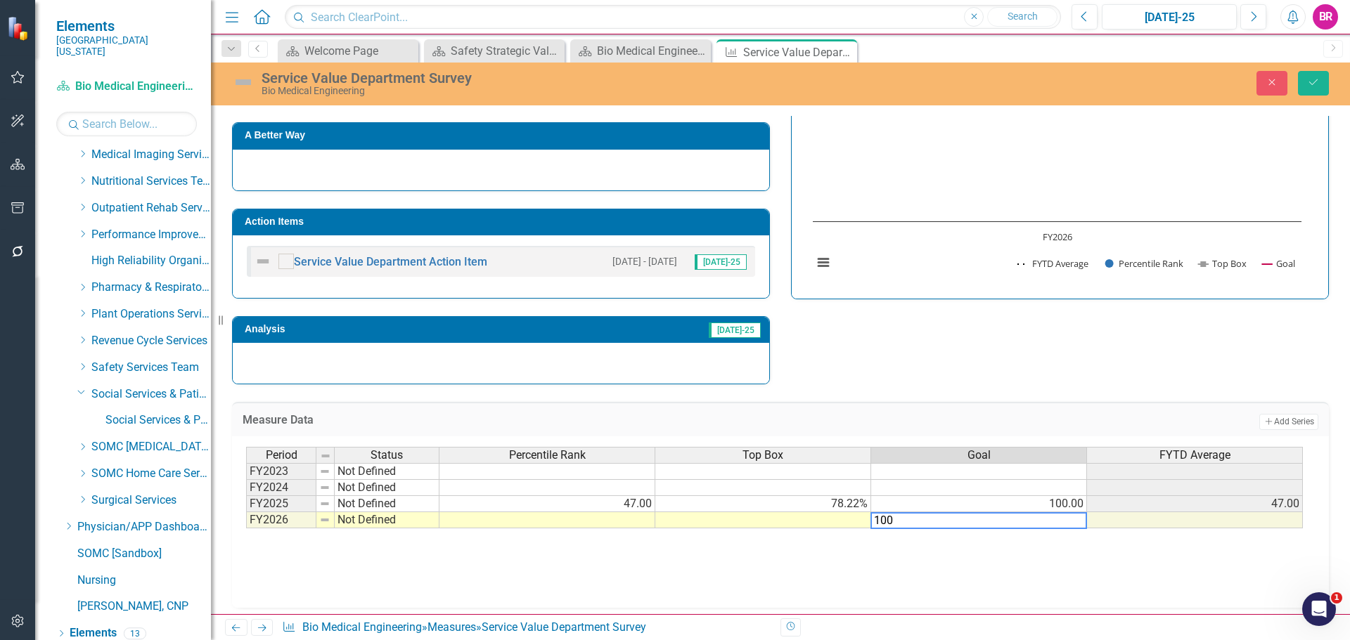
type textarea "100"
click at [1165, 370] on div "Strategic Values A Better Way Action Items Service Value Department Action Item…" at bounding box center [780, 202] width 1118 height 366
drag, startPoint x: 1310, startPoint y: 92, endPoint x: 1307, endPoint y: 104, distance: 12.5
click at [1310, 92] on button "Save" at bounding box center [1313, 83] width 31 height 25
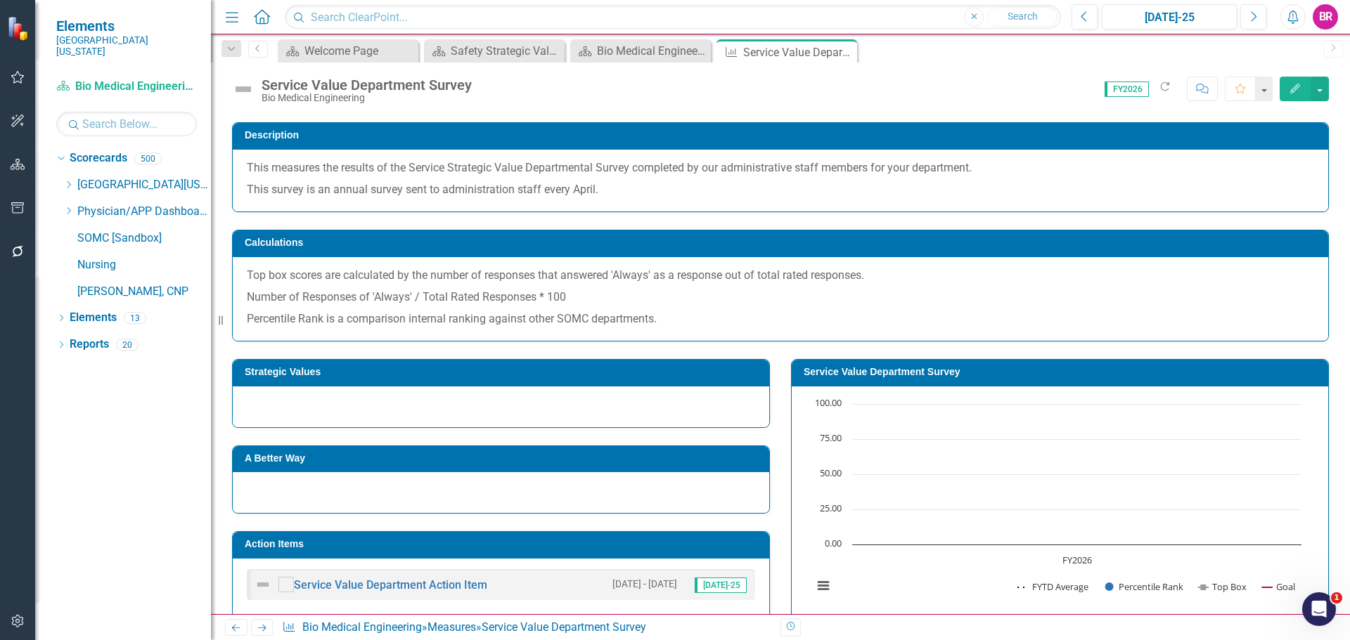
scroll to position [141, 0]
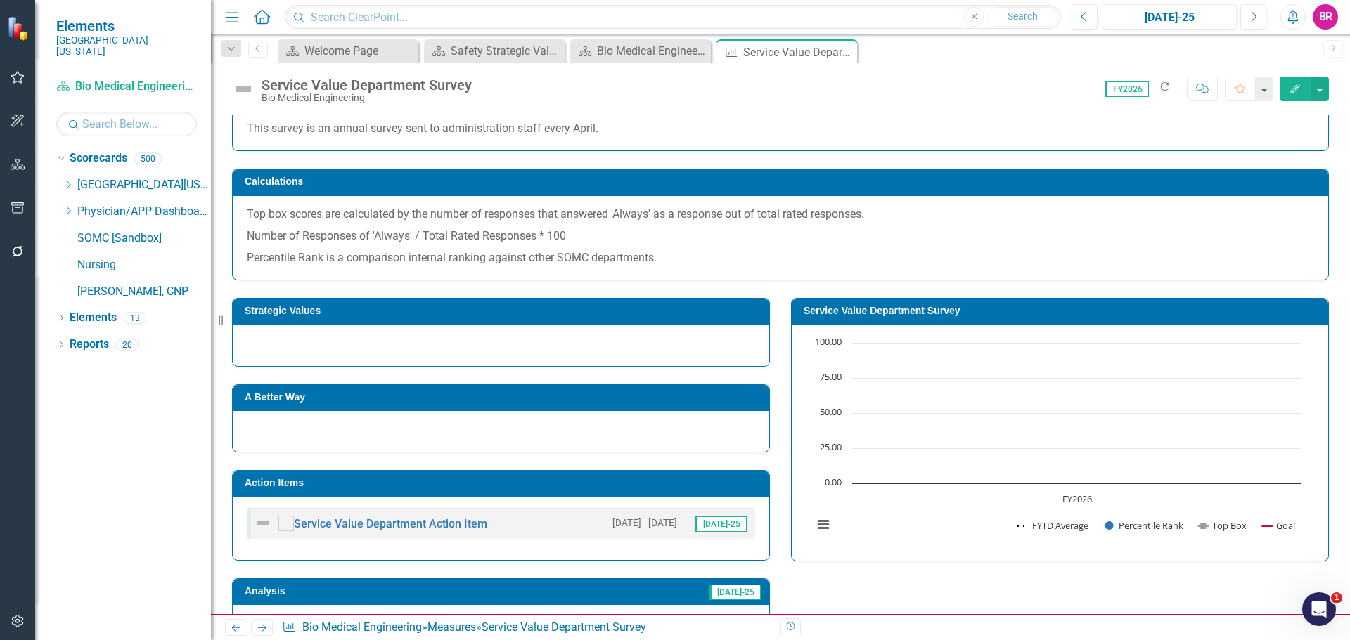
click at [903, 317] on td "Service Value Department Survey" at bounding box center [1061, 312] width 517 height 21
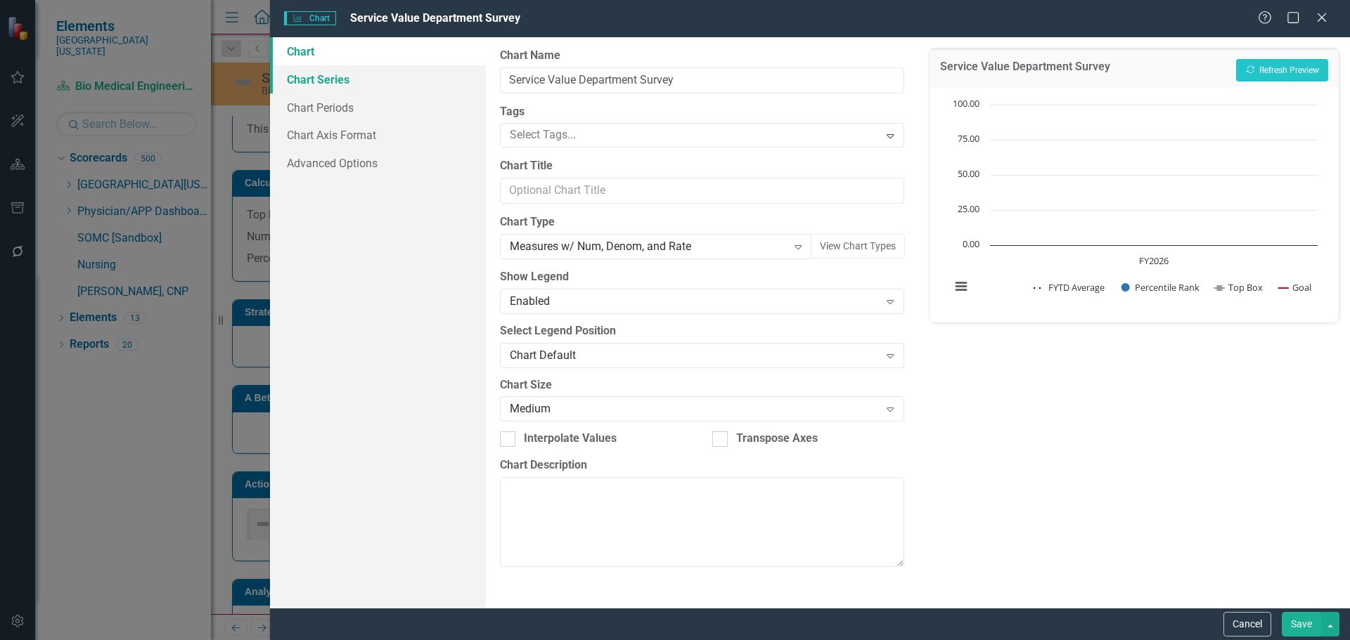
click at [315, 70] on link "Chart Series" at bounding box center [378, 79] width 216 height 28
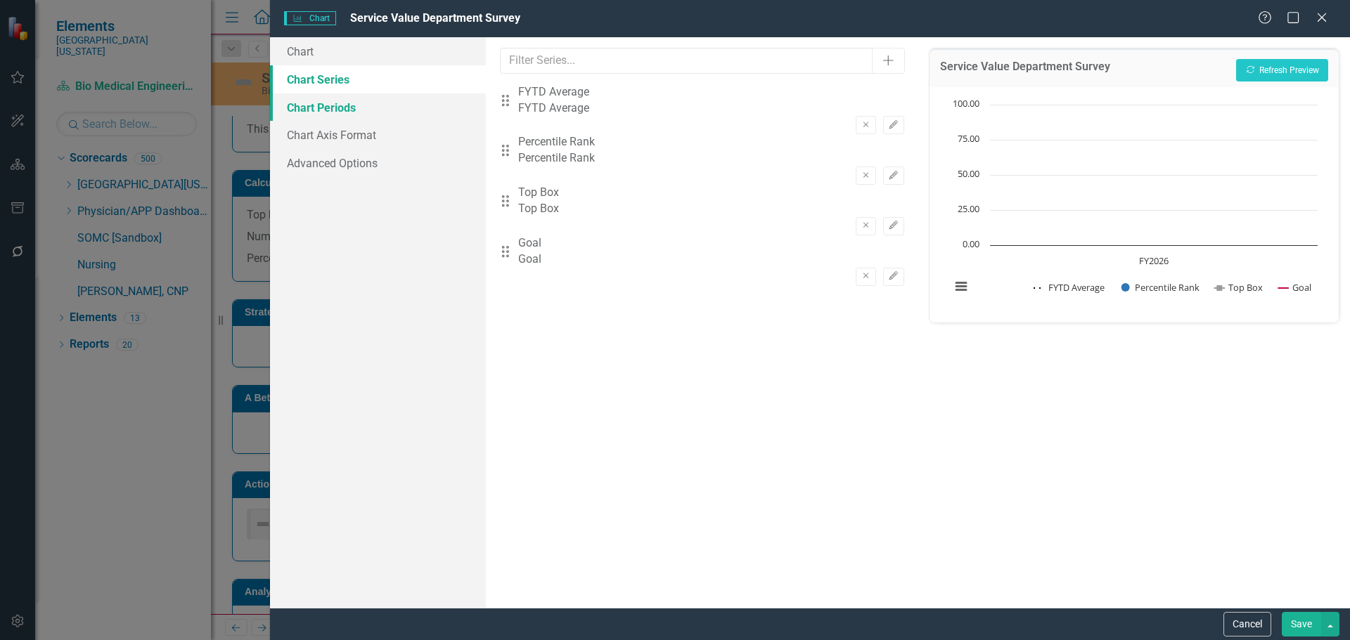
click at [323, 105] on link "Chart Periods" at bounding box center [378, 107] width 216 height 28
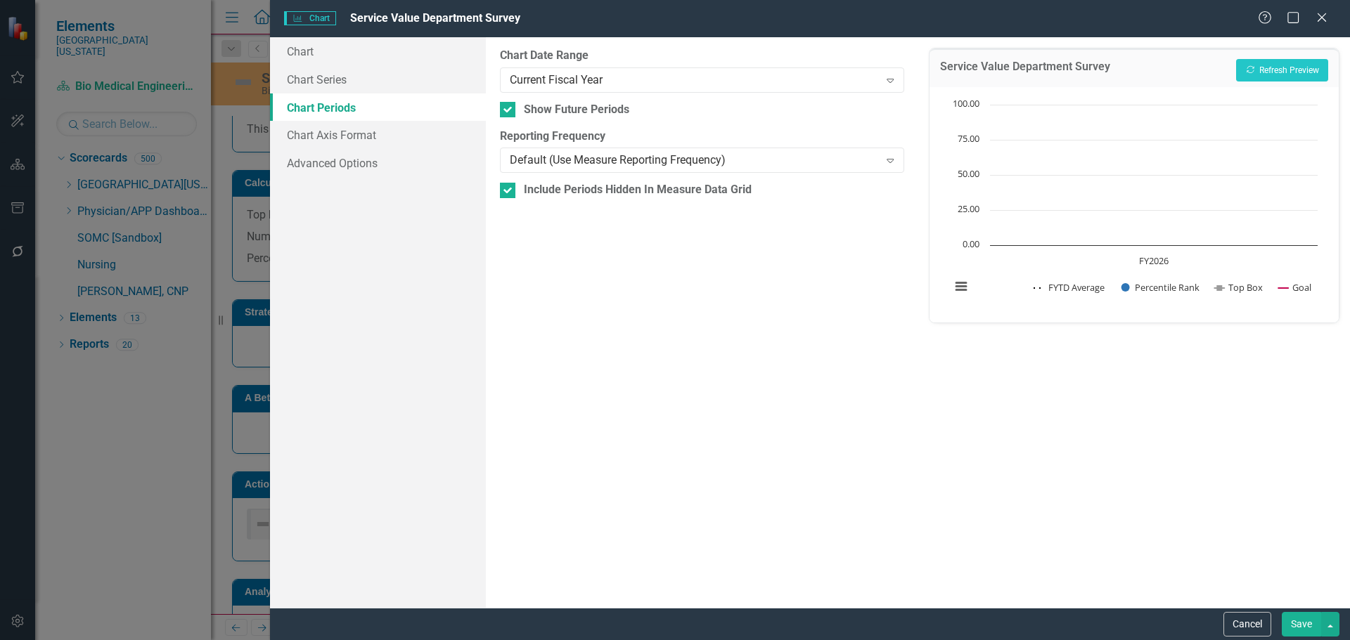
click at [637, 93] on div "From this tab, you define the periods you want included in the chart. For examp…" at bounding box center [702, 322] width 432 height 571
click at [641, 79] on div "Current Fiscal Year" at bounding box center [694, 80] width 369 height 16
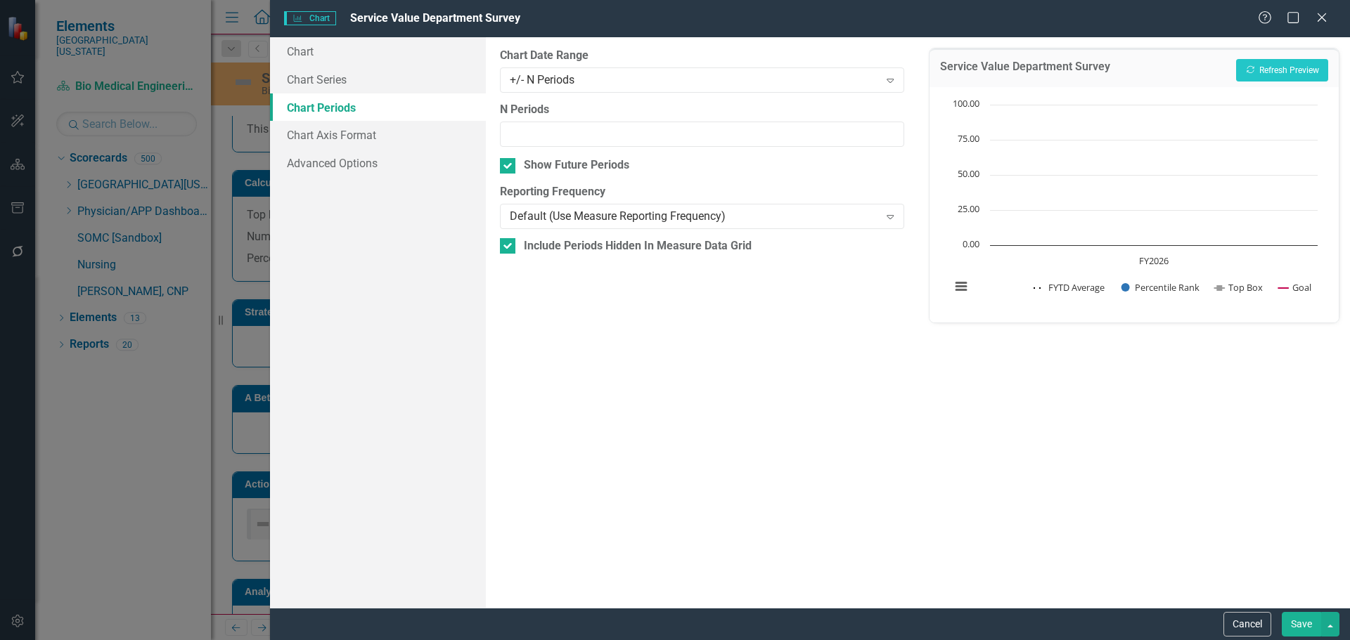
click at [1297, 618] on button "Save" at bounding box center [1300, 624] width 39 height 25
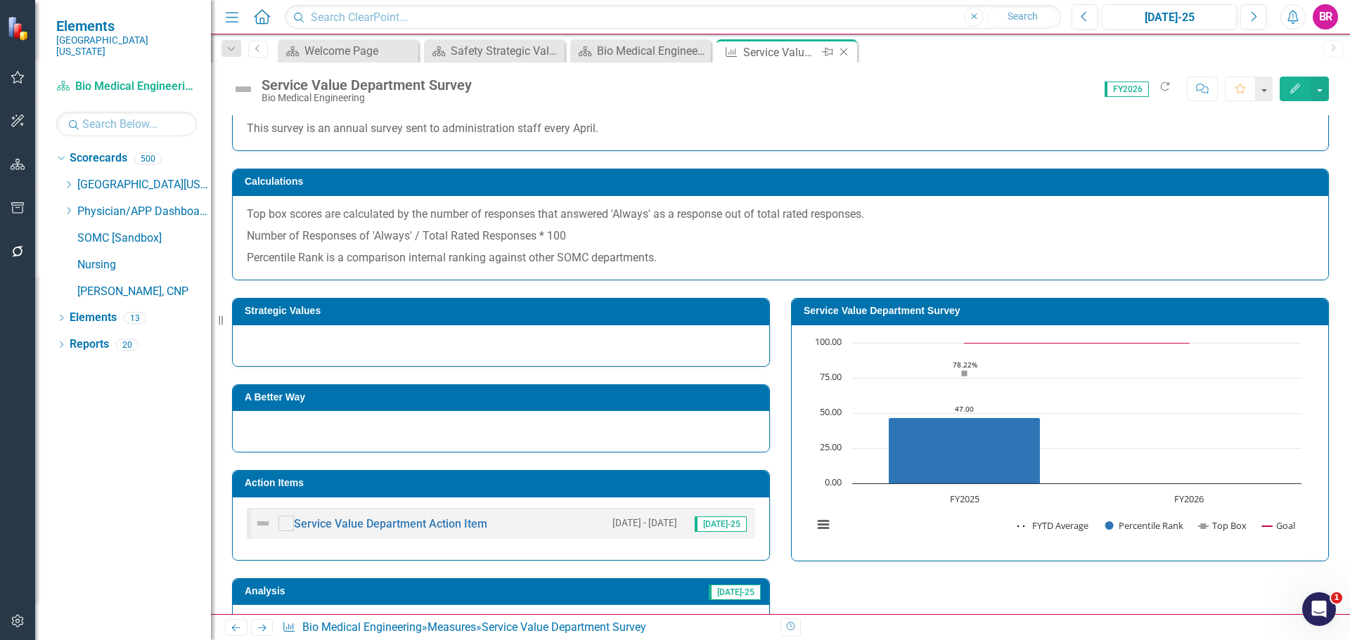
click at [843, 49] on icon "Close" at bounding box center [843, 51] width 14 height 11
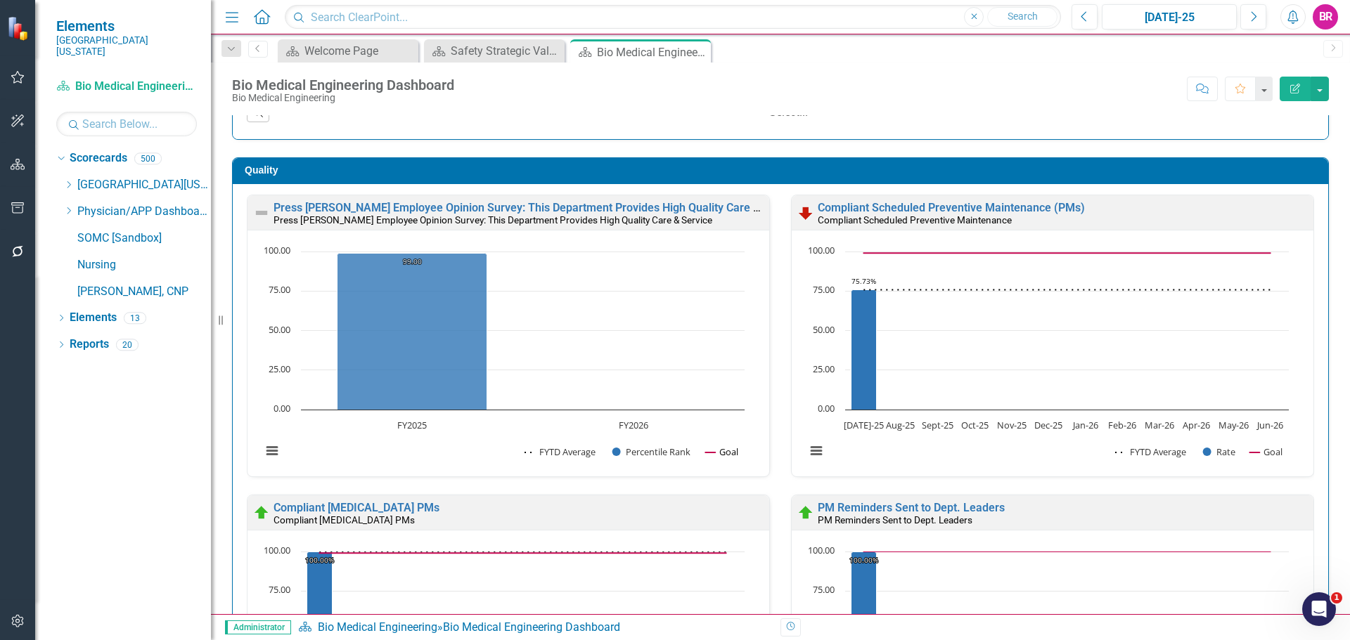
scroll to position [79, 0]
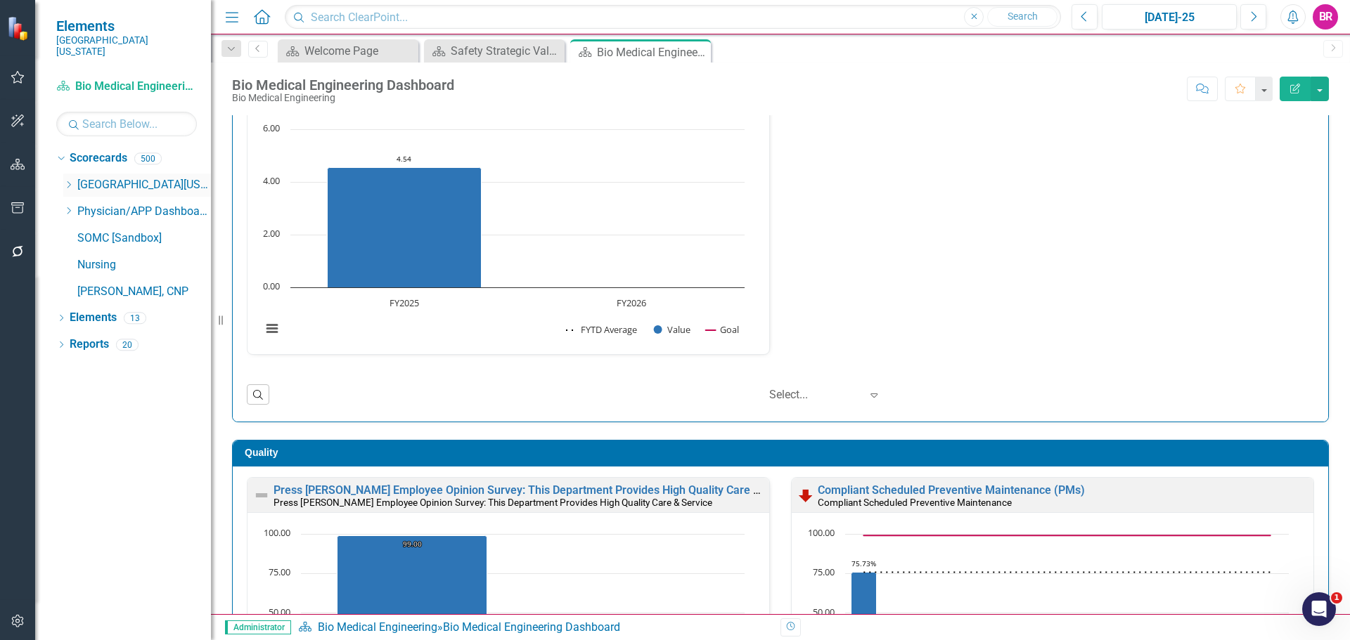
click at [70, 181] on icon at bounding box center [69, 184] width 4 height 7
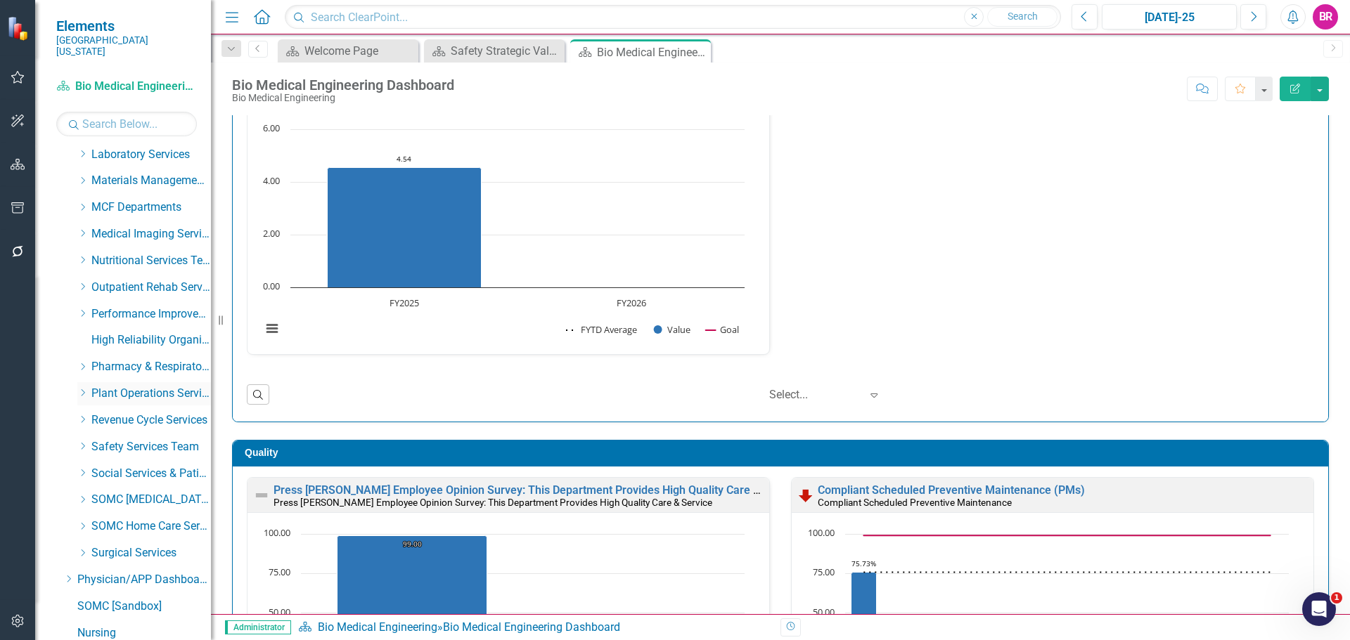
scroll to position [560, 0]
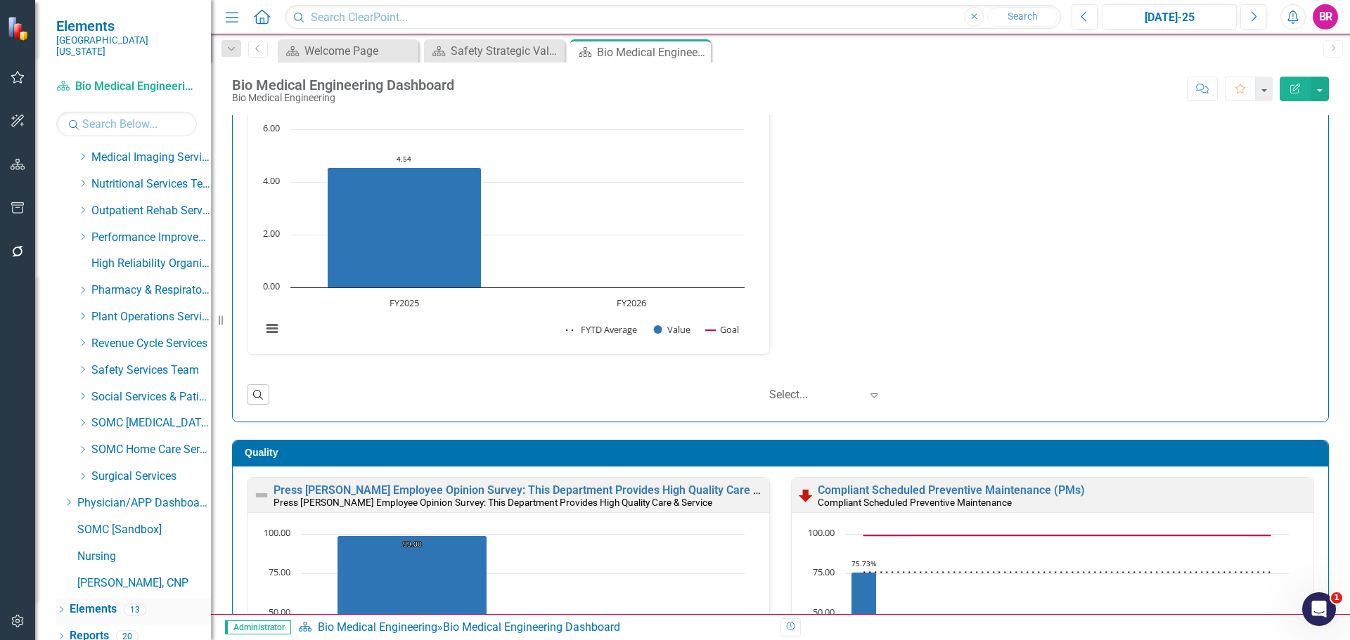
click at [91, 602] on link "Elements" at bounding box center [93, 610] width 47 height 16
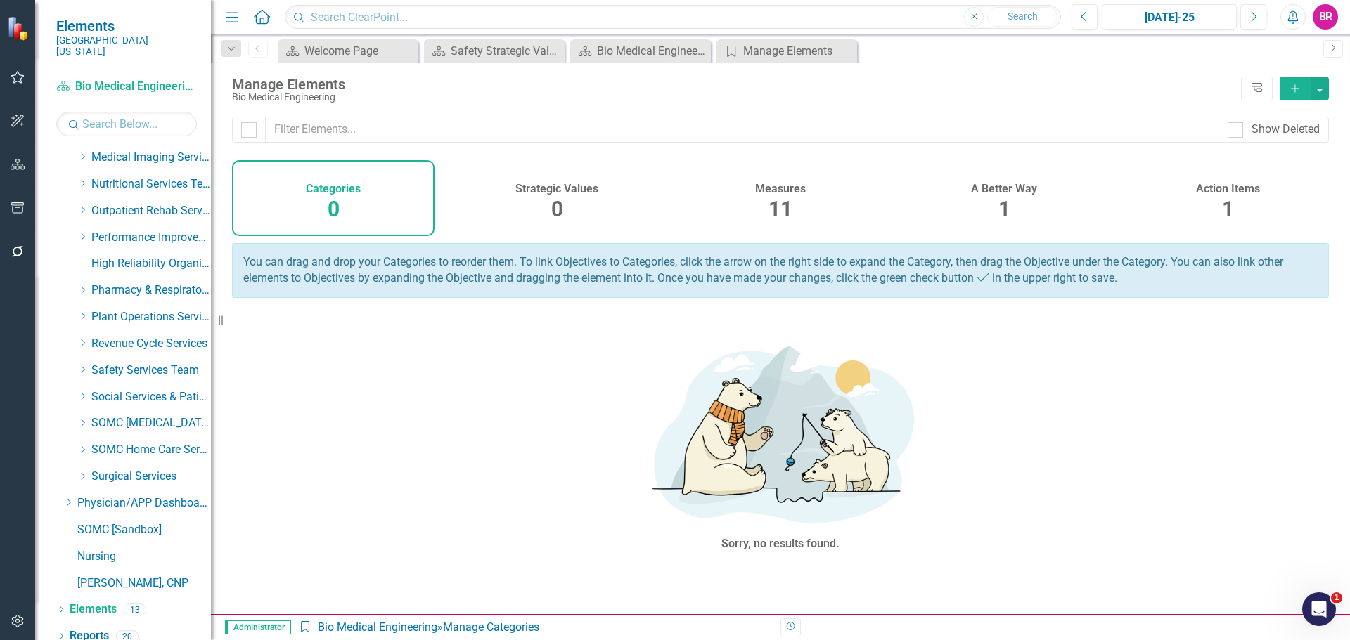
click at [1230, 203] on span "1" at bounding box center [1228, 209] width 12 height 25
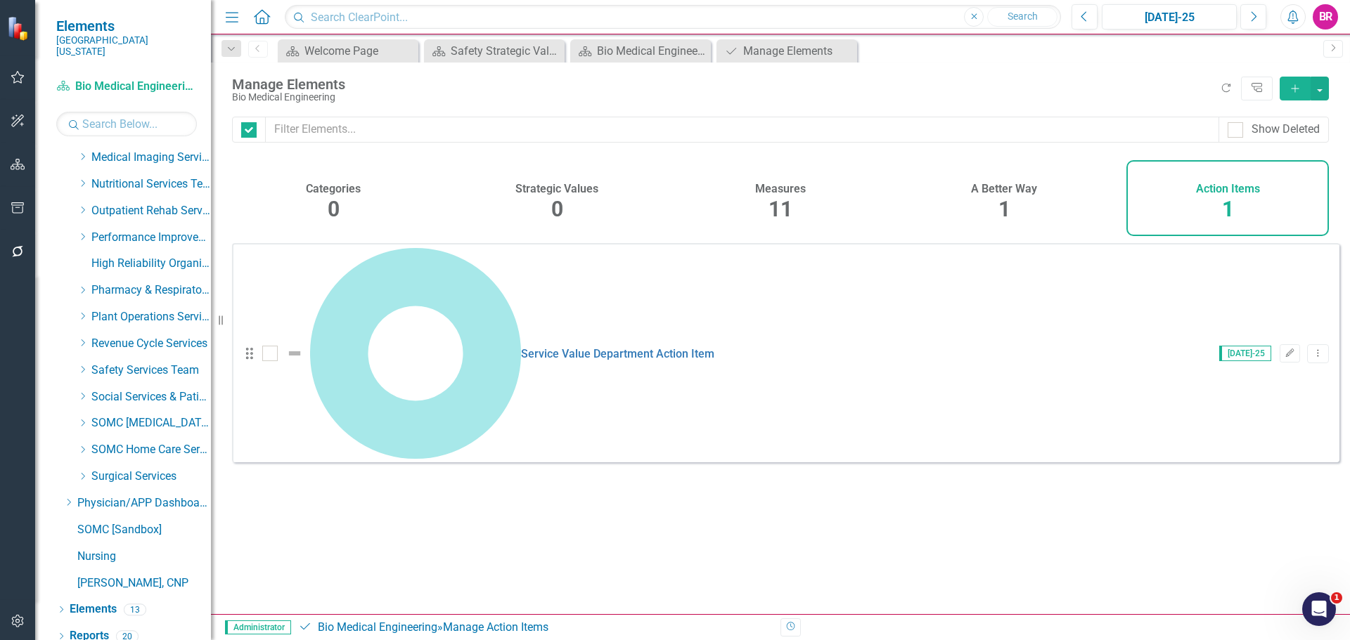
checkbox input "false"
click at [84, 392] on icon "Dropdown" at bounding box center [82, 396] width 11 height 8
click at [1312, 349] on icon "Dropdown Menu" at bounding box center [1318, 353] width 12 height 9
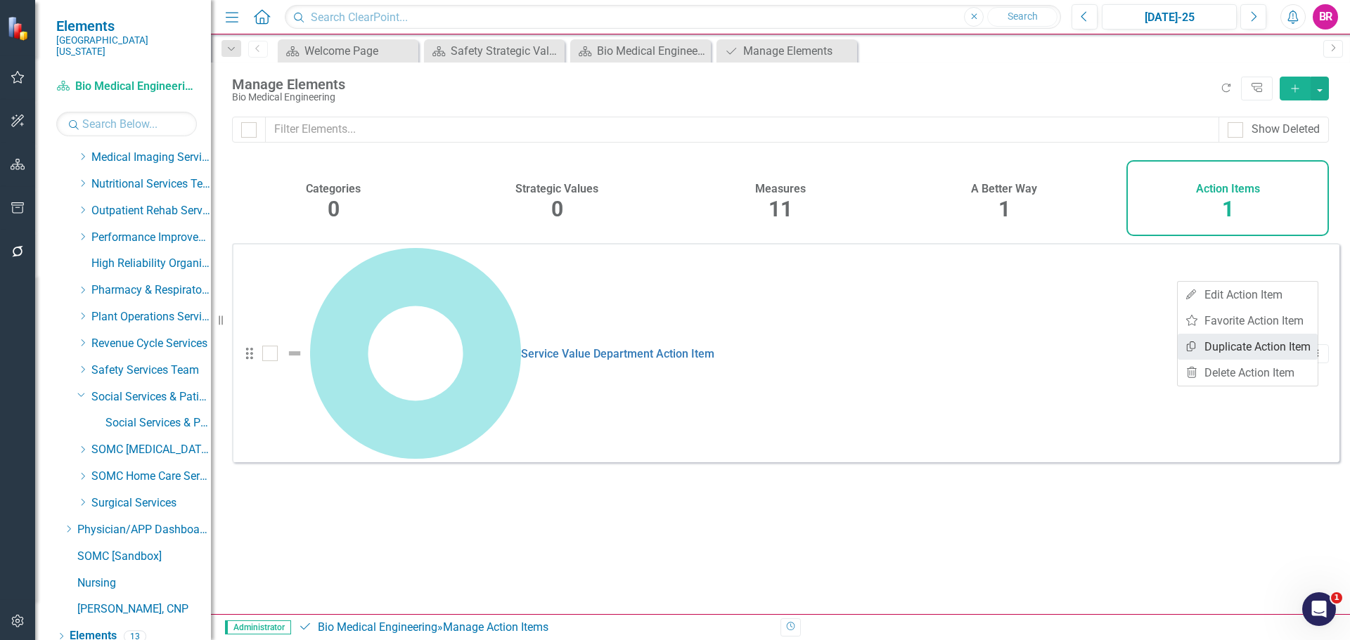
click at [1232, 347] on link "Copy Duplicate Action Item" at bounding box center [1247, 347] width 140 height 26
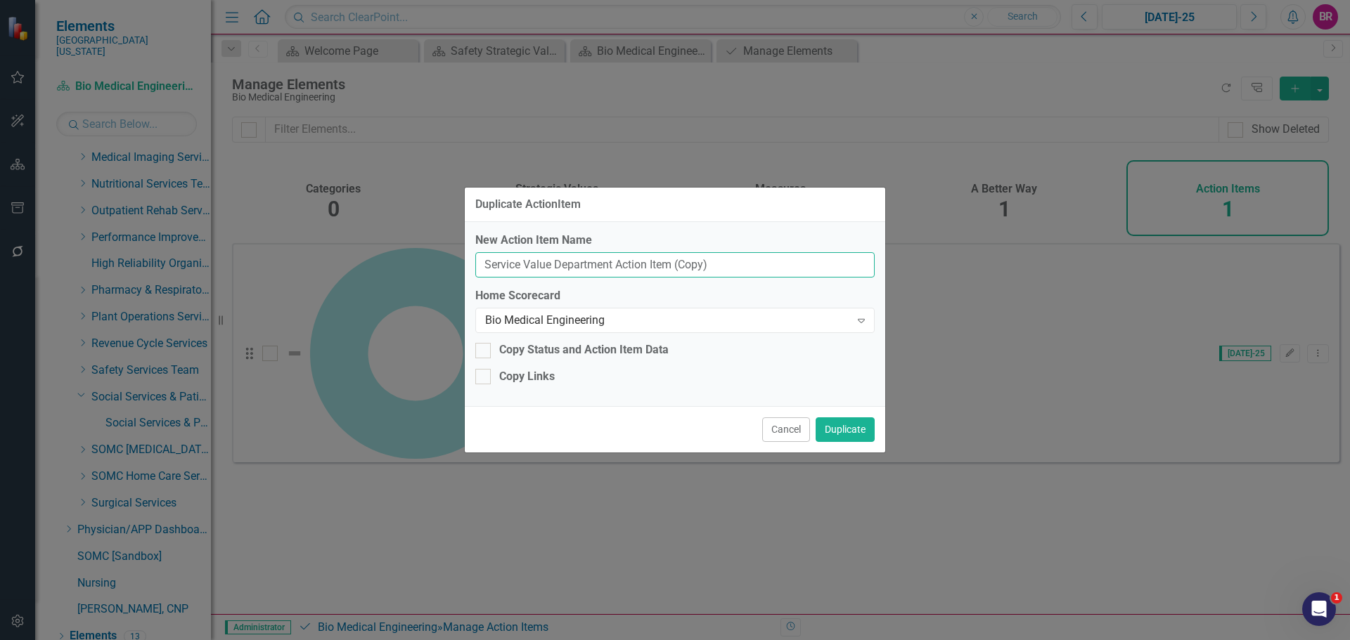
drag, startPoint x: 722, startPoint y: 265, endPoint x: 676, endPoint y: 263, distance: 46.4
click at [676, 263] on input "Service Value Department Action Item (Copy)" at bounding box center [674, 265] width 399 height 26
type input "Service Value Department Action Item"
click at [676, 314] on div "Bio Medical Engineering" at bounding box center [667, 321] width 365 height 16
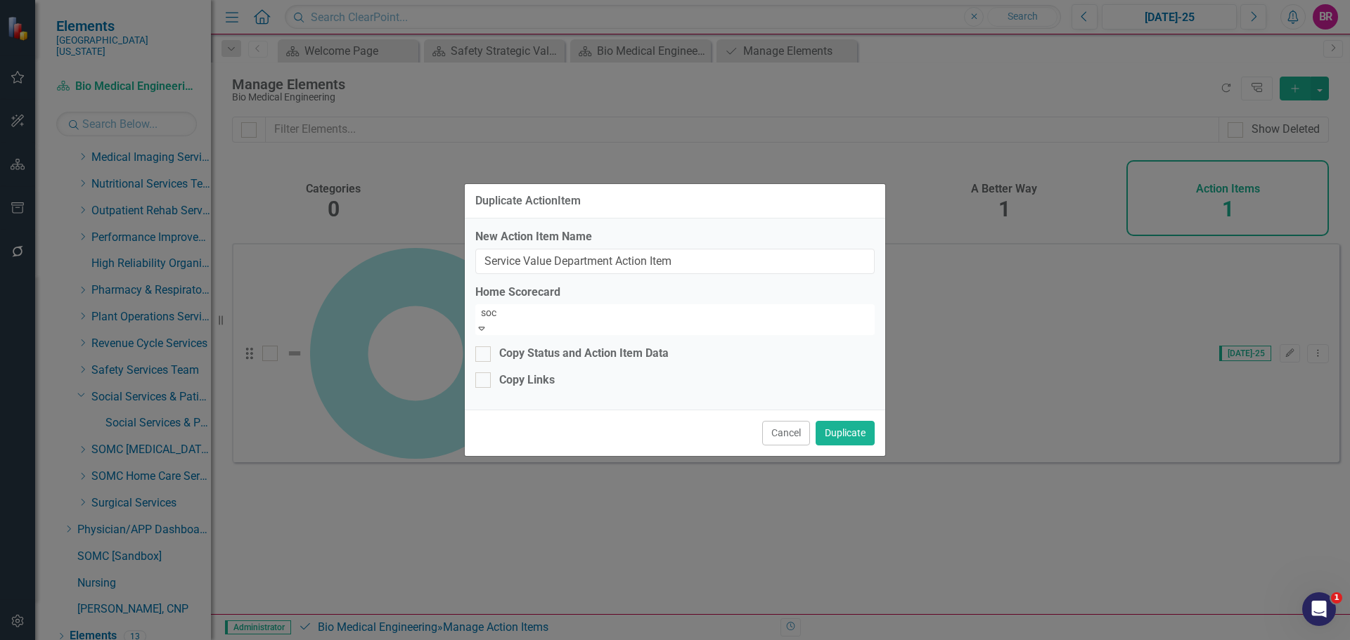
scroll to position [320, 0]
type input "socia"
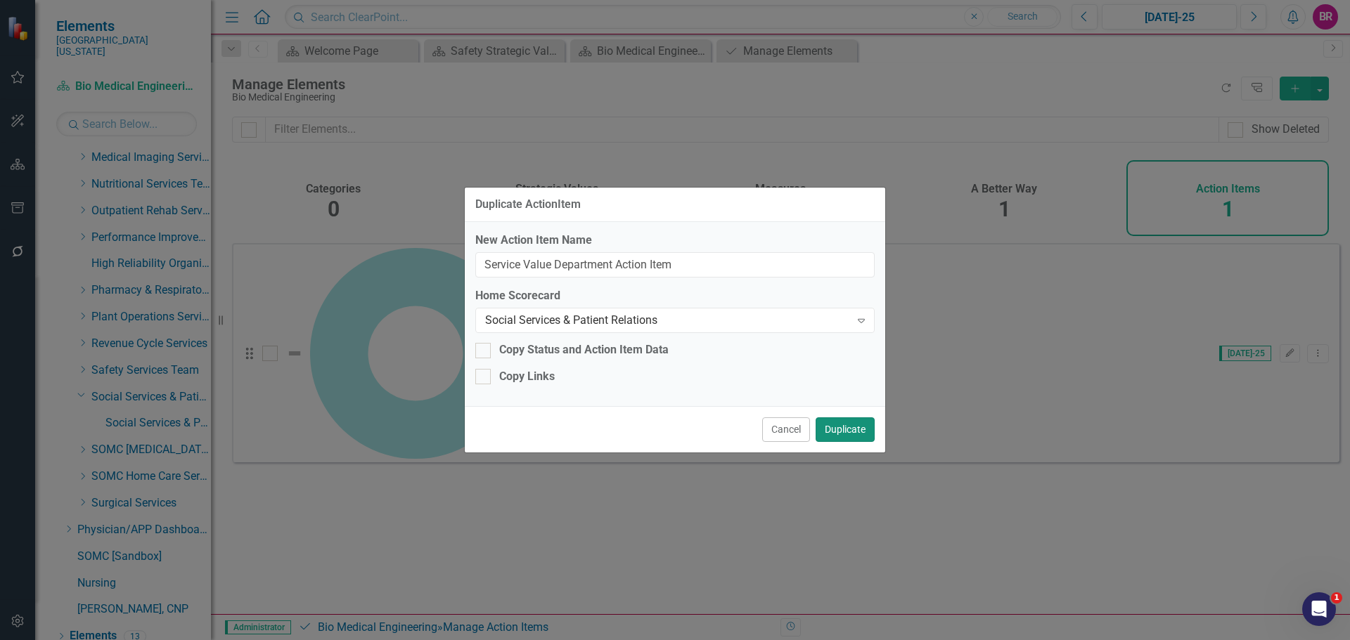
click at [860, 429] on button "Duplicate" at bounding box center [844, 430] width 59 height 25
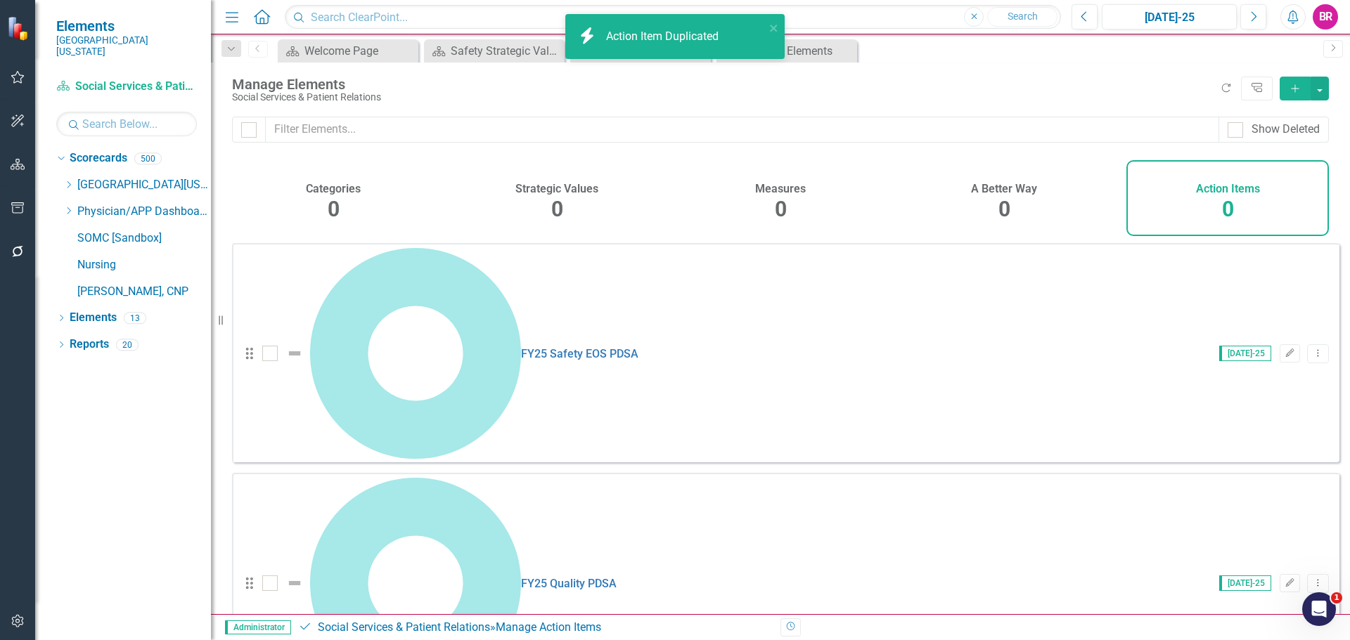
checkbox input "false"
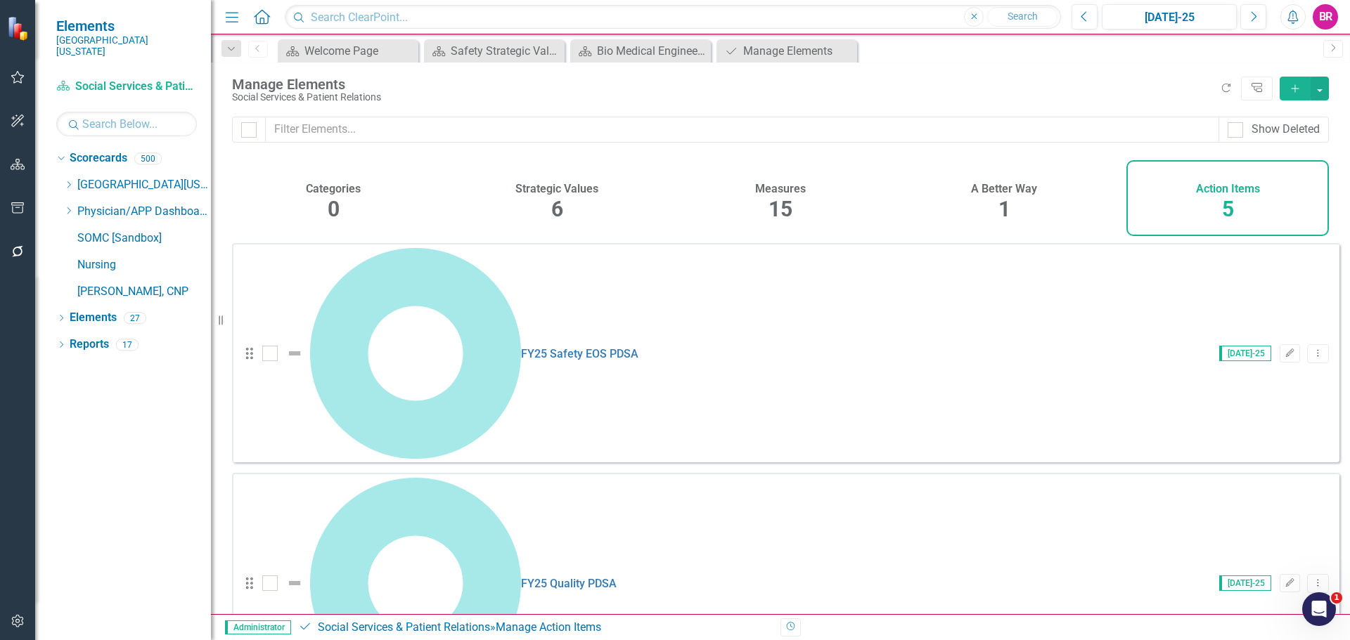
click at [1275, 478] on link "Copy Duplicate Action Item" at bounding box center [1247, 480] width 140 height 26
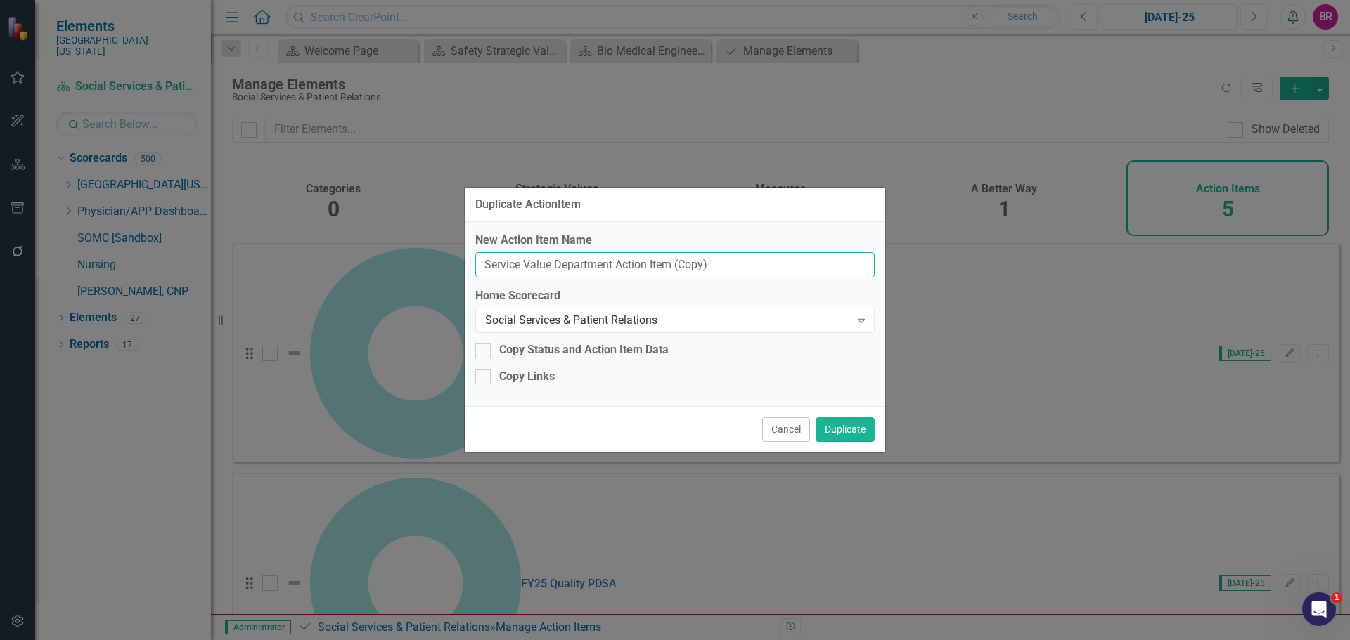
drag, startPoint x: 732, startPoint y: 266, endPoint x: 674, endPoint y: 269, distance: 58.4
click at [674, 269] on input "Service Value Department Action Item (Copy)" at bounding box center [674, 265] width 399 height 26
click at [710, 266] on input "Service Value Department Action Item (Chaplins)" at bounding box center [674, 265] width 399 height 26
type input "Service Value Department Action Item (Chaplains)"
click at [856, 436] on button "Duplicate" at bounding box center [844, 430] width 59 height 25
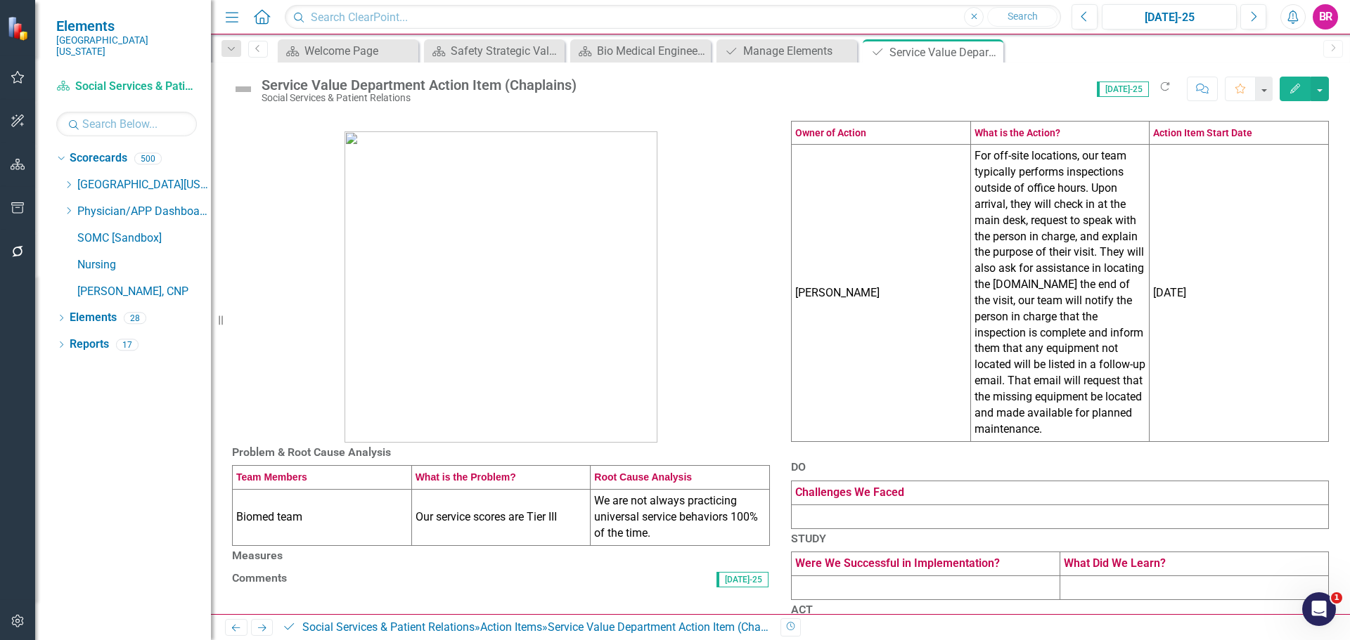
click at [890, 292] on td "[PERSON_NAME]" at bounding box center [880, 293] width 179 height 297
click at [891, 291] on td "[PERSON_NAME]" at bounding box center [880, 293] width 179 height 297
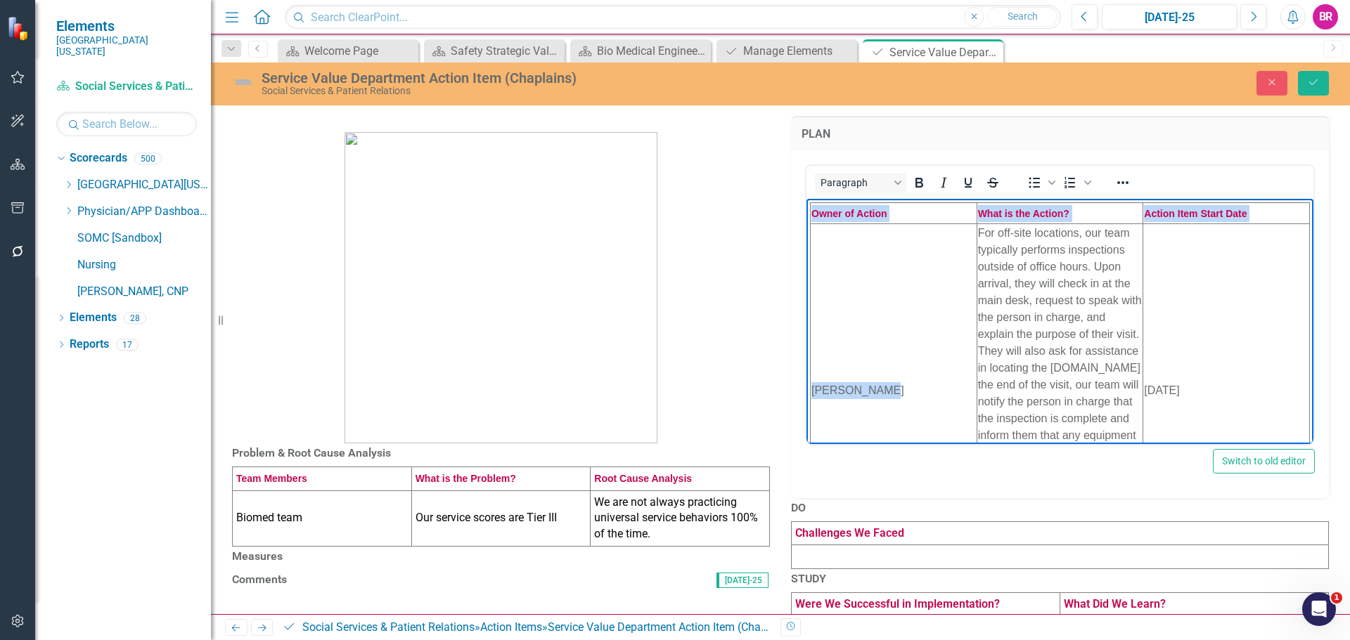
drag, startPoint x: 885, startPoint y: 401, endPoint x: 1606, endPoint y: 591, distance: 745.7
click at [806, 392] on html "Owner of Action What is the Action? Action Item Start Date [PERSON_NAME] For of…" at bounding box center [1059, 393] width 507 height 391
click at [808, 389] on body "Owner of Action What is the Action? Action Item Start Date [PERSON_NAME] For of…" at bounding box center [1059, 393] width 507 height 391
click at [898, 406] on td "[PERSON_NAME]" at bounding box center [893, 391] width 167 height 334
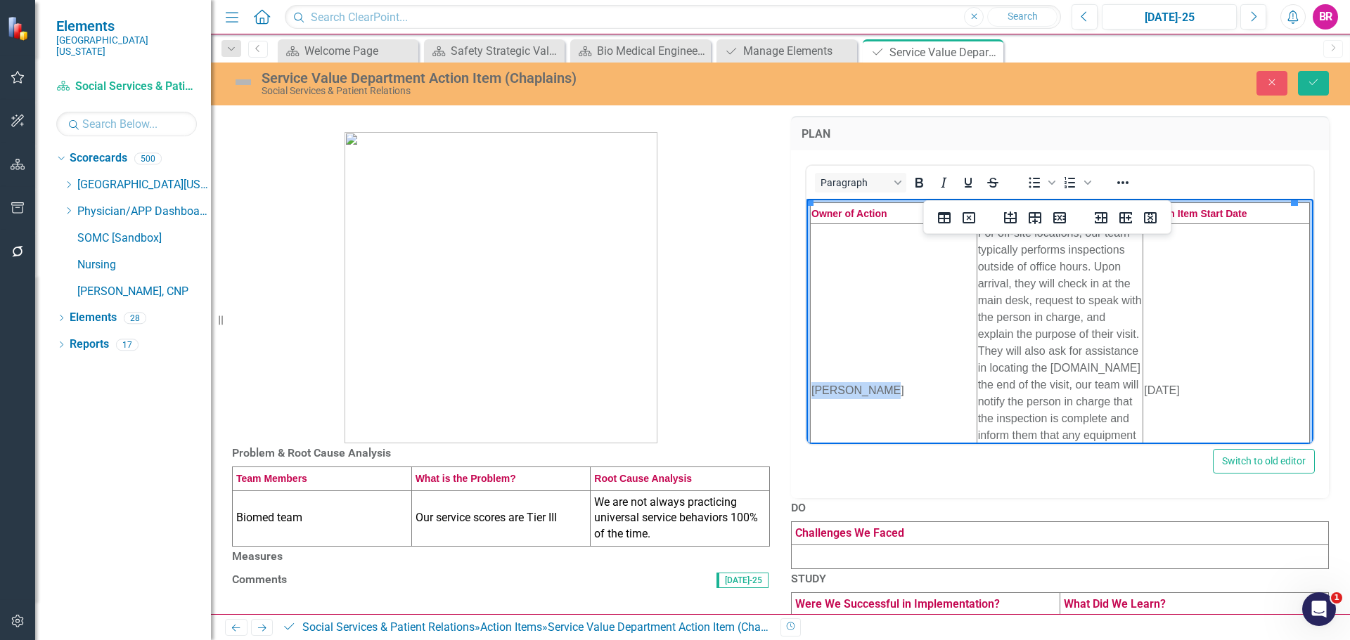
drag, startPoint x: 899, startPoint y: 405, endPoint x: 810, endPoint y: 406, distance: 89.3
click at [812, 408] on td "[PERSON_NAME]" at bounding box center [893, 391] width 167 height 334
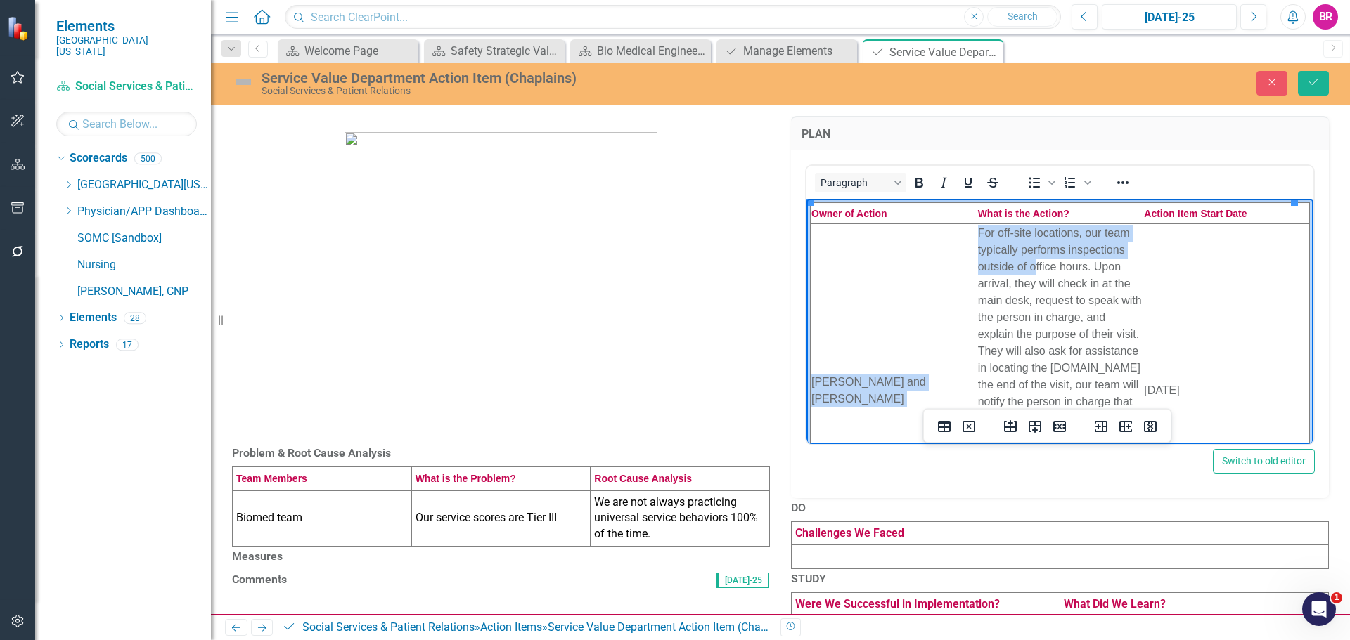
drag, startPoint x: 1002, startPoint y: 377, endPoint x: 1031, endPoint y: 262, distance: 119.0
click at [1030, 262] on p "For off-site locations, our team typically performs inspections outside of offi…" at bounding box center [1060, 384] width 164 height 321
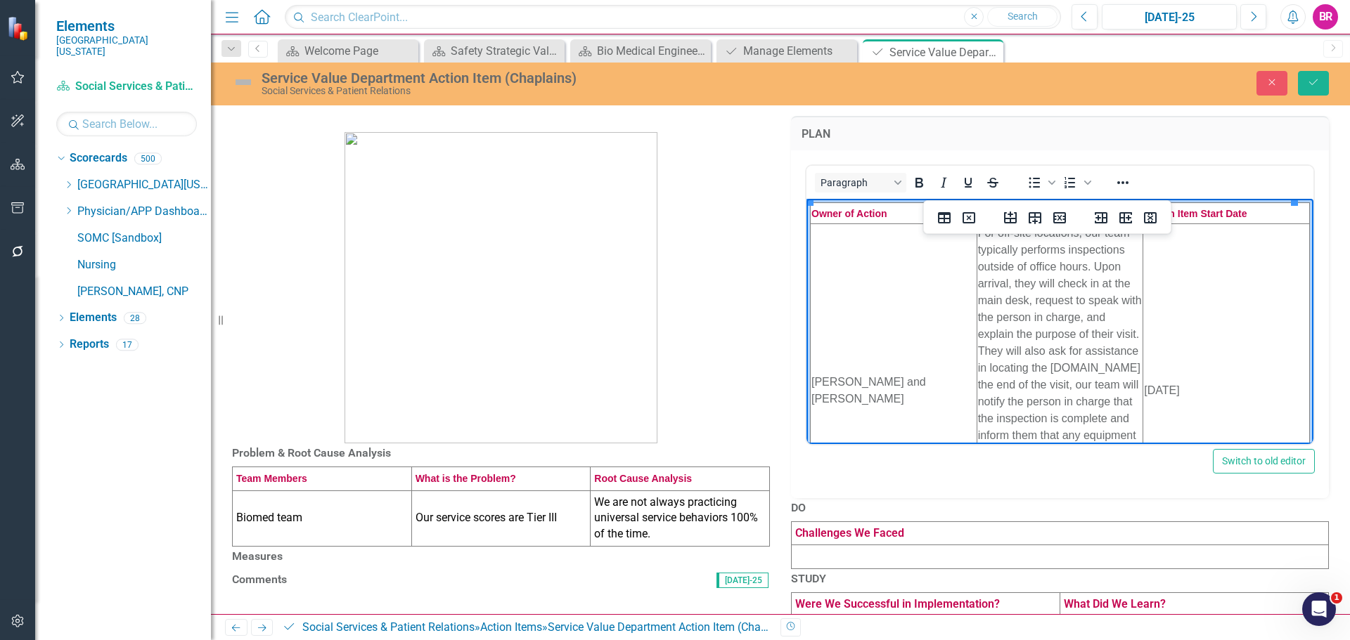
click at [1032, 262] on p "For off-site locations, our team typically performs inspections outside of offi…" at bounding box center [1060, 384] width 164 height 321
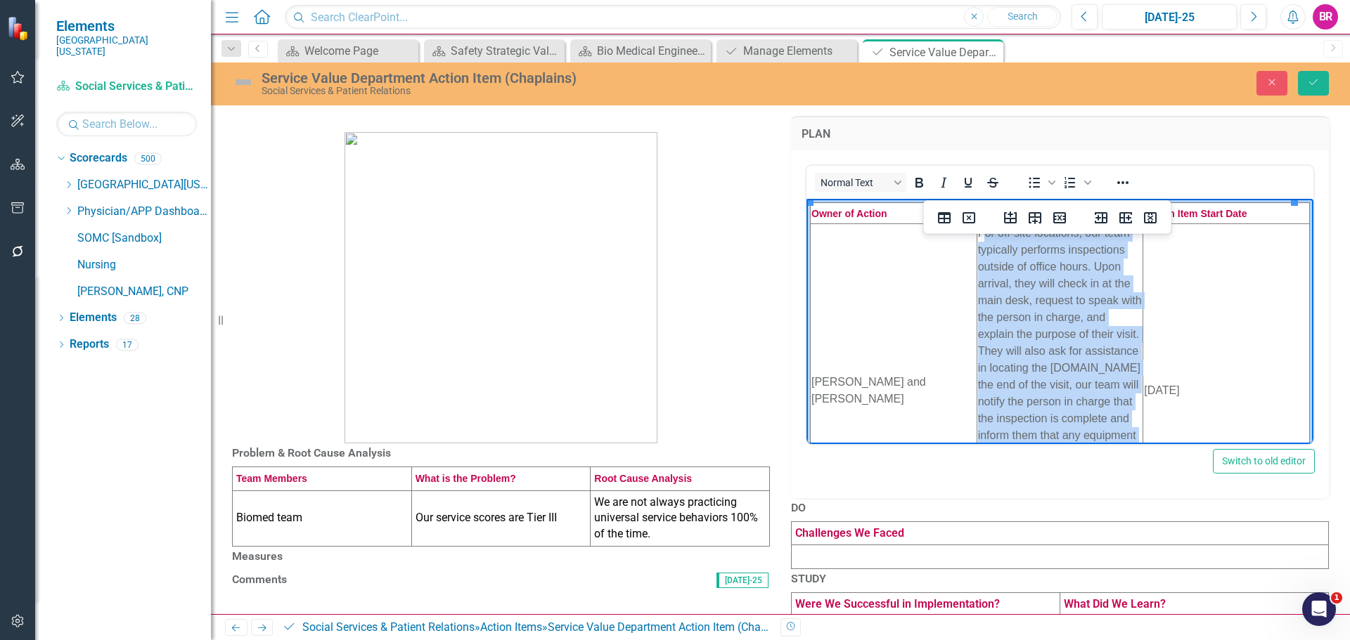
drag, startPoint x: 1063, startPoint y: 392, endPoint x: 979, endPoint y: 233, distance: 179.5
click at [979, 233] on p "For off-site locations, our team typically performs inspections outside of offi…" at bounding box center [1060, 384] width 164 height 321
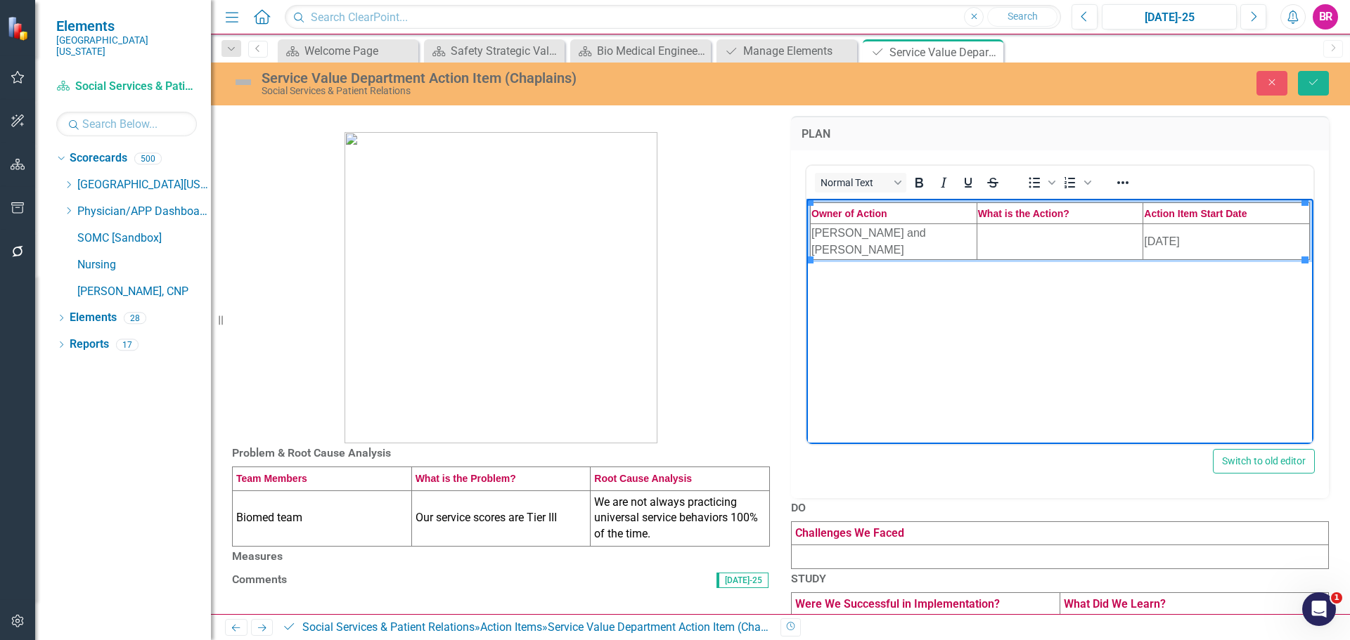
click at [1014, 240] on p "Rich Text Area. Press ALT-0 for help." at bounding box center [1060, 235] width 164 height 17
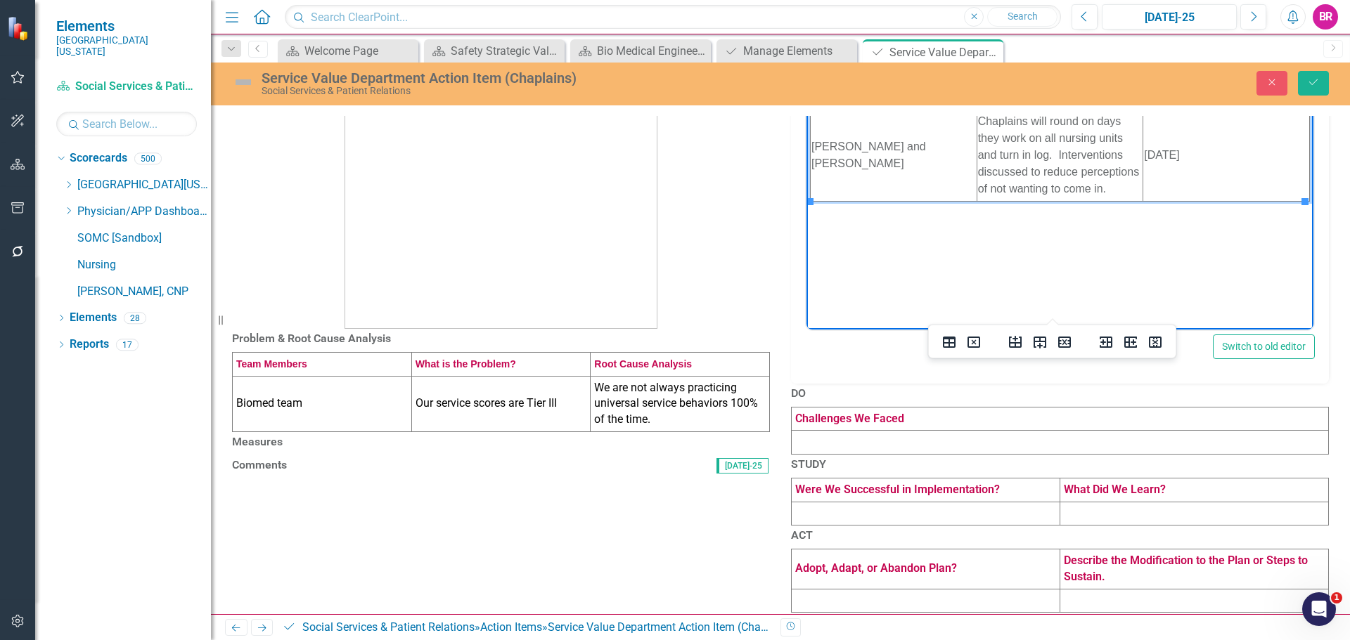
scroll to position [211, 0]
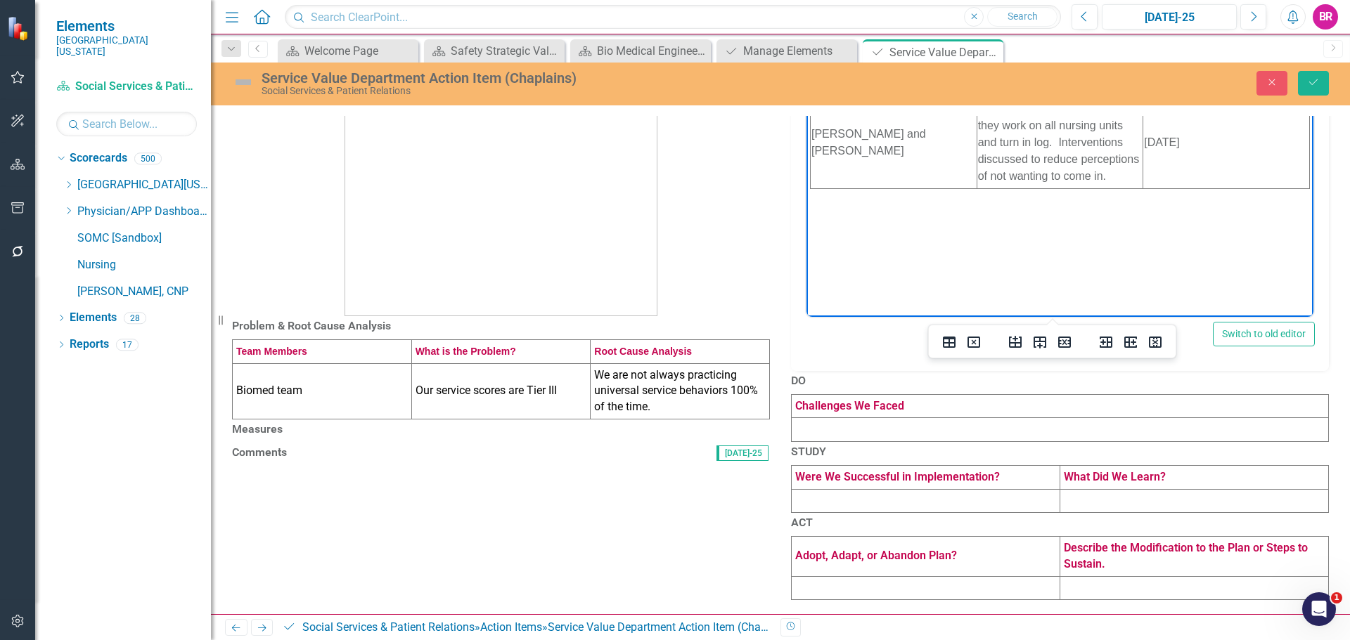
click at [326, 363] on td "Biomed team" at bounding box center [322, 391] width 179 height 56
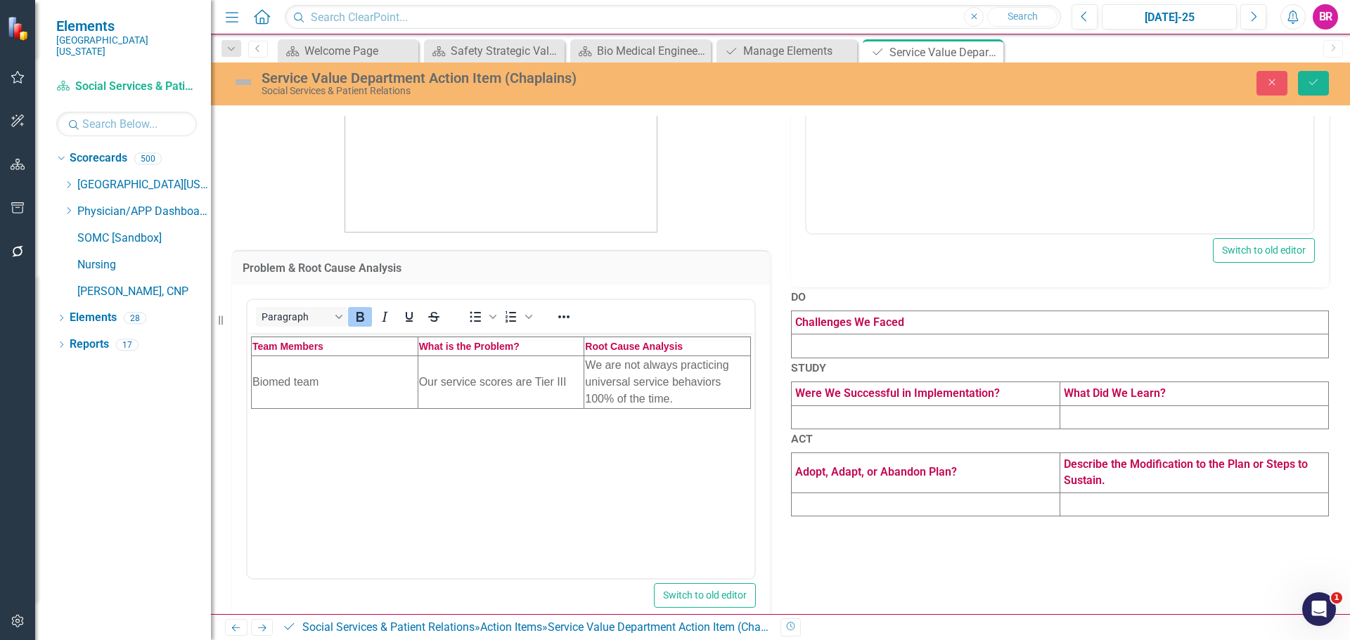
scroll to position [0, 0]
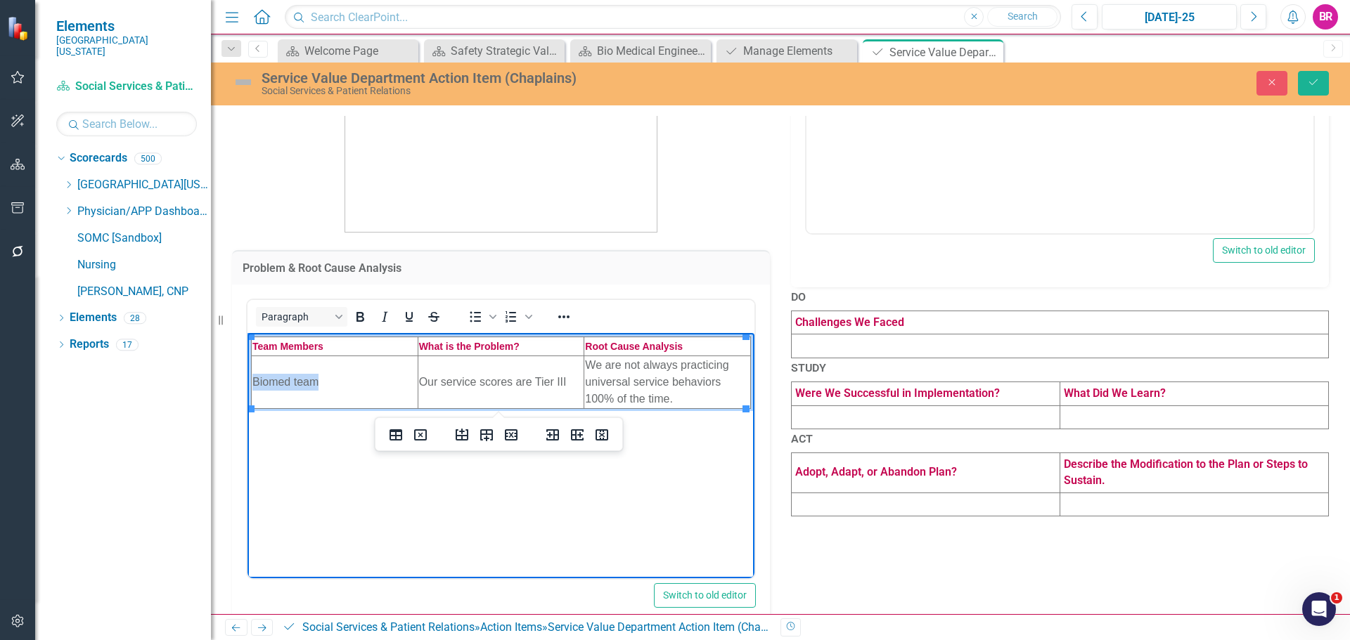
drag, startPoint x: 323, startPoint y: 380, endPoint x: 252, endPoint y: 387, distance: 70.6
click at [252, 387] on td "Biomed team" at bounding box center [335, 382] width 167 height 53
click at [316, 384] on td "Biomed team" at bounding box center [335, 382] width 167 height 53
drag, startPoint x: 335, startPoint y: 387, endPoint x: 301, endPoint y: 382, distance: 34.1
drag, startPoint x: 301, startPoint y: 382, endPoint x: 375, endPoint y: 390, distance: 74.3
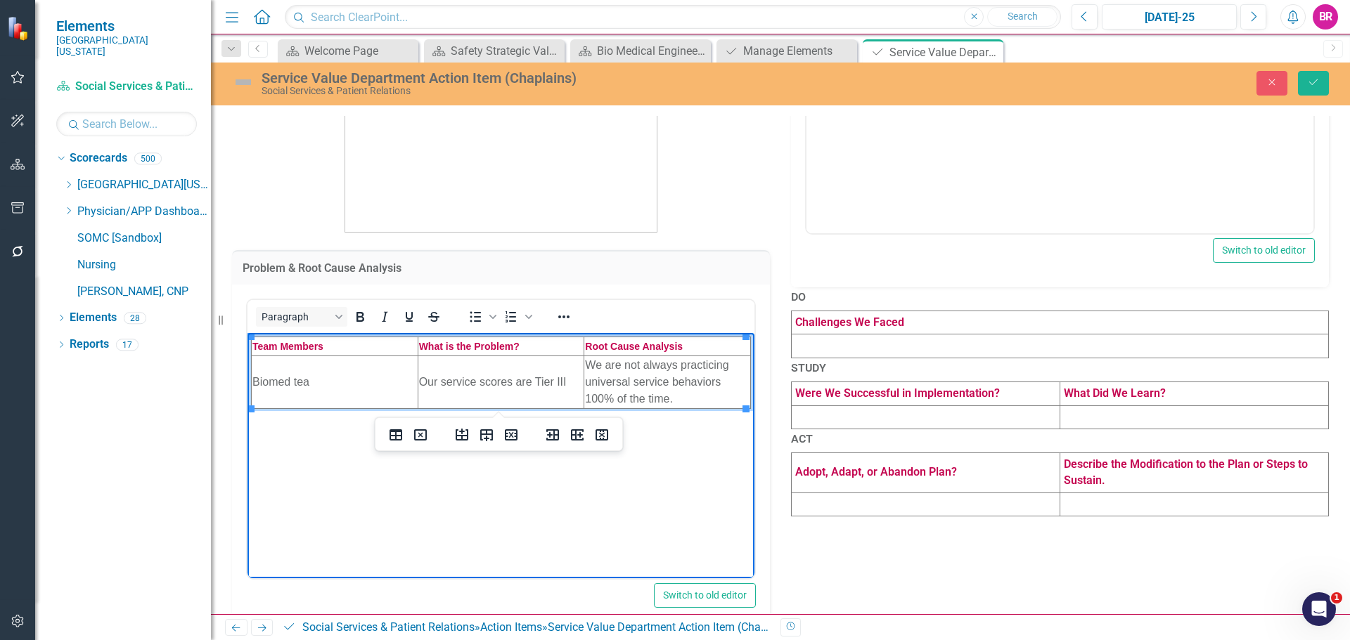
click at [375, 390] on td "Biomed tea" at bounding box center [335, 382] width 167 height 53
click at [403, 489] on body "Team Members What is the Problem? Root Cause Analysis Biomed tea Our service sc…" at bounding box center [500, 437] width 507 height 211
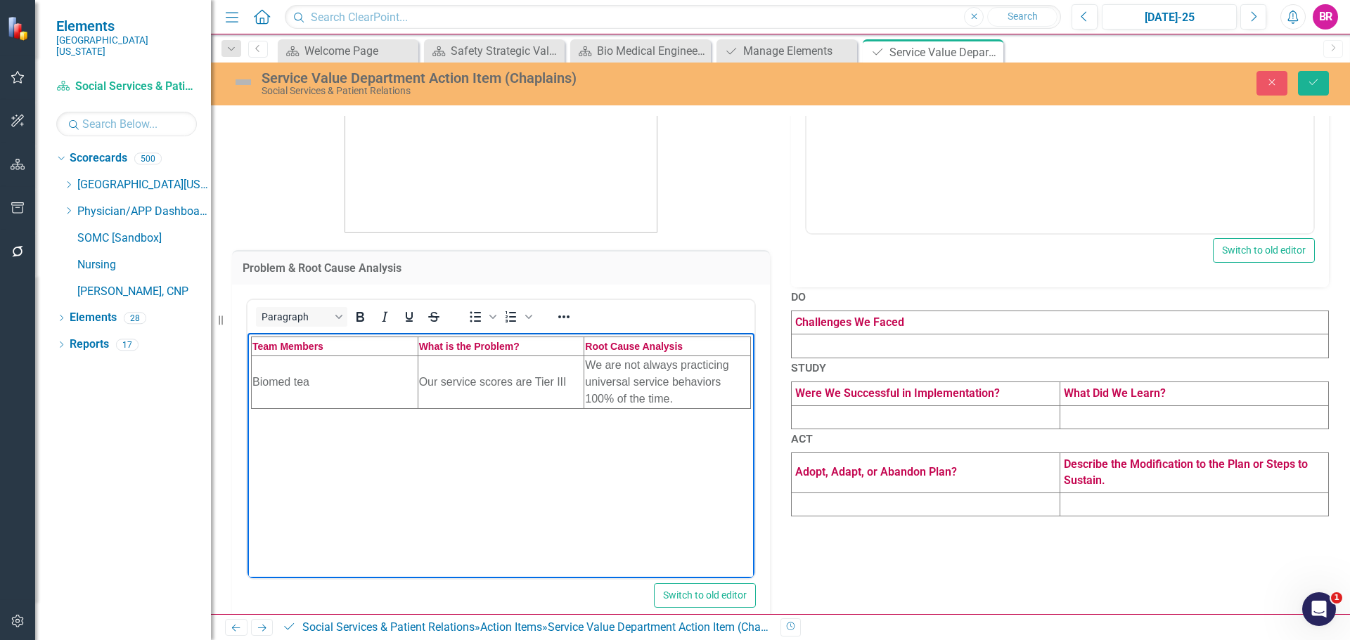
click at [304, 391] on td "Biomed tea" at bounding box center [335, 382] width 167 height 53
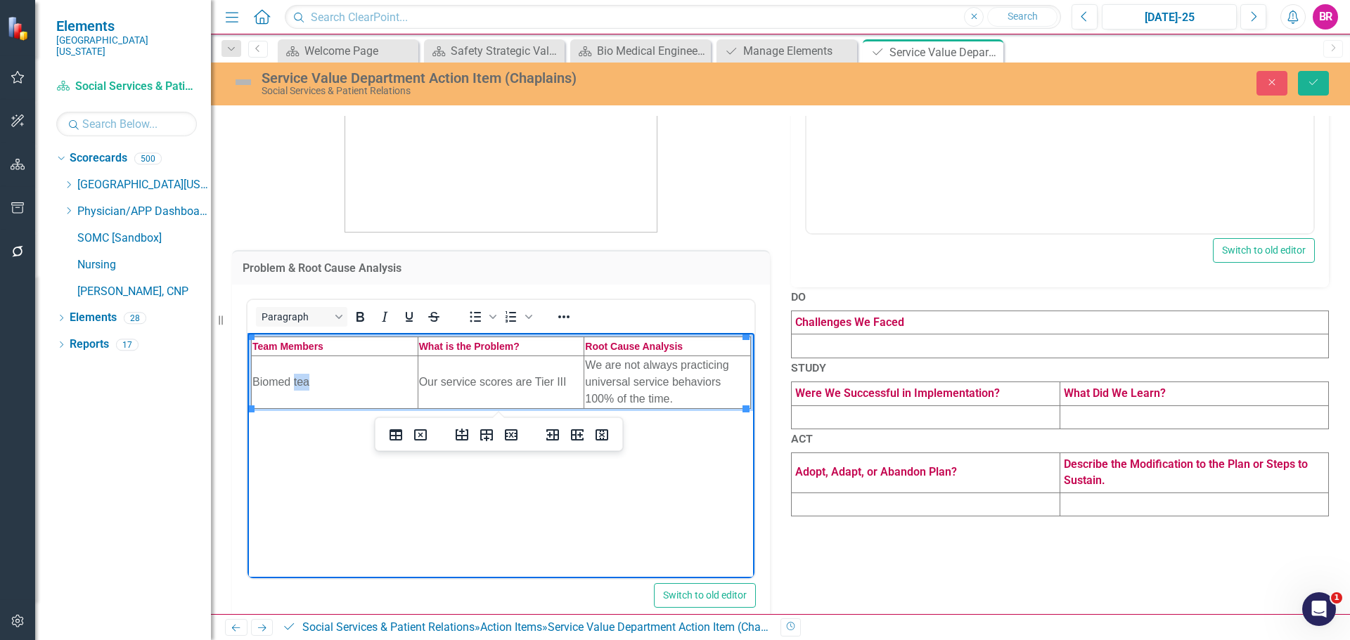
click at [304, 391] on td "Biomed tea" at bounding box center [335, 382] width 167 height 53
click at [316, 383] on td "Biomed tea" at bounding box center [335, 382] width 167 height 53
click at [317, 378] on td "Biomed tea" at bounding box center [335, 382] width 167 height 53
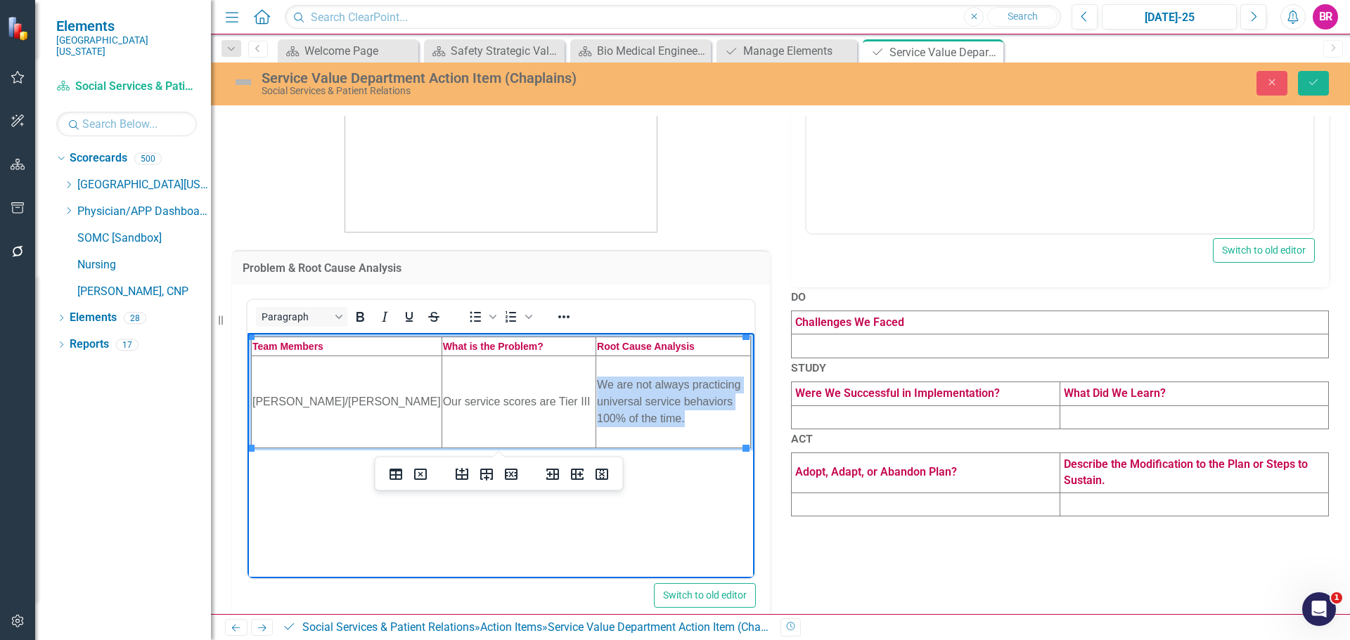
drag, startPoint x: 683, startPoint y: 420, endPoint x: 586, endPoint y: 387, distance: 102.7
click at [596, 387] on td "We are not always practicing universal service behaviors 100% of the time." at bounding box center [673, 402] width 155 height 92
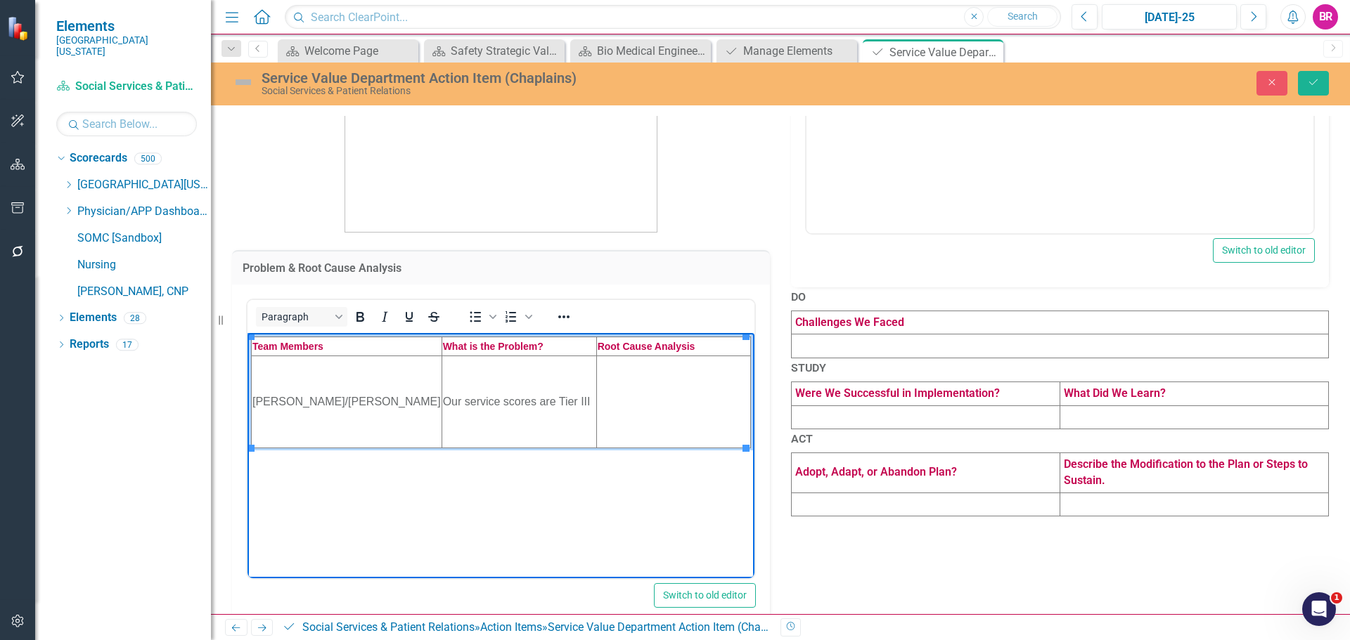
drag, startPoint x: 708, startPoint y: 417, endPoint x: 697, endPoint y: 413, distance: 12.0
click at [708, 417] on td "Rich Text Area. Press ALT-0 for help." at bounding box center [673, 402] width 154 height 92
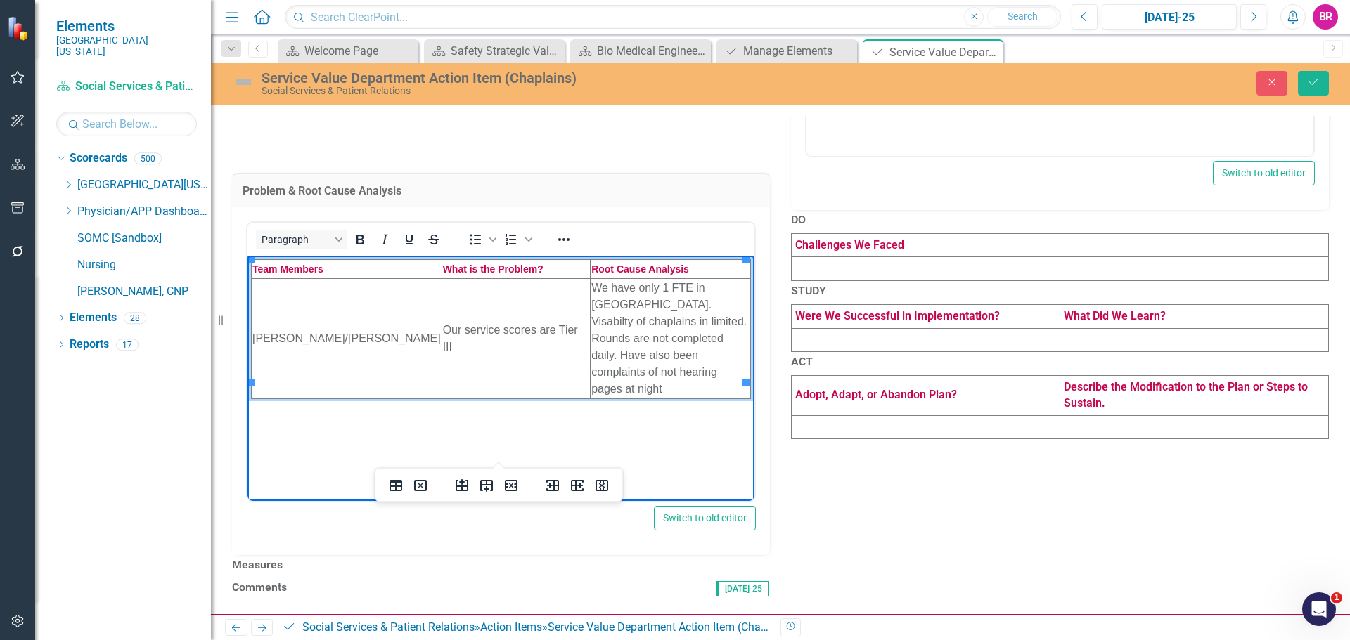
scroll to position [351, 0]
click at [1314, 80] on icon "Save" at bounding box center [1313, 82] width 13 height 10
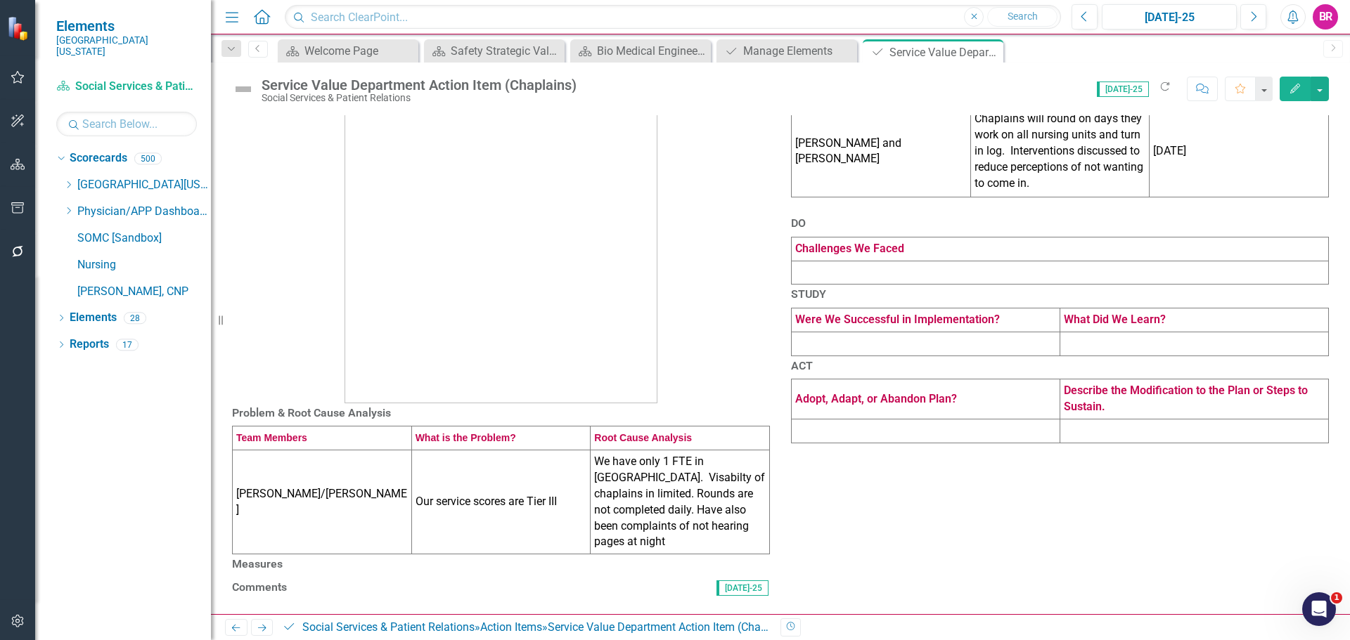
scroll to position [210, 0]
click at [582, 558] on h3 "Measures" at bounding box center [501, 564] width 538 height 13
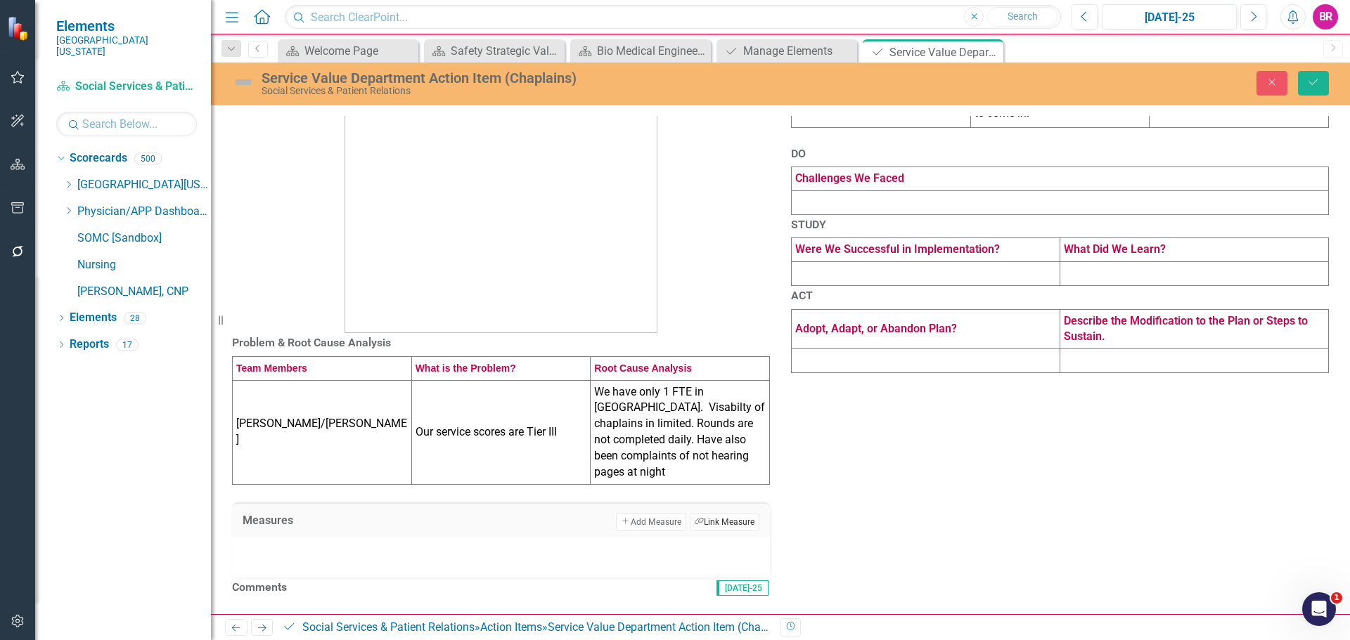
click at [707, 513] on button "Link Tag Link Measure" at bounding box center [725, 522] width 70 height 18
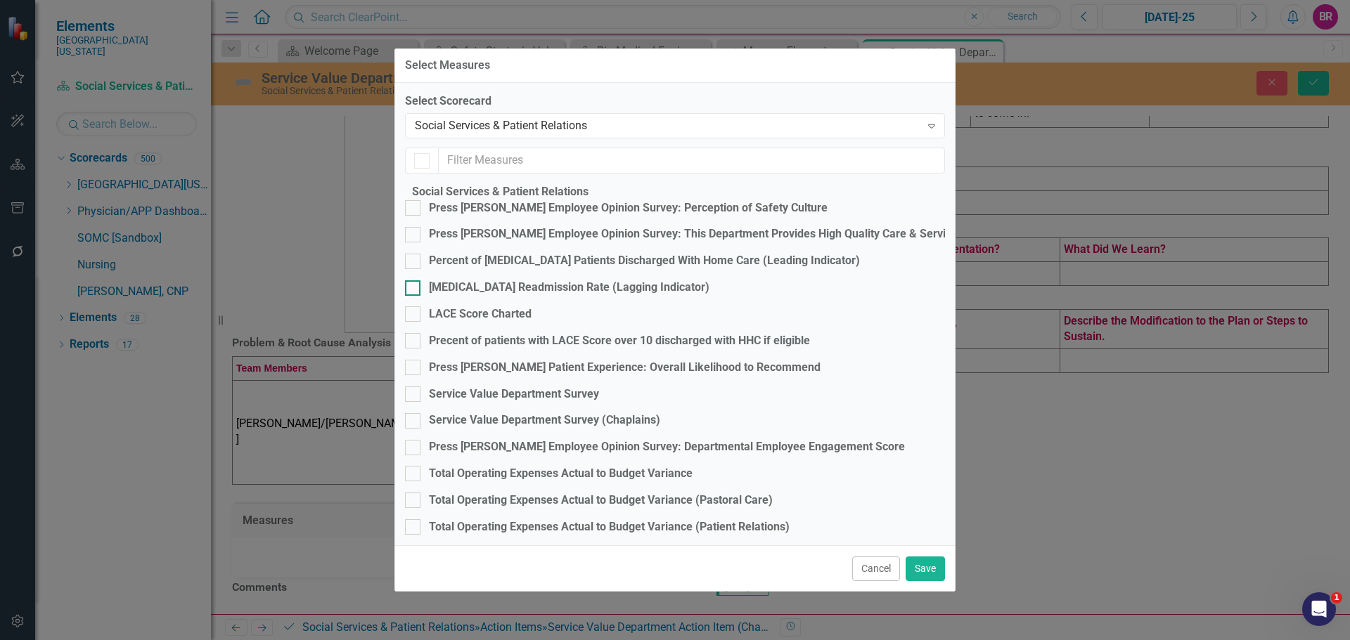
checkbox input "false"
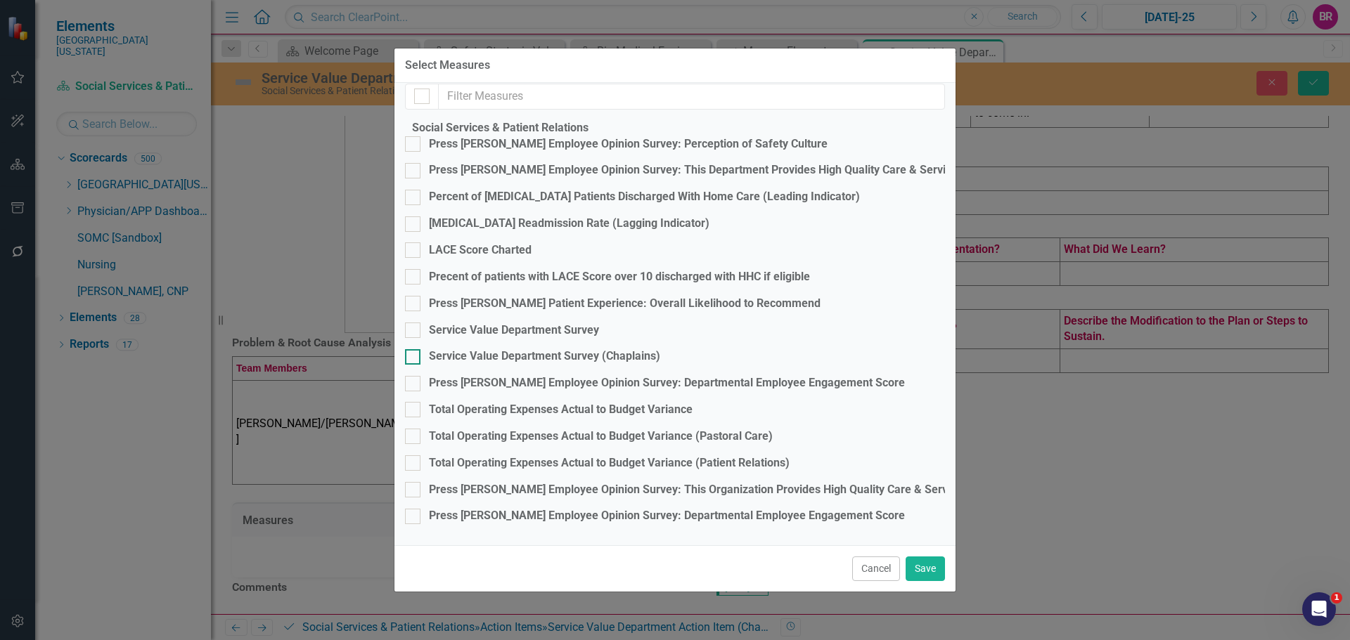
scroll to position [89, 0]
click at [571, 349] on div "Service Value Department Survey (Chaplains)" at bounding box center [544, 357] width 231 height 16
click at [414, 349] on input "Service Value Department Survey (Chaplains)" at bounding box center [409, 353] width 9 height 9
checkbox input "true"
click at [933, 567] on button "Save" at bounding box center [924, 569] width 39 height 25
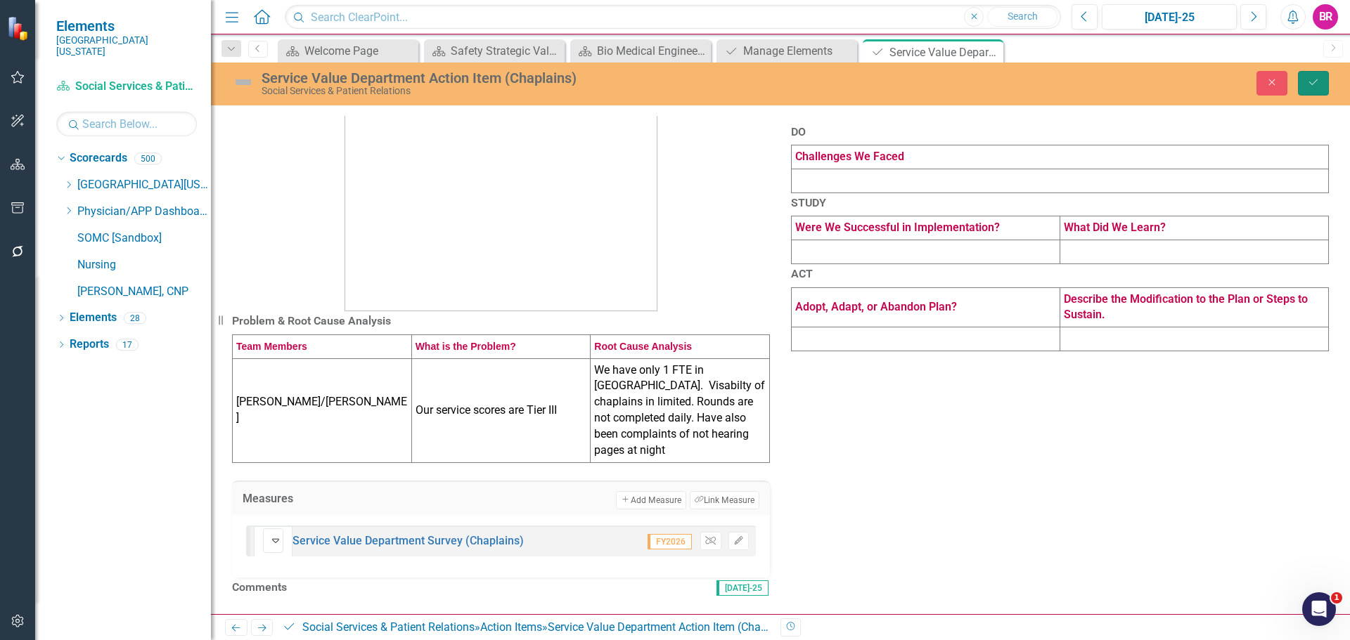
click at [1311, 80] on icon "Save" at bounding box center [1313, 82] width 13 height 10
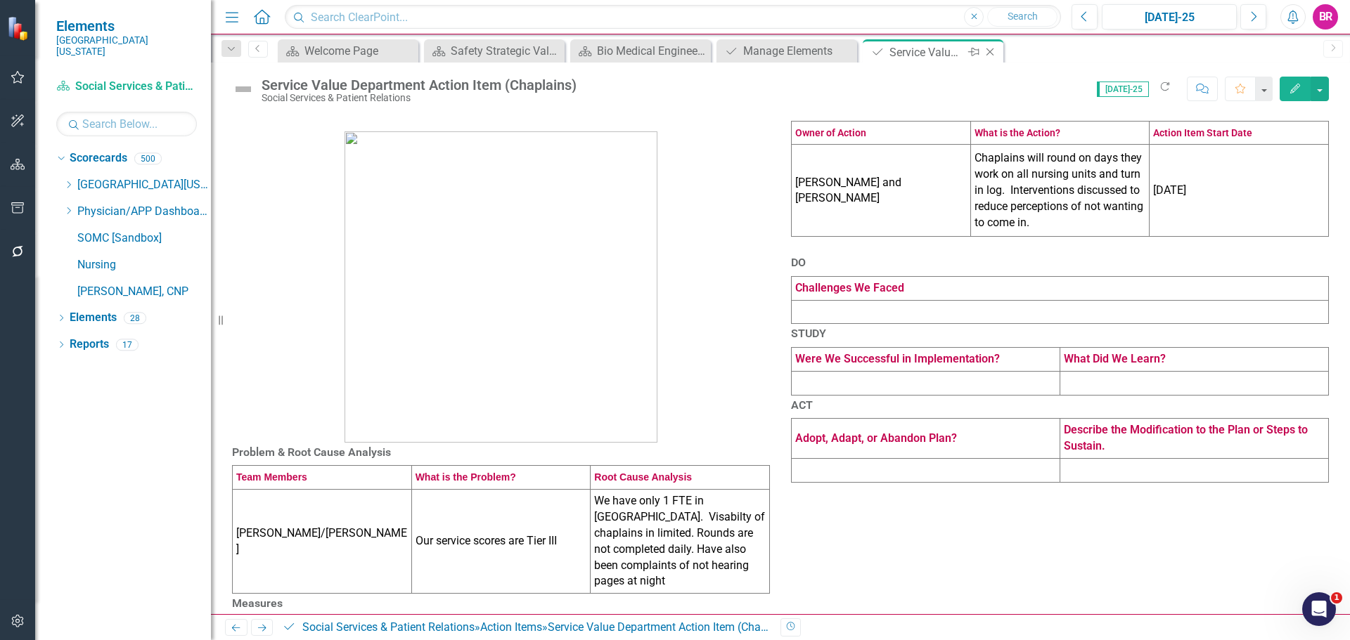
click at [988, 51] on icon at bounding box center [990, 53] width 8 height 8
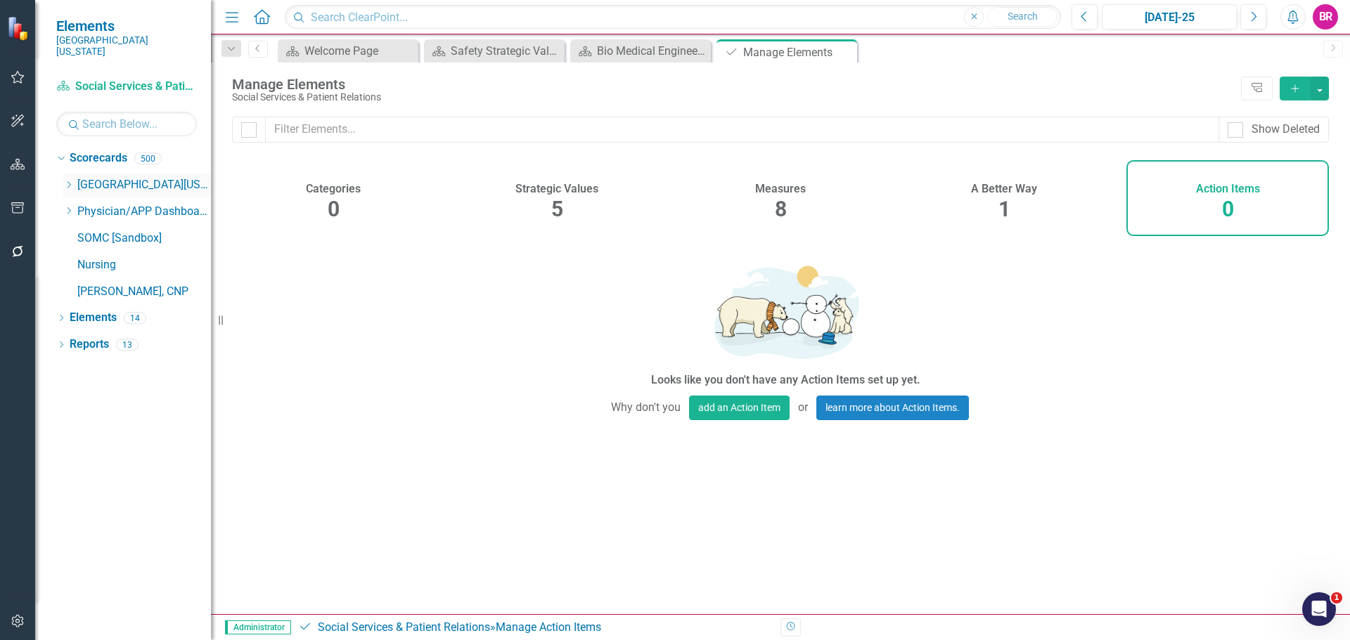
click at [72, 181] on icon "Dropdown" at bounding box center [68, 185] width 11 height 8
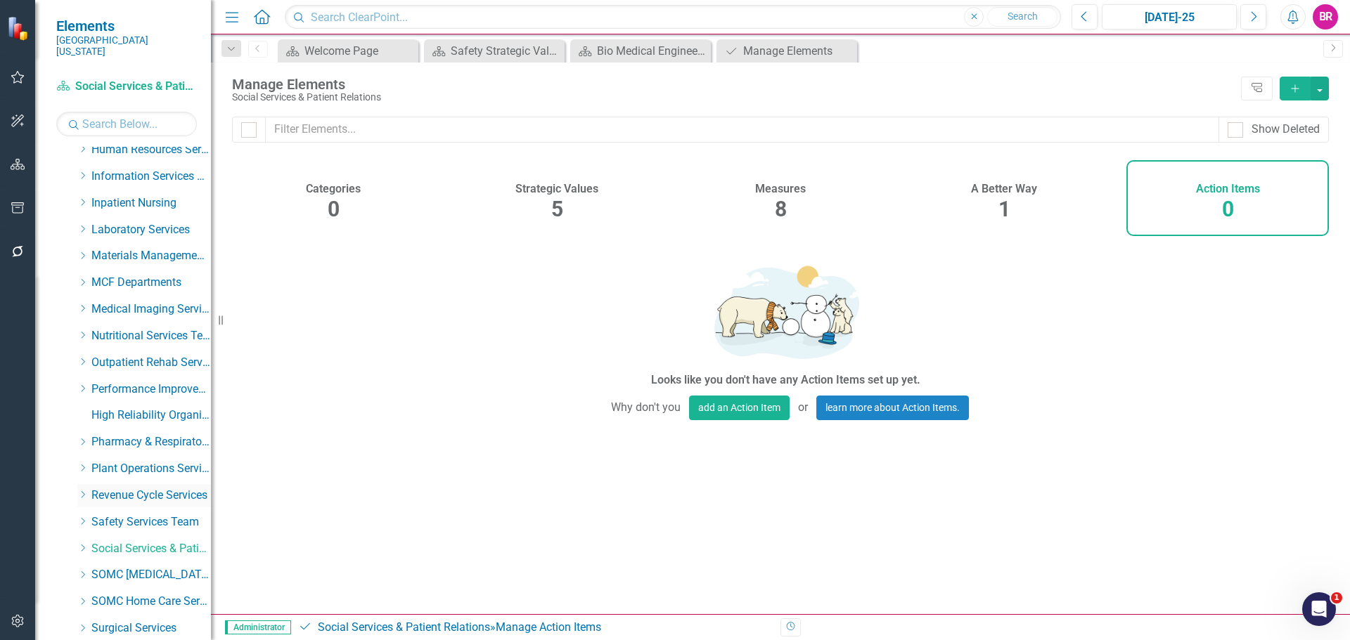
scroll to position [492, 0]
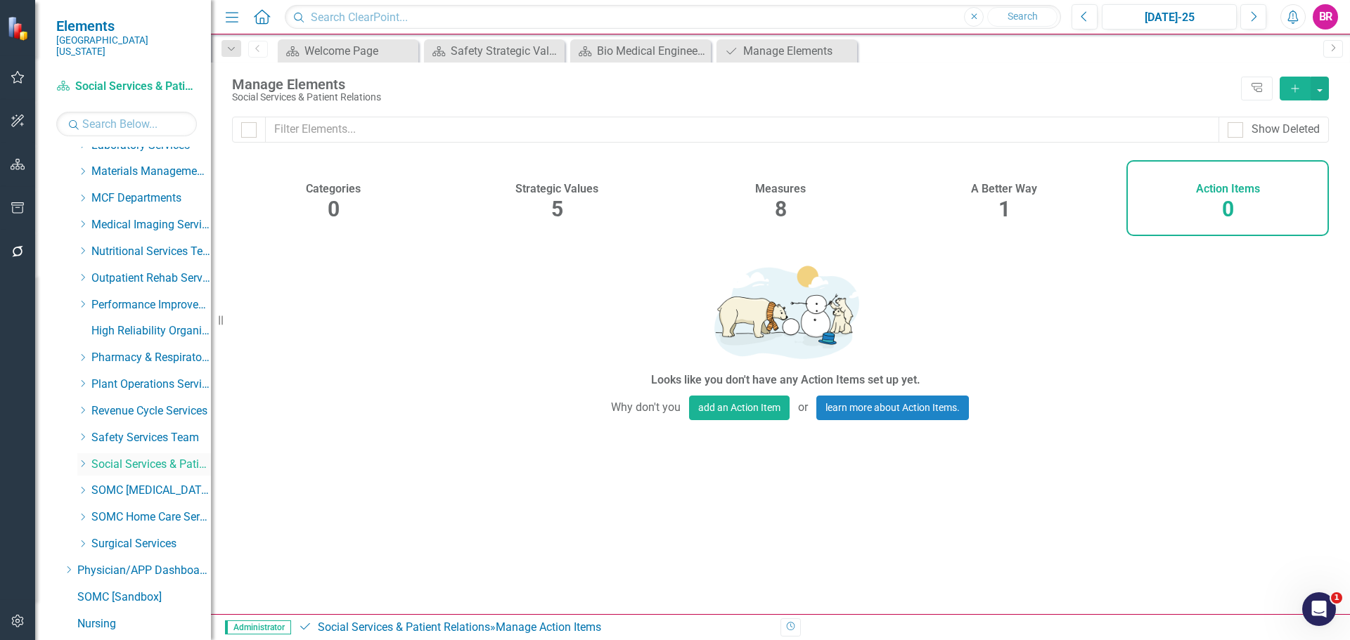
click at [85, 460] on icon "Dropdown" at bounding box center [82, 464] width 11 height 8
click at [166, 484] on link "Social Services & Patient Relations" at bounding box center [157, 491] width 105 height 16
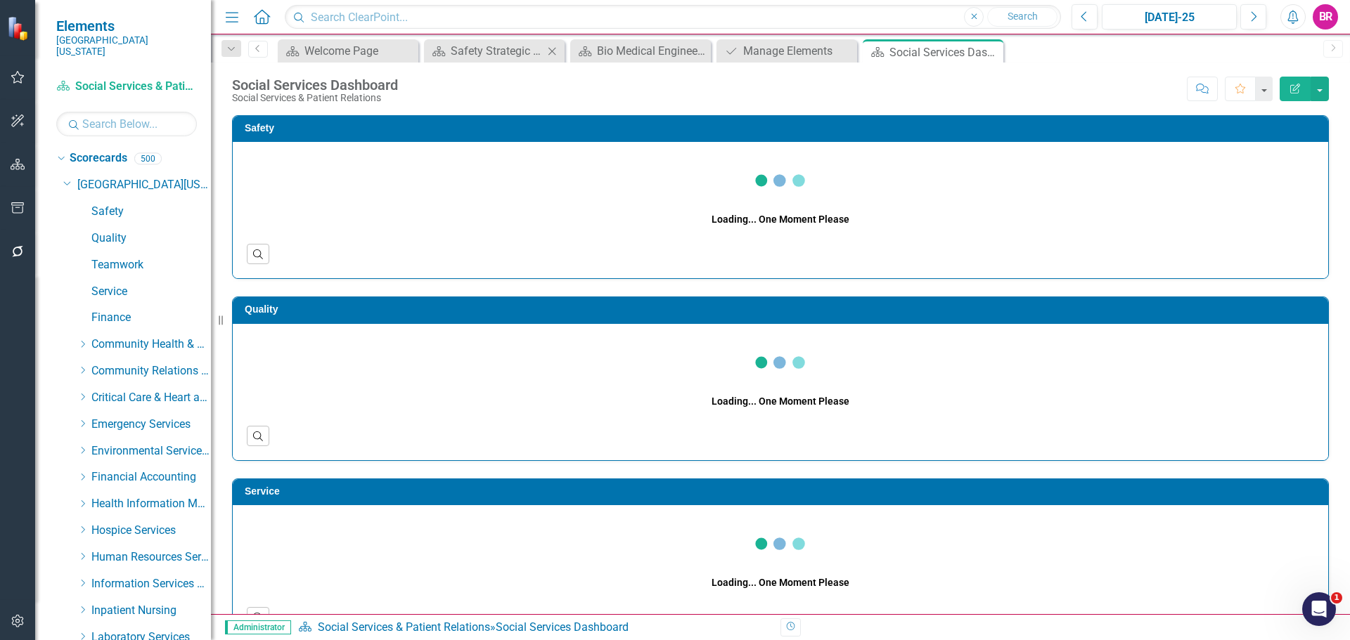
scroll to position [492, 0]
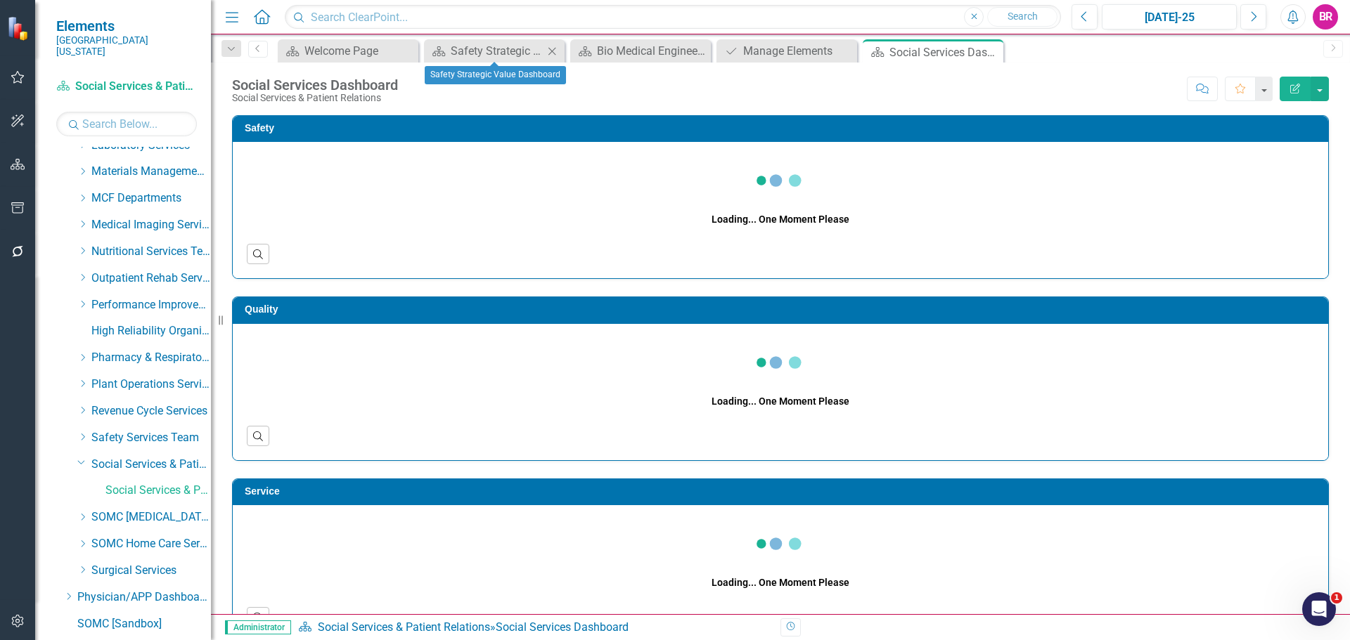
click at [548, 50] on icon "Close" at bounding box center [552, 51] width 14 height 11
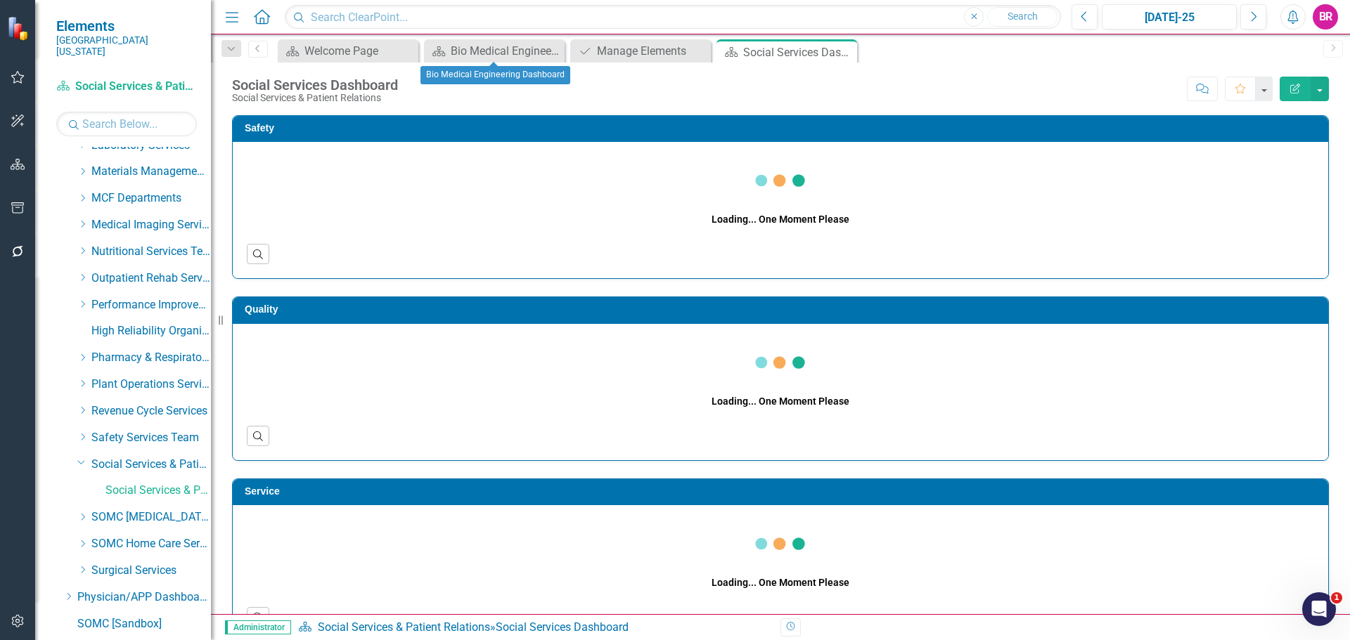
click at [0, 0] on icon "Close" at bounding box center [0, 0] width 0 height 0
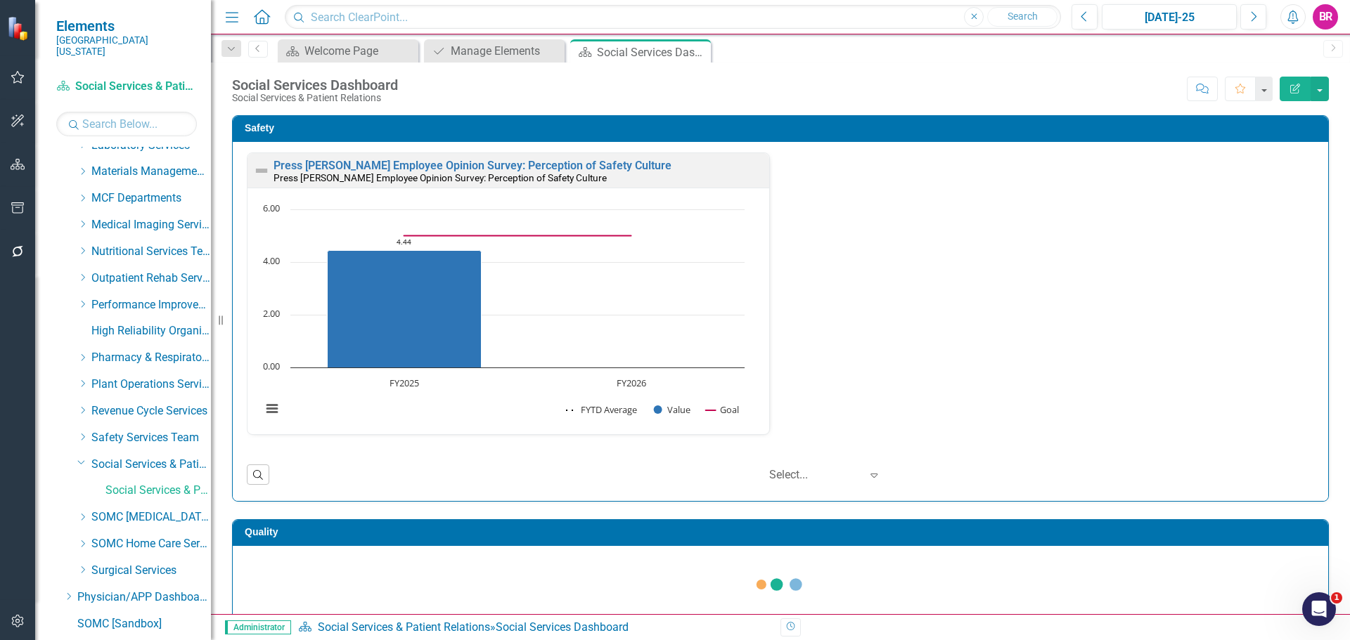
click at [0, 0] on icon "Close" at bounding box center [0, 0] width 0 height 0
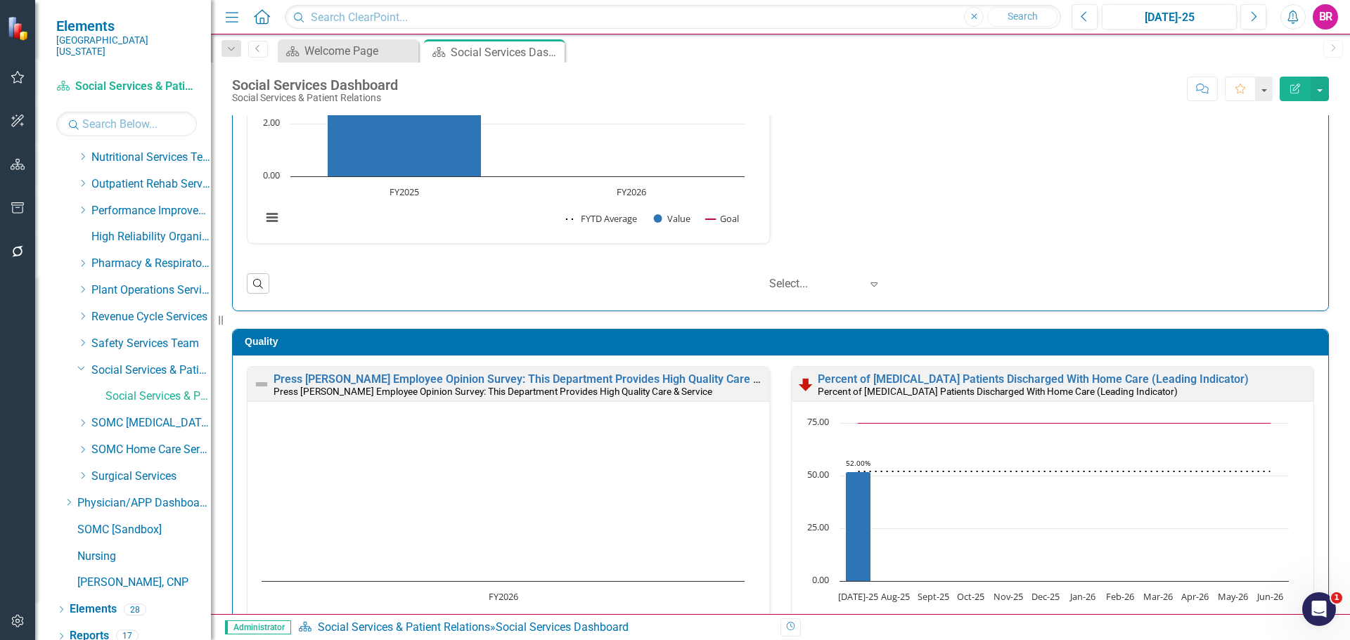
scroll to position [211, 0]
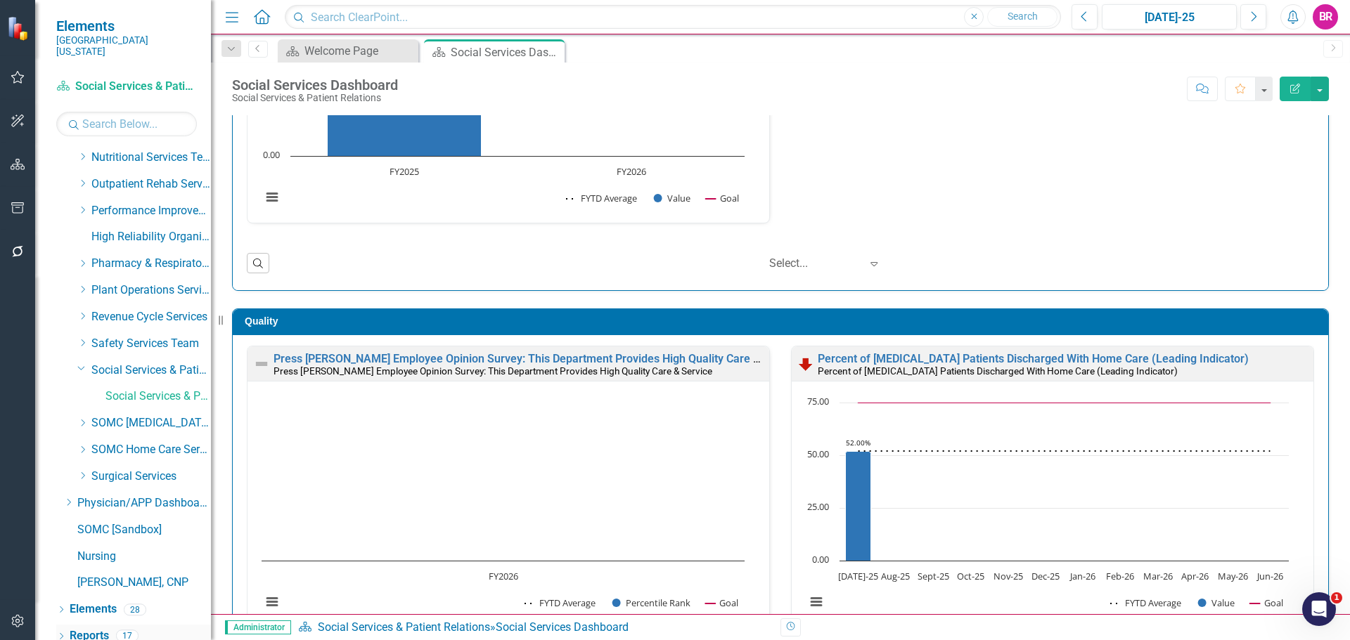
click at [83, 628] on link "Reports" at bounding box center [89, 636] width 39 height 16
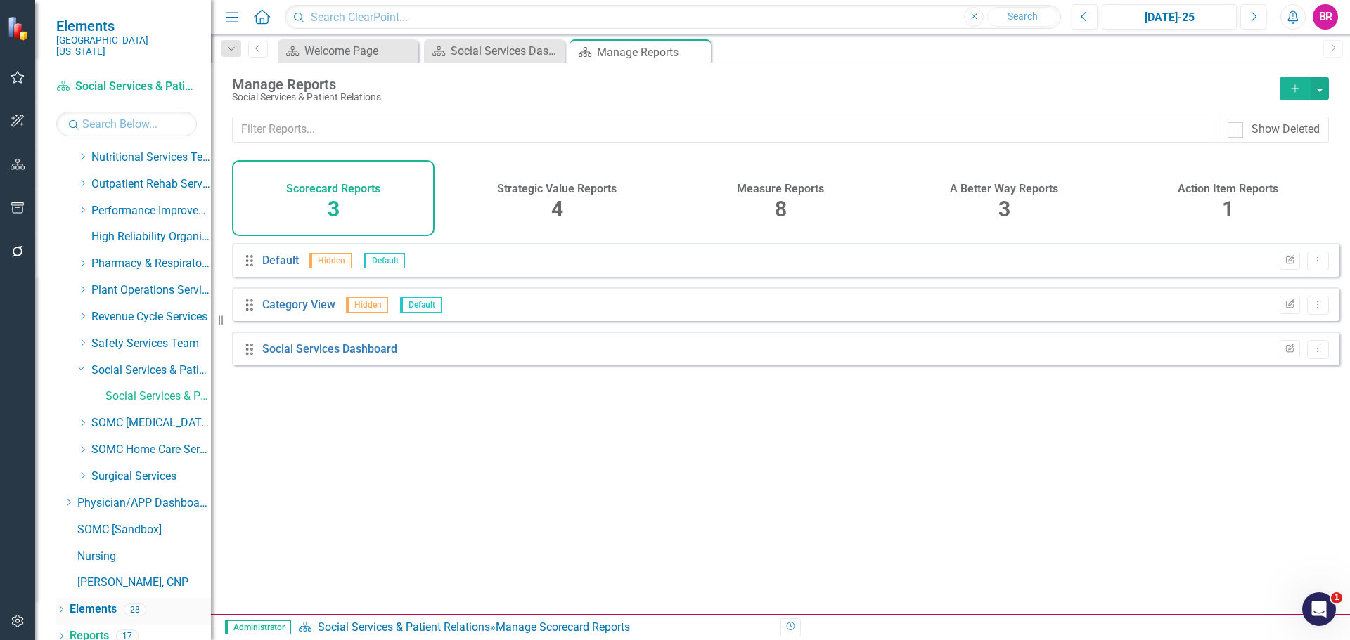
click at [103, 602] on link "Elements" at bounding box center [93, 610] width 47 height 16
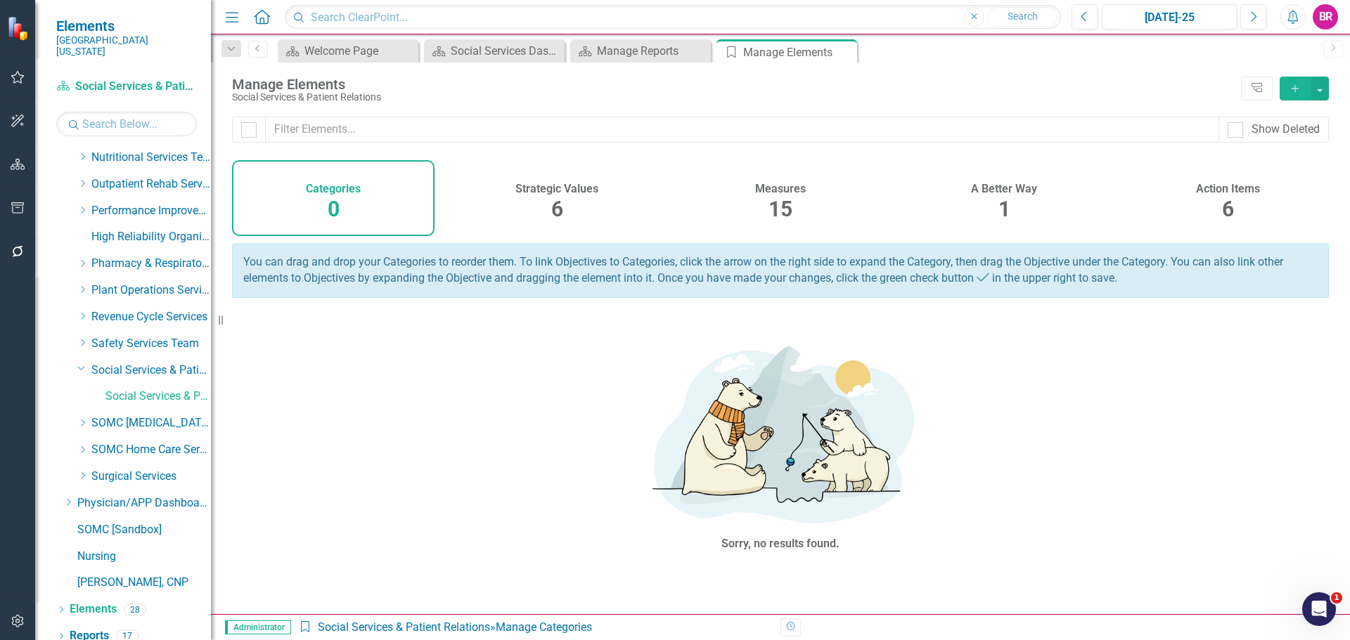
click at [1227, 197] on span "6" at bounding box center [1228, 209] width 12 height 25
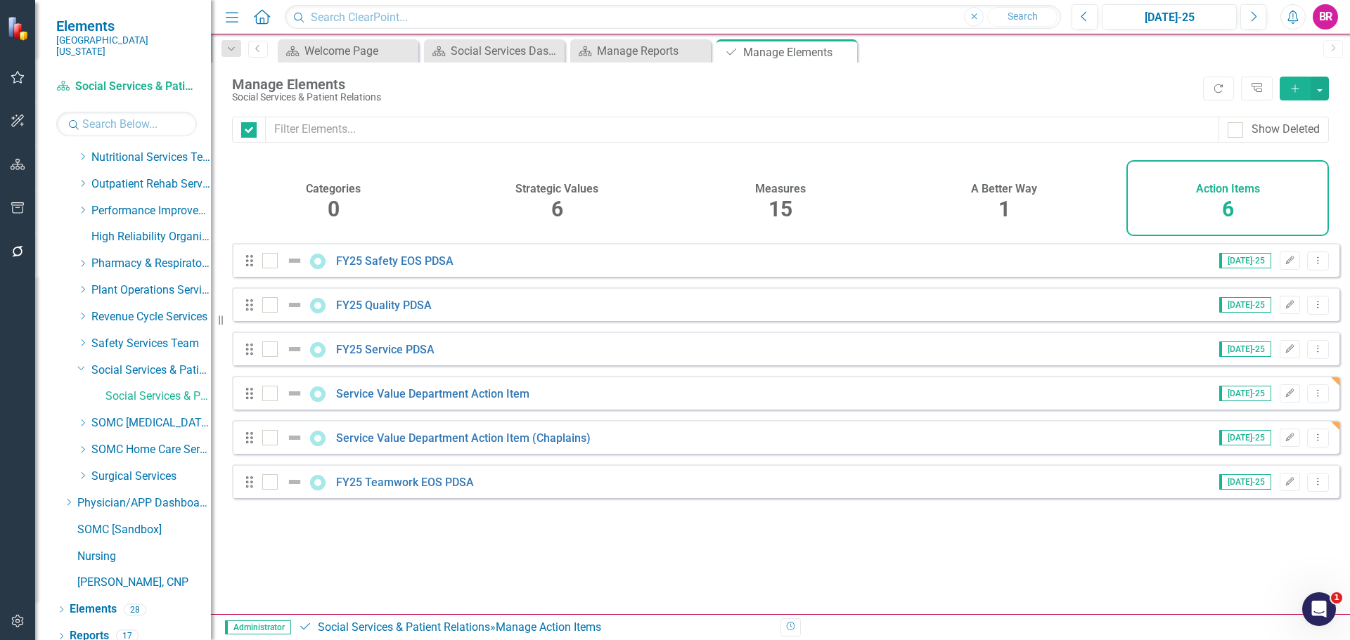
checkbox input "false"
click at [414, 401] on link "Service Value Department Action Item" at bounding box center [432, 393] width 193 height 13
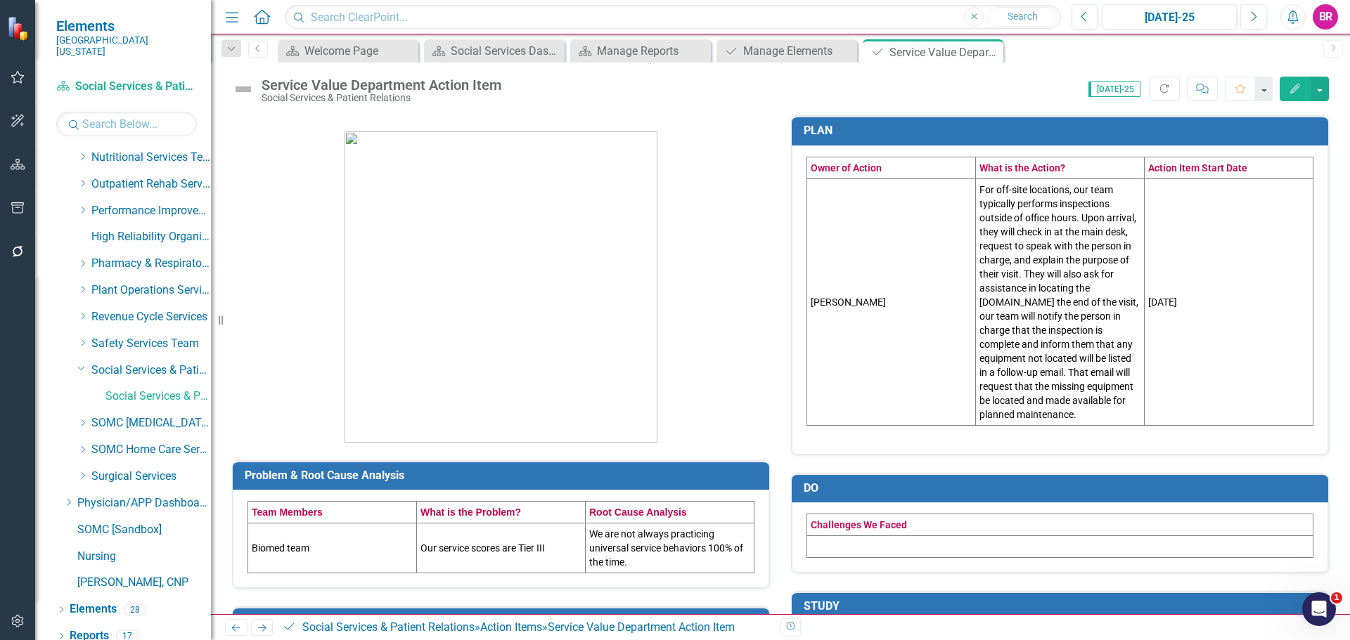
click at [871, 309] on td "[PERSON_NAME]" at bounding box center [891, 302] width 169 height 247
click at [873, 308] on td "[PERSON_NAME]" at bounding box center [891, 302] width 169 height 247
click at [873, 305] on td "[PERSON_NAME]" at bounding box center [891, 302] width 169 height 247
click at [866, 302] on td "[PERSON_NAME]" at bounding box center [891, 302] width 169 height 247
click at [841, 305] on td "[PERSON_NAME]" at bounding box center [891, 302] width 169 height 247
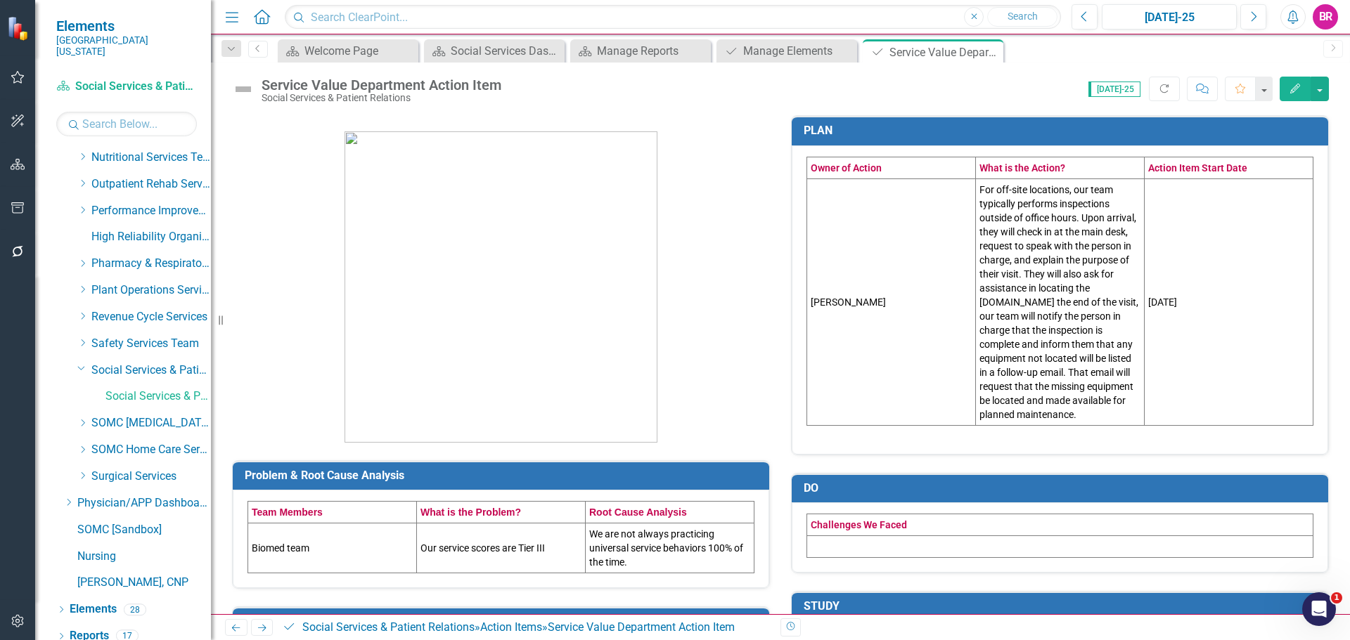
click at [841, 305] on td "[PERSON_NAME]" at bounding box center [891, 302] width 169 height 247
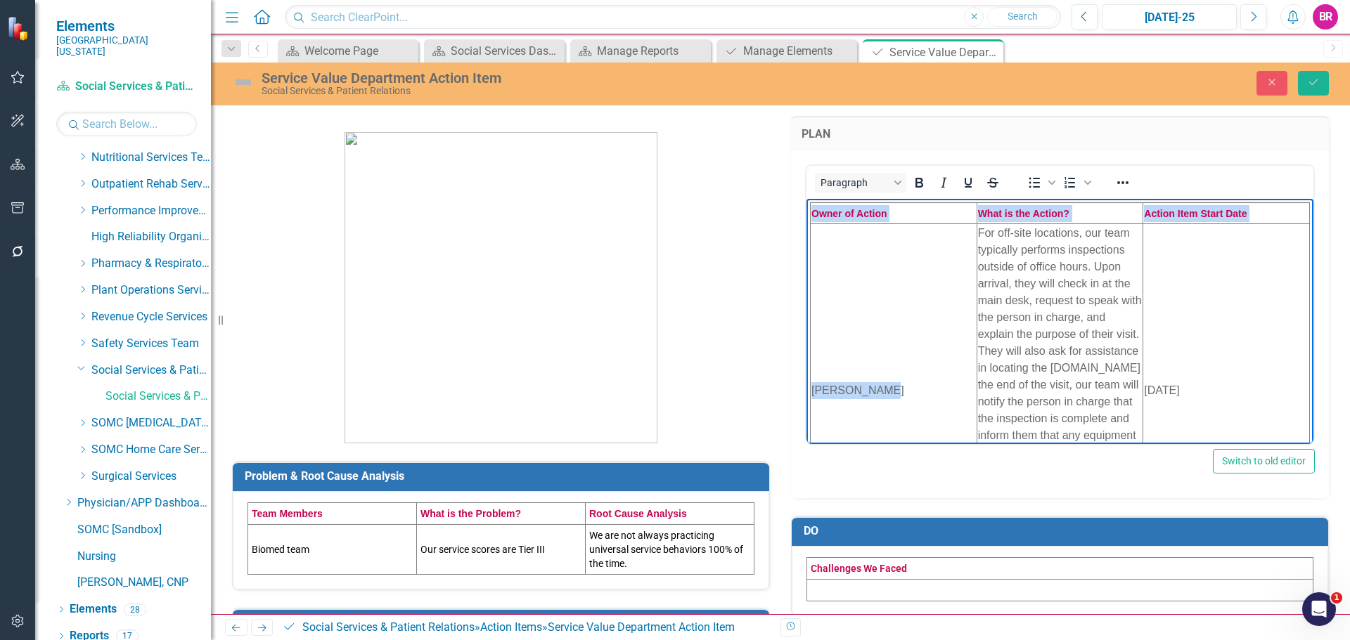
drag, startPoint x: 817, startPoint y: 396, endPoint x: 794, endPoint y: 396, distance: 23.2
click at [806, 396] on html "Owner of Action What is the Action? Action Item Start Date [PERSON_NAME] For of…" at bounding box center [1059, 393] width 507 height 391
click at [844, 391] on td "[PERSON_NAME]" at bounding box center [893, 391] width 167 height 334
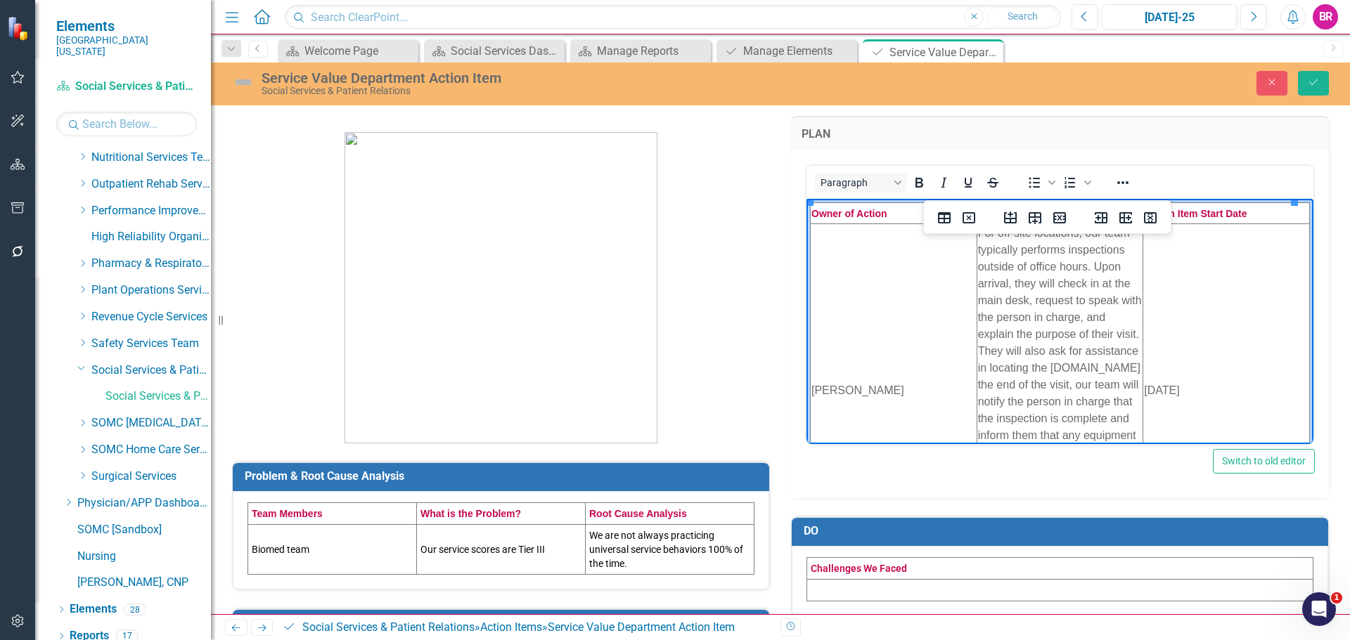
click at [888, 389] on td "[PERSON_NAME]" at bounding box center [893, 391] width 167 height 334
click at [888, 400] on td "[PERSON_NAME]" at bounding box center [893, 391] width 167 height 334
drag, startPoint x: 879, startPoint y: 399, endPoint x: 815, endPoint y: 402, distance: 64.7
click at [815, 402] on td "[PERSON_NAME]" at bounding box center [893, 391] width 167 height 334
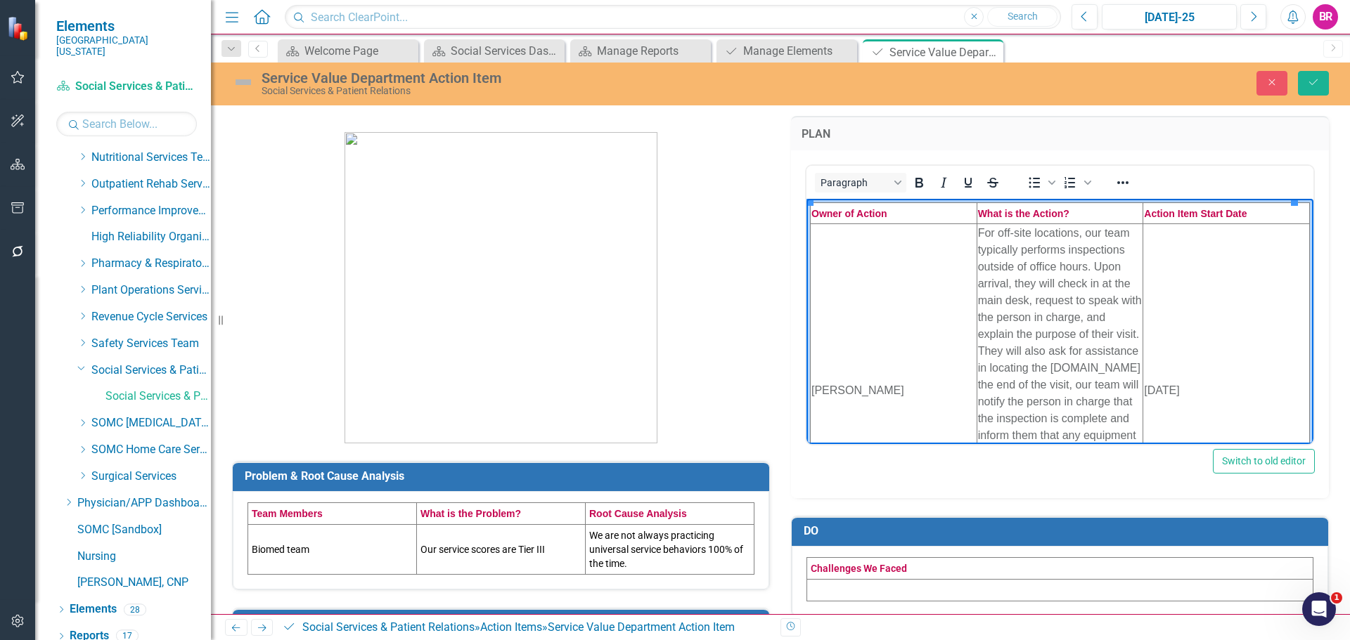
click at [1035, 370] on p "For off-site locations, our team typically performs inspections outside of offi…" at bounding box center [1060, 384] width 164 height 321
click at [1038, 370] on p "For off-site locations, our team typically performs inspections outside of offi…" at bounding box center [1060, 384] width 164 height 321
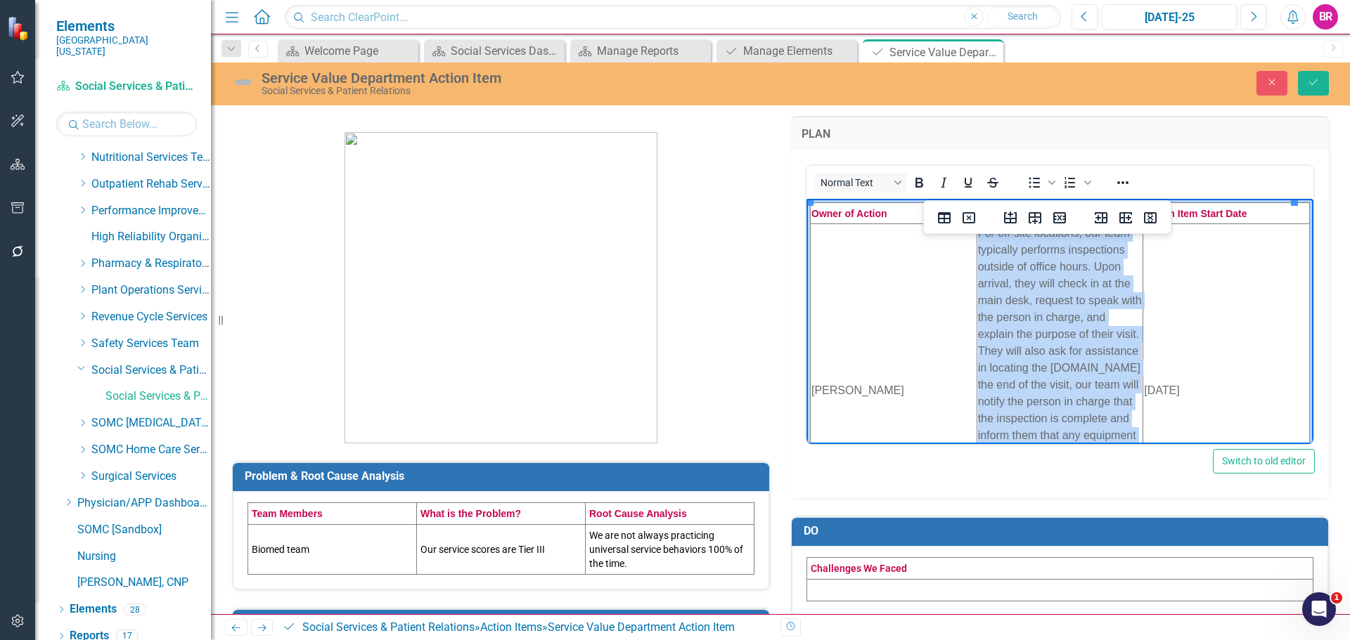
click at [1038, 370] on p "For off-site locations, our team typically performs inspections outside of offi…" at bounding box center [1060, 384] width 164 height 321
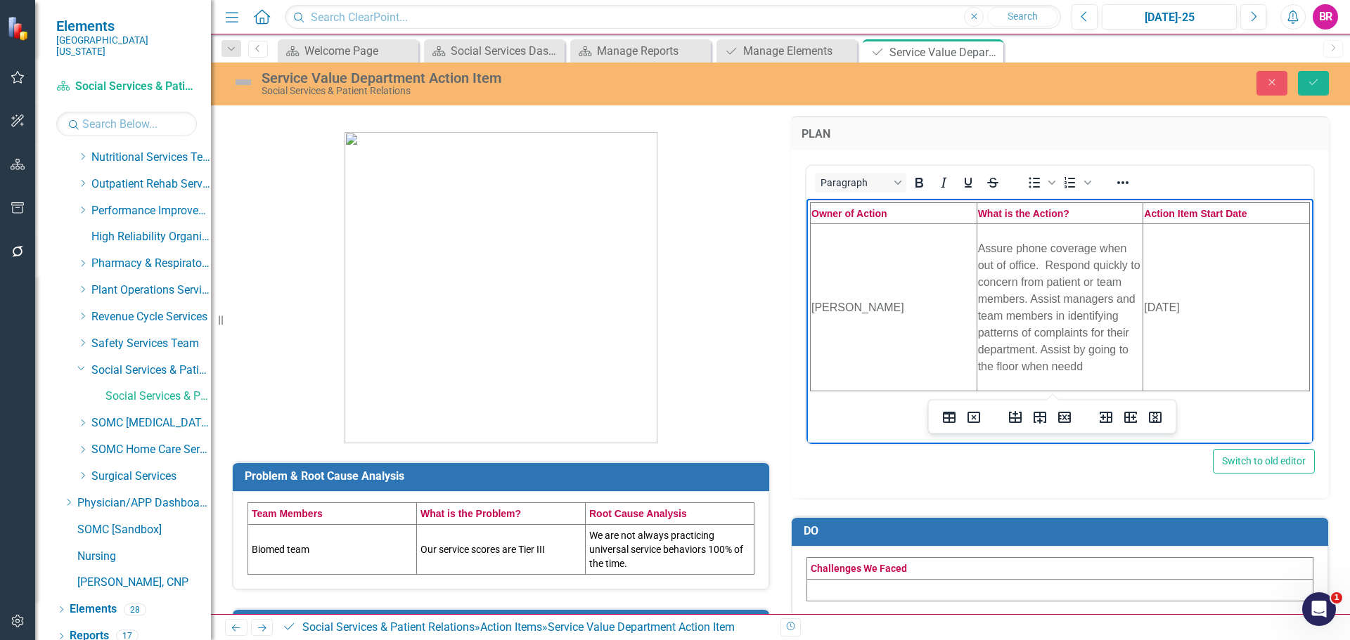
click at [299, 554] on td "Biomed team" at bounding box center [332, 549] width 169 height 50
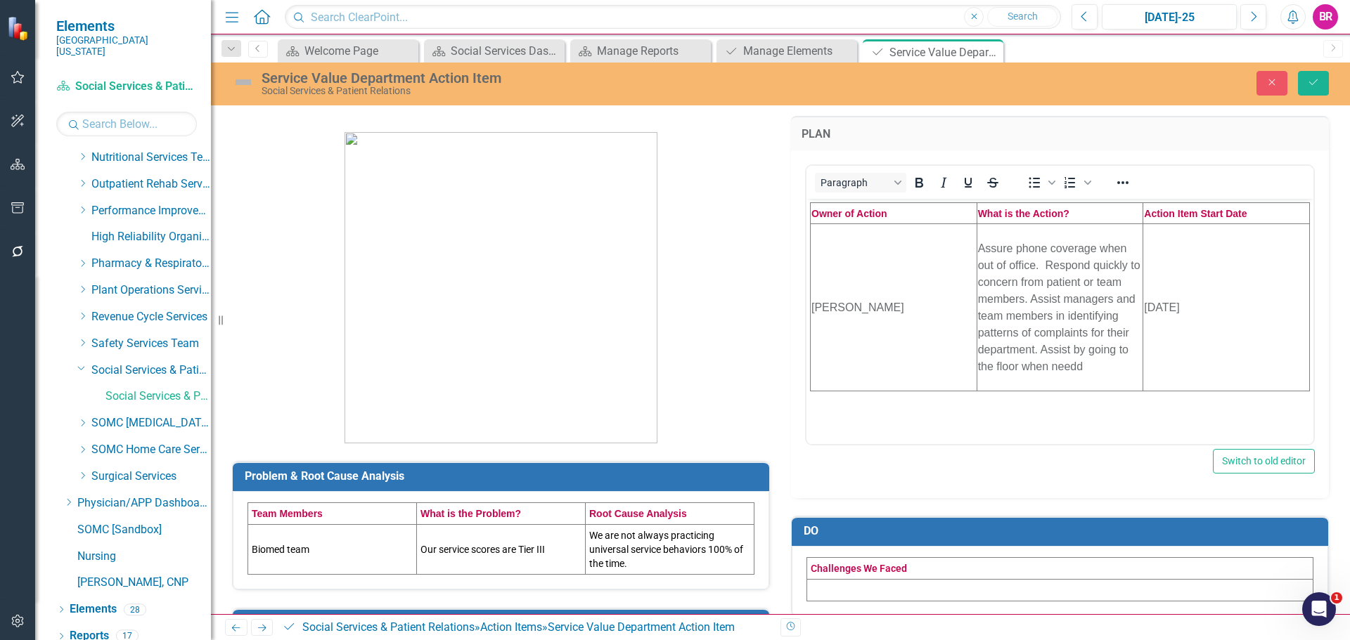
click at [299, 554] on td "Biomed team" at bounding box center [332, 549] width 169 height 50
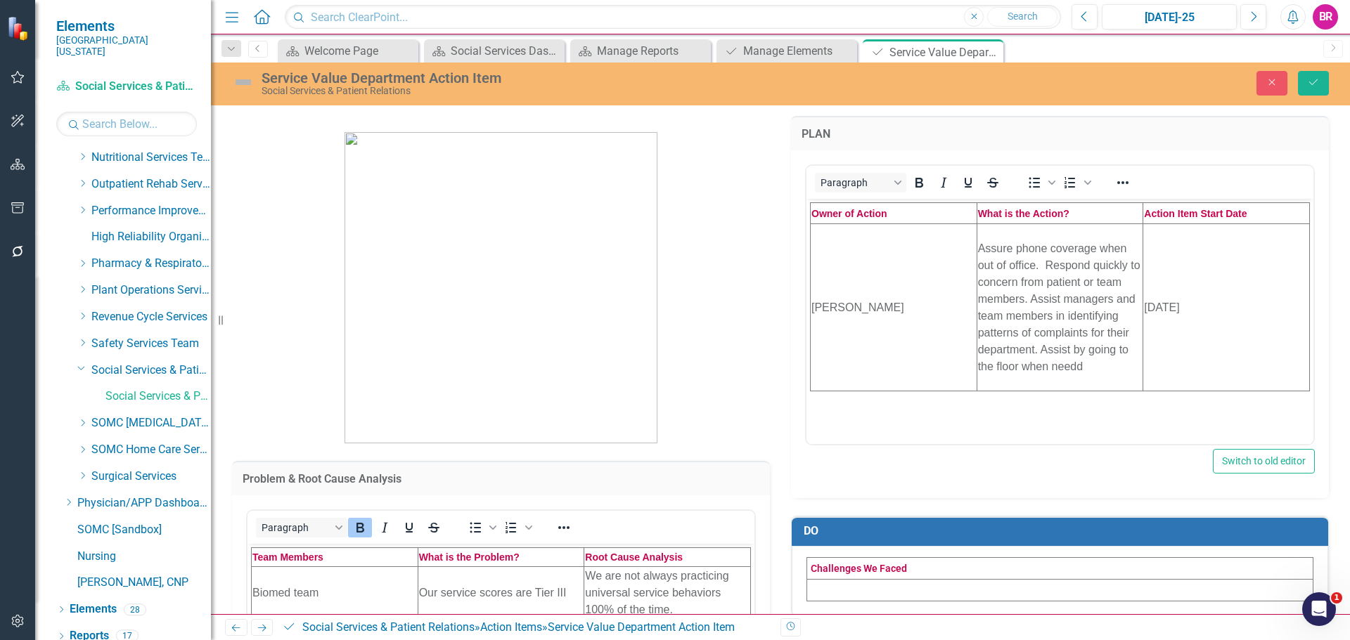
click at [326, 592] on td "Biomed team" at bounding box center [335, 593] width 167 height 53
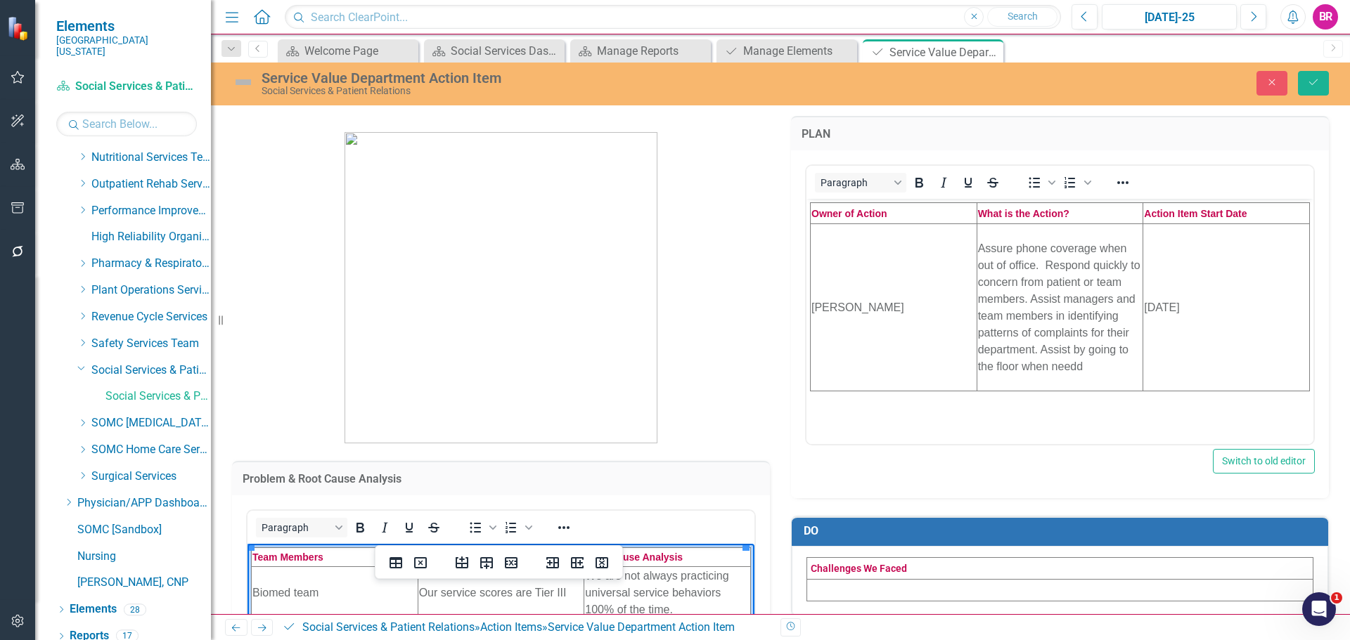
click at [326, 592] on td "Biomed team" at bounding box center [335, 593] width 167 height 53
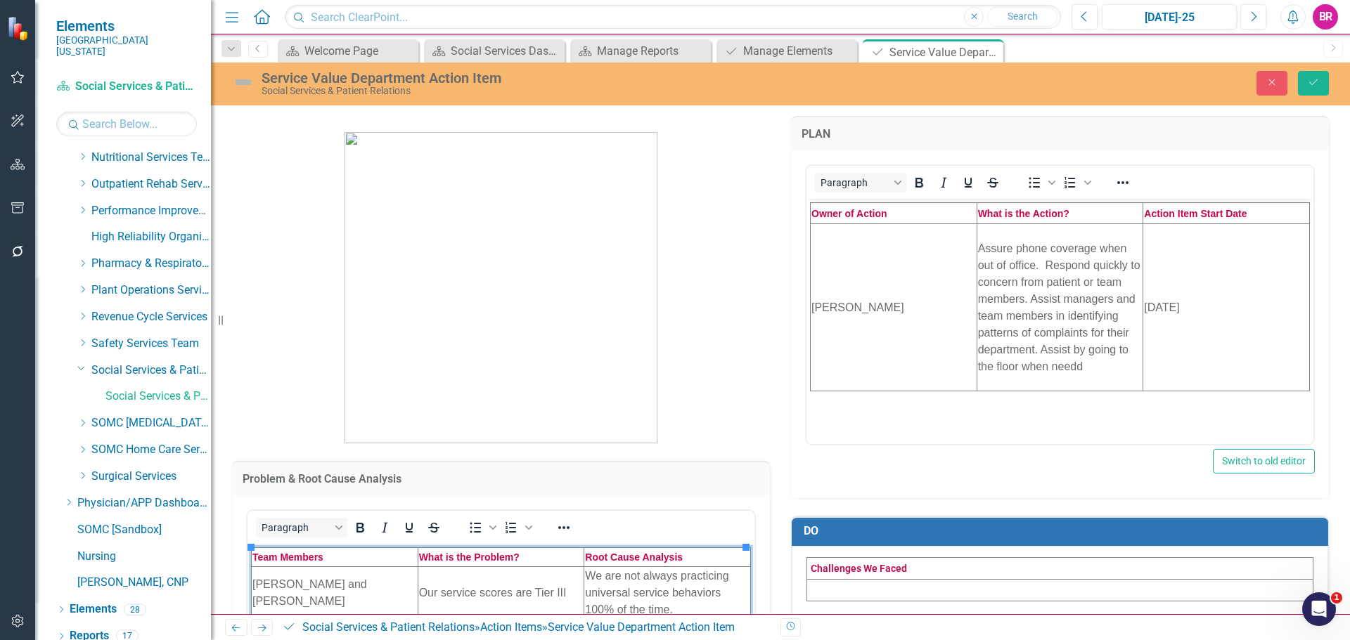
drag, startPoint x: 706, startPoint y: 373, endPoint x: 711, endPoint y: 377, distance: 7.5
click at [706, 373] on p at bounding box center [501, 280] width 538 height 328
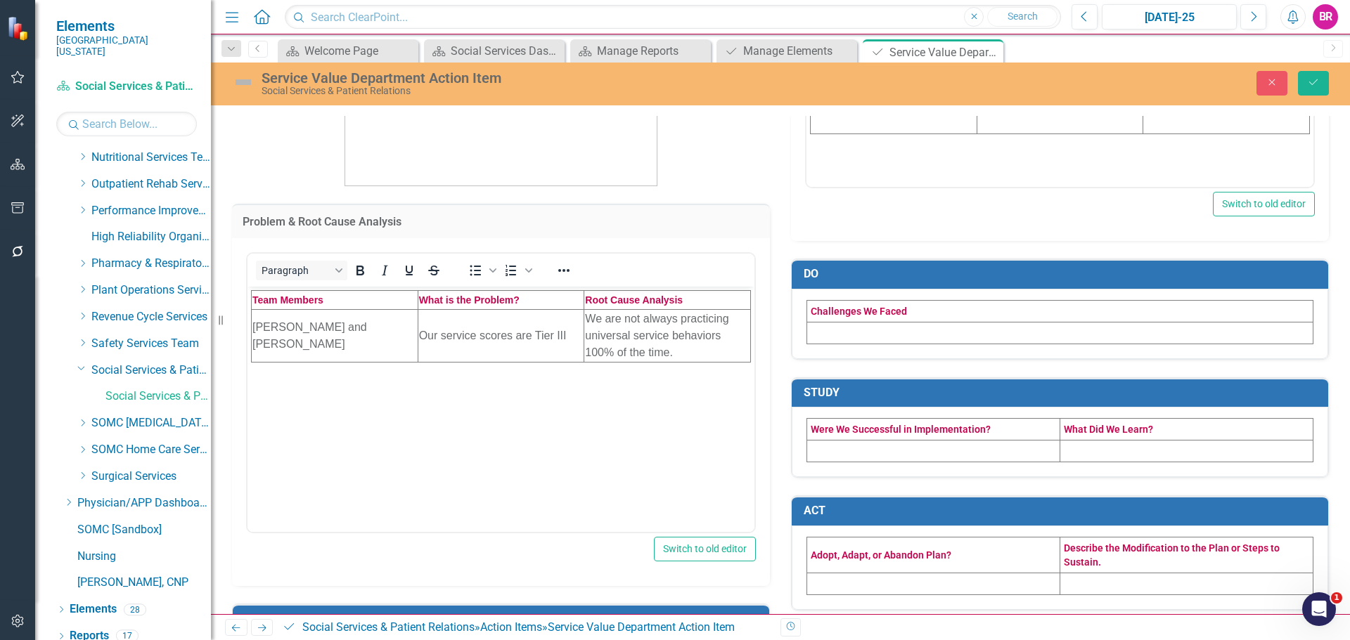
scroll to position [281, 0]
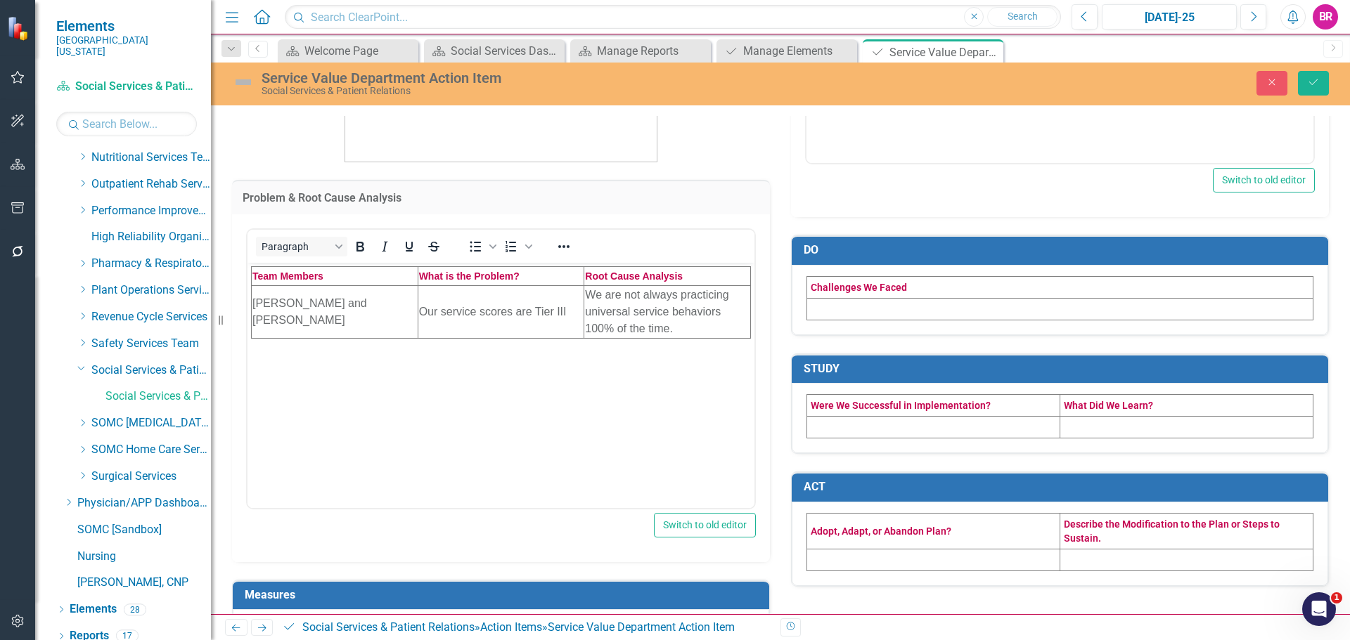
click at [491, 319] on td "Our service scores are Tier III" at bounding box center [501, 311] width 167 height 53
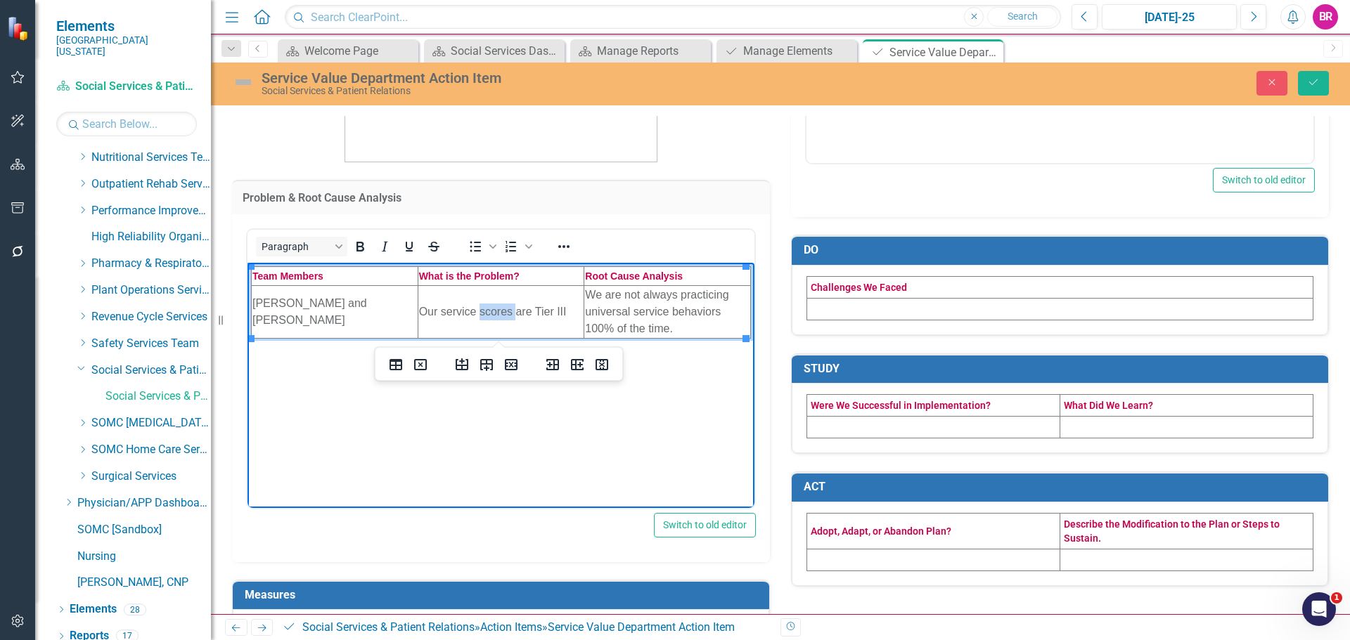
click at [491, 319] on td "Our service scores are Tier III" at bounding box center [501, 311] width 167 height 53
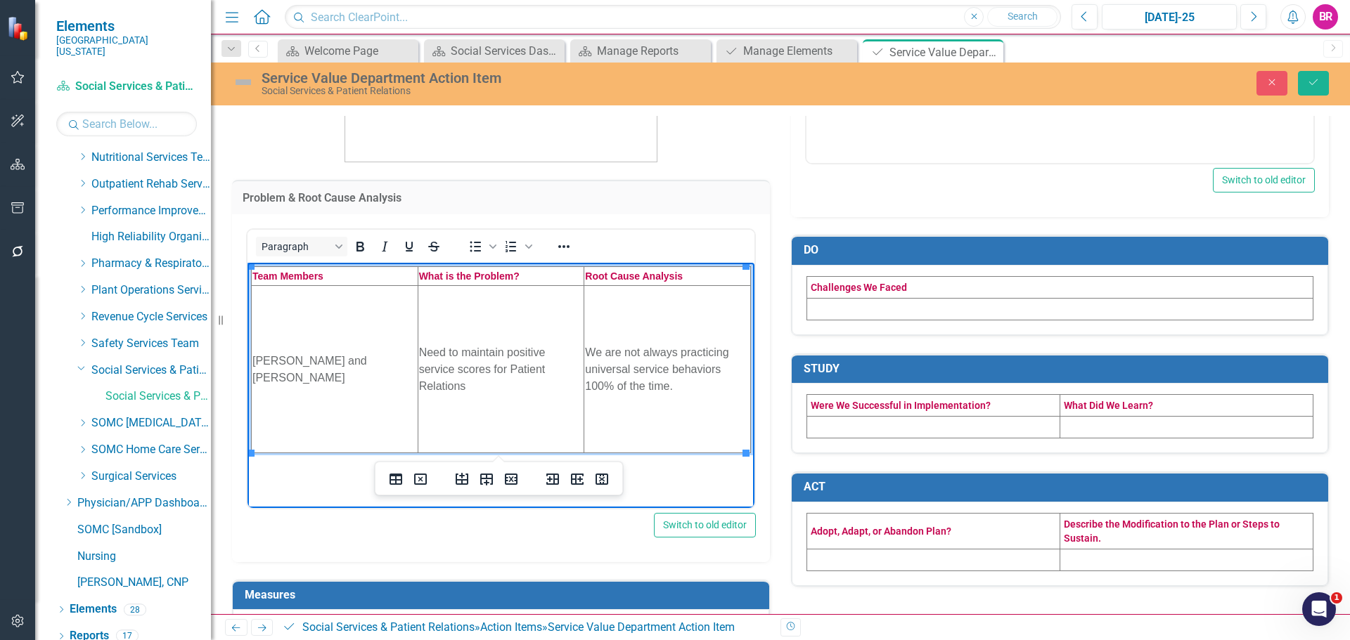
click at [670, 383] on td "We are not always practicing universal service behaviors 100% of the time." at bounding box center [667, 368] width 167 height 167
click at [671, 383] on td "We are not always practicing universal service behaviors 100% of the time." at bounding box center [667, 368] width 167 height 167
click at [791, 193] on div "Paragraph To open the popup, press Shift+Enter To open the popup, press Shift+E…" at bounding box center [1060, 43] width 538 height 348
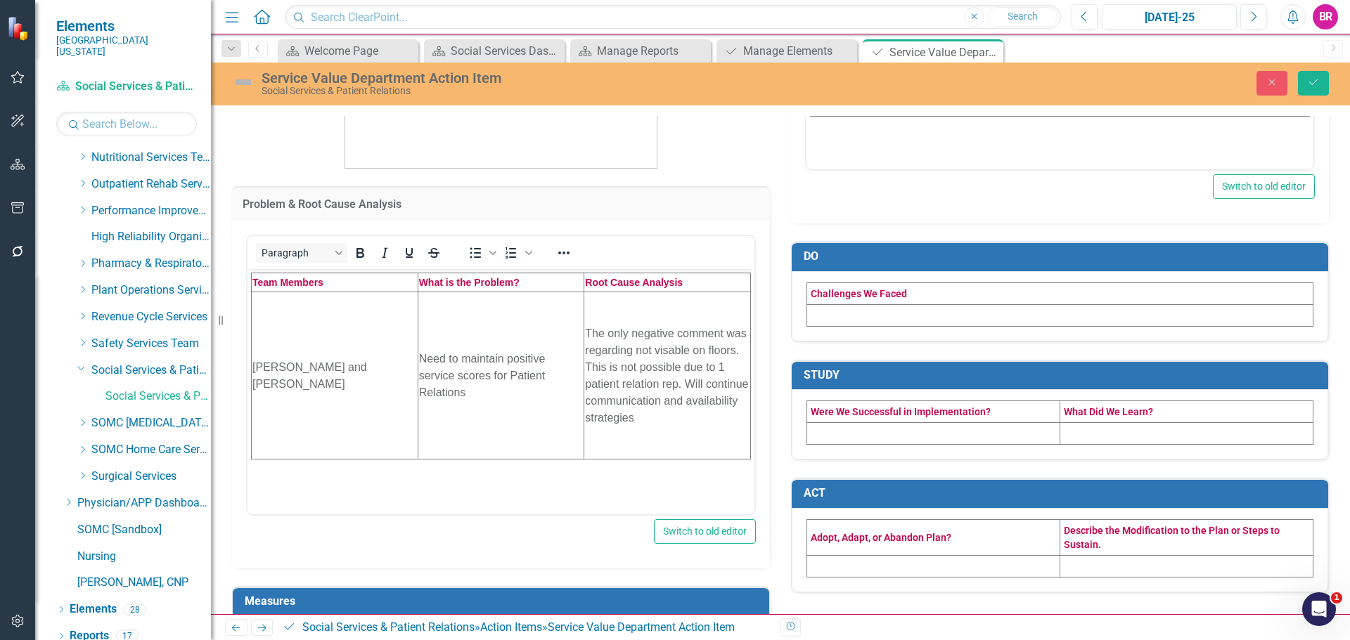
scroll to position [421, 0]
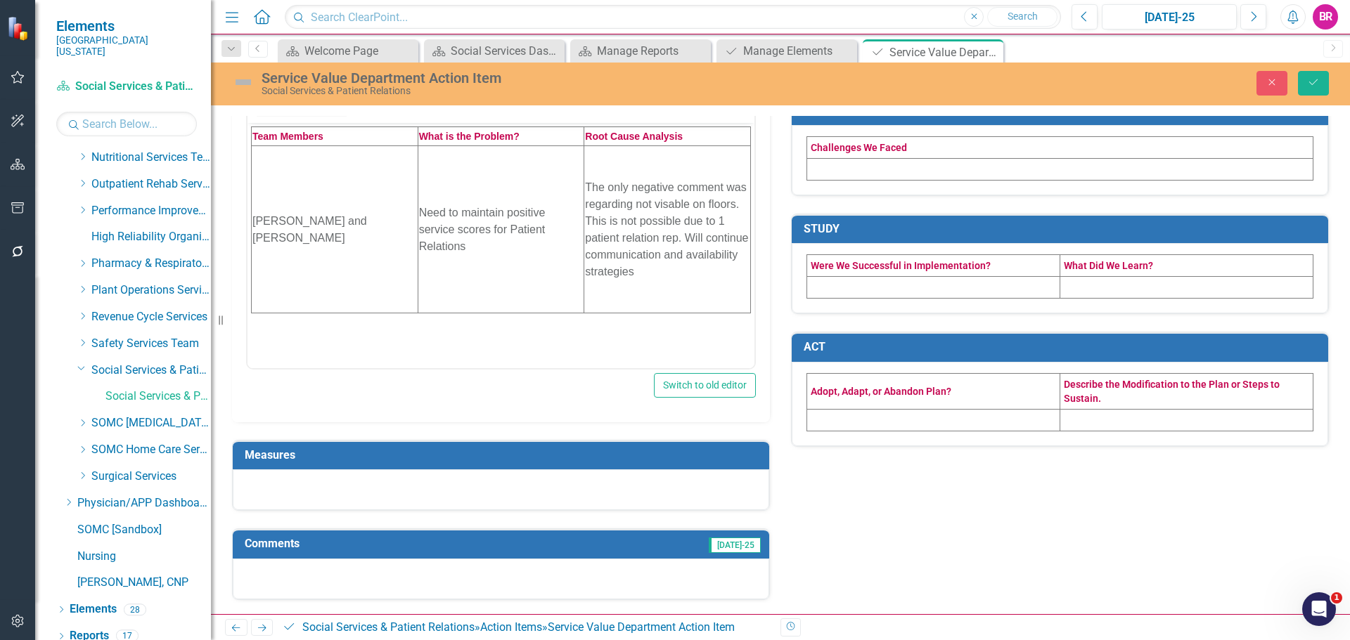
click at [576, 457] on h3 "Measures" at bounding box center [503, 455] width 517 height 13
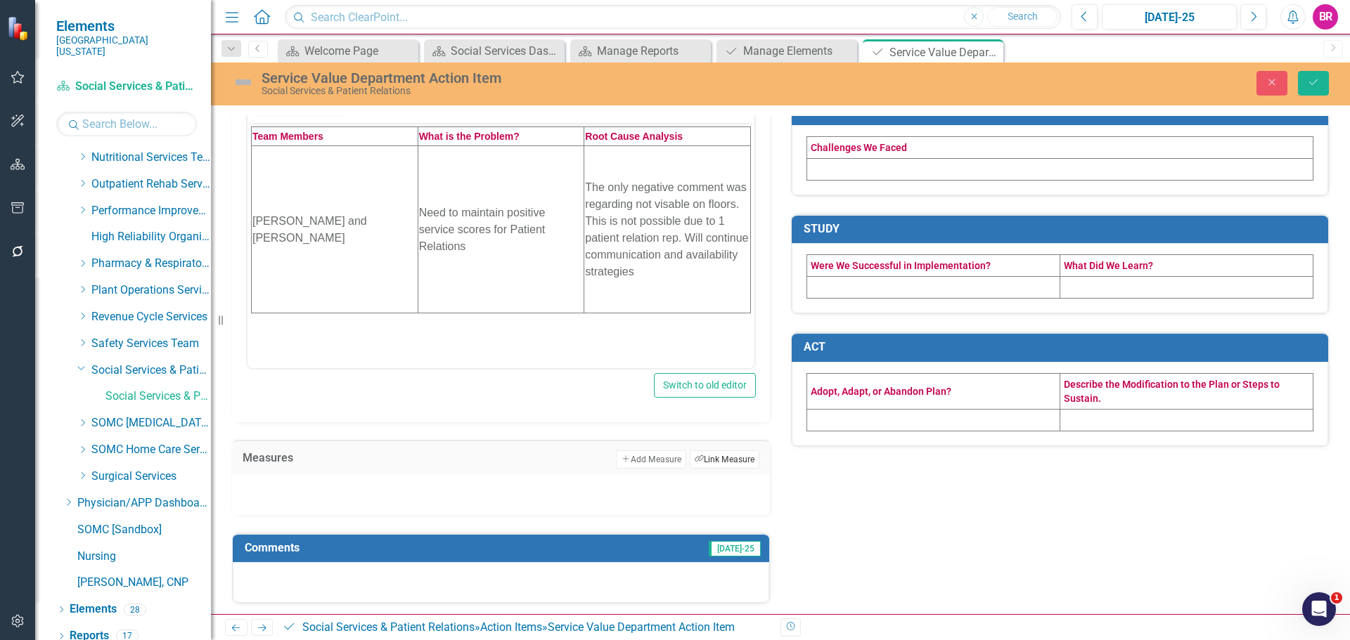
click at [718, 458] on button "Link Tag Link Measure" at bounding box center [725, 460] width 70 height 18
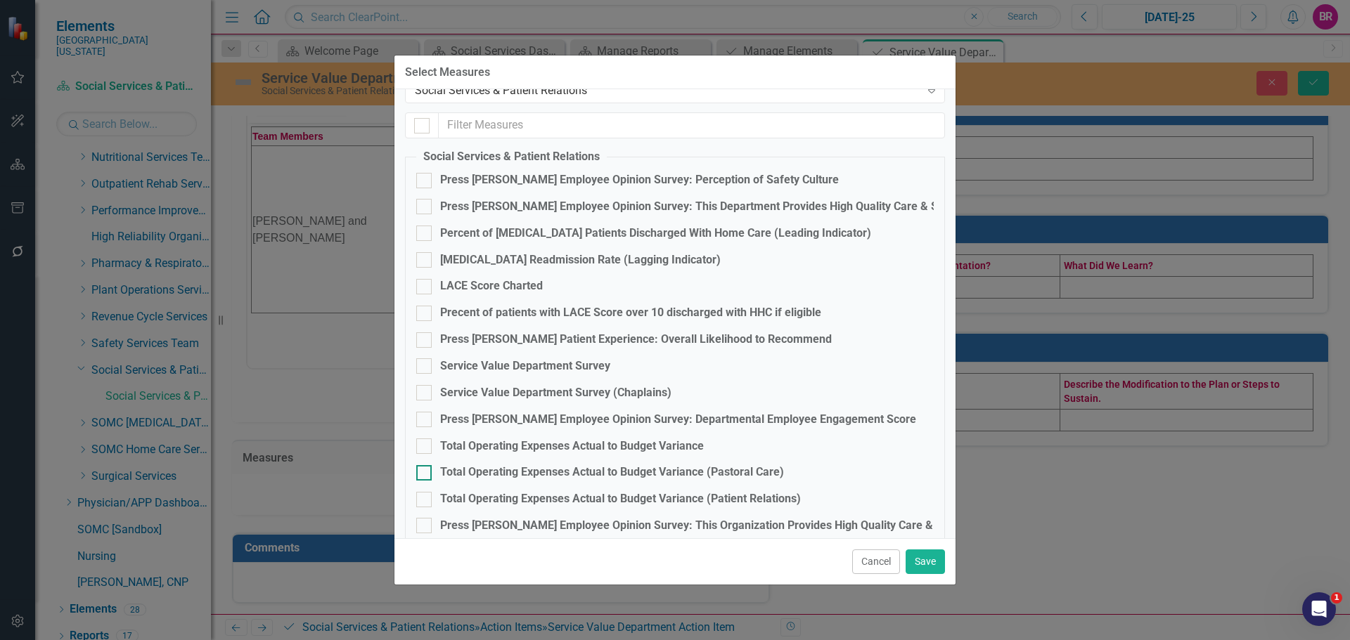
scroll to position [89, 0]
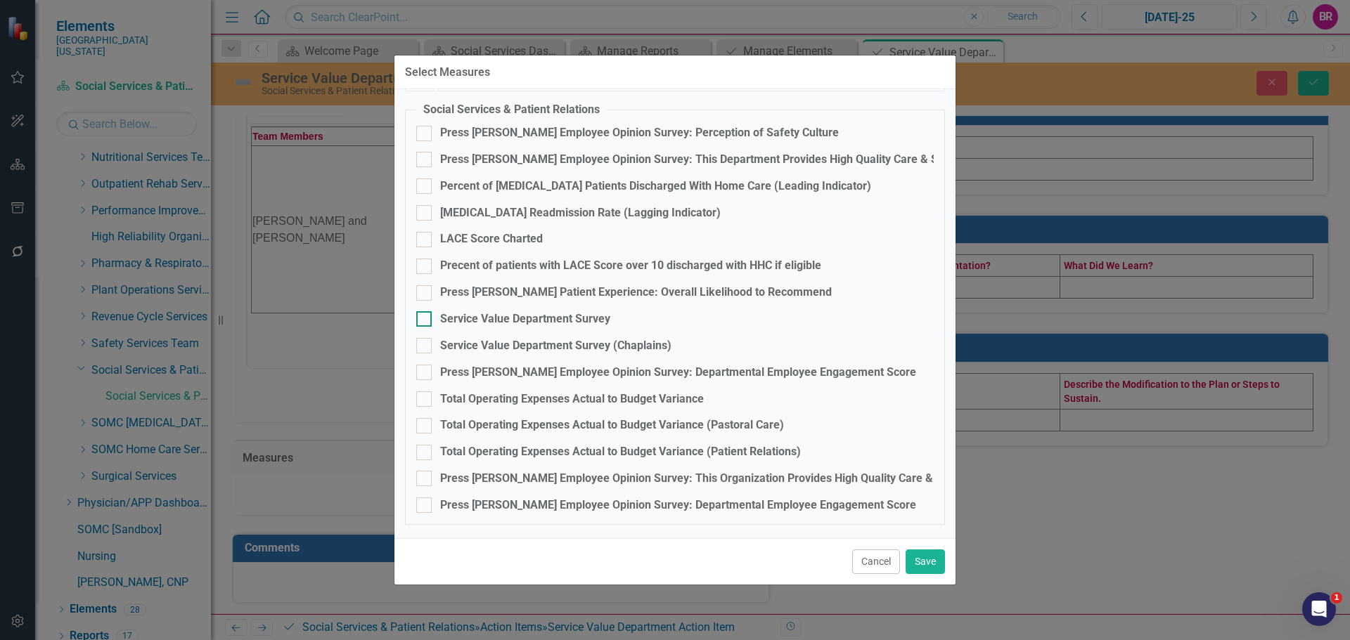
click at [524, 316] on div "Service Value Department Survey" at bounding box center [525, 319] width 170 height 16
click at [425, 316] on input "Service Value Department Survey" at bounding box center [420, 315] width 9 height 9
checkbox input "true"
click at [910, 558] on button "Save" at bounding box center [924, 562] width 39 height 25
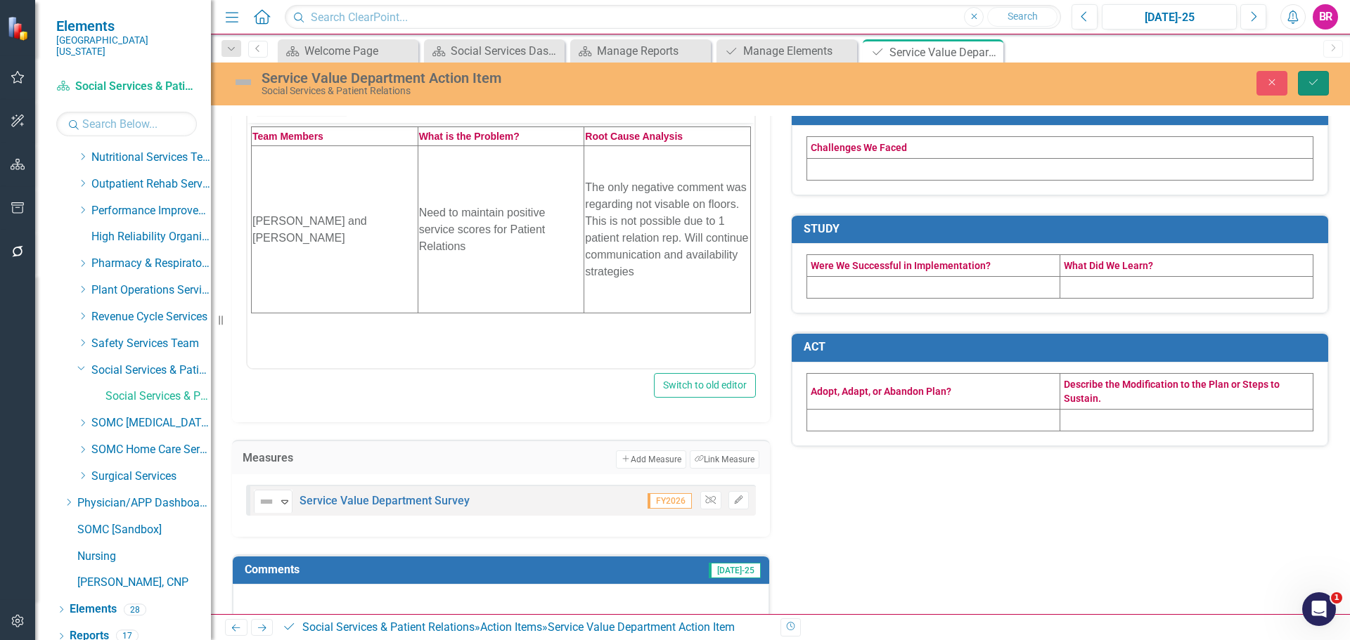
click at [1312, 83] on icon "Save" at bounding box center [1313, 82] width 13 height 10
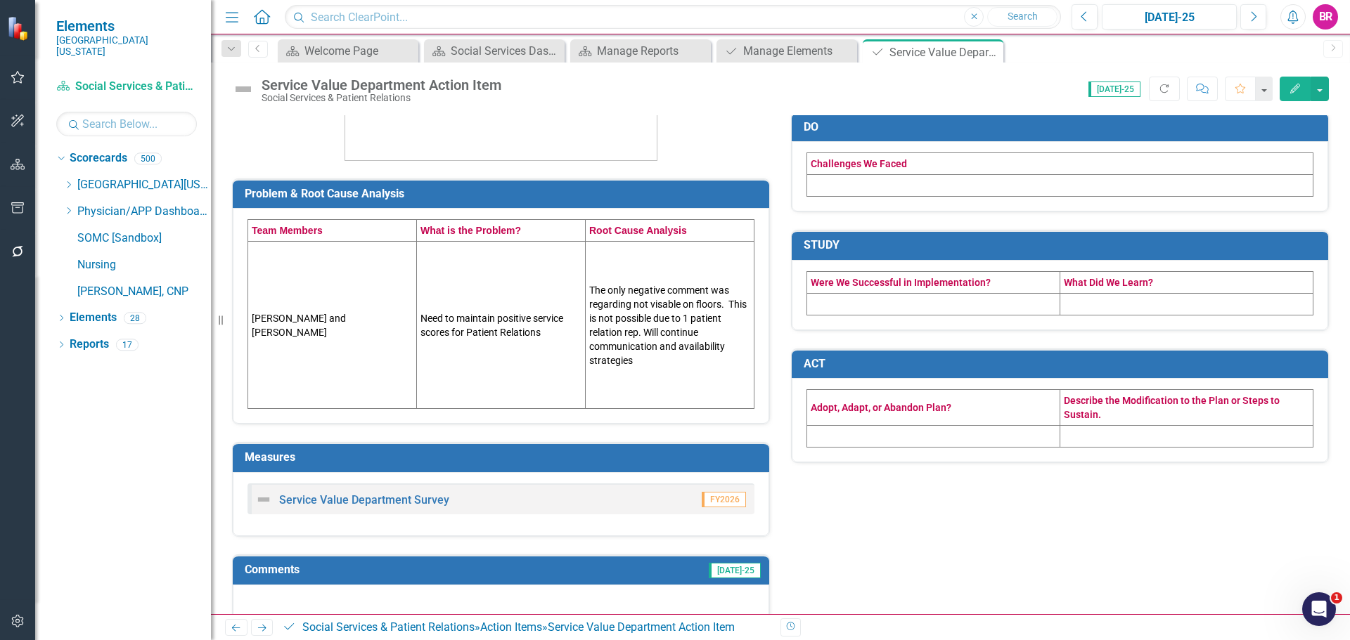
scroll to position [309, 0]
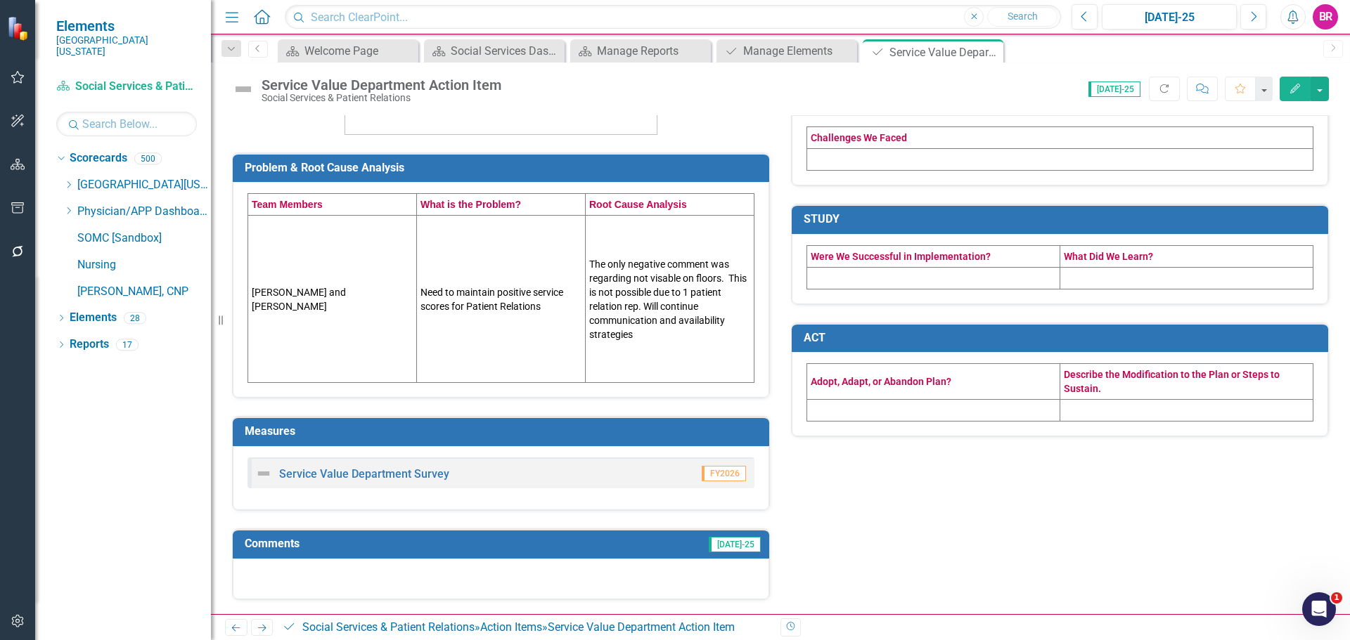
click at [26, 209] on button "button" at bounding box center [18, 209] width 32 height 30
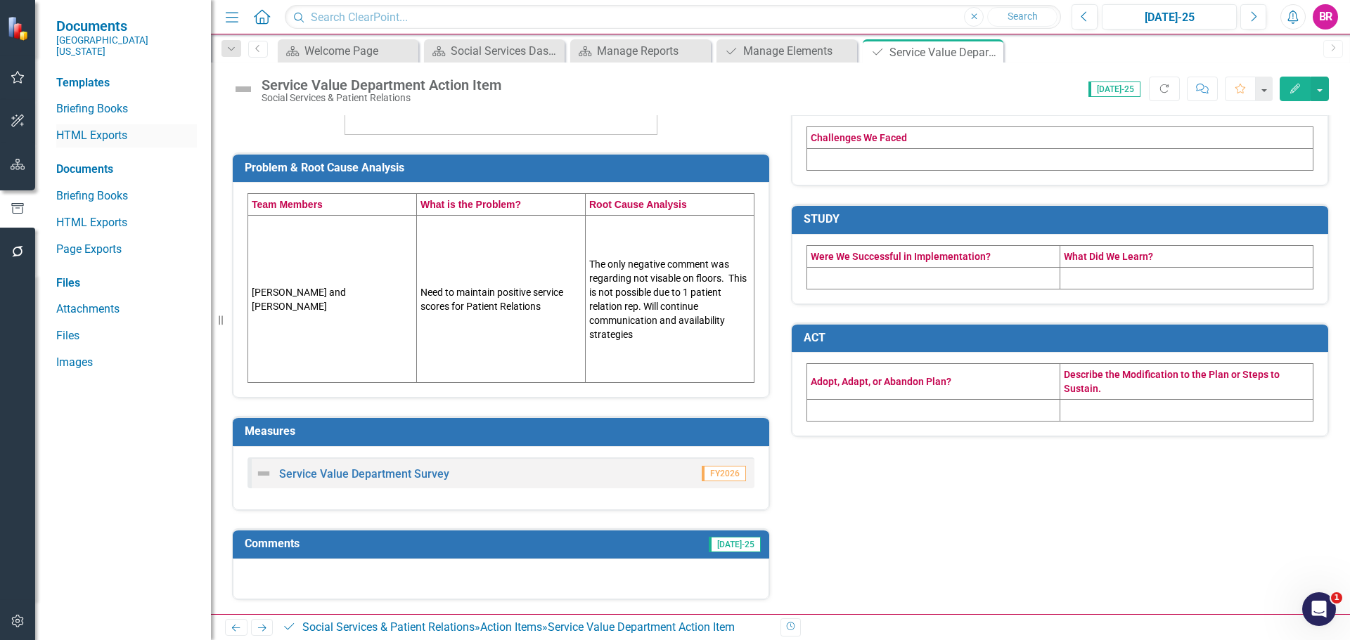
click at [101, 128] on link "HTML Exports" at bounding box center [126, 136] width 141 height 16
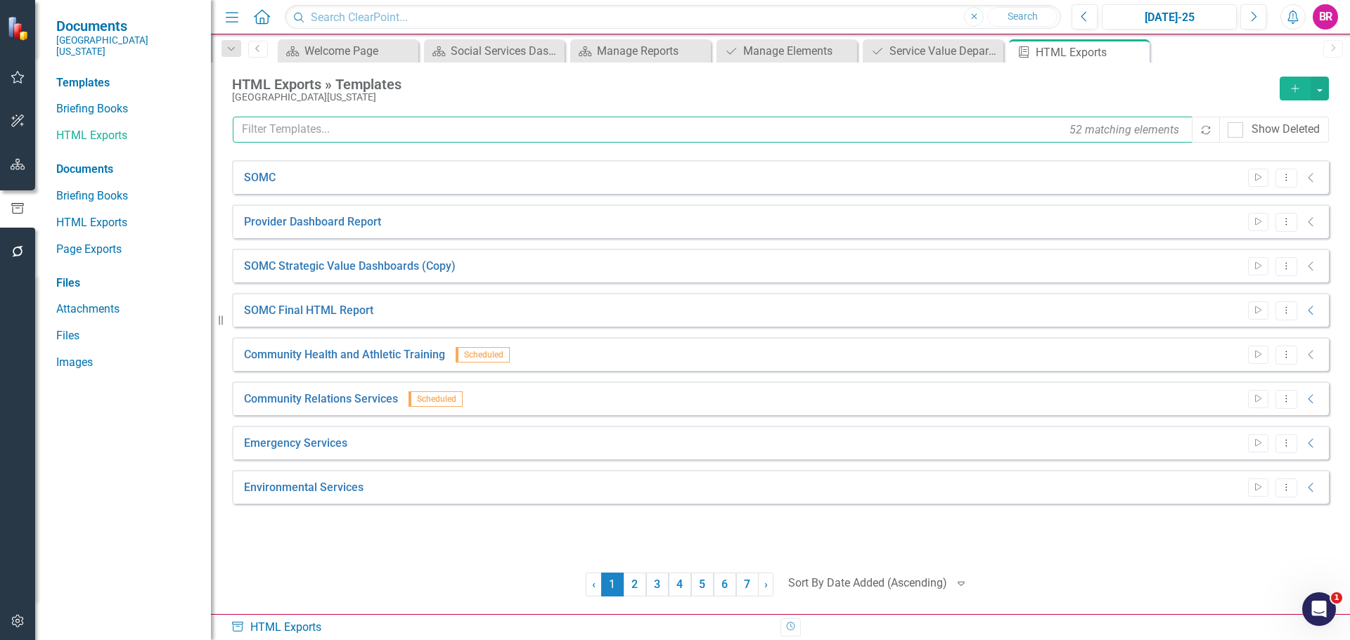
click at [359, 124] on input "text" at bounding box center [713, 130] width 961 height 26
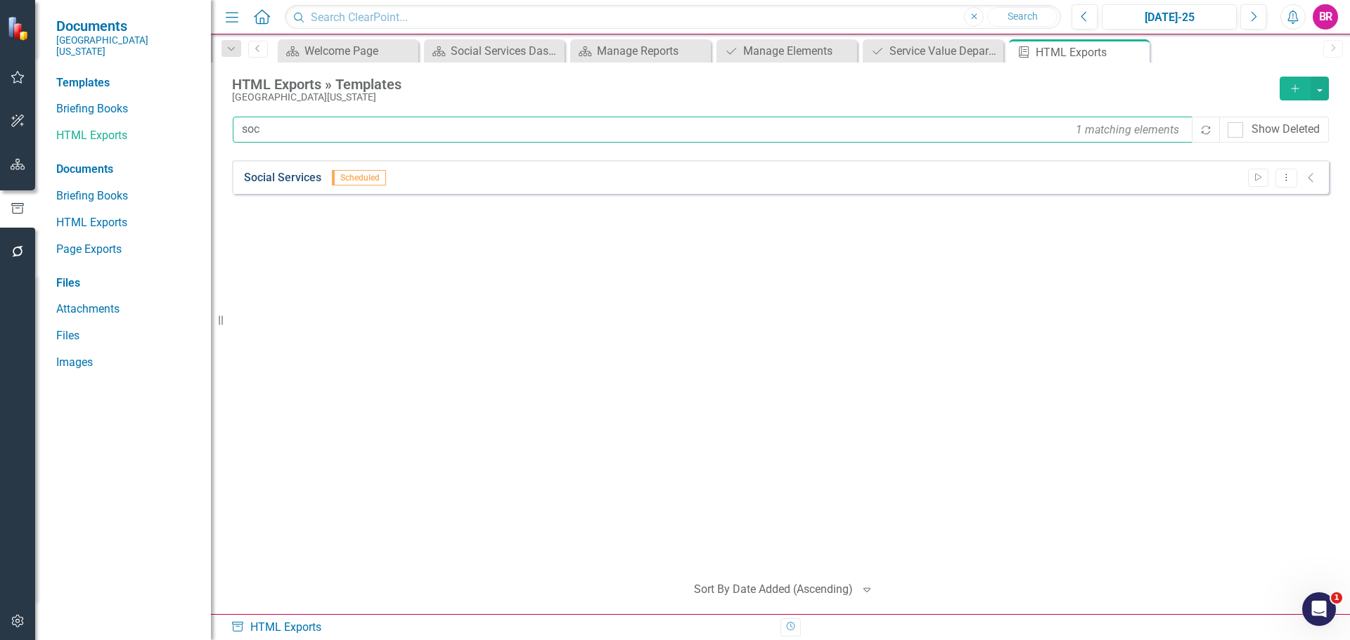
type input "soc"
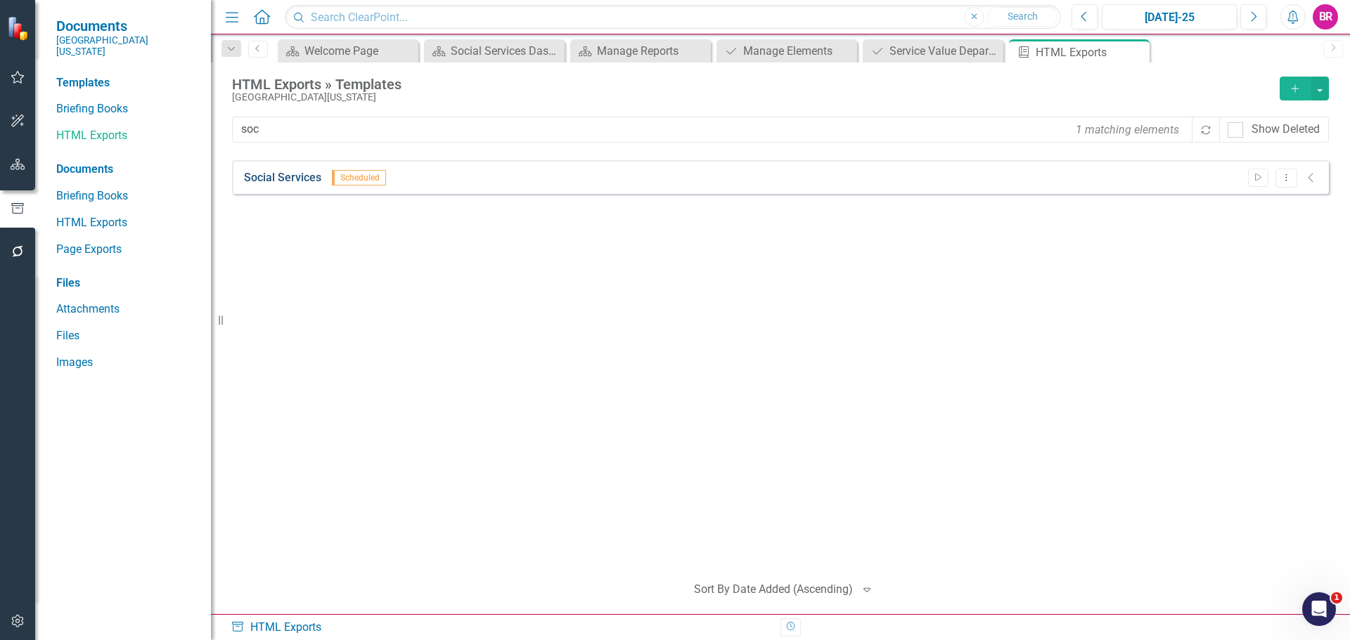
click at [282, 170] on link "Social Services" at bounding box center [282, 178] width 77 height 16
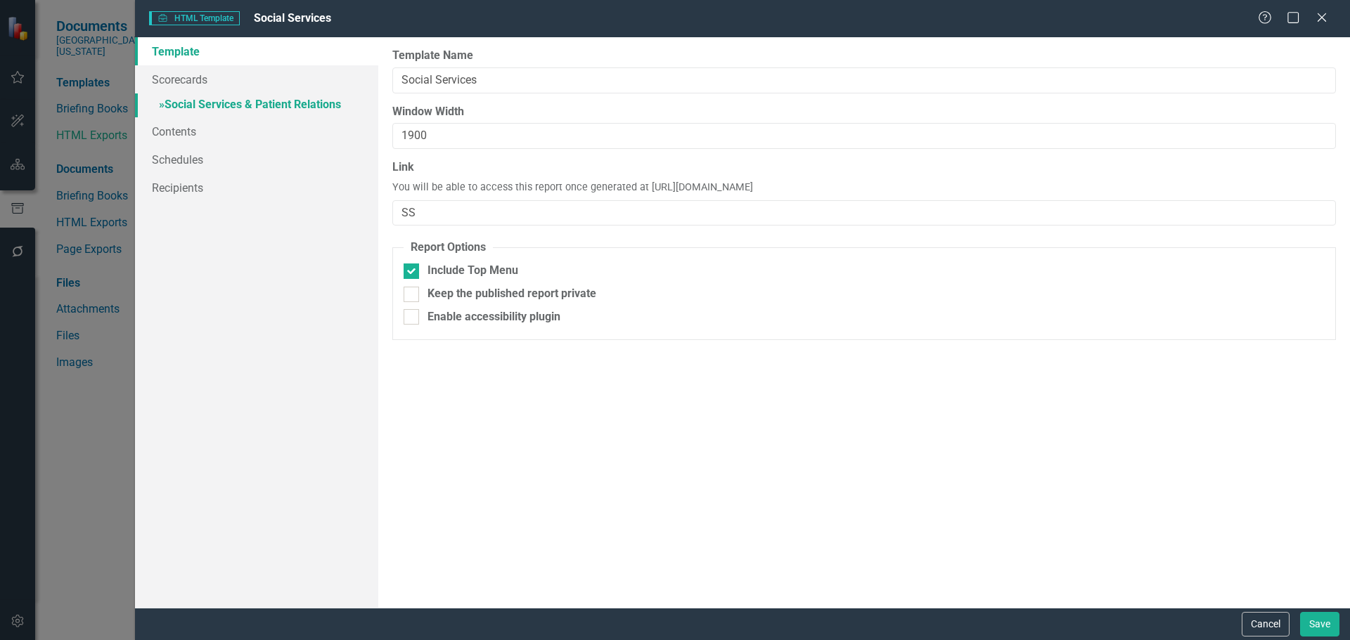
click at [284, 94] on link "» Social Services & Patient Relations" at bounding box center [256, 105] width 243 height 25
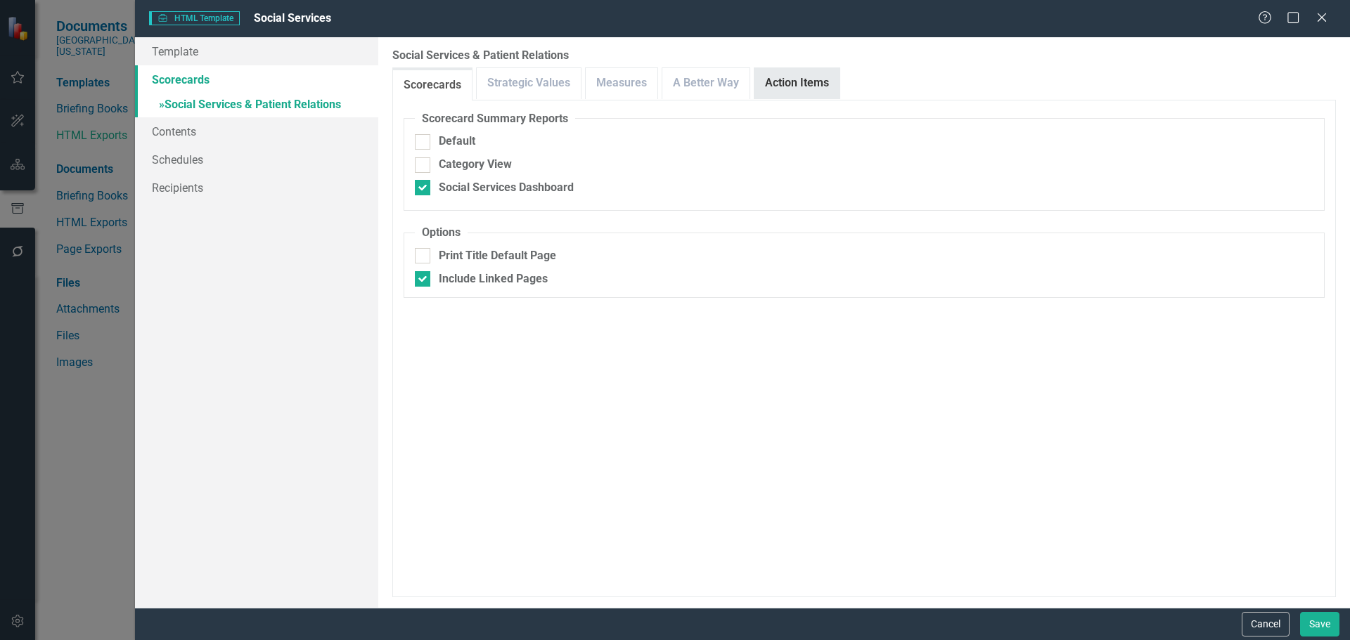
click at [782, 83] on link "Action Items" at bounding box center [796, 83] width 85 height 30
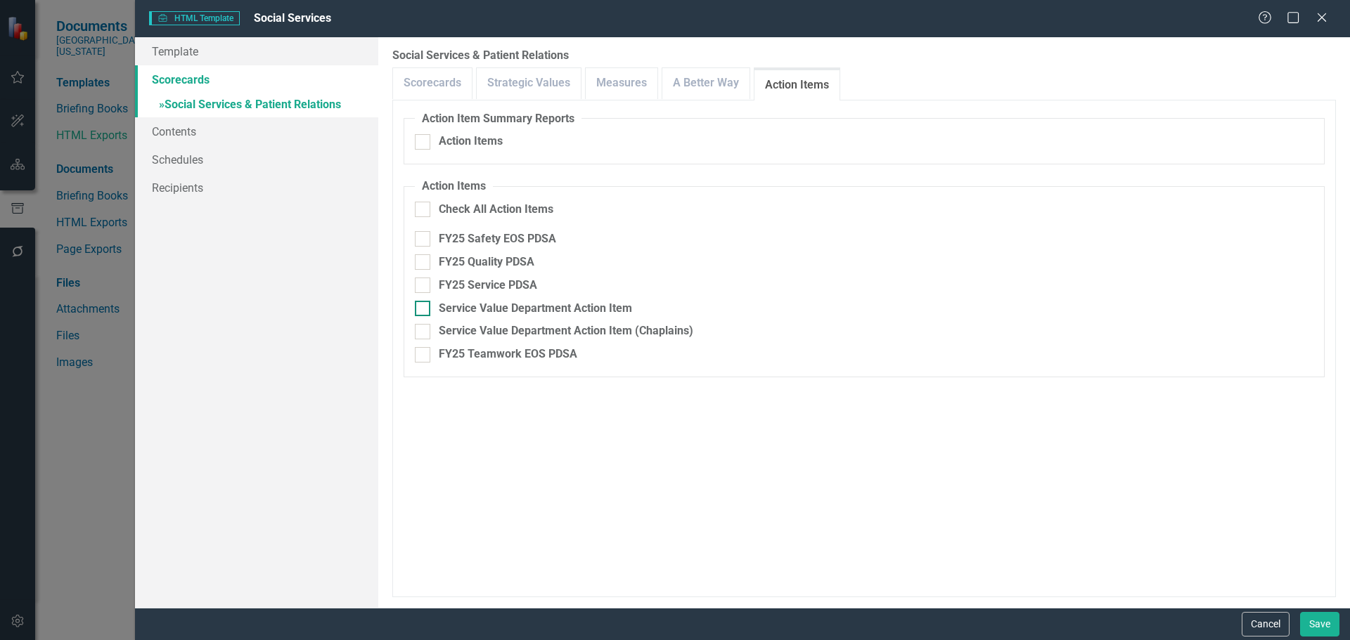
click at [588, 307] on div "Service Value Department Action Item" at bounding box center [535, 309] width 193 height 16
click at [424, 307] on input "Service Value Department Action Item" at bounding box center [419, 305] width 9 height 9
checkbox input "true"
click at [585, 323] on fieldset "Action Items Check All Action Items FY25 Safety EOS PDSA FY25 Quality PDSA FY25…" at bounding box center [863, 278] width 921 height 199
click at [597, 329] on div "Service Value Department Action Item (Chaplains)" at bounding box center [566, 331] width 254 height 16
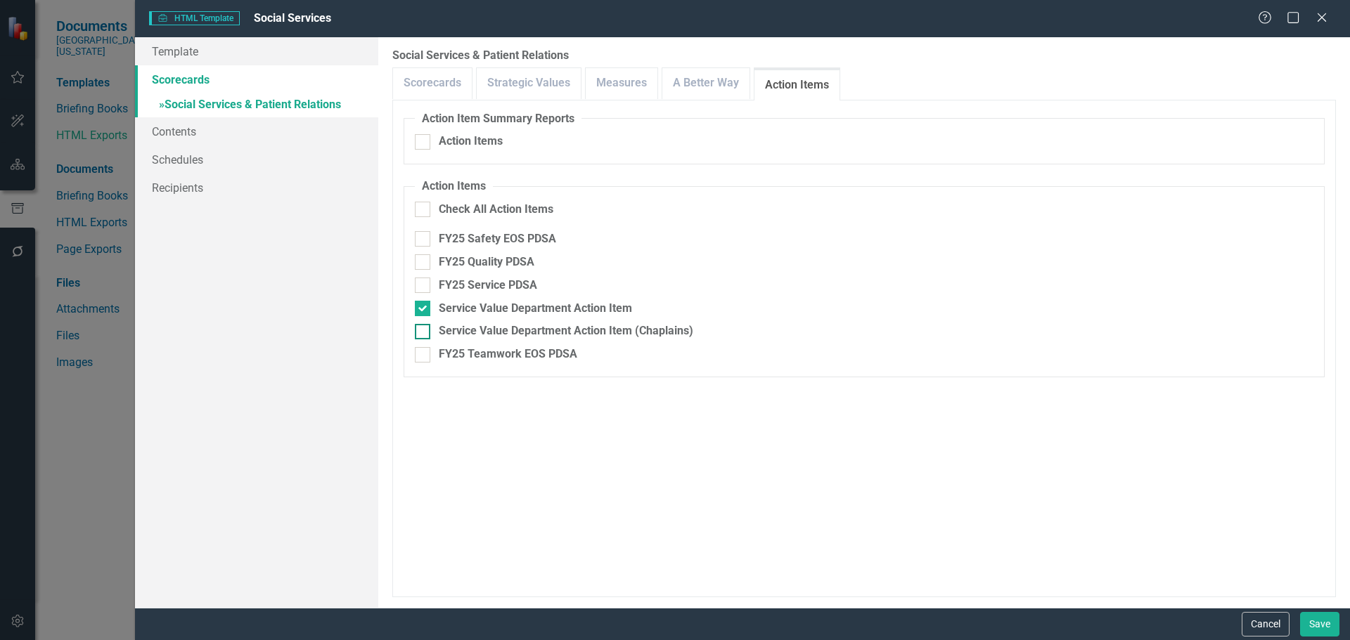
click at [424, 329] on input "Service Value Department Action Item (Chaplains)" at bounding box center [419, 328] width 9 height 9
checkbox input "true"
click at [1331, 633] on button "Save" at bounding box center [1319, 624] width 39 height 25
